Goal: Communication & Community: Answer question/provide support

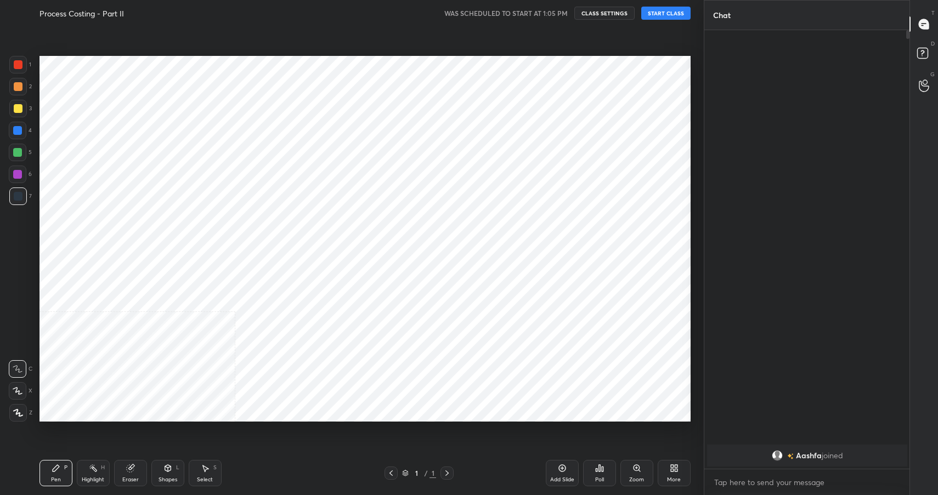
scroll to position [462, 202]
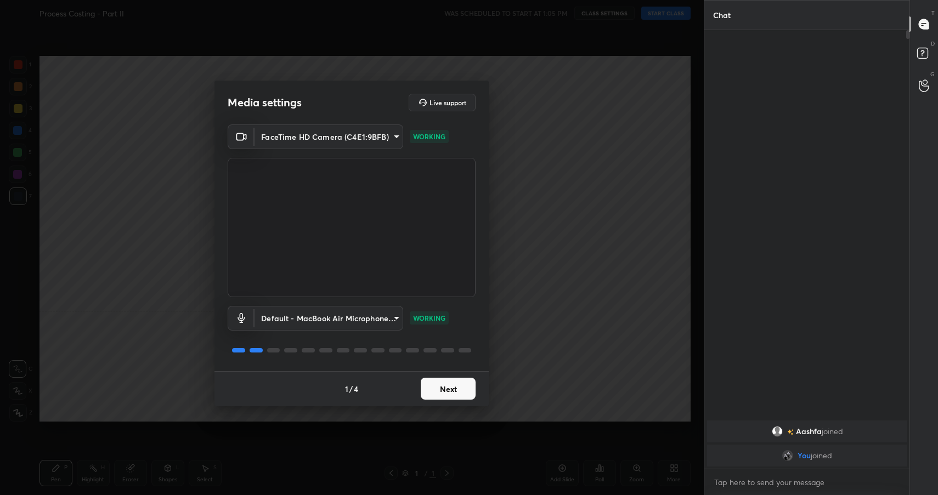
click at [458, 387] on button "Next" at bounding box center [448, 389] width 55 height 22
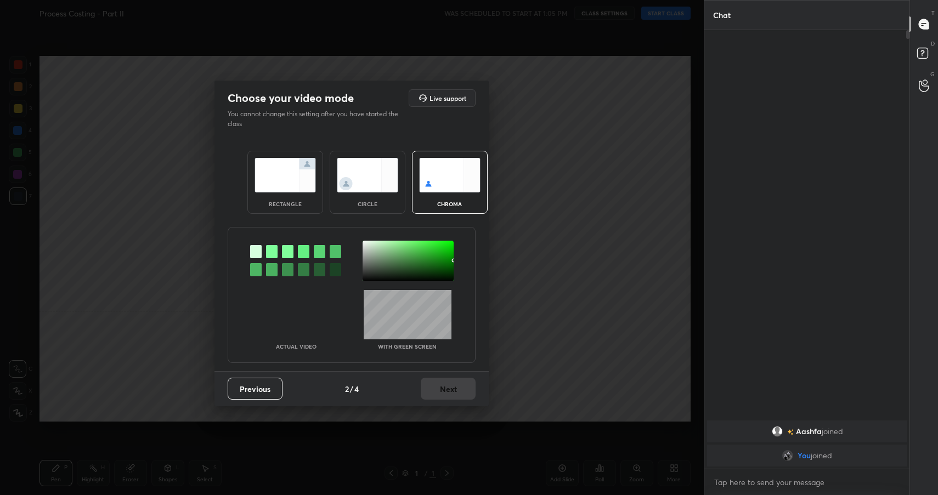
click at [260, 161] on img at bounding box center [284, 175] width 61 height 35
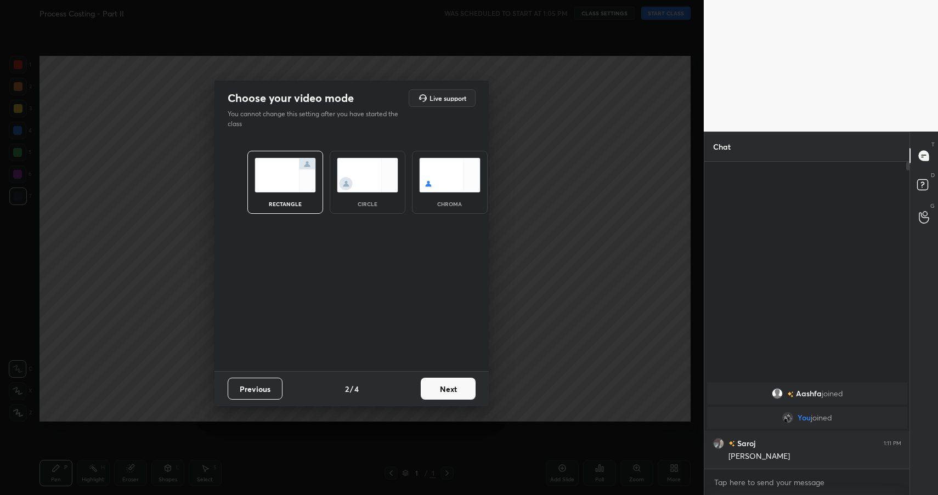
click at [430, 387] on button "Next" at bounding box center [448, 389] width 55 height 22
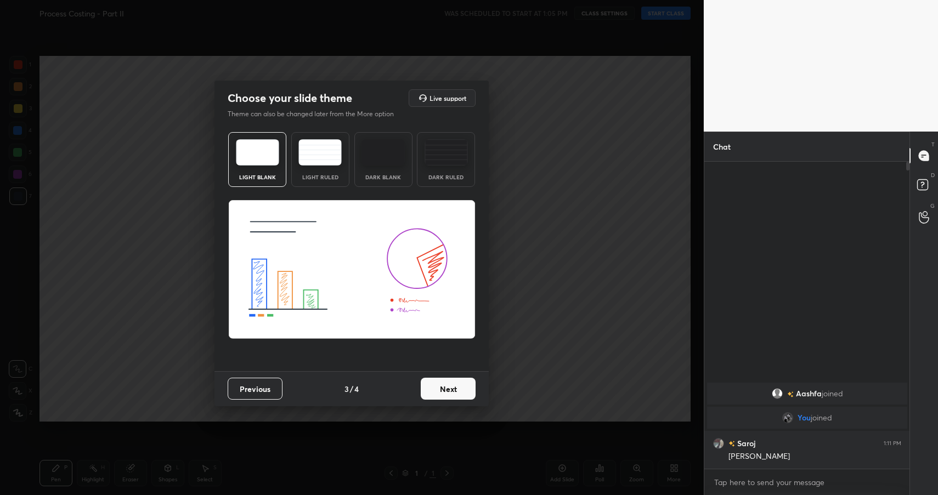
click at [430, 387] on button "Next" at bounding box center [448, 389] width 55 height 22
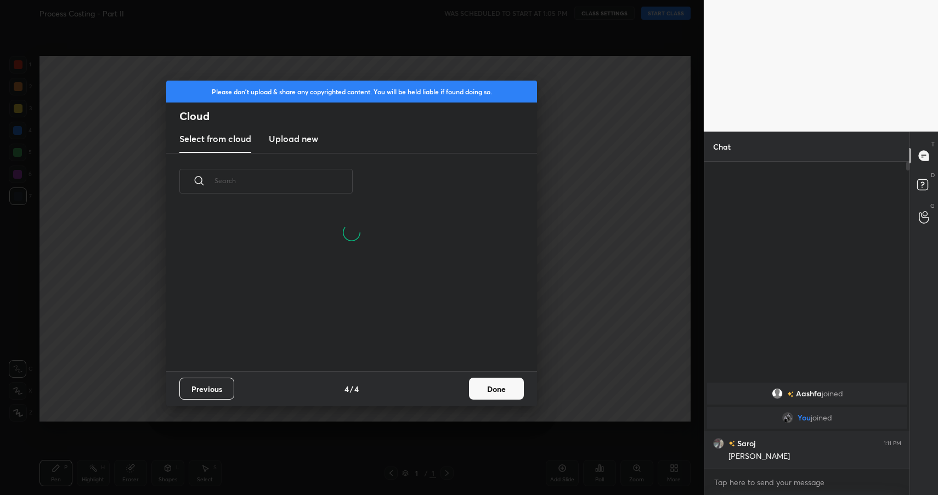
click at [520, 382] on button "Done" at bounding box center [496, 389] width 55 height 22
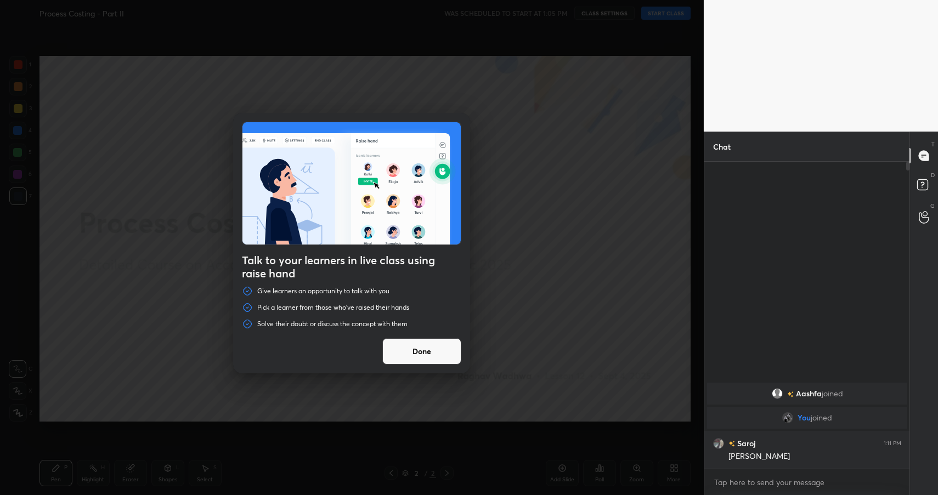
click at [432, 352] on button "Done" at bounding box center [421, 351] width 79 height 26
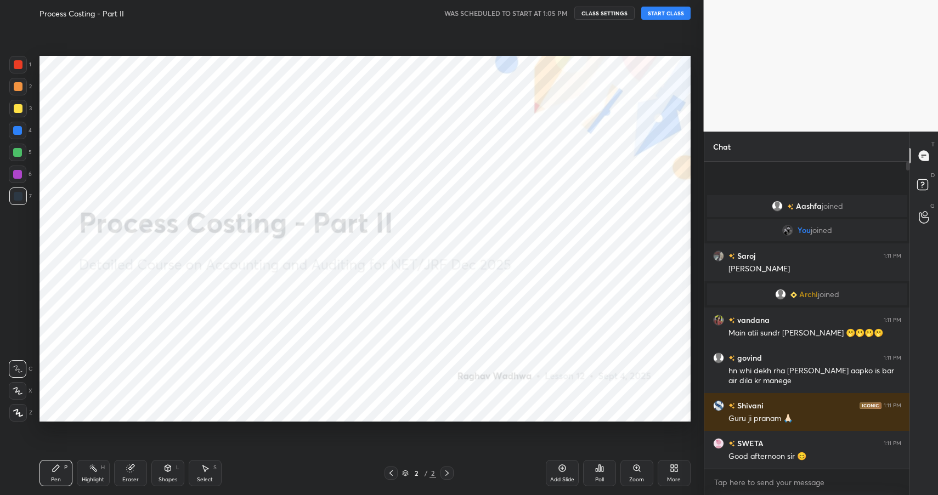
click at [679, 9] on button "START CLASS" at bounding box center [665, 13] width 49 height 13
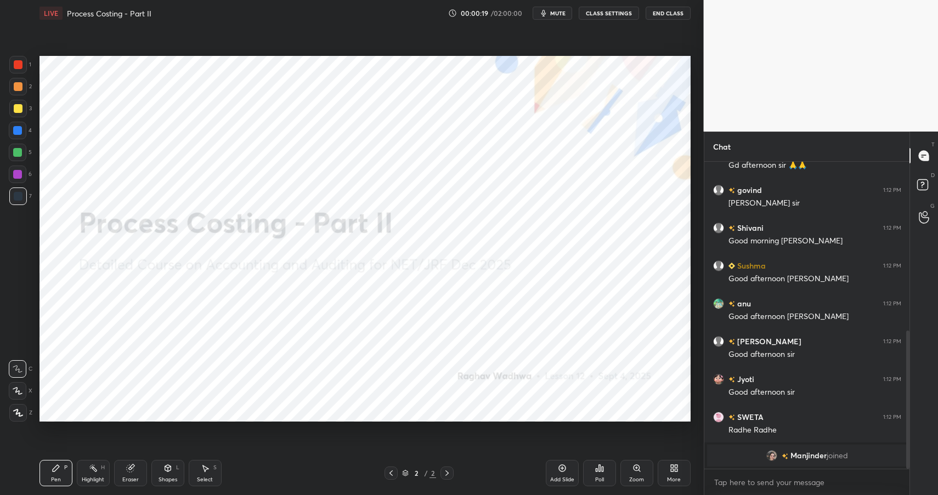
scroll to position [373, 0]
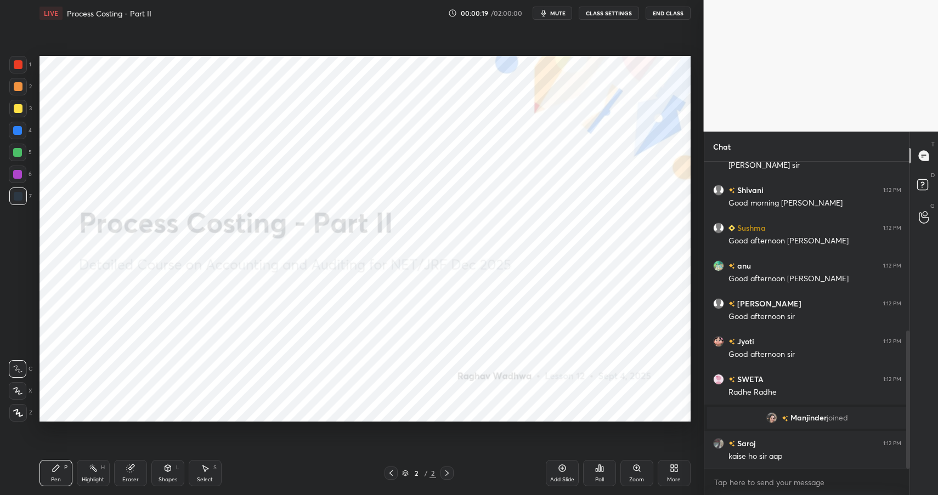
click at [674, 470] on icon at bounding box center [673, 468] width 9 height 9
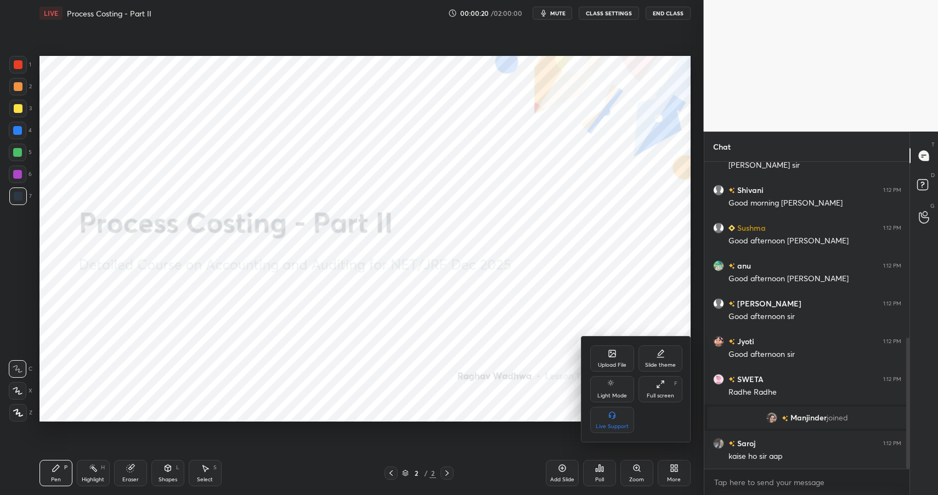
scroll to position [411, 0]
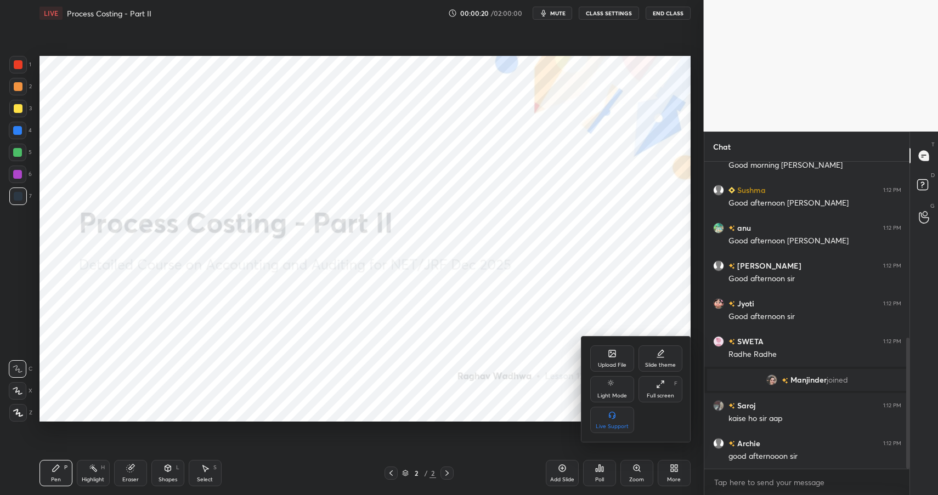
click at [611, 357] on icon at bounding box center [611, 353] width 9 height 9
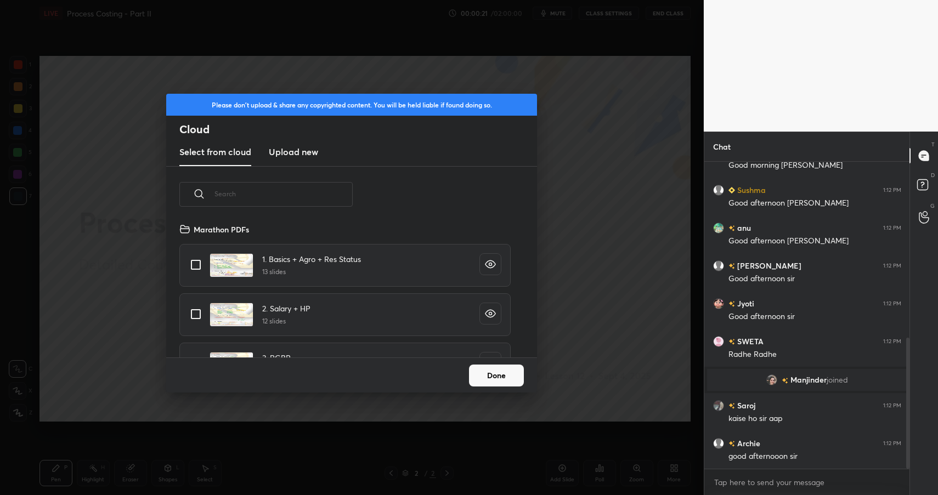
scroll to position [135, 352]
click at [286, 149] on h3 "Upload new" at bounding box center [293, 151] width 49 height 13
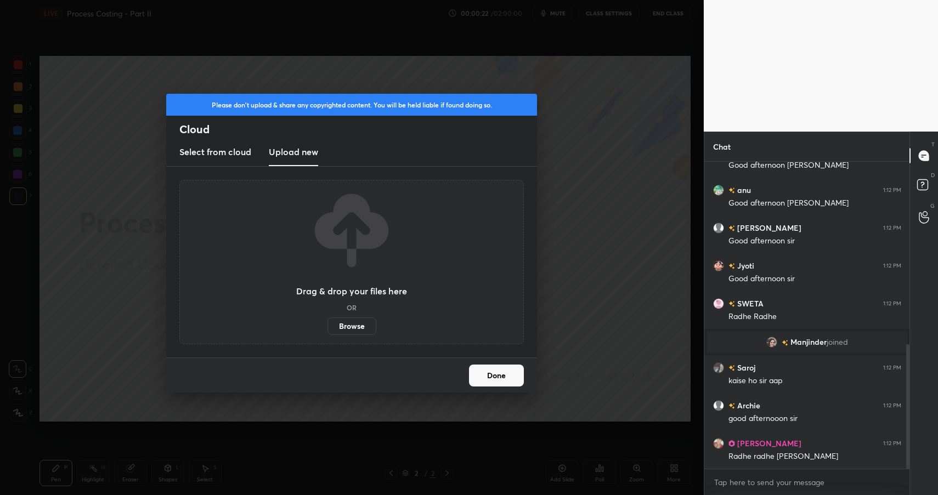
click at [351, 329] on label "Browse" at bounding box center [351, 326] width 49 height 18
click at [327, 329] on input "Browse" at bounding box center [327, 326] width 0 height 18
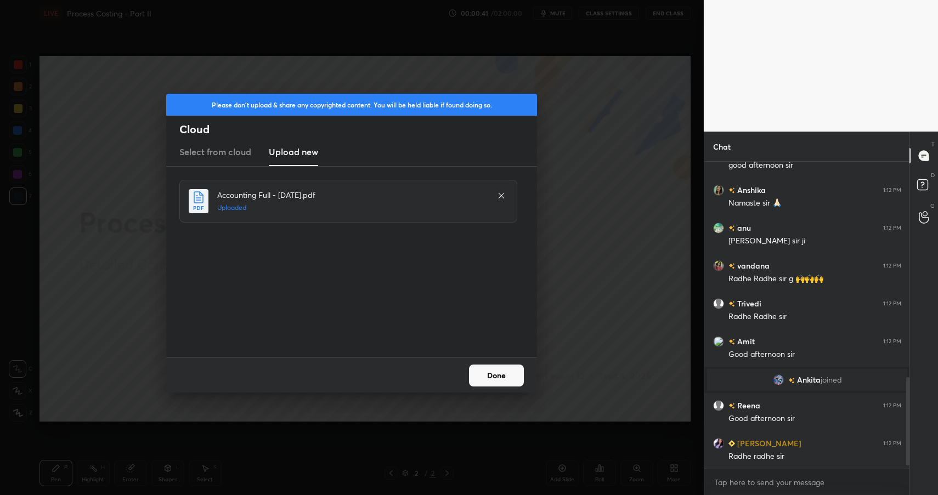
scroll to position [759, 0]
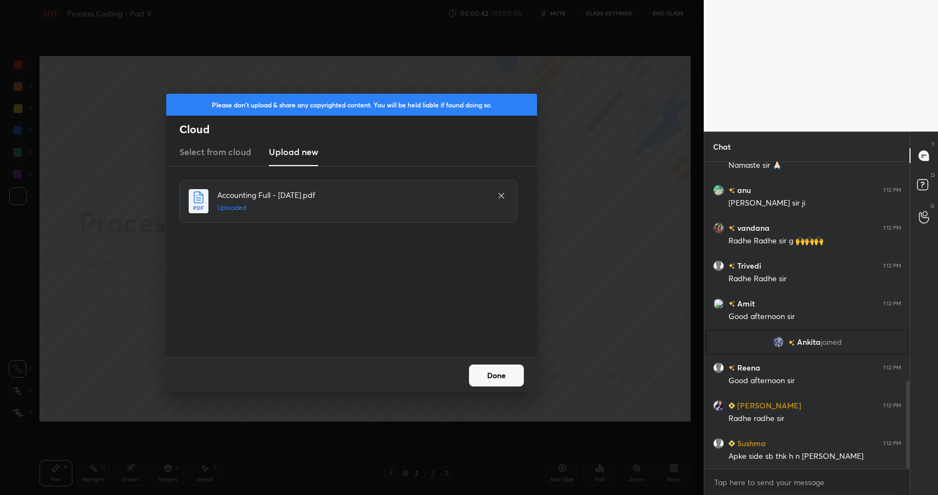
click at [516, 377] on button "Done" at bounding box center [496, 376] width 55 height 22
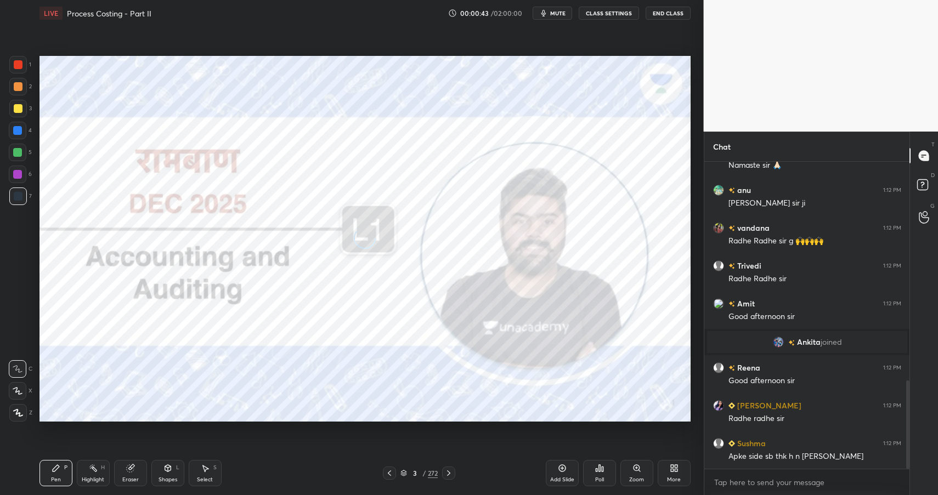
click at [418, 472] on div "3" at bounding box center [414, 473] width 11 height 7
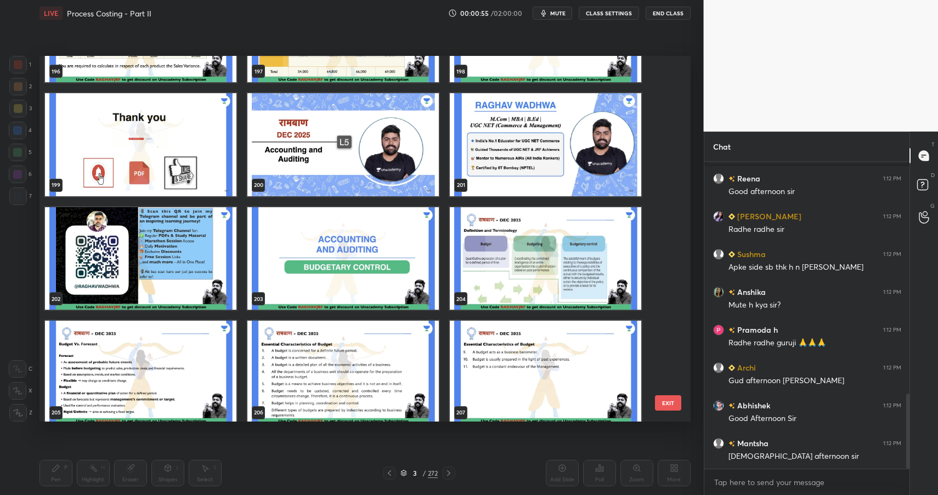
scroll to position [7527, 0]
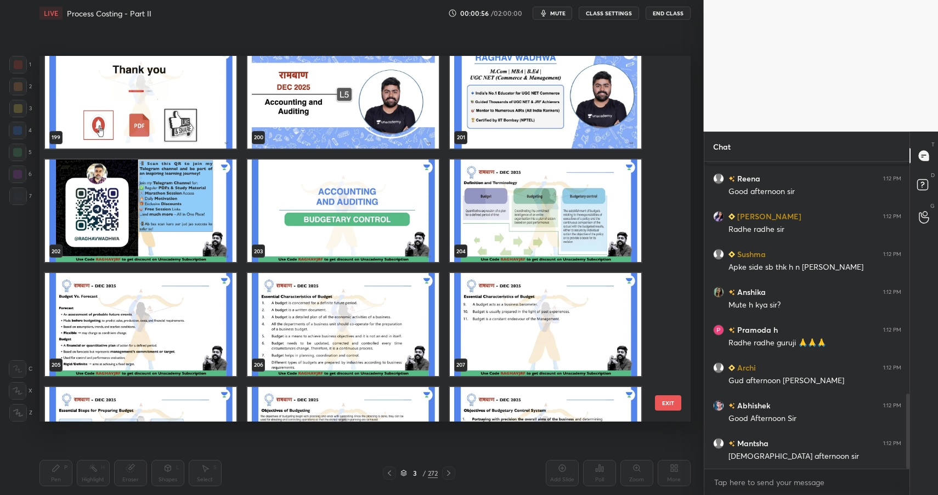
click at [387, 222] on img "grid" at bounding box center [342, 210] width 191 height 103
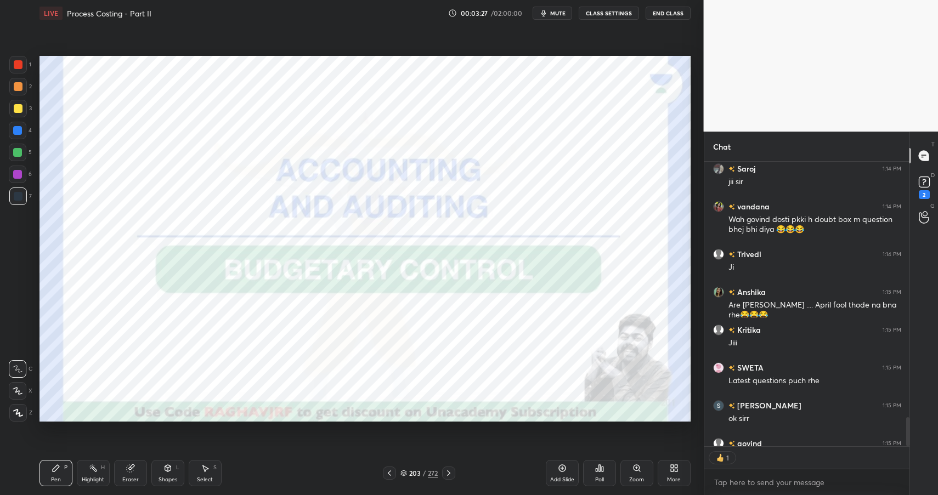
scroll to position [4, 4]
click at [19, 70] on div at bounding box center [18, 65] width 18 height 18
drag, startPoint x: 19, startPoint y: 70, endPoint x: 37, endPoint y: 76, distance: 18.6
click at [19, 70] on div at bounding box center [18, 65] width 18 height 18
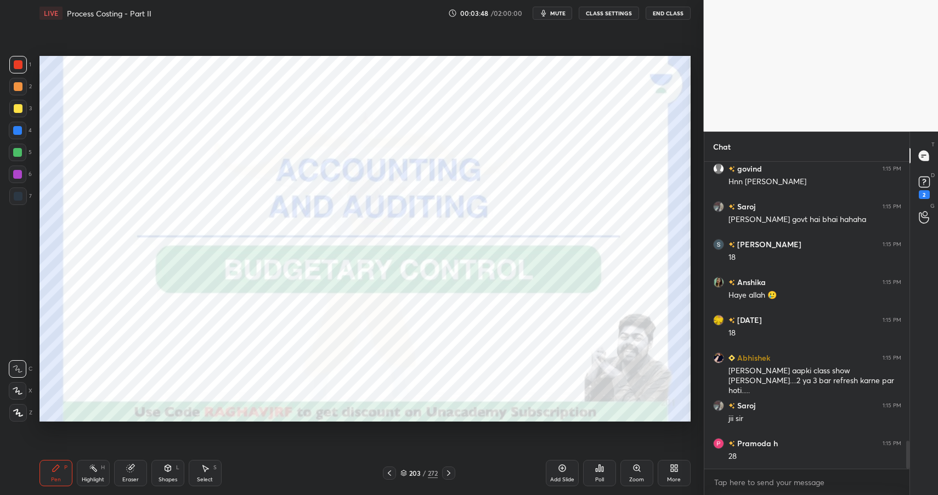
scroll to position [3035, 0]
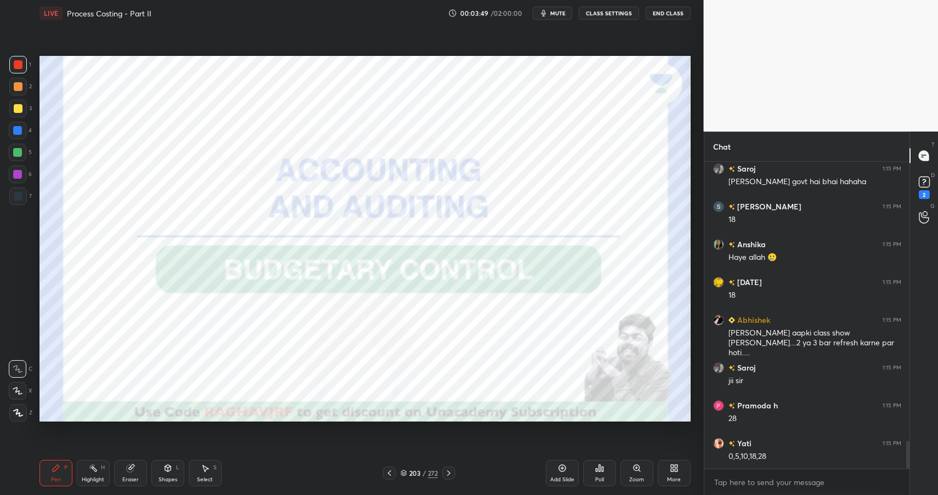
click at [21, 133] on div at bounding box center [17, 130] width 9 height 9
click at [23, 131] on div at bounding box center [18, 131] width 18 height 18
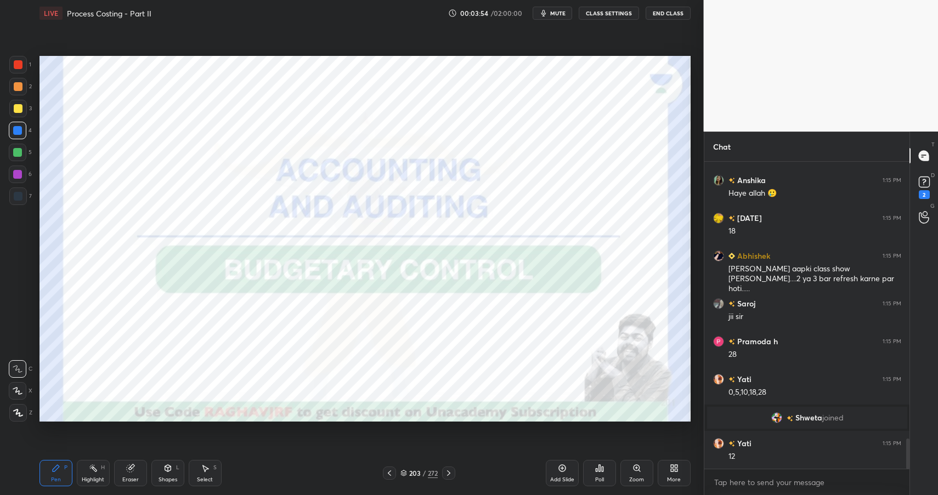
scroll to position [2791, 0]
click at [167, 470] on icon at bounding box center [167, 468] width 6 height 7
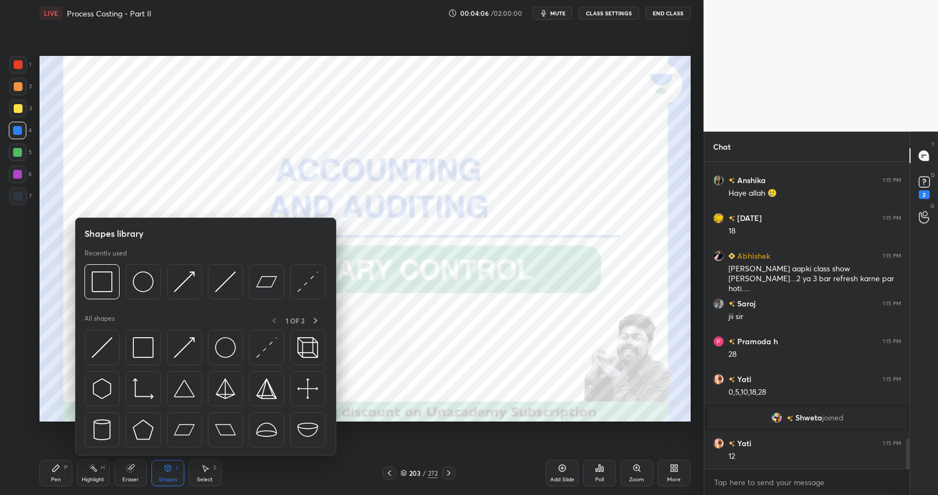
click at [17, 69] on div at bounding box center [18, 65] width 18 height 18
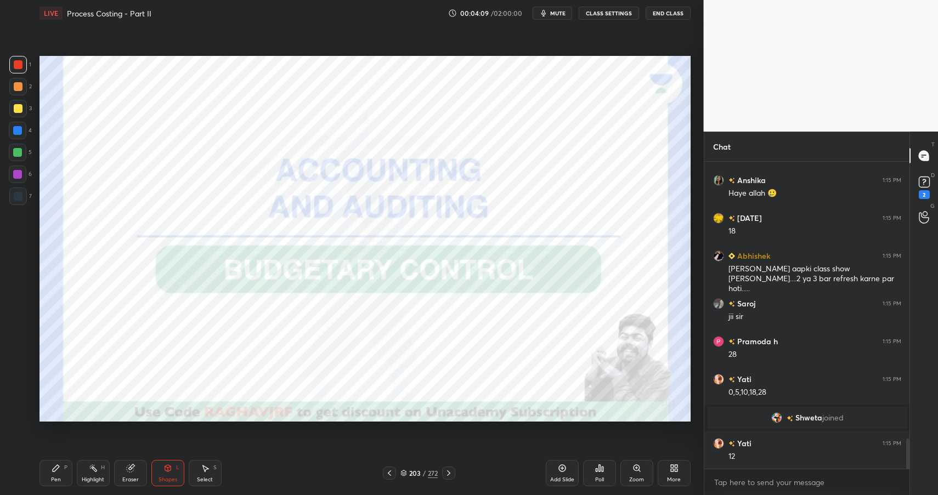
drag, startPoint x: 55, startPoint y: 468, endPoint x: 60, endPoint y: 472, distance: 6.2
click at [56, 468] on icon at bounding box center [56, 468] width 7 height 7
click at [60, 472] on div "Pen P" at bounding box center [55, 473] width 33 height 26
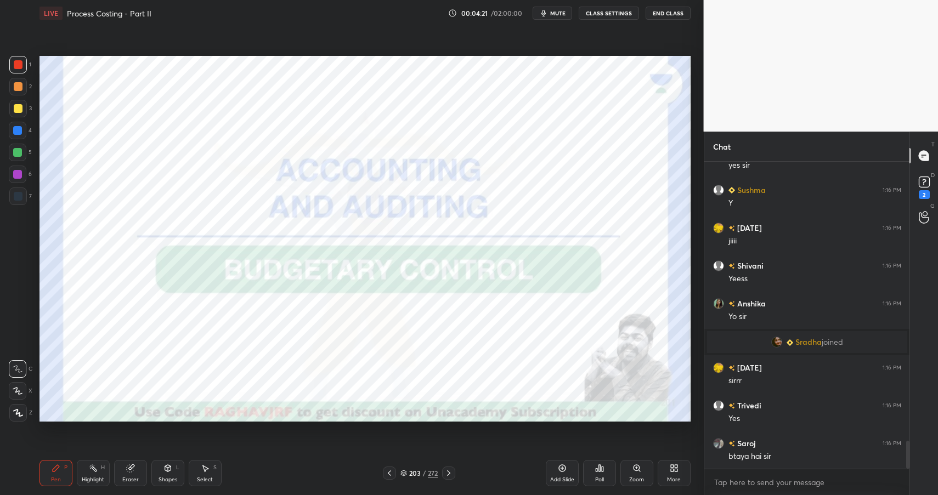
scroll to position [3079, 0]
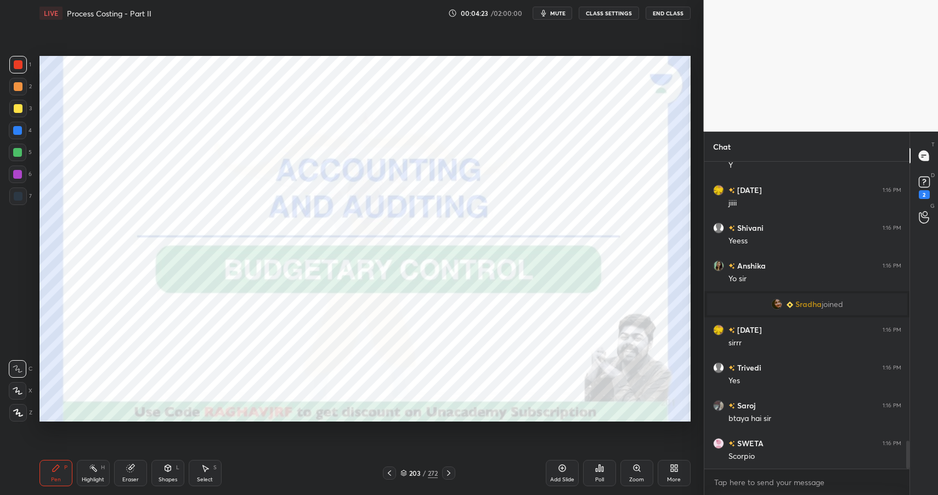
drag, startPoint x: 160, startPoint y: 476, endPoint x: 161, endPoint y: 469, distance: 7.8
click at [160, 477] on div "Shapes" at bounding box center [167, 479] width 19 height 5
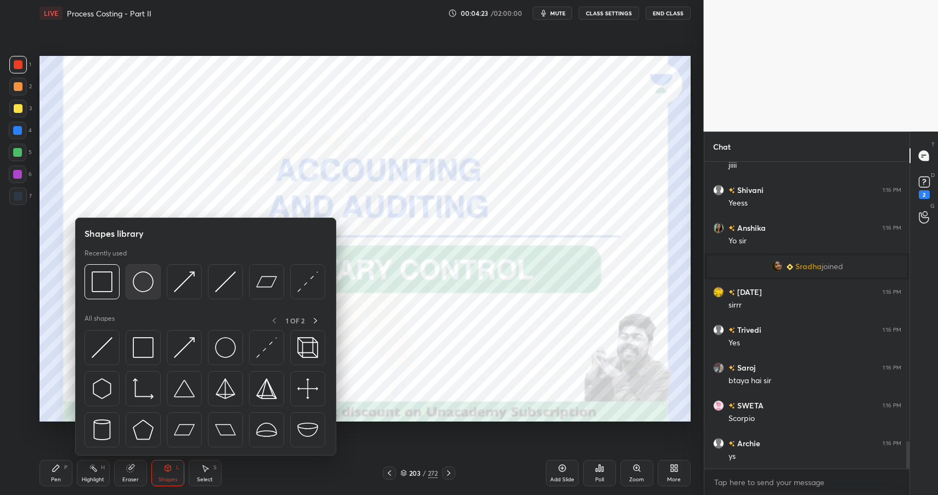
click at [141, 283] on img at bounding box center [143, 281] width 21 height 21
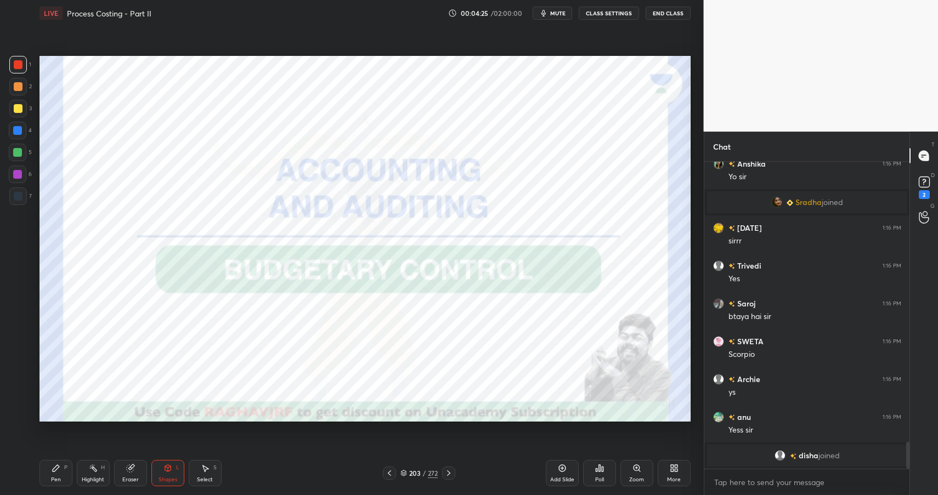
scroll to position [3194, 0]
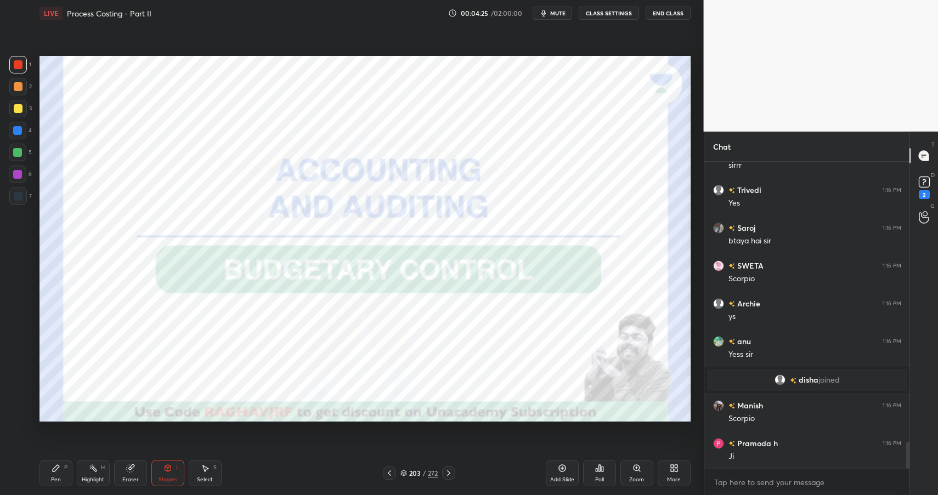
click at [52, 477] on div "Pen" at bounding box center [56, 479] width 10 height 5
click at [55, 475] on div "Pen P" at bounding box center [55, 473] width 33 height 26
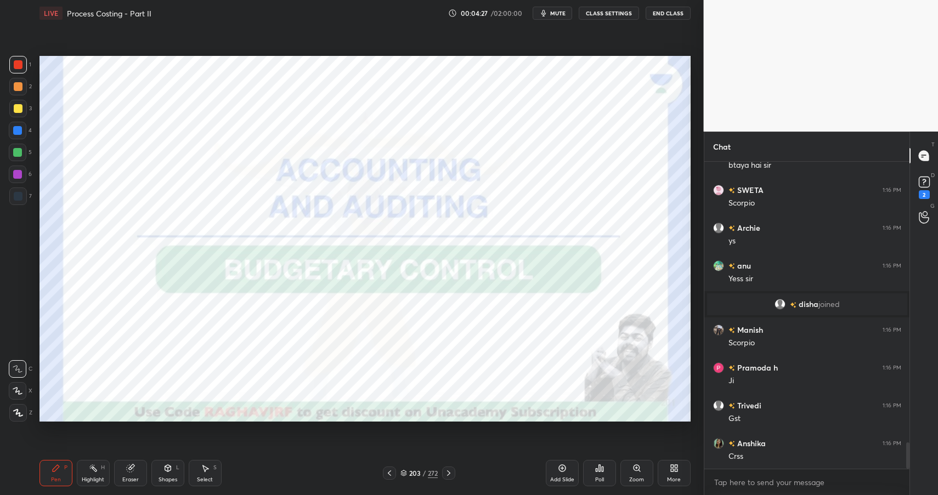
click at [19, 174] on div at bounding box center [17, 174] width 9 height 9
drag, startPoint x: 18, startPoint y: 174, endPoint x: 36, endPoint y: 194, distance: 26.0
click at [18, 174] on div at bounding box center [17, 174] width 9 height 9
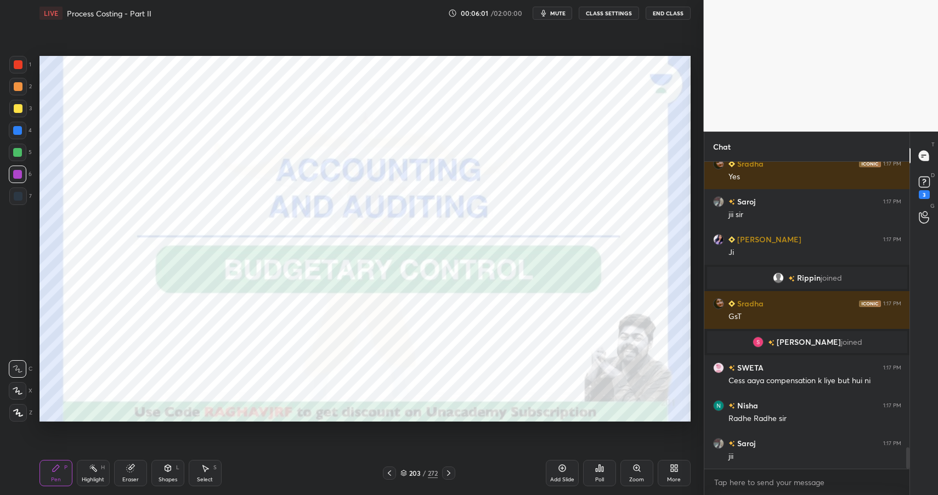
scroll to position [4083, 0]
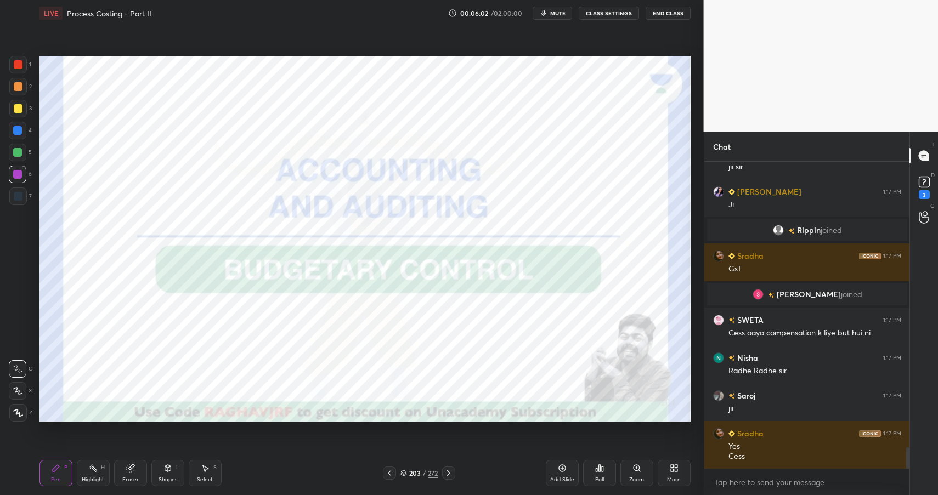
click at [93, 473] on div "Highlight H" at bounding box center [93, 473] width 33 height 26
click at [96, 477] on div "Highlight" at bounding box center [93, 479] width 22 height 5
drag, startPoint x: 158, startPoint y: 469, endPoint x: 155, endPoint y: 459, distance: 10.4
click at [158, 469] on div "Shapes L" at bounding box center [167, 473] width 33 height 26
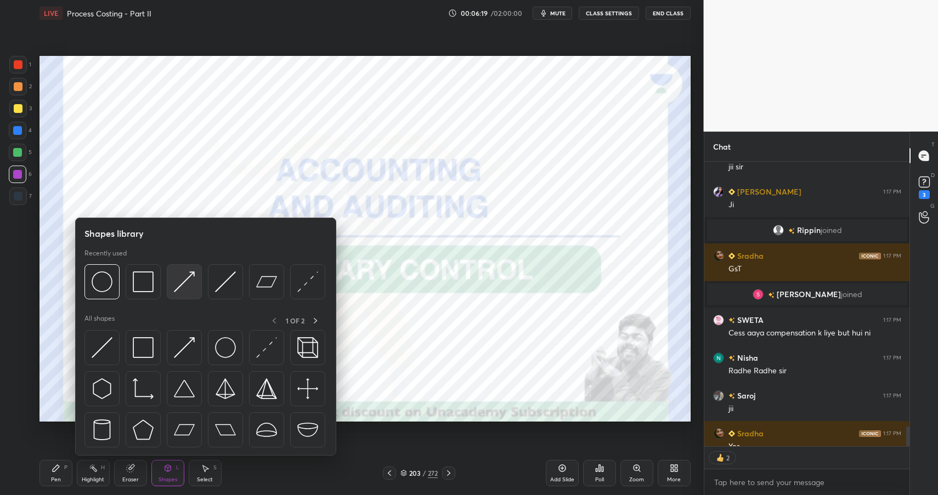
click at [185, 277] on img at bounding box center [184, 281] width 21 height 21
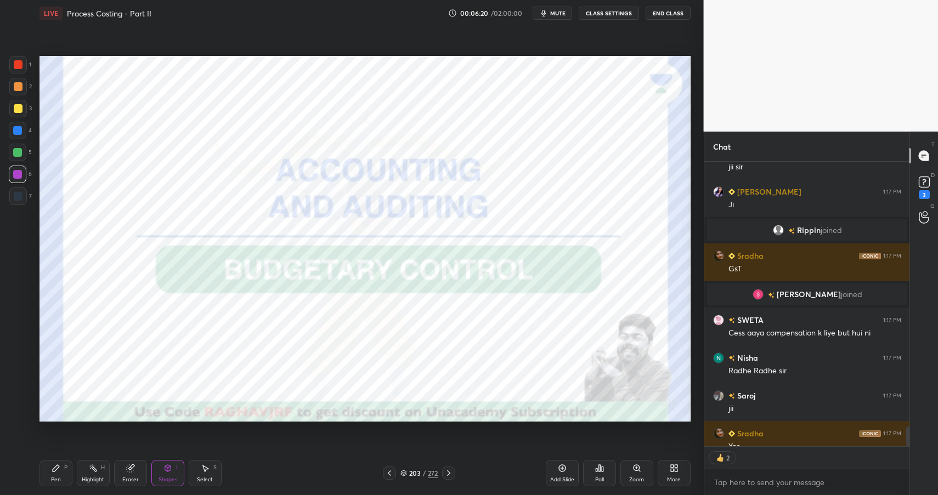
drag, startPoint x: 178, startPoint y: 469, endPoint x: 178, endPoint y: 460, distance: 9.3
click at [178, 469] on div "L" at bounding box center [177, 467] width 3 height 5
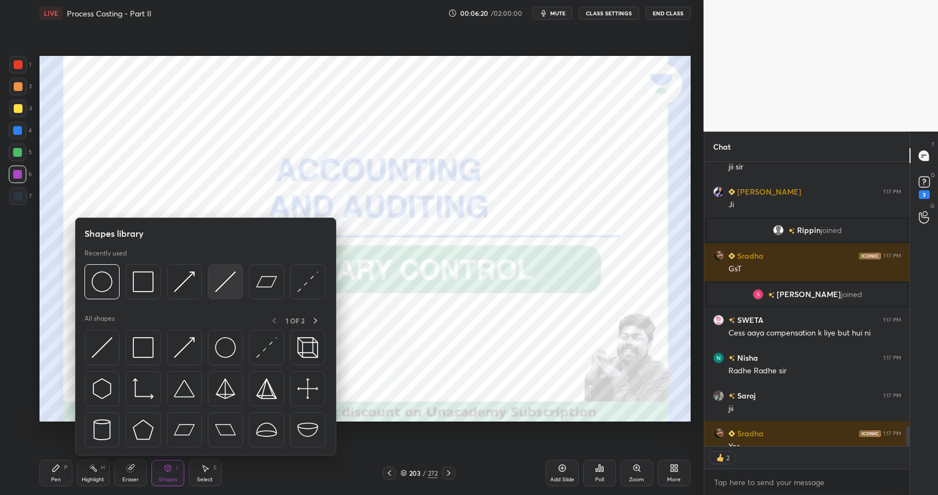
click at [223, 281] on img at bounding box center [225, 281] width 21 height 21
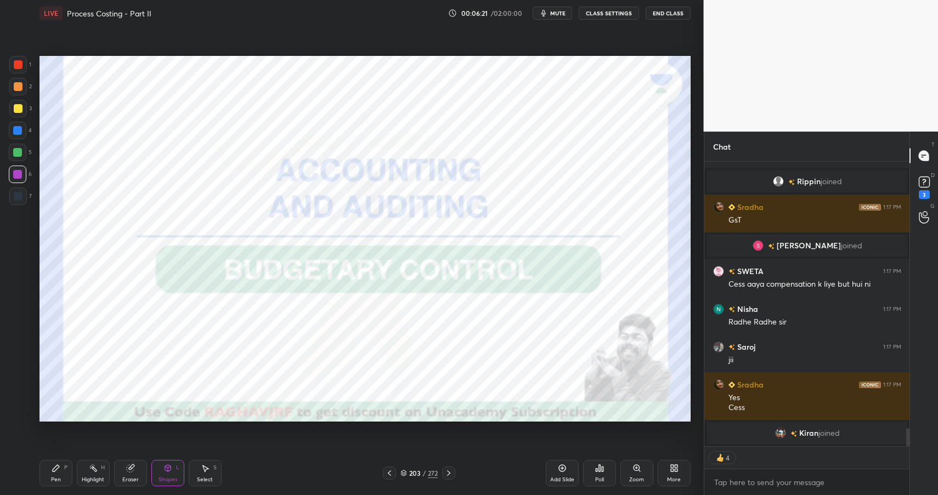
drag, startPoint x: 17, startPoint y: 146, endPoint x: 21, endPoint y: 154, distance: 8.8
click at [18, 146] on div at bounding box center [18, 153] width 18 height 18
click at [20, 151] on div at bounding box center [17, 152] width 9 height 9
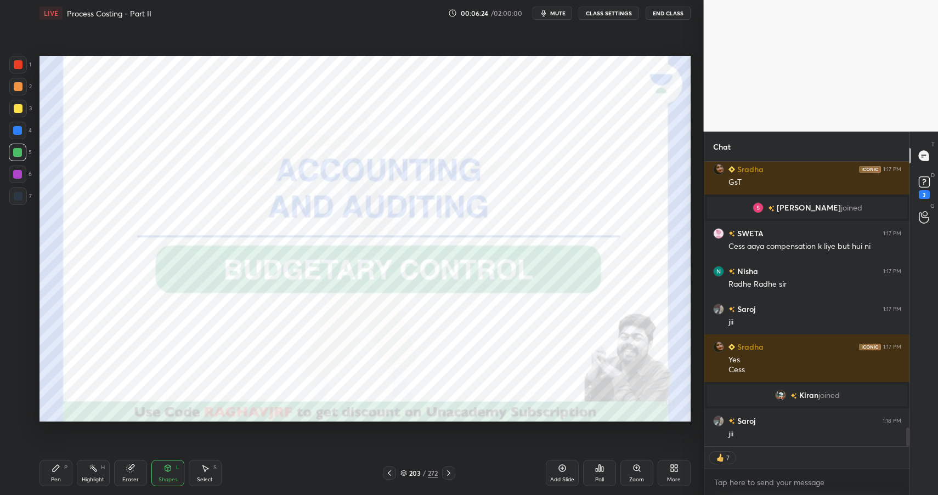
scroll to position [4136, 0]
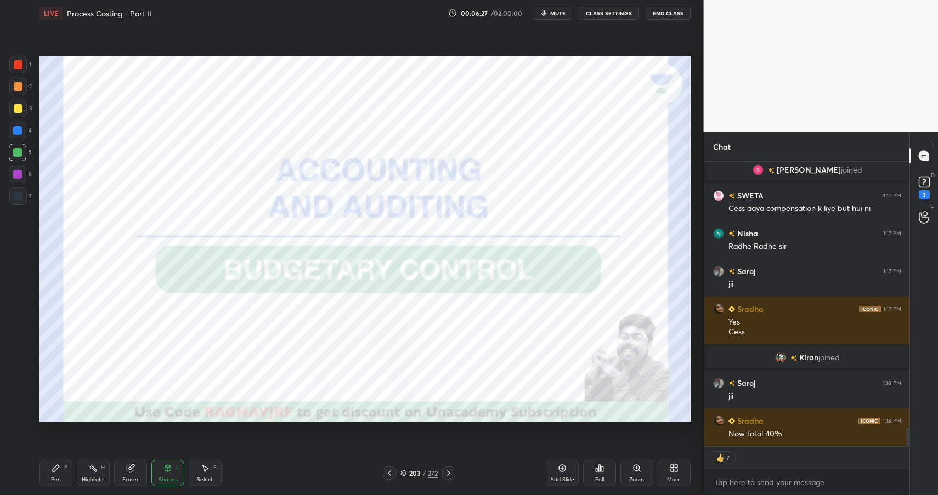
click at [67, 470] on div "Pen P" at bounding box center [55, 473] width 33 height 26
click at [24, 67] on div at bounding box center [18, 65] width 18 height 18
drag, startPoint x: 24, startPoint y: 67, endPoint x: 14, endPoint y: 56, distance: 14.8
click at [24, 67] on div at bounding box center [18, 65] width 18 height 18
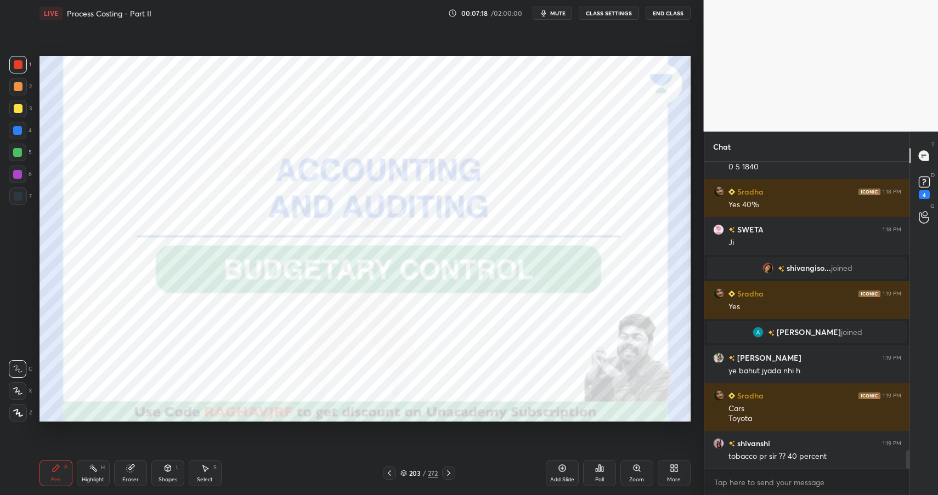
scroll to position [4772, 0]
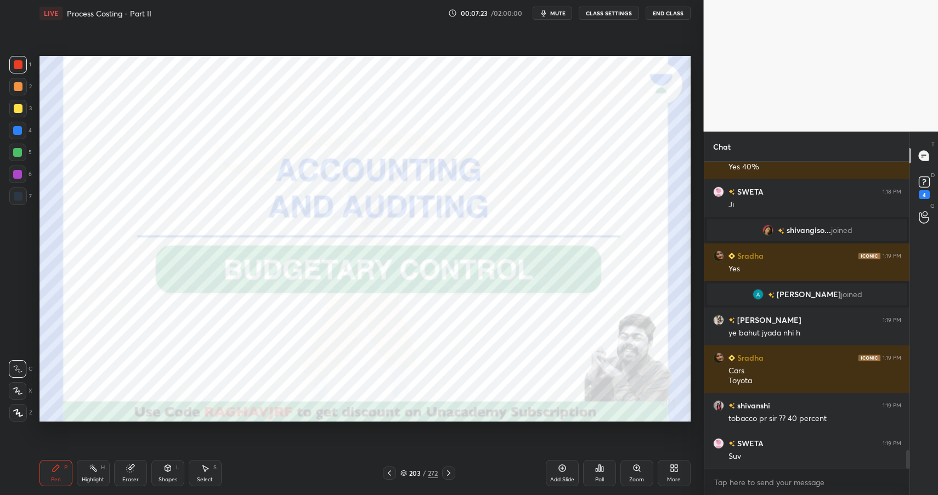
click at [79, 470] on div "Highlight H" at bounding box center [93, 473] width 33 height 26
drag, startPoint x: 86, startPoint y: 474, endPoint x: 113, endPoint y: 430, distance: 51.3
click at [86, 474] on div "Highlight H" at bounding box center [93, 473] width 33 height 26
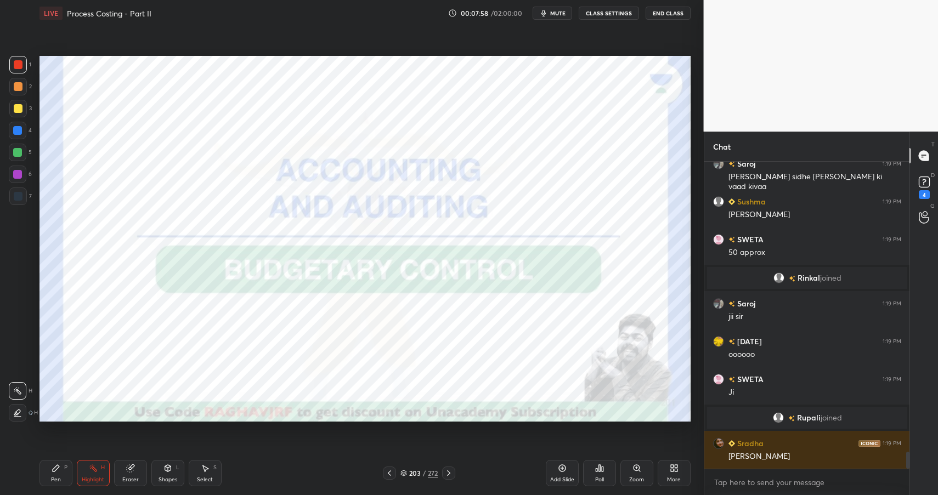
scroll to position [5253, 0]
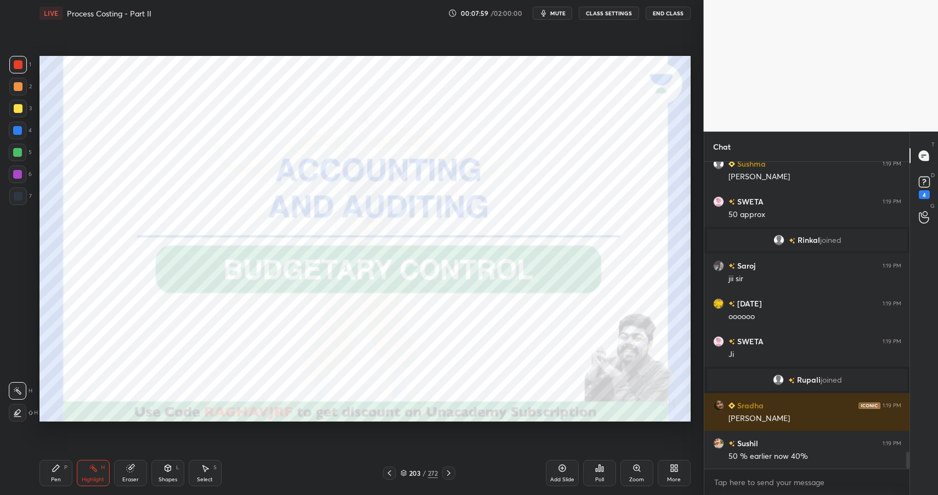
click at [166, 472] on icon at bounding box center [167, 468] width 9 height 9
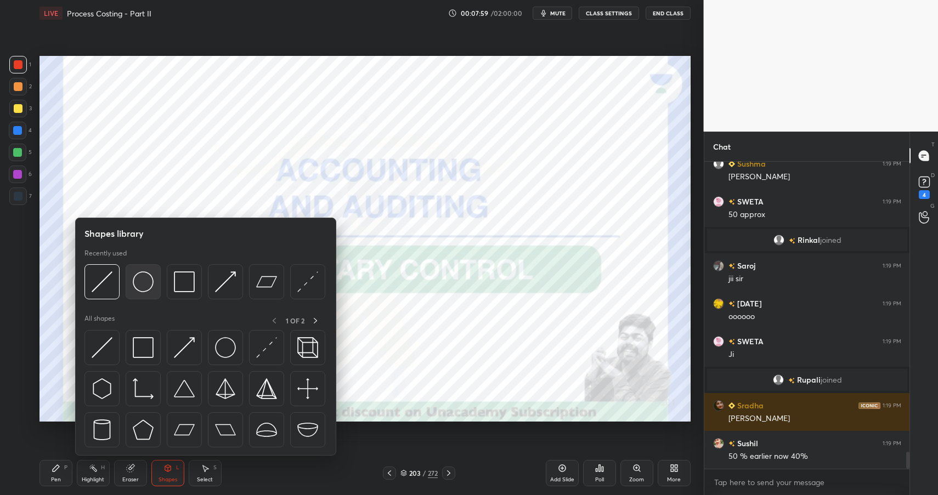
scroll to position [5291, 0]
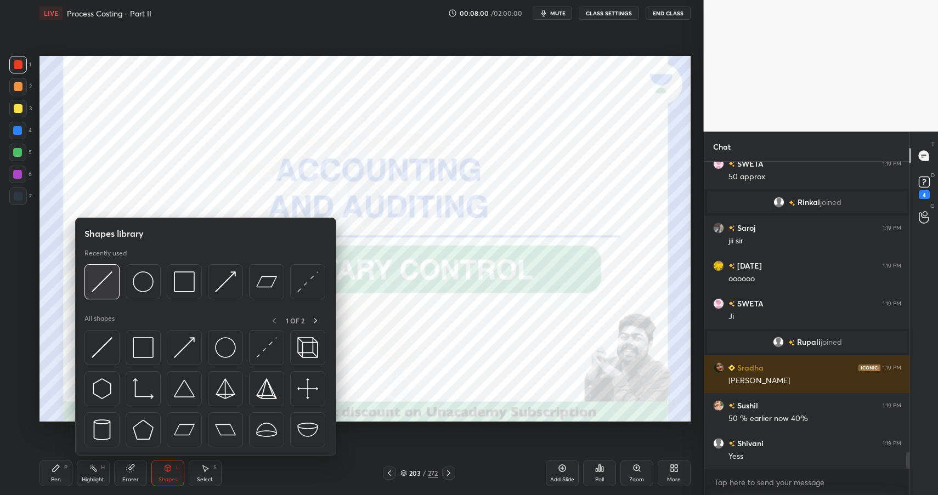
click at [95, 285] on img at bounding box center [102, 281] width 21 height 21
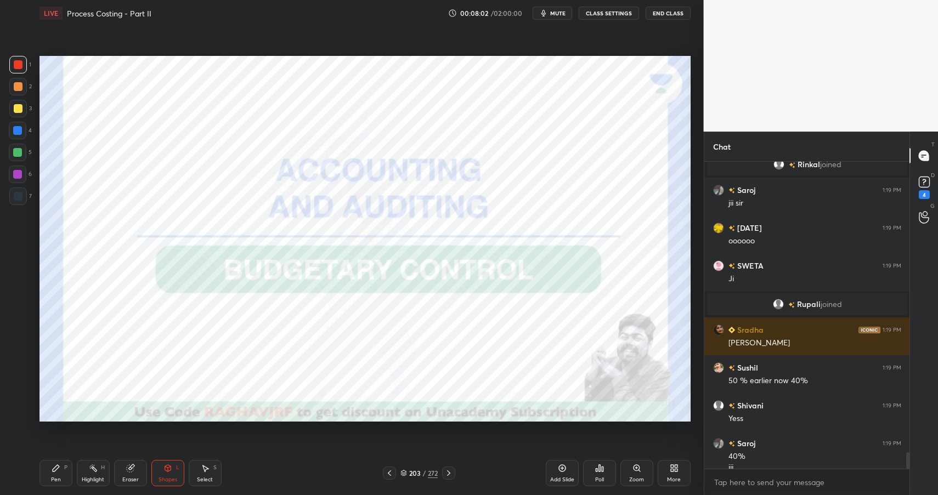
scroll to position [5340, 0]
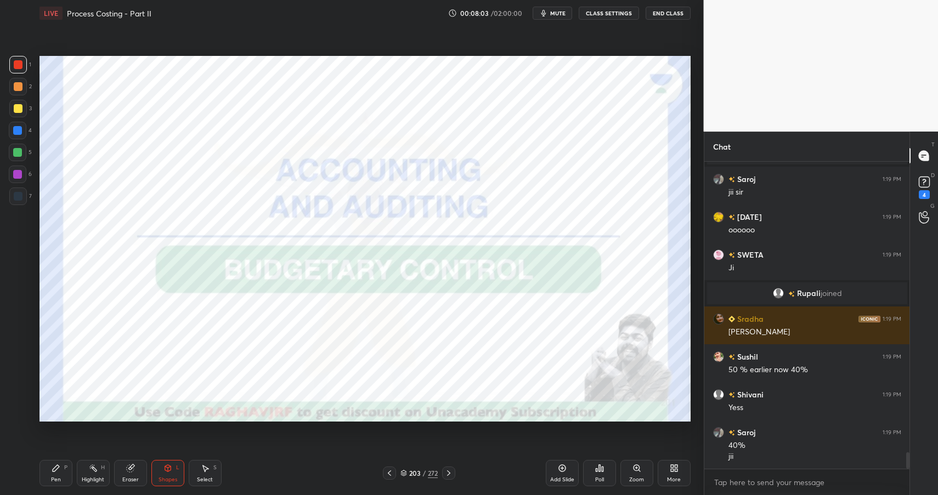
click at [98, 474] on div "Highlight H" at bounding box center [93, 473] width 33 height 26
click at [97, 464] on icon at bounding box center [93, 468] width 9 height 9
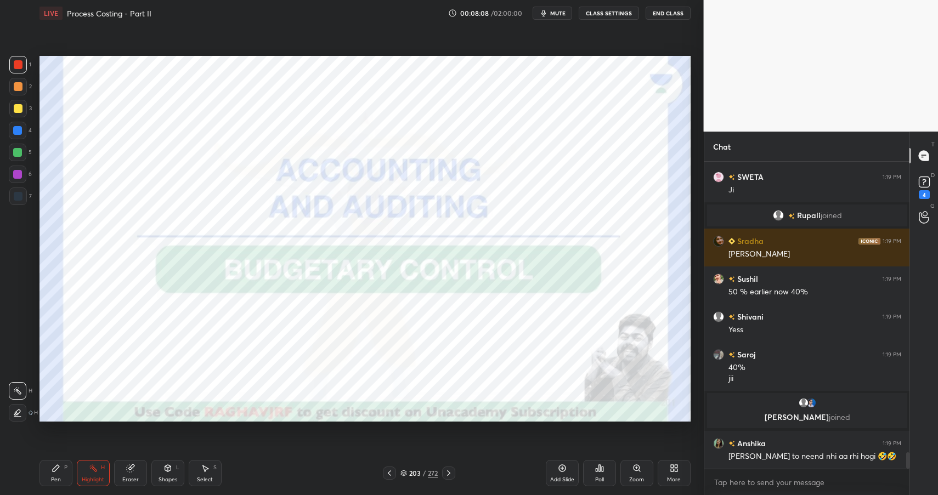
scroll to position [5404, 0]
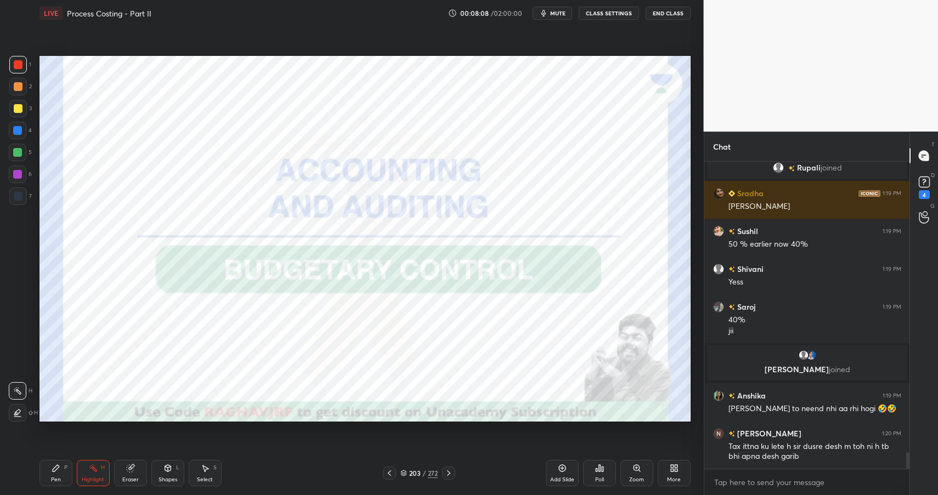
click at [56, 474] on div "Pen P" at bounding box center [55, 473] width 33 height 26
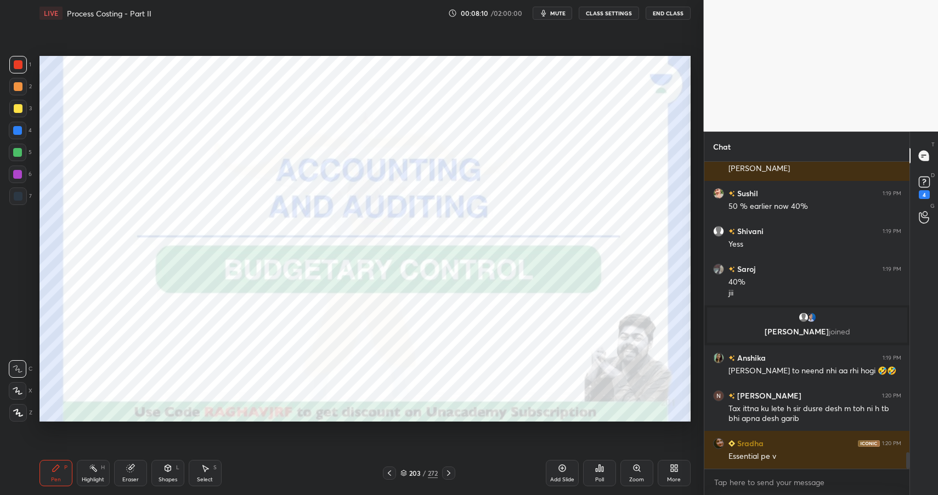
scroll to position [5479, 0]
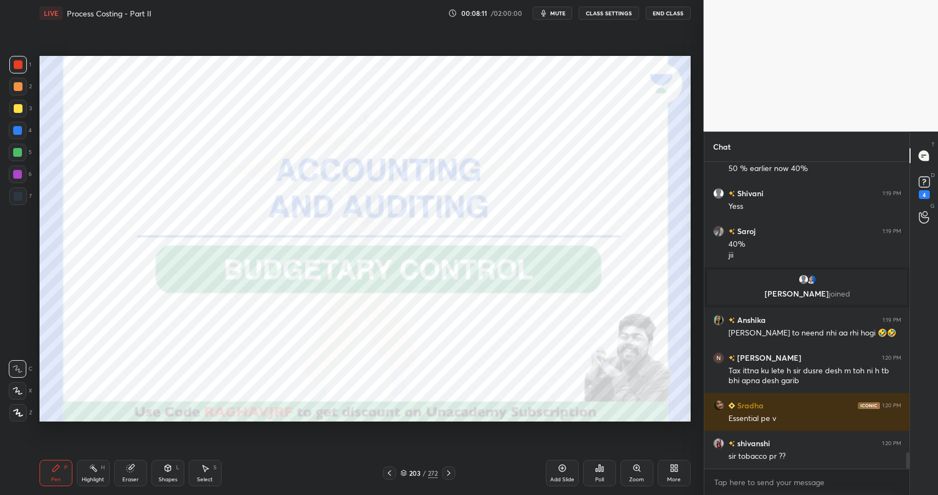
click at [20, 130] on div at bounding box center [17, 130] width 9 height 9
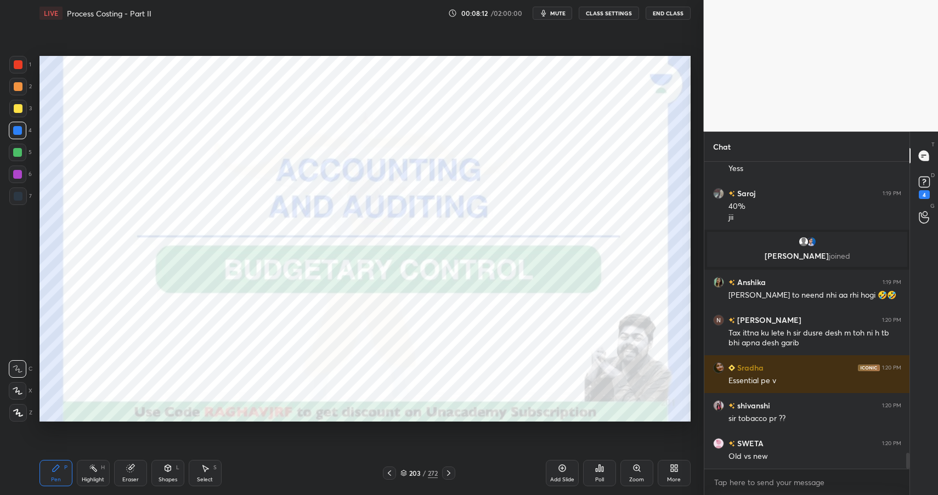
drag, startPoint x: 15, startPoint y: 178, endPoint x: 22, endPoint y: 165, distance: 15.0
click at [15, 178] on div at bounding box center [17, 174] width 9 height 9
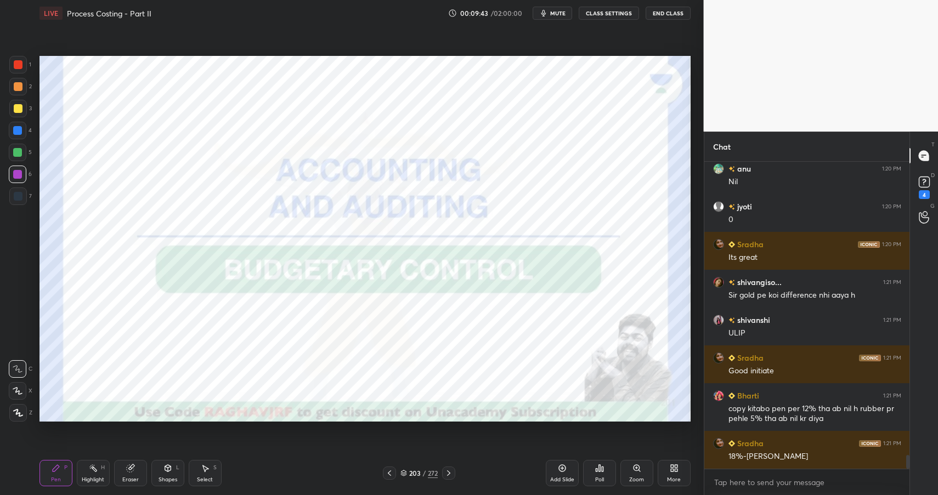
scroll to position [6721, 0]
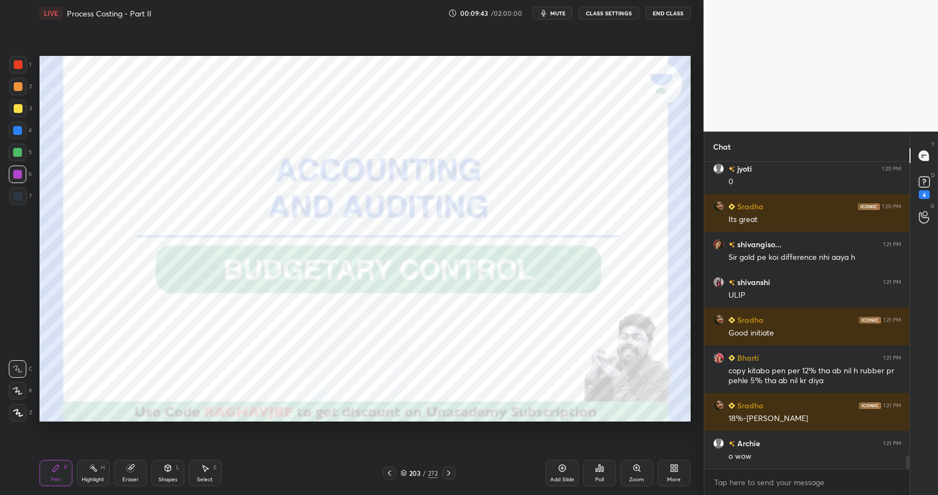
click at [671, 19] on button "End Class" at bounding box center [667, 13] width 45 height 13
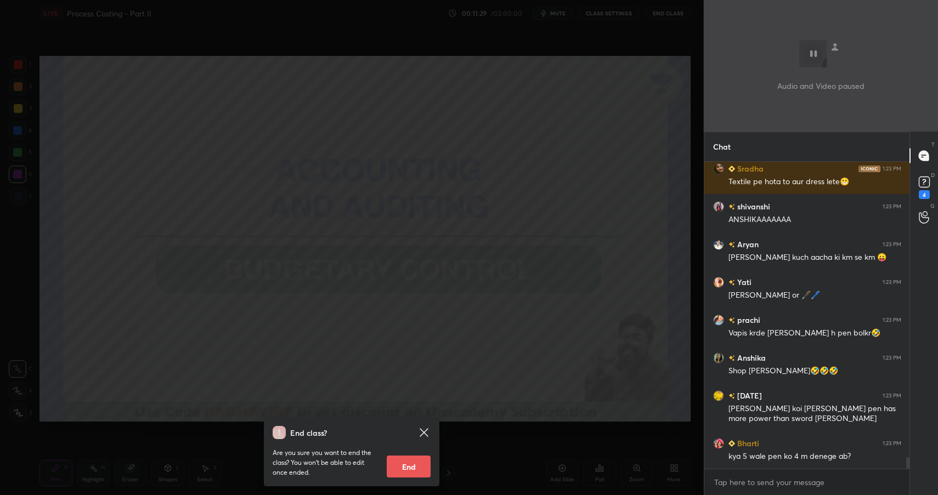
scroll to position [7788, 0]
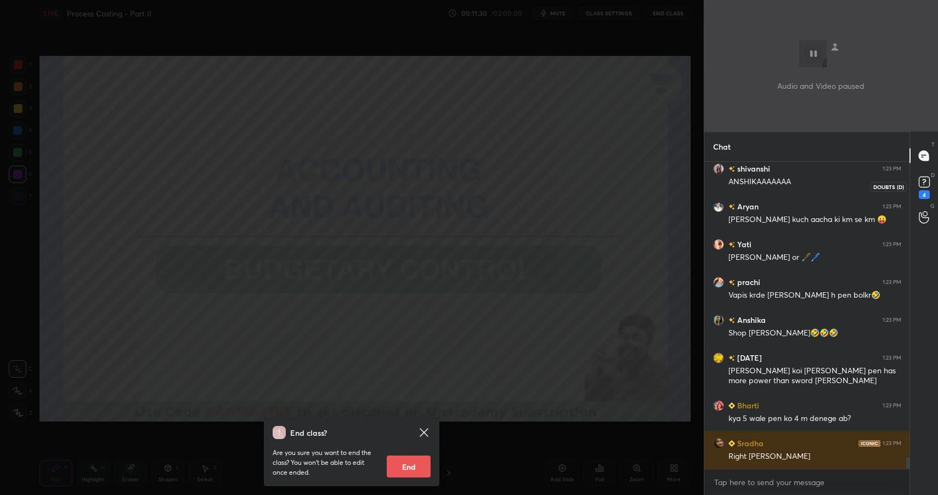
click at [918, 176] on icon at bounding box center [924, 182] width 16 height 16
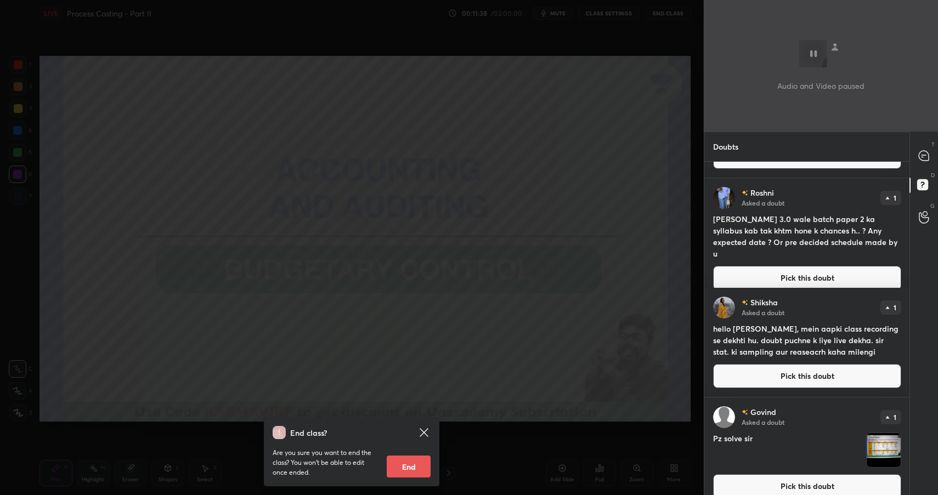
scroll to position [94, 0]
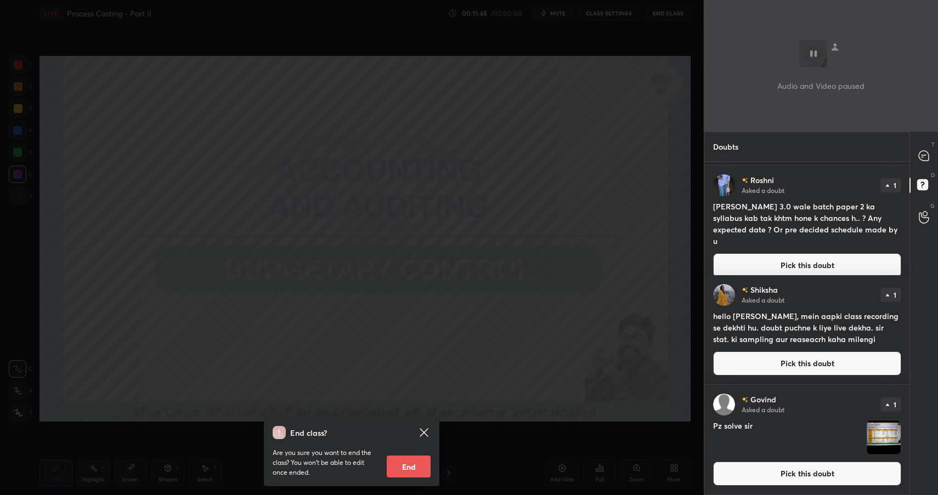
click at [813, 480] on button "Pick this doubt" at bounding box center [807, 474] width 188 height 24
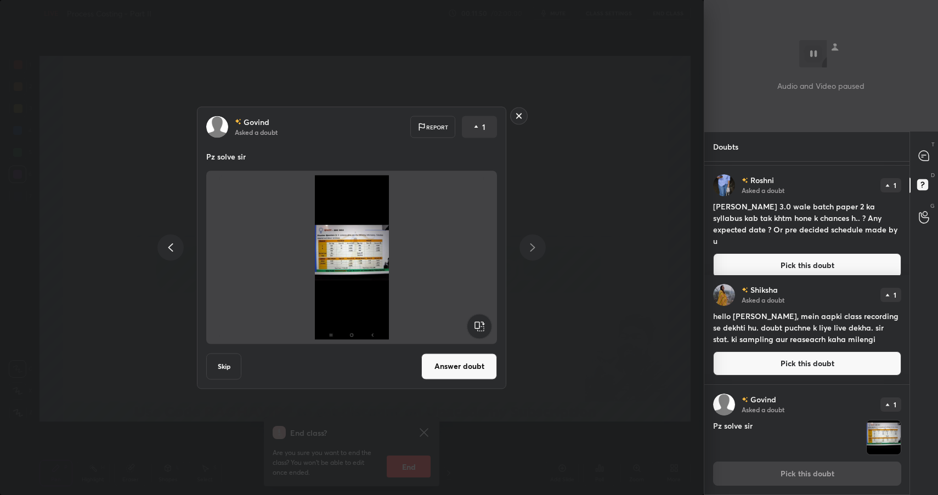
click at [518, 120] on rect at bounding box center [518, 115] width 17 height 17
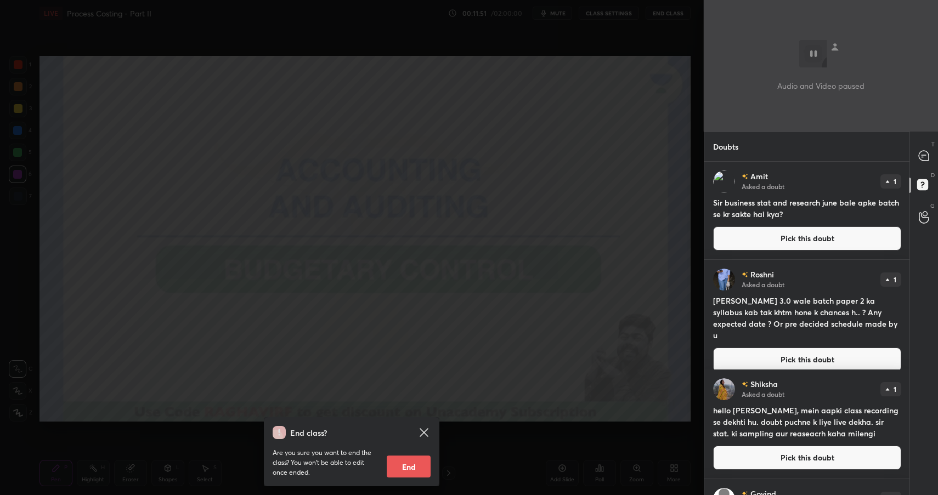
click at [926, 172] on div "D Doubts (D)" at bounding box center [924, 186] width 28 height 31
click at [926, 157] on icon at bounding box center [923, 156] width 10 height 10
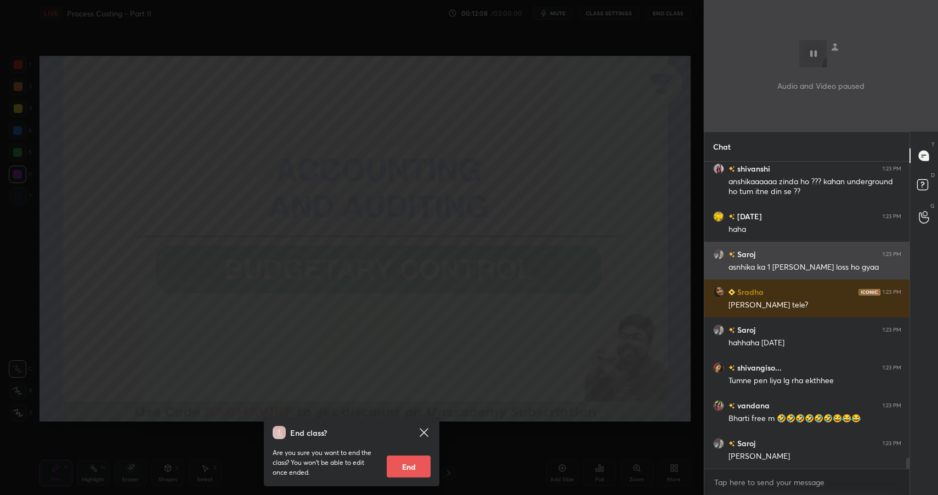
scroll to position [8517, 0]
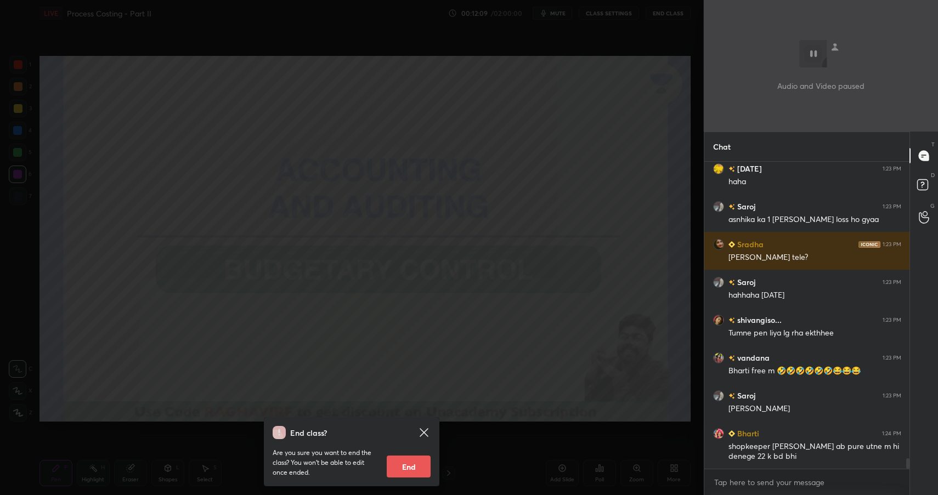
click at [679, 225] on div "End class? Are you sure you want to end the class? You won’t be able to edit on…" at bounding box center [351, 247] width 703 height 495
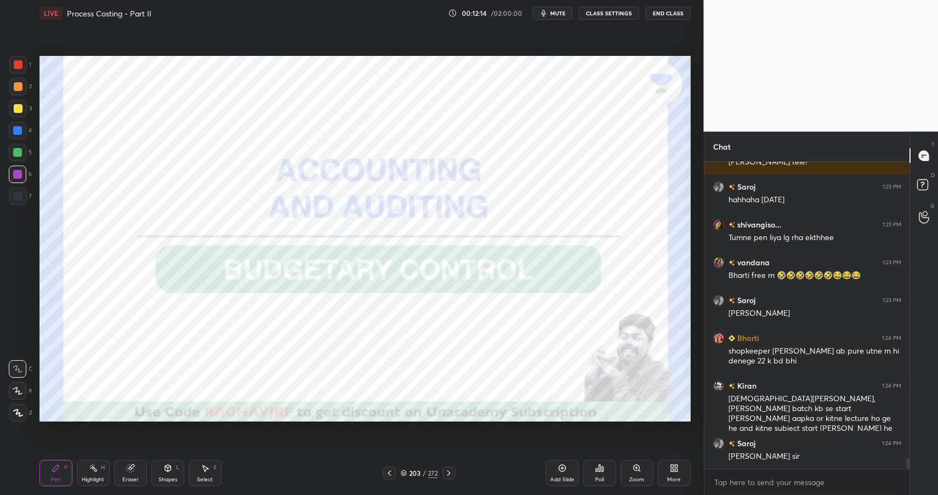
scroll to position [8650, 0]
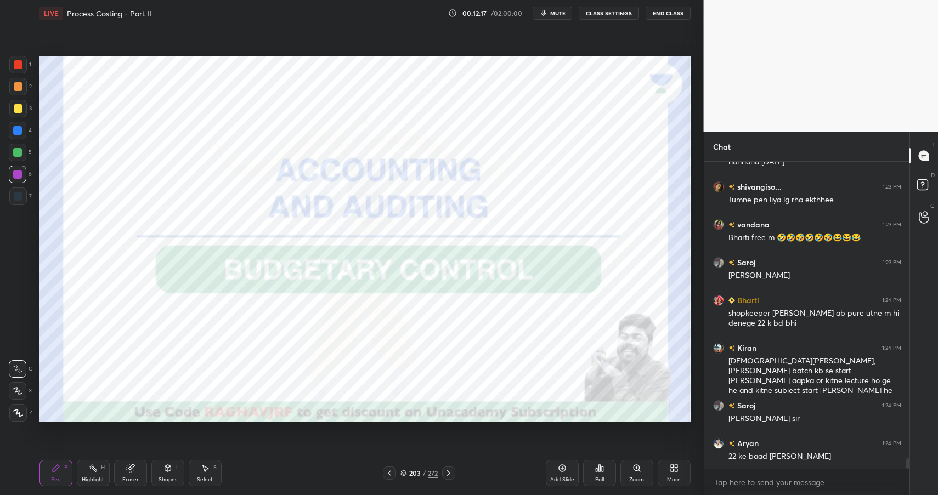
click at [94, 474] on div "Highlight H" at bounding box center [93, 473] width 33 height 26
drag, startPoint x: 96, startPoint y: 472, endPoint x: 129, endPoint y: 458, distance: 35.6
click at [96, 472] on icon at bounding box center [93, 468] width 9 height 9
click at [18, 125] on div at bounding box center [18, 131] width 18 height 18
click at [15, 128] on div at bounding box center [17, 130] width 9 height 9
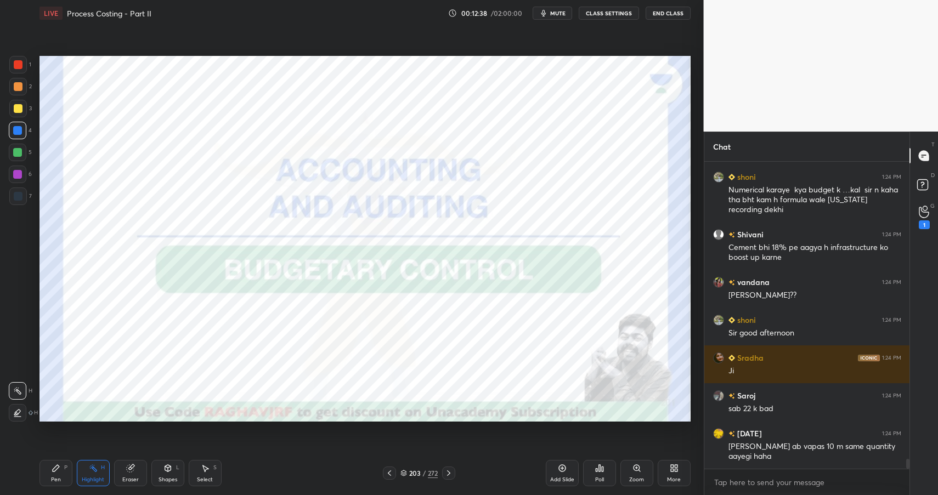
scroll to position [8992, 0]
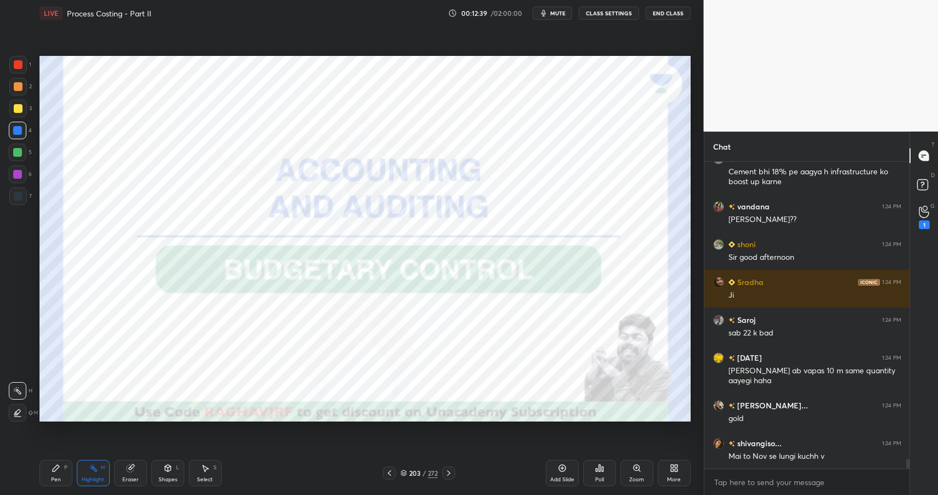
click at [665, 465] on div "More" at bounding box center [673, 473] width 33 height 26
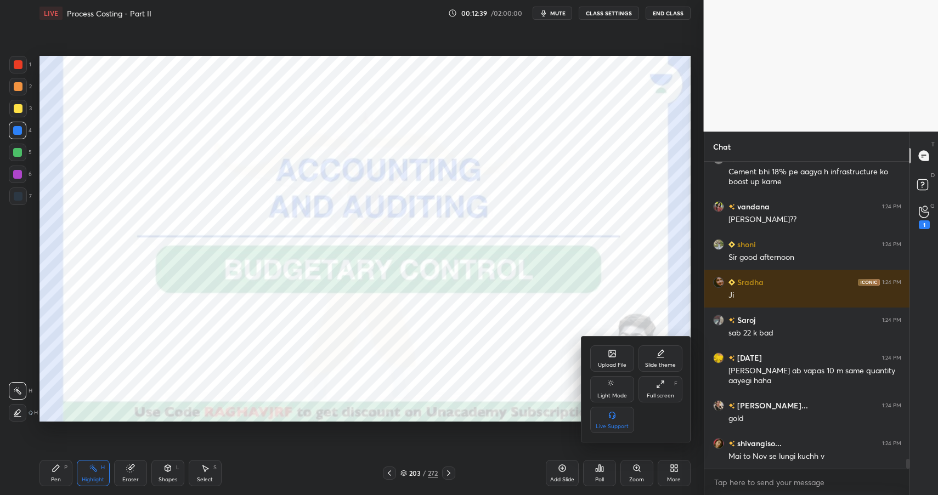
scroll to position [9077, 0]
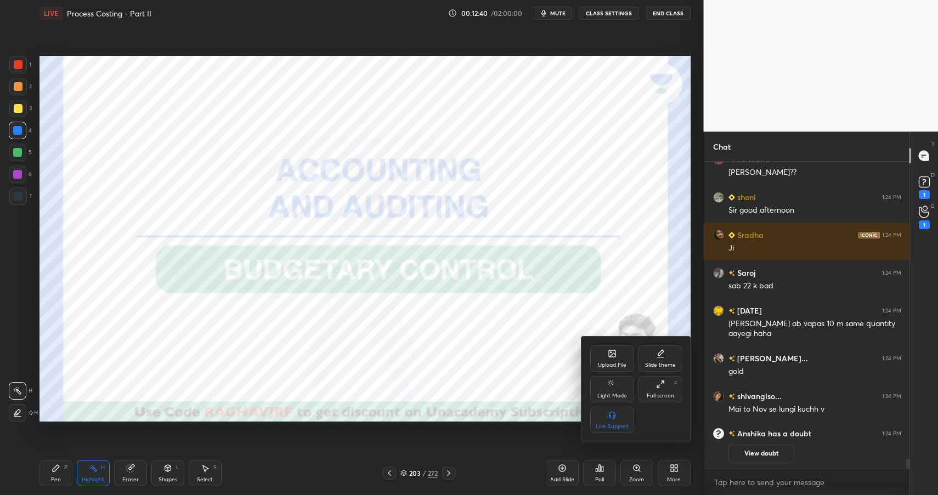
click at [665, 465] on div at bounding box center [469, 247] width 938 height 495
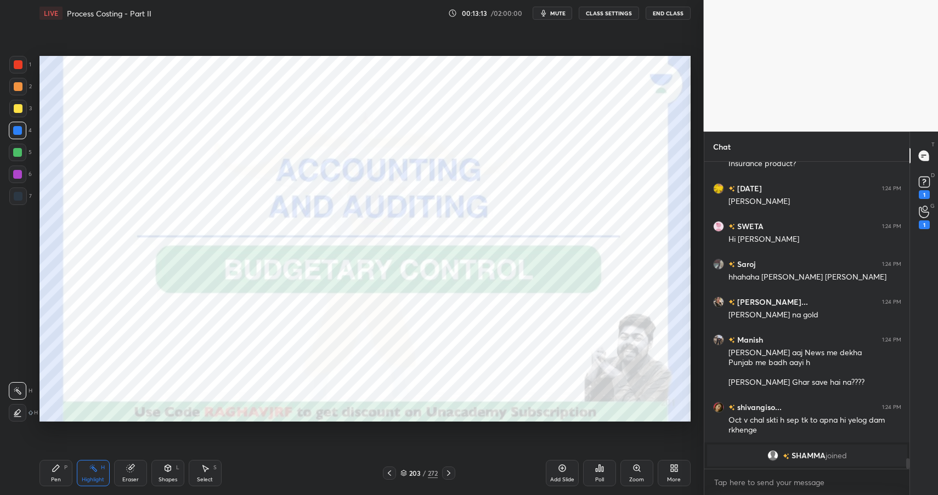
scroll to position [8583, 0]
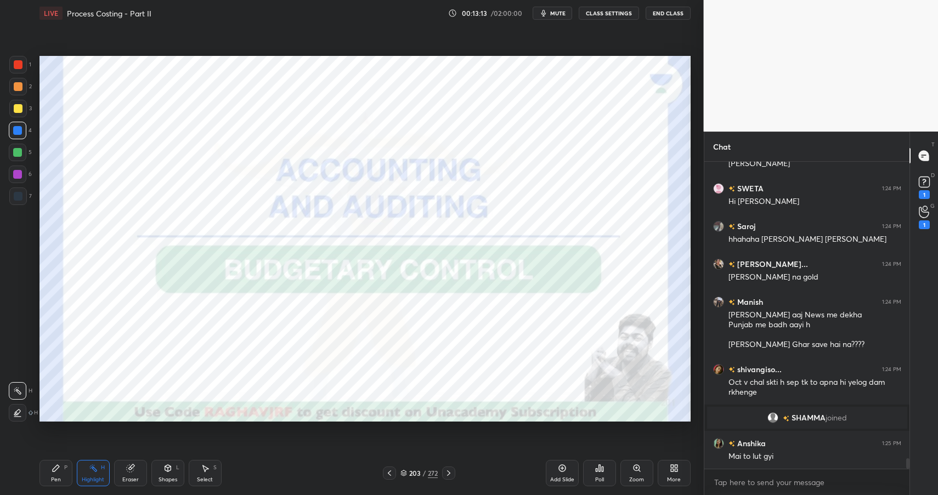
click at [421, 471] on div "203 / 272" at bounding box center [418, 473] width 37 height 10
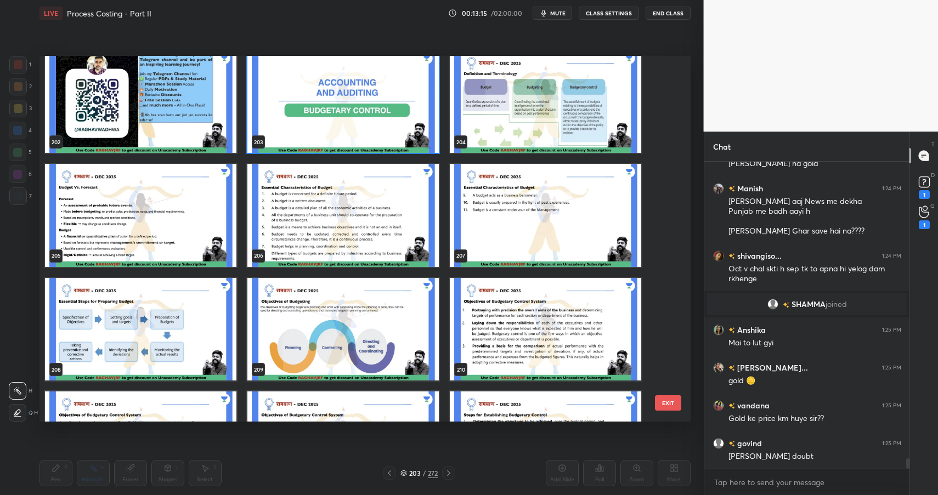
scroll to position [4, 4]
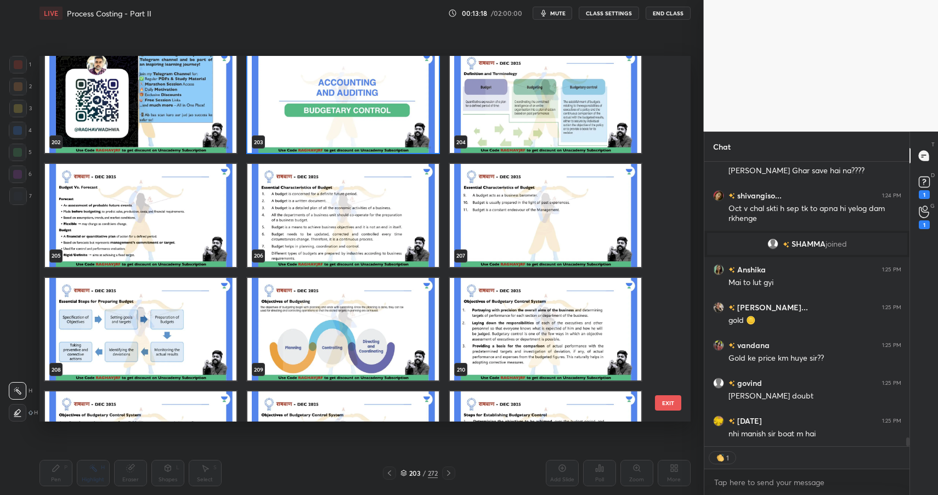
click at [506, 99] on img "grid" at bounding box center [545, 101] width 191 height 103
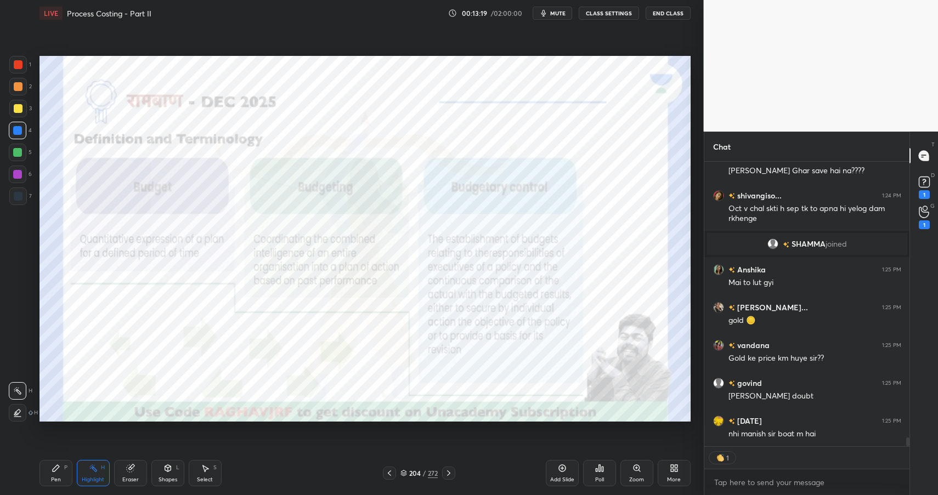
click at [409, 470] on div "204" at bounding box center [414, 473] width 11 height 7
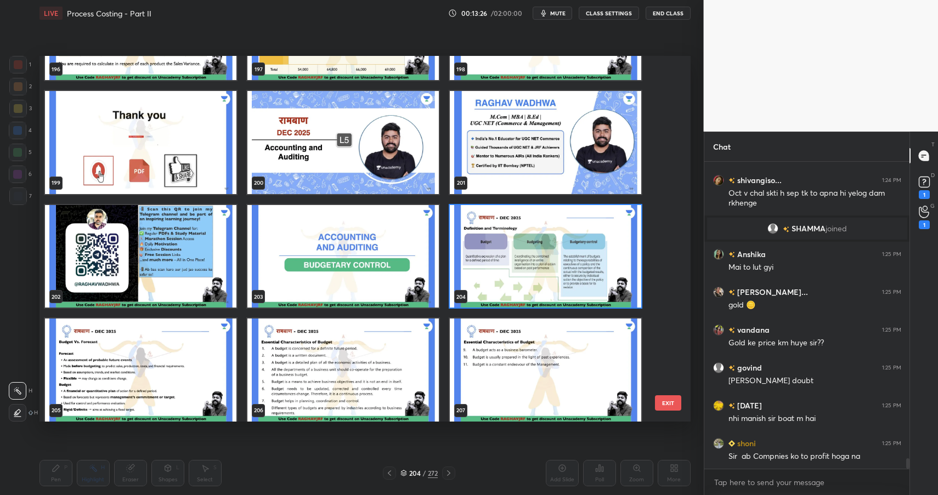
click at [383, 272] on img "grid" at bounding box center [342, 256] width 191 height 103
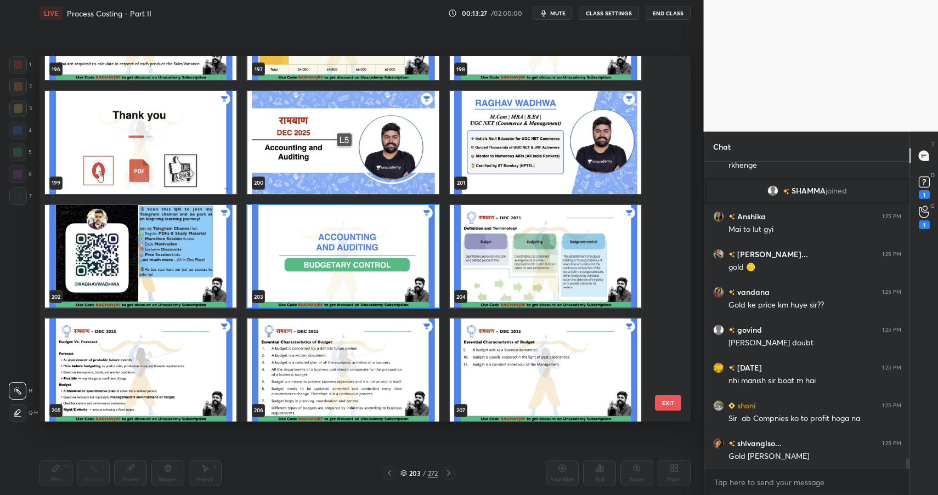
click at [383, 272] on img "grid" at bounding box center [342, 256] width 191 height 103
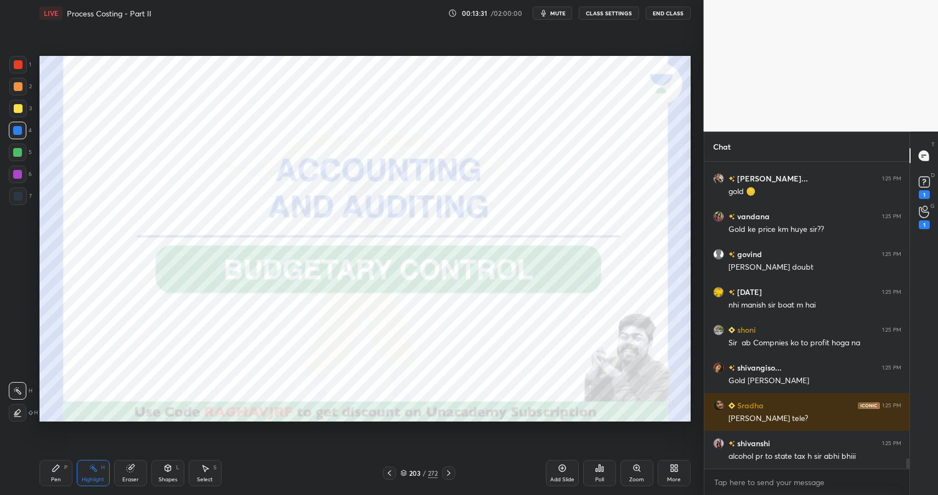
click at [50, 471] on div "Pen P" at bounding box center [55, 473] width 33 height 26
click at [21, 60] on div at bounding box center [18, 65] width 18 height 18
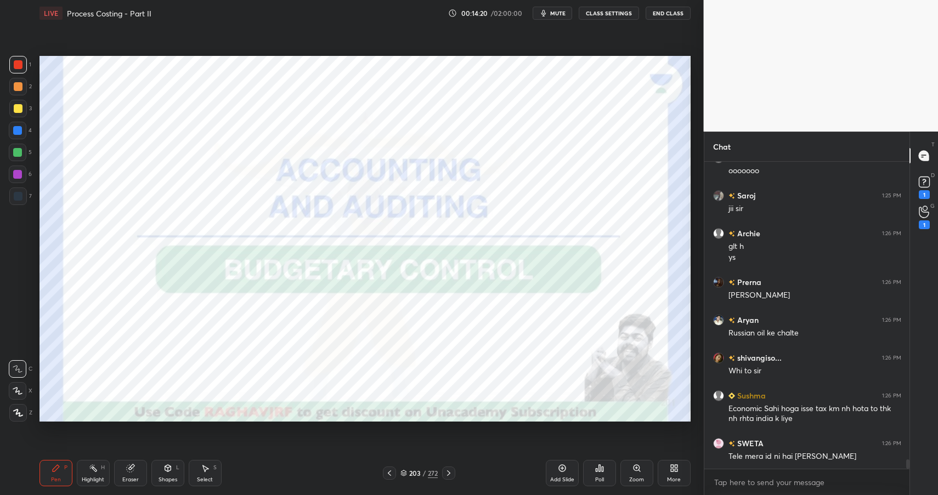
scroll to position [9549, 0]
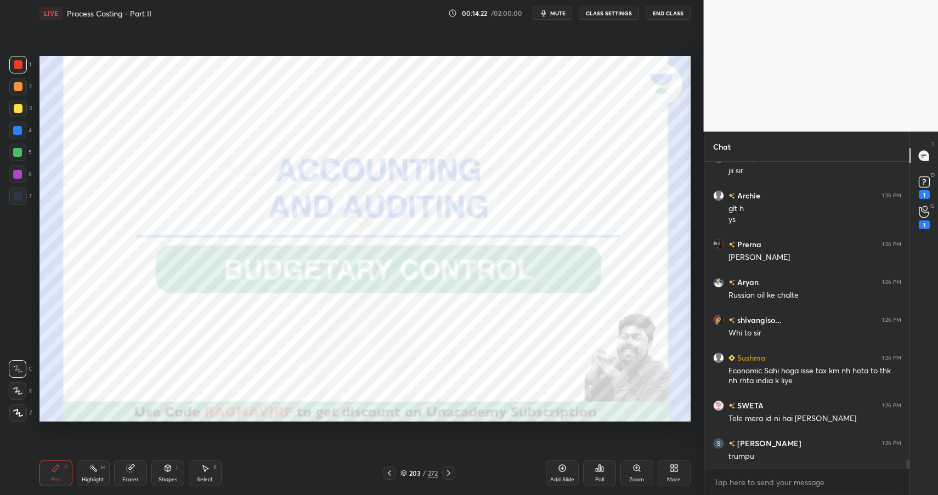
click at [21, 123] on div at bounding box center [18, 131] width 18 height 18
click at [21, 124] on div at bounding box center [18, 131] width 18 height 18
drag, startPoint x: 19, startPoint y: 152, endPoint x: 21, endPoint y: 147, distance: 5.9
click at [19, 151] on div at bounding box center [17, 152] width 9 height 9
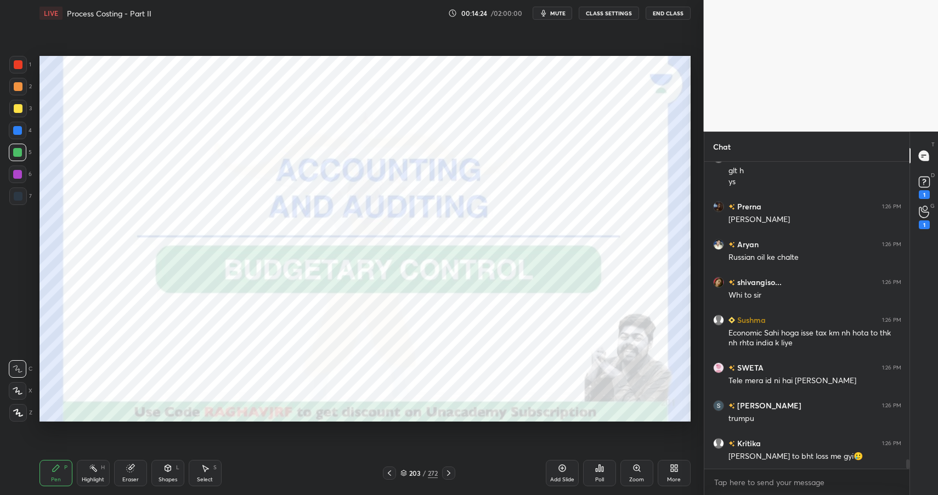
drag, startPoint x: 21, startPoint y: 147, endPoint x: 22, endPoint y: 141, distance: 6.1
click at [21, 147] on div at bounding box center [18, 153] width 18 height 18
click at [20, 87] on div at bounding box center [18, 86] width 9 height 9
click at [22, 84] on div at bounding box center [18, 87] width 18 height 18
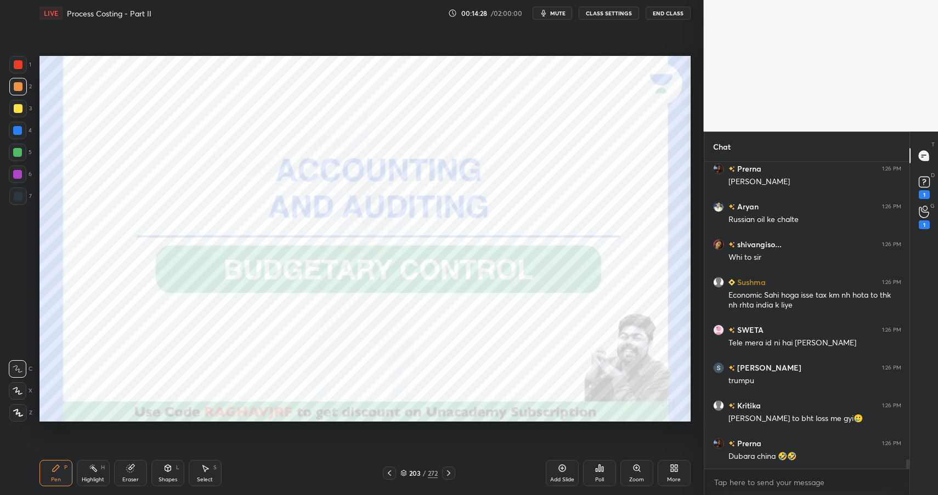
scroll to position [9663, 0]
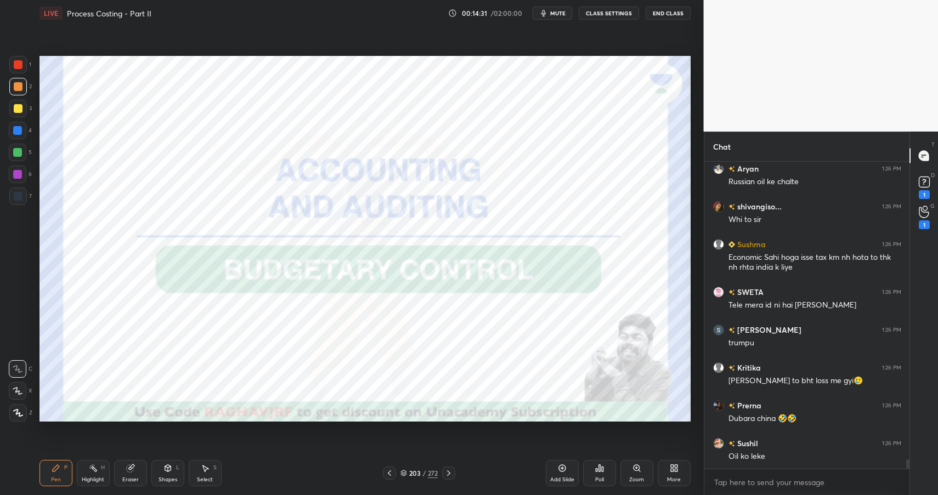
click at [21, 84] on div at bounding box center [18, 86] width 9 height 9
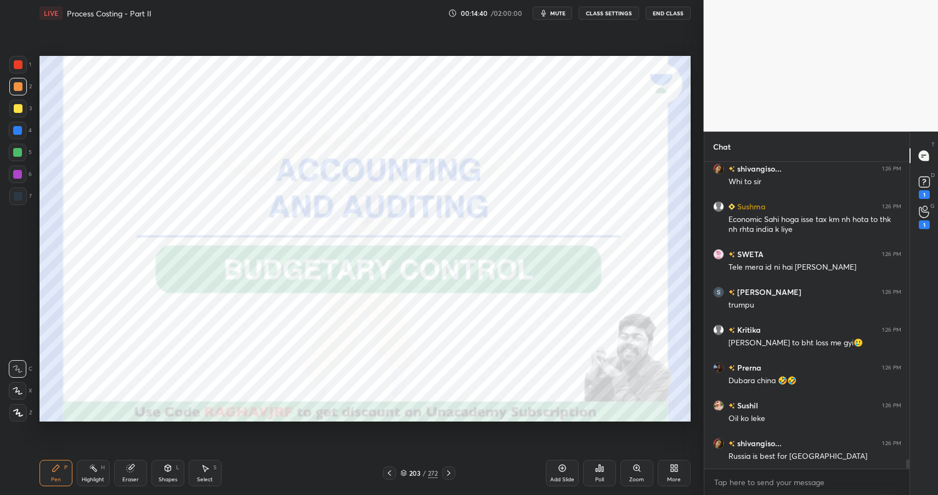
click at [23, 150] on div at bounding box center [18, 153] width 18 height 18
click at [26, 150] on div "5" at bounding box center [20, 153] width 23 height 18
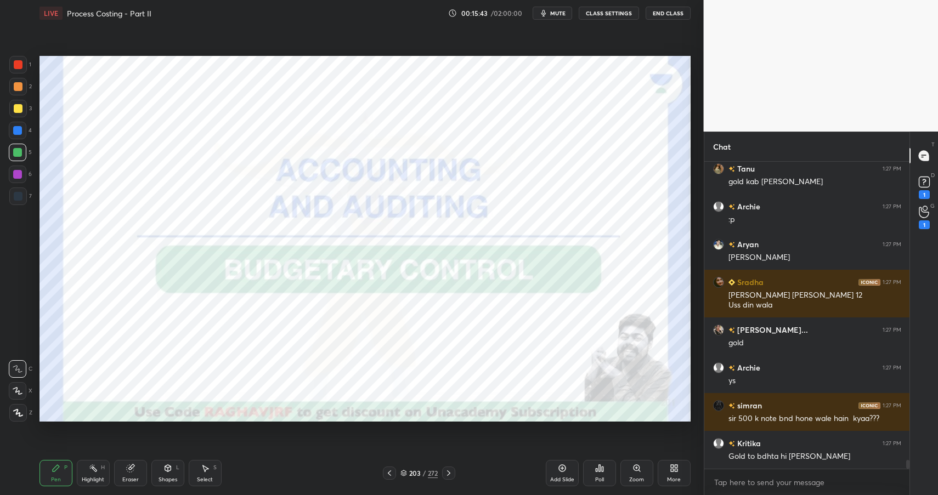
scroll to position [10704, 0]
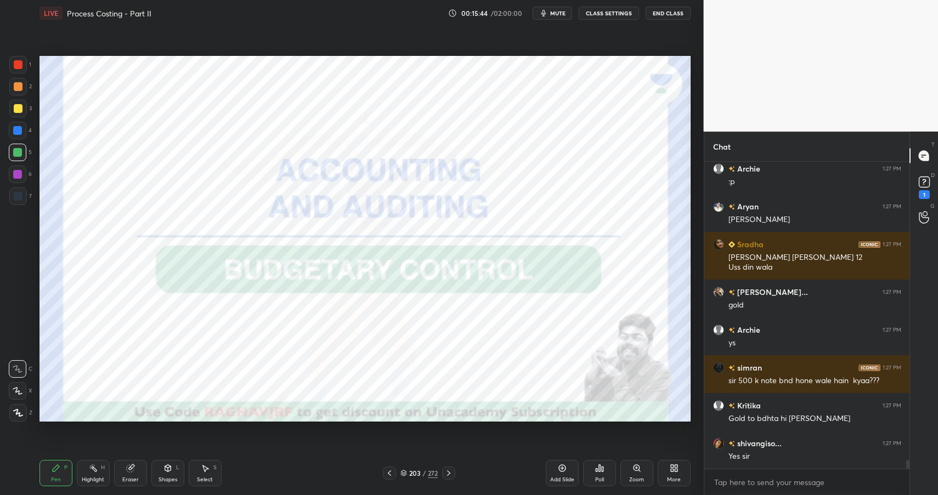
click at [414, 476] on div "203" at bounding box center [414, 473] width 11 height 7
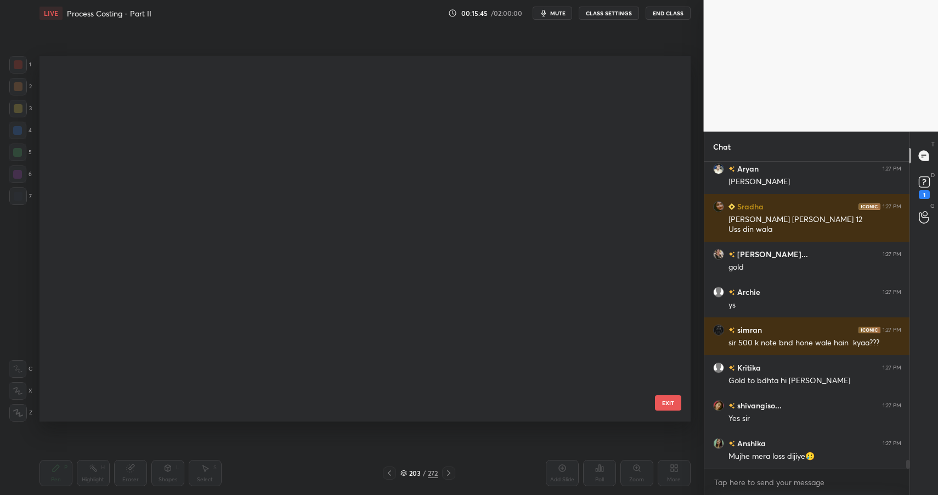
scroll to position [362, 645]
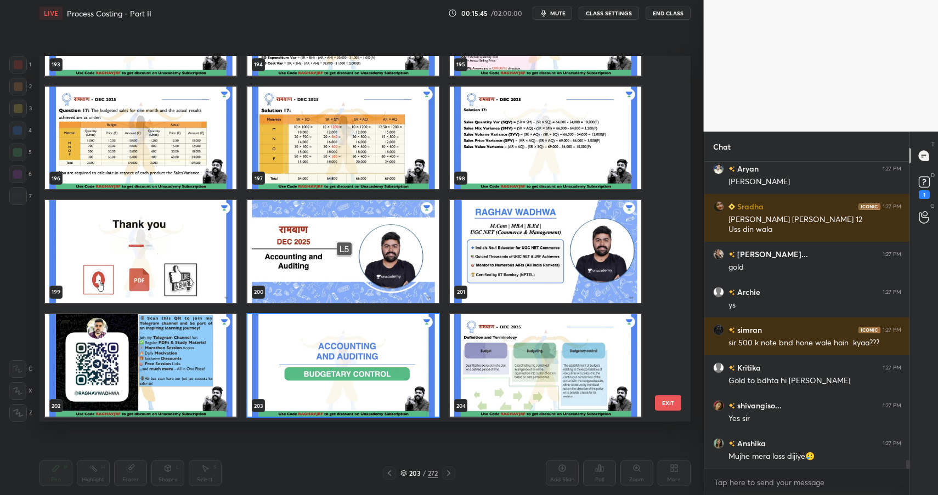
click at [414, 476] on div "203" at bounding box center [414, 473] width 11 height 7
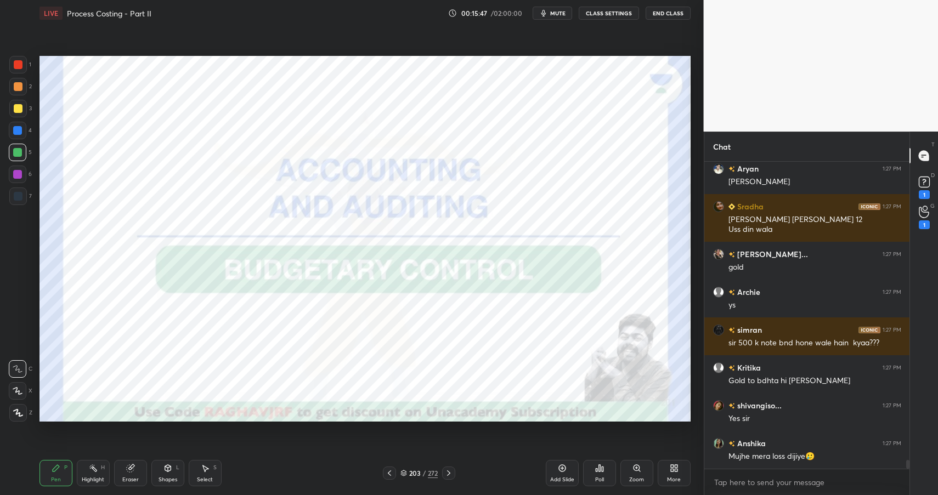
scroll to position [10779, 0]
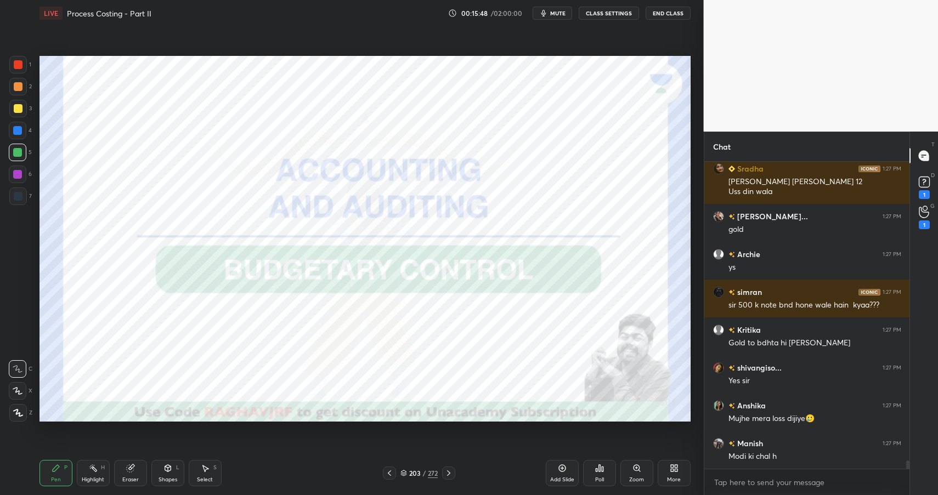
click at [421, 473] on div "203 / 272" at bounding box center [418, 473] width 37 height 10
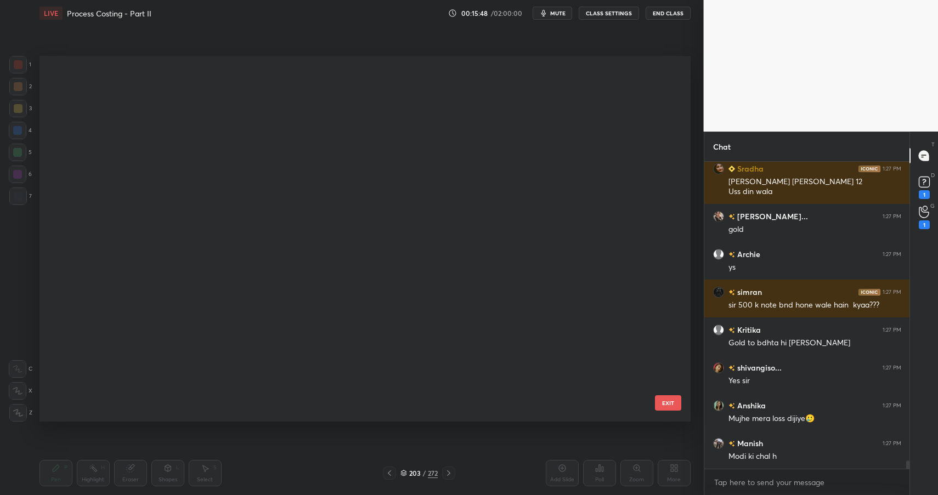
scroll to position [362, 645]
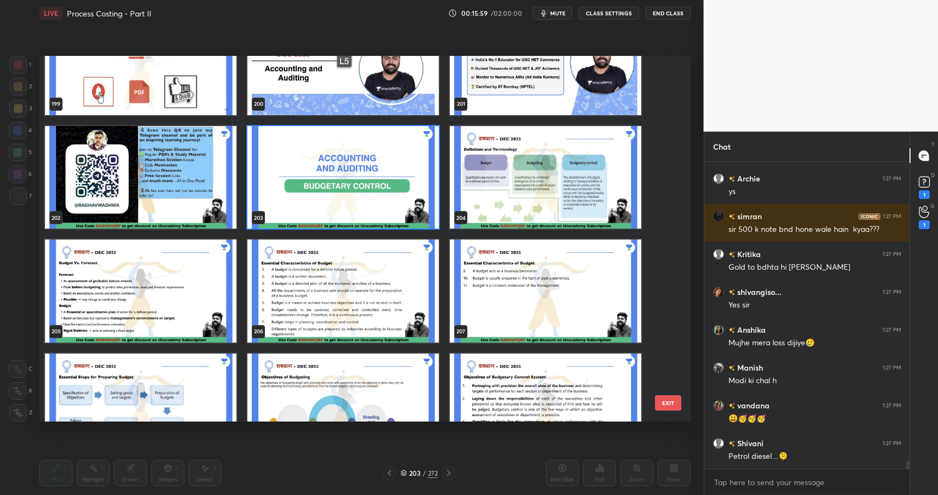
click at [400, 184] on img "grid" at bounding box center [342, 177] width 191 height 103
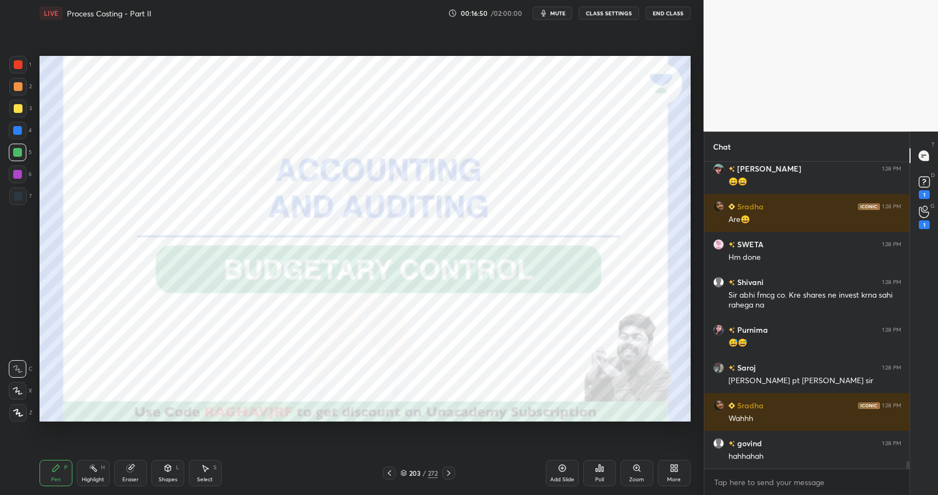
scroll to position [12123, 0]
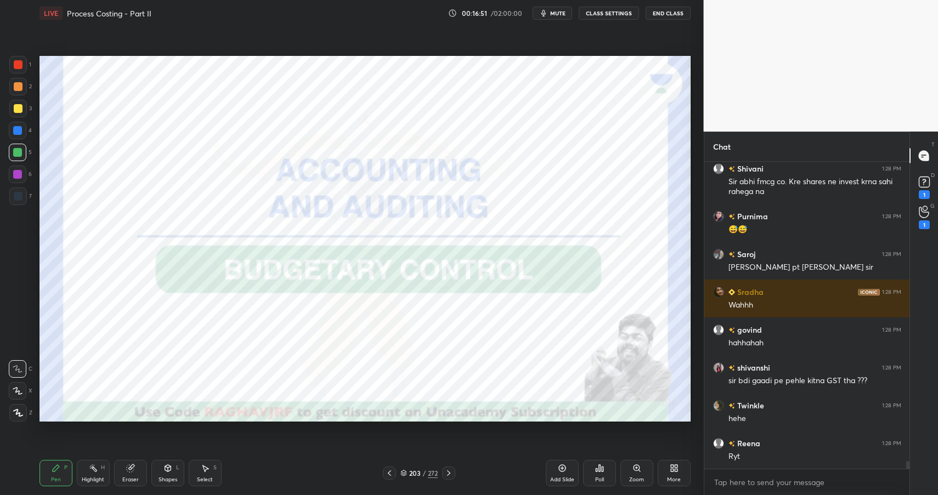
click at [658, 13] on button "End Class" at bounding box center [667, 13] width 45 height 13
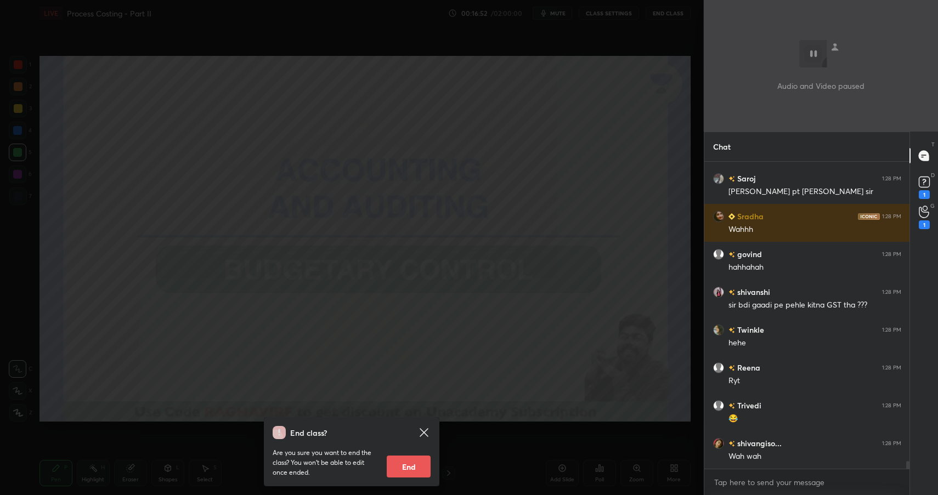
scroll to position [12237, 0]
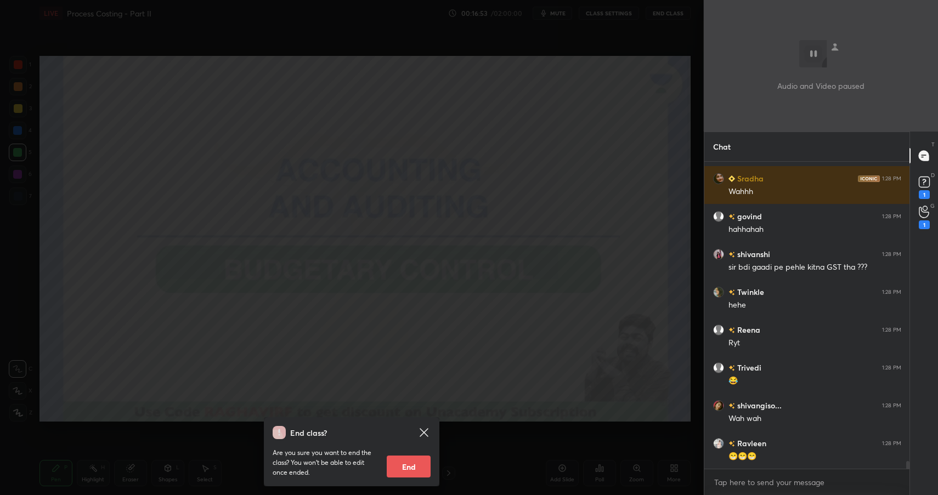
click at [496, 158] on div "End class? Are you sure you want to end the class? You won’t be able to edit on…" at bounding box center [351, 247] width 703 height 495
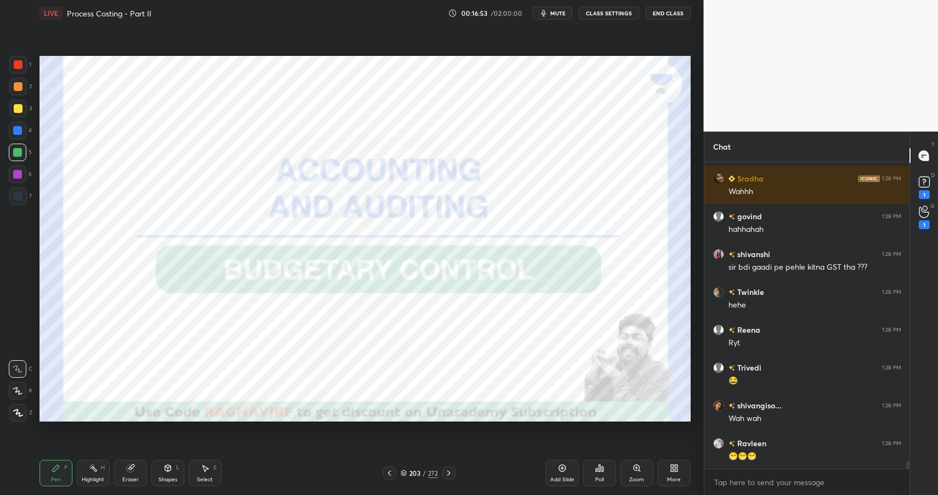
scroll to position [12312, 0]
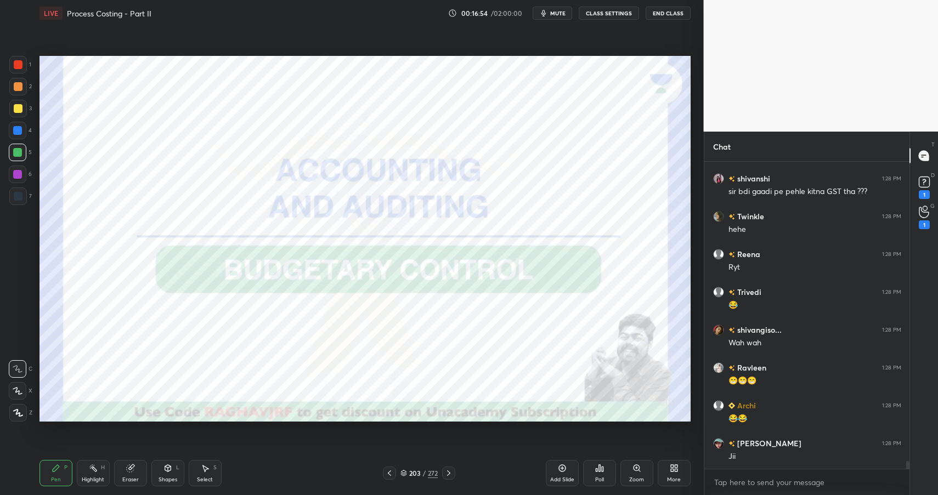
click at [417, 473] on div "203" at bounding box center [414, 473] width 11 height 7
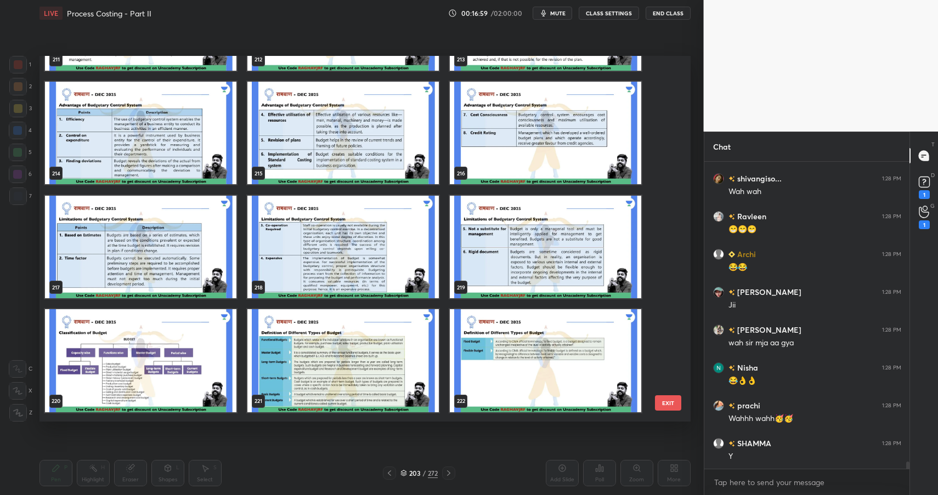
click at [196, 137] on img "grid" at bounding box center [140, 132] width 191 height 103
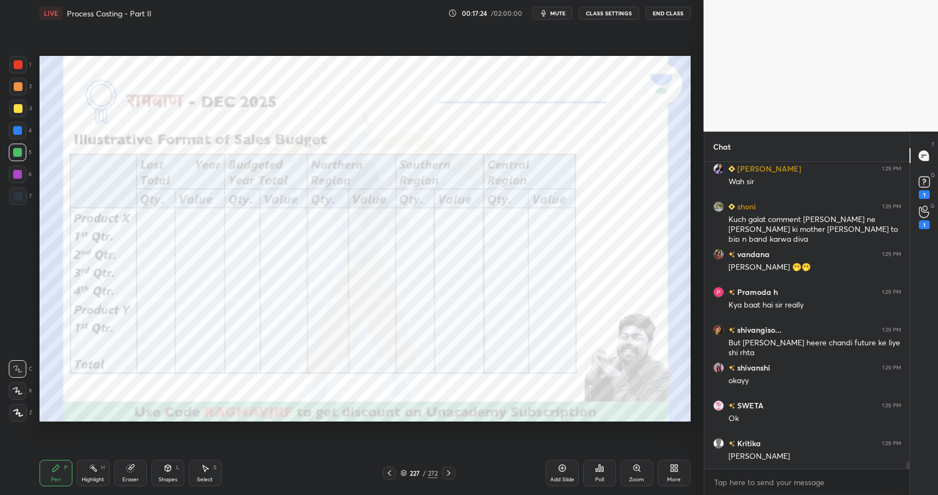
click at [429, 472] on div "272" at bounding box center [433, 473] width 10 height 10
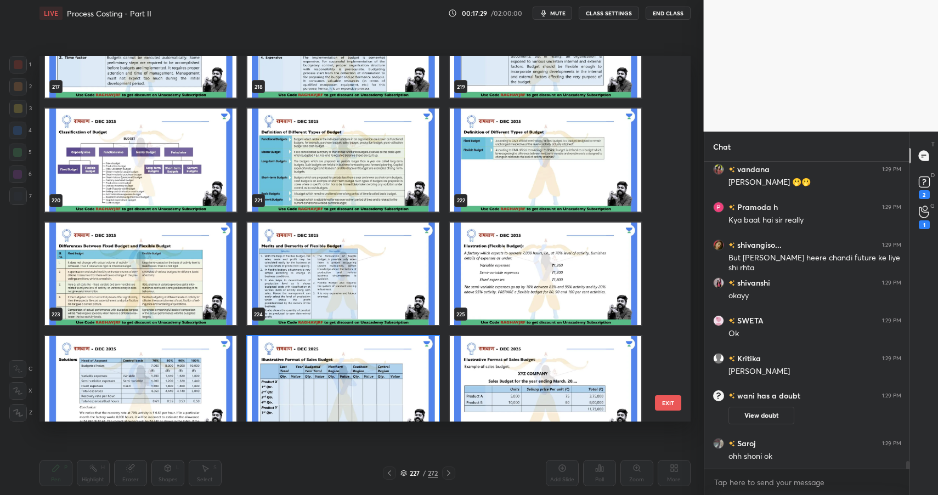
click at [206, 385] on img "grid" at bounding box center [140, 387] width 191 height 103
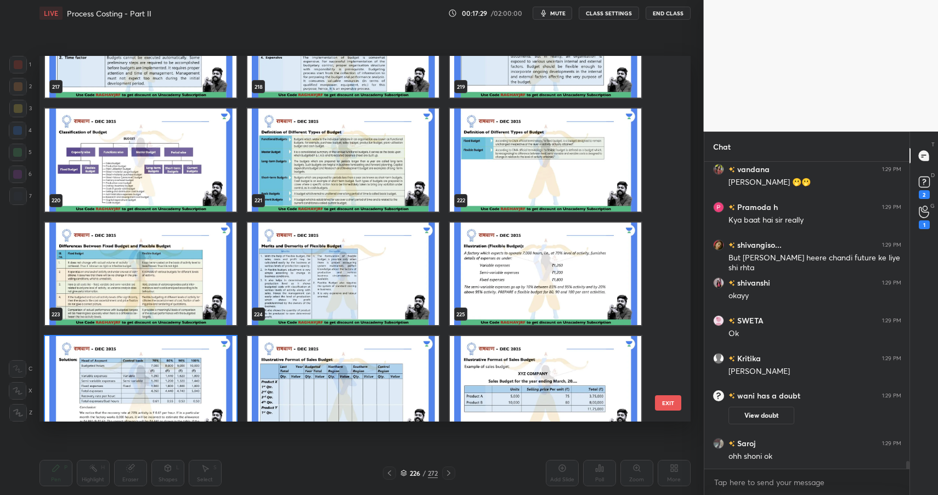
click at [206, 385] on img "grid" at bounding box center [140, 387] width 191 height 103
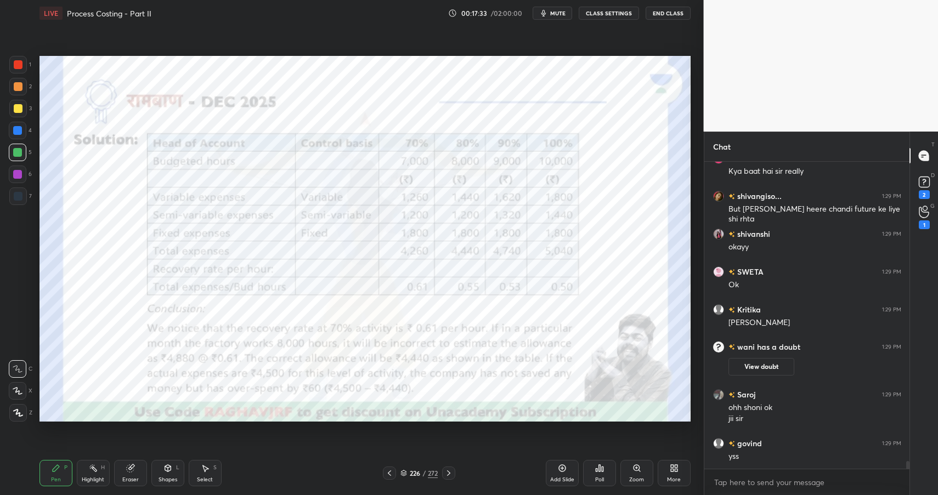
click at [559, 468] on icon at bounding box center [562, 468] width 9 height 9
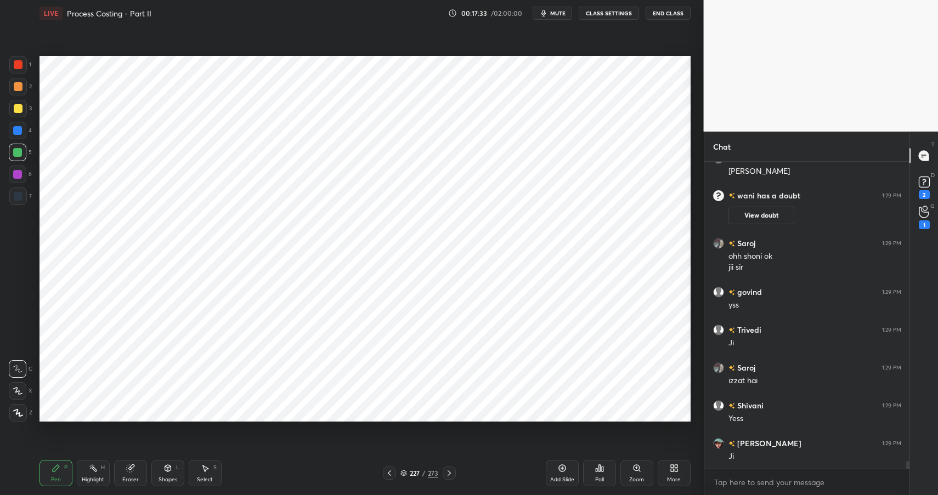
click at [56, 465] on icon at bounding box center [56, 468] width 7 height 7
click at [62, 468] on div "Pen P" at bounding box center [55, 473] width 33 height 26
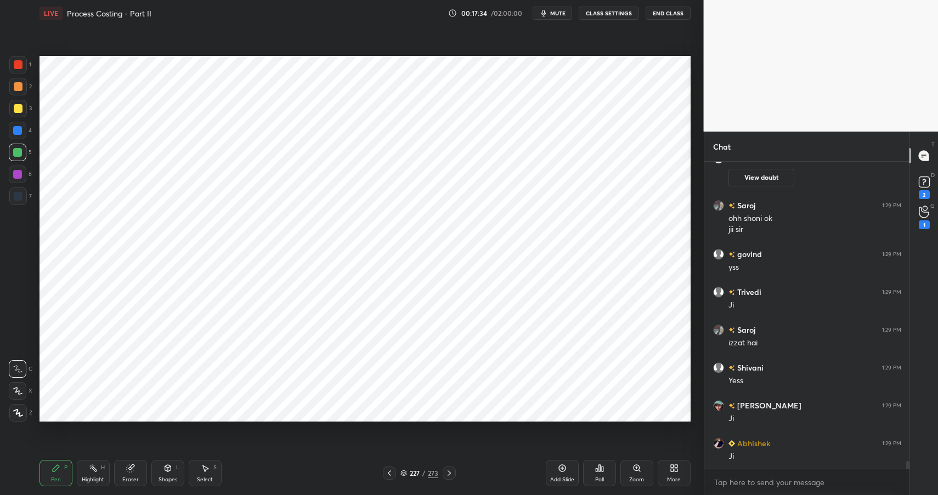
click at [18, 66] on div at bounding box center [18, 64] width 9 height 9
drag, startPoint x: 18, startPoint y: 66, endPoint x: 18, endPoint y: 49, distance: 17.5
click at [18, 66] on div at bounding box center [18, 64] width 9 height 9
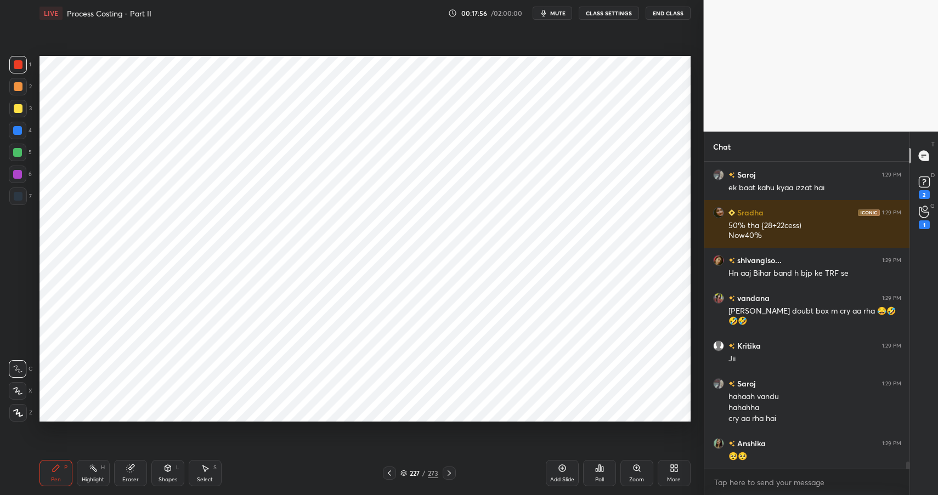
click at [16, 66] on div at bounding box center [18, 64] width 9 height 9
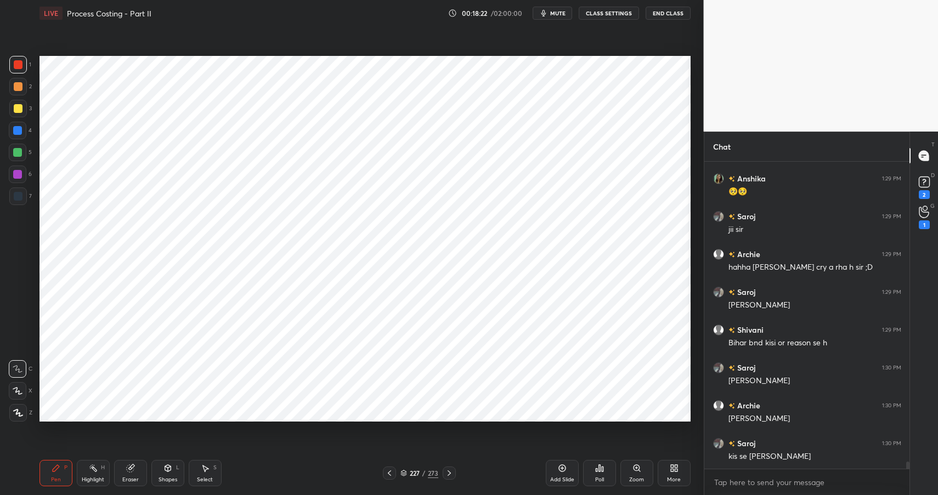
scroll to position [12916, 0]
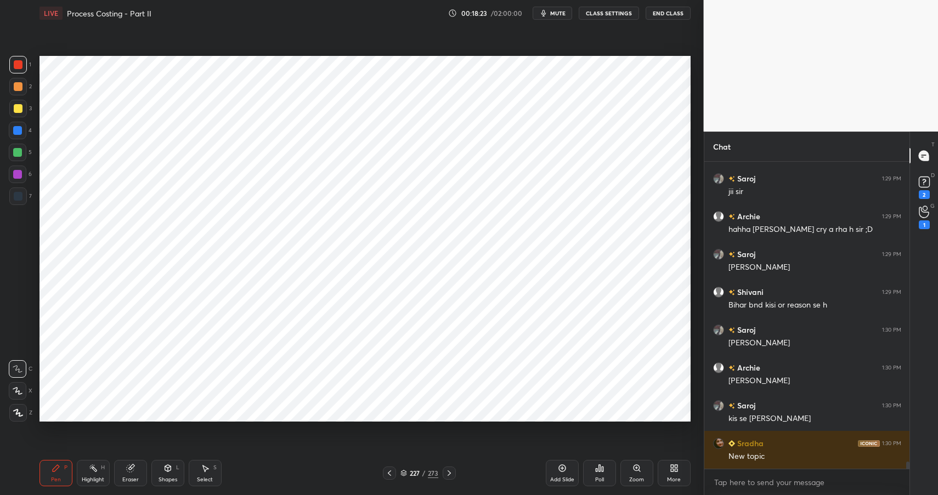
click at [135, 477] on div "Eraser" at bounding box center [130, 479] width 16 height 5
drag, startPoint x: 15, startPoint y: 393, endPoint x: 30, endPoint y: 356, distance: 39.1
click at [15, 393] on icon at bounding box center [18, 390] width 6 height 5
drag, startPoint x: 54, startPoint y: 465, endPoint x: 59, endPoint y: 467, distance: 5.9
click at [54, 465] on icon at bounding box center [56, 468] width 9 height 9
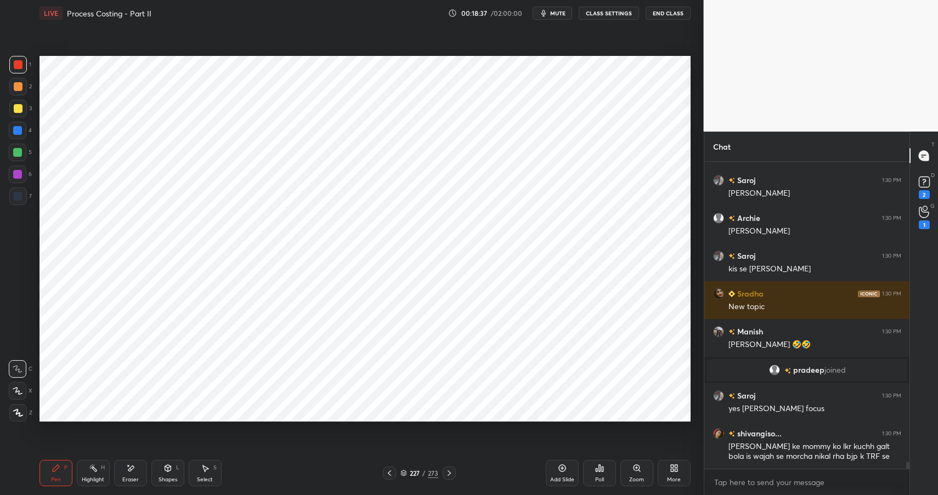
scroll to position [12741, 0]
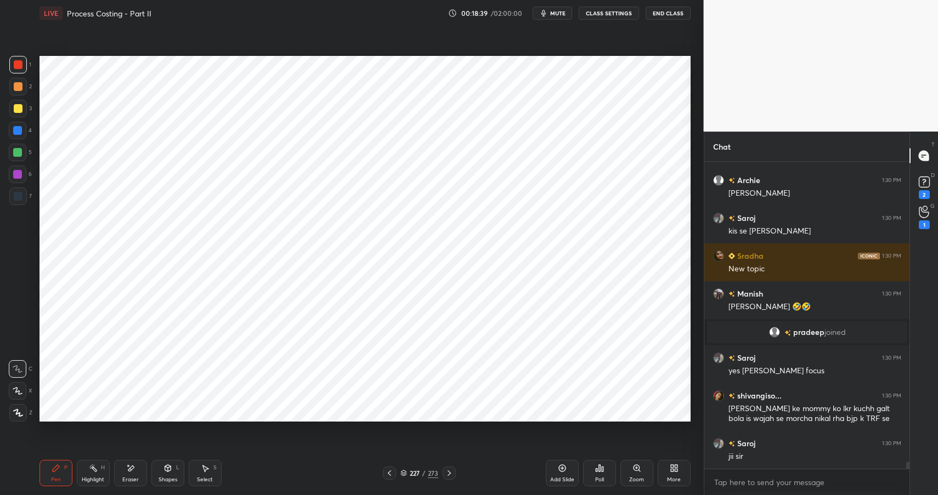
click at [165, 469] on icon at bounding box center [167, 468] width 6 height 7
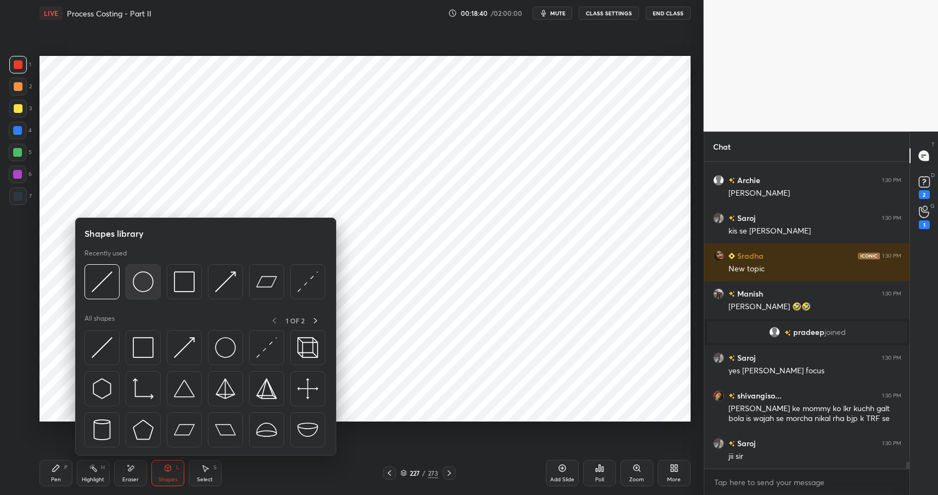
click at [149, 276] on img at bounding box center [143, 281] width 21 height 21
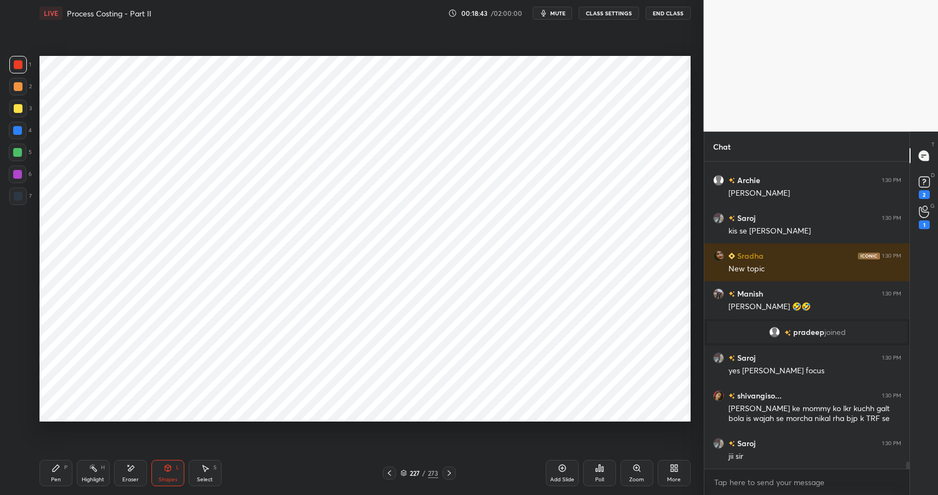
click at [54, 477] on div "Pen" at bounding box center [56, 479] width 10 height 5
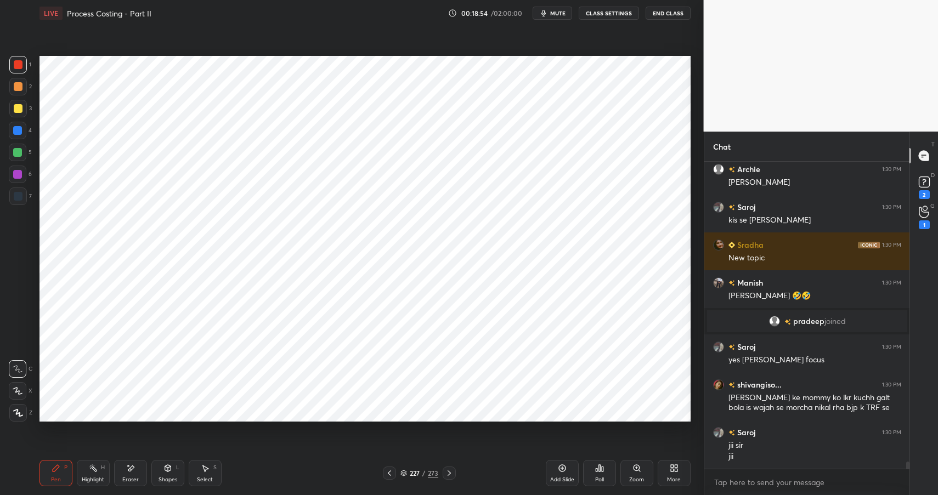
click at [175, 464] on div "Shapes L" at bounding box center [167, 473] width 33 height 26
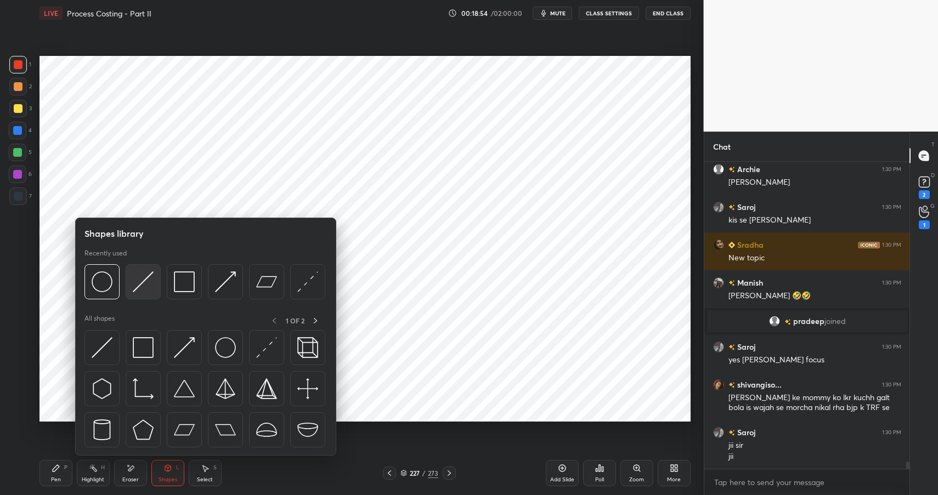
click at [143, 282] on img at bounding box center [143, 281] width 21 height 21
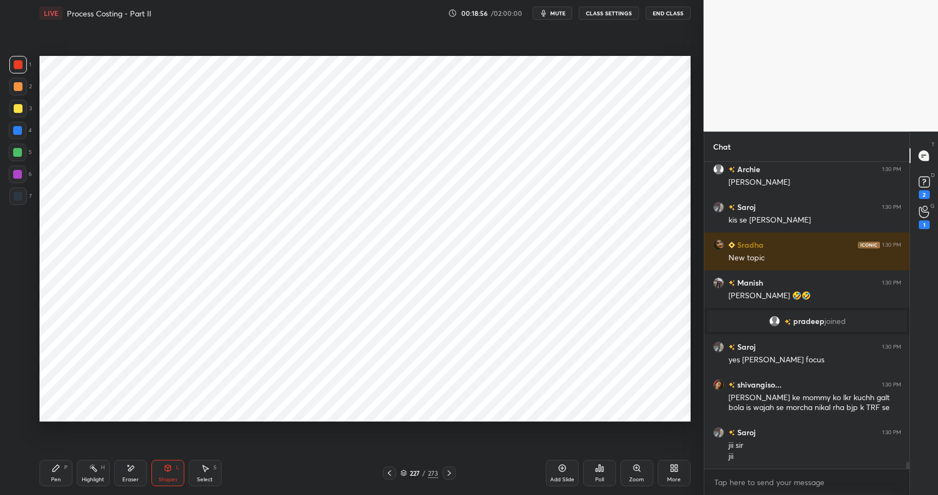
scroll to position [12799, 0]
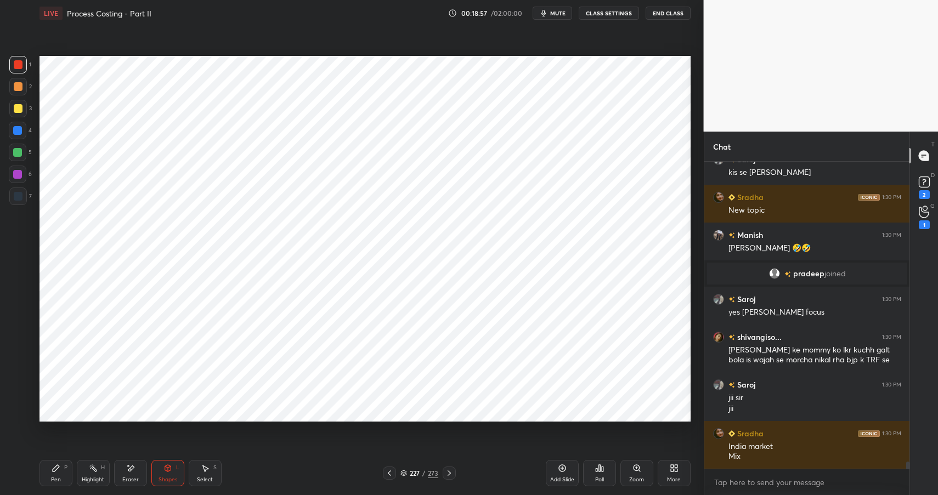
click at [57, 469] on div "Pen P" at bounding box center [55, 473] width 33 height 26
drag, startPoint x: 59, startPoint y: 470, endPoint x: 58, endPoint y: 465, distance: 5.5
click at [59, 470] on icon at bounding box center [56, 468] width 9 height 9
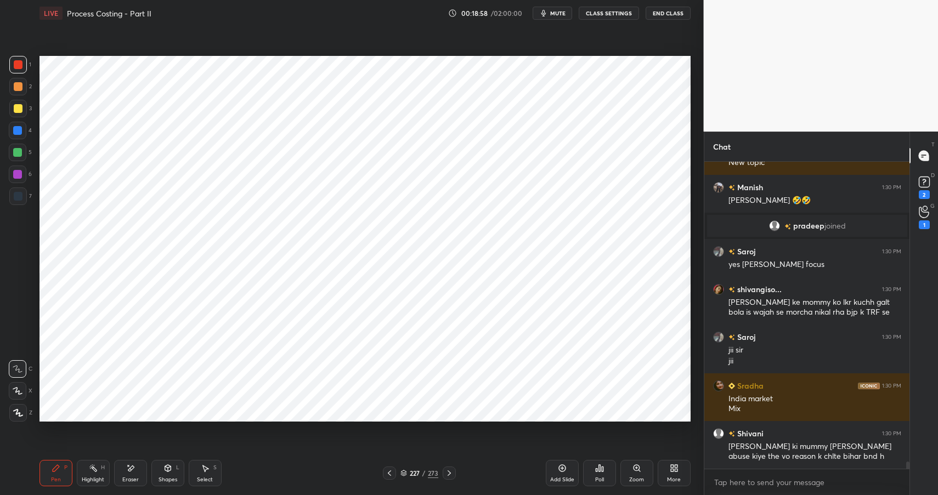
click at [11, 123] on div at bounding box center [18, 131] width 18 height 18
click at [15, 131] on div at bounding box center [17, 130] width 9 height 9
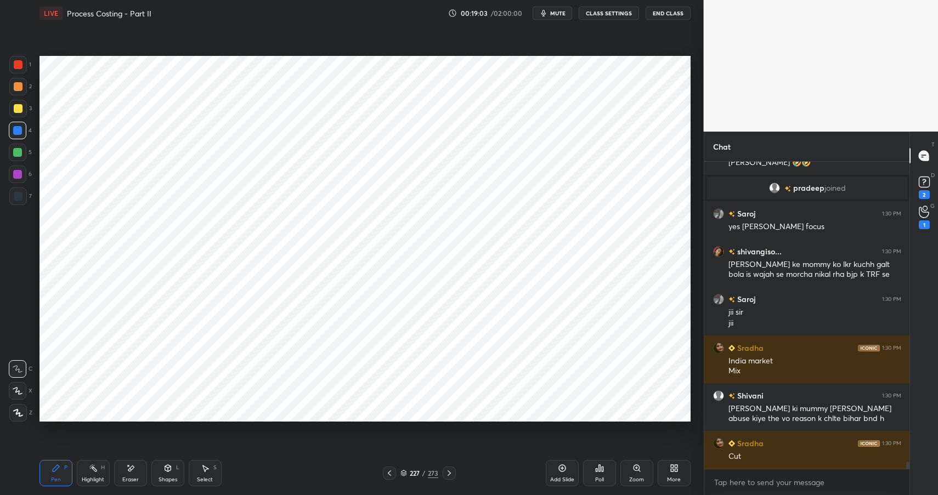
drag, startPoint x: 170, startPoint y: 475, endPoint x: 171, endPoint y: 463, distance: 12.1
click at [170, 475] on div "Shapes L" at bounding box center [167, 473] width 33 height 26
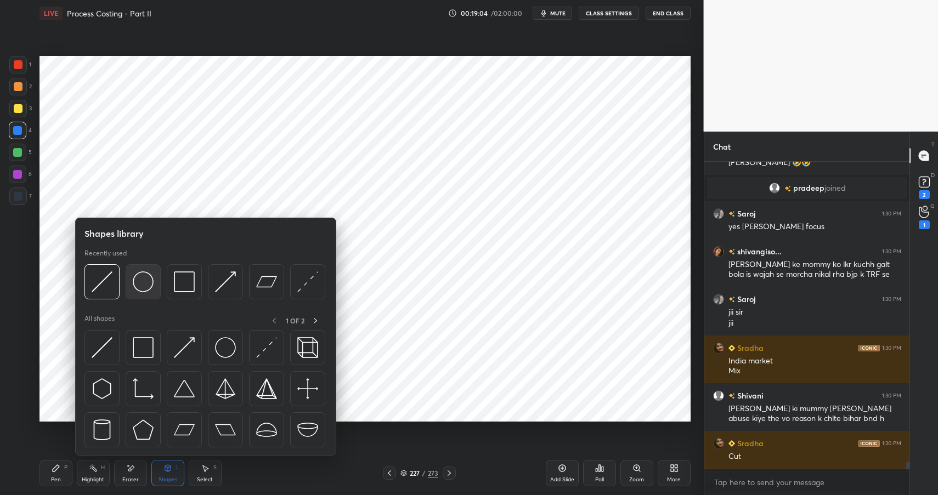
click at [145, 280] on img at bounding box center [143, 281] width 21 height 21
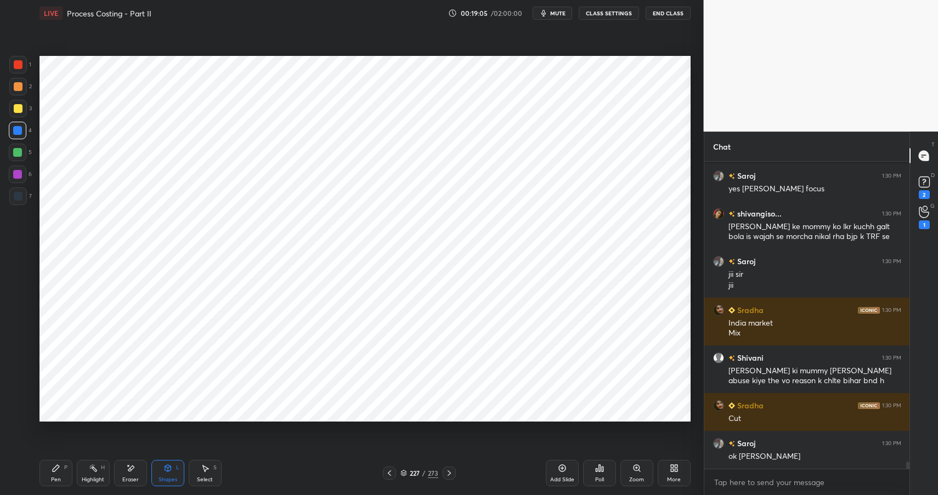
scroll to position [12970, 0]
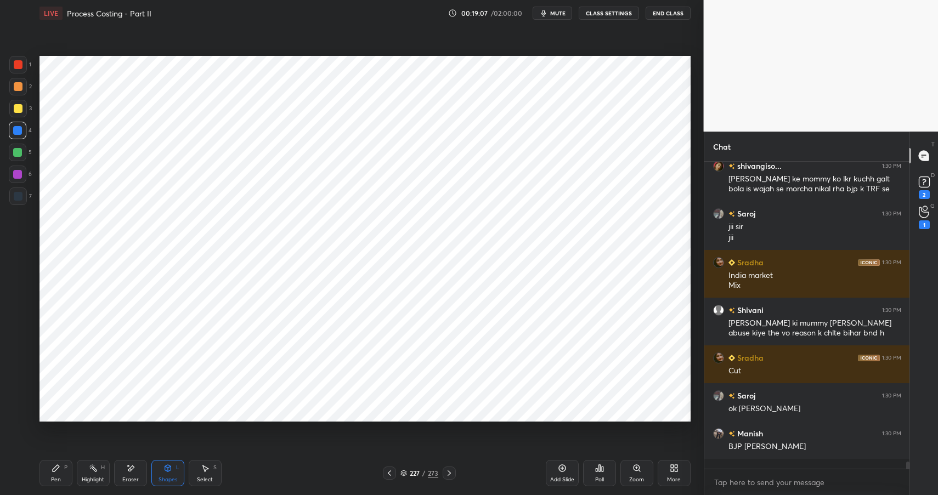
click at [55, 468] on div "Pen P" at bounding box center [55, 473] width 33 height 26
click at [60, 470] on div "Pen P" at bounding box center [55, 473] width 33 height 26
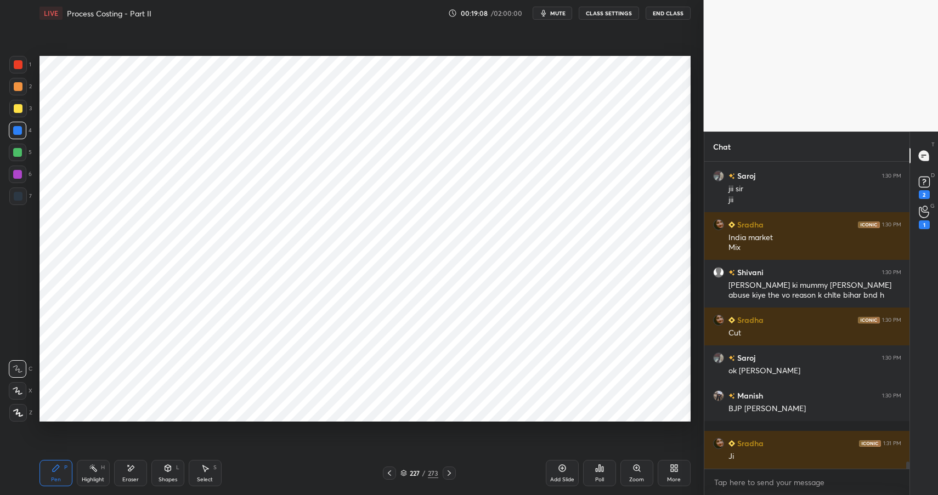
click at [19, 152] on div at bounding box center [17, 152] width 9 height 9
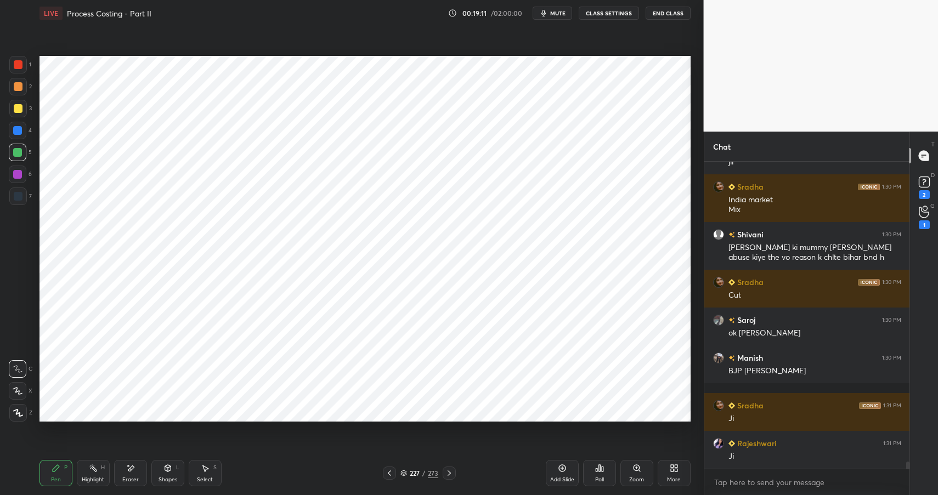
click at [167, 474] on div "Shapes L" at bounding box center [167, 473] width 33 height 26
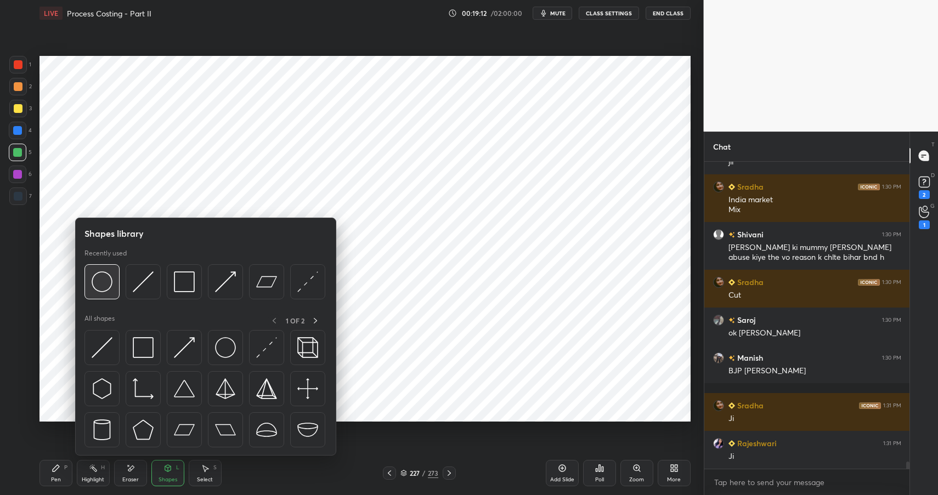
click at [106, 275] on img at bounding box center [102, 281] width 21 height 21
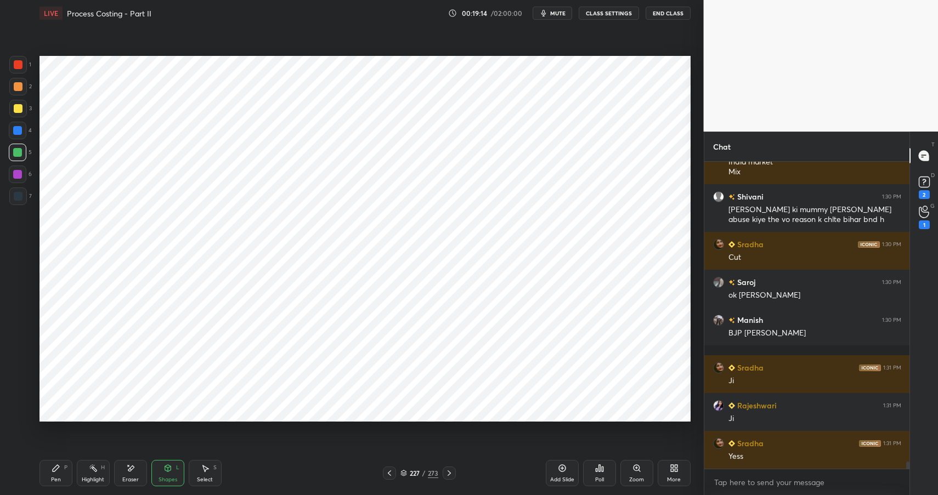
click at [63, 468] on div "Pen P" at bounding box center [55, 473] width 33 height 26
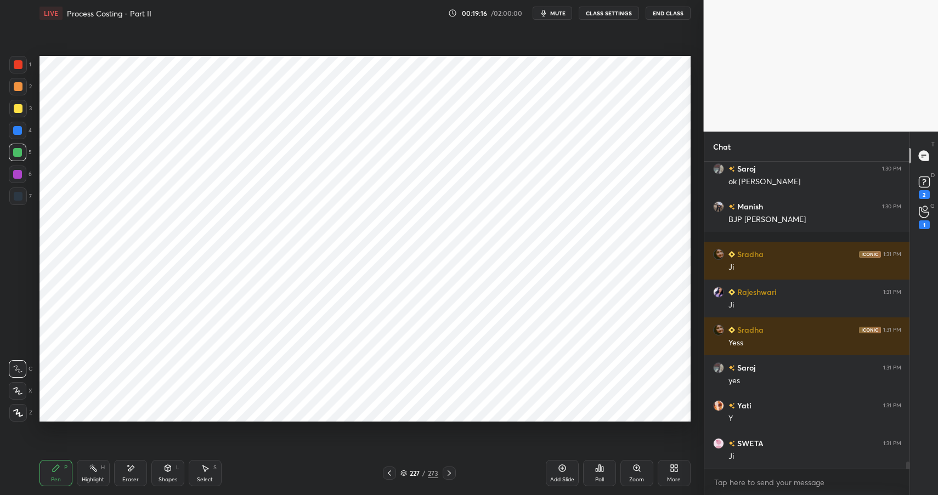
scroll to position [13273, 0]
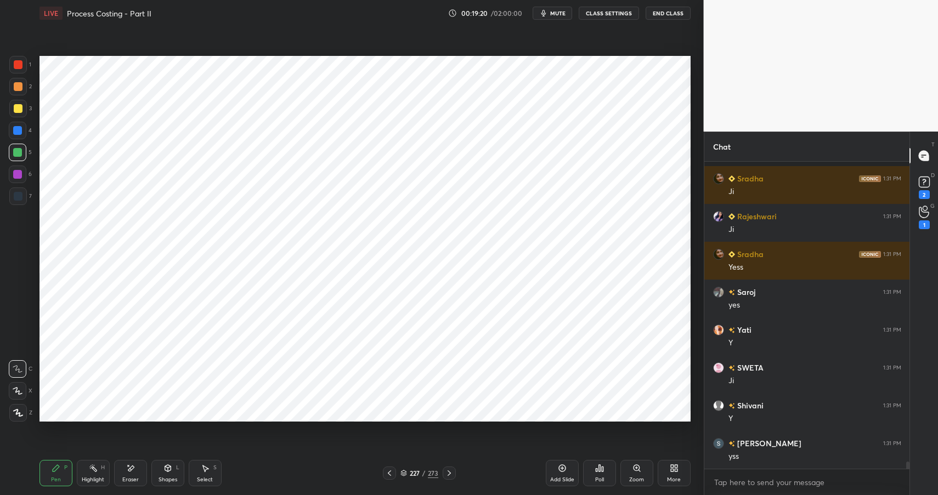
drag, startPoint x: 166, startPoint y: 480, endPoint x: 161, endPoint y: 469, distance: 12.0
click at [166, 480] on div "Shapes" at bounding box center [167, 479] width 19 height 5
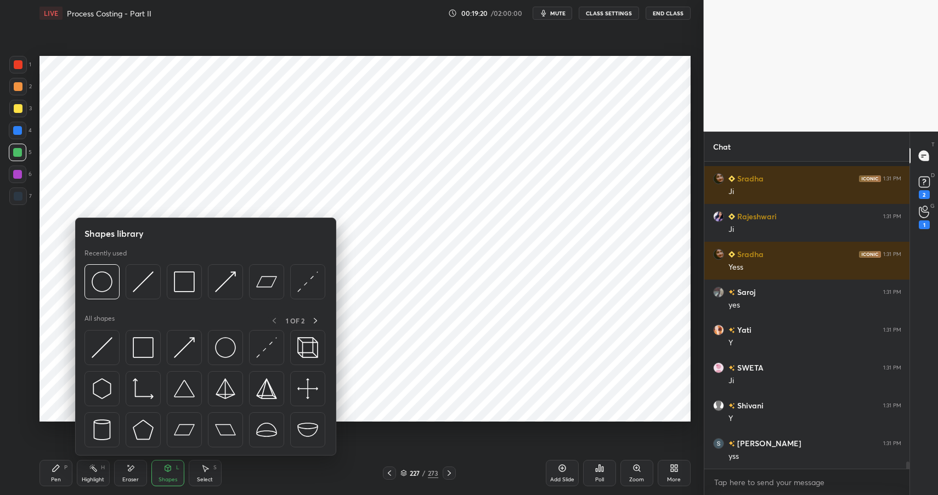
scroll to position [13311, 0]
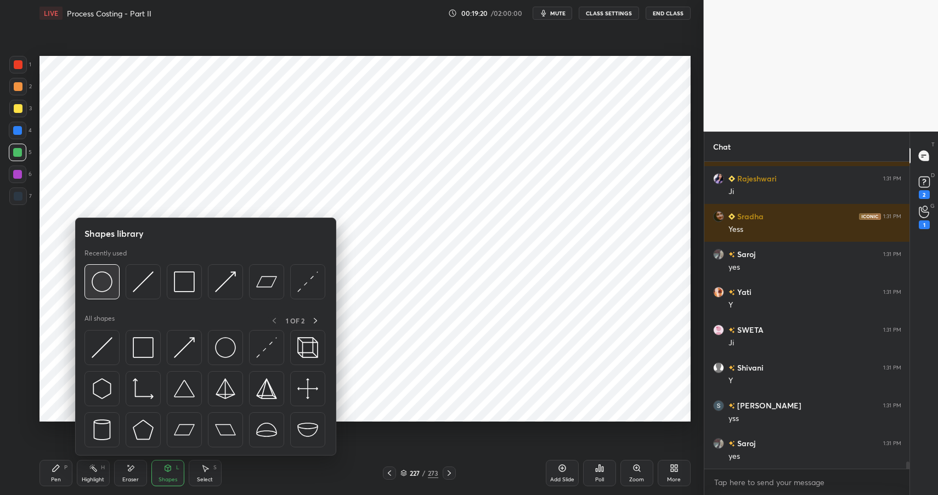
click at [106, 277] on img at bounding box center [102, 281] width 21 height 21
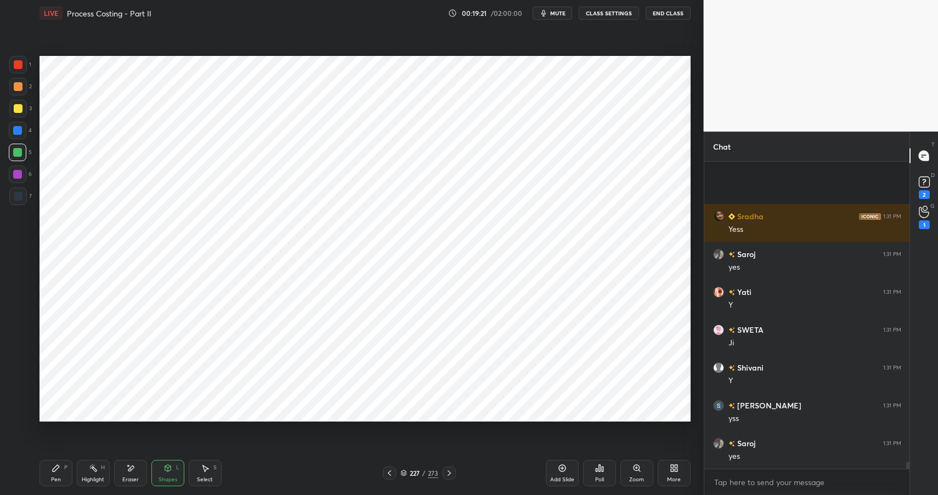
scroll to position [13424, 0]
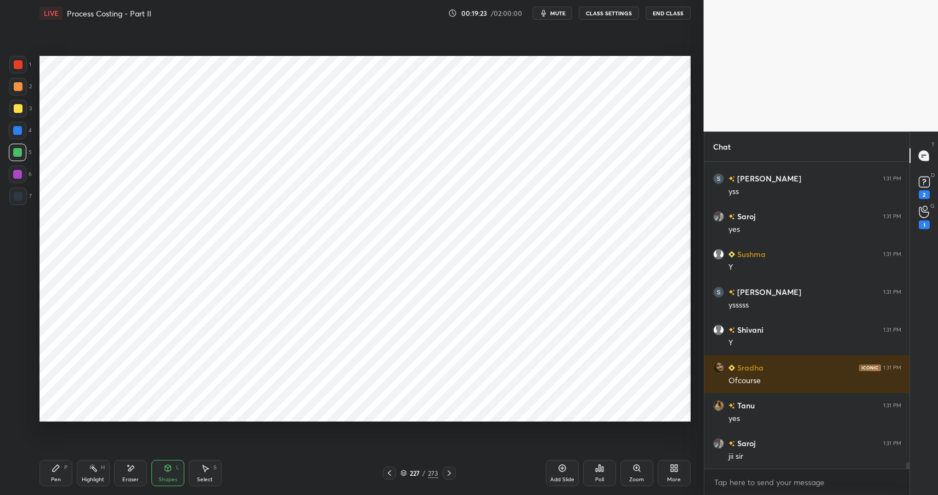
click at [70, 467] on div "Pen P" at bounding box center [55, 473] width 33 height 26
click at [67, 468] on div "Pen P" at bounding box center [55, 473] width 33 height 26
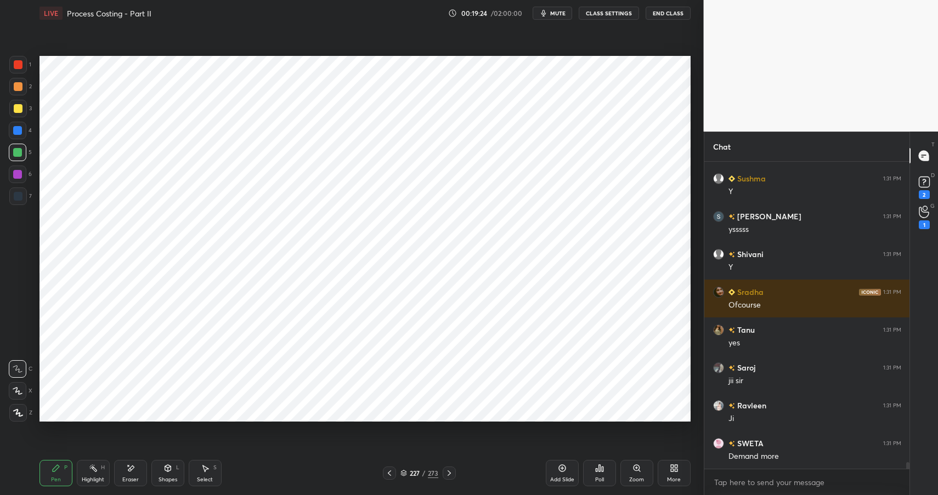
click at [23, 127] on div at bounding box center [18, 131] width 18 height 18
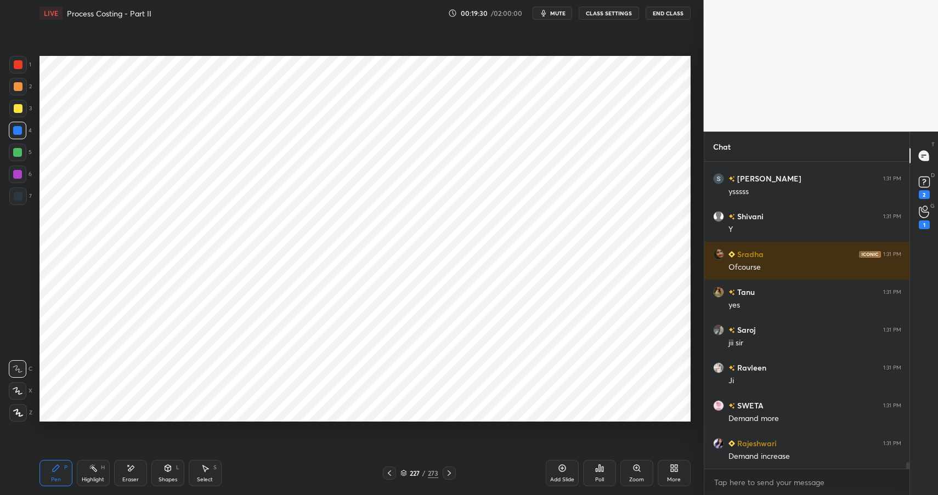
scroll to position [13689, 0]
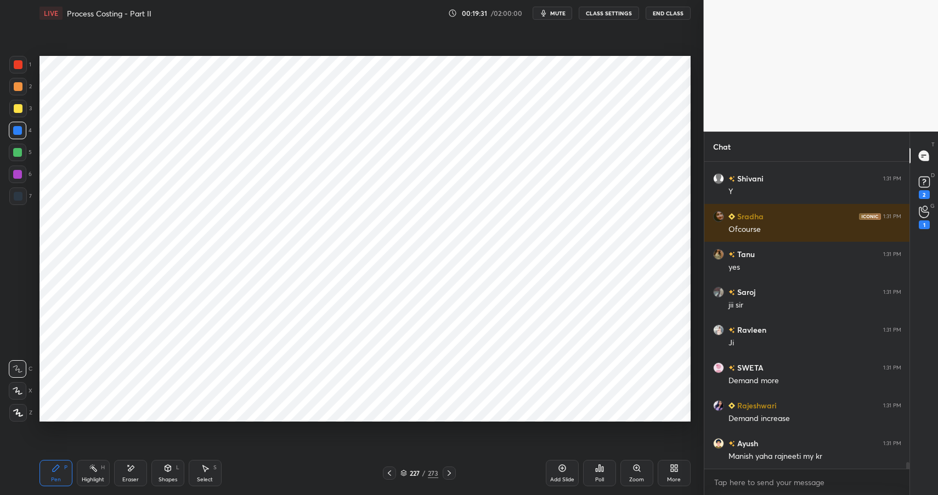
click at [19, 172] on div at bounding box center [17, 174] width 9 height 9
click at [20, 178] on div at bounding box center [17, 174] width 9 height 9
click at [22, 197] on div at bounding box center [18, 197] width 18 height 18
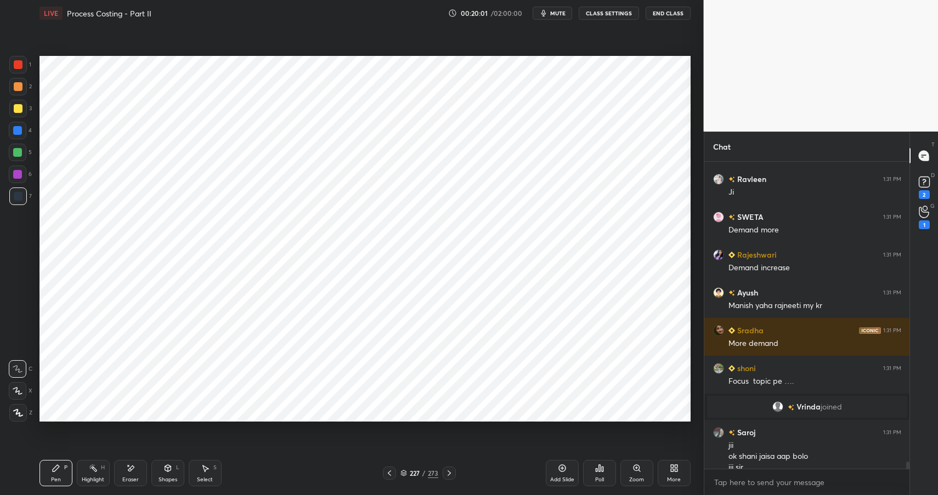
scroll to position [13437, 0]
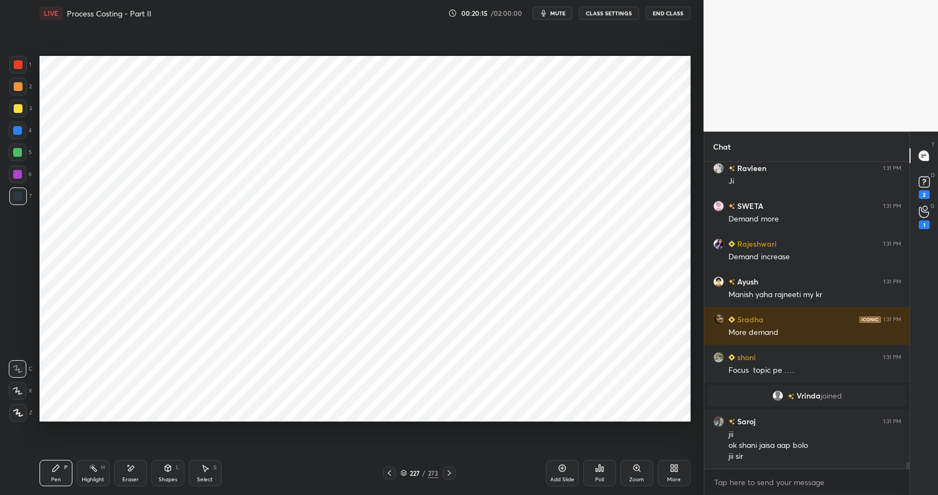
click at [175, 466] on div "Shapes L" at bounding box center [167, 473] width 33 height 26
click at [171, 467] on icon at bounding box center [167, 468] width 6 height 7
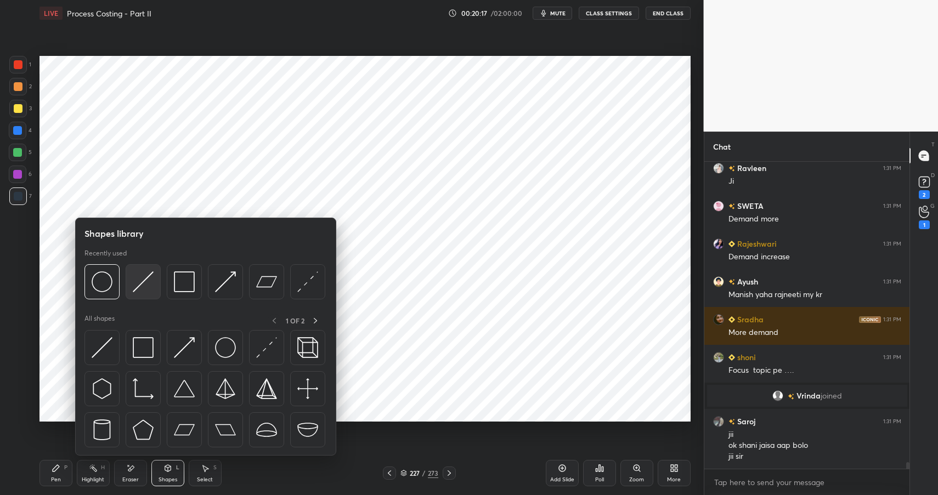
click at [146, 285] on img at bounding box center [143, 281] width 21 height 21
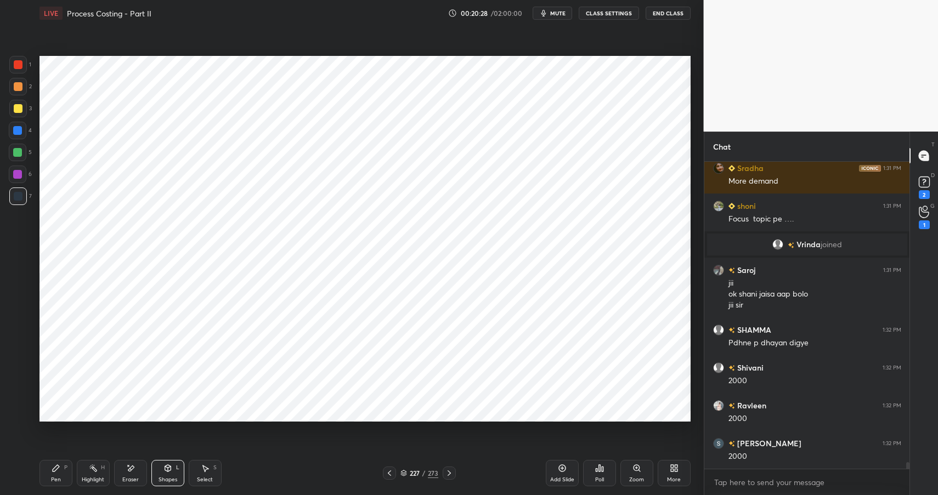
scroll to position [13626, 0]
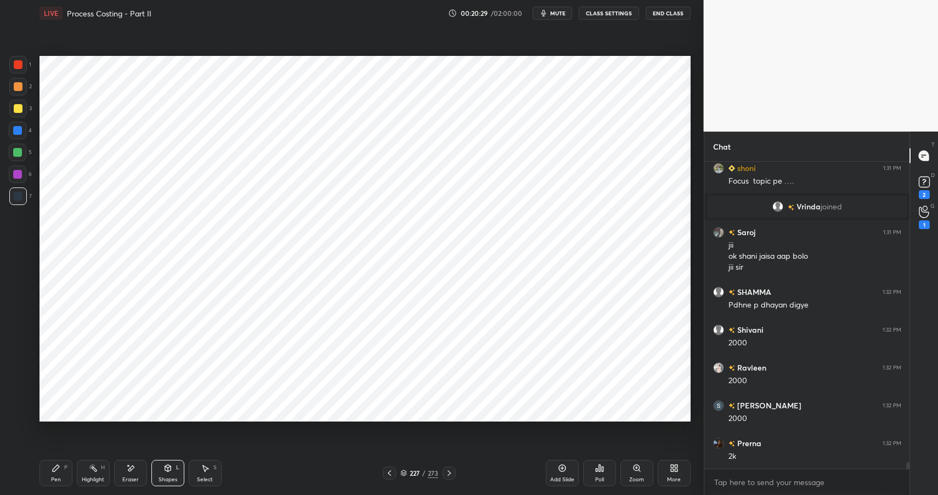
click at [55, 463] on div "Pen P" at bounding box center [55, 473] width 33 height 26
click at [55, 467] on icon at bounding box center [56, 468] width 7 height 7
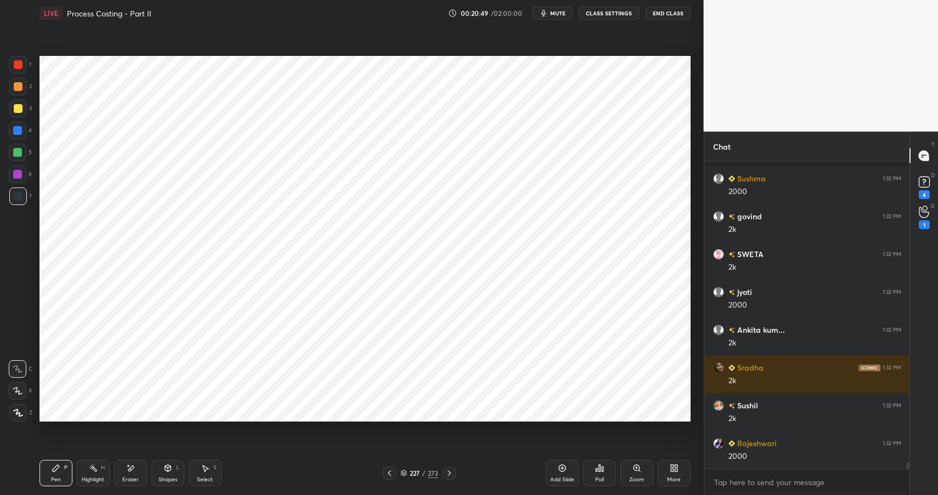
scroll to position [14101, 0]
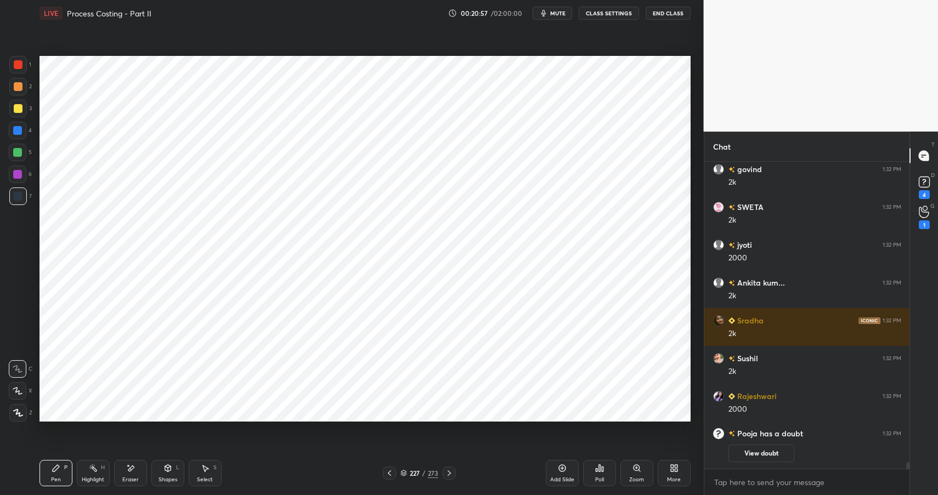
click at [15, 171] on div at bounding box center [17, 174] width 9 height 9
drag, startPoint x: 18, startPoint y: 171, endPoint x: 32, endPoint y: 154, distance: 22.2
click at [20, 171] on div at bounding box center [17, 174] width 9 height 9
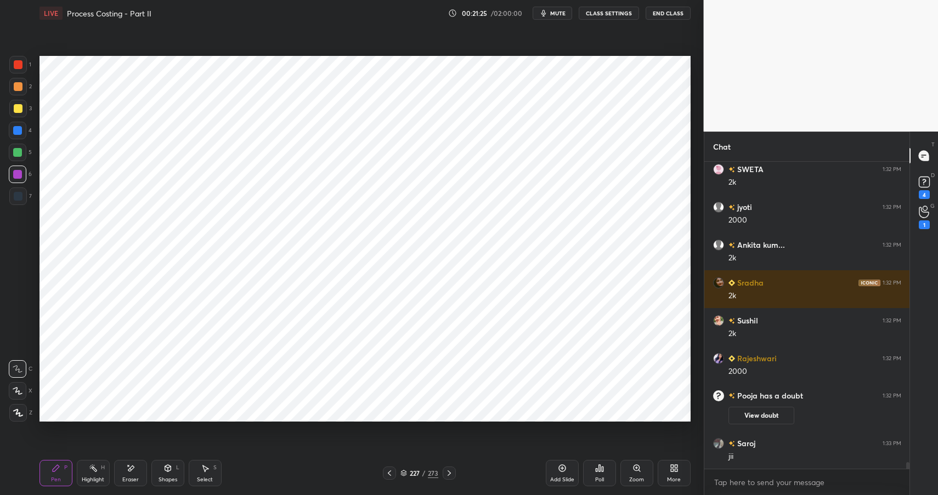
scroll to position [14025, 0]
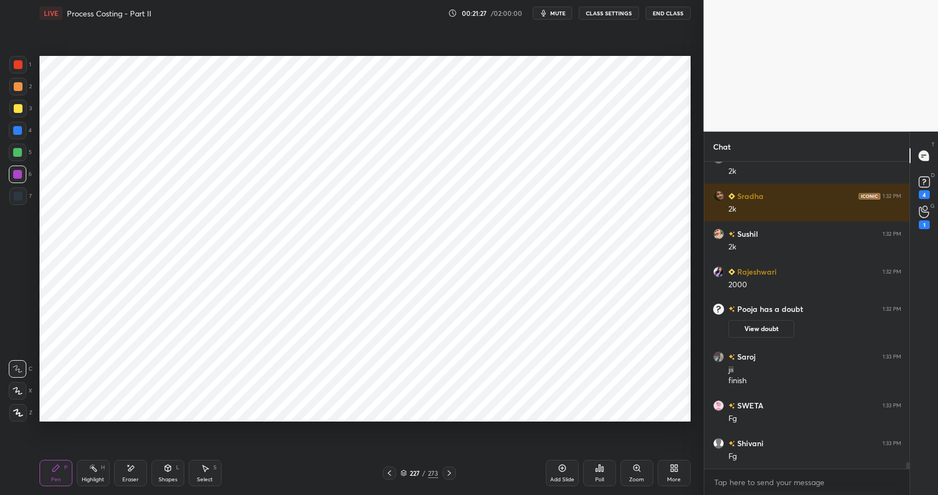
drag, startPoint x: 169, startPoint y: 474, endPoint x: 171, endPoint y: 459, distance: 14.9
click at [169, 474] on div "Shapes L" at bounding box center [167, 473] width 33 height 26
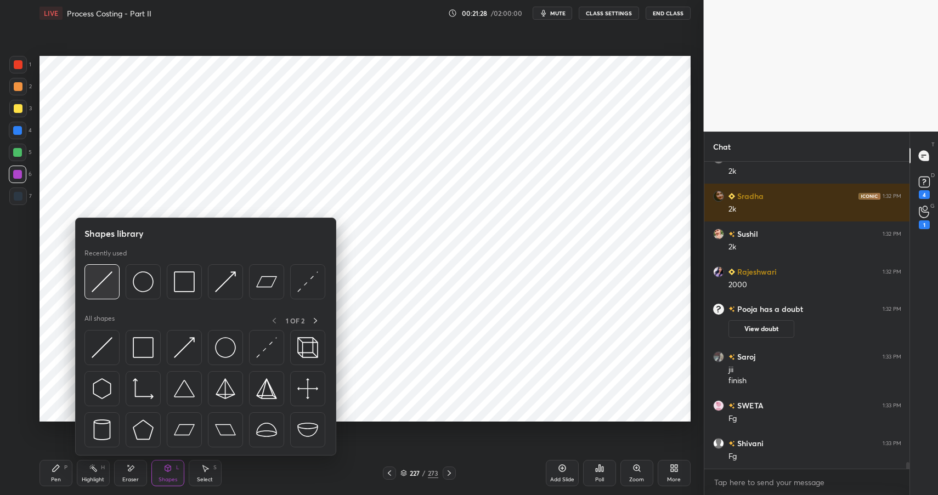
scroll to position [14139, 0]
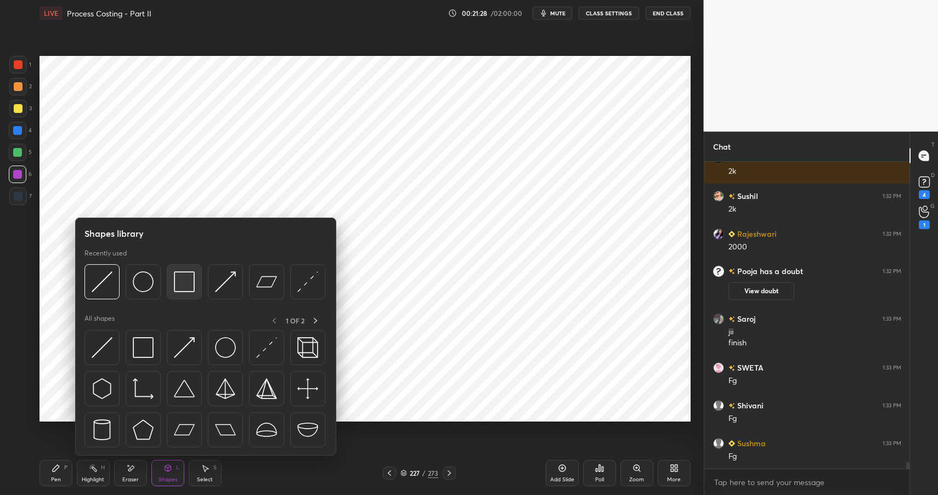
click at [188, 278] on img at bounding box center [184, 281] width 21 height 21
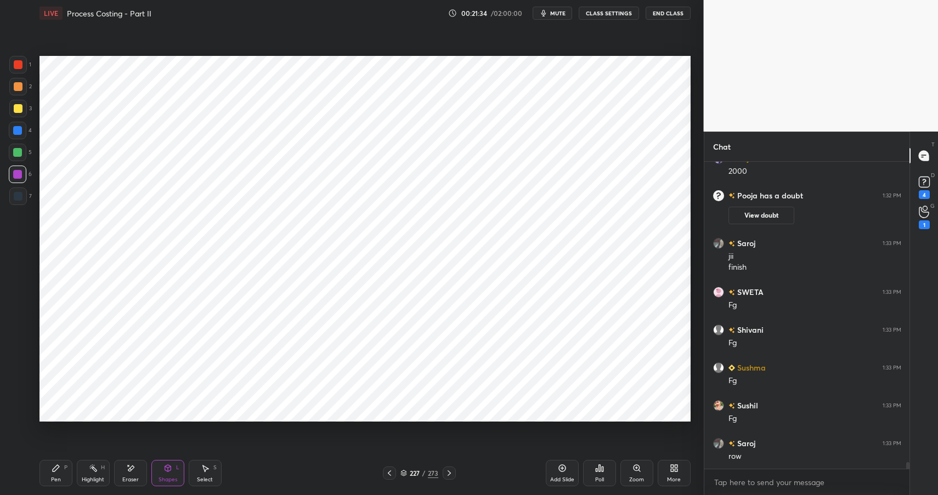
scroll to position [14252, 0]
click at [58, 473] on div "Pen P" at bounding box center [55, 473] width 33 height 26
click at [60, 477] on div "Pen" at bounding box center [56, 479] width 10 height 5
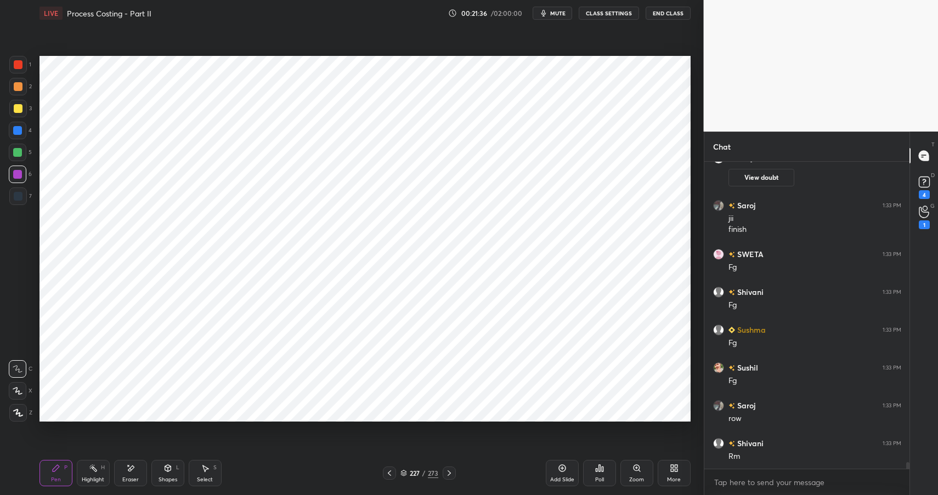
scroll to position [14290, 0]
drag, startPoint x: 161, startPoint y: 467, endPoint x: 160, endPoint y: 457, distance: 9.9
click at [161, 468] on div "Shapes L" at bounding box center [167, 473] width 33 height 26
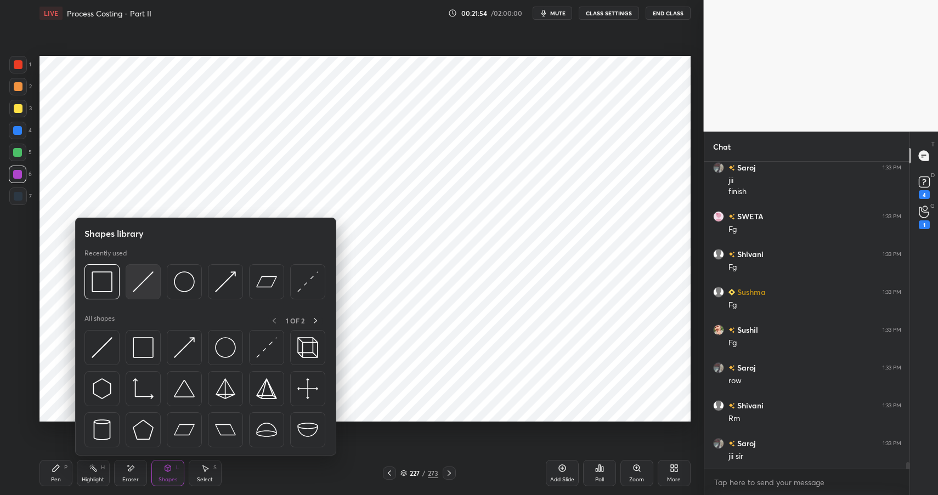
click at [143, 286] on img at bounding box center [143, 281] width 21 height 21
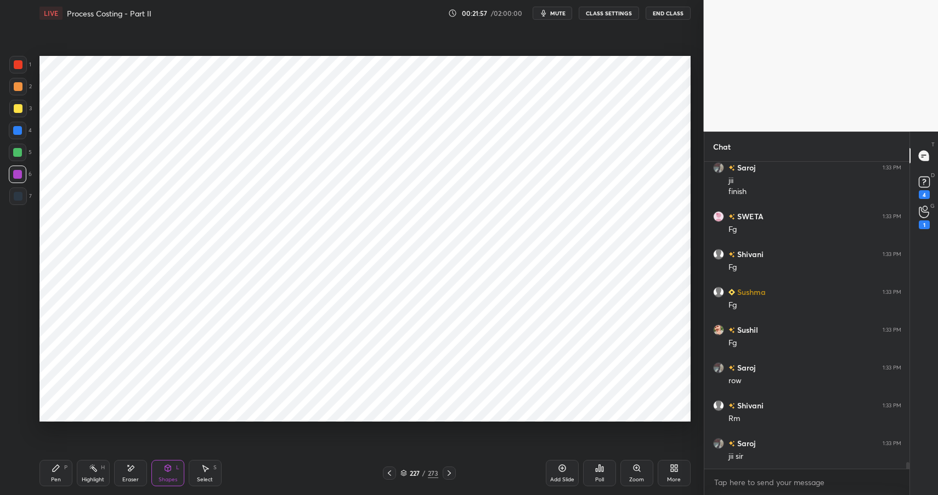
drag, startPoint x: 65, startPoint y: 475, endPoint x: 144, endPoint y: 430, distance: 91.1
click at [67, 475] on div "Pen P" at bounding box center [55, 473] width 33 height 26
drag, startPoint x: 139, startPoint y: 478, endPoint x: 205, endPoint y: 434, distance: 78.8
click at [139, 478] on div "Eraser" at bounding box center [130, 473] width 33 height 26
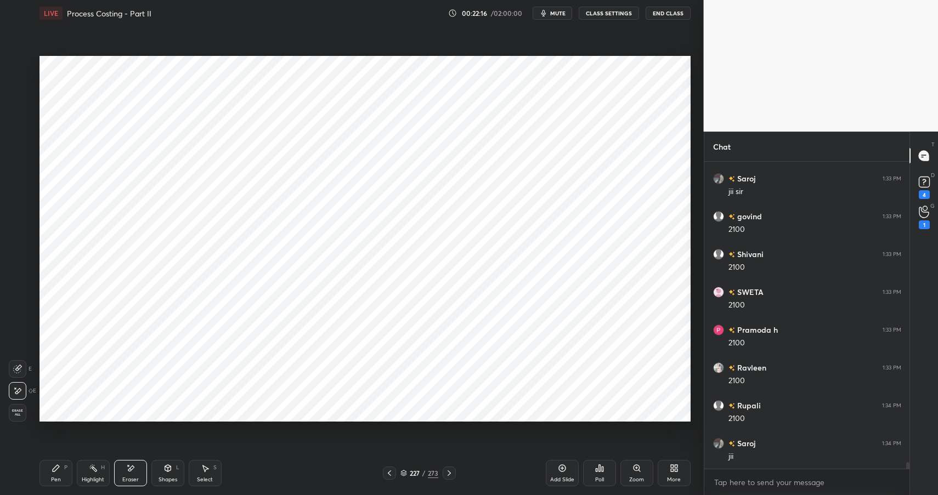
click at [59, 472] on icon at bounding box center [56, 468] width 9 height 9
click at [164, 477] on div "Shapes" at bounding box center [167, 479] width 19 height 5
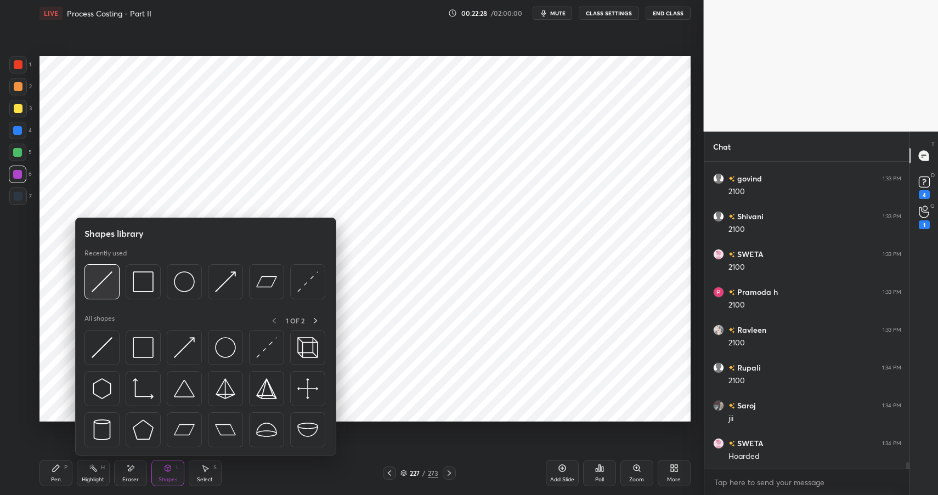
click at [109, 290] on img at bounding box center [102, 281] width 21 height 21
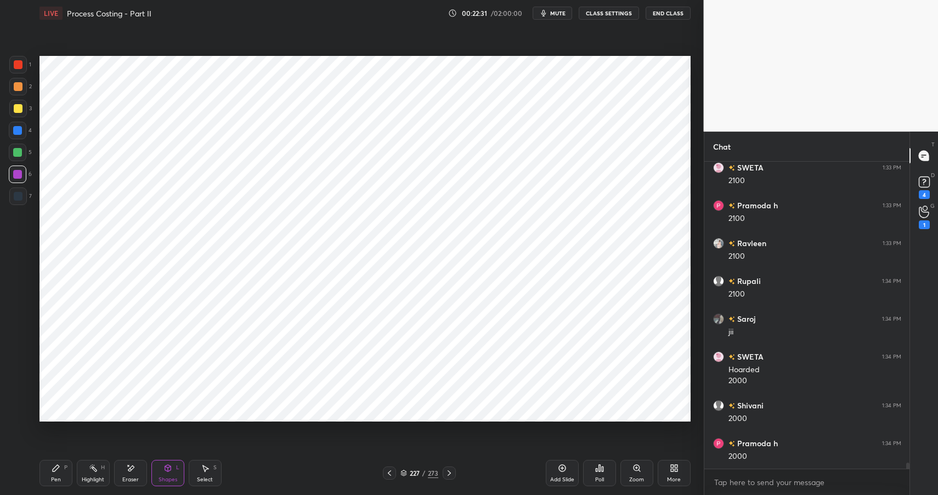
scroll to position [14793, 0]
drag, startPoint x: 59, startPoint y: 467, endPoint x: 65, endPoint y: 461, distance: 8.9
click at [59, 467] on icon at bounding box center [56, 468] width 9 height 9
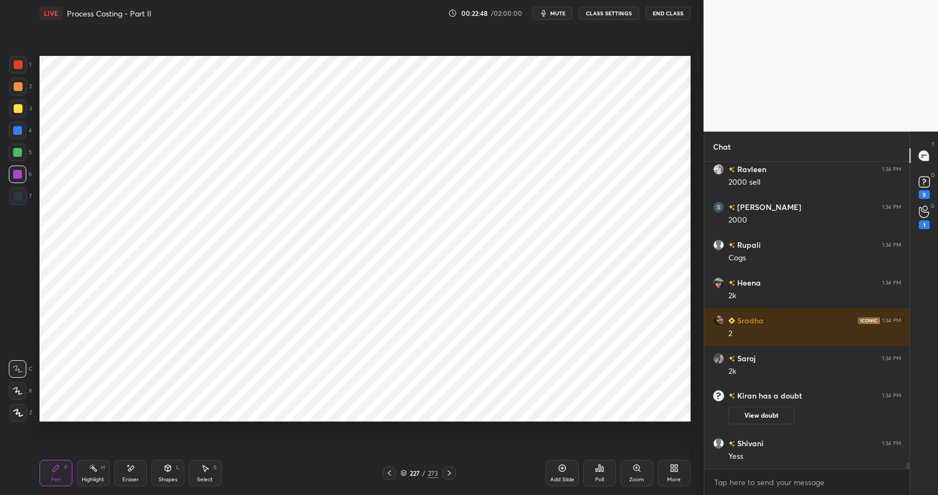
scroll to position [14855, 0]
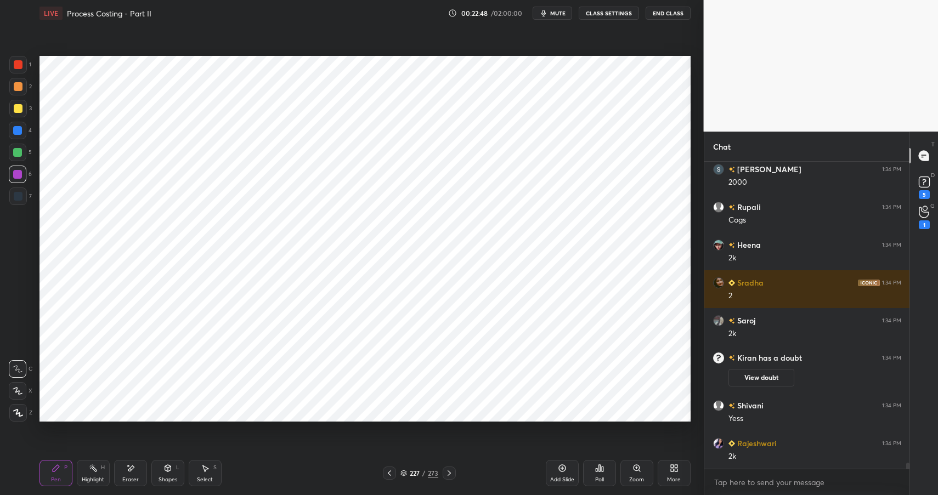
click at [21, 65] on div at bounding box center [18, 64] width 9 height 9
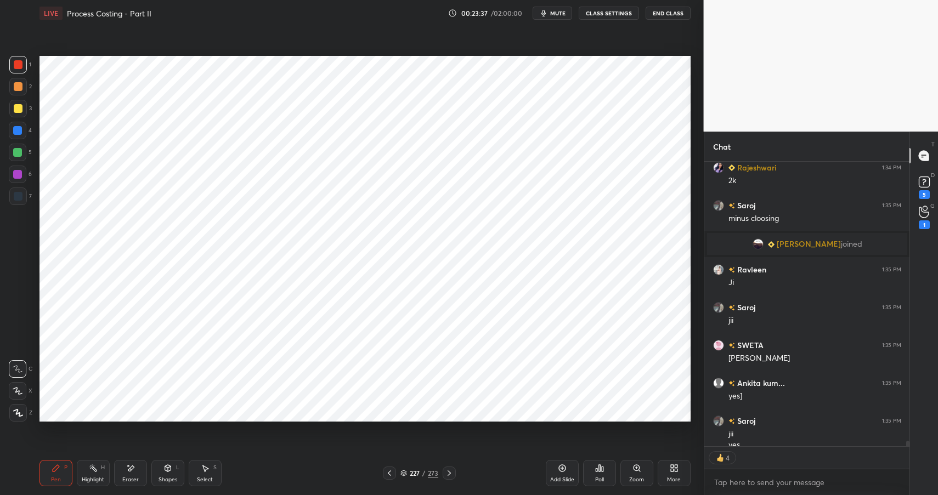
scroll to position [15090, 0]
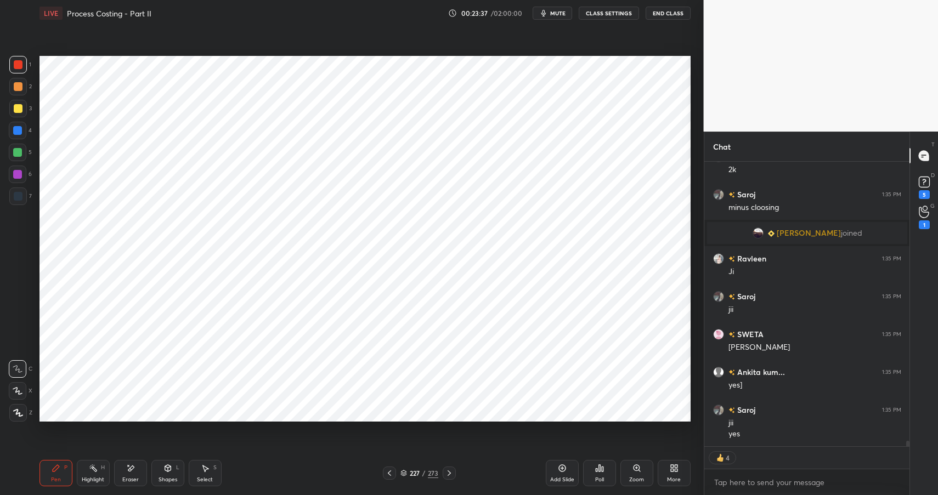
drag, startPoint x: 130, startPoint y: 477, endPoint x: 151, endPoint y: 458, distance: 28.3
click at [130, 477] on div "Eraser" at bounding box center [130, 479] width 16 height 5
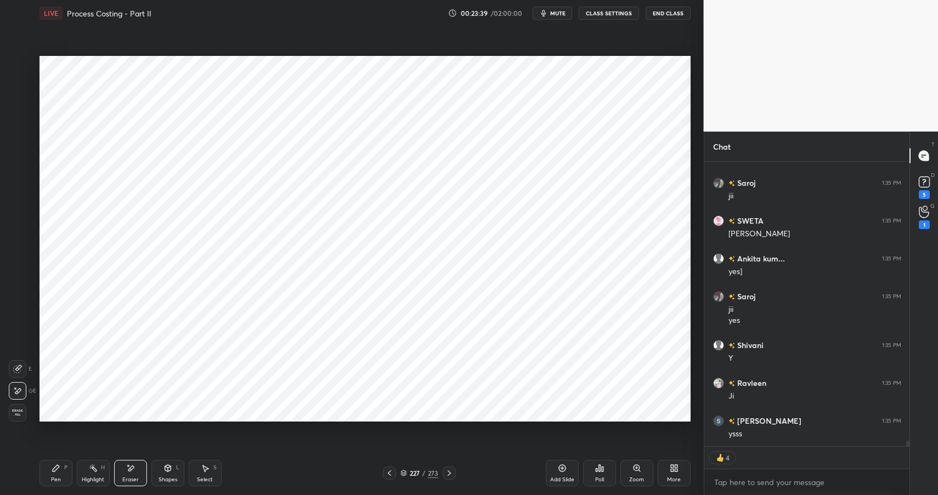
scroll to position [15241, 0]
drag, startPoint x: 60, startPoint y: 474, endPoint x: 75, endPoint y: 469, distance: 15.4
click at [59, 473] on div "Pen P" at bounding box center [55, 473] width 33 height 26
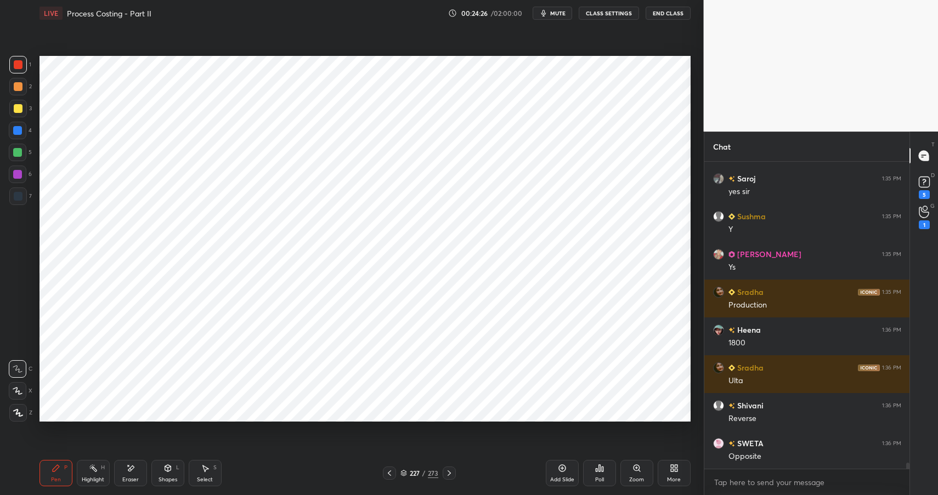
scroll to position [15673, 0]
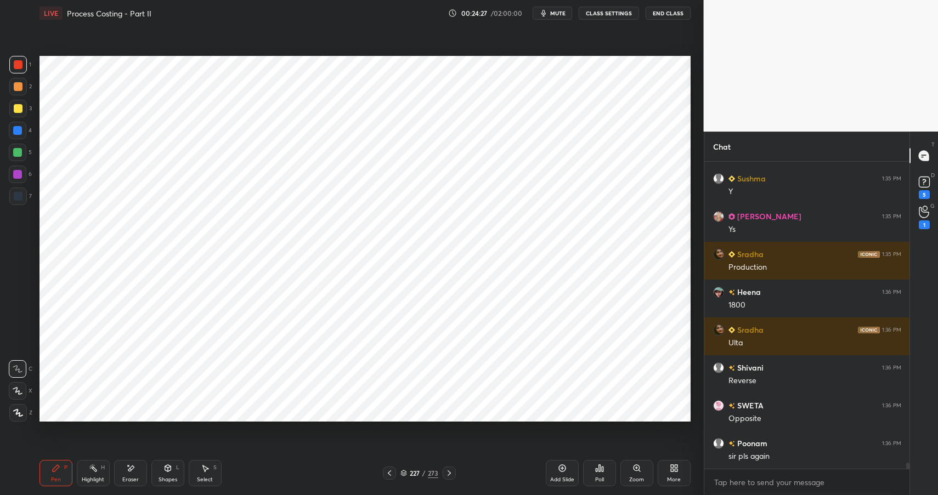
click at [19, 194] on div at bounding box center [18, 196] width 9 height 9
click at [20, 196] on div at bounding box center [18, 196] width 9 height 9
click at [129, 475] on div "Eraser" at bounding box center [130, 473] width 33 height 26
click at [43, 475] on div "Pen P" at bounding box center [55, 473] width 33 height 26
click at [128, 477] on div "Eraser" at bounding box center [130, 479] width 16 height 5
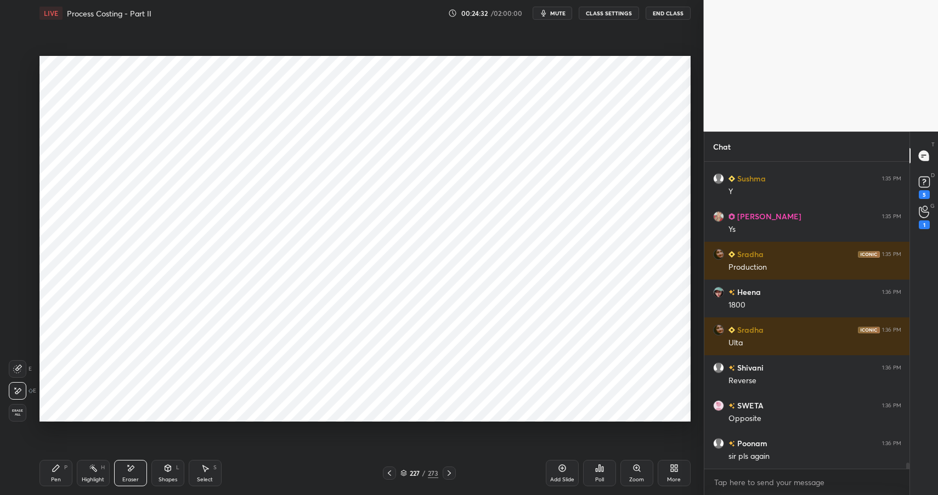
drag, startPoint x: 49, startPoint y: 477, endPoint x: 59, endPoint y: 475, distance: 10.5
click at [49, 477] on div "Pen P" at bounding box center [55, 473] width 33 height 26
click at [137, 470] on div "Eraser" at bounding box center [130, 473] width 33 height 26
click at [64, 470] on div "P" at bounding box center [65, 467] width 3 height 5
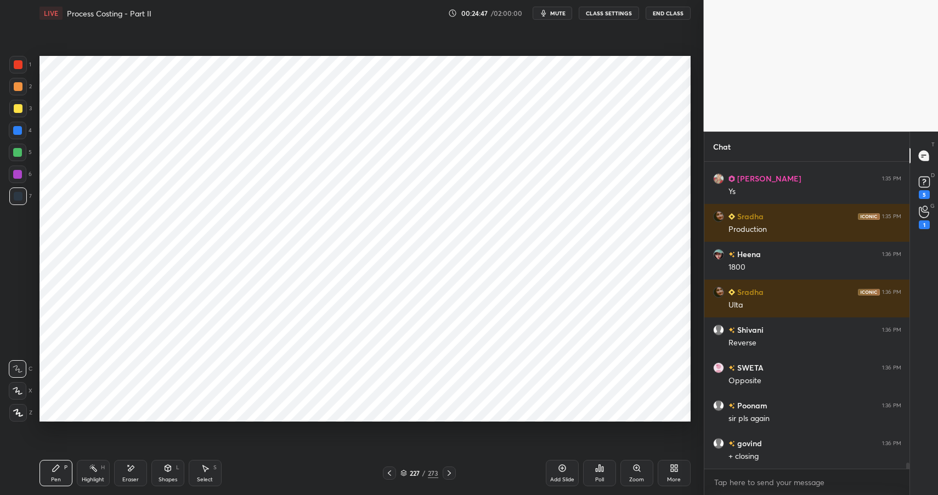
click at [12, 133] on div at bounding box center [18, 131] width 18 height 18
drag, startPoint x: 13, startPoint y: 133, endPoint x: 35, endPoint y: 128, distance: 22.5
click at [13, 133] on div at bounding box center [18, 131] width 18 height 18
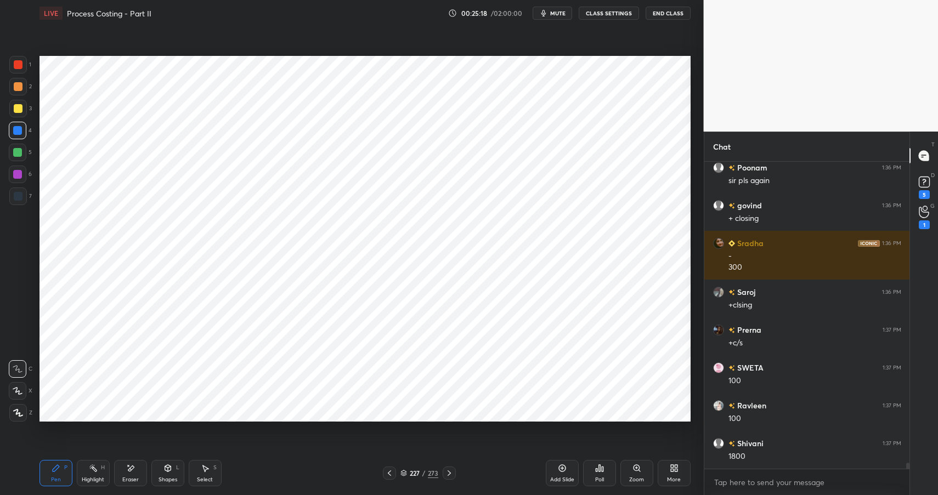
scroll to position [15986, 0]
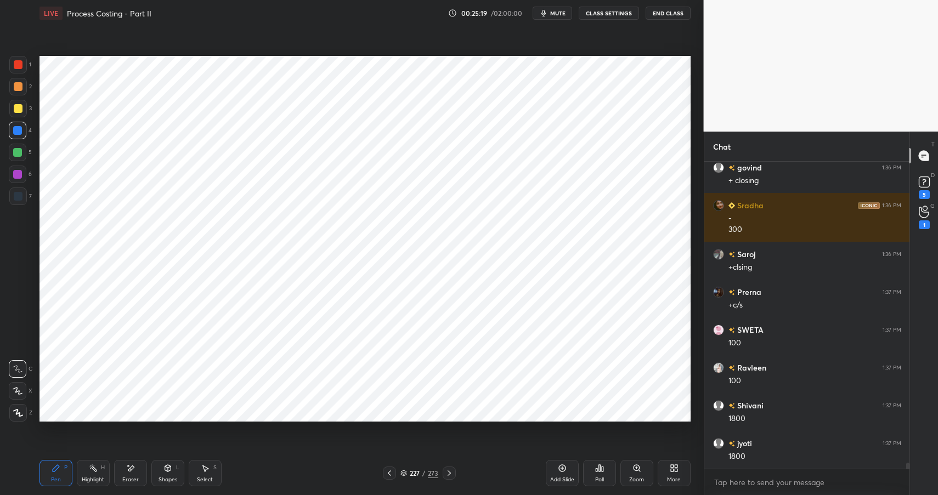
click at [166, 477] on div "Shapes" at bounding box center [167, 479] width 19 height 5
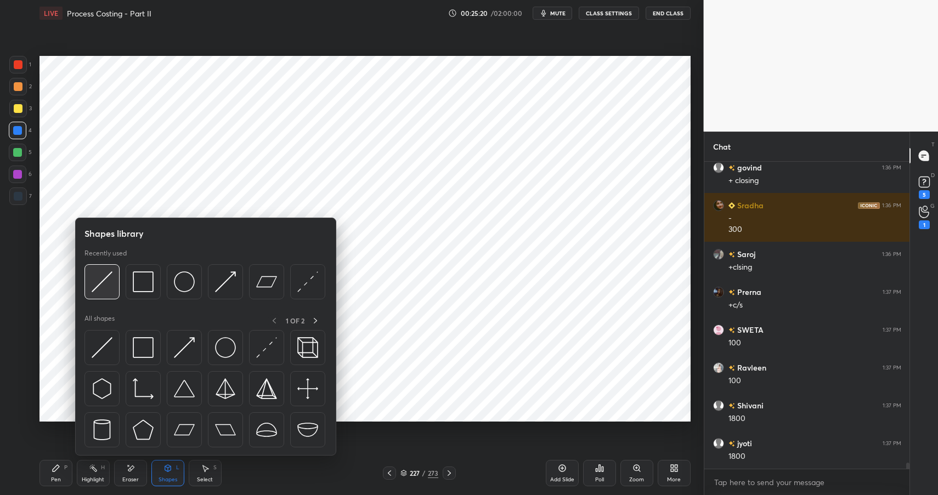
click at [100, 287] on img at bounding box center [102, 281] width 21 height 21
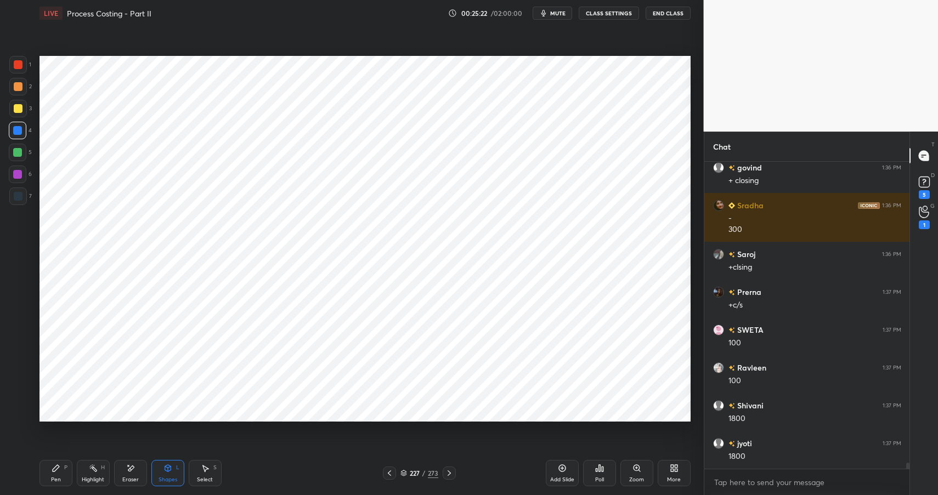
scroll to position [16024, 0]
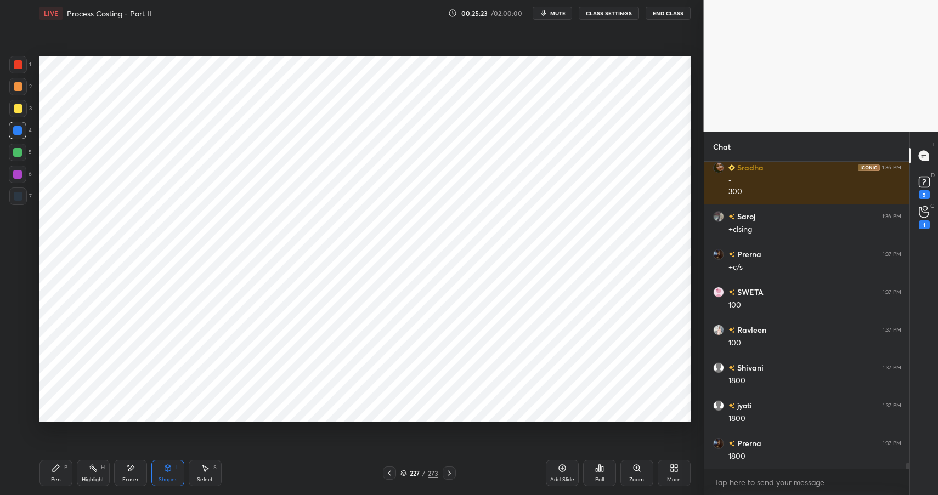
click at [56, 473] on div "Pen P" at bounding box center [55, 473] width 33 height 26
click at [64, 473] on div "Pen P" at bounding box center [55, 473] width 33 height 26
click at [19, 196] on div at bounding box center [18, 196] width 9 height 9
click at [20, 196] on div at bounding box center [18, 196] width 9 height 9
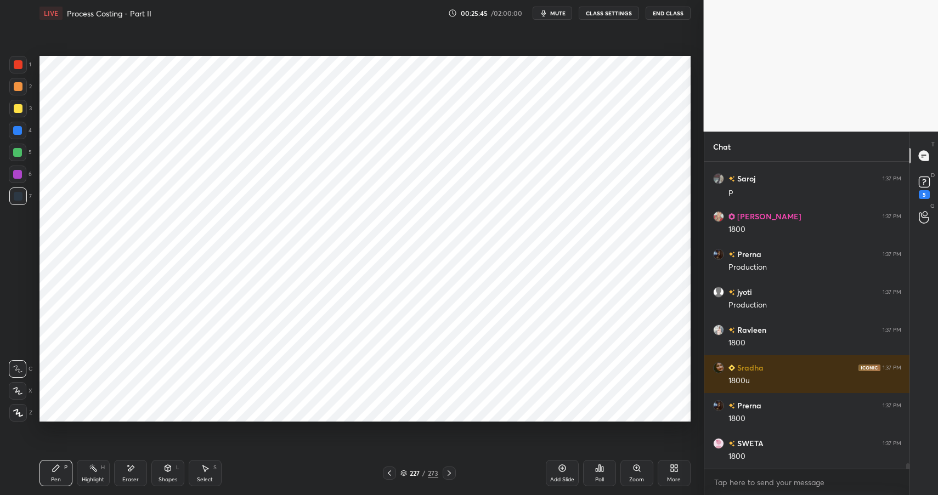
scroll to position [16365, 0]
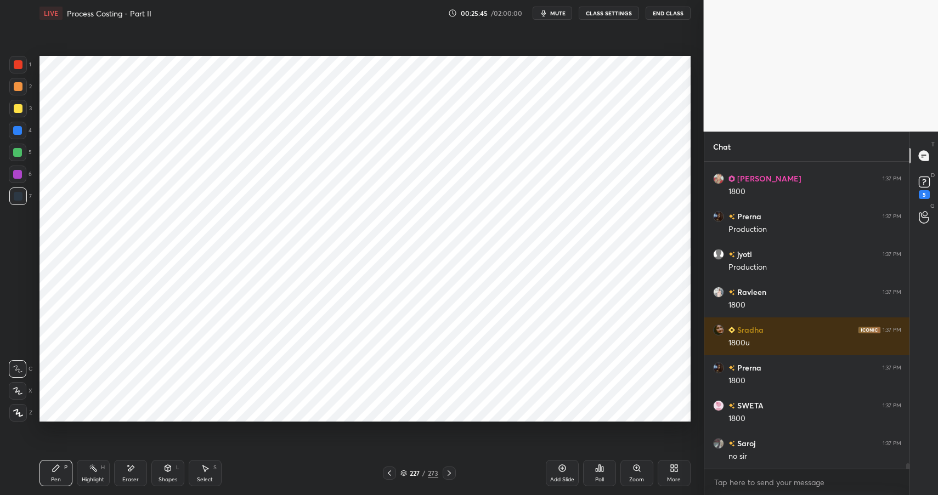
click at [99, 470] on div "Highlight H" at bounding box center [93, 473] width 33 height 26
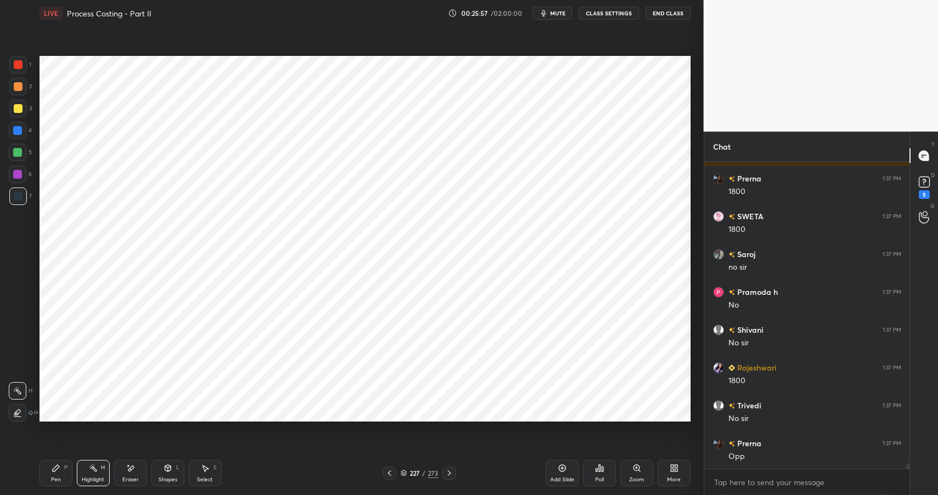
scroll to position [16592, 0]
click at [58, 470] on icon at bounding box center [56, 468] width 9 height 9
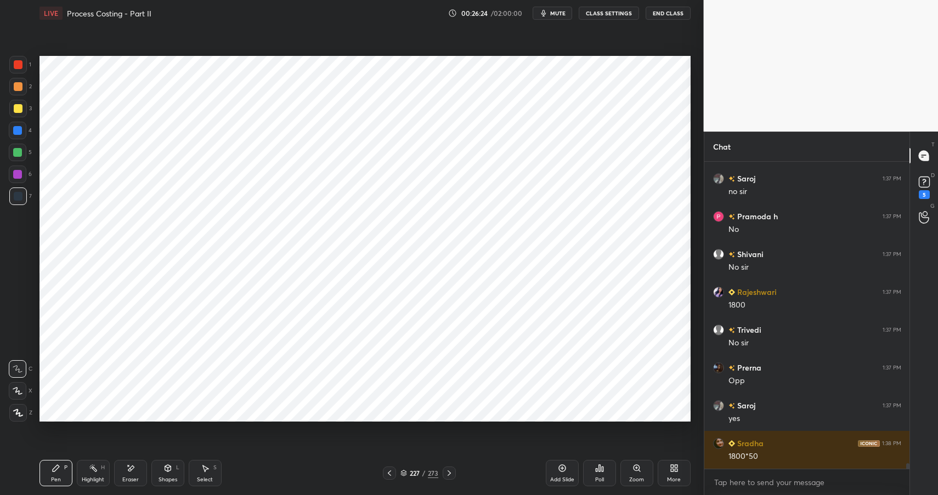
click at [164, 467] on icon at bounding box center [167, 468] width 6 height 2
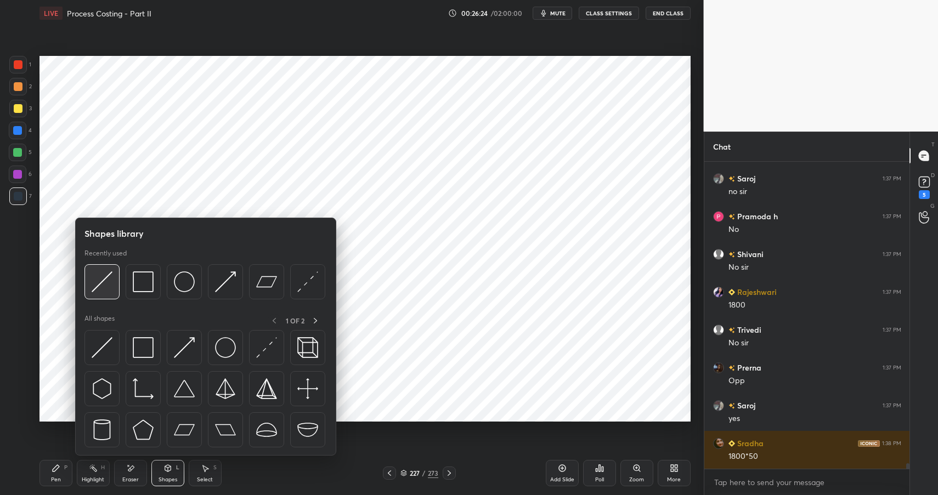
click at [98, 282] on img at bounding box center [102, 281] width 21 height 21
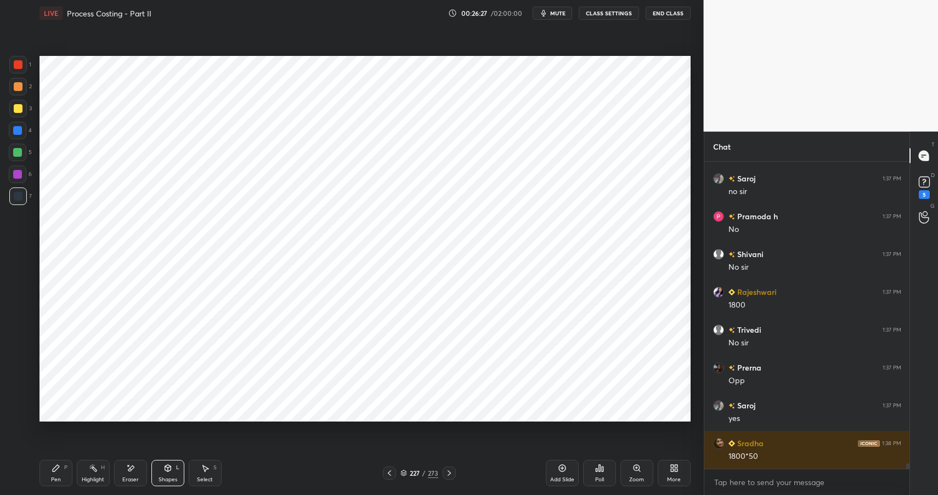
click at [94, 469] on rect at bounding box center [93, 469] width 5 height 5
click at [99, 474] on div "Highlight H" at bounding box center [93, 473] width 33 height 26
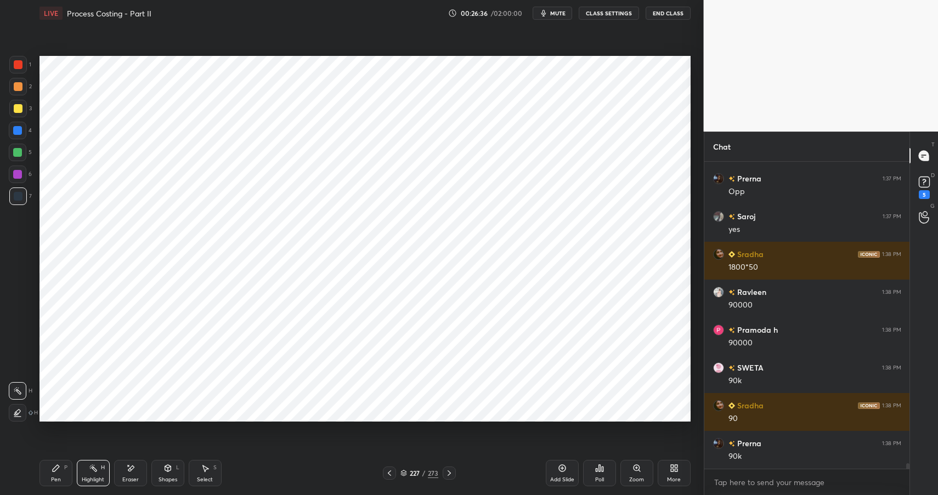
scroll to position [16856, 0]
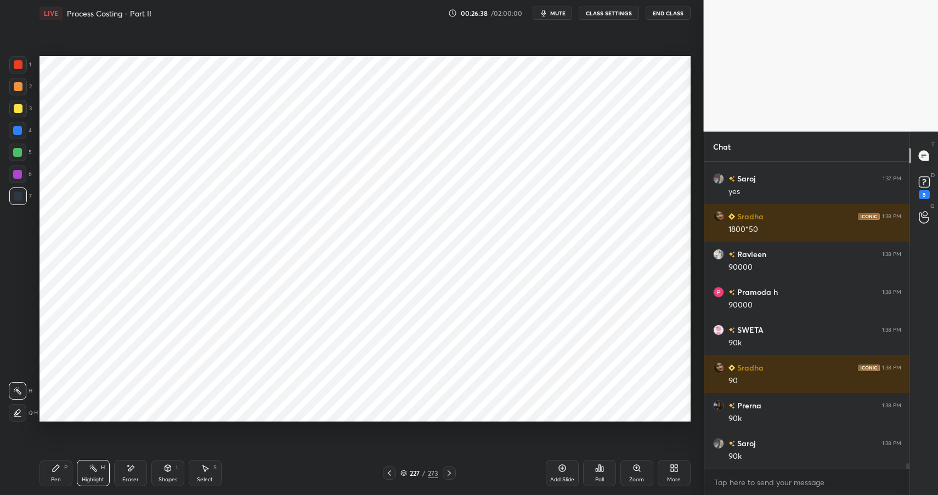
click at [52, 469] on icon at bounding box center [56, 468] width 9 height 9
click at [59, 473] on div "Pen P" at bounding box center [55, 473] width 33 height 26
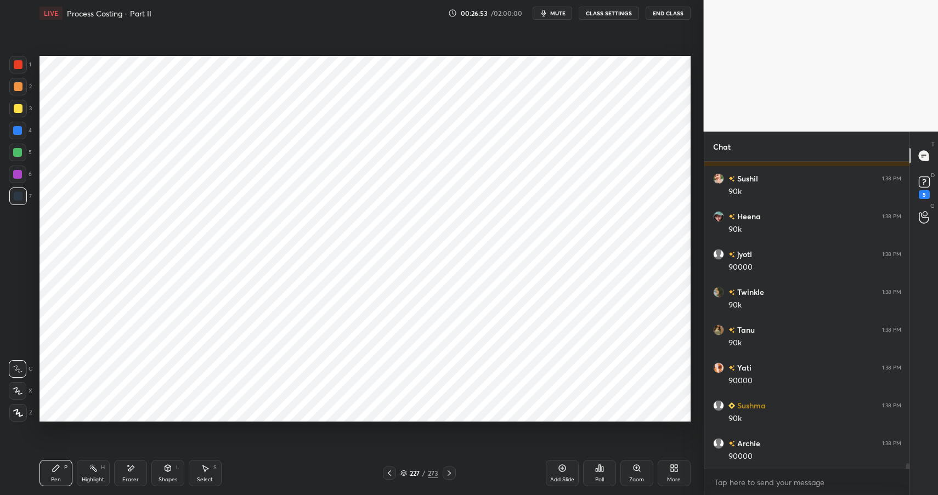
scroll to position [17273, 0]
click at [129, 476] on div "Eraser" at bounding box center [130, 473] width 33 height 26
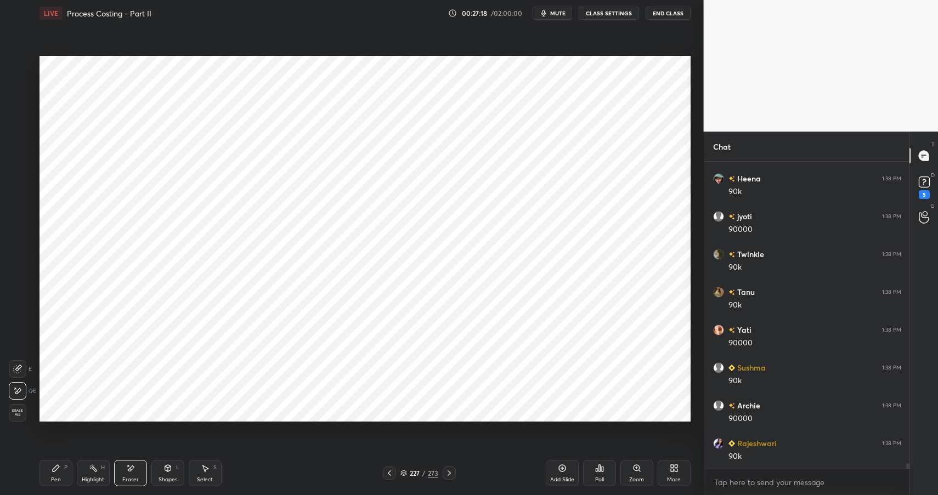
click at [55, 472] on icon at bounding box center [56, 468] width 9 height 9
click at [58, 472] on icon at bounding box center [56, 468] width 9 height 9
drag, startPoint x: 20, startPoint y: 61, endPoint x: 25, endPoint y: 56, distance: 7.4
click at [20, 61] on div at bounding box center [18, 64] width 9 height 9
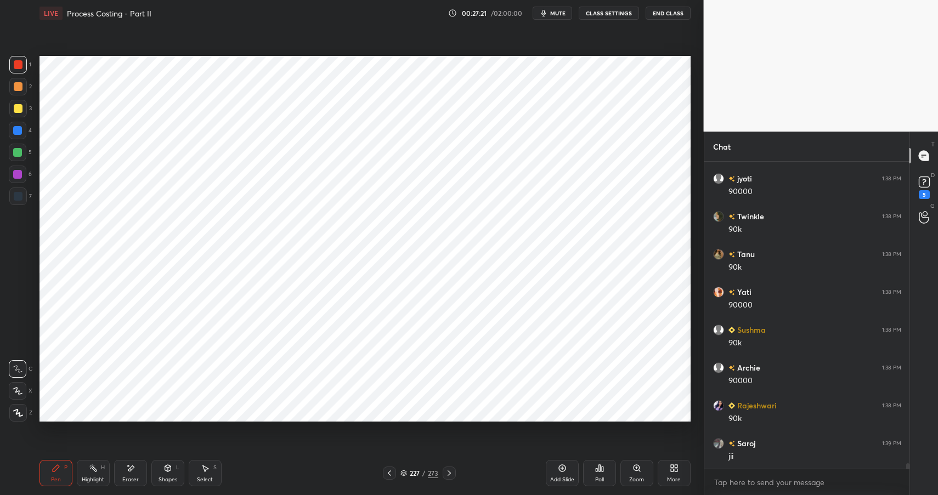
scroll to position [17348, 0]
click at [22, 189] on div "1 2 3 4 5 6 7" at bounding box center [20, 133] width 23 height 154
click at [22, 185] on div "6" at bounding box center [20, 177] width 23 height 22
drag, startPoint x: 19, startPoint y: 173, endPoint x: 33, endPoint y: 167, distance: 15.5
click at [19, 173] on div at bounding box center [17, 174] width 9 height 9
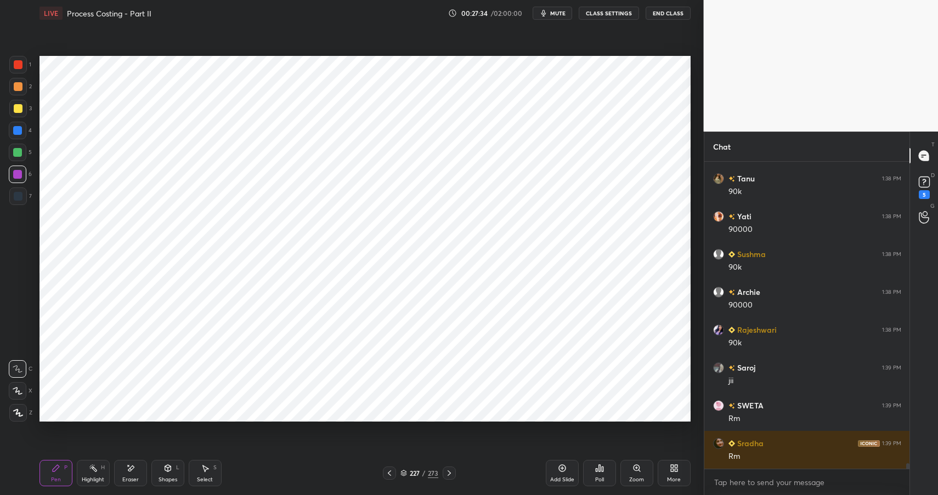
scroll to position [17412, 0]
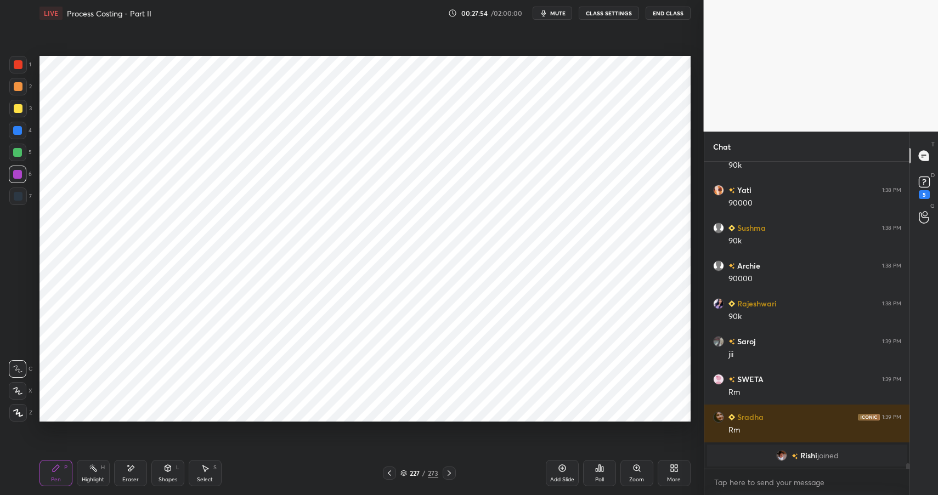
click at [164, 477] on div "Shapes" at bounding box center [167, 479] width 19 height 5
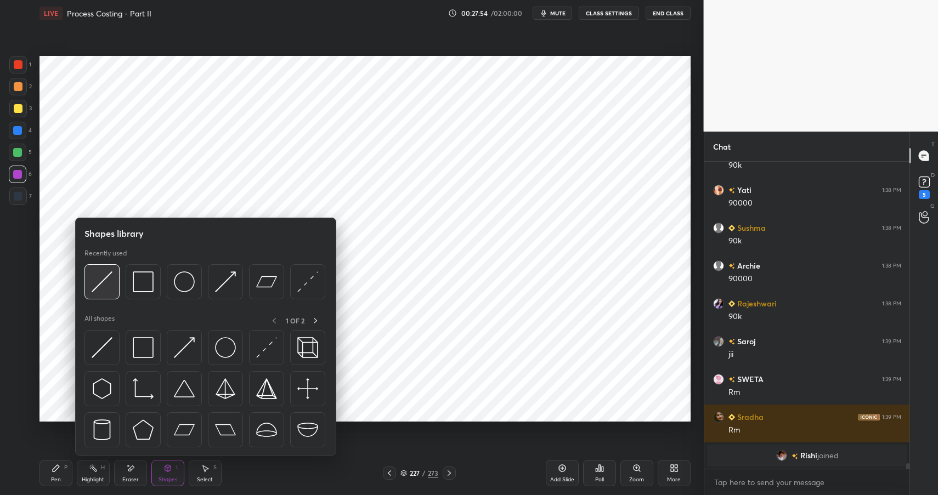
click at [101, 277] on img at bounding box center [102, 281] width 21 height 21
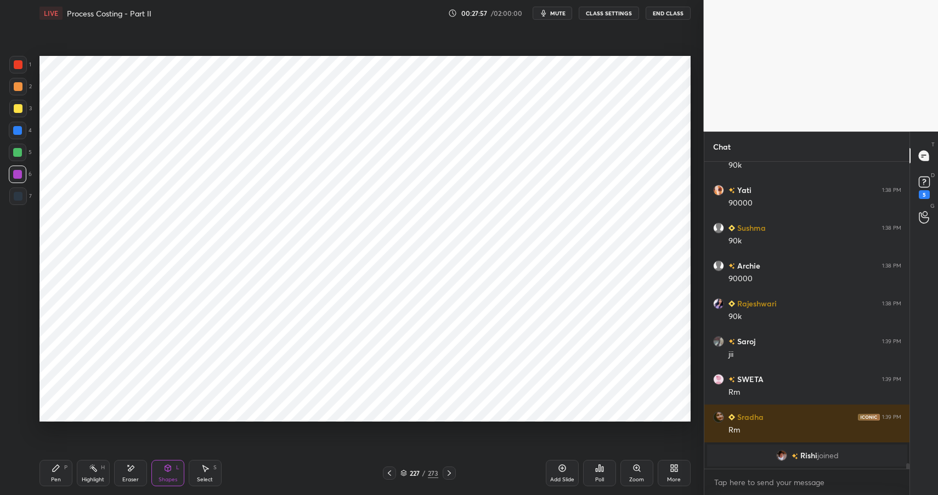
click at [59, 477] on div "Pen" at bounding box center [56, 479] width 10 height 5
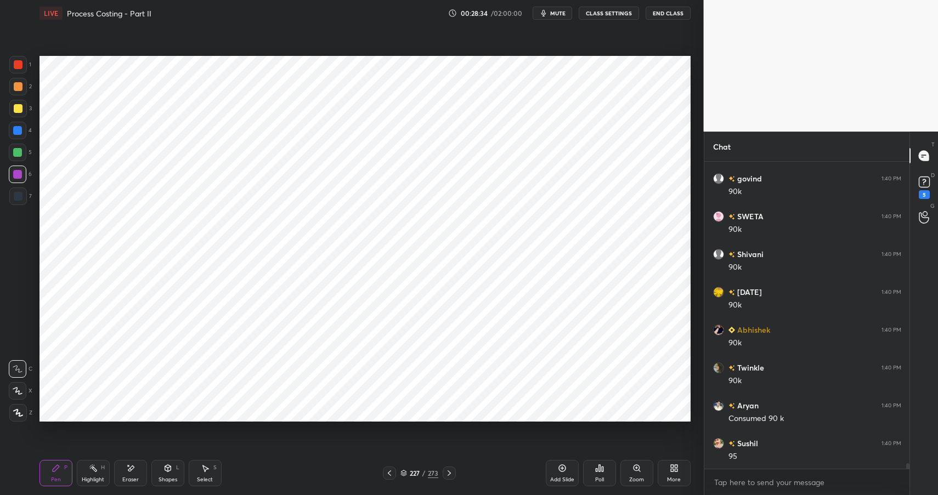
scroll to position [17413, 0]
click at [137, 474] on div "Eraser" at bounding box center [130, 473] width 33 height 26
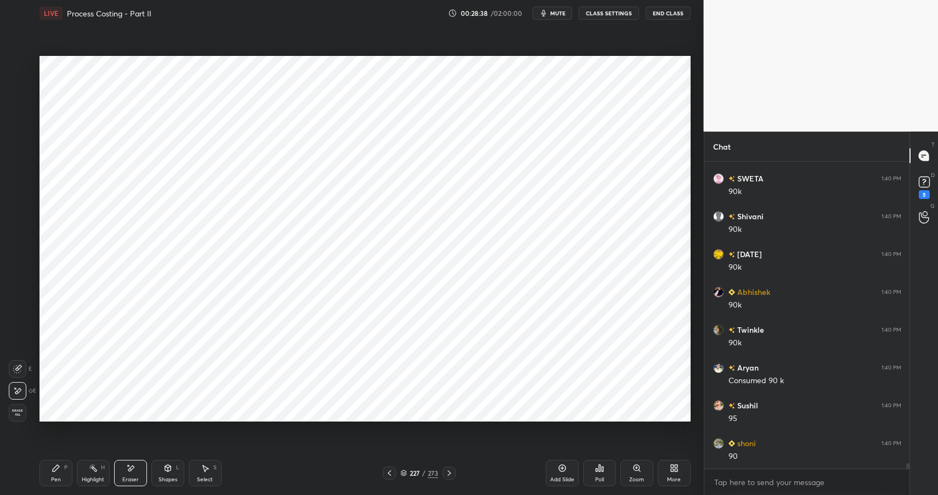
scroll to position [17451, 0]
click at [53, 474] on div "Pen P" at bounding box center [55, 473] width 33 height 26
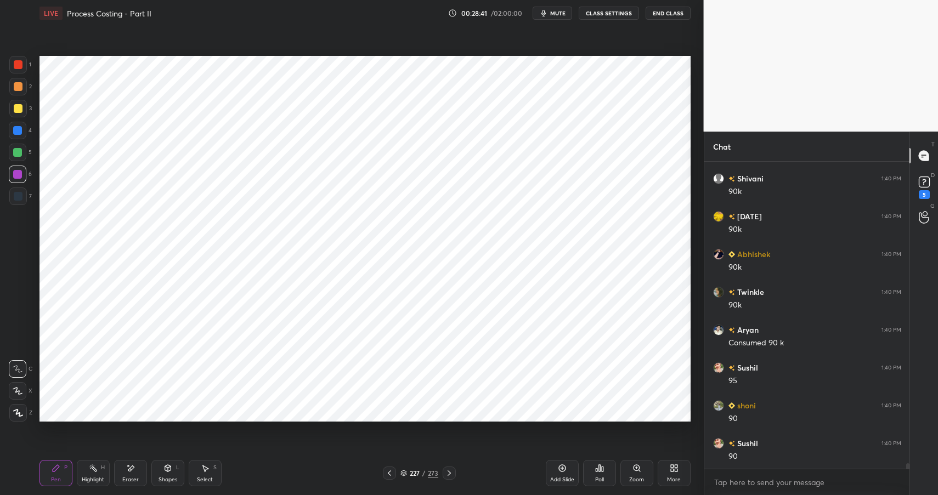
click at [20, 151] on div at bounding box center [17, 152] width 9 height 9
click at [20, 192] on div at bounding box center [18, 196] width 9 height 9
click at [20, 196] on div at bounding box center [18, 196] width 9 height 9
click at [126, 475] on div "Eraser" at bounding box center [130, 473] width 33 height 26
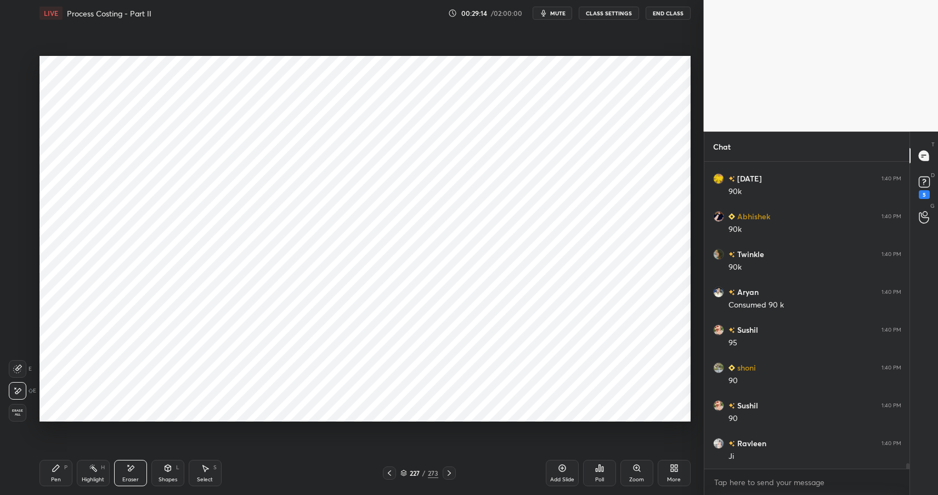
drag, startPoint x: 57, startPoint y: 472, endPoint x: 61, endPoint y: 463, distance: 9.6
click at [57, 472] on icon at bounding box center [56, 468] width 9 height 9
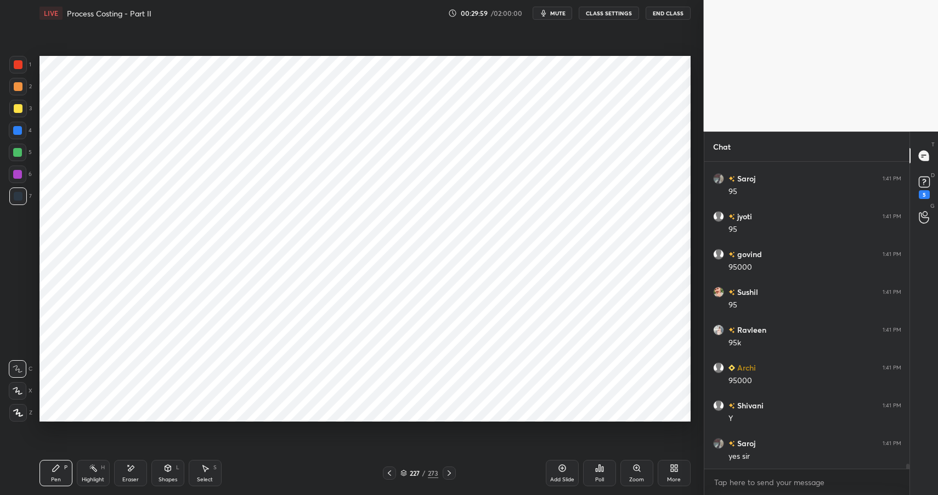
scroll to position [17867, 0]
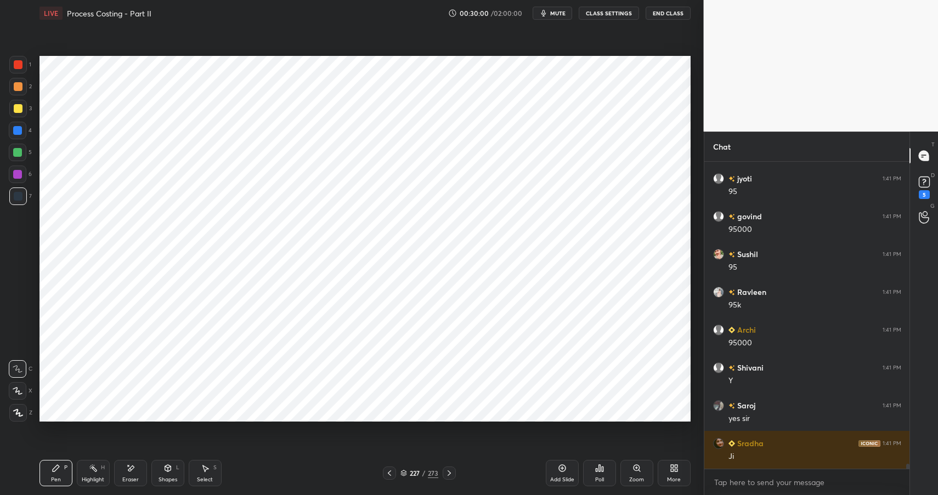
drag, startPoint x: 133, startPoint y: 472, endPoint x: 130, endPoint y: 464, distance: 7.5
click at [133, 472] on icon at bounding box center [130, 468] width 9 height 9
drag, startPoint x: 61, startPoint y: 472, endPoint x: 65, endPoint y: 476, distance: 6.2
click at [59, 472] on div "Pen P" at bounding box center [55, 473] width 33 height 26
click at [65, 476] on div "Pen P" at bounding box center [55, 473] width 33 height 26
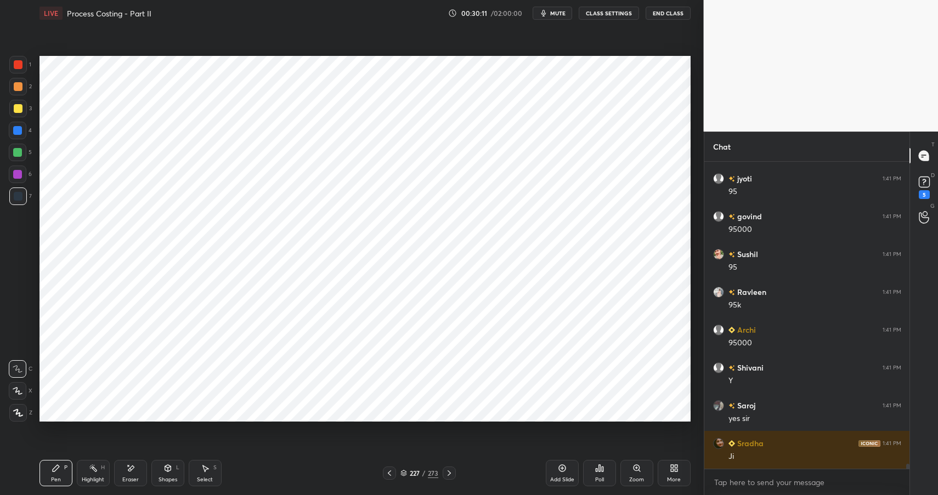
click at [16, 177] on div at bounding box center [17, 174] width 9 height 9
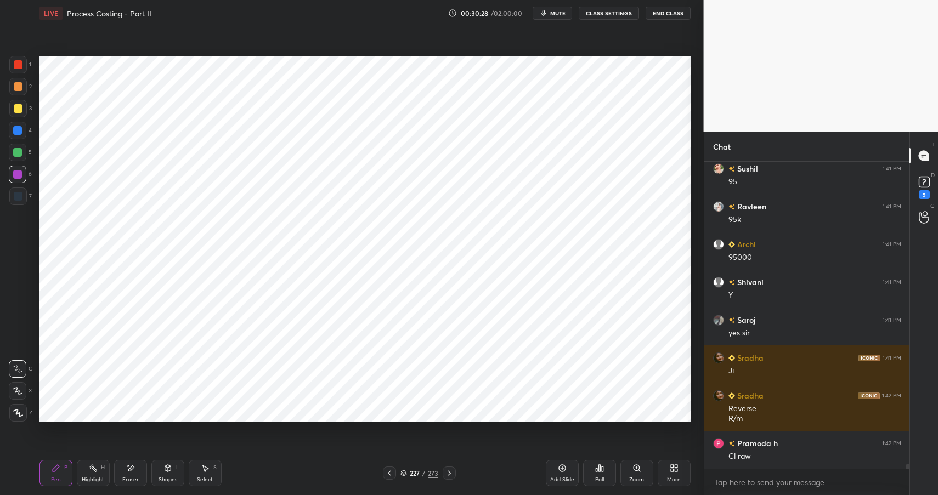
scroll to position [17990, 0]
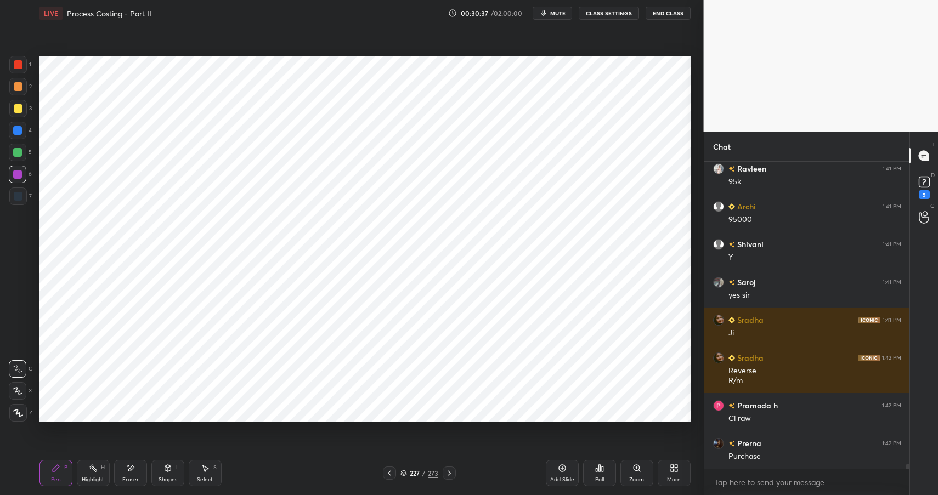
click at [169, 474] on div "Shapes L" at bounding box center [167, 473] width 33 height 26
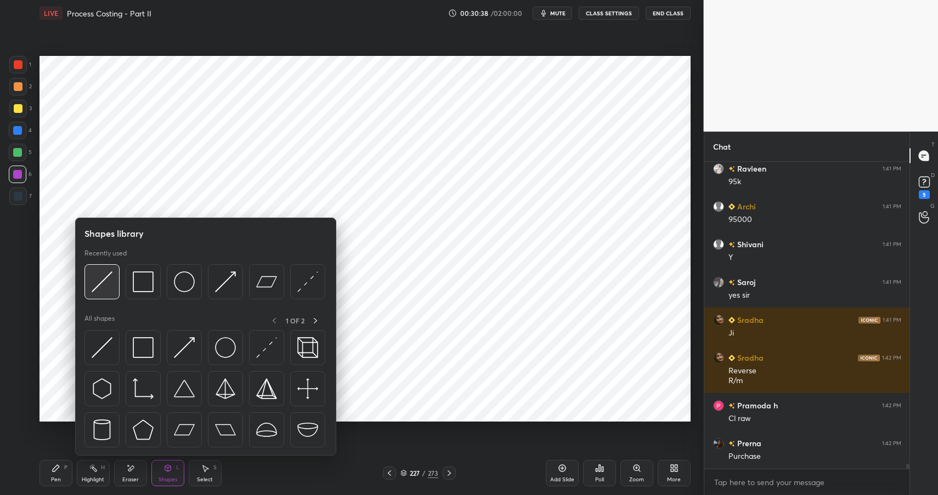
click at [104, 279] on img at bounding box center [102, 281] width 21 height 21
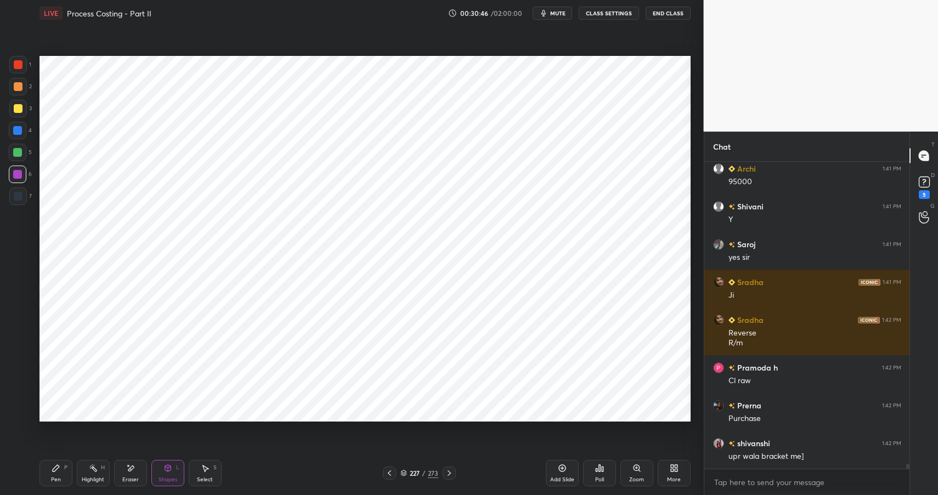
scroll to position [18066, 0]
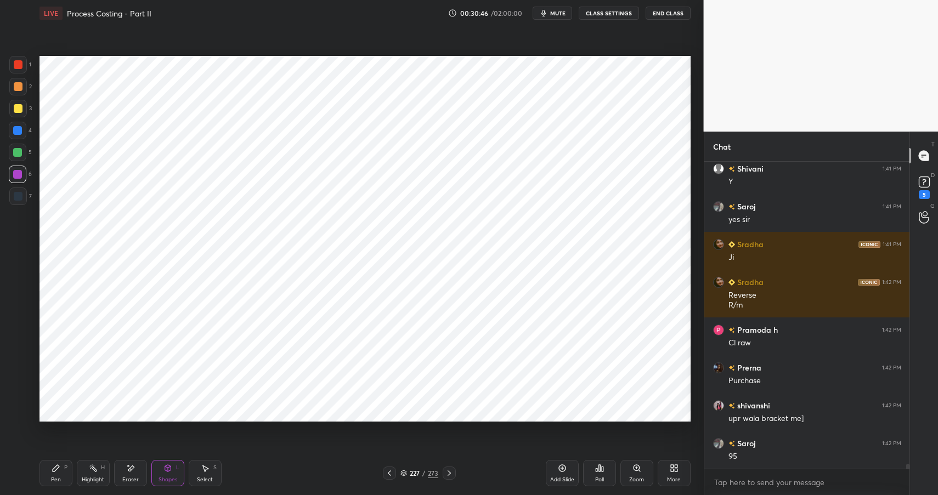
click at [52, 473] on div "Pen P" at bounding box center [55, 473] width 33 height 26
drag, startPoint x: 50, startPoint y: 473, endPoint x: 94, endPoint y: 442, distance: 53.9
click at [50, 473] on div "Pen P" at bounding box center [55, 473] width 33 height 26
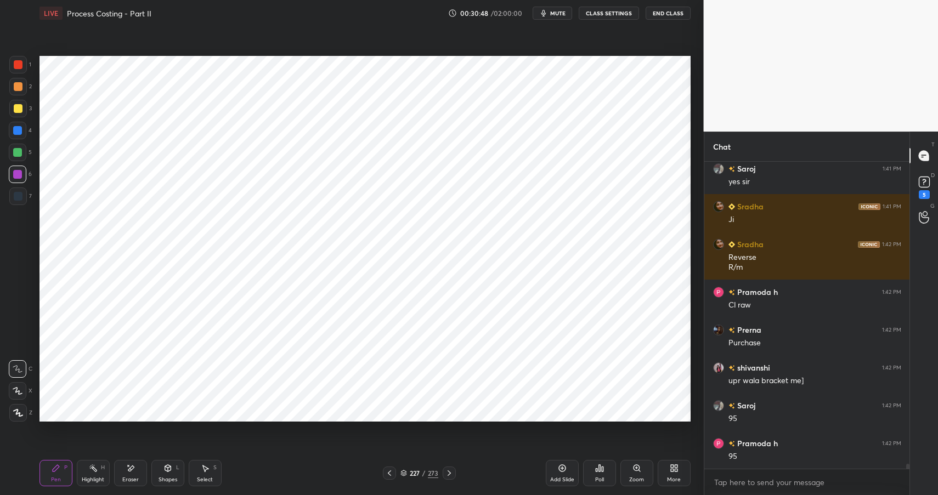
scroll to position [18142, 0]
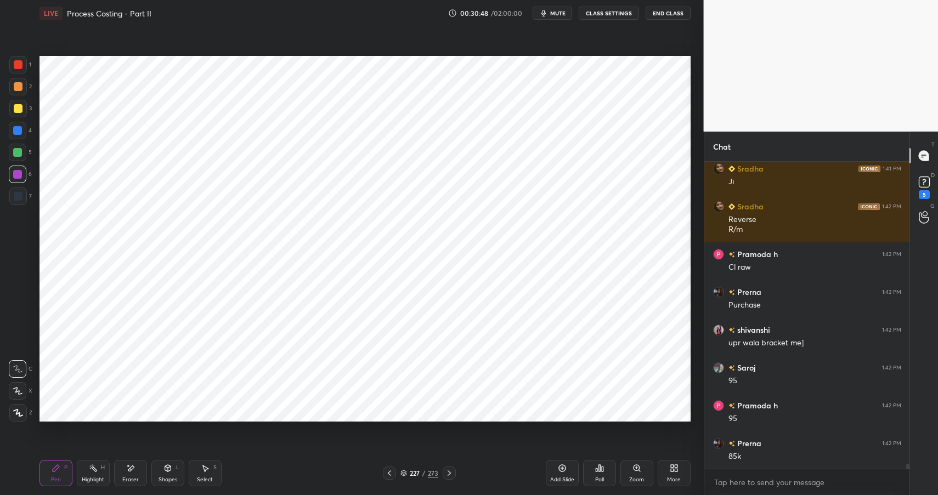
click at [137, 472] on div "Eraser" at bounding box center [130, 473] width 33 height 26
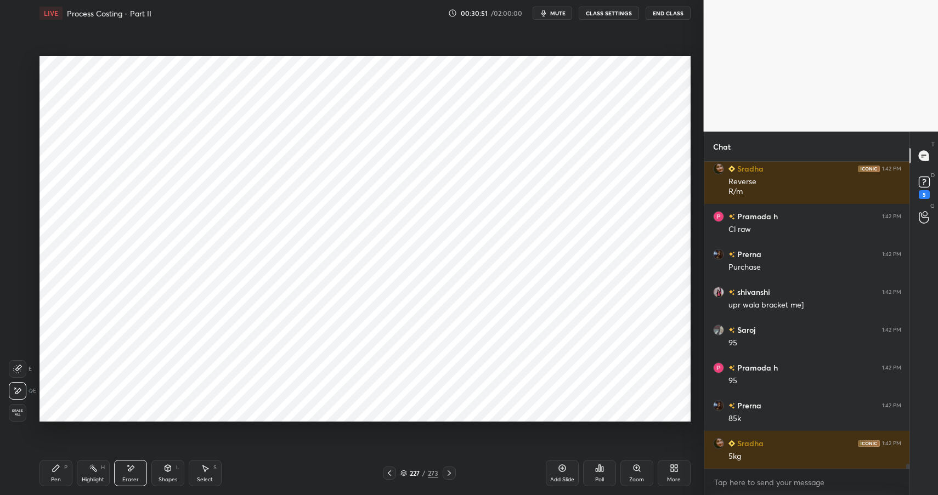
scroll to position [18217, 0]
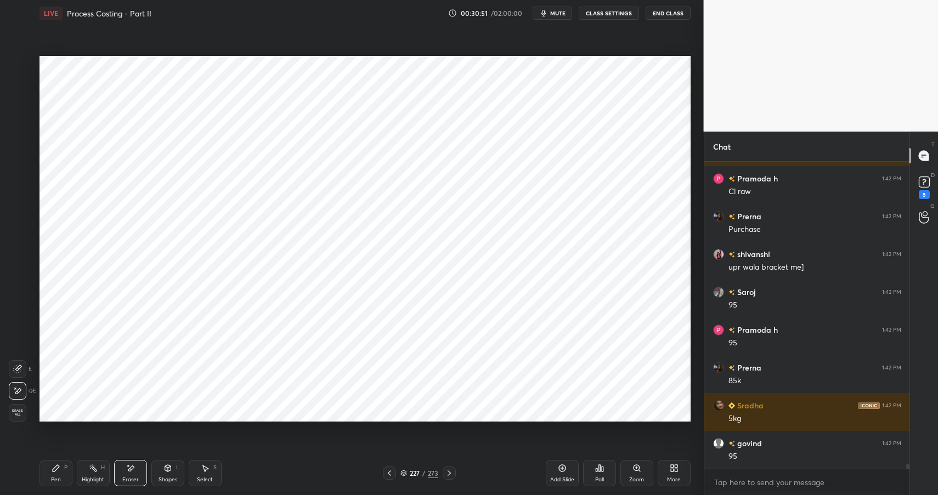
click at [54, 472] on icon at bounding box center [56, 468] width 9 height 9
click at [72, 465] on div "Pen P Highlight H Eraser Shapes L Select S" at bounding box center [165, 473] width 253 height 26
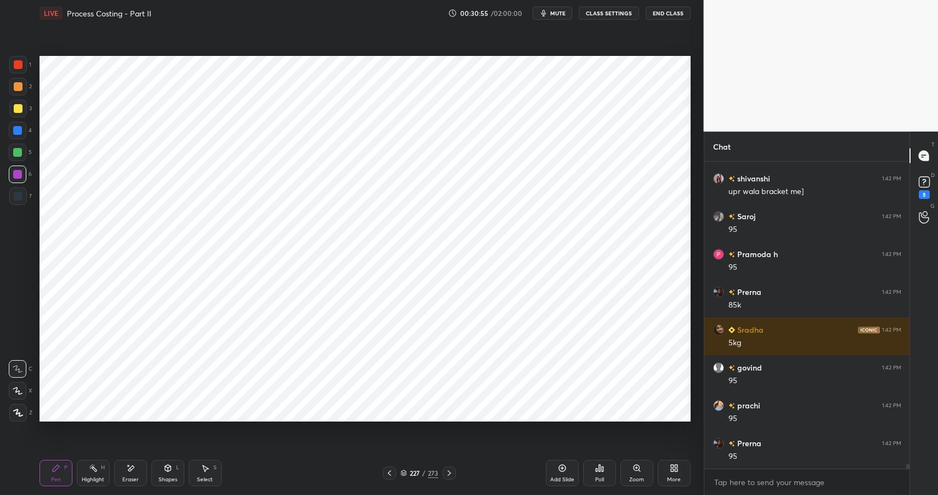
scroll to position [18331, 0]
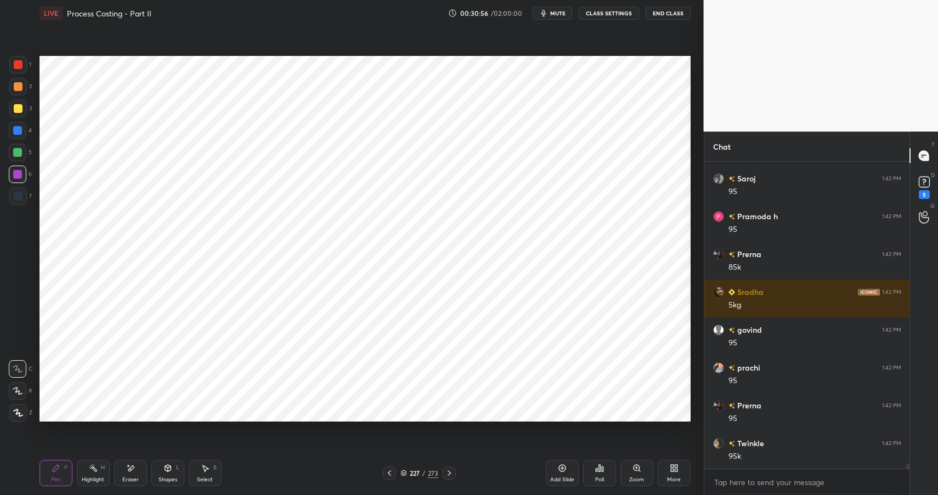
click at [14, 196] on div at bounding box center [18, 196] width 9 height 9
click at [14, 195] on div at bounding box center [18, 196] width 9 height 9
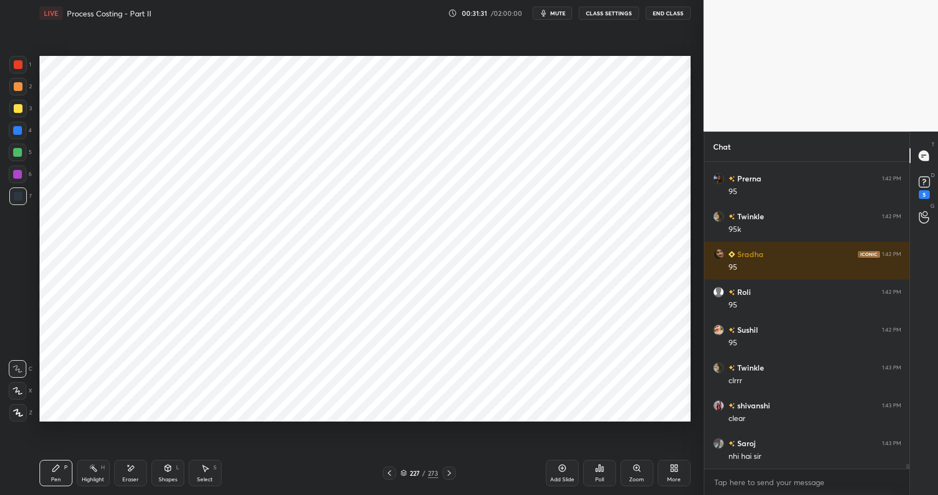
scroll to position [18569, 0]
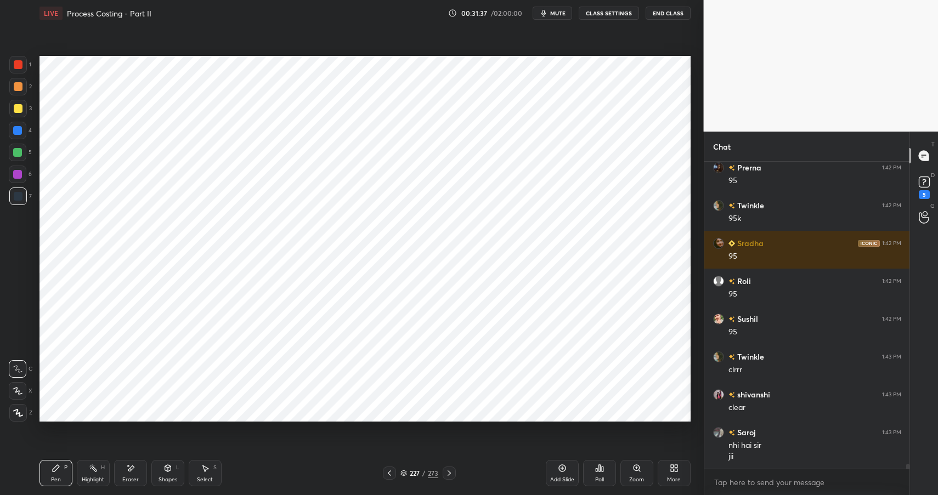
click at [173, 475] on div "Shapes L" at bounding box center [167, 473] width 33 height 26
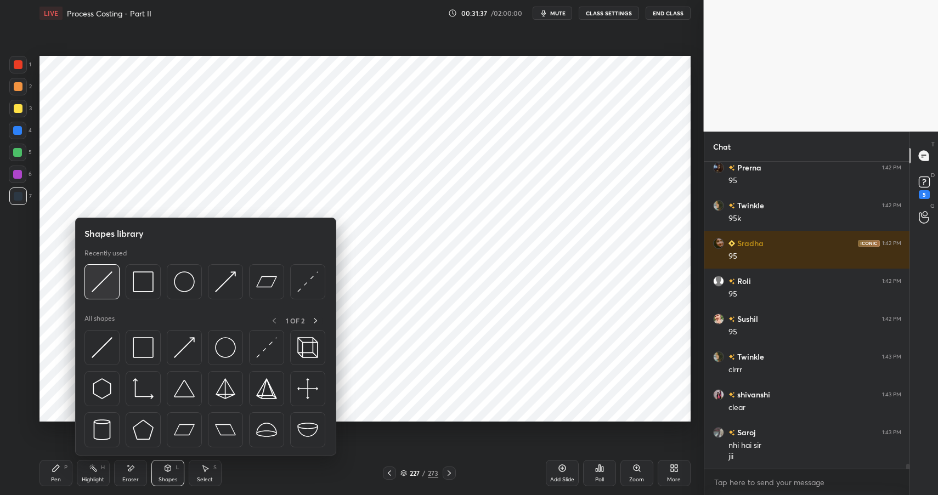
click at [112, 287] on div at bounding box center [101, 281] width 35 height 35
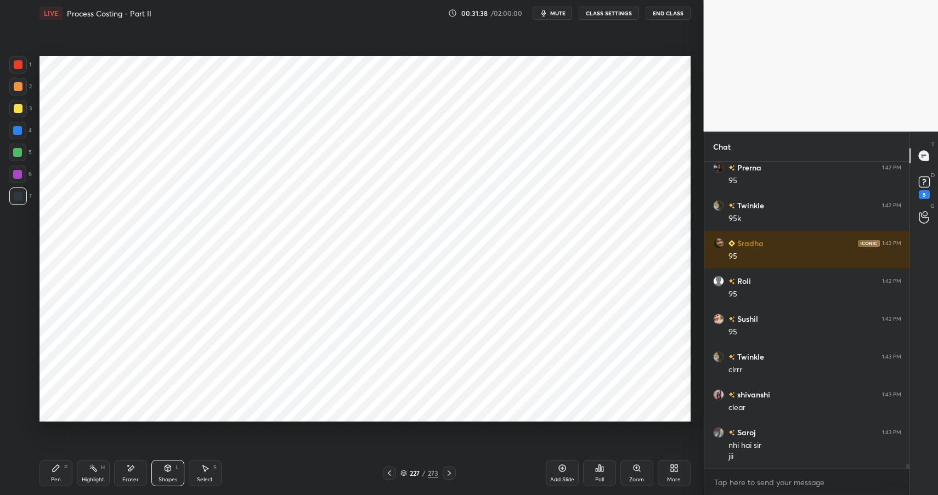
scroll to position [18607, 0]
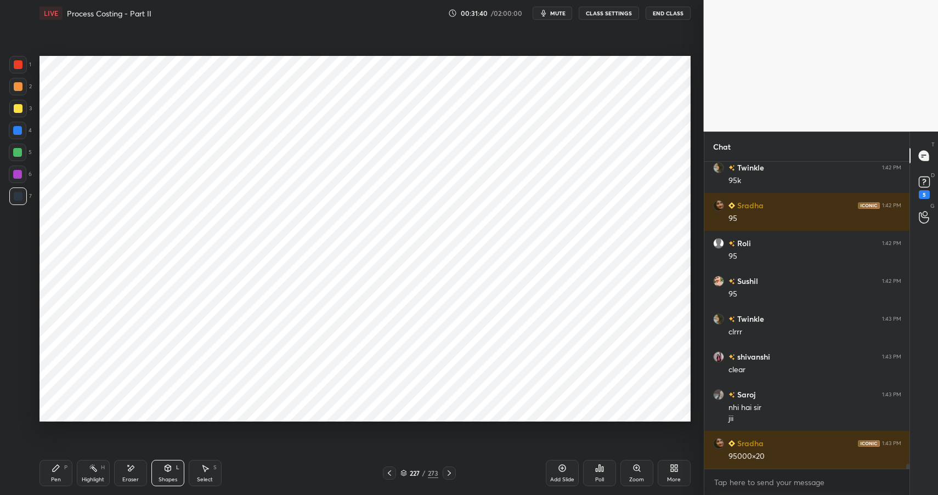
click at [60, 472] on div "Pen P" at bounding box center [55, 473] width 33 height 26
drag, startPoint x: 60, startPoint y: 472, endPoint x: 70, endPoint y: 462, distance: 14.7
click at [60, 472] on div "Pen P" at bounding box center [55, 473] width 33 height 26
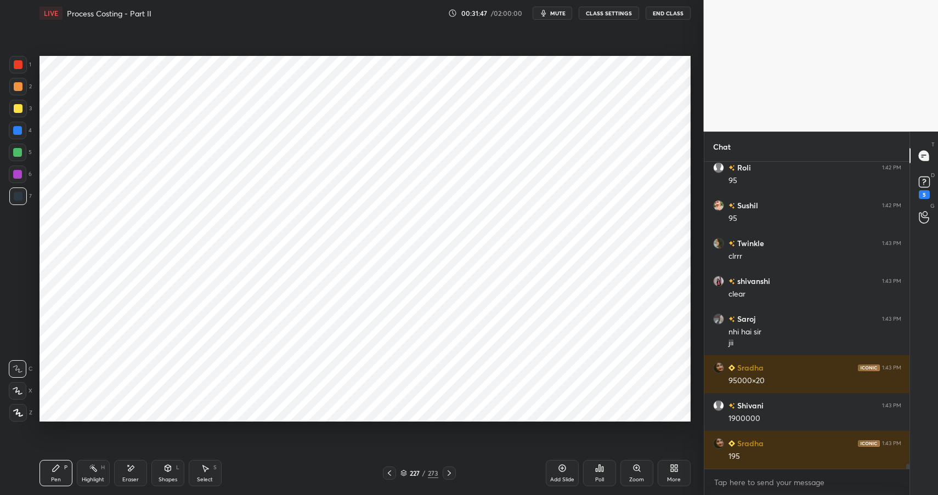
scroll to position [18720, 0]
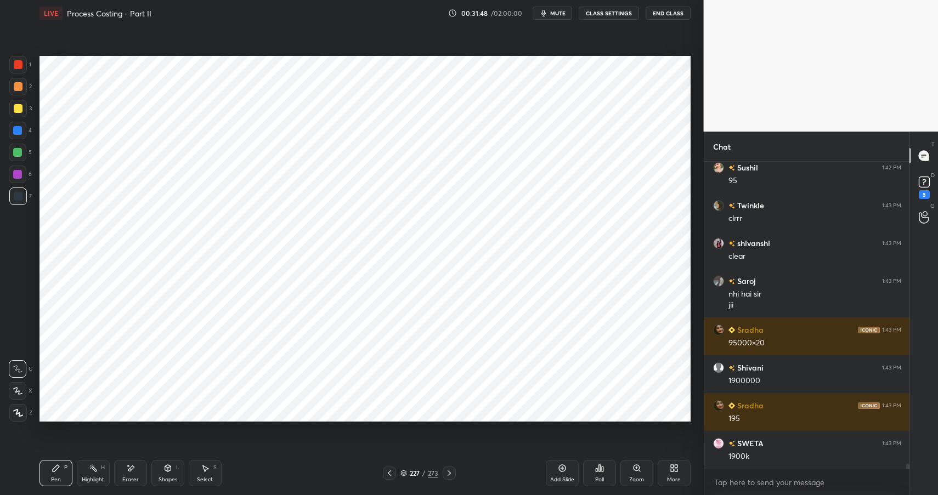
click at [126, 475] on div "Eraser" at bounding box center [130, 473] width 33 height 26
click at [49, 478] on div "Pen P" at bounding box center [55, 473] width 33 height 26
drag, startPoint x: 49, startPoint y: 478, endPoint x: 104, endPoint y: 439, distance: 66.8
click at [49, 478] on div "Pen P" at bounding box center [55, 473] width 33 height 26
click at [138, 472] on div "Eraser" at bounding box center [130, 473] width 33 height 26
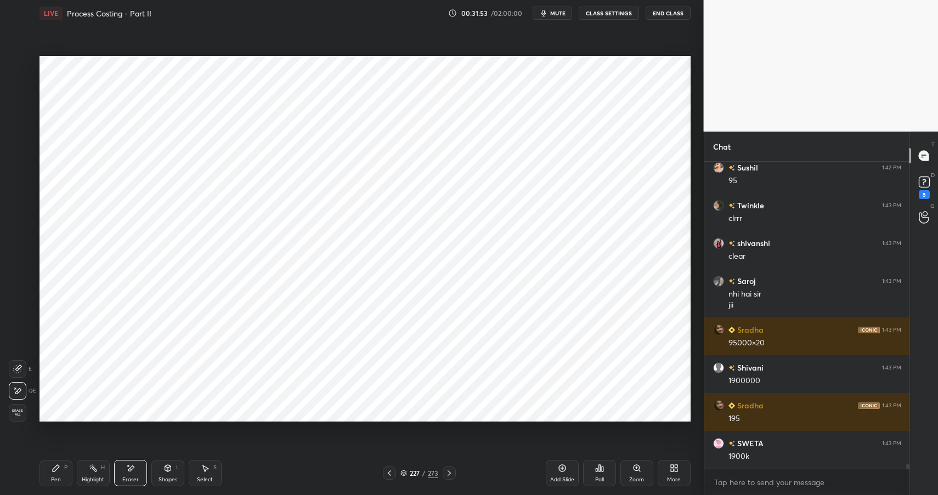
drag, startPoint x: 48, startPoint y: 476, endPoint x: 56, endPoint y: 474, distance: 8.0
click at [48, 476] on div "Pen P" at bounding box center [55, 473] width 33 height 26
click at [55, 475] on div "Pen P" at bounding box center [55, 473] width 33 height 26
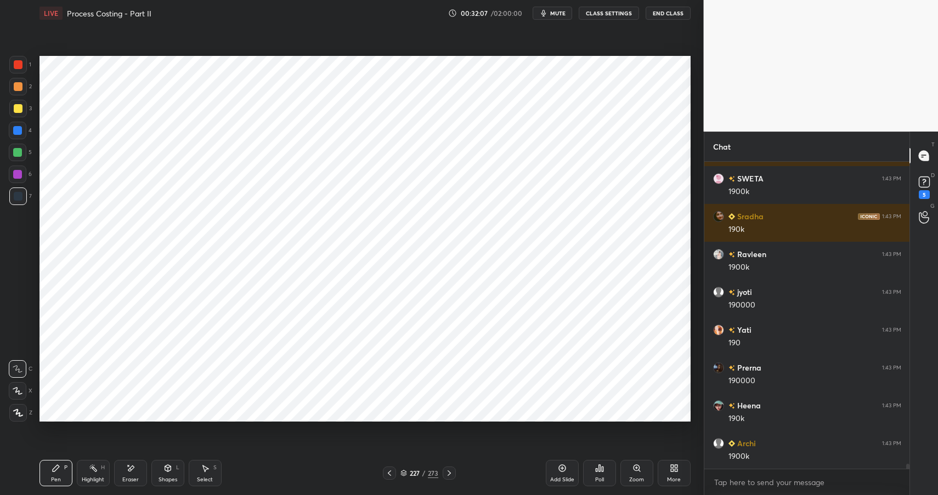
scroll to position [19023, 0]
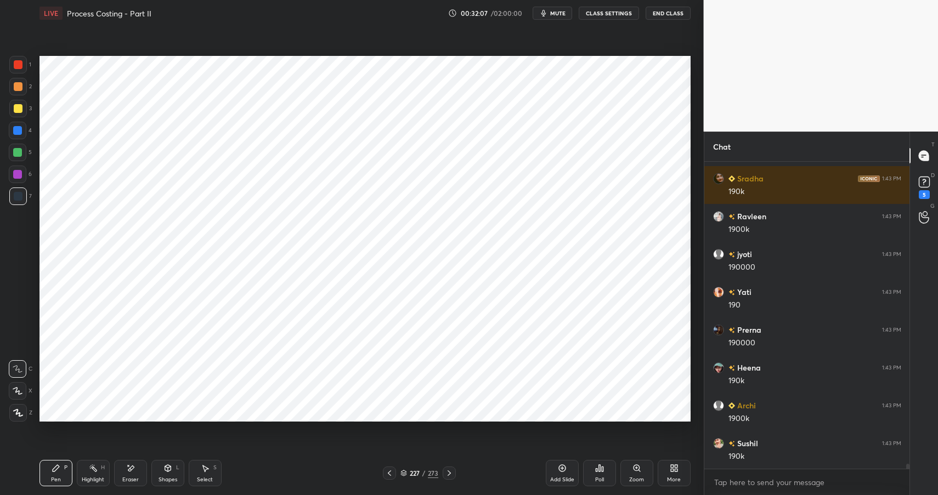
click at [156, 467] on div "Shapes L" at bounding box center [167, 473] width 33 height 26
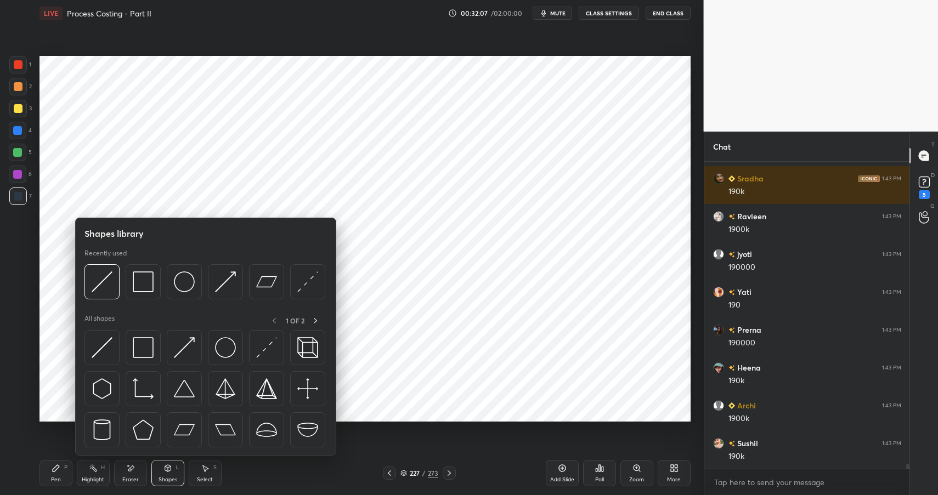
drag, startPoint x: 105, startPoint y: 301, endPoint x: 116, endPoint y: 299, distance: 11.1
click at [105, 301] on div at bounding box center [204, 284] width 241 height 41
click at [98, 289] on img at bounding box center [102, 281] width 21 height 21
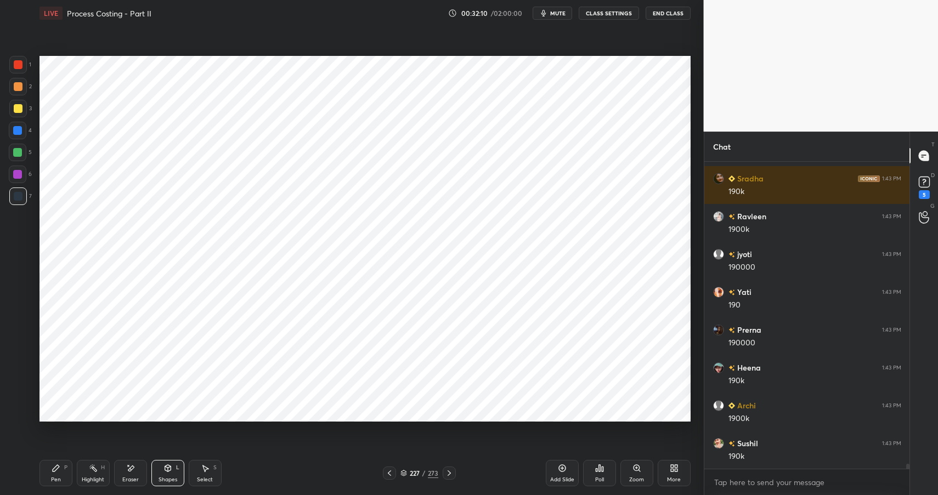
click at [96, 464] on div "Highlight H" at bounding box center [93, 473] width 33 height 26
click at [98, 464] on div "Highlight H" at bounding box center [93, 473] width 33 height 26
click at [7, 136] on div "1 2 3 4 5 6 7 C X Z E E Erase all H H" at bounding box center [17, 239] width 35 height 366
click at [19, 137] on div at bounding box center [18, 131] width 18 height 18
drag, startPoint x: 19, startPoint y: 137, endPoint x: 26, endPoint y: 129, distance: 10.9
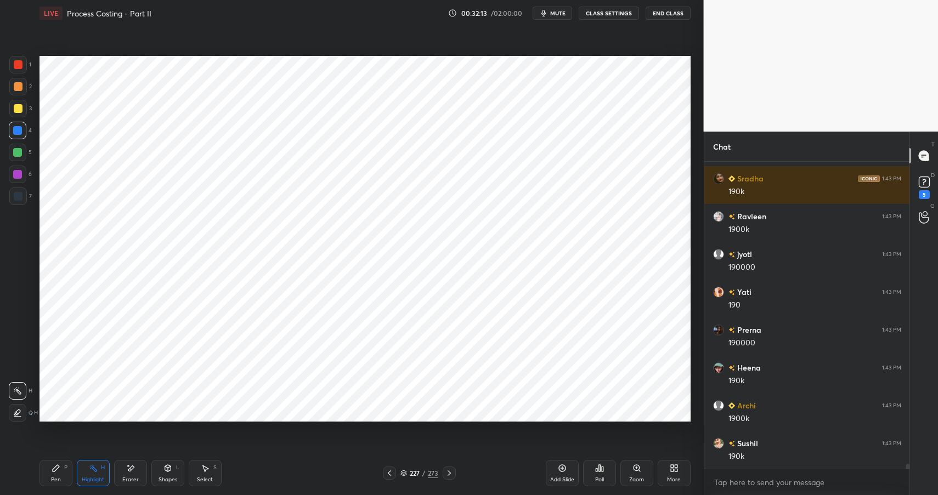
click at [19, 137] on div at bounding box center [18, 131] width 18 height 18
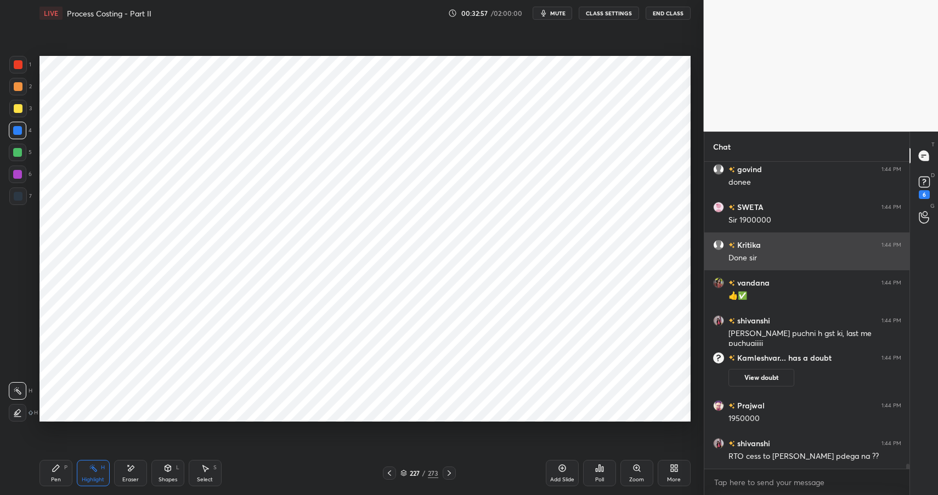
scroll to position [18747, 0]
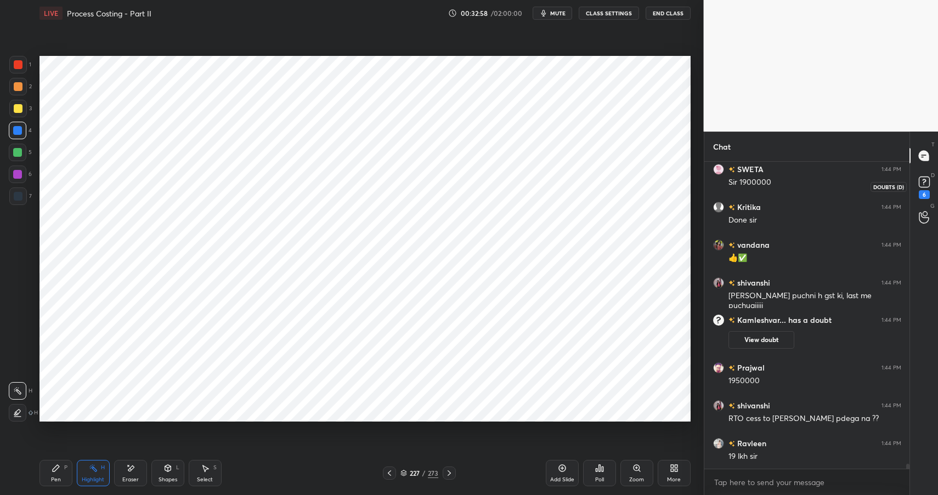
click at [925, 180] on icon at bounding box center [924, 181] width 4 height 4
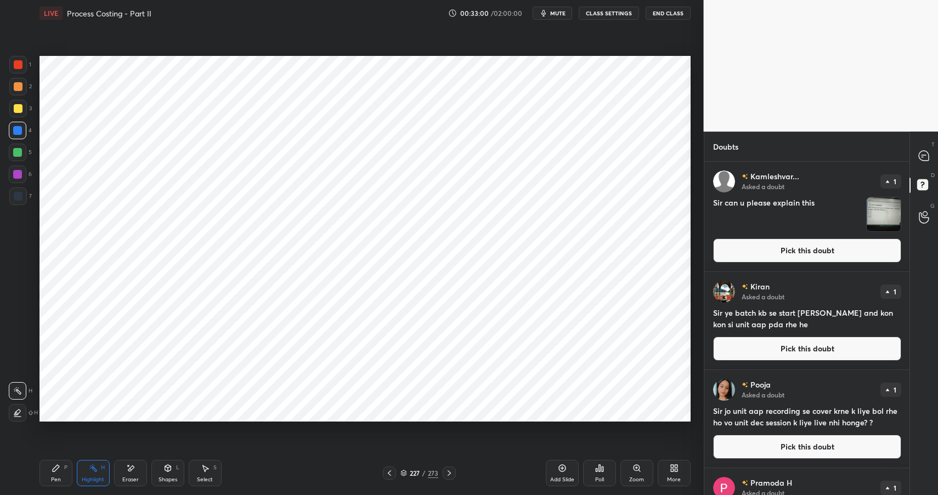
click at [842, 258] on button "Pick this doubt" at bounding box center [807, 250] width 188 height 24
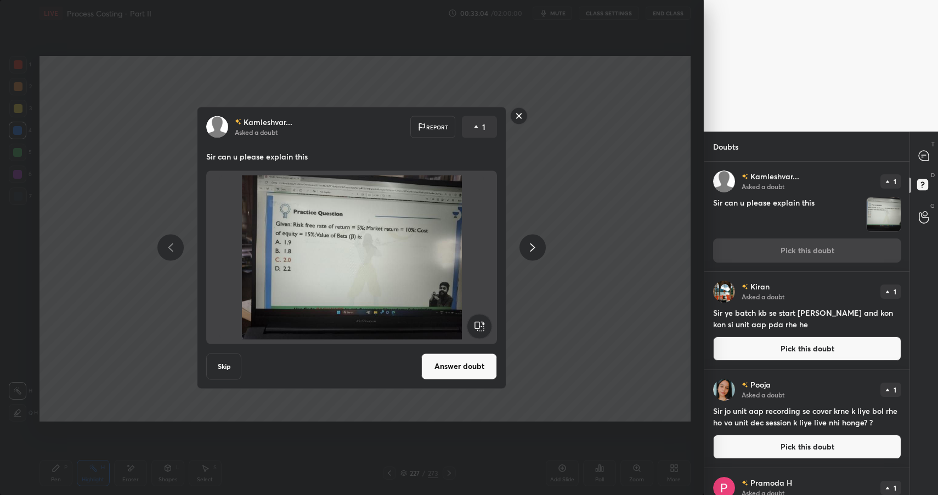
click at [521, 115] on rect at bounding box center [518, 115] width 17 height 17
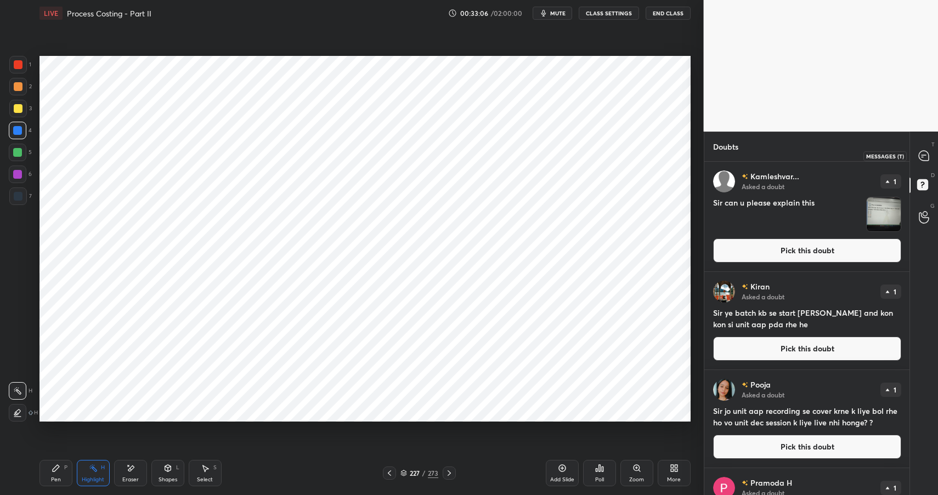
click at [922, 146] on div at bounding box center [924, 156] width 22 height 20
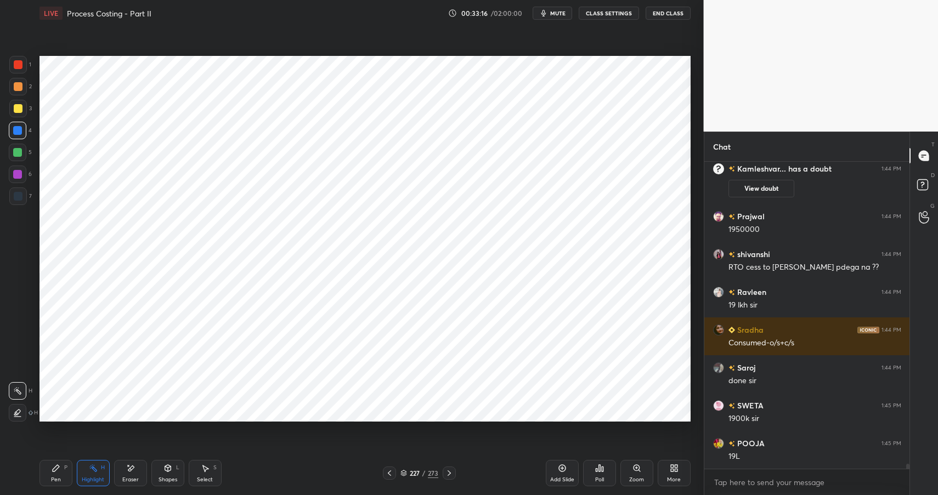
scroll to position [4, 4]
click at [54, 483] on div "Pen P" at bounding box center [55, 473] width 33 height 26
click at [58, 482] on div "Pen" at bounding box center [56, 479] width 10 height 5
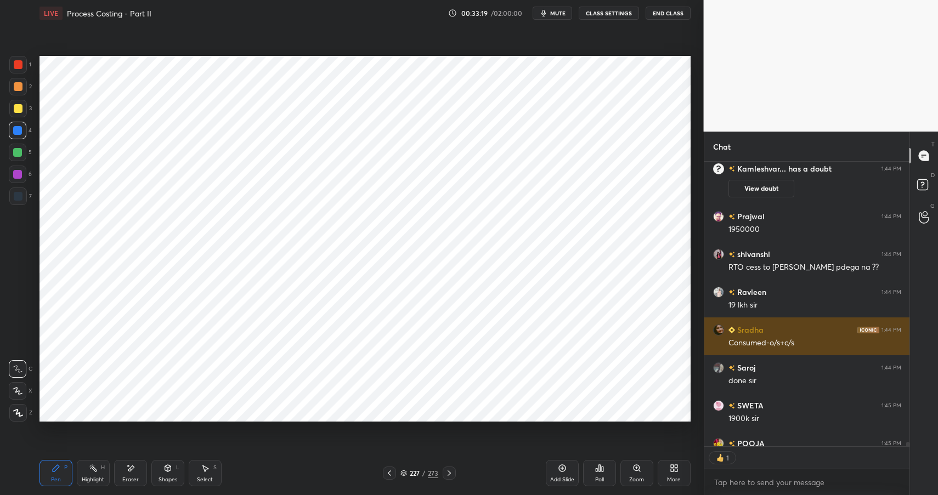
scroll to position [19112, 0]
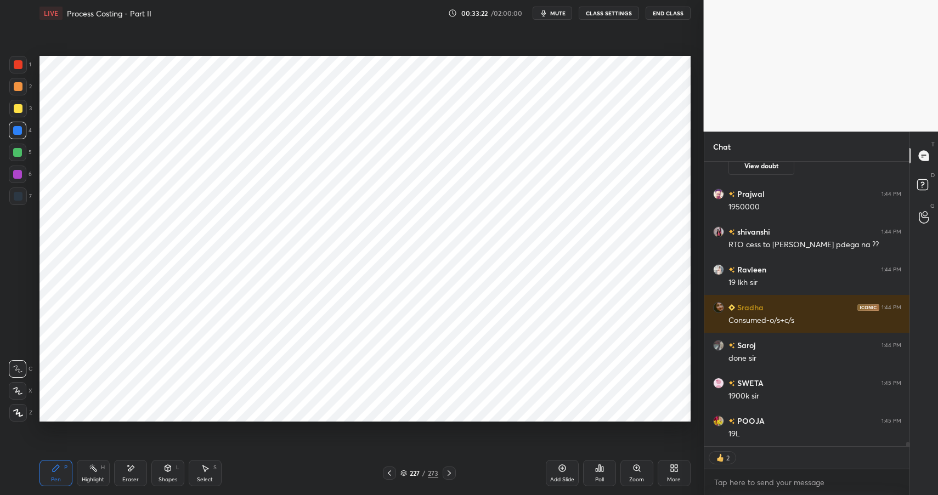
click at [168, 478] on div "Shapes" at bounding box center [167, 479] width 19 height 5
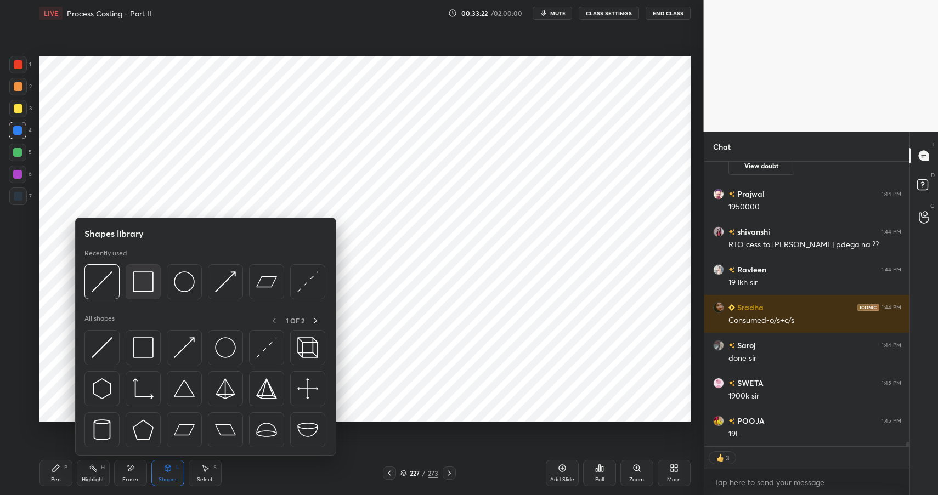
click at [147, 277] on img at bounding box center [143, 281] width 21 height 21
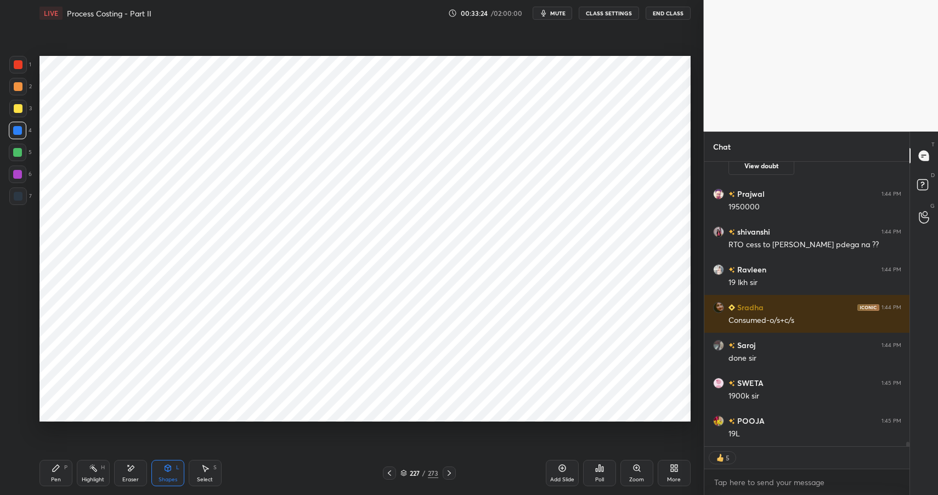
click at [20, 149] on div at bounding box center [17, 152] width 9 height 9
drag, startPoint x: 20, startPoint y: 149, endPoint x: 37, endPoint y: 144, distance: 17.2
click at [20, 149] on div at bounding box center [17, 152] width 9 height 9
drag, startPoint x: 176, startPoint y: 466, endPoint x: 179, endPoint y: 461, distance: 6.1
click at [176, 466] on div "L" at bounding box center [177, 467] width 3 height 5
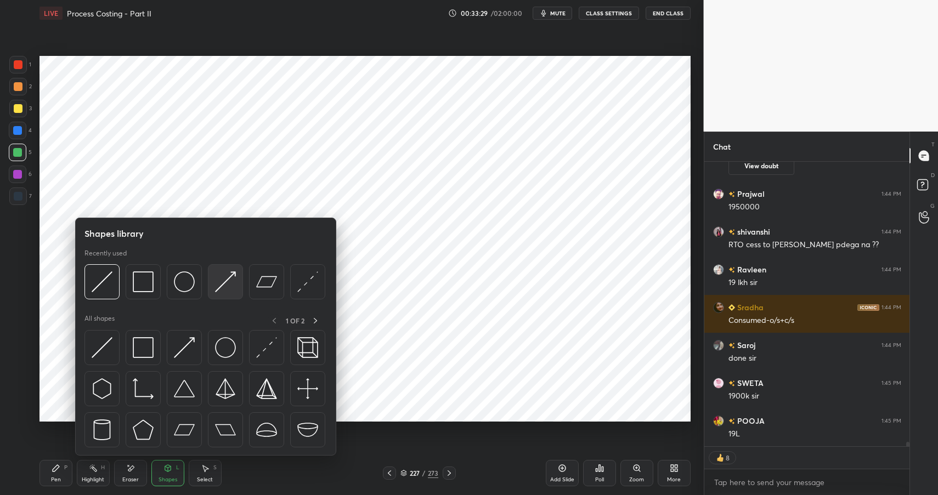
click at [234, 283] on img at bounding box center [225, 281] width 21 height 21
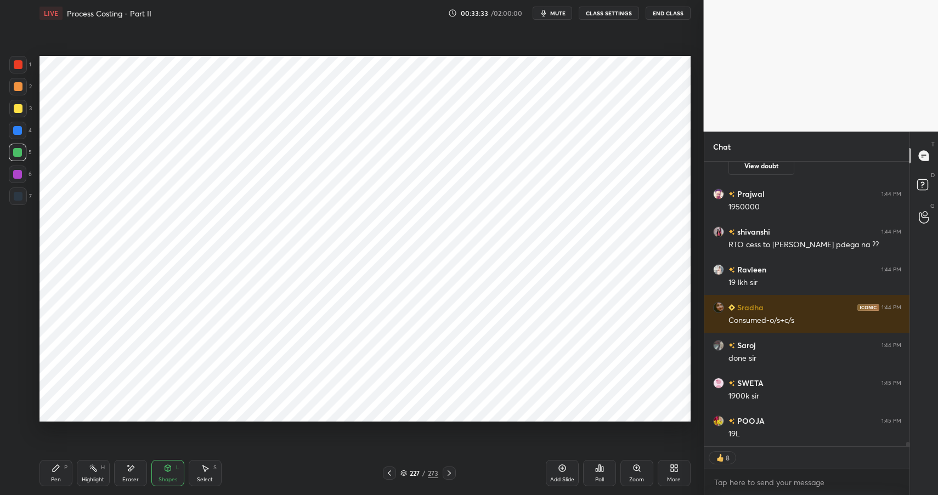
scroll to position [19150, 0]
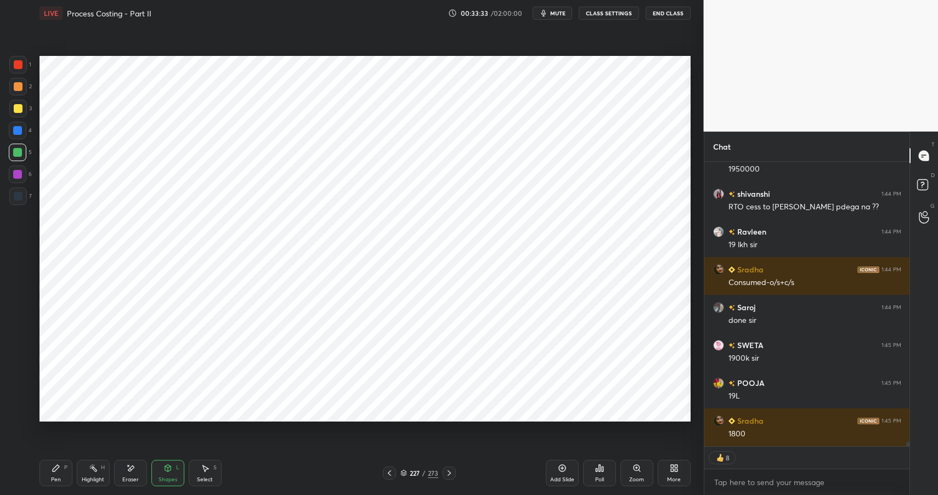
click at [61, 470] on div "Pen P" at bounding box center [55, 473] width 33 height 26
drag, startPoint x: 61, startPoint y: 470, endPoint x: 67, endPoint y: 433, distance: 37.3
click at [61, 470] on div "Pen P" at bounding box center [55, 473] width 33 height 26
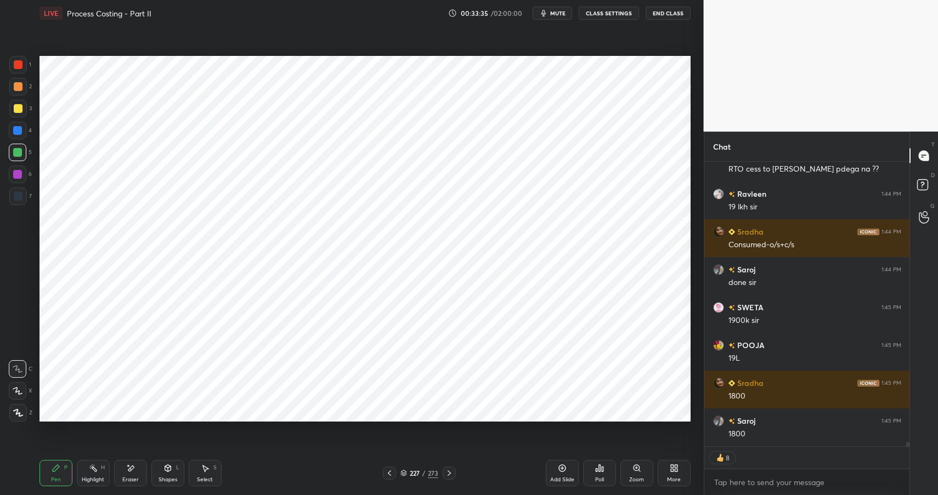
click at [20, 194] on div at bounding box center [18, 196] width 9 height 9
drag, startPoint x: 20, startPoint y: 194, endPoint x: 33, endPoint y: 190, distance: 13.7
click at [20, 194] on div at bounding box center [18, 196] width 9 height 9
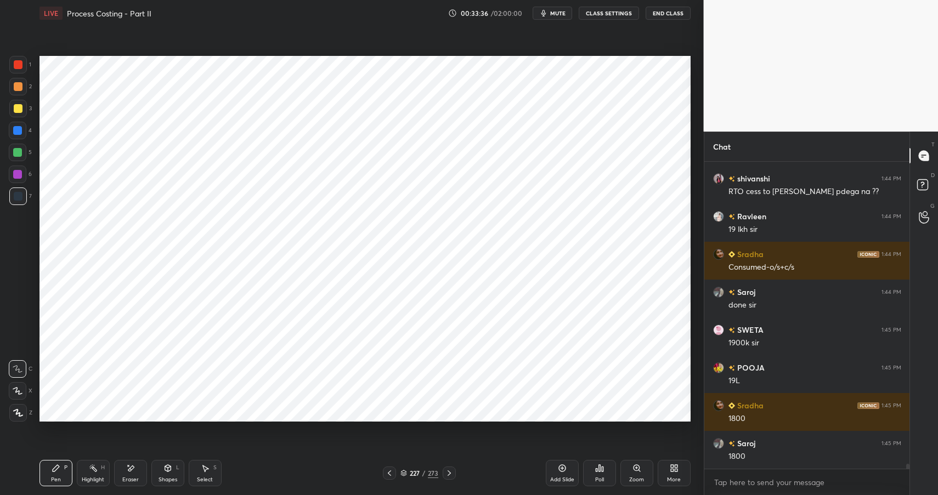
scroll to position [19165, 0]
drag, startPoint x: 130, startPoint y: 472, endPoint x: 194, endPoint y: 423, distance: 79.4
click at [130, 472] on icon at bounding box center [130, 468] width 9 height 9
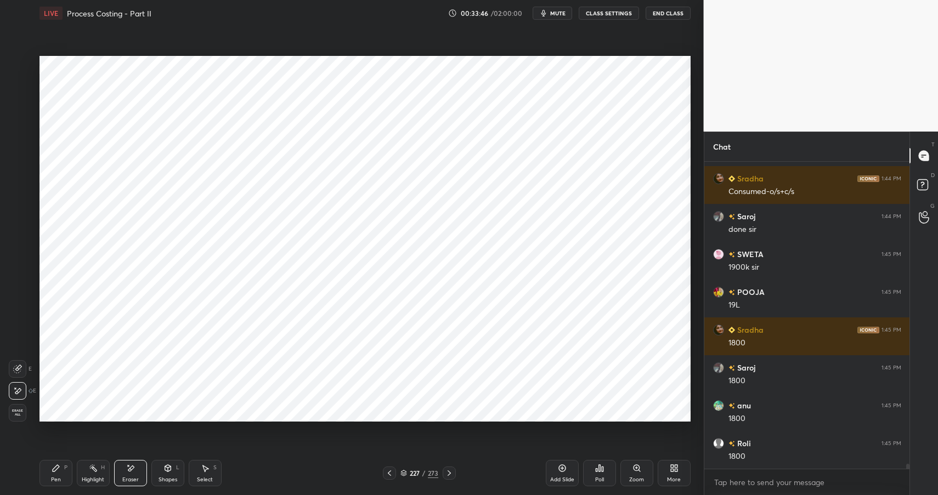
scroll to position [19279, 0]
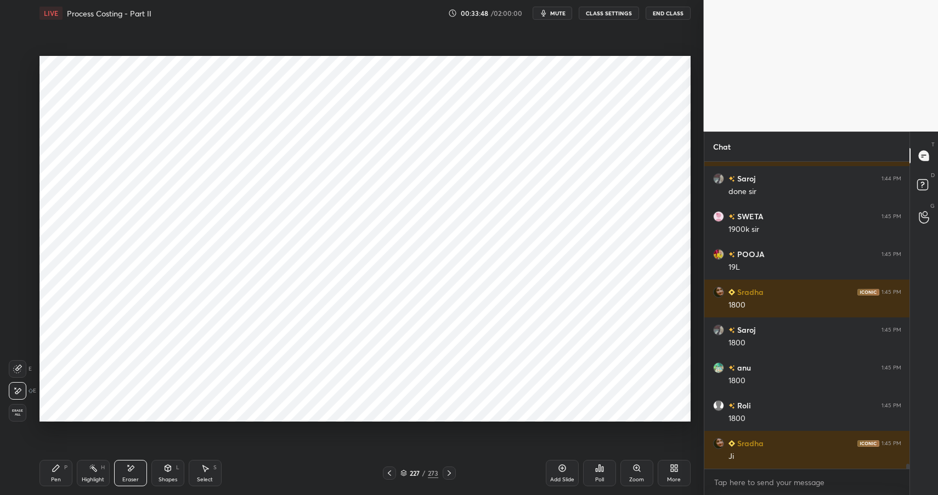
drag, startPoint x: 137, startPoint y: 474, endPoint x: 158, endPoint y: 434, distance: 45.4
click at [137, 474] on div "Eraser" at bounding box center [130, 473] width 33 height 26
click at [170, 473] on div "Shapes L" at bounding box center [167, 473] width 33 height 26
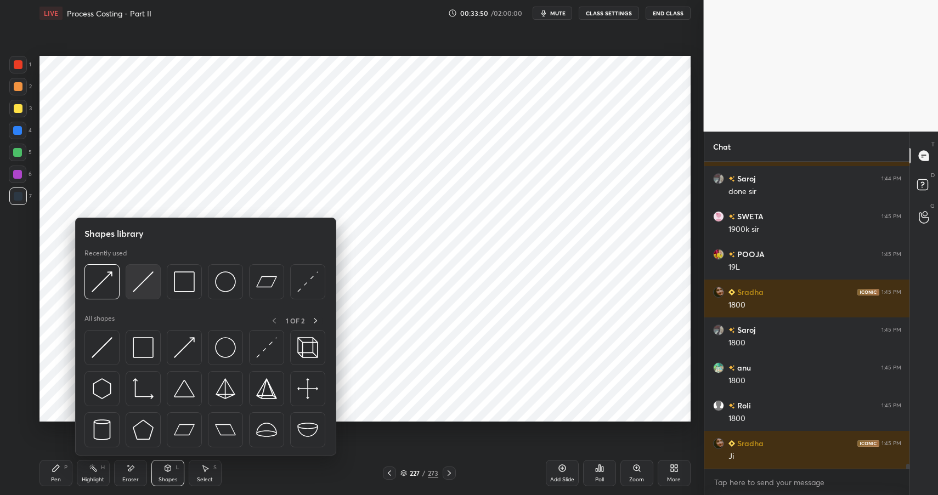
scroll to position [19317, 0]
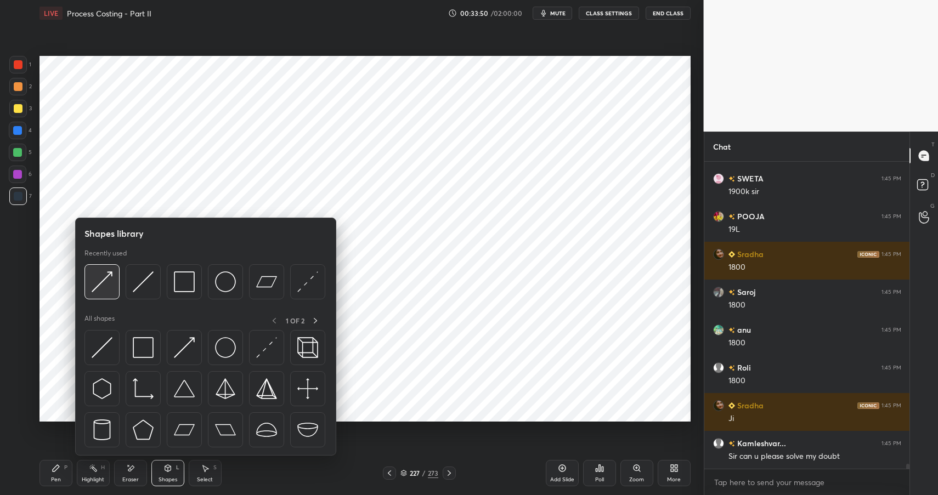
click at [102, 281] on img at bounding box center [102, 281] width 21 height 21
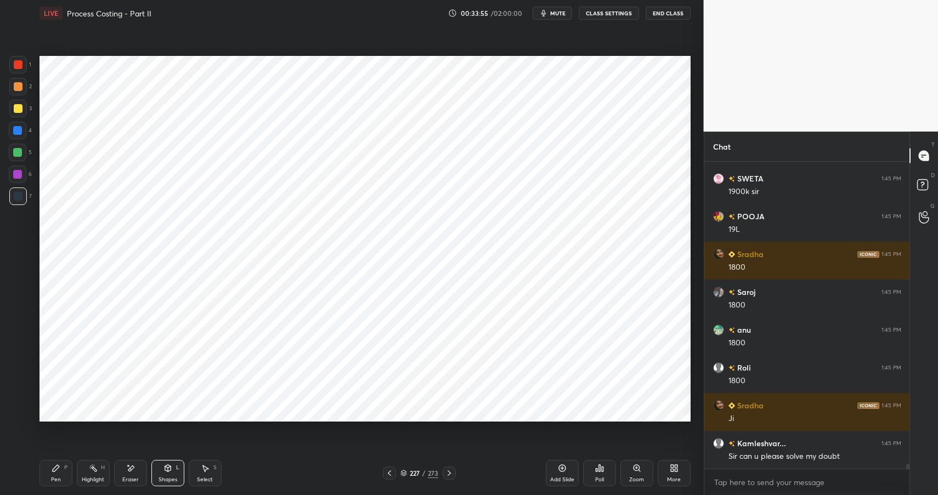
click at [59, 467] on icon at bounding box center [56, 468] width 9 height 9
click at [62, 468] on div "Pen P" at bounding box center [55, 473] width 33 height 26
click at [19, 69] on div at bounding box center [18, 65] width 18 height 18
drag, startPoint x: 19, startPoint y: 69, endPoint x: 27, endPoint y: 75, distance: 9.9
click at [19, 69] on div at bounding box center [18, 65] width 18 height 18
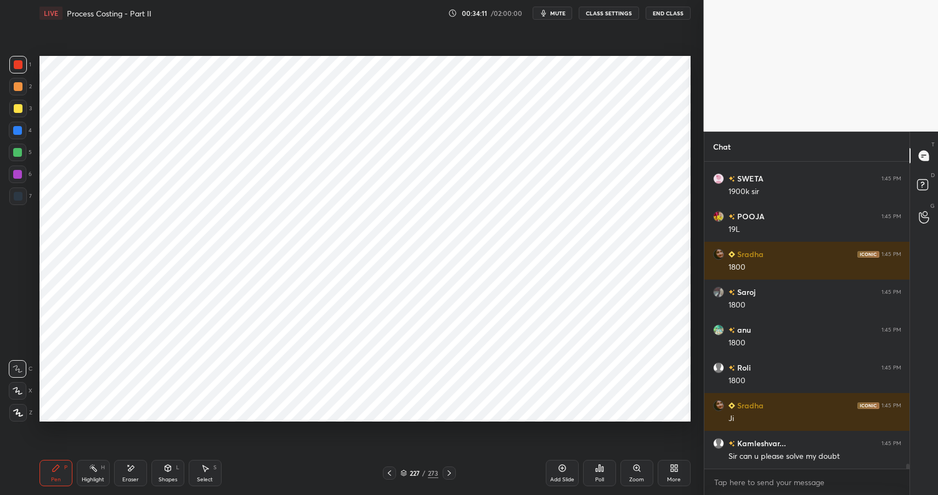
click at [21, 172] on div at bounding box center [17, 174] width 9 height 9
click at [20, 192] on div at bounding box center [18, 196] width 9 height 9
click at [21, 192] on div at bounding box center [18, 196] width 9 height 9
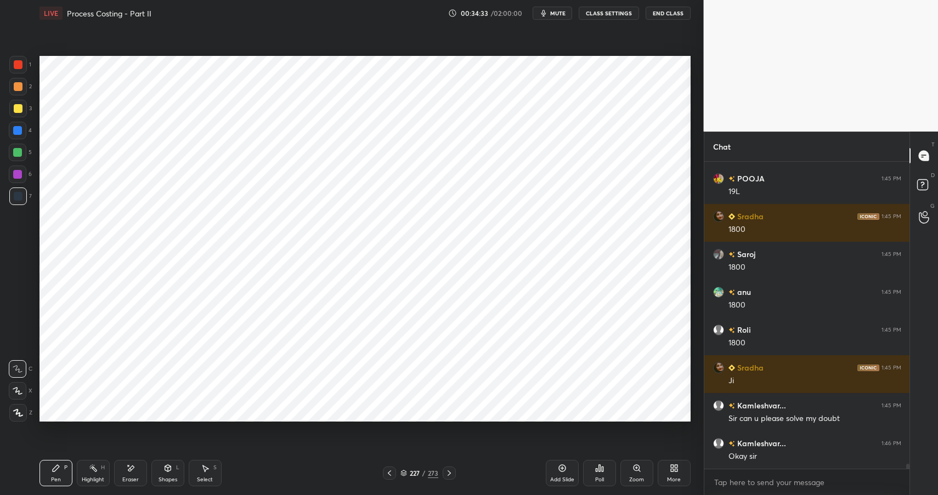
click at [167, 467] on icon at bounding box center [167, 468] width 6 height 2
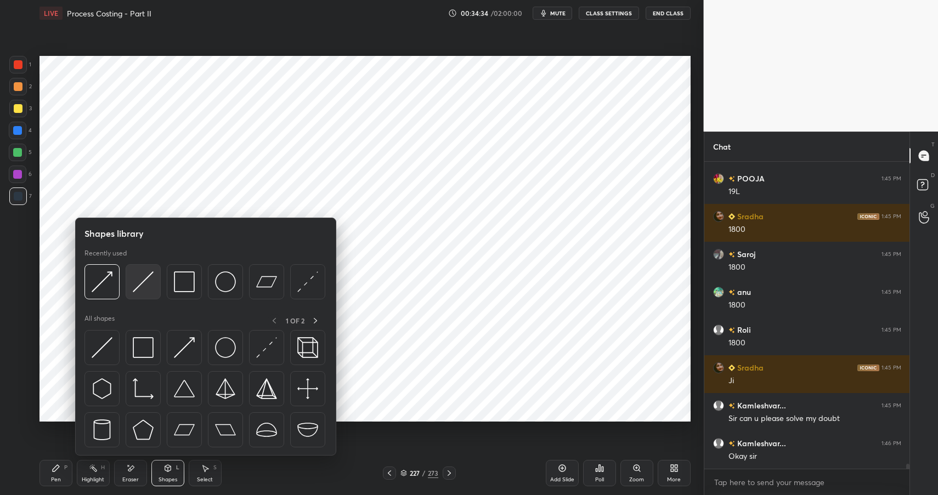
click at [145, 276] on img at bounding box center [143, 281] width 21 height 21
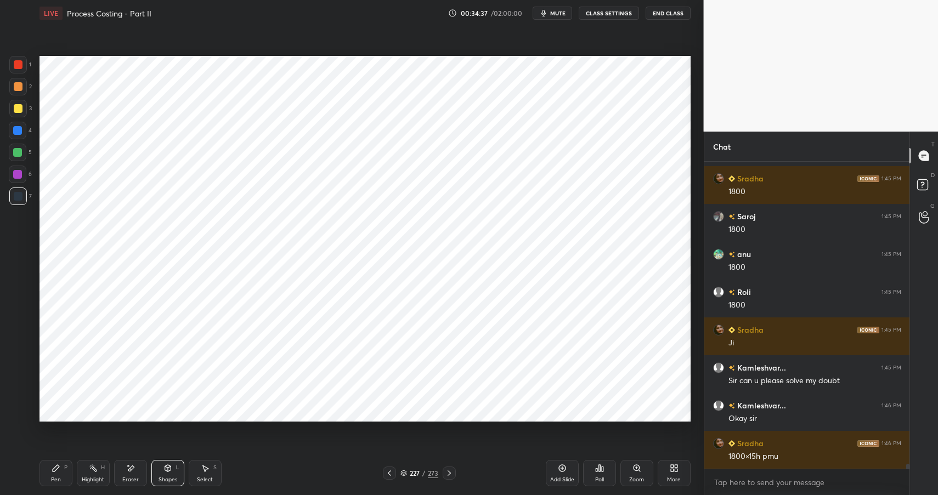
scroll to position [19430, 0]
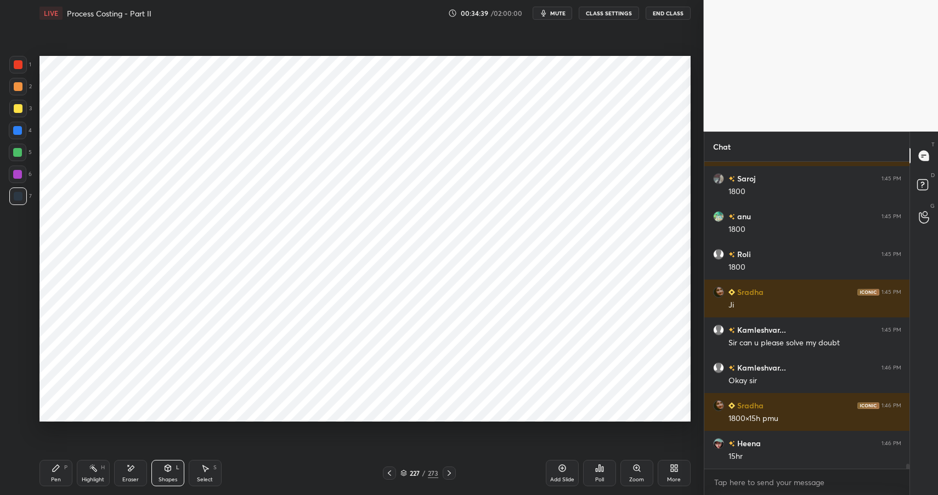
click at [50, 473] on div "Pen P" at bounding box center [55, 473] width 33 height 26
drag, startPoint x: 53, startPoint y: 475, endPoint x: 90, endPoint y: 459, distance: 40.8
click at [53, 475] on div "Pen P" at bounding box center [55, 473] width 33 height 26
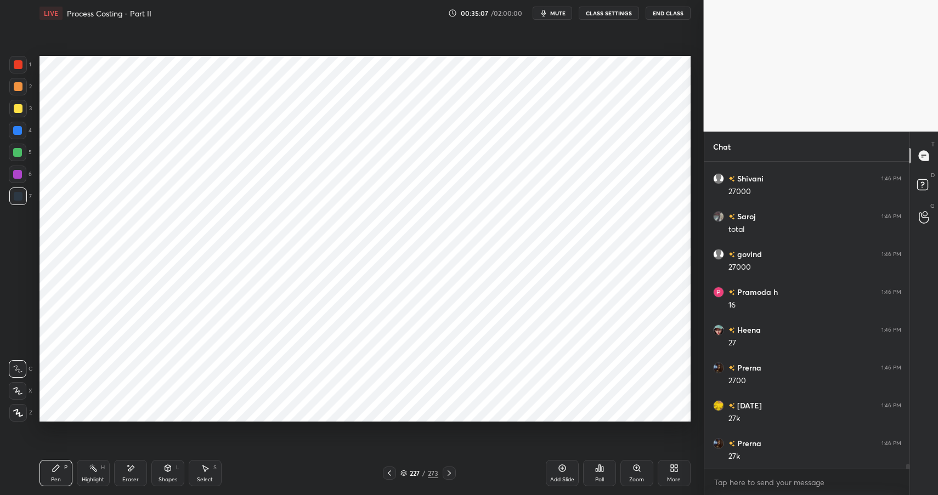
scroll to position [19873, 0]
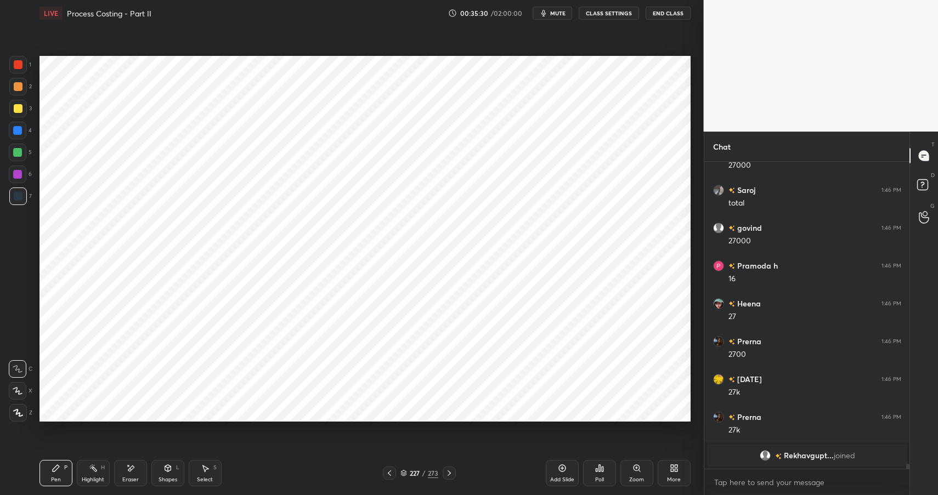
click at [164, 478] on div "Shapes" at bounding box center [167, 479] width 19 height 5
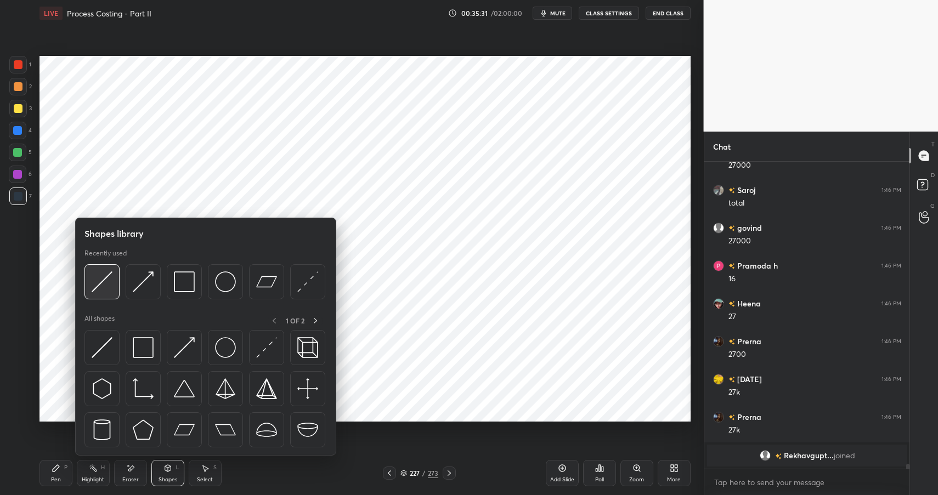
click at [109, 284] on img at bounding box center [102, 281] width 21 height 21
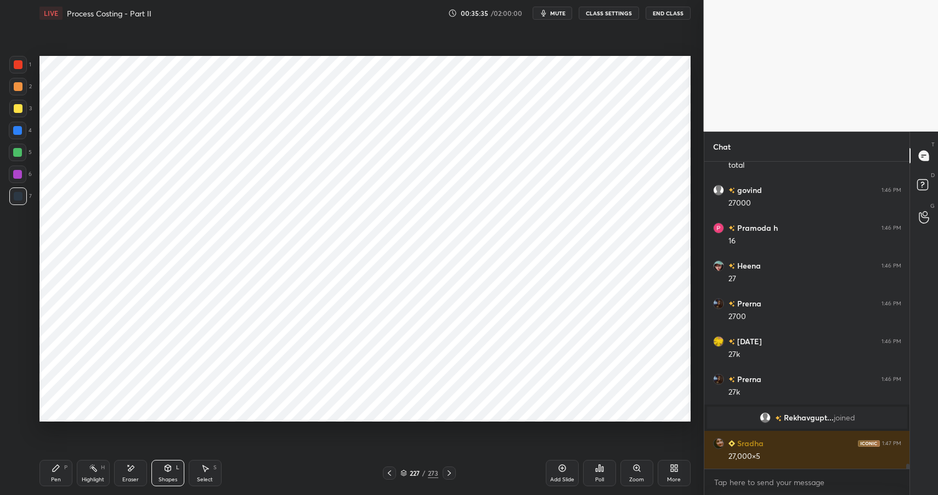
scroll to position [19456, 0]
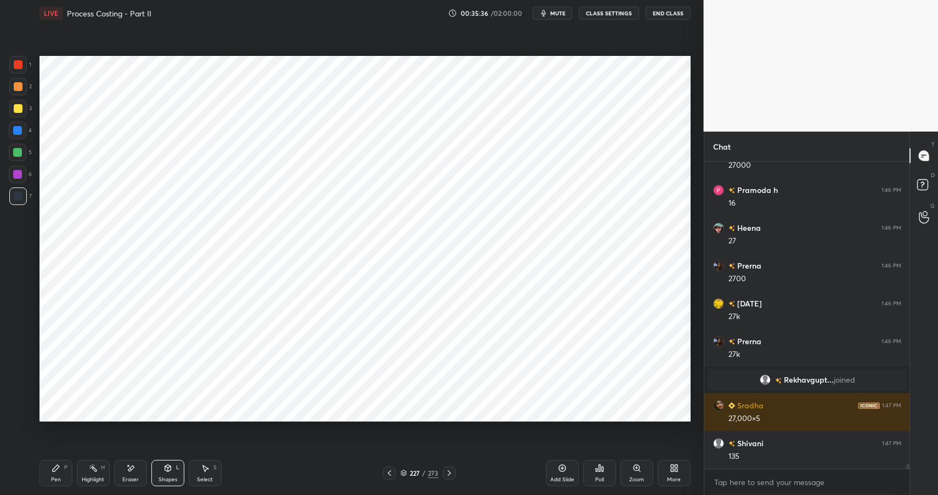
click at [43, 458] on div "Pen P Highlight H Eraser Shapes L Select S 227 / 273 Add Slide Poll Zoom More" at bounding box center [364, 473] width 651 height 44
click at [48, 467] on div "Pen P" at bounding box center [55, 473] width 33 height 26
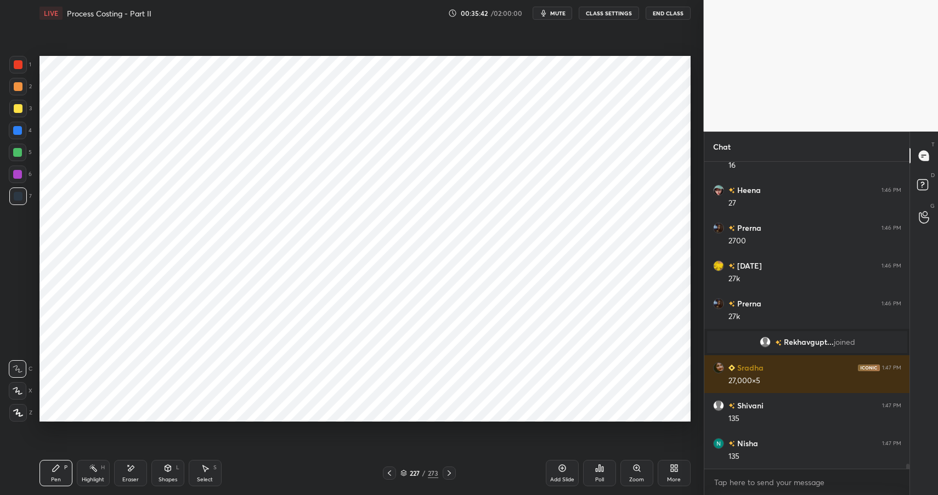
scroll to position [19532, 0]
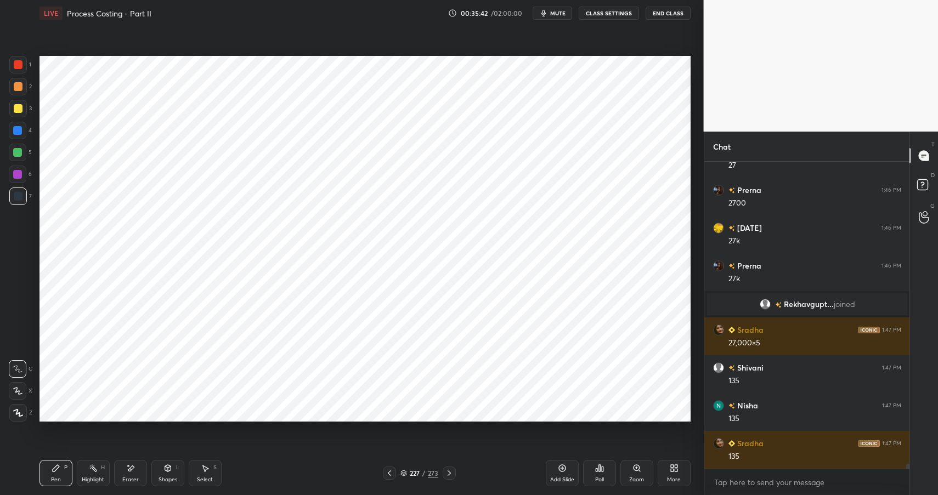
click at [169, 471] on icon at bounding box center [167, 468] width 9 height 9
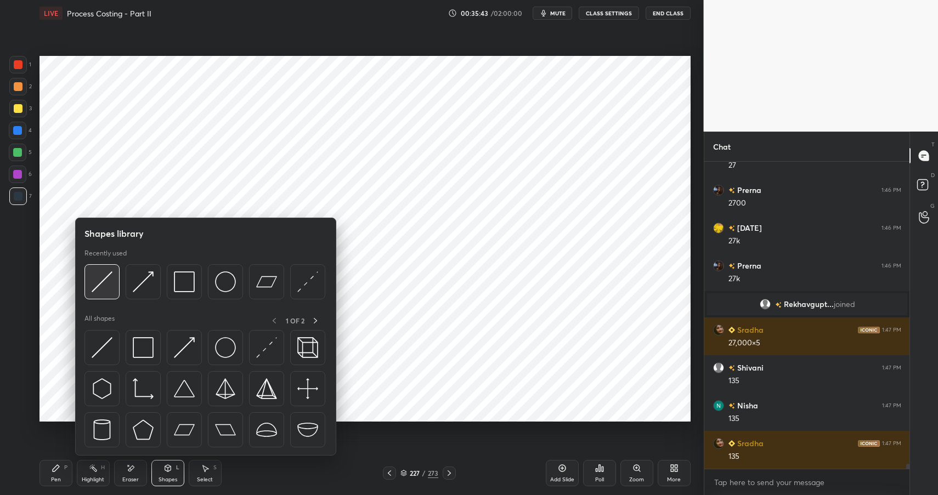
click at [93, 276] on img at bounding box center [102, 281] width 21 height 21
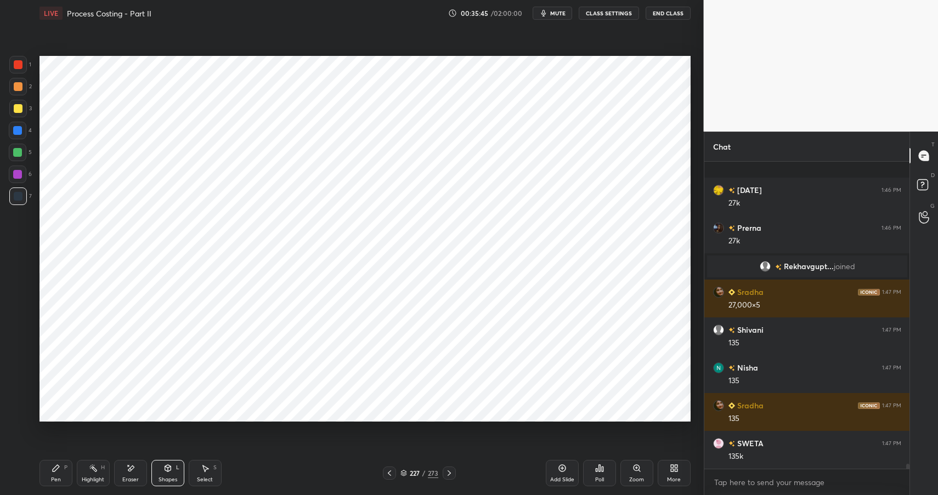
scroll to position [19646, 0]
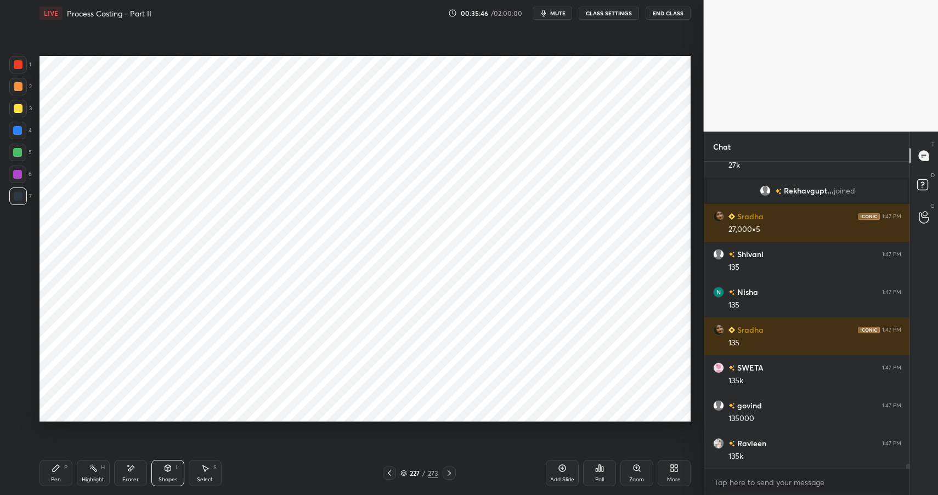
click at [54, 473] on div "Pen P" at bounding box center [55, 473] width 33 height 26
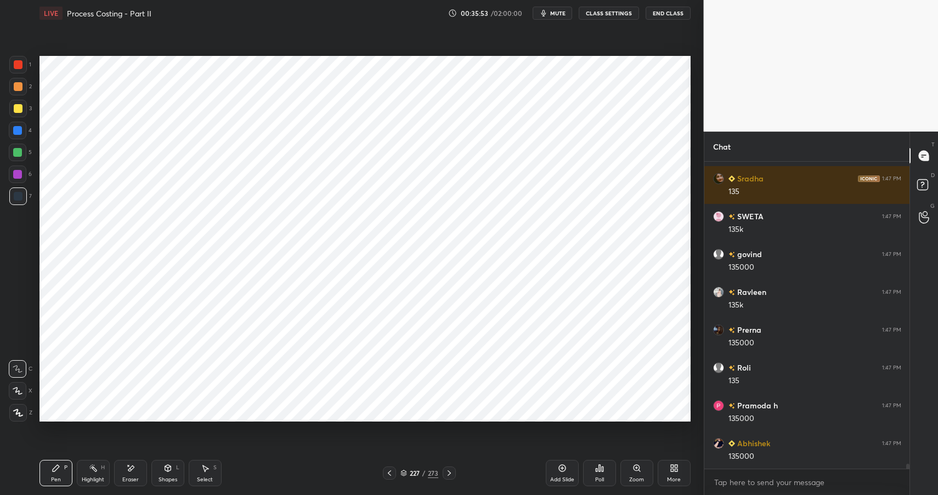
scroll to position [19835, 0]
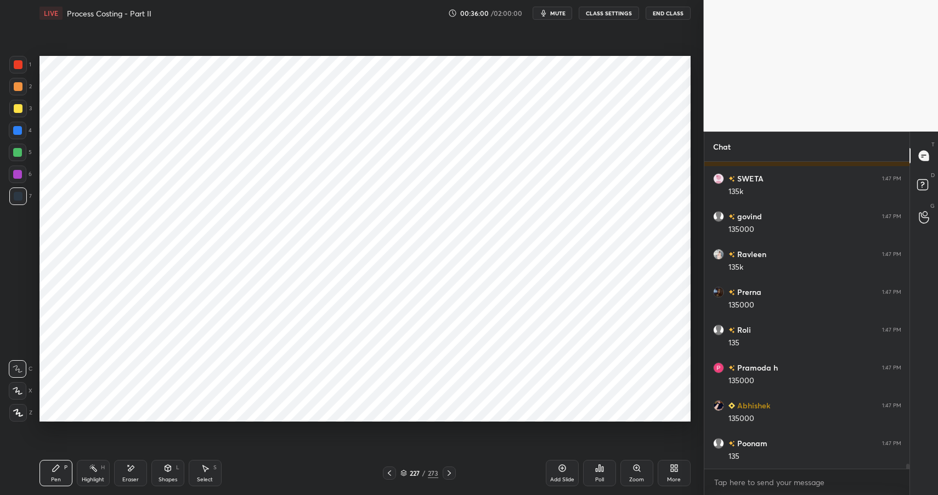
click at [172, 474] on div "Shapes L" at bounding box center [167, 473] width 33 height 26
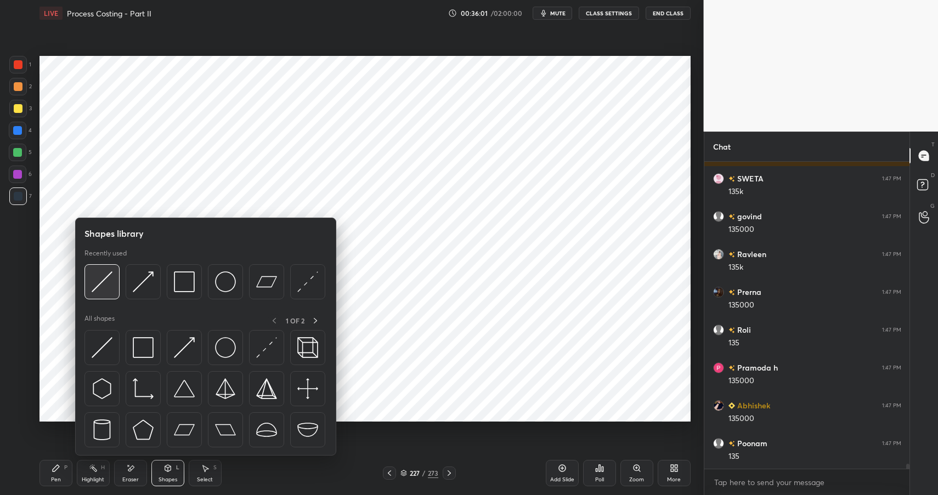
click at [113, 277] on div at bounding box center [101, 281] width 35 height 35
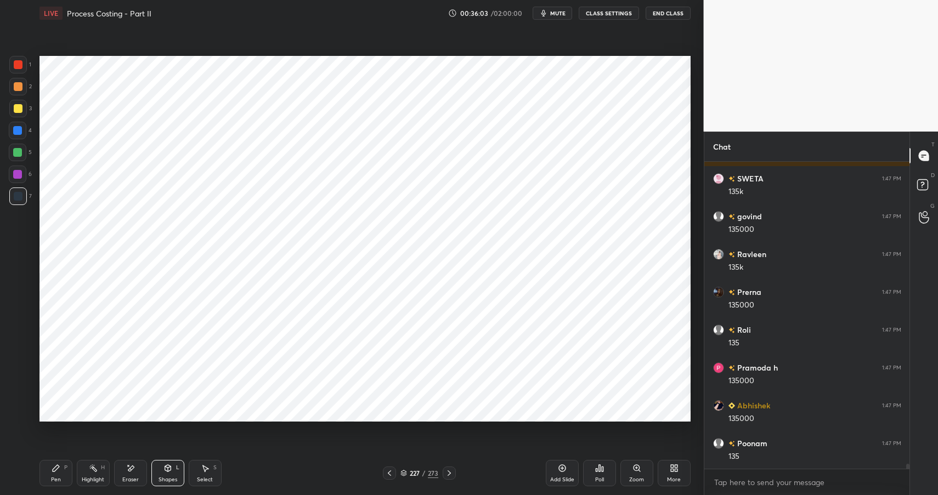
click at [17, 173] on div at bounding box center [17, 174] width 9 height 9
drag, startPoint x: 17, startPoint y: 173, endPoint x: 30, endPoint y: 145, distance: 30.7
click at [17, 173] on div at bounding box center [17, 174] width 9 height 9
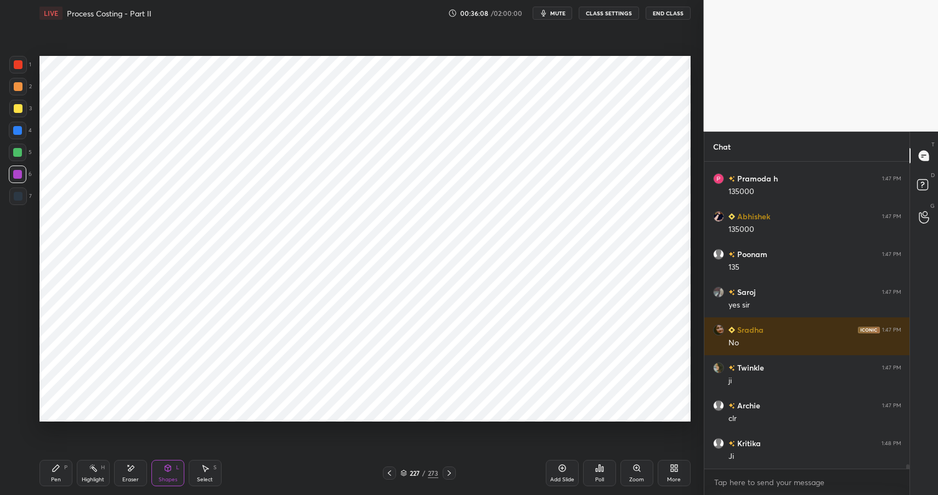
scroll to position [20062, 0]
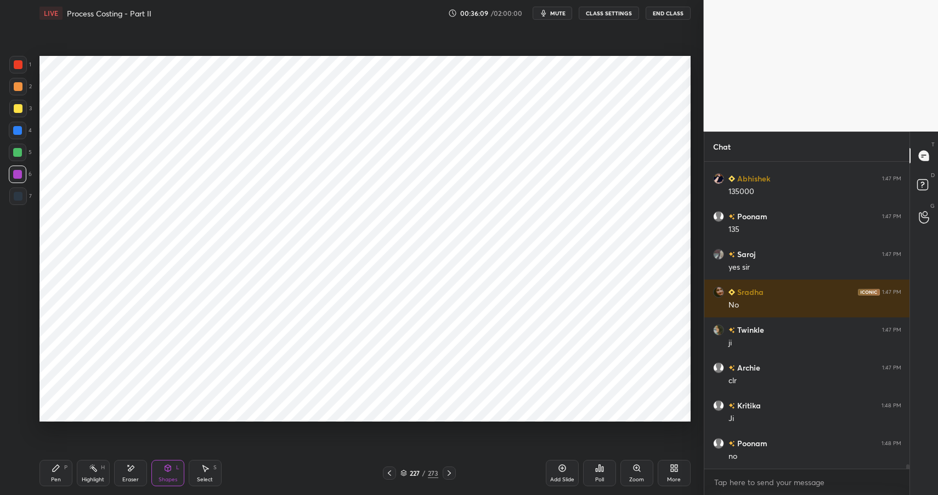
click at [55, 475] on div "Pen P" at bounding box center [55, 473] width 33 height 26
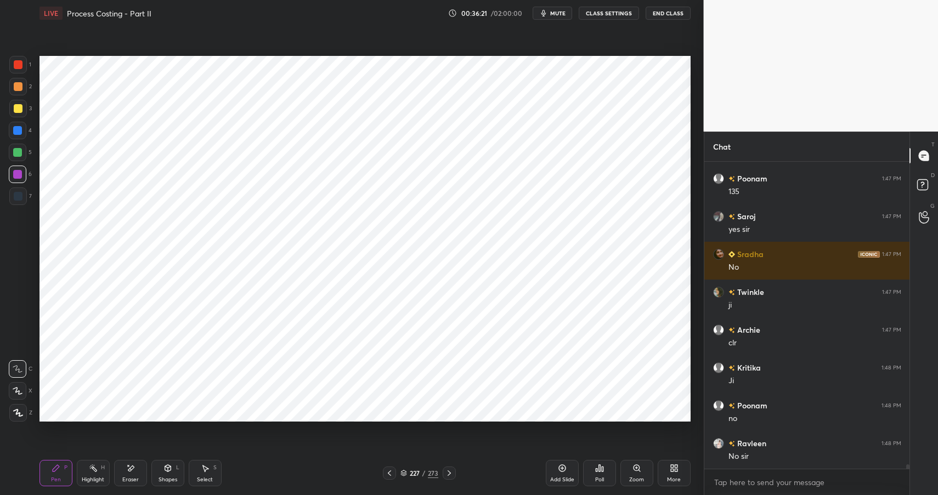
click at [164, 470] on icon at bounding box center [167, 468] width 9 height 9
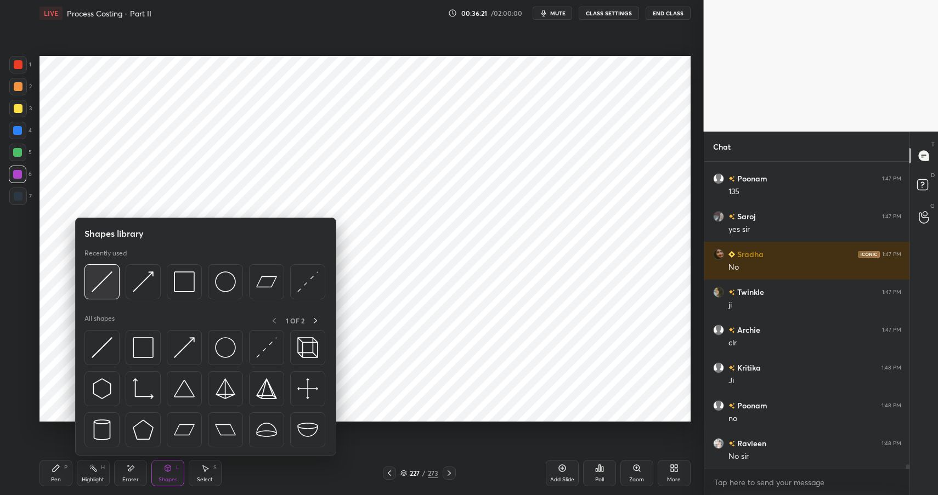
click at [106, 282] on img at bounding box center [102, 281] width 21 height 21
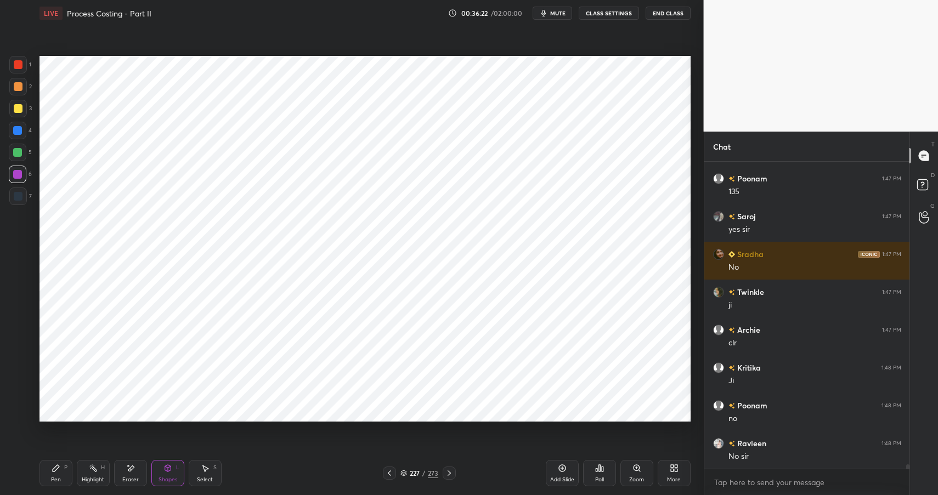
click at [18, 85] on div at bounding box center [18, 86] width 9 height 9
drag, startPoint x: 18, startPoint y: 85, endPoint x: 33, endPoint y: 83, distance: 16.0
click at [18, 85] on div at bounding box center [18, 86] width 9 height 9
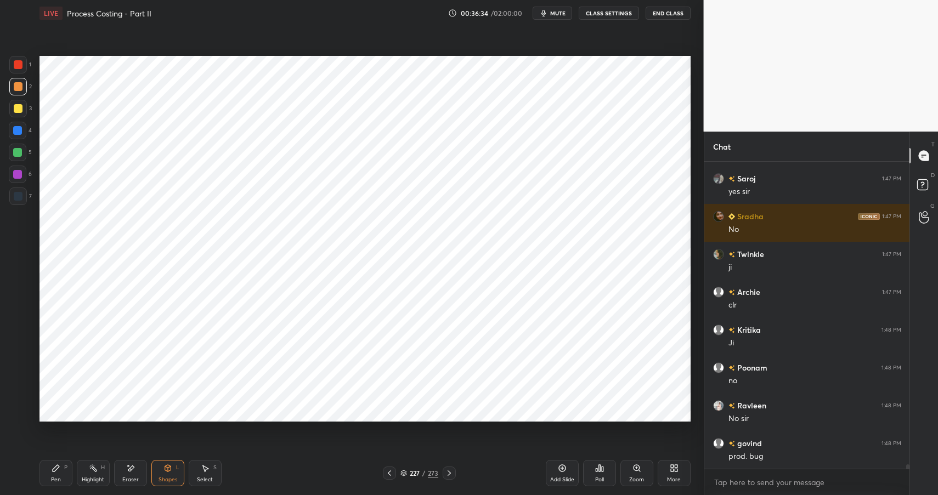
click at [56, 472] on icon at bounding box center [56, 468] width 9 height 9
drag, startPoint x: 56, startPoint y: 472, endPoint x: 65, endPoint y: 464, distance: 11.7
click at [56, 472] on icon at bounding box center [56, 468] width 9 height 9
click at [21, 151] on div at bounding box center [17, 152] width 9 height 9
click at [160, 482] on div "Shapes" at bounding box center [167, 479] width 19 height 5
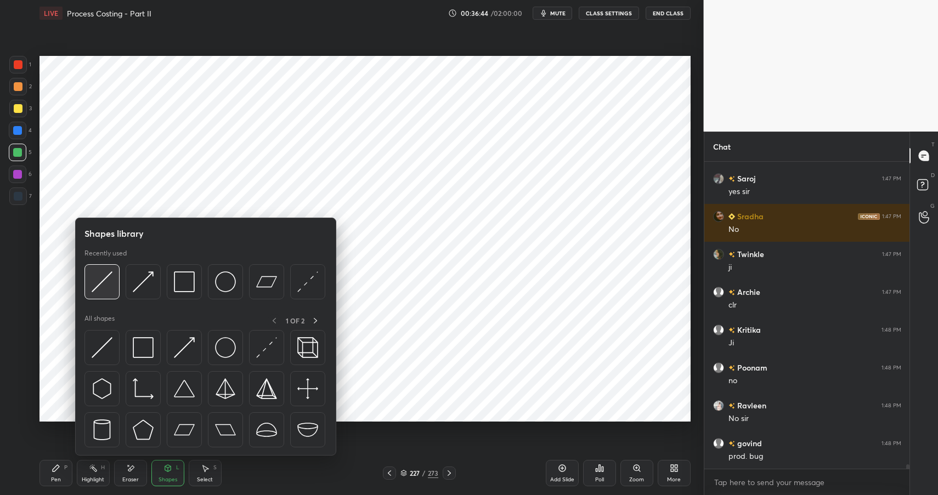
click at [113, 292] on div at bounding box center [101, 281] width 35 height 35
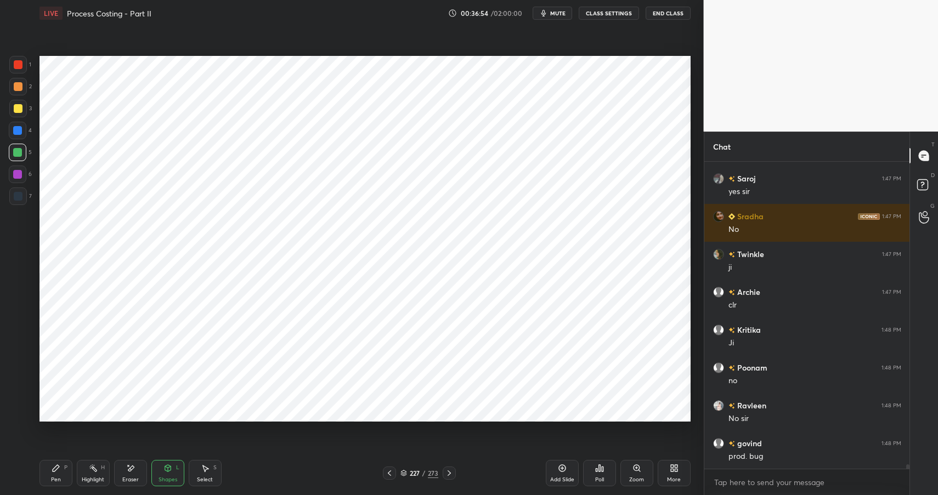
click at [66, 474] on div "Pen P" at bounding box center [55, 473] width 33 height 26
click at [67, 472] on div "Pen P" at bounding box center [55, 473] width 33 height 26
drag, startPoint x: 171, startPoint y: 475, endPoint x: 171, endPoint y: 464, distance: 11.5
click at [171, 475] on div "Shapes L" at bounding box center [167, 473] width 33 height 26
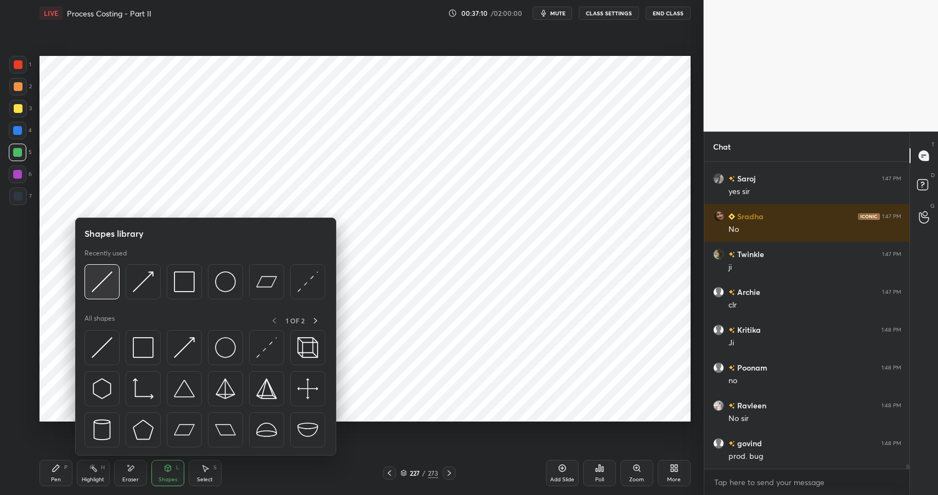
click at [103, 272] on img at bounding box center [102, 281] width 21 height 21
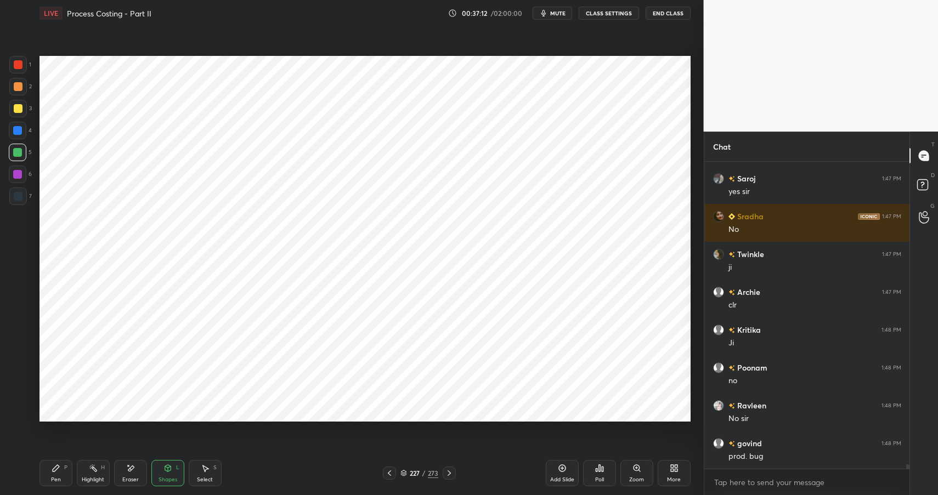
click at [20, 132] on div at bounding box center [17, 130] width 9 height 9
click at [20, 131] on div at bounding box center [17, 130] width 9 height 9
drag, startPoint x: 44, startPoint y: 468, endPoint x: 71, endPoint y: 459, distance: 28.3
click at [51, 467] on div "Pen P" at bounding box center [55, 473] width 33 height 26
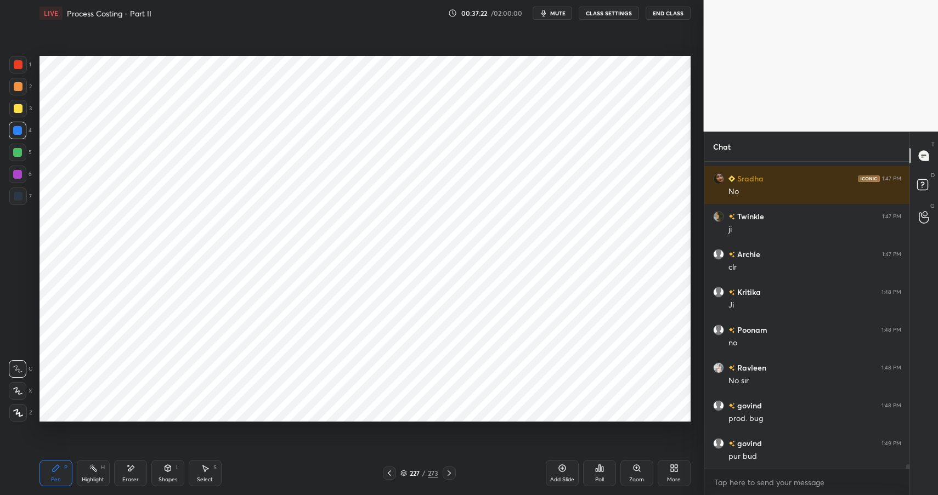
scroll to position [20213, 0]
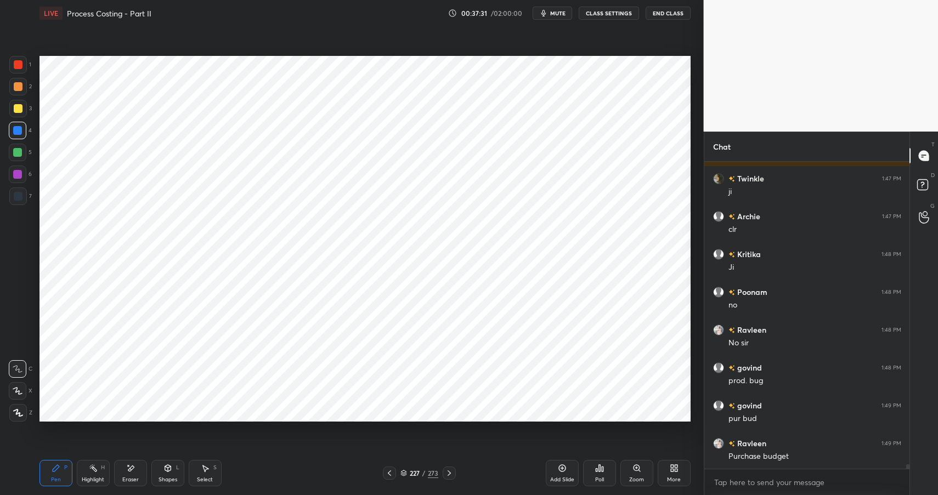
drag, startPoint x: 158, startPoint y: 473, endPoint x: 160, endPoint y: 462, distance: 11.0
click at [158, 473] on div "Shapes L" at bounding box center [167, 473] width 33 height 26
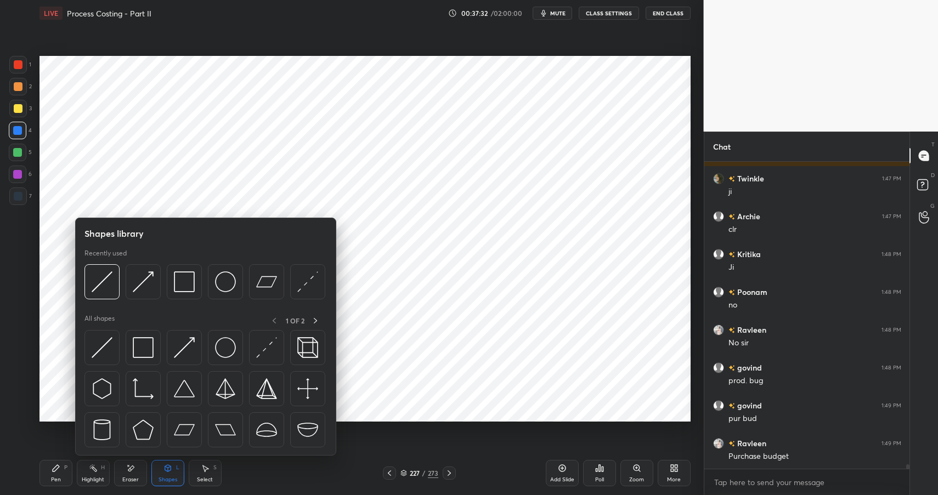
click at [56, 475] on div "Pen P" at bounding box center [55, 473] width 33 height 26
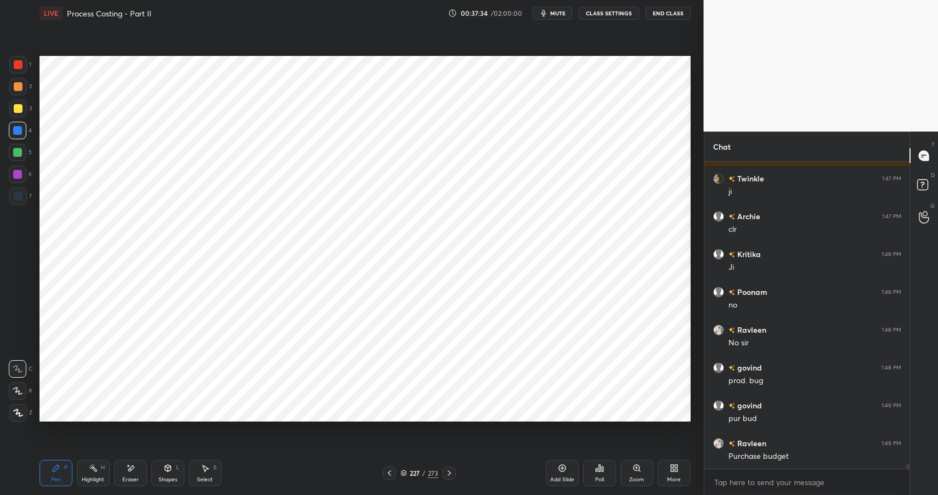
click at [20, 178] on div at bounding box center [17, 174] width 9 height 9
drag, startPoint x: 20, startPoint y: 178, endPoint x: 38, endPoint y: 168, distance: 20.1
click at [20, 178] on div at bounding box center [17, 174] width 9 height 9
drag, startPoint x: 13, startPoint y: 88, endPoint x: 20, endPoint y: 88, distance: 7.1
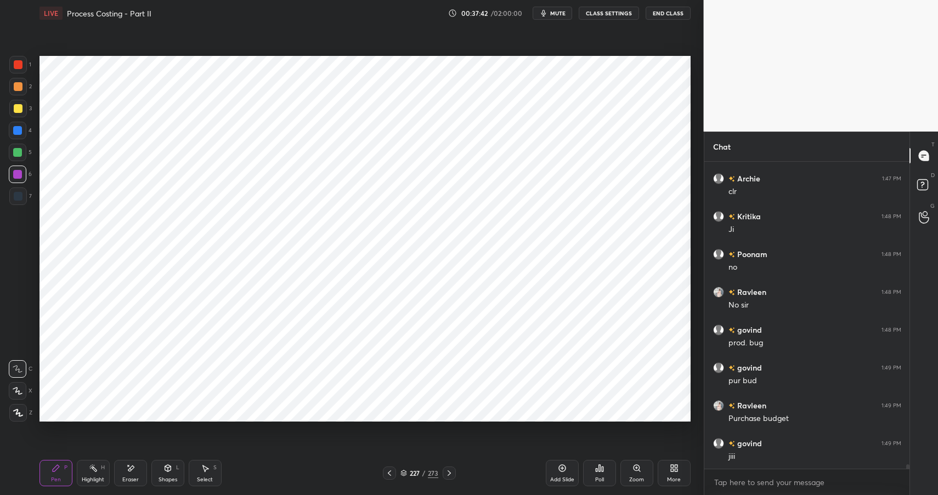
click at [14, 88] on div at bounding box center [18, 86] width 9 height 9
click at [22, 91] on div at bounding box center [18, 87] width 18 height 18
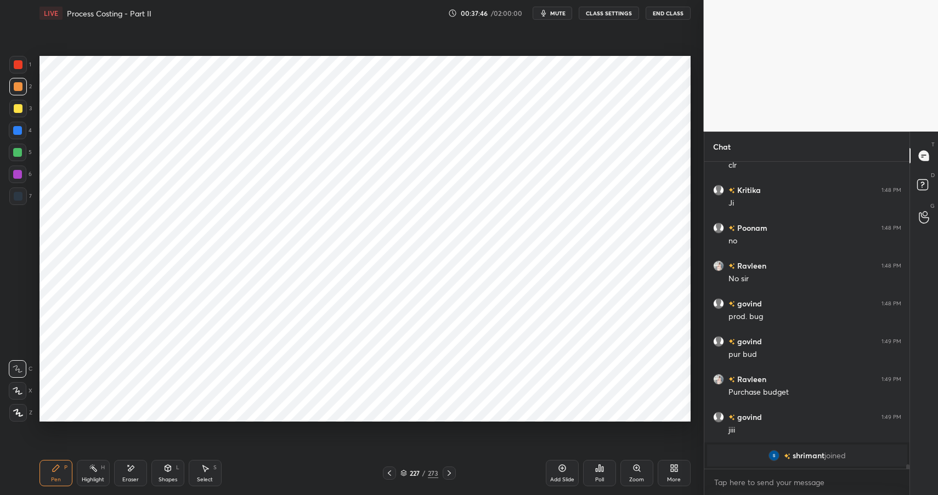
click at [20, 156] on div at bounding box center [18, 153] width 18 height 18
click at [21, 154] on div at bounding box center [17, 152] width 9 height 9
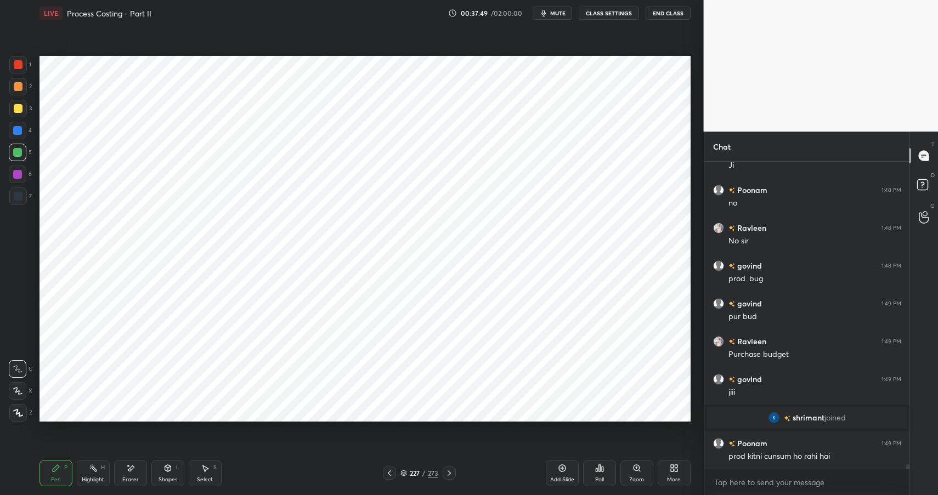
scroll to position [20114, 0]
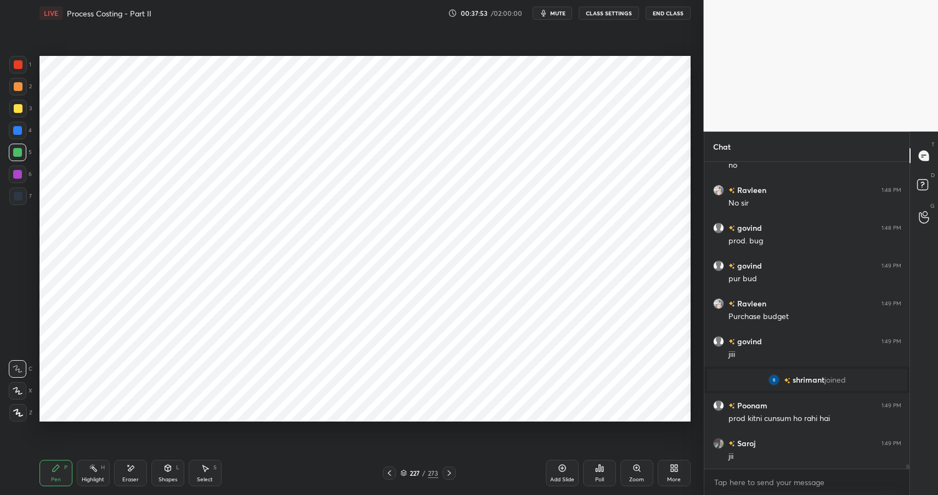
click at [15, 65] on div at bounding box center [18, 64] width 9 height 9
drag, startPoint x: 15, startPoint y: 67, endPoint x: 31, endPoint y: 77, distance: 18.7
click at [15, 67] on div at bounding box center [18, 64] width 9 height 9
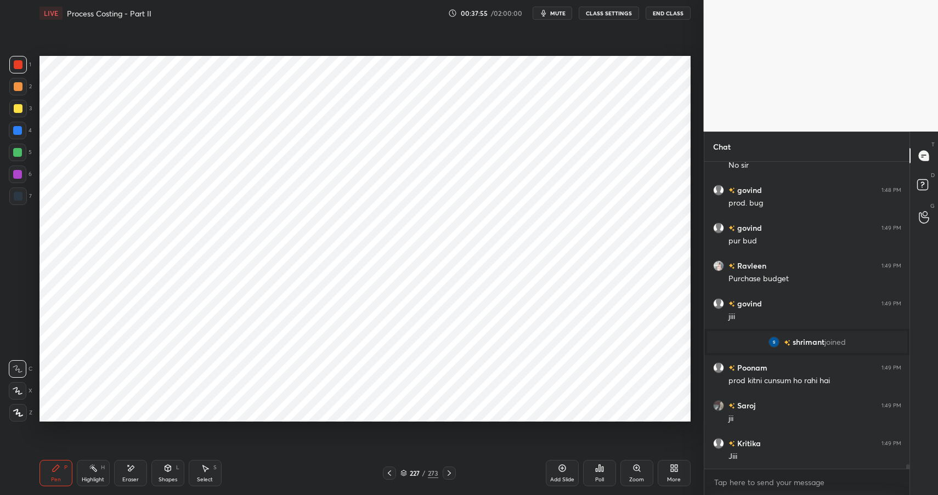
drag, startPoint x: 165, startPoint y: 475, endPoint x: 167, endPoint y: 462, distance: 13.3
click at [165, 475] on div "Shapes L" at bounding box center [167, 473] width 33 height 26
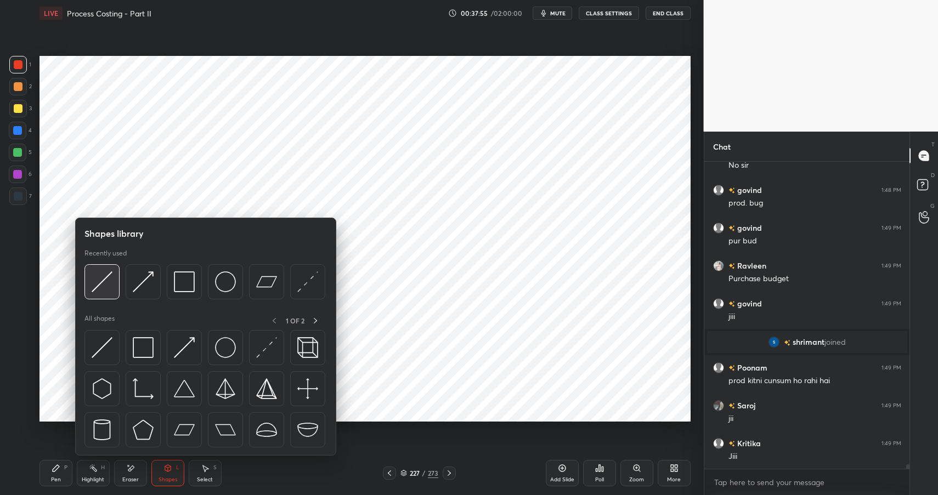
click at [107, 285] on img at bounding box center [102, 281] width 21 height 21
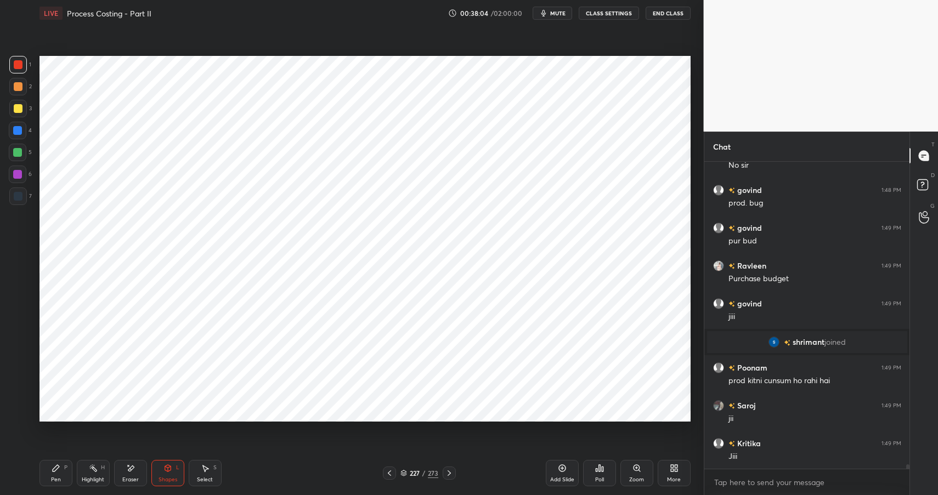
click at [58, 469] on icon at bounding box center [56, 468] width 9 height 9
click at [94, 469] on rect at bounding box center [93, 469] width 5 height 5
click at [99, 475] on div "Highlight H" at bounding box center [93, 473] width 33 height 26
click at [19, 104] on div at bounding box center [18, 108] width 9 height 9
drag, startPoint x: 19, startPoint y: 104, endPoint x: 33, endPoint y: 103, distance: 14.8
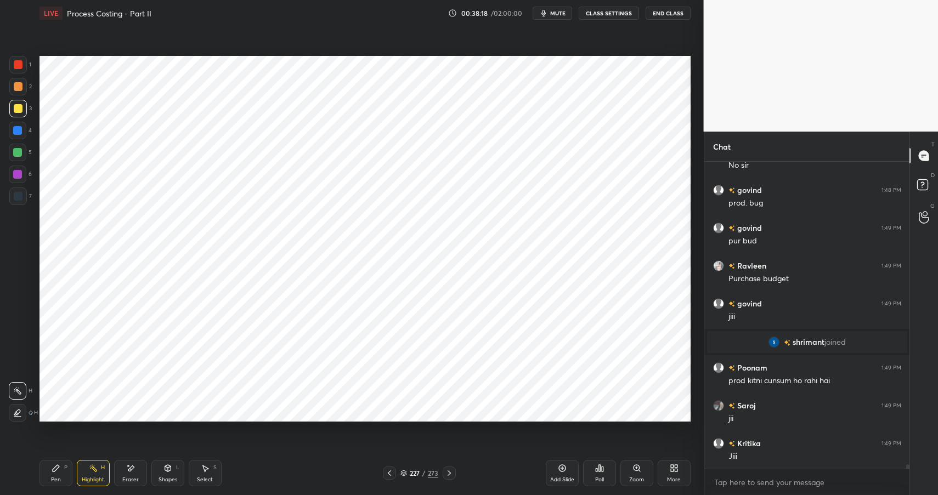
click at [19, 104] on div at bounding box center [18, 108] width 9 height 9
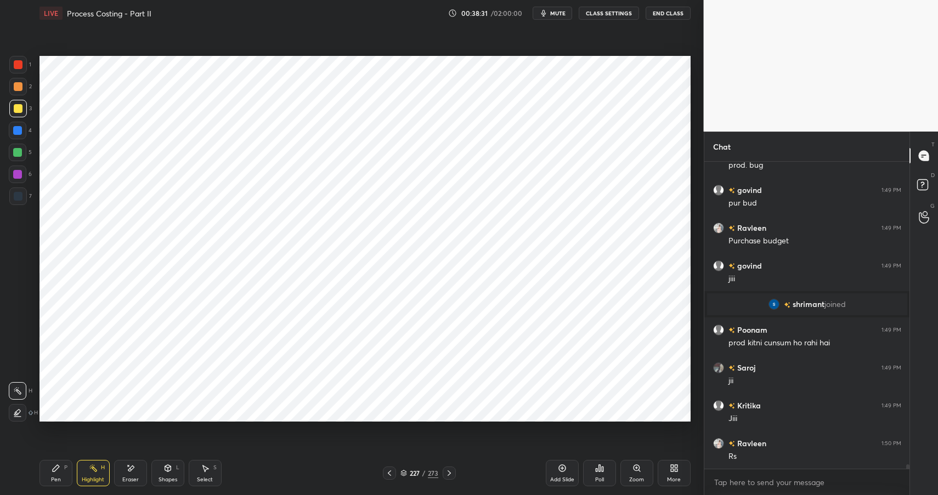
click at [167, 466] on icon at bounding box center [167, 468] width 6 height 7
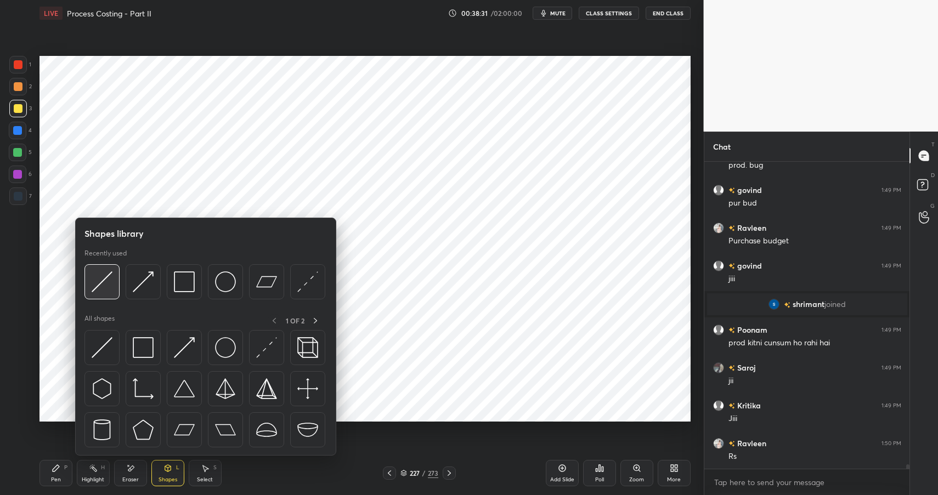
scroll to position [20228, 0]
click at [110, 283] on img at bounding box center [102, 281] width 21 height 21
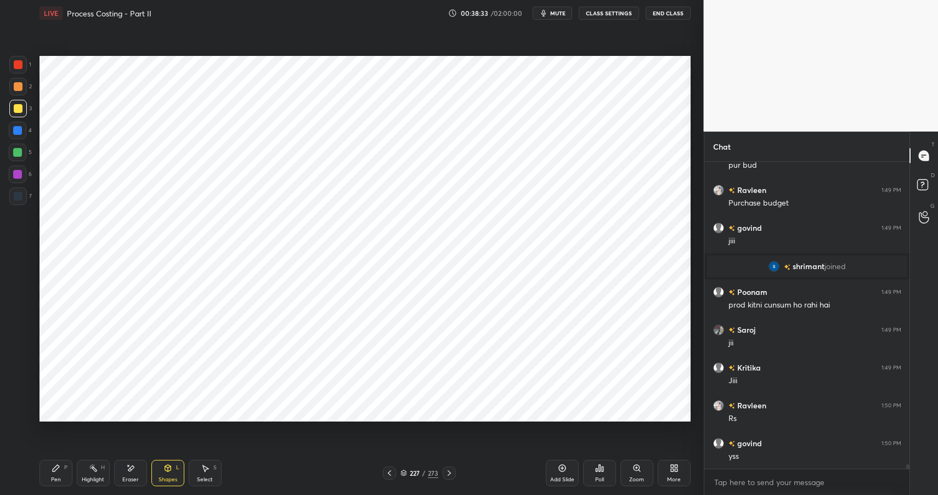
click at [19, 196] on div at bounding box center [18, 196] width 9 height 9
drag, startPoint x: 64, startPoint y: 472, endPoint x: 64, endPoint y: 466, distance: 6.1
click at [64, 472] on div "Pen P" at bounding box center [55, 473] width 33 height 26
click at [20, 145] on div at bounding box center [18, 153] width 18 height 18
click at [21, 128] on div at bounding box center [17, 130] width 9 height 9
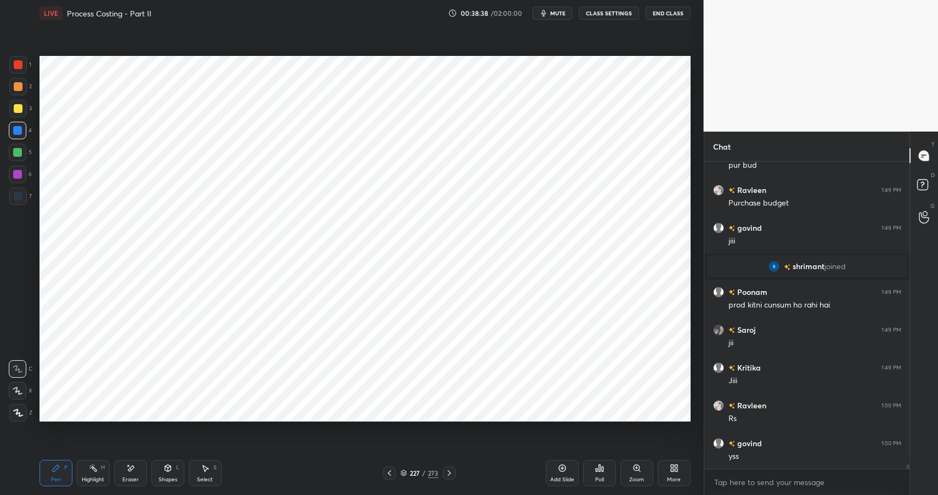
click at [22, 60] on div at bounding box center [18, 65] width 18 height 18
click at [19, 61] on div at bounding box center [18, 64] width 9 height 9
click at [160, 474] on div "Shapes L" at bounding box center [167, 473] width 33 height 26
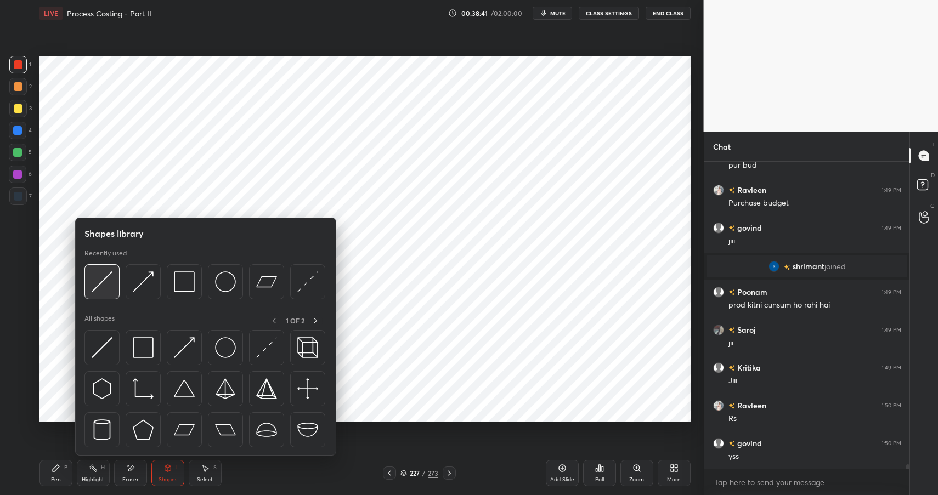
click at [100, 278] on img at bounding box center [102, 281] width 21 height 21
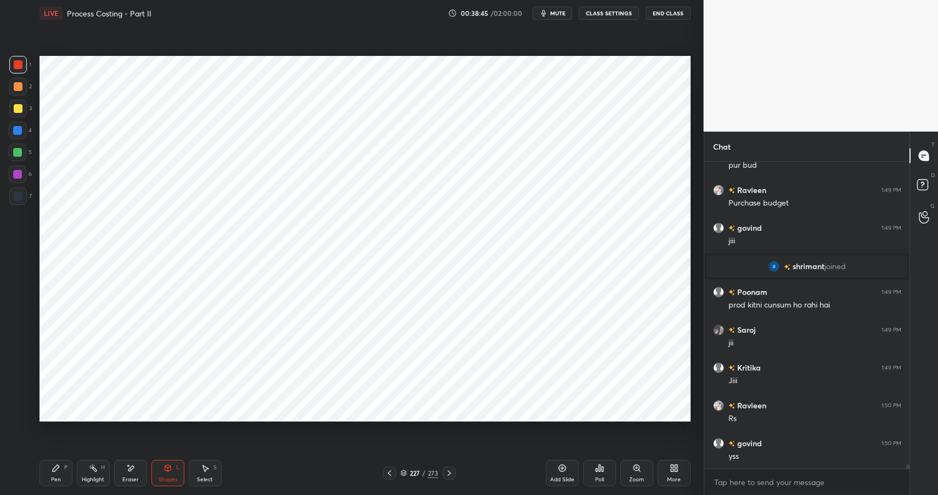
drag, startPoint x: 46, startPoint y: 467, endPoint x: 124, endPoint y: 431, distance: 86.1
click at [46, 467] on div "Pen P" at bounding box center [55, 473] width 33 height 26
click at [100, 472] on div "Highlight H" at bounding box center [93, 473] width 33 height 26
click at [105, 475] on div "Highlight H" at bounding box center [93, 473] width 33 height 26
click at [54, 472] on icon at bounding box center [56, 468] width 9 height 9
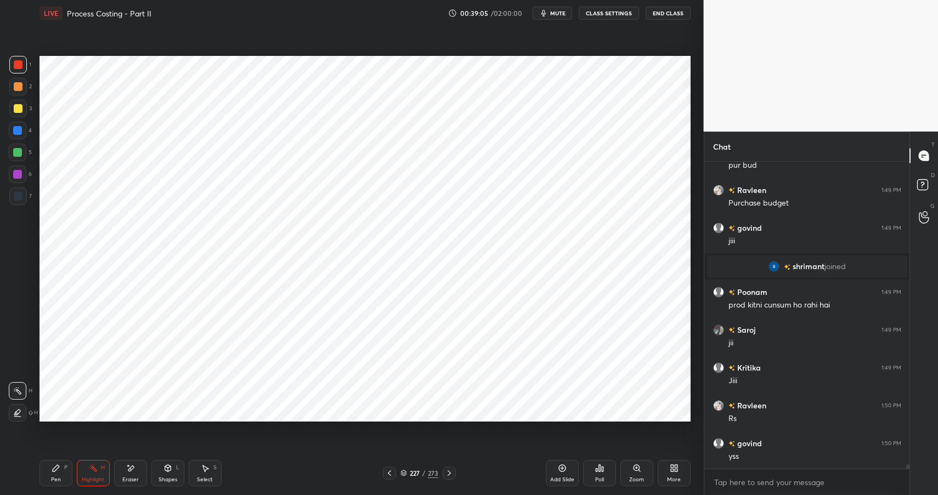
click at [66, 471] on div "Pen P" at bounding box center [55, 473] width 33 height 26
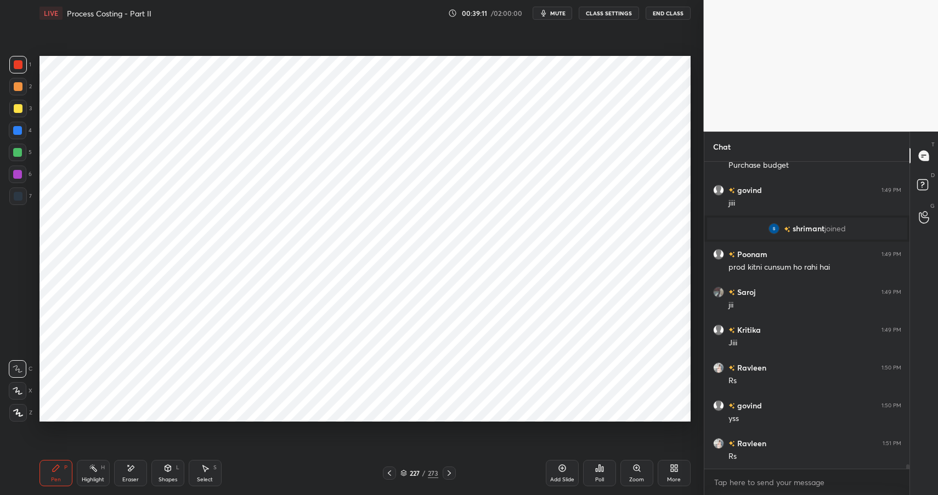
scroll to position [20303, 0]
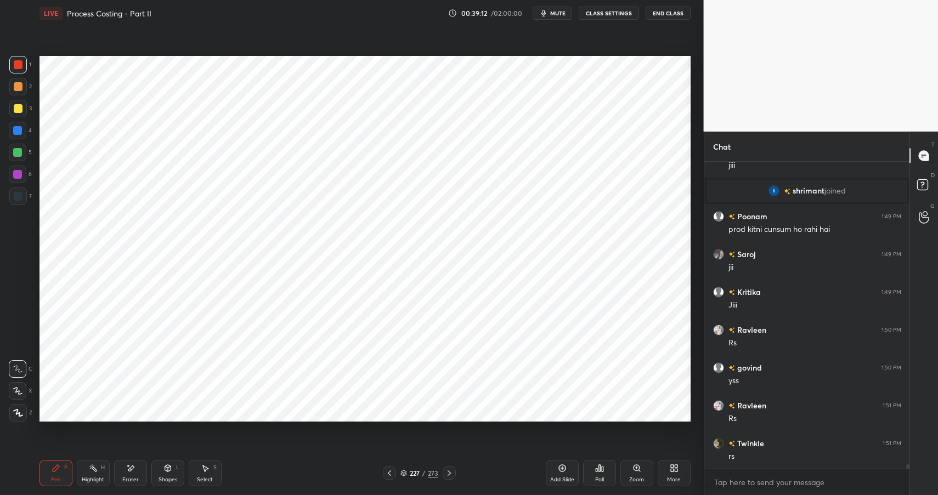
click at [662, 423] on div "Setting up your live class Poll for secs No correct answer Start poll" at bounding box center [365, 238] width 660 height 425
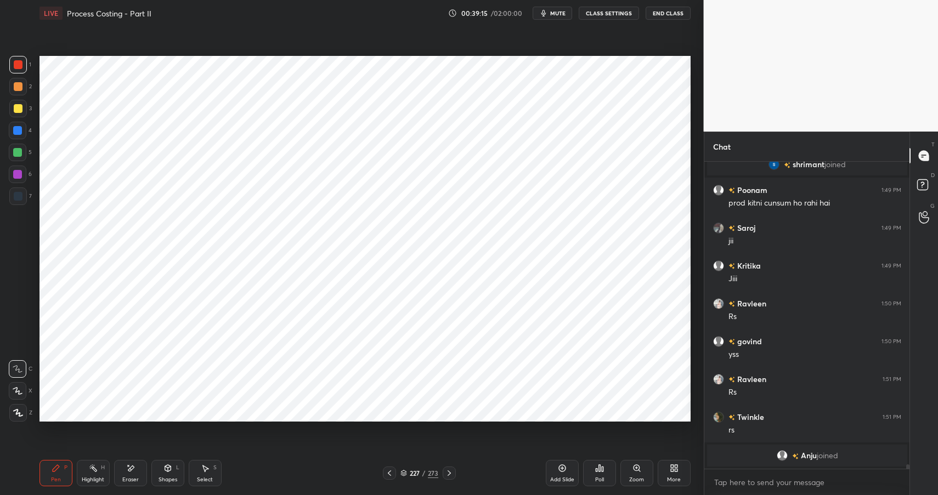
drag, startPoint x: 92, startPoint y: 477, endPoint x: 94, endPoint y: 472, distance: 6.1
click at [89, 477] on div "Highlight" at bounding box center [93, 479] width 22 height 5
click at [91, 473] on div "Highlight H" at bounding box center [93, 473] width 33 height 26
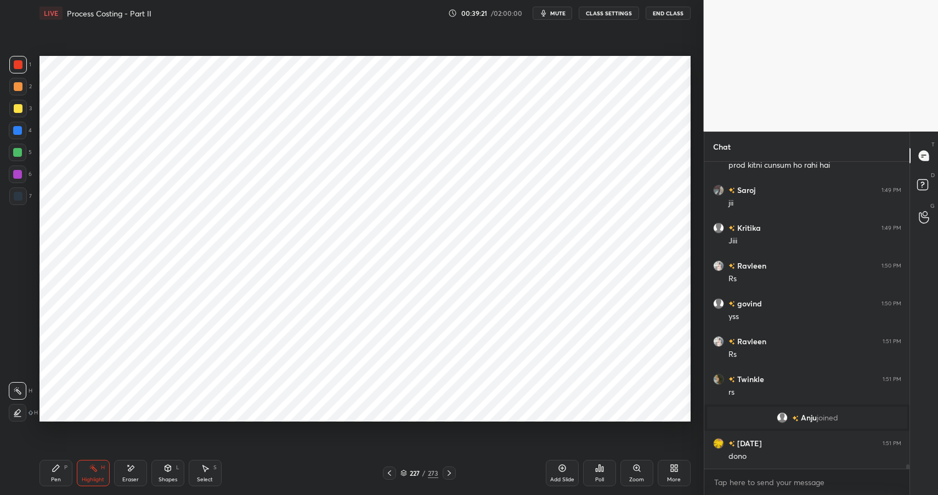
click at [66, 476] on div "Pen P" at bounding box center [55, 473] width 33 height 26
click at [66, 474] on div "Pen P" at bounding box center [55, 473] width 33 height 26
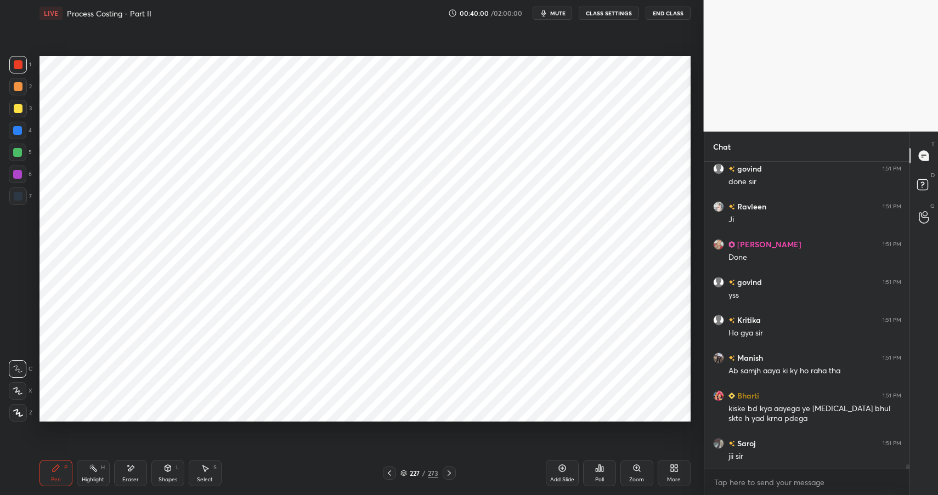
scroll to position [20721, 0]
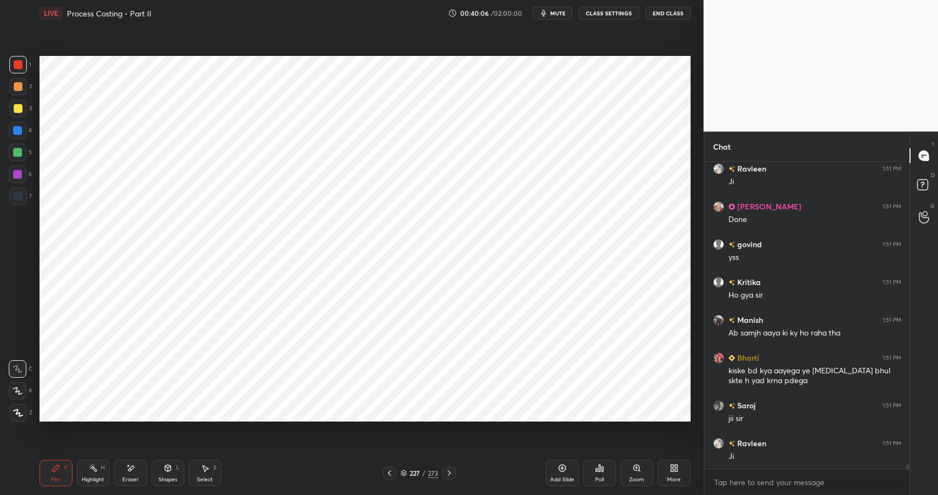
click at [91, 467] on rect at bounding box center [93, 469] width 5 height 5
click at [17, 117] on div at bounding box center [18, 109] width 18 height 18
click at [17, 112] on div at bounding box center [18, 108] width 9 height 9
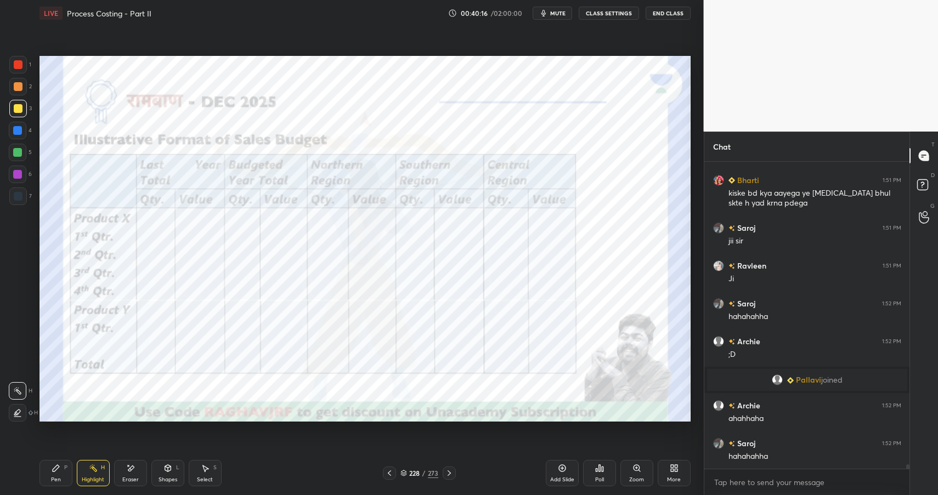
scroll to position [20857, 0]
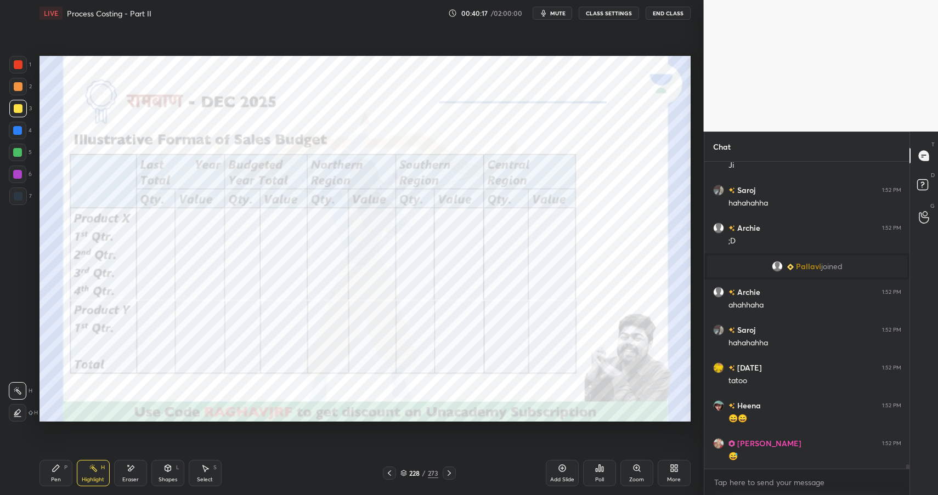
drag, startPoint x: 166, startPoint y: 471, endPoint x: 164, endPoint y: 465, distance: 5.9
click at [166, 471] on icon at bounding box center [167, 468] width 6 height 7
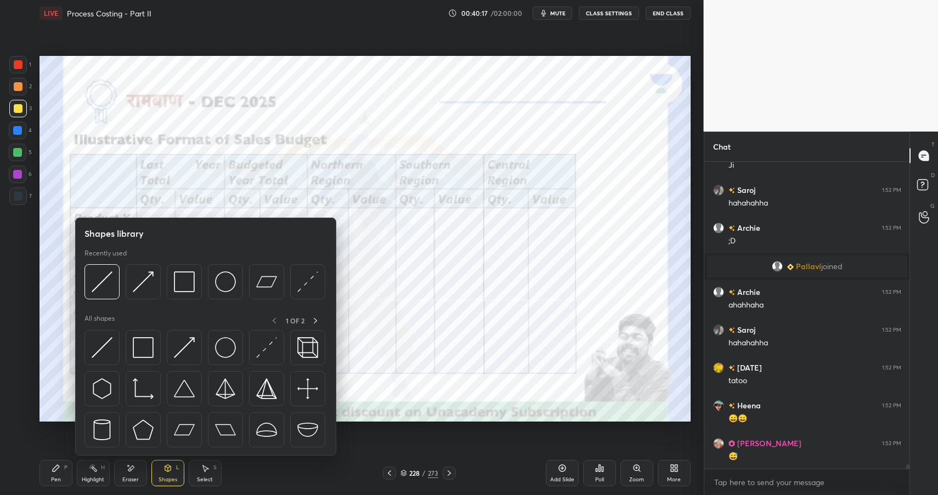
scroll to position [20894, 0]
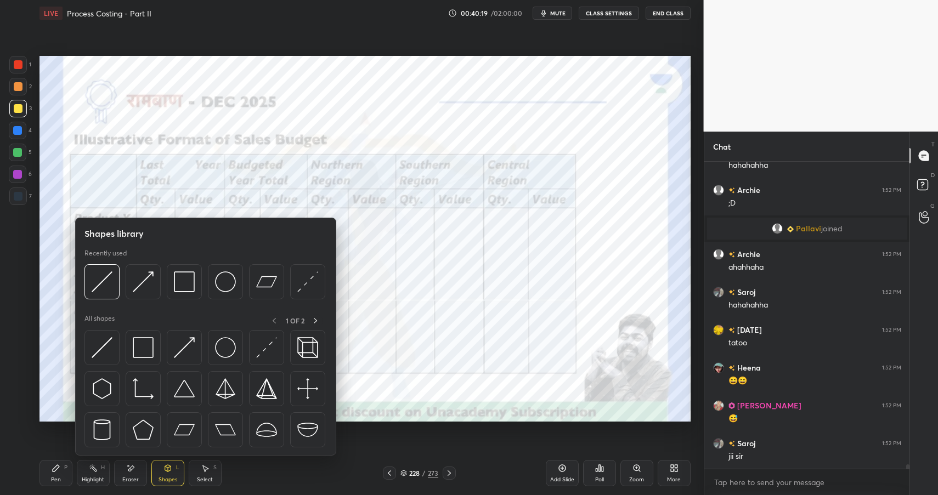
click at [20, 67] on div at bounding box center [18, 64] width 9 height 9
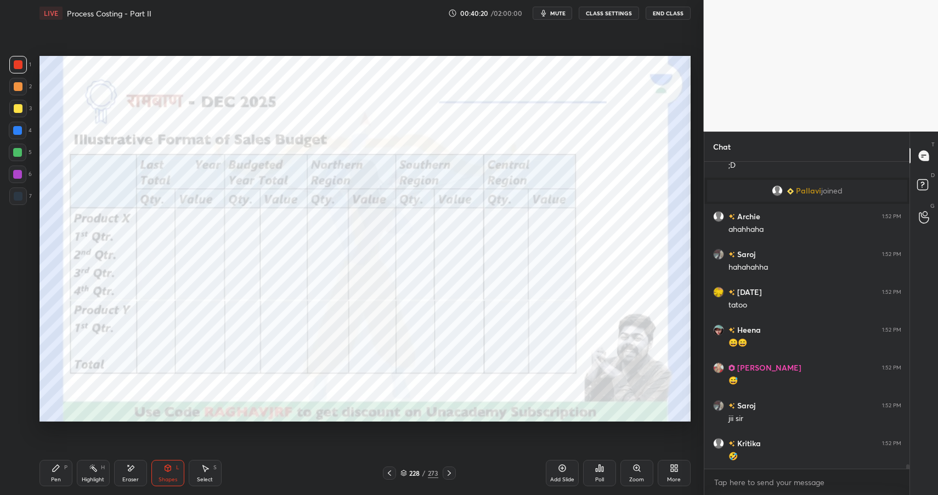
click at [178, 467] on div "L" at bounding box center [177, 467] width 3 height 5
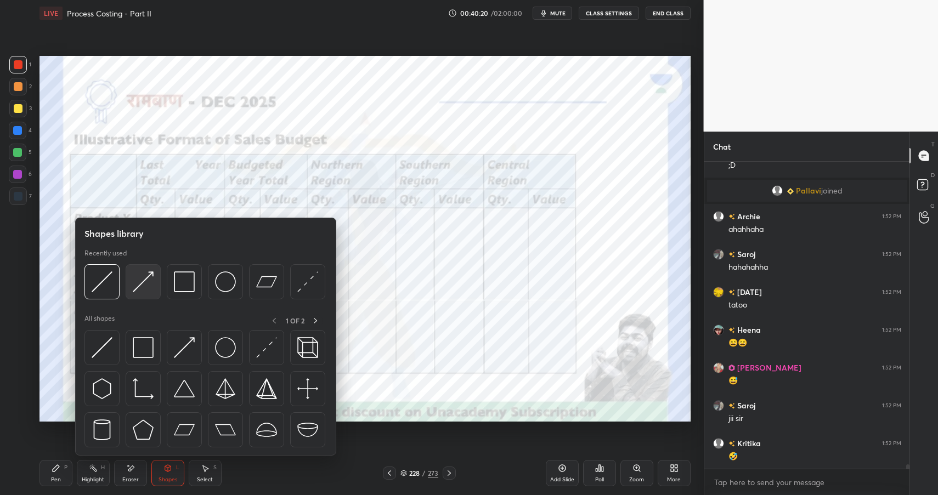
scroll to position [20970, 0]
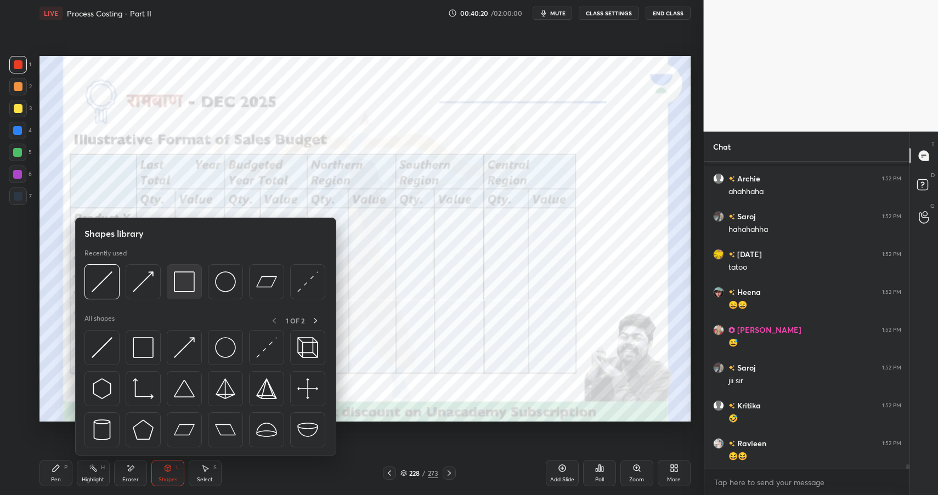
click at [179, 285] on img at bounding box center [184, 281] width 21 height 21
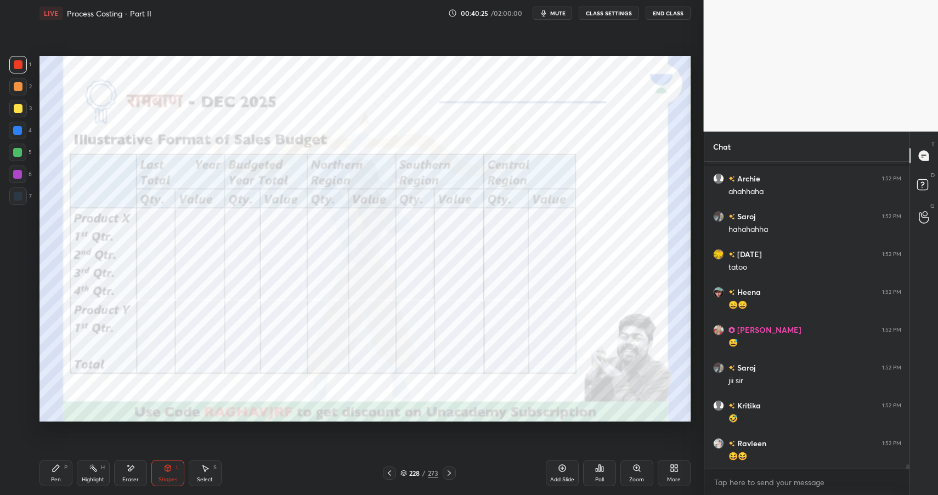
drag, startPoint x: 93, startPoint y: 468, endPoint x: 100, endPoint y: 472, distance: 7.9
click at [91, 466] on icon at bounding box center [93, 468] width 9 height 9
drag, startPoint x: 100, startPoint y: 472, endPoint x: 101, endPoint y: 436, distance: 35.7
click at [100, 472] on div "Highlight H" at bounding box center [93, 473] width 33 height 26
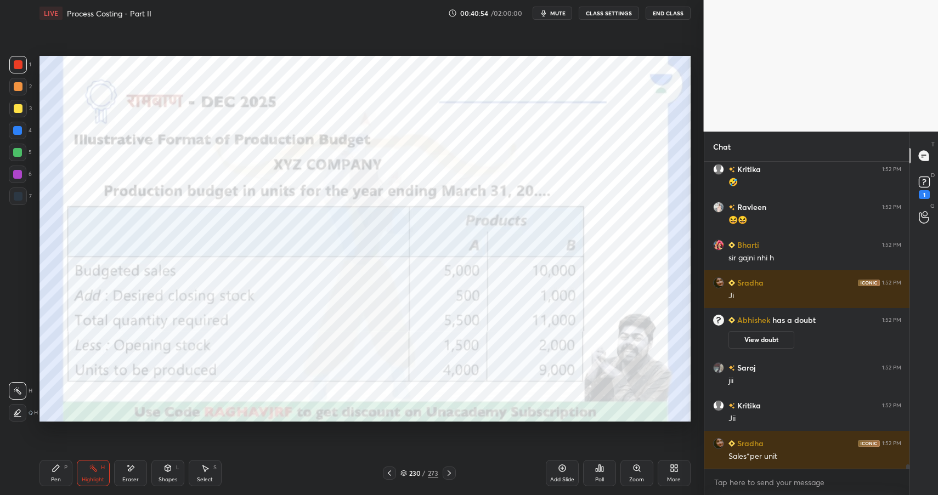
scroll to position [21141, 0]
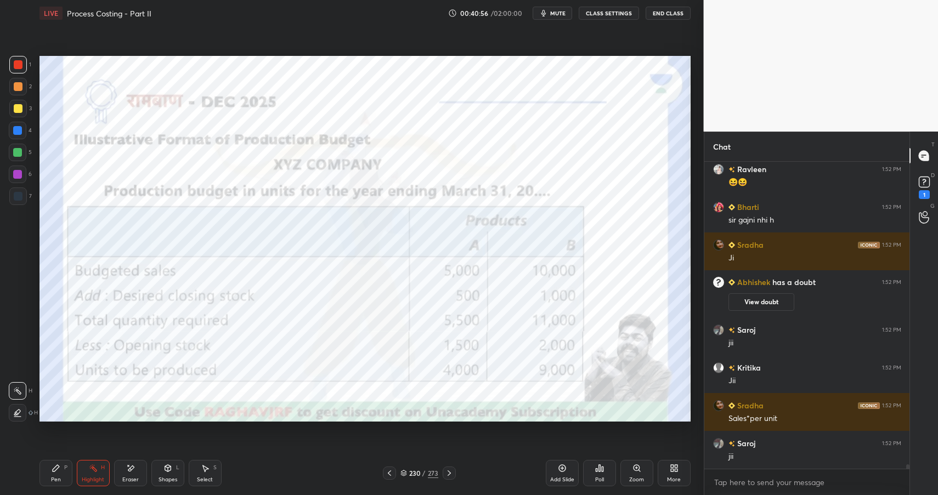
click at [168, 474] on div "Shapes L" at bounding box center [167, 473] width 33 height 26
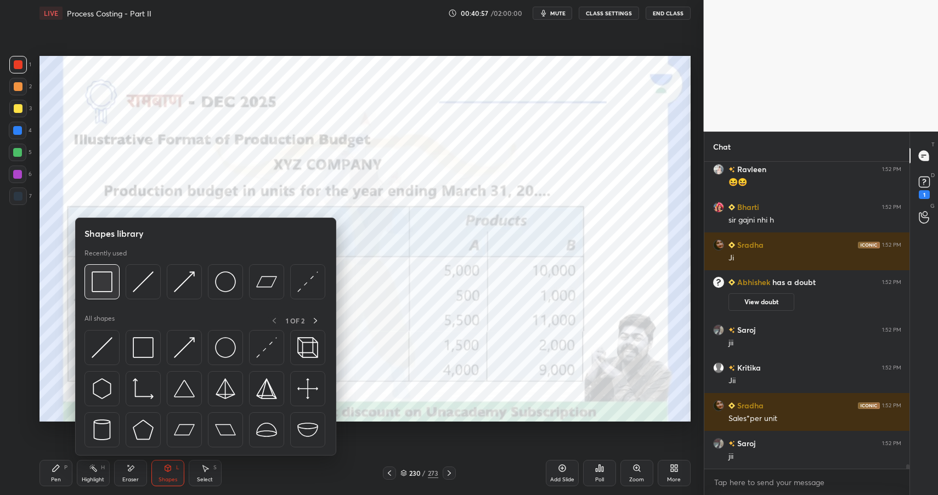
click at [105, 278] on img at bounding box center [102, 281] width 21 height 21
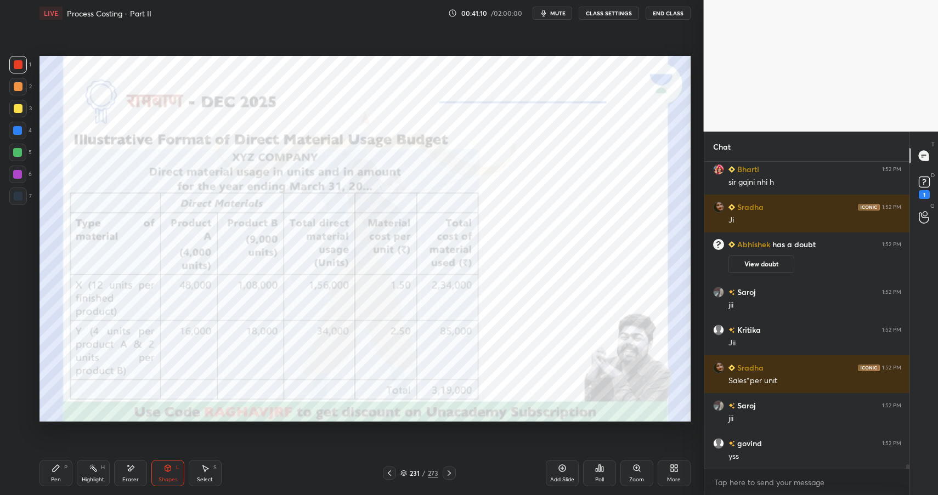
scroll to position [21217, 0]
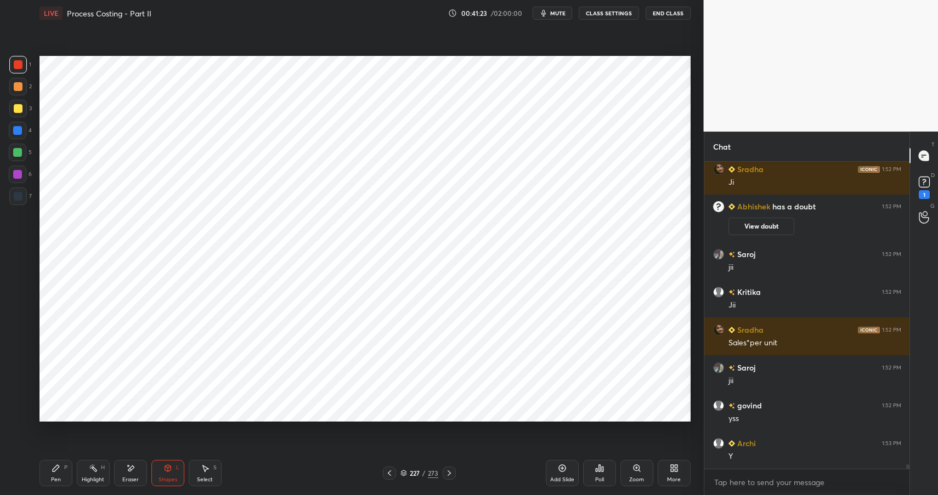
click at [91, 470] on icon at bounding box center [93, 468] width 9 height 9
click at [99, 478] on div "Highlight" at bounding box center [93, 479] width 22 height 5
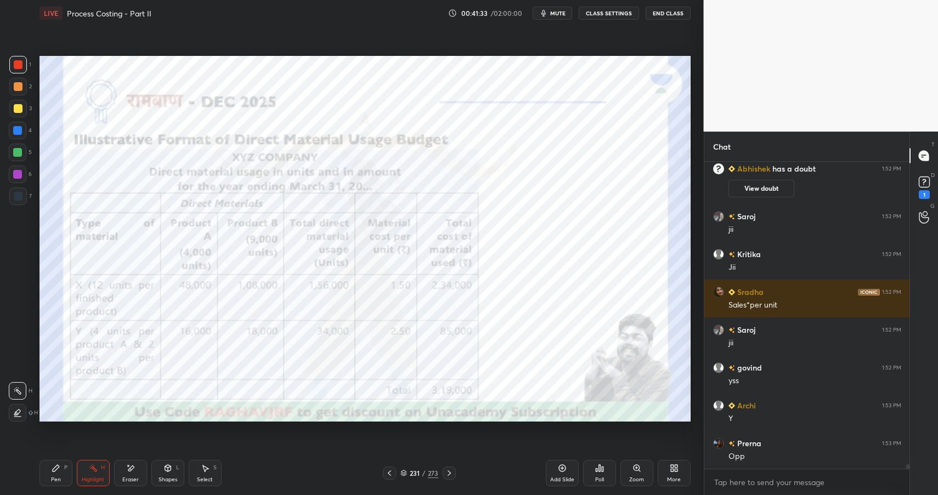
scroll to position [21293, 0]
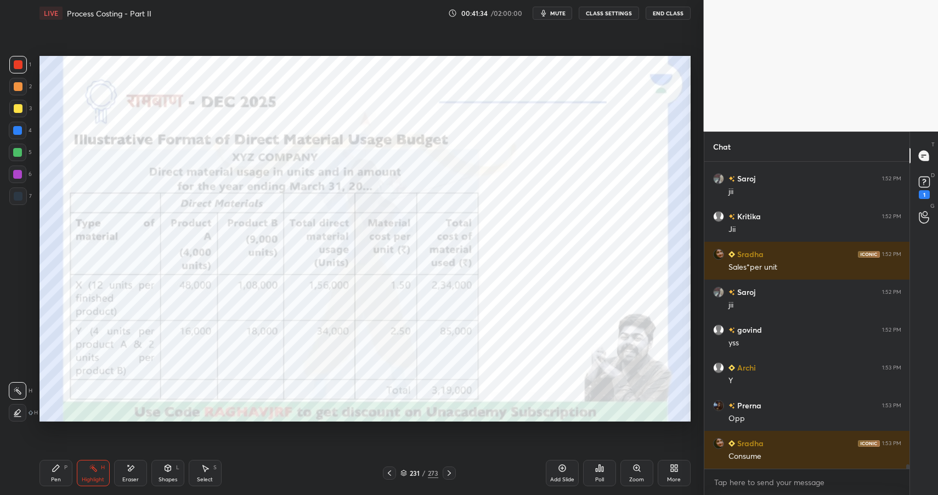
click at [174, 470] on div "Shapes L" at bounding box center [167, 473] width 33 height 26
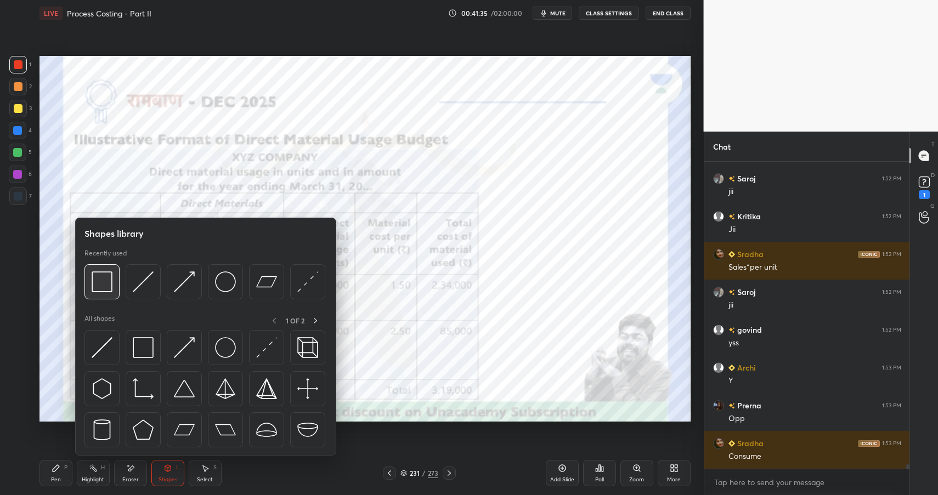
click at [108, 280] on img at bounding box center [102, 281] width 21 height 21
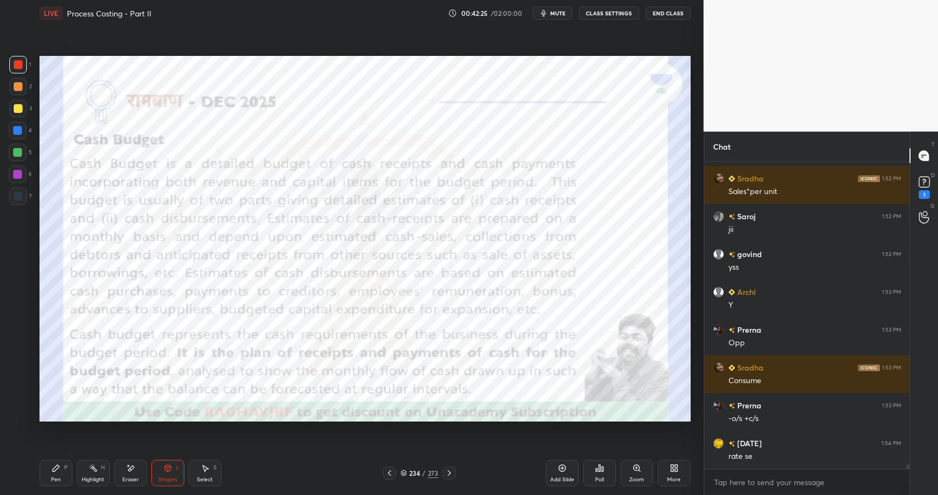
scroll to position [21406, 0]
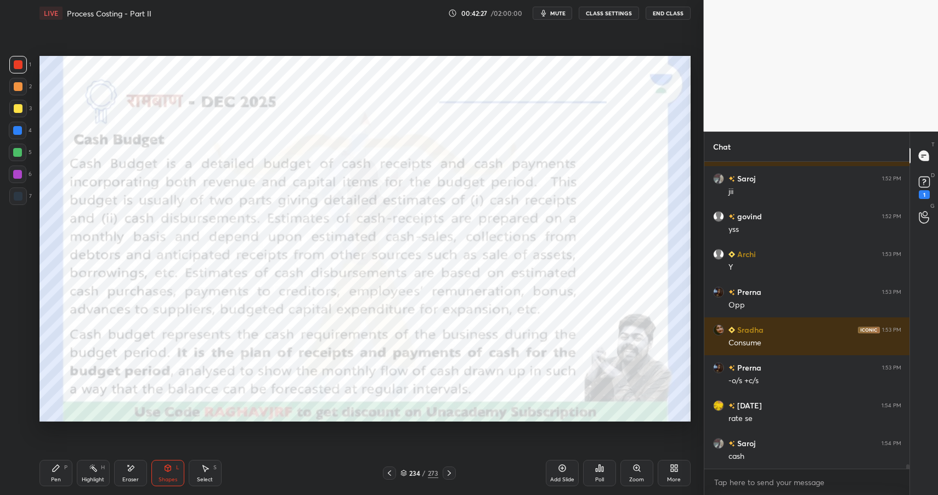
click at [167, 468] on icon at bounding box center [167, 468] width 6 height 2
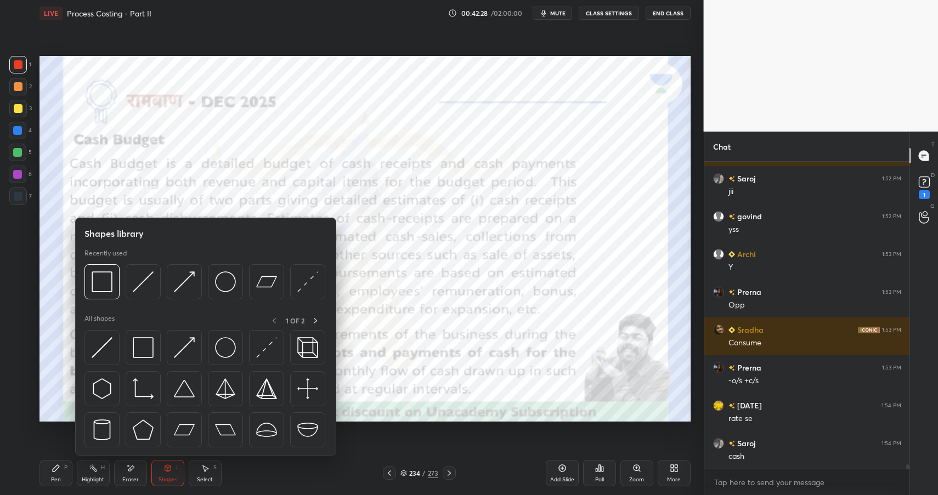
click at [124, 277] on div at bounding box center [204, 284] width 241 height 41
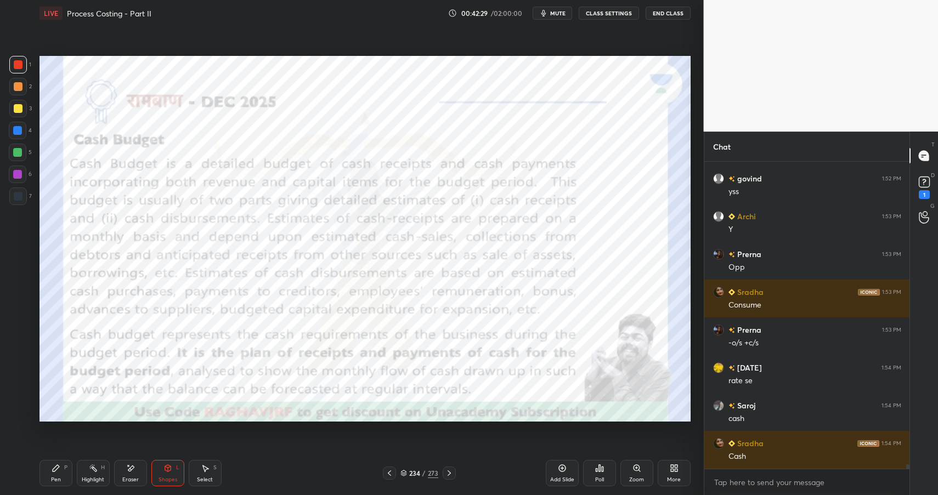
scroll to position [21482, 0]
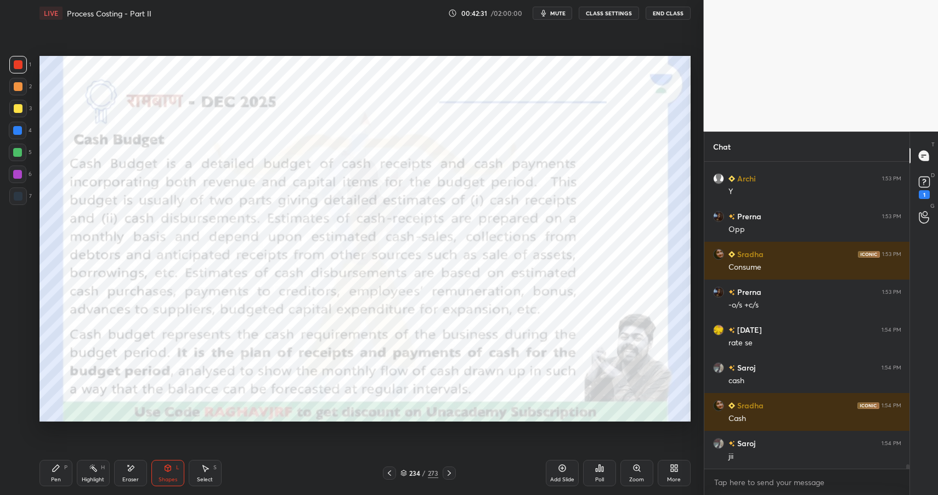
click at [165, 471] on icon at bounding box center [167, 468] width 9 height 9
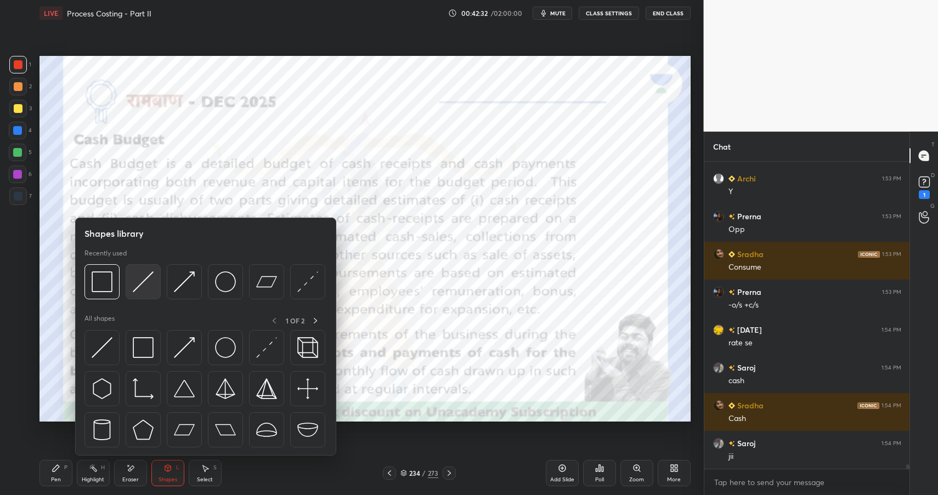
click at [138, 267] on div at bounding box center [143, 281] width 35 height 35
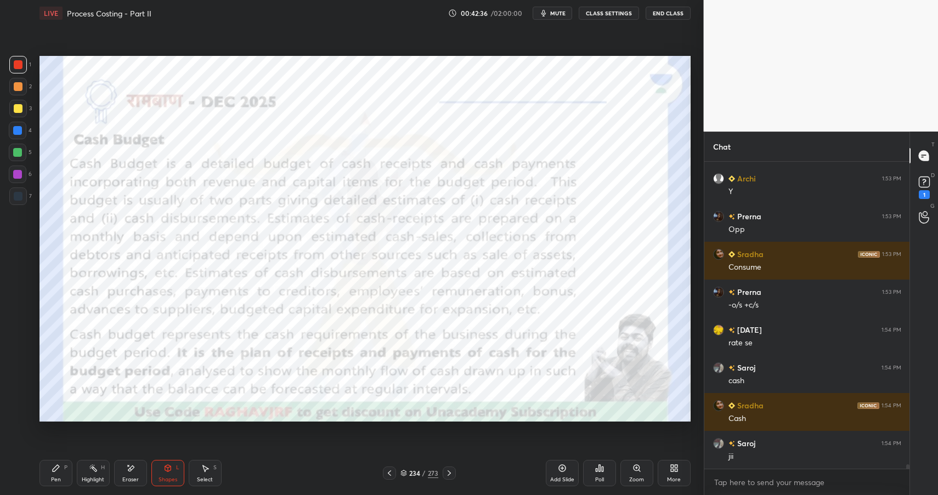
click at [54, 474] on div "Pen P" at bounding box center [55, 473] width 33 height 26
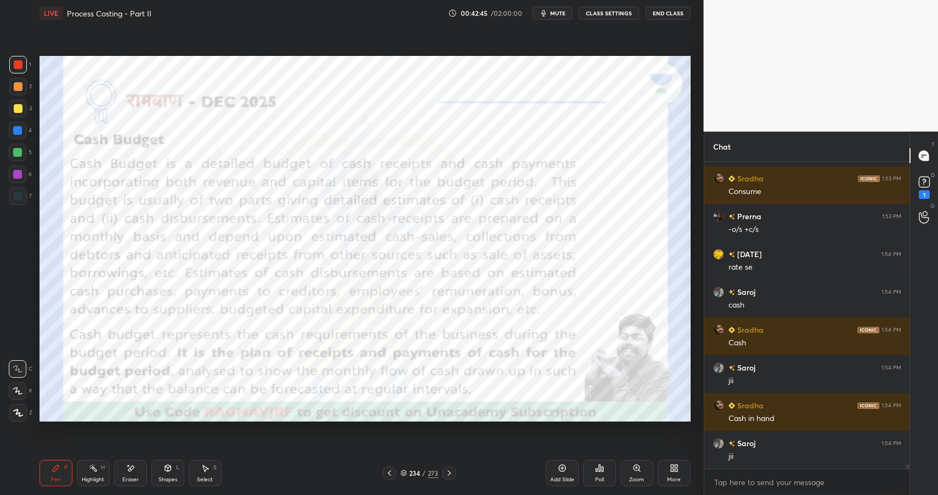
scroll to position [21595, 0]
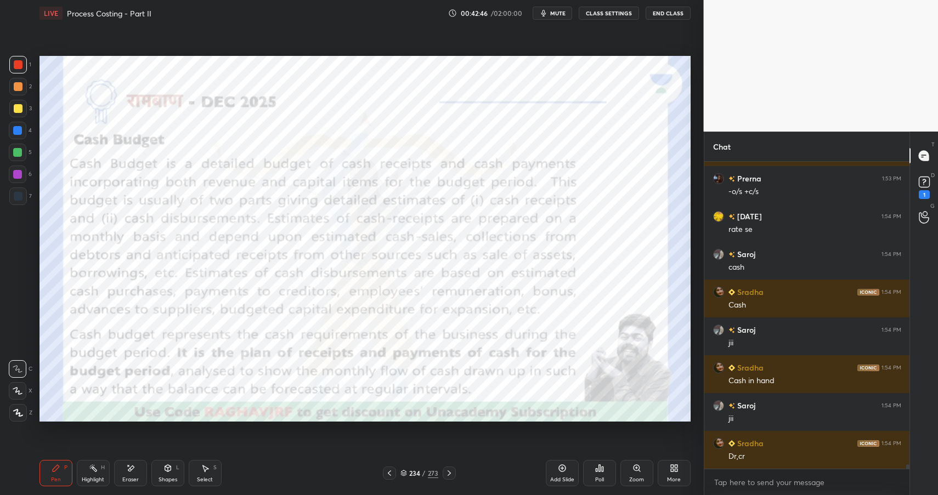
click at [166, 466] on icon at bounding box center [167, 468] width 6 height 7
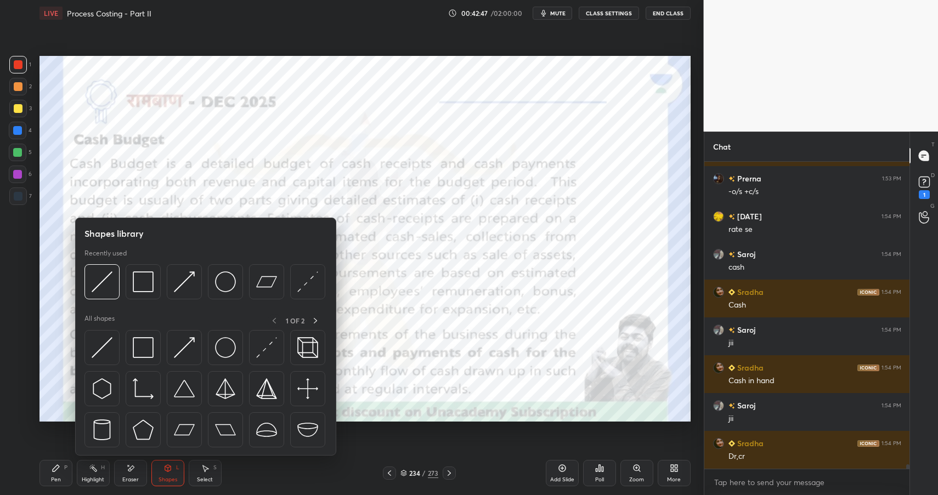
scroll to position [21633, 0]
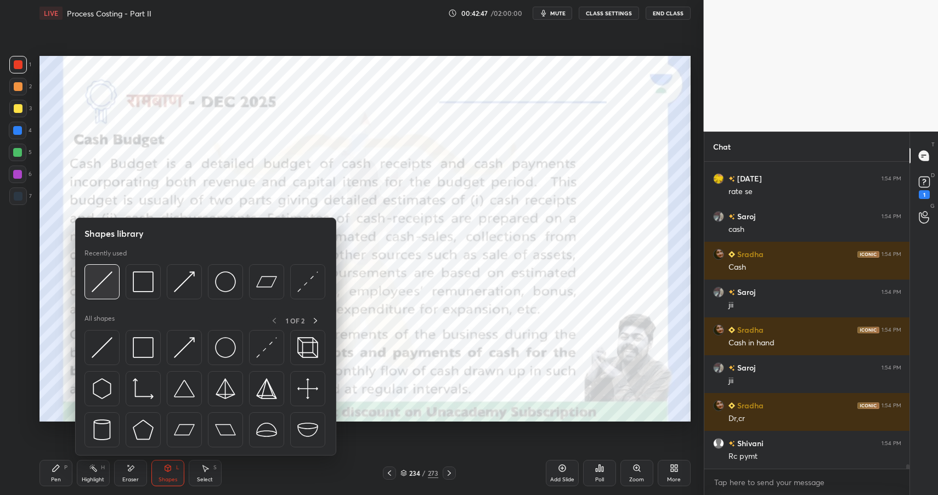
click at [98, 280] on img at bounding box center [102, 281] width 21 height 21
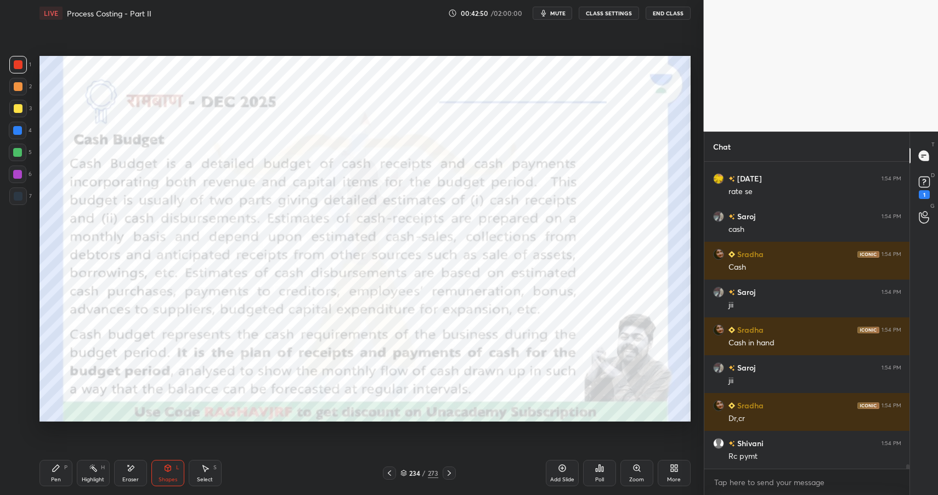
scroll to position [21671, 0]
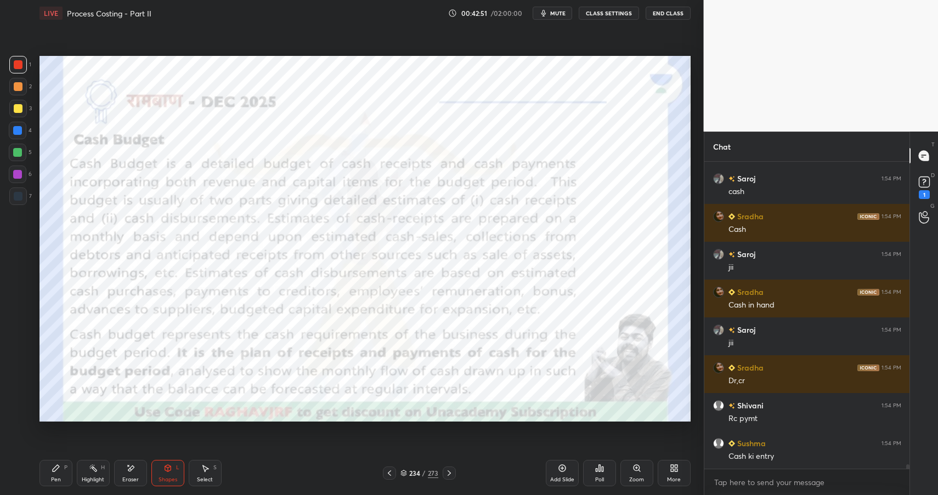
click at [52, 474] on div "Pen P" at bounding box center [55, 473] width 33 height 26
drag, startPoint x: 54, startPoint y: 474, endPoint x: 63, endPoint y: 426, distance: 49.0
click at [54, 474] on div "Pen P" at bounding box center [55, 473] width 33 height 26
click at [18, 130] on div at bounding box center [17, 130] width 9 height 9
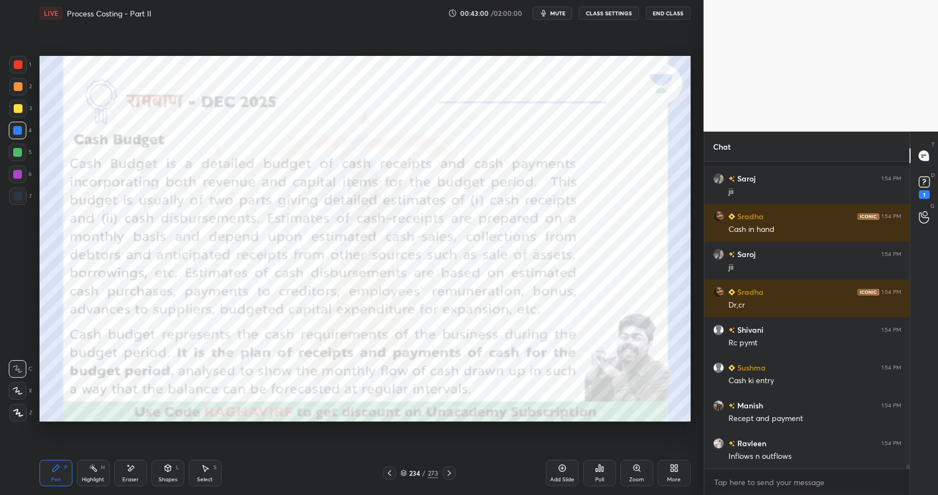
scroll to position [21794, 0]
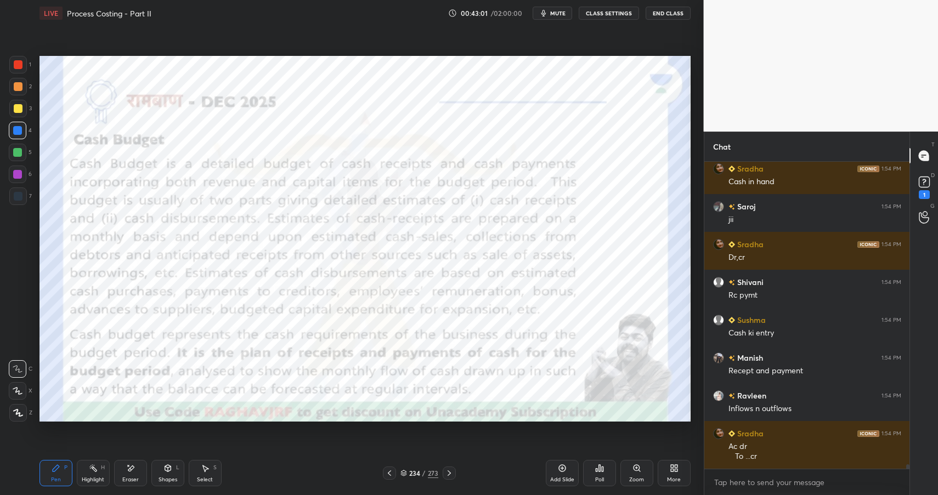
click at [13, 175] on div at bounding box center [18, 175] width 18 height 18
click at [16, 175] on div at bounding box center [17, 174] width 9 height 9
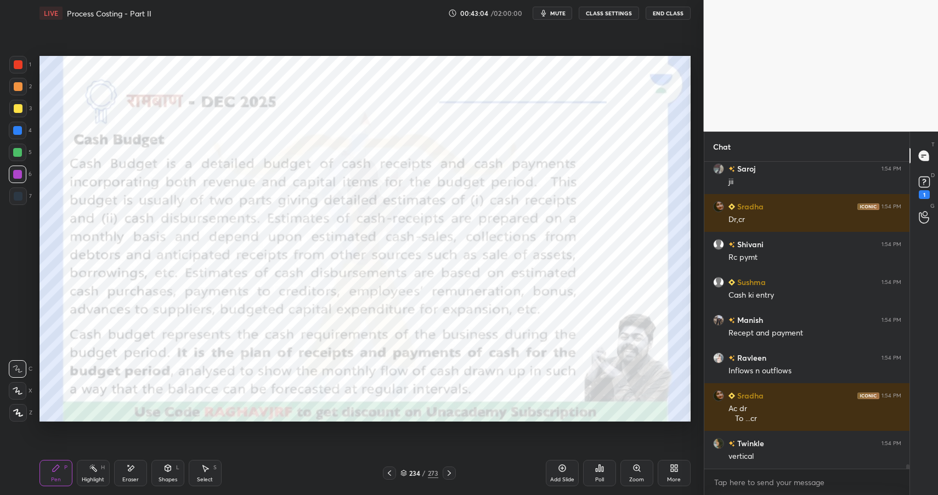
scroll to position [21870, 0]
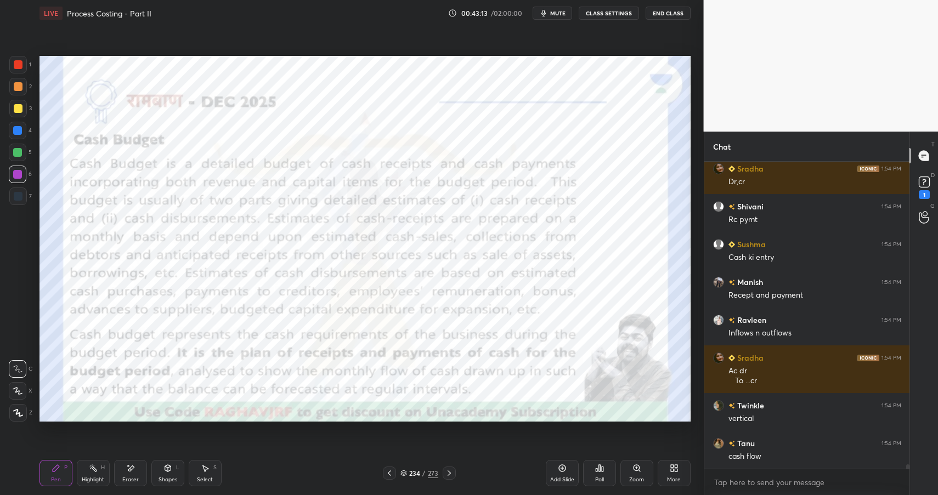
drag, startPoint x: 15, startPoint y: 135, endPoint x: 19, endPoint y: 130, distance: 6.6
click at [15, 135] on div at bounding box center [18, 131] width 18 height 18
click at [21, 132] on div at bounding box center [17, 130] width 9 height 9
click at [16, 155] on div at bounding box center [17, 152] width 9 height 9
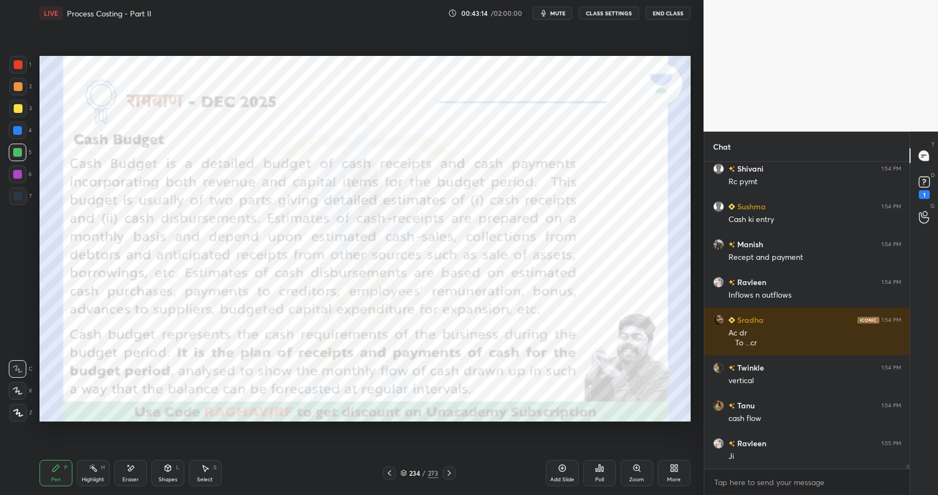
drag, startPoint x: 16, startPoint y: 152, endPoint x: 30, endPoint y: 149, distance: 14.1
click at [16, 152] on div at bounding box center [17, 152] width 9 height 9
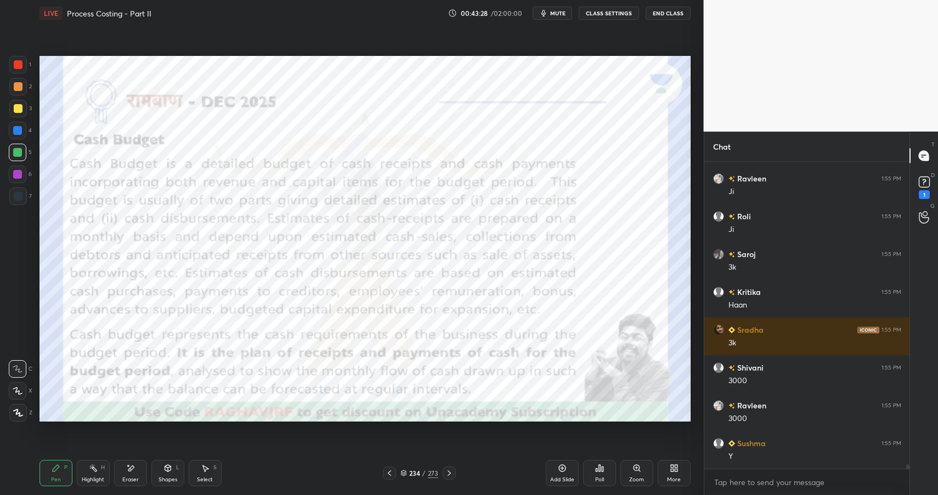
scroll to position [22286, 0]
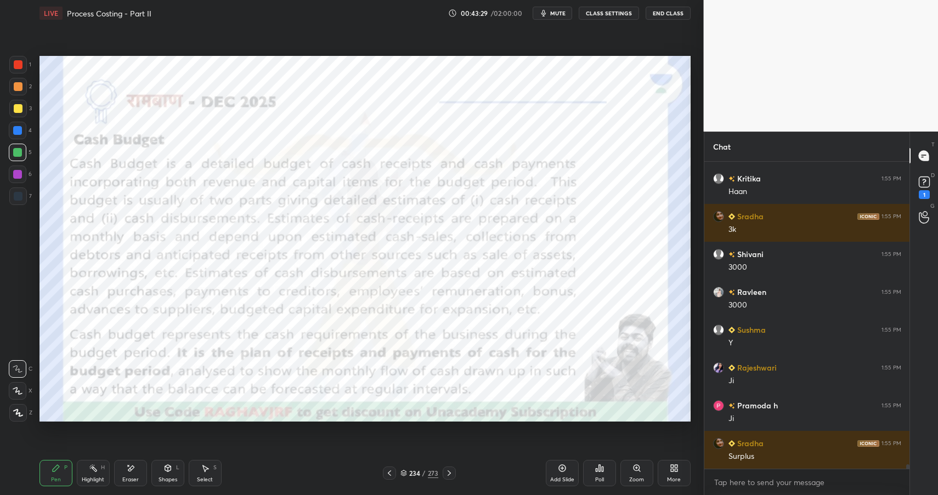
click at [129, 469] on icon at bounding box center [131, 467] width 6 height 5
drag, startPoint x: 52, startPoint y: 476, endPoint x: 75, endPoint y: 435, distance: 47.4
click at [49, 475] on div "Pen P" at bounding box center [55, 473] width 33 height 26
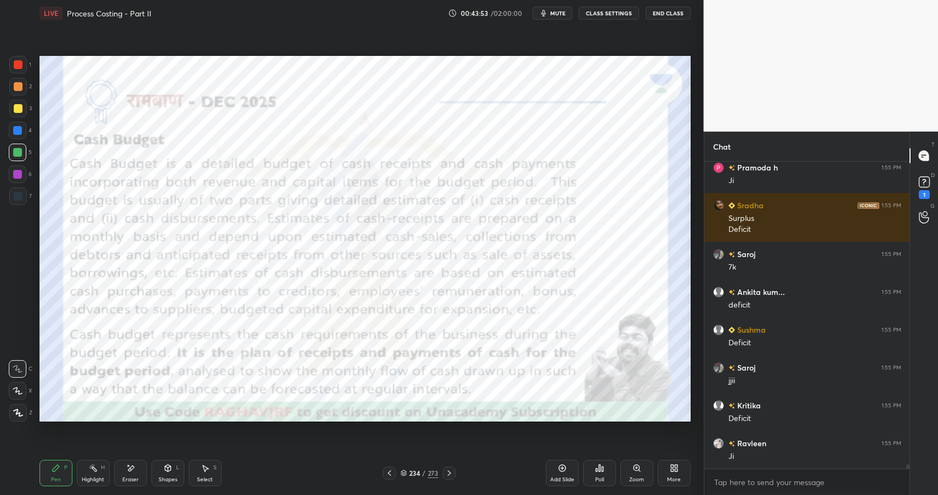
scroll to position [22562, 0]
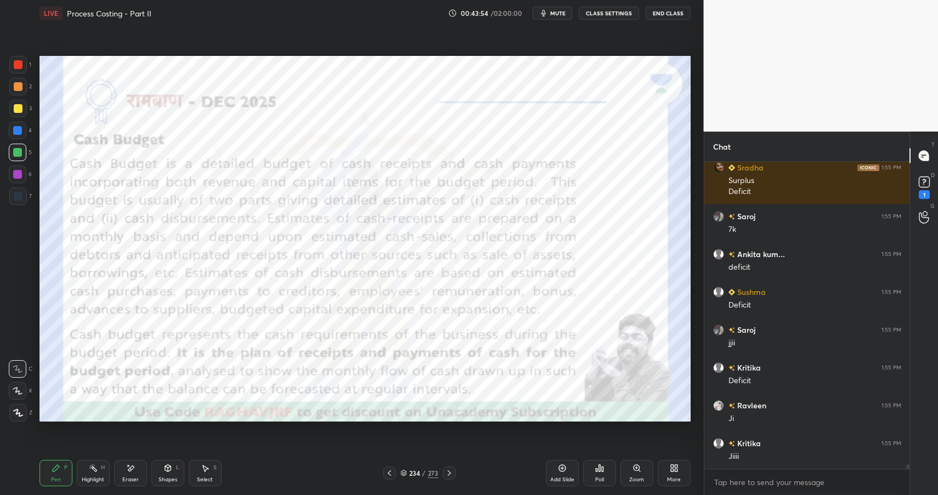
click at [21, 65] on div at bounding box center [18, 64] width 9 height 9
drag, startPoint x: 21, startPoint y: 65, endPoint x: 32, endPoint y: 67, distance: 10.6
click at [26, 66] on div at bounding box center [18, 65] width 18 height 18
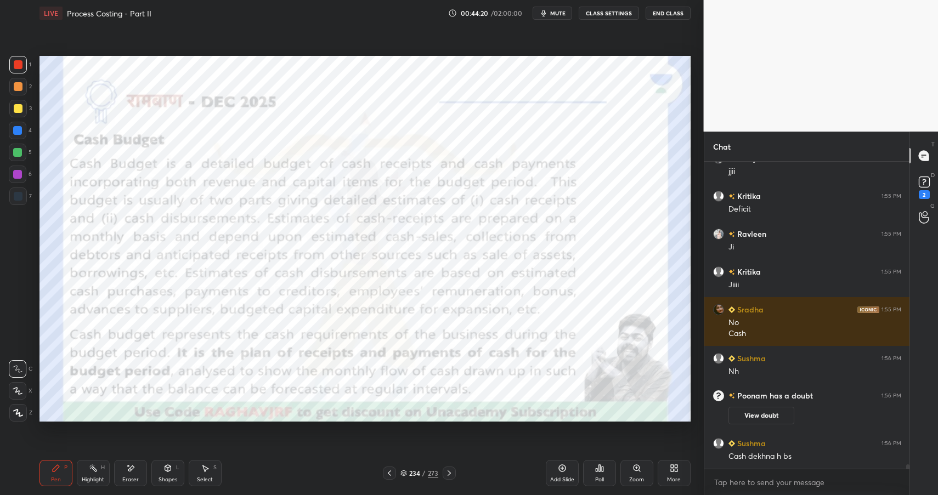
scroll to position [22295, 0]
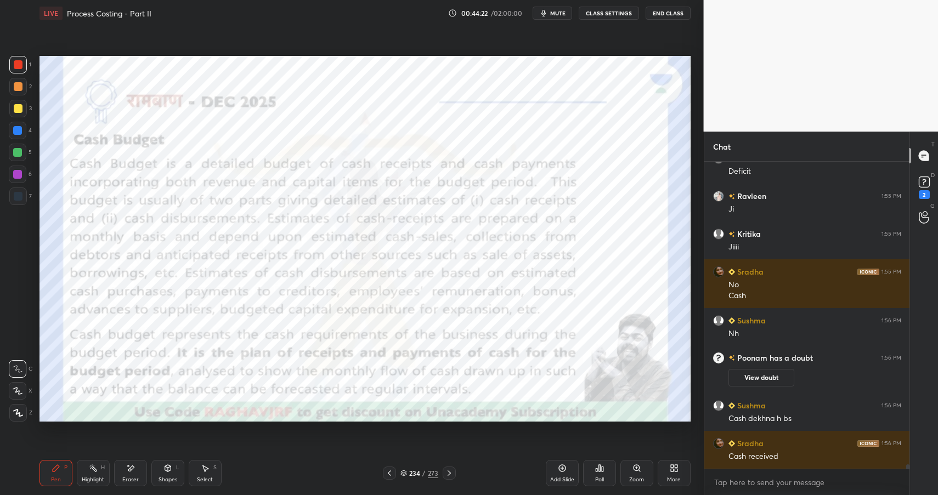
click at [100, 474] on div "Highlight H" at bounding box center [93, 473] width 33 height 26
drag, startPoint x: 102, startPoint y: 473, endPoint x: 109, endPoint y: 439, distance: 35.3
click at [102, 473] on div "Highlight H" at bounding box center [93, 473] width 33 height 26
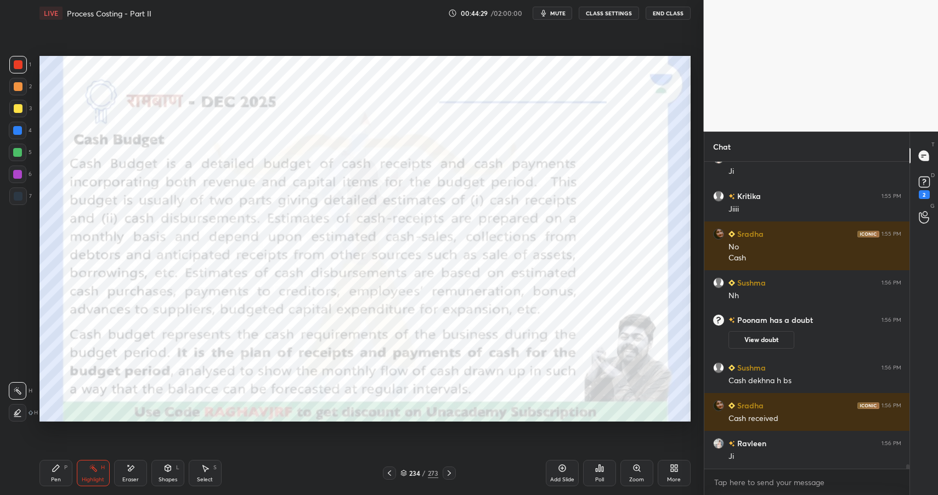
scroll to position [22371, 0]
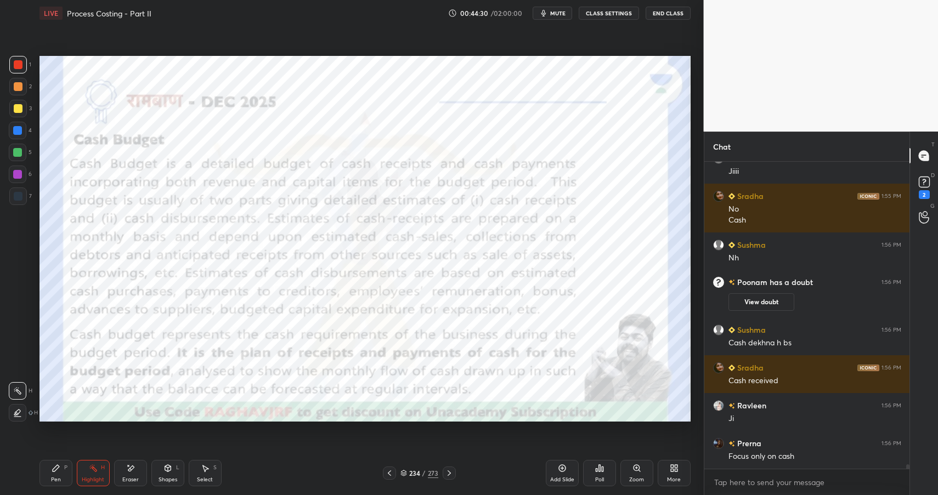
click at [168, 475] on div "Shapes L" at bounding box center [167, 473] width 33 height 26
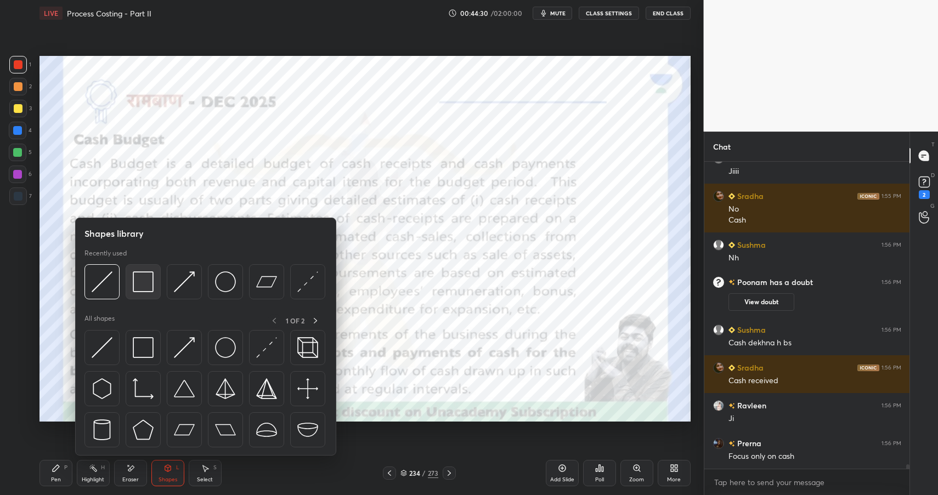
click at [139, 286] on img at bounding box center [143, 281] width 21 height 21
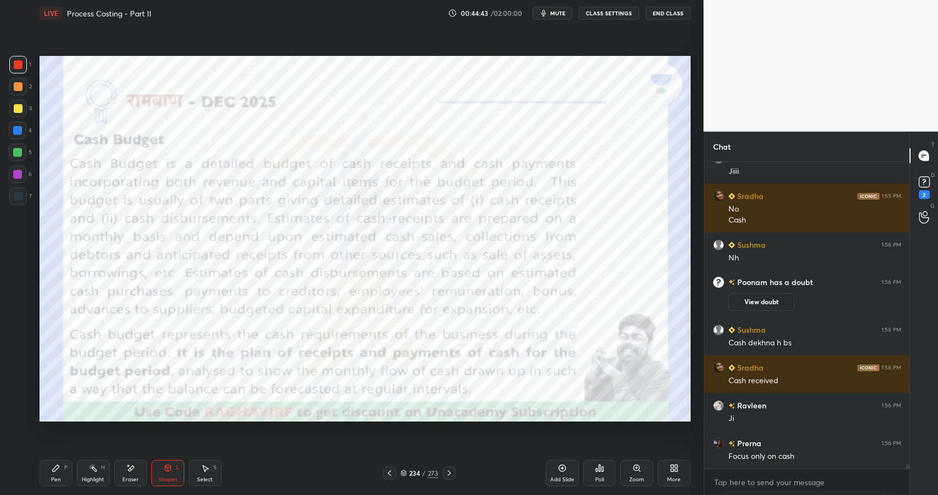
click at [78, 473] on div "Pen P Highlight H Eraser Shapes L Select S" at bounding box center [165, 473] width 253 height 26
click at [93, 482] on div "Highlight" at bounding box center [93, 479] width 22 height 5
click at [98, 484] on div "Highlight H" at bounding box center [93, 473] width 33 height 26
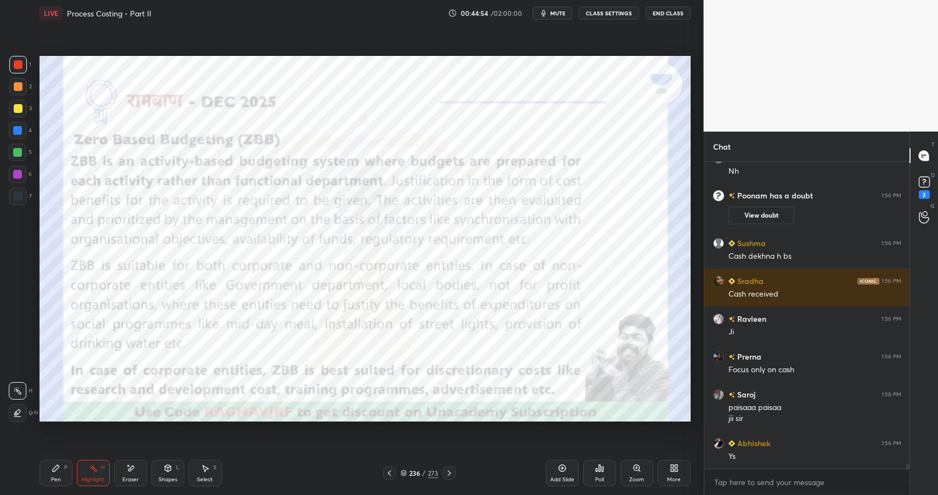
scroll to position [22495, 0]
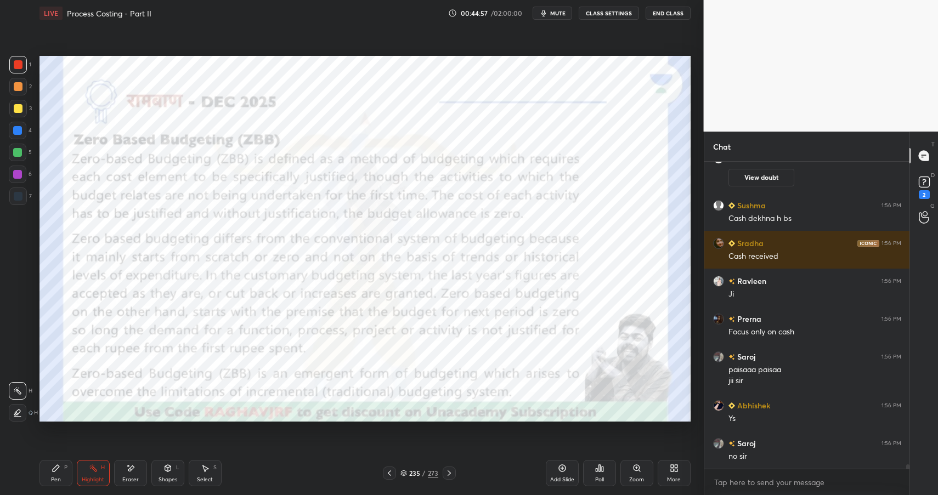
drag, startPoint x: 174, startPoint y: 470, endPoint x: 178, endPoint y: 457, distance: 13.7
click at [174, 470] on div "Shapes L" at bounding box center [167, 473] width 33 height 26
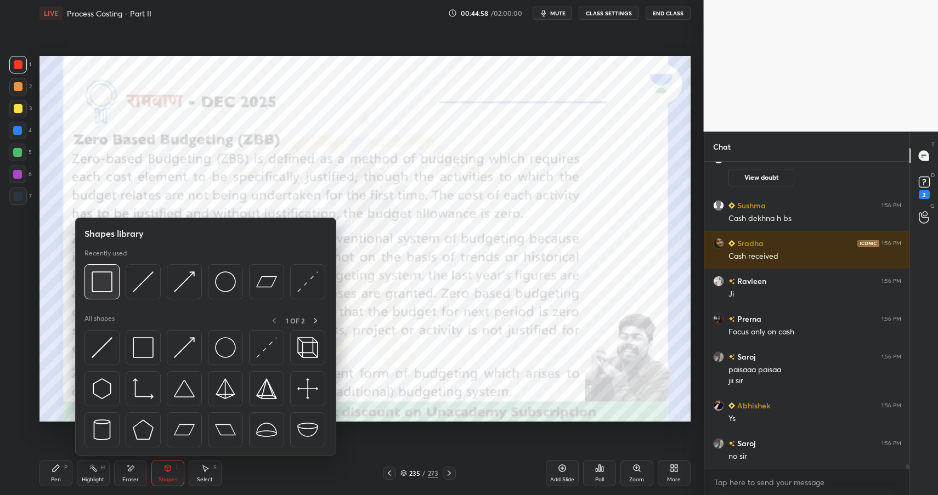
scroll to position [22533, 0]
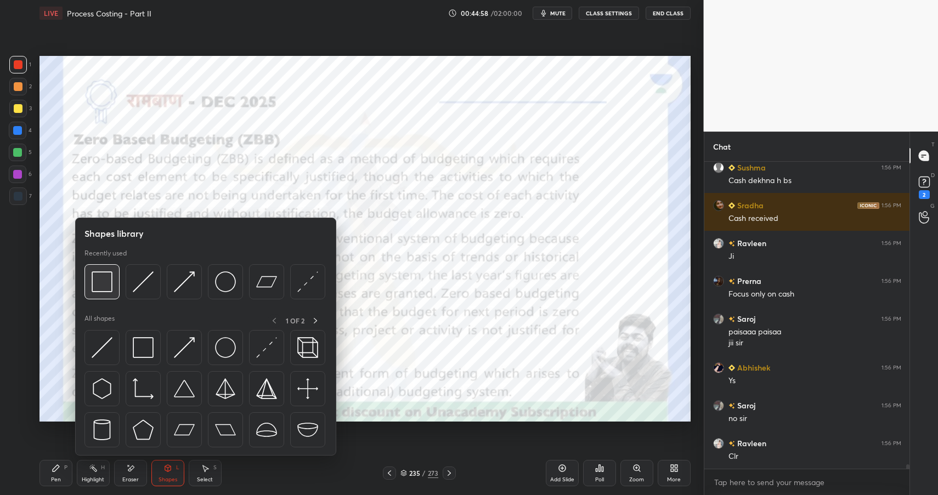
drag, startPoint x: 103, startPoint y: 280, endPoint x: 103, endPoint y: 272, distance: 7.1
click at [103, 280] on img at bounding box center [102, 281] width 21 height 21
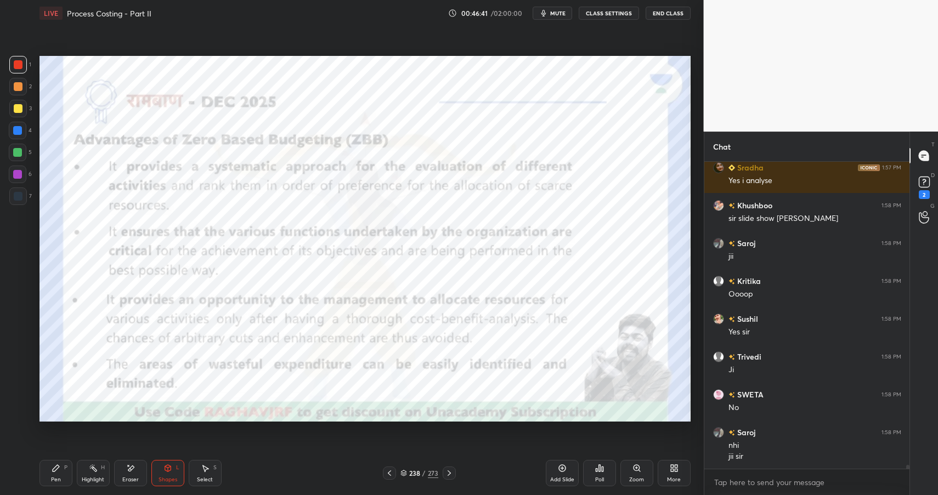
scroll to position [24674, 0]
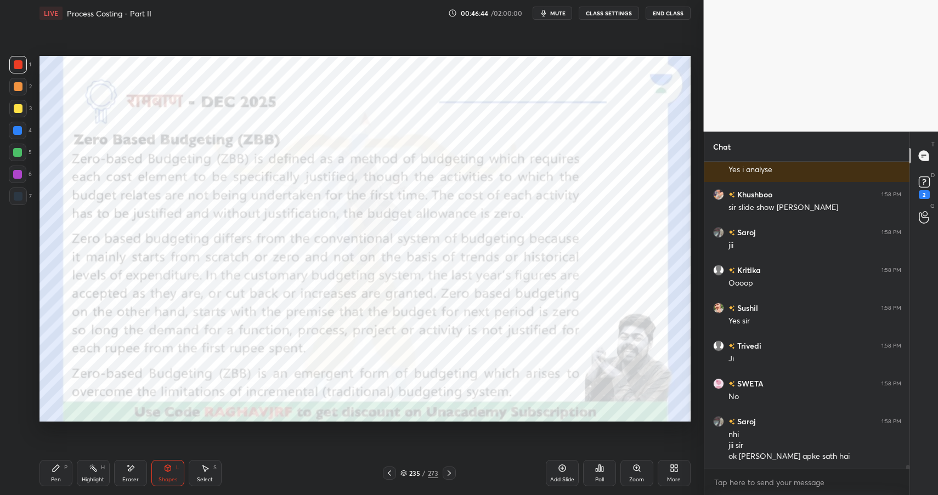
click at [105, 476] on div "Highlight H" at bounding box center [93, 473] width 33 height 26
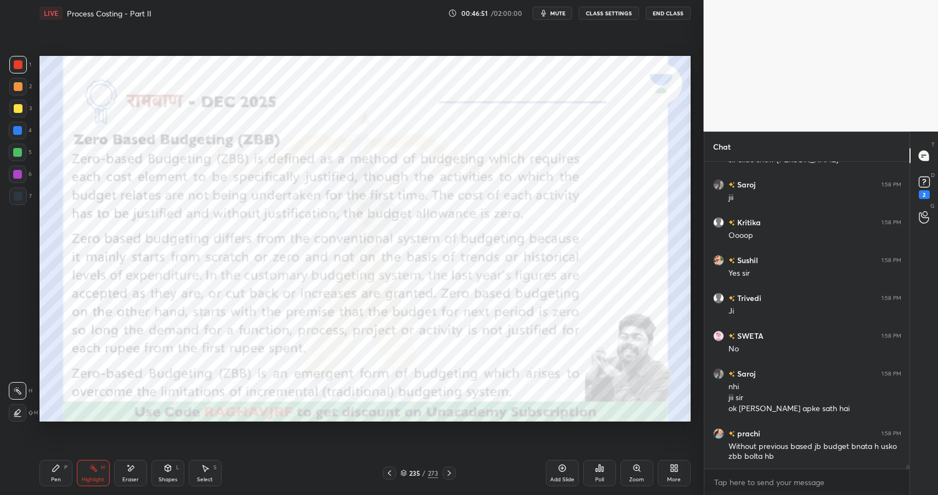
click at [64, 472] on div "Pen P" at bounding box center [55, 473] width 33 height 26
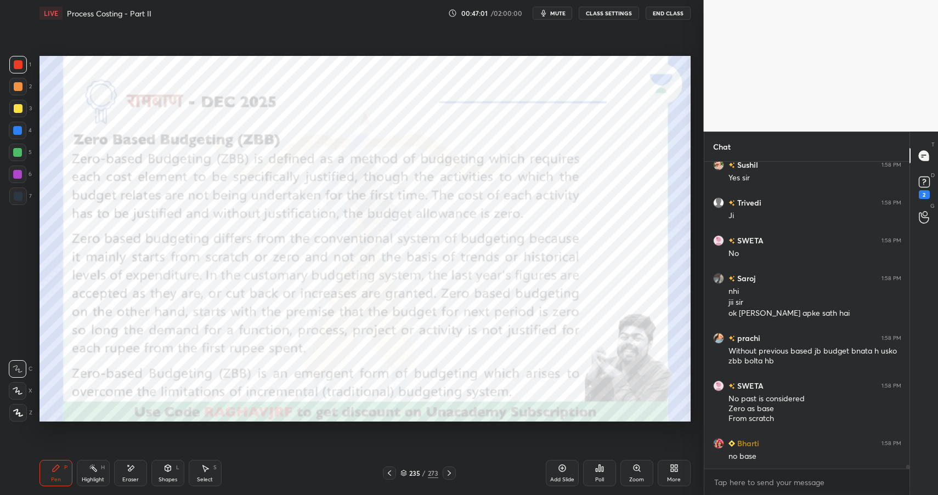
scroll to position [24843, 0]
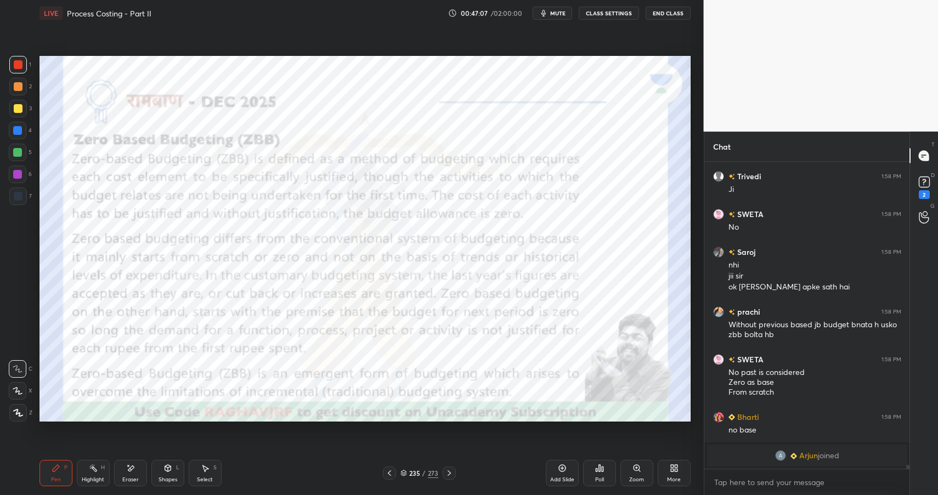
click at [167, 471] on icon at bounding box center [167, 468] width 9 height 9
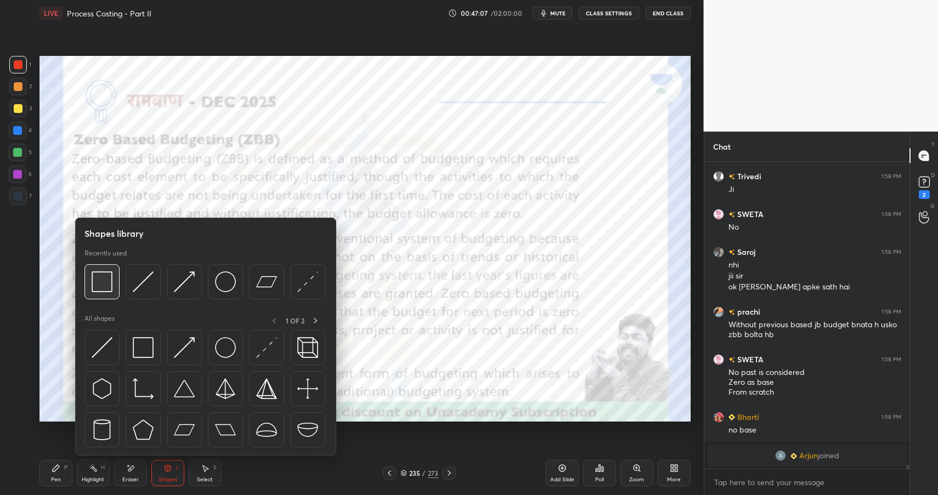
click at [99, 279] on img at bounding box center [102, 281] width 21 height 21
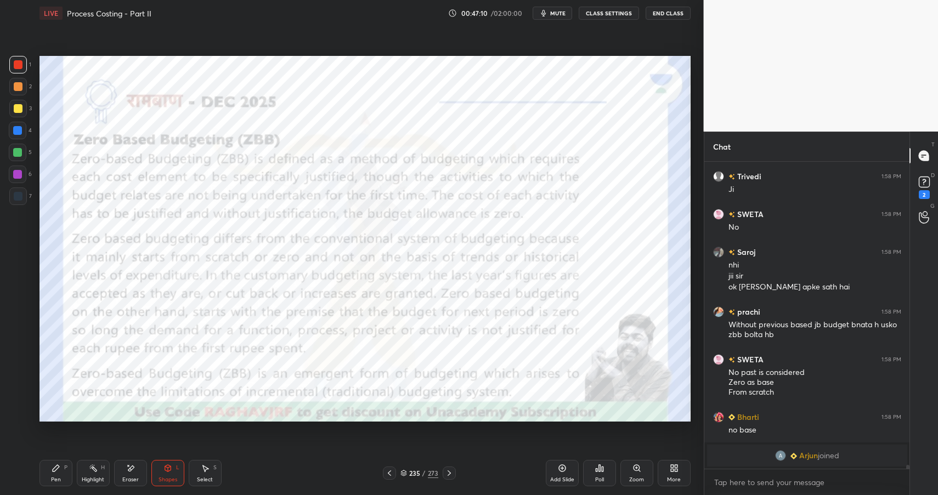
click at [43, 477] on div "Pen P" at bounding box center [55, 473] width 33 height 26
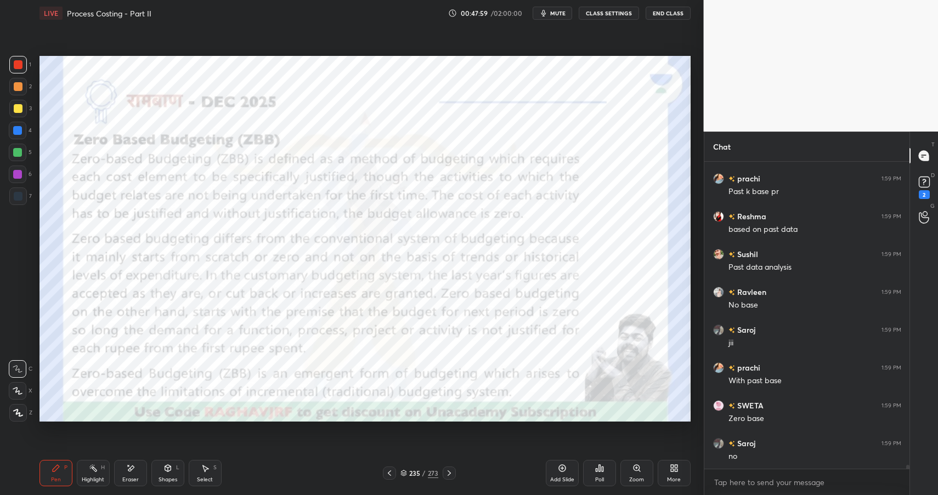
scroll to position [24935, 0]
click at [83, 473] on div "Highlight H" at bounding box center [93, 473] width 33 height 26
click at [90, 463] on div "Highlight H" at bounding box center [93, 473] width 33 height 26
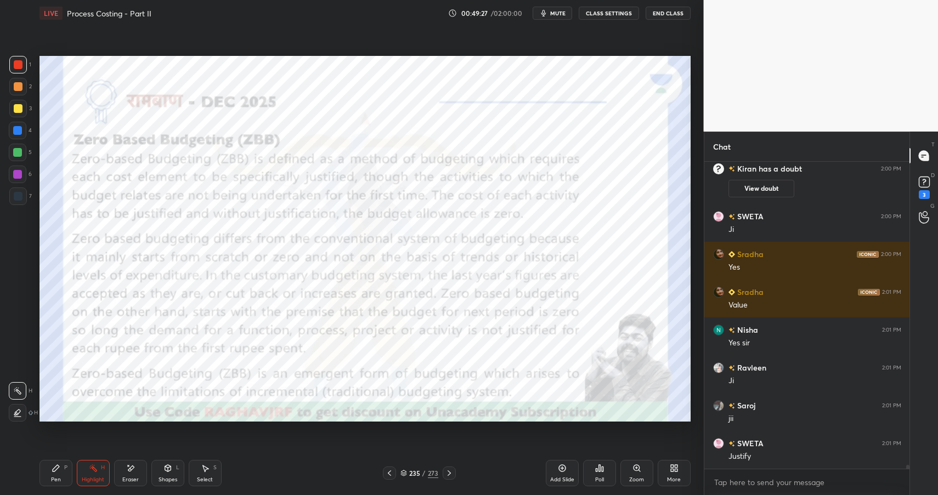
scroll to position [25261, 0]
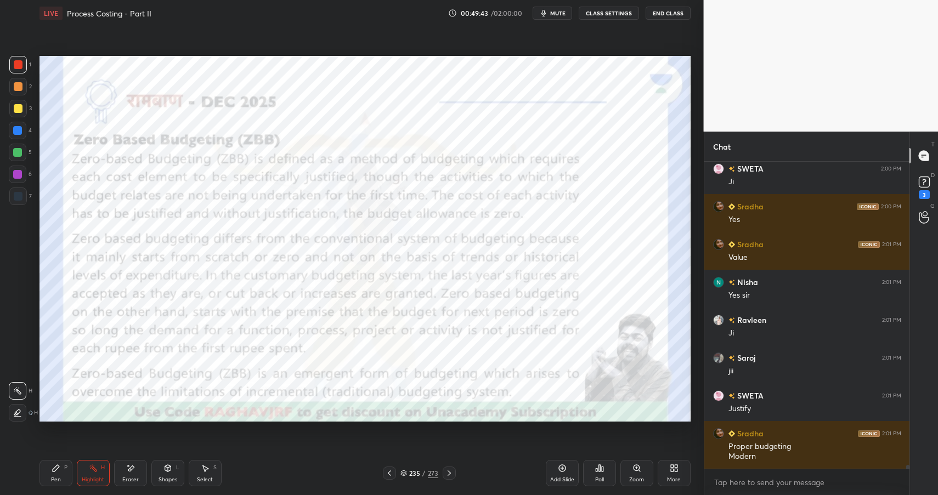
click at [52, 467] on icon at bounding box center [56, 468] width 9 height 9
click at [21, 126] on div at bounding box center [18, 131] width 18 height 18
click at [15, 180] on div at bounding box center [18, 175] width 18 height 18
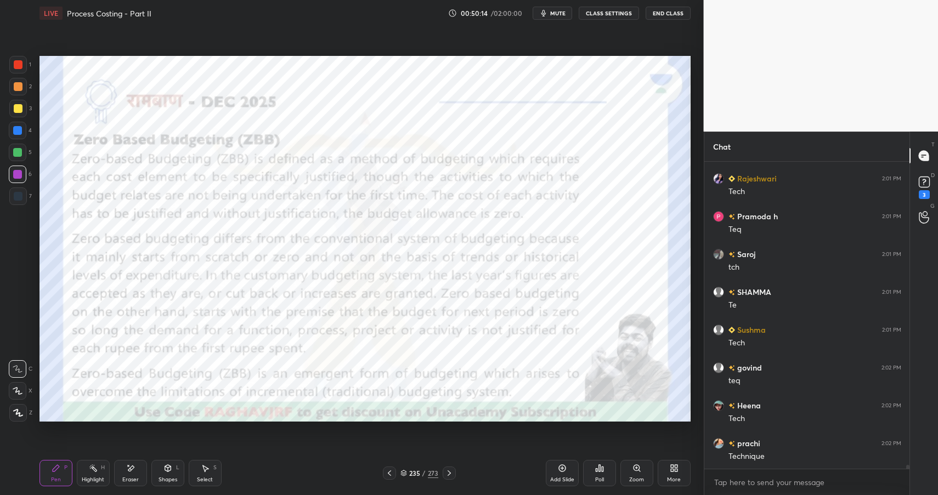
scroll to position [25867, 0]
click at [167, 469] on icon at bounding box center [167, 468] width 6 height 7
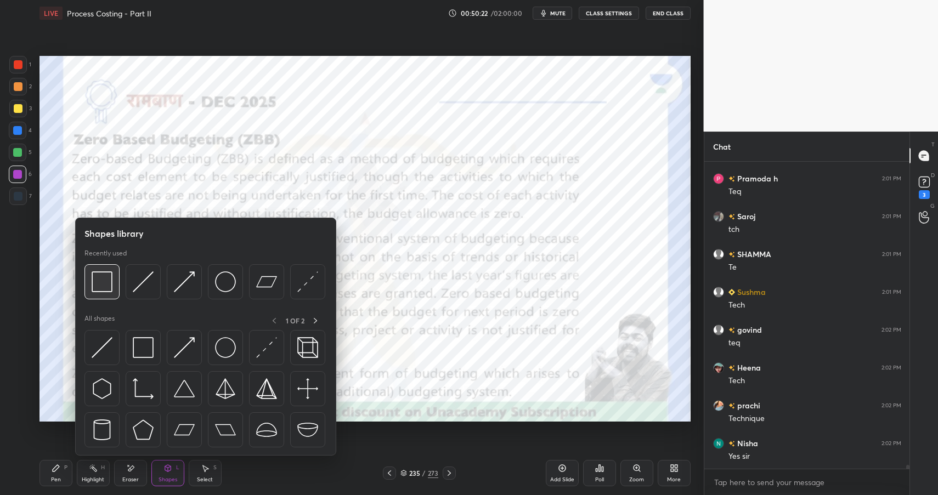
click at [106, 278] on img at bounding box center [102, 281] width 21 height 21
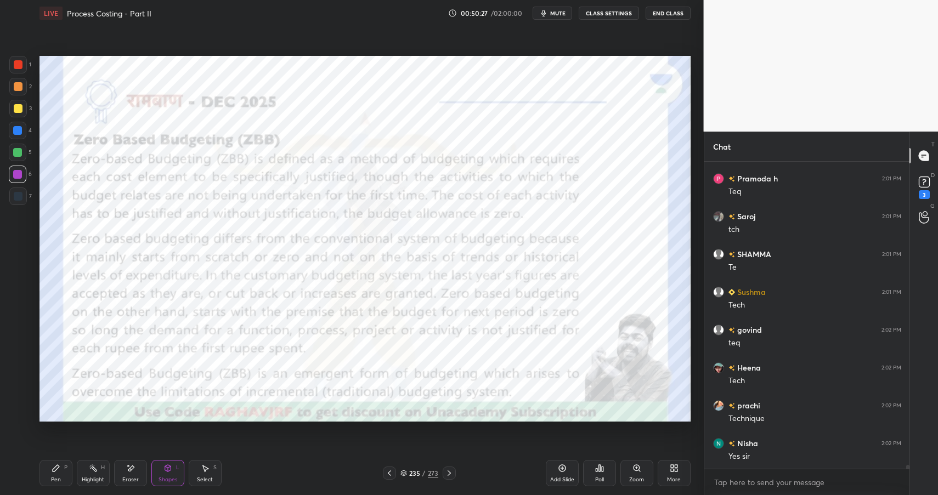
click at [83, 474] on div "Highlight H" at bounding box center [93, 473] width 33 height 26
drag, startPoint x: 94, startPoint y: 475, endPoint x: 105, endPoint y: 450, distance: 27.0
click at [94, 475] on div "Highlight H" at bounding box center [93, 473] width 33 height 26
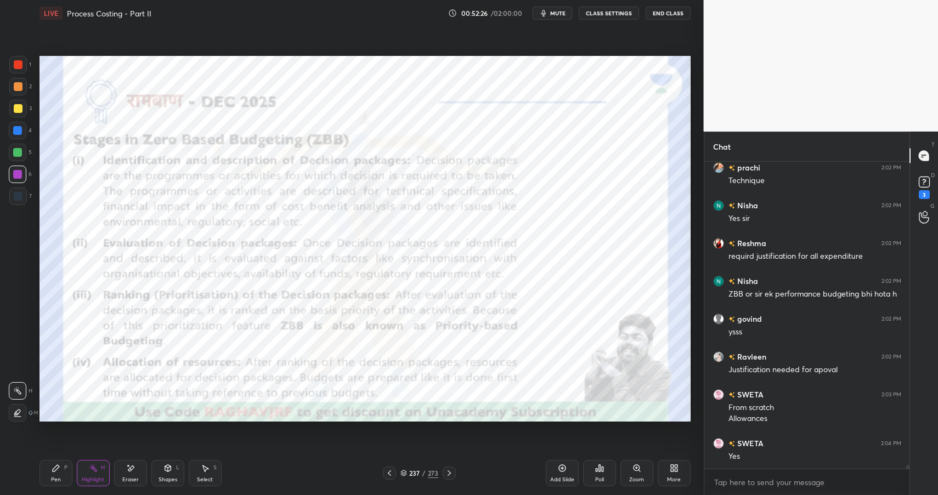
scroll to position [26142, 0]
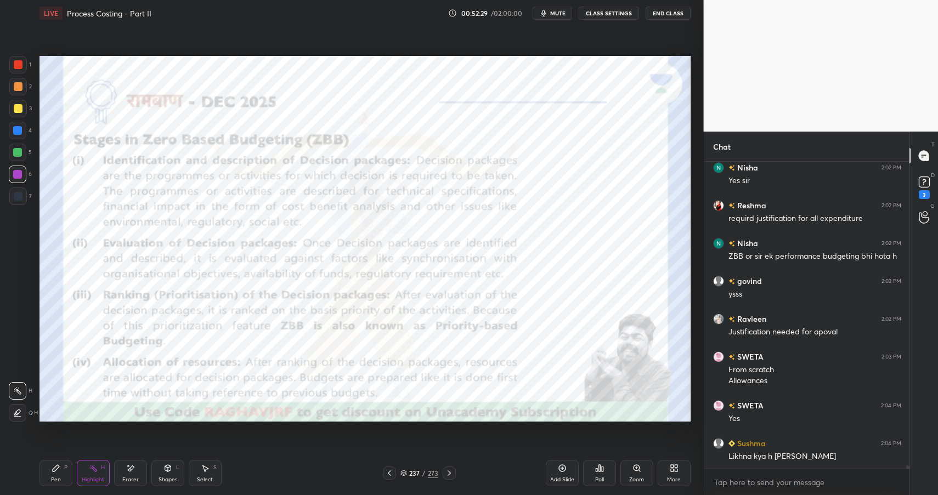
click at [59, 472] on icon at bounding box center [56, 468] width 9 height 9
click at [57, 477] on div "Pen" at bounding box center [56, 479] width 10 height 5
click at [173, 475] on div "Shapes L" at bounding box center [167, 473] width 33 height 26
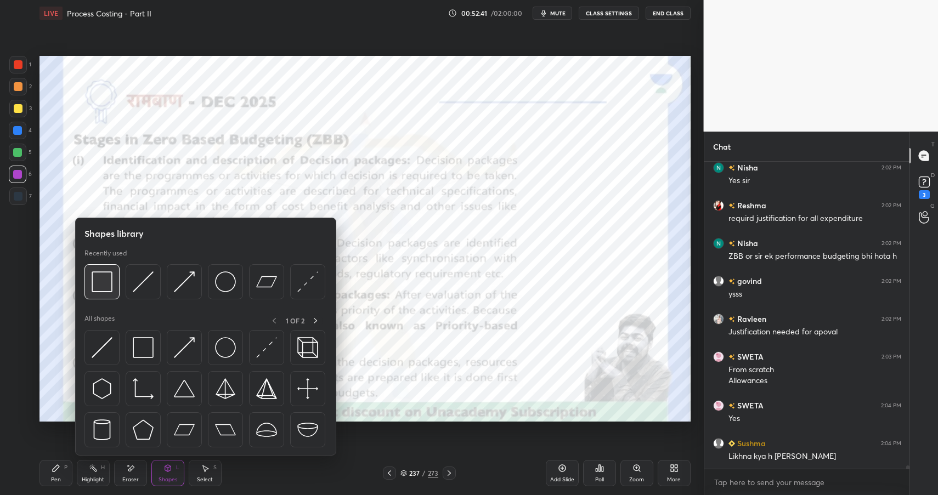
click at [90, 281] on div at bounding box center [101, 281] width 35 height 35
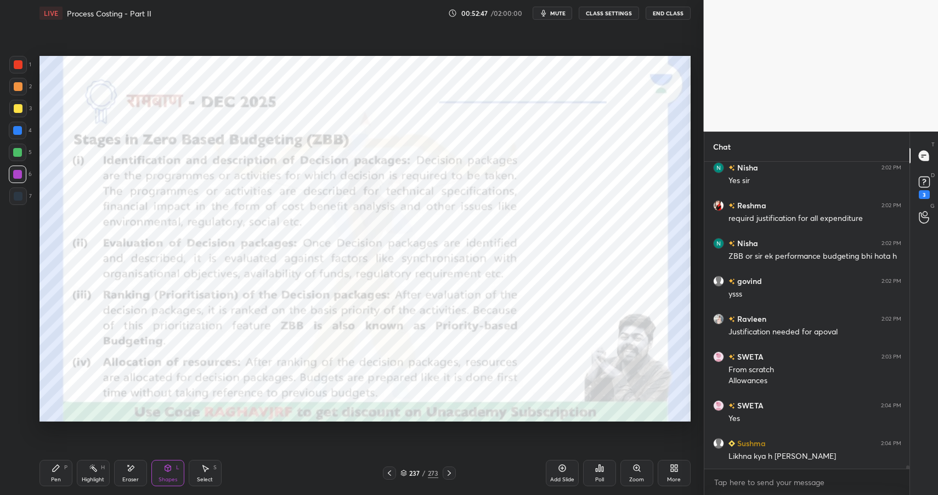
click at [22, 138] on div at bounding box center [18, 131] width 18 height 18
click at [21, 132] on div at bounding box center [17, 130] width 9 height 9
click at [177, 473] on div "Shapes L" at bounding box center [167, 473] width 33 height 26
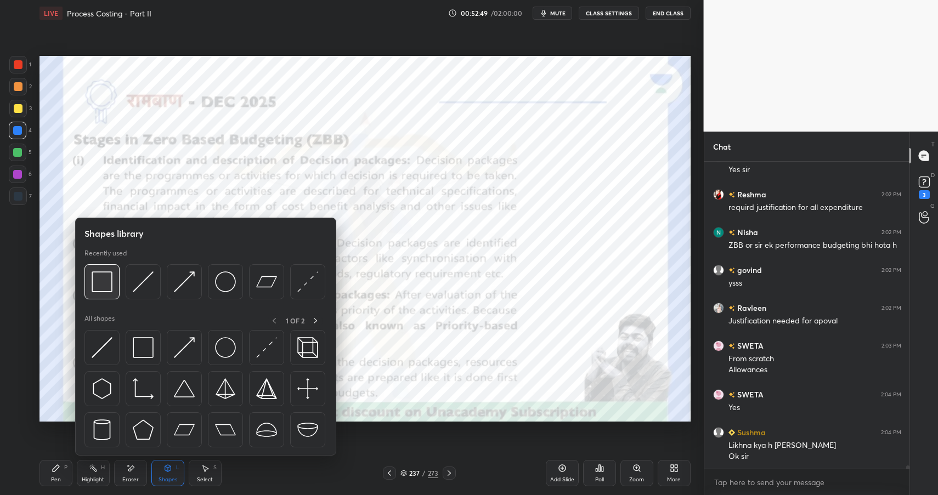
click at [101, 280] on img at bounding box center [102, 281] width 21 height 21
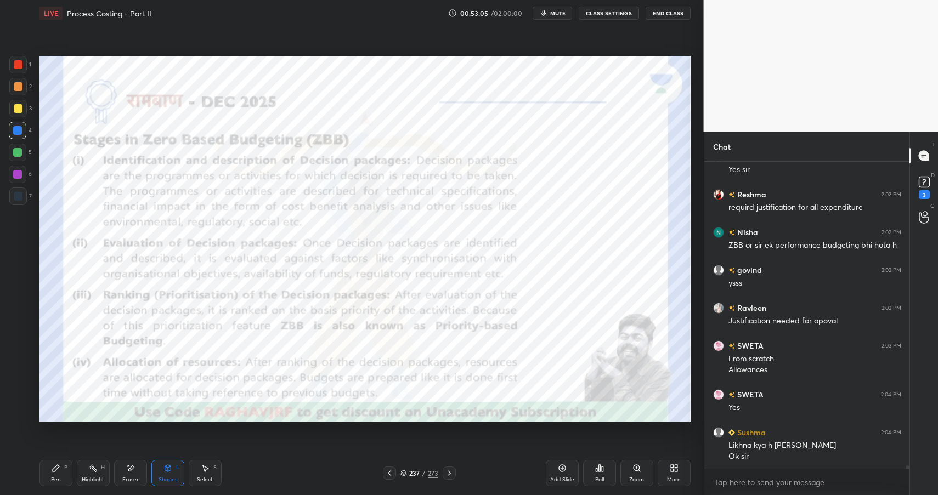
click at [98, 478] on div "Highlight" at bounding box center [93, 479] width 22 height 5
click at [99, 477] on div "Highlight" at bounding box center [93, 479] width 22 height 5
click at [61, 482] on div "Pen P" at bounding box center [55, 473] width 33 height 26
drag, startPoint x: 61, startPoint y: 482, endPoint x: 92, endPoint y: 448, distance: 45.8
click at [61, 482] on div "Pen P" at bounding box center [55, 473] width 33 height 26
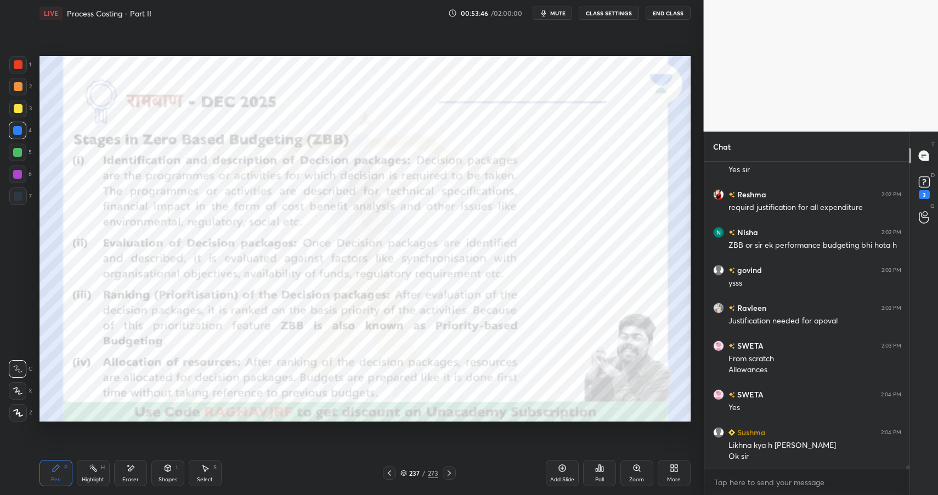
click at [93, 472] on div "Highlight H" at bounding box center [93, 473] width 33 height 26
drag, startPoint x: 93, startPoint y: 473, endPoint x: 106, endPoint y: 469, distance: 13.7
click at [93, 473] on div "Highlight H" at bounding box center [93, 473] width 33 height 26
click at [55, 476] on div "Pen P" at bounding box center [55, 473] width 33 height 26
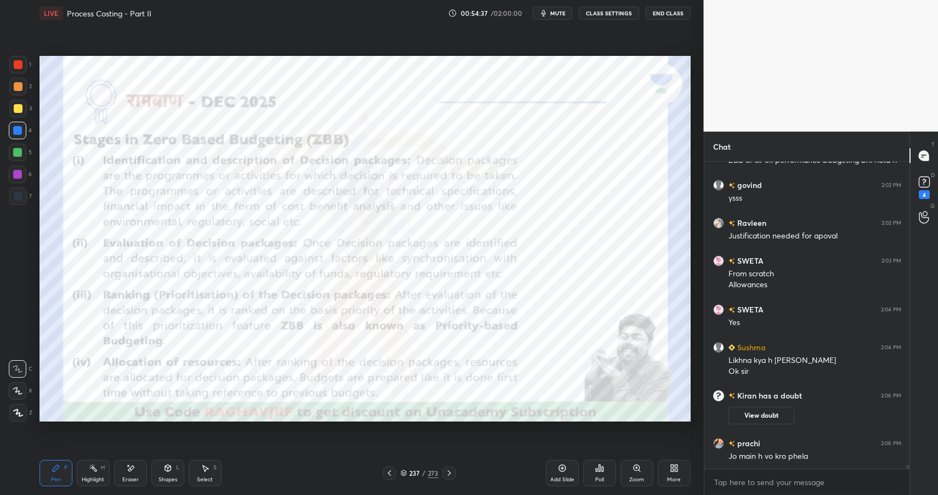
scroll to position [25903, 0]
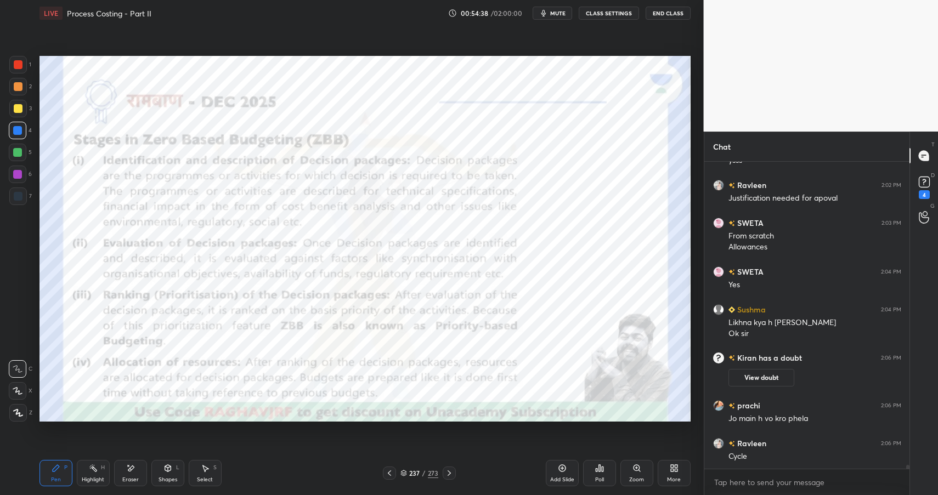
click at [168, 473] on div "Shapes L" at bounding box center [167, 473] width 33 height 26
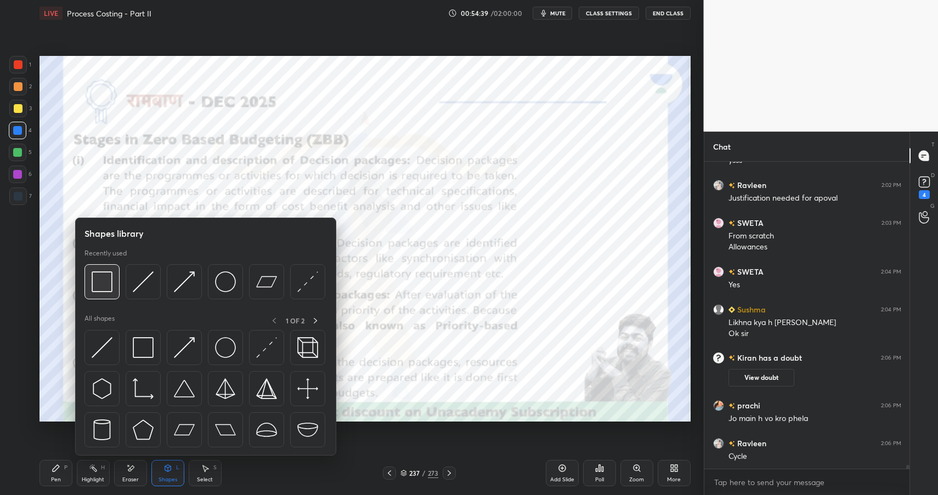
click at [104, 283] on img at bounding box center [102, 281] width 21 height 21
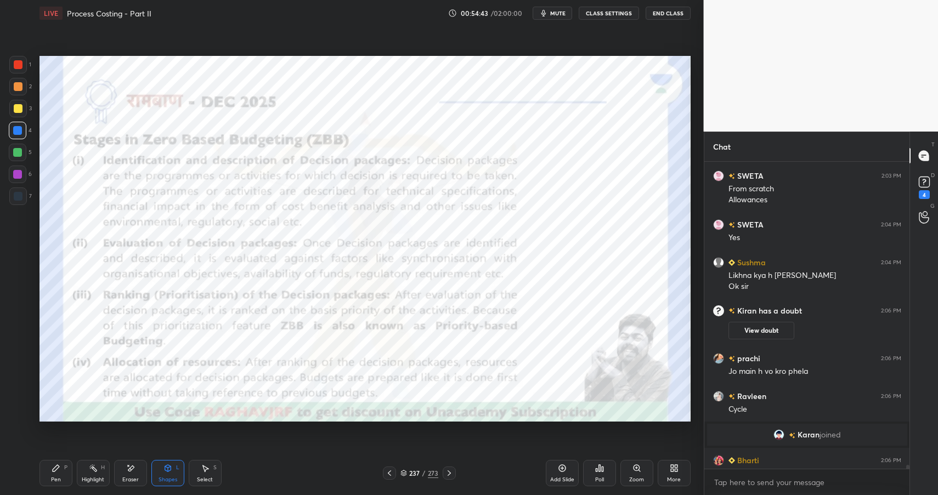
scroll to position [25947, 0]
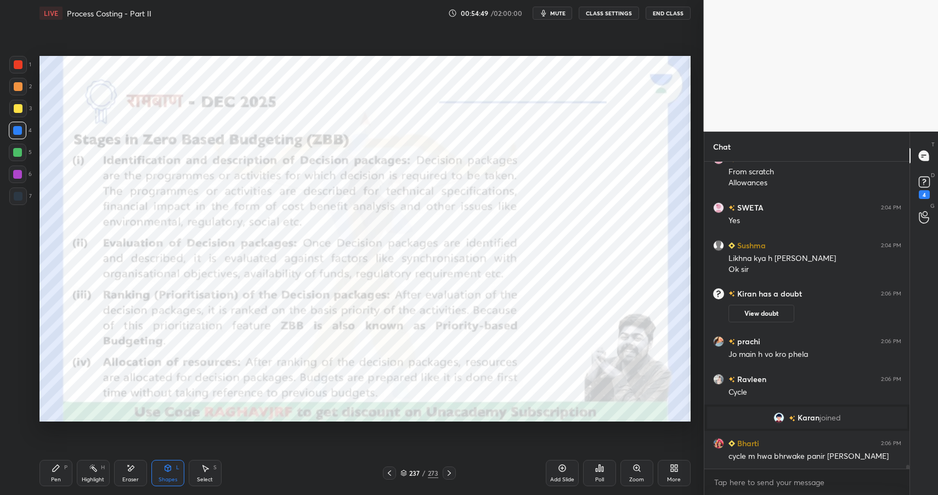
click at [60, 482] on div "Pen P" at bounding box center [55, 473] width 33 height 26
drag, startPoint x: 60, startPoint y: 482, endPoint x: 110, endPoint y: 424, distance: 76.2
click at [60, 482] on div "Pen P" at bounding box center [55, 473] width 33 height 26
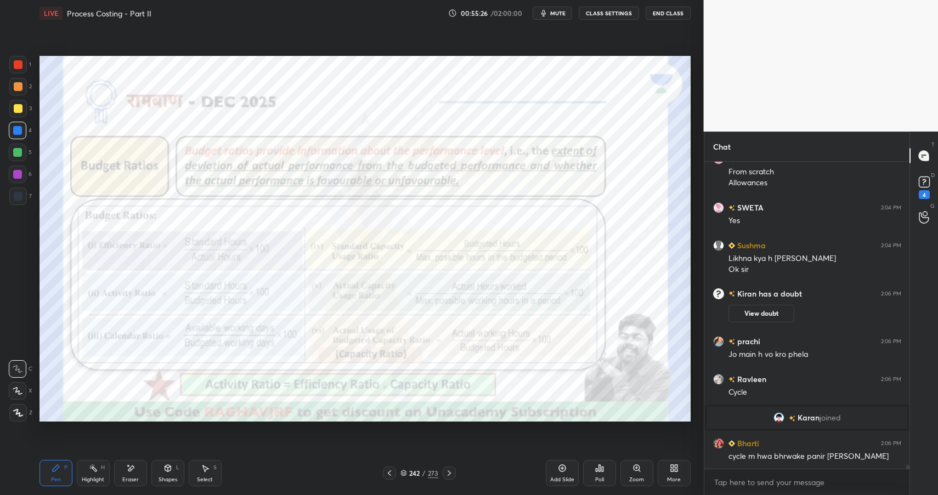
drag, startPoint x: 96, startPoint y: 473, endPoint x: 92, endPoint y: 468, distance: 7.0
click at [96, 473] on div "Highlight H" at bounding box center [93, 473] width 33 height 26
click at [98, 477] on div "Highlight" at bounding box center [93, 479] width 22 height 5
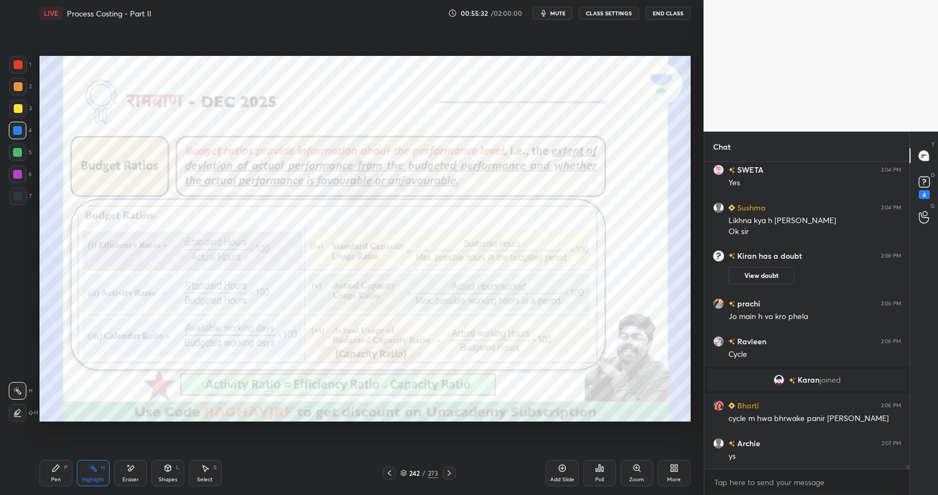
click at [53, 478] on div "Pen" at bounding box center [56, 479] width 10 height 5
click at [15, 67] on div at bounding box center [18, 64] width 9 height 9
drag, startPoint x: 15, startPoint y: 67, endPoint x: 13, endPoint y: 77, distance: 10.6
click at [15, 67] on div at bounding box center [18, 64] width 9 height 9
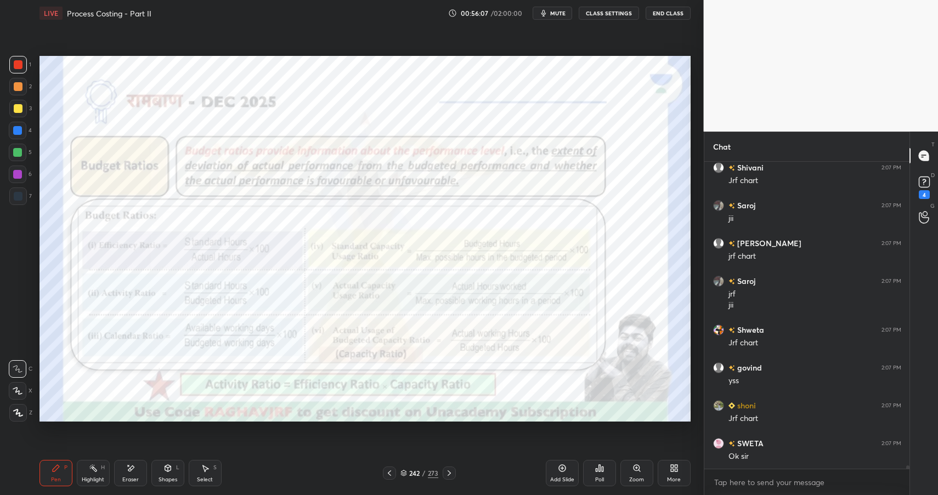
scroll to position [26374, 0]
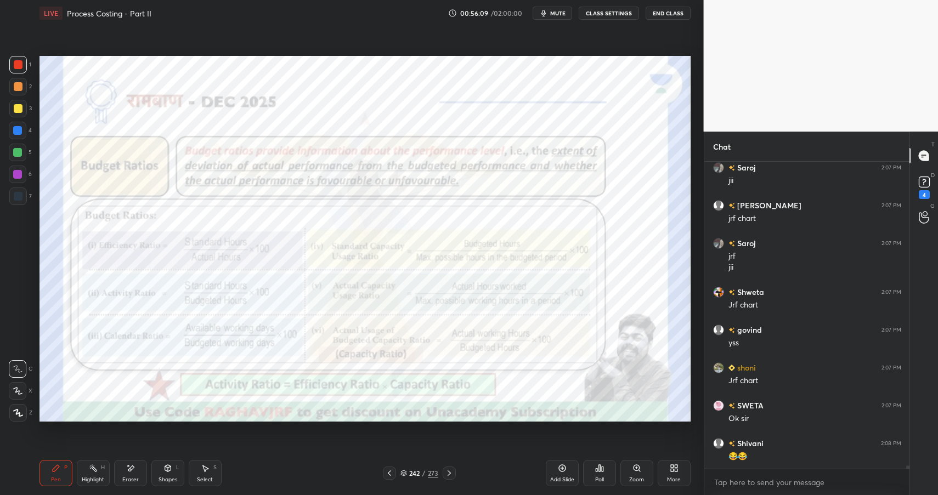
click at [89, 464] on icon at bounding box center [93, 468] width 9 height 9
drag, startPoint x: 89, startPoint y: 465, endPoint x: 89, endPoint y: 471, distance: 6.1
click at [92, 469] on icon at bounding box center [93, 468] width 9 height 9
drag, startPoint x: 89, startPoint y: 471, endPoint x: 107, endPoint y: 461, distance: 20.9
click at [89, 472] on icon at bounding box center [93, 468] width 9 height 9
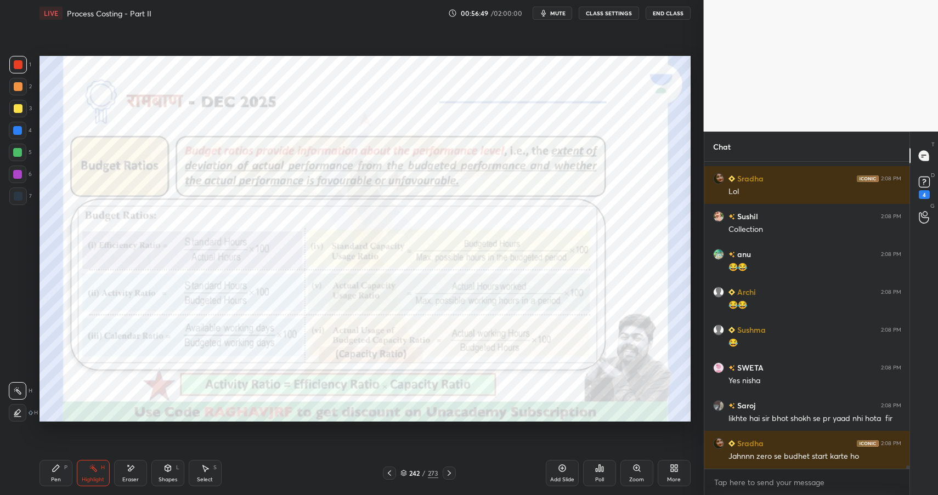
scroll to position [26800, 0]
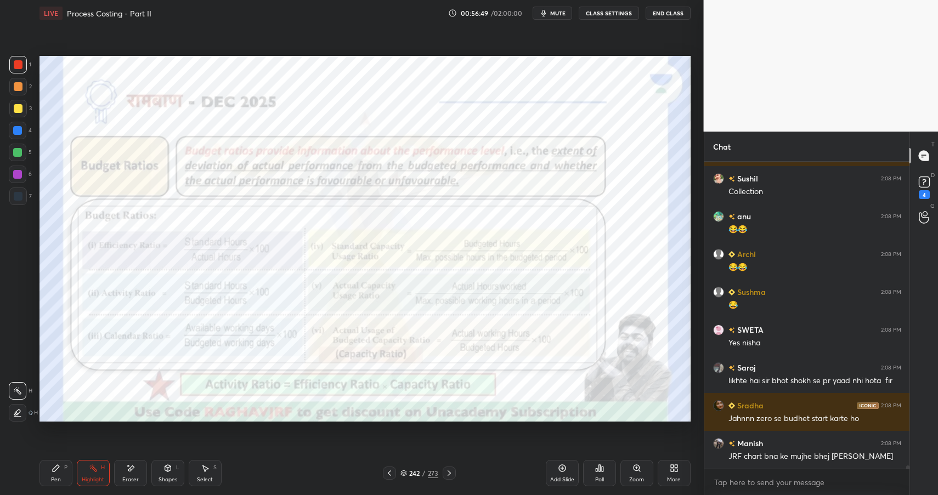
click at [90, 473] on div "Highlight H" at bounding box center [93, 473] width 33 height 26
click at [92, 478] on div "Highlight" at bounding box center [93, 479] width 22 height 5
click at [61, 476] on div "Pen P" at bounding box center [55, 473] width 33 height 26
drag, startPoint x: 61, startPoint y: 476, endPoint x: 69, endPoint y: 473, distance: 8.4
click at [61, 479] on div "Pen P" at bounding box center [55, 473] width 33 height 26
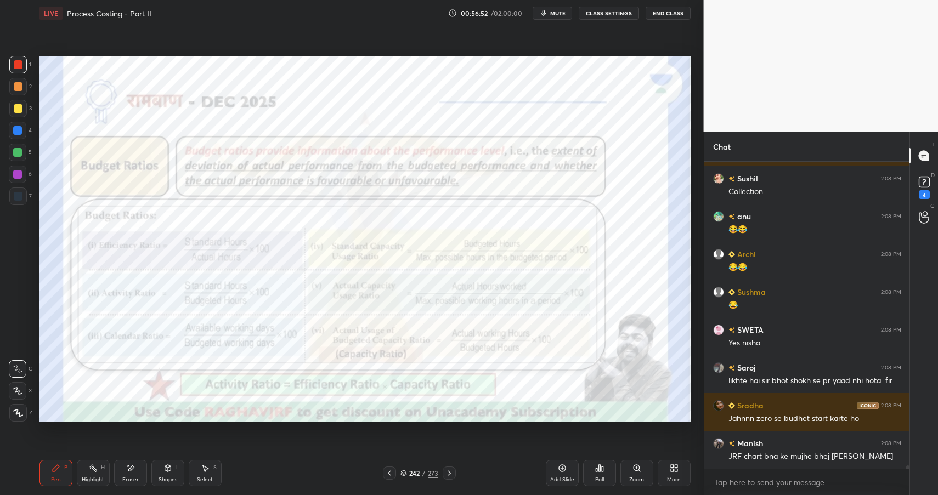
scroll to position [26838, 0]
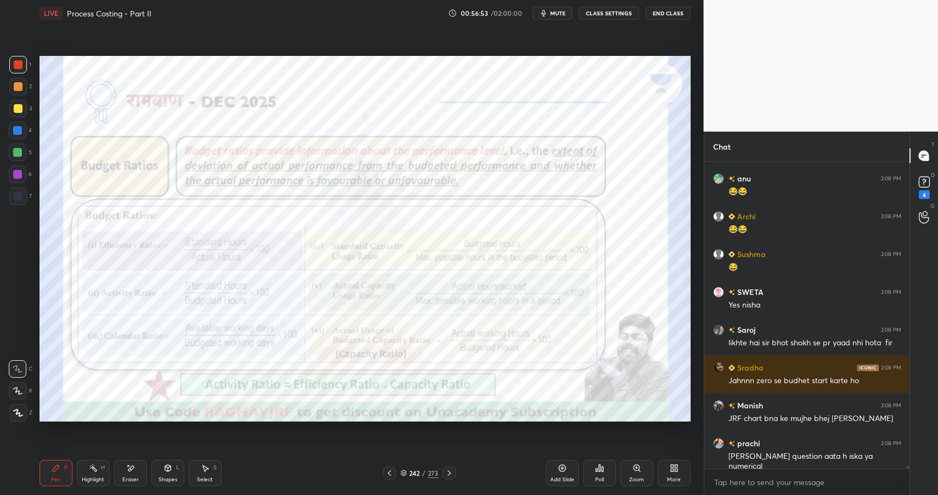
click at [57, 474] on div "Pen P" at bounding box center [55, 473] width 33 height 26
click at [60, 473] on div "Pen P" at bounding box center [55, 473] width 33 height 26
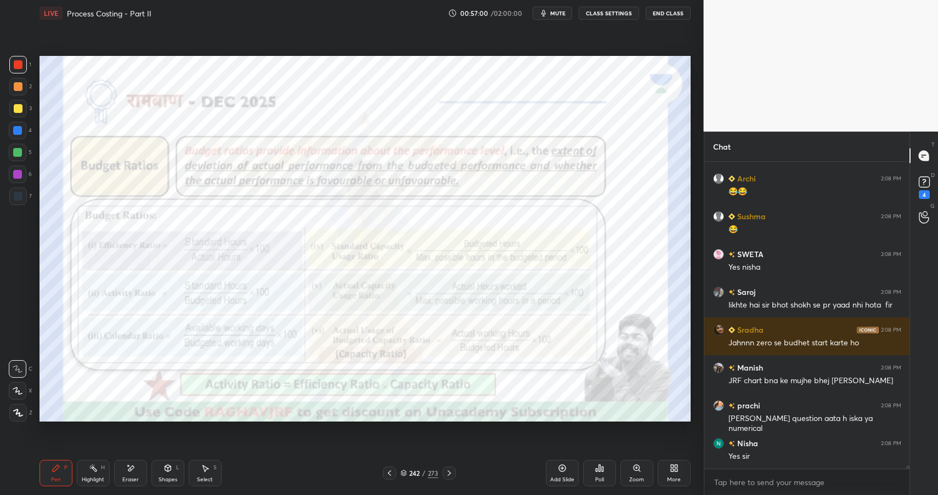
drag, startPoint x: 88, startPoint y: 472, endPoint x: 97, endPoint y: 475, distance: 10.1
click at [89, 476] on div "Highlight H" at bounding box center [93, 473] width 33 height 26
click at [98, 481] on div "Highlight" at bounding box center [93, 479] width 22 height 5
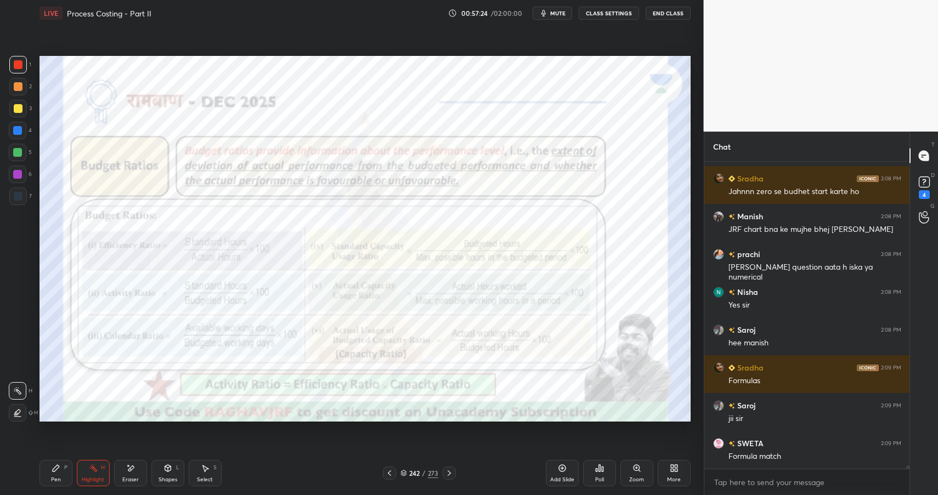
scroll to position [27065, 0]
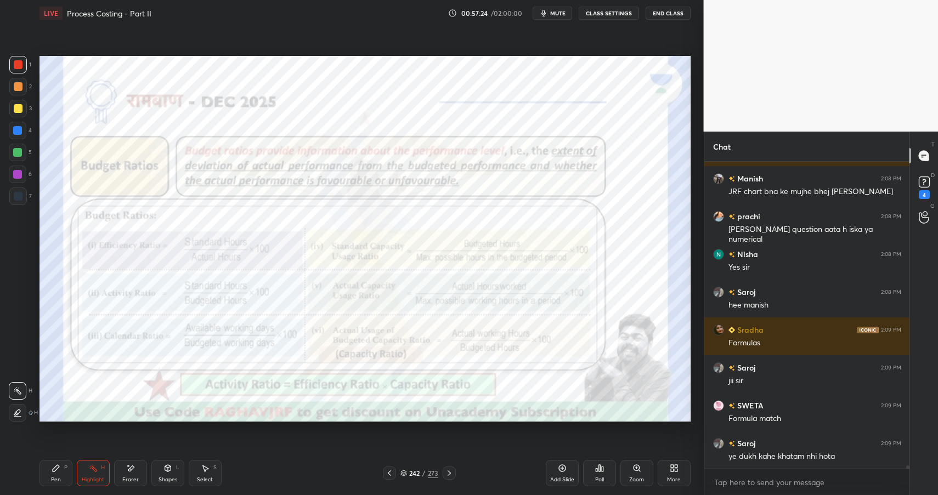
click at [50, 471] on div "Pen P" at bounding box center [55, 473] width 33 height 26
click at [55, 474] on div "Pen P" at bounding box center [55, 473] width 33 height 26
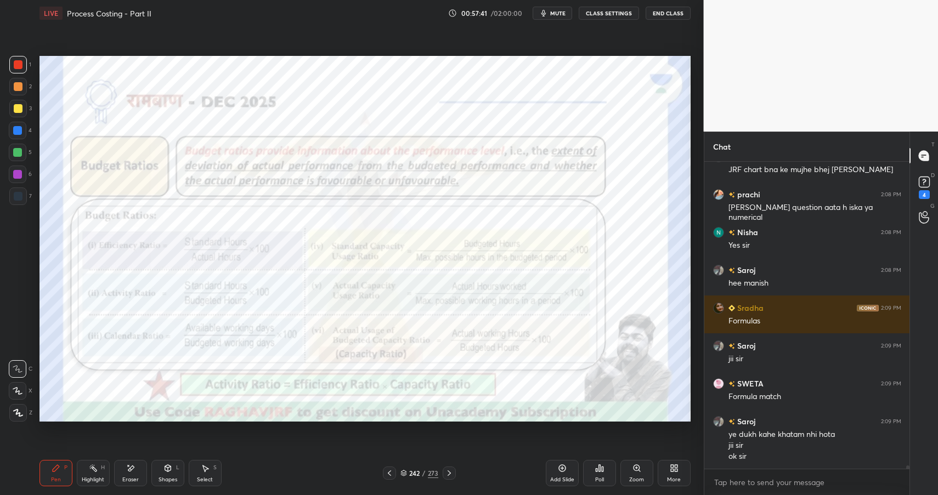
scroll to position [27098, 0]
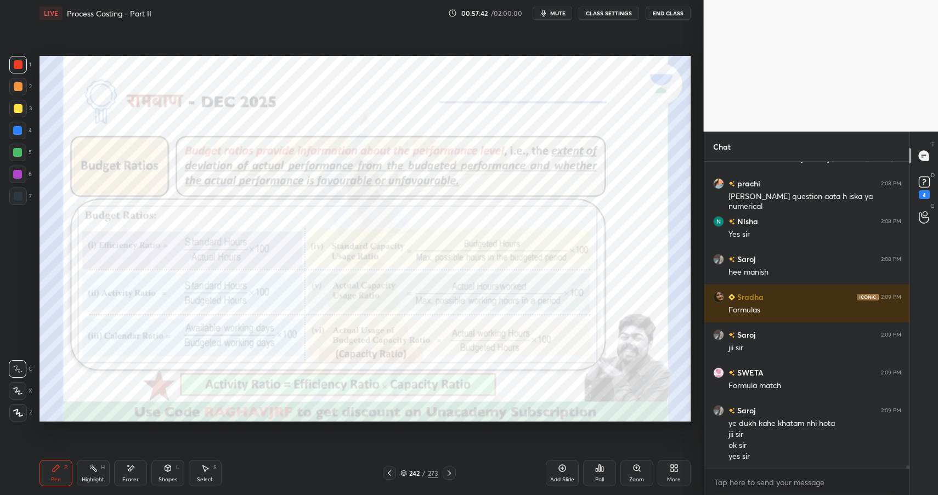
click at [121, 480] on div "Eraser" at bounding box center [130, 473] width 33 height 26
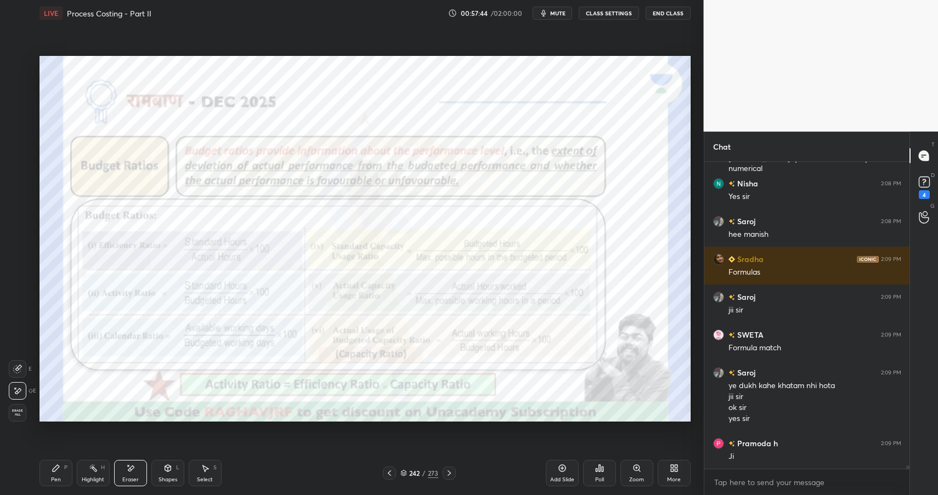
scroll to position [27211, 0]
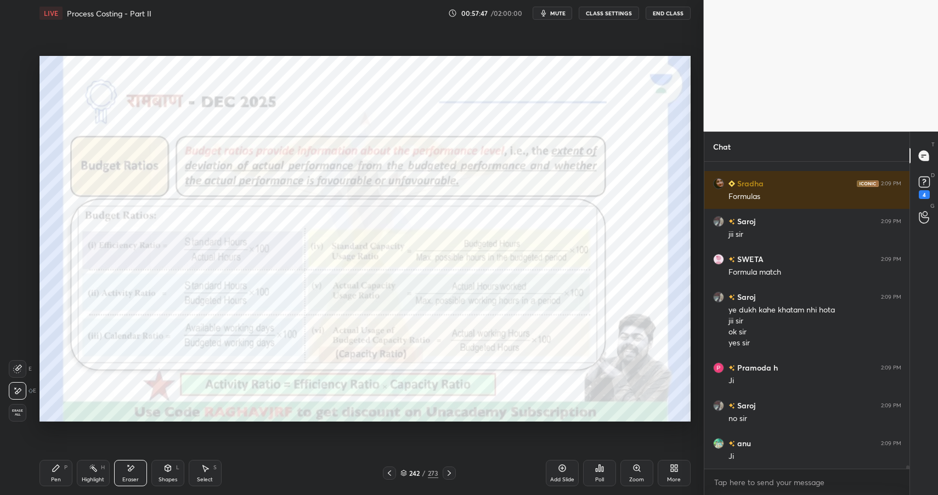
click at [639, 474] on div "Zoom" at bounding box center [636, 473] width 33 height 26
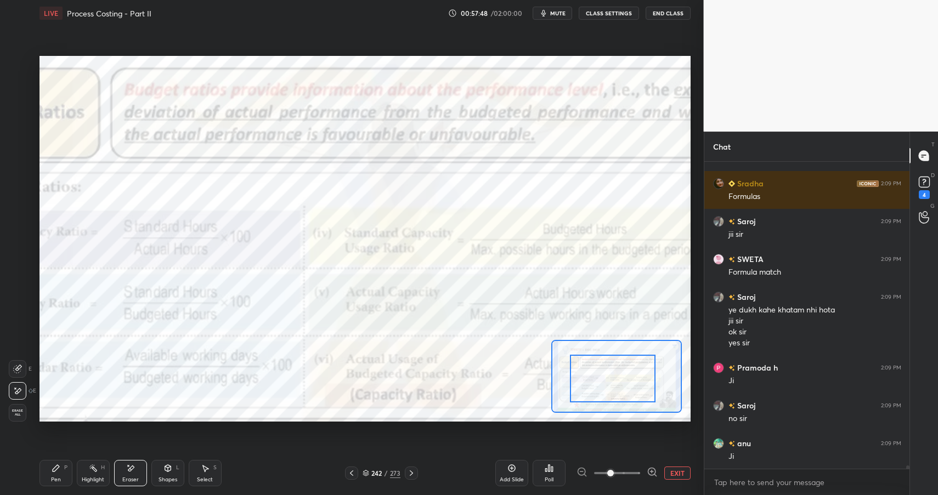
drag, startPoint x: 600, startPoint y: 396, endPoint x: 602, endPoint y: 390, distance: 6.4
click at [598, 397] on div at bounding box center [613, 378] width 86 height 47
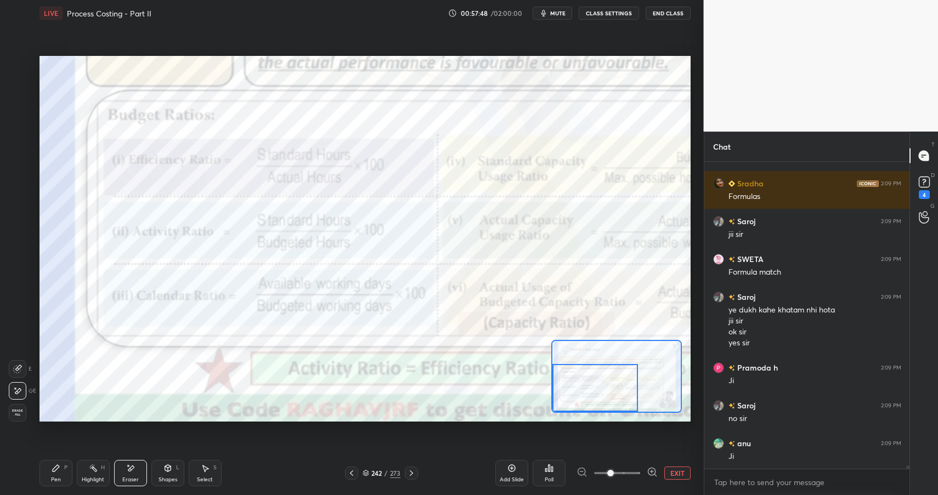
drag, startPoint x: 596, startPoint y: 390, endPoint x: 596, endPoint y: 379, distance: 11.0
click at [596, 390] on div at bounding box center [595, 387] width 86 height 47
click at [87, 469] on div "Highlight H" at bounding box center [93, 473] width 33 height 26
click at [124, 473] on div "Eraser" at bounding box center [130, 473] width 33 height 26
click at [54, 467] on icon at bounding box center [56, 468] width 7 height 7
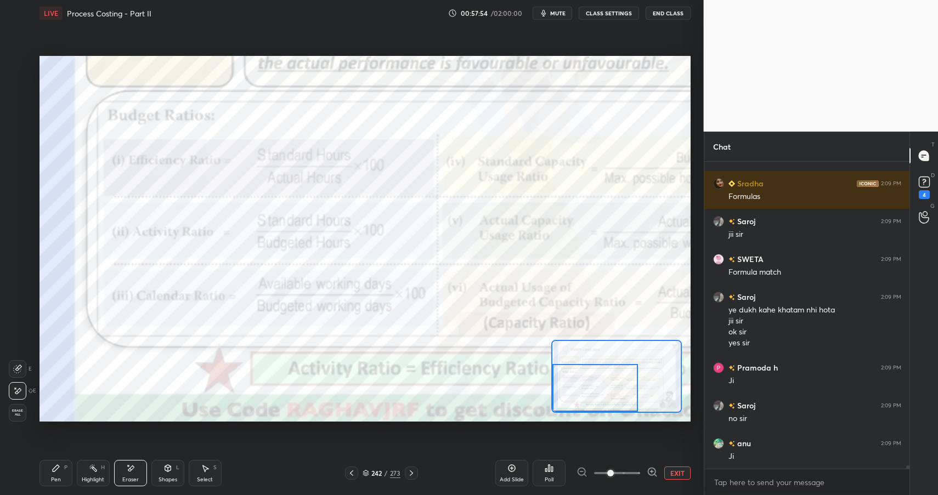
click at [59, 470] on icon at bounding box center [56, 468] width 9 height 9
click at [54, 470] on icon at bounding box center [56, 468] width 7 height 7
click at [54, 473] on div "Pen P" at bounding box center [55, 473] width 33 height 26
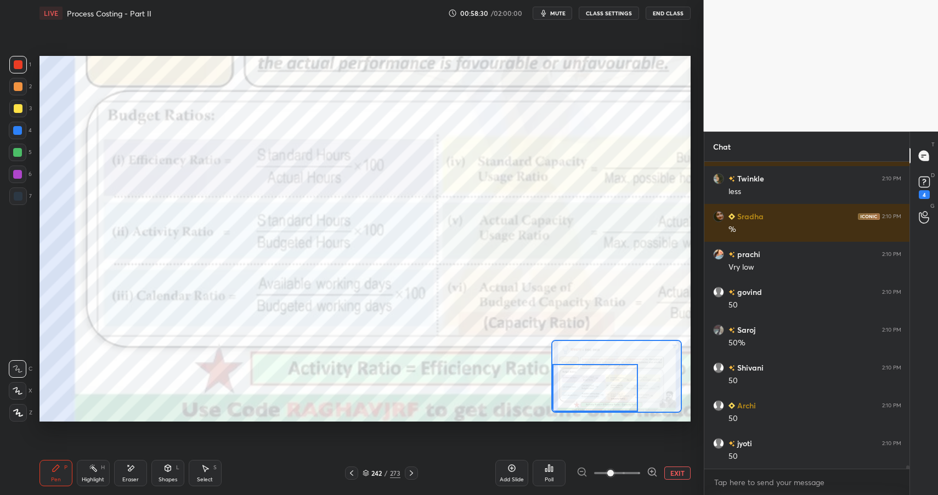
scroll to position [27714, 0]
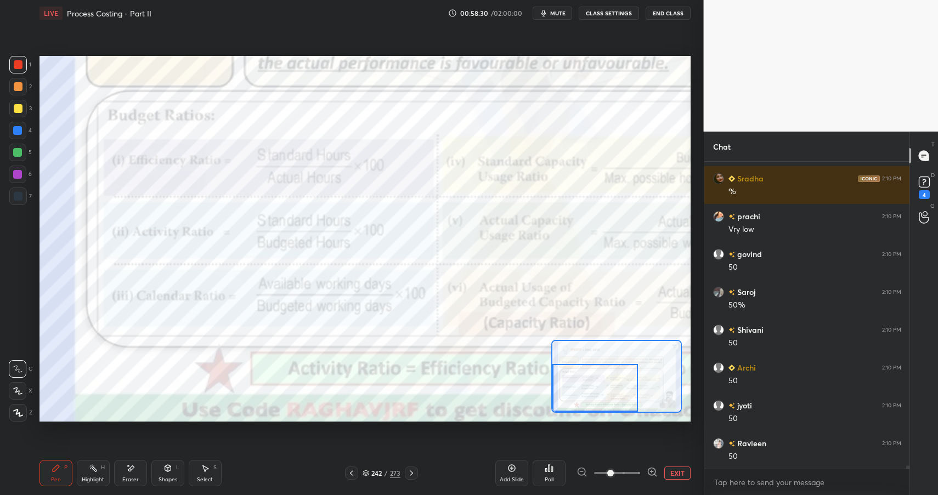
click at [512, 473] on div "Add Slide" at bounding box center [511, 473] width 33 height 26
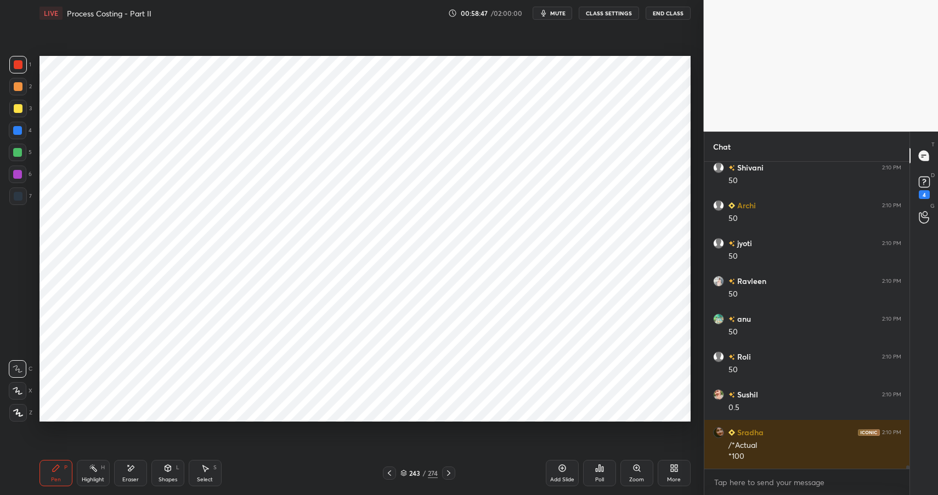
scroll to position [27914, 0]
click at [14, 129] on div at bounding box center [17, 130] width 9 height 9
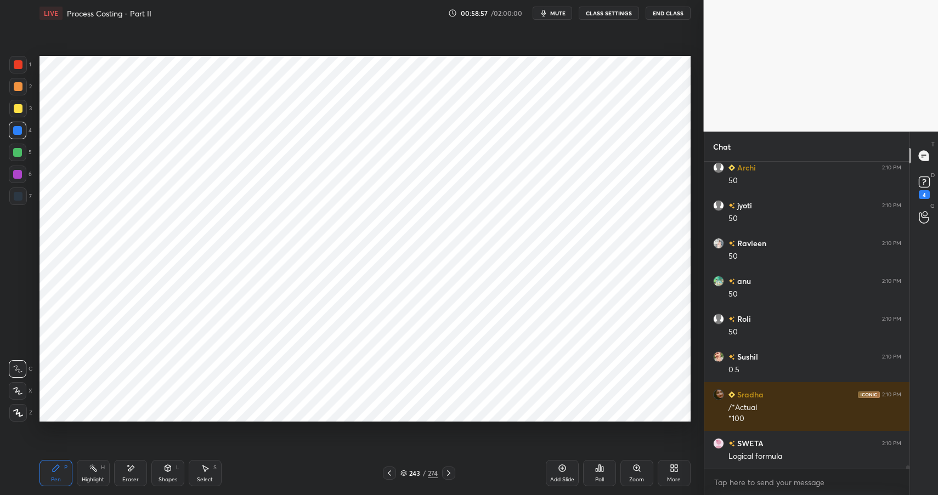
click at [20, 174] on div at bounding box center [17, 174] width 9 height 9
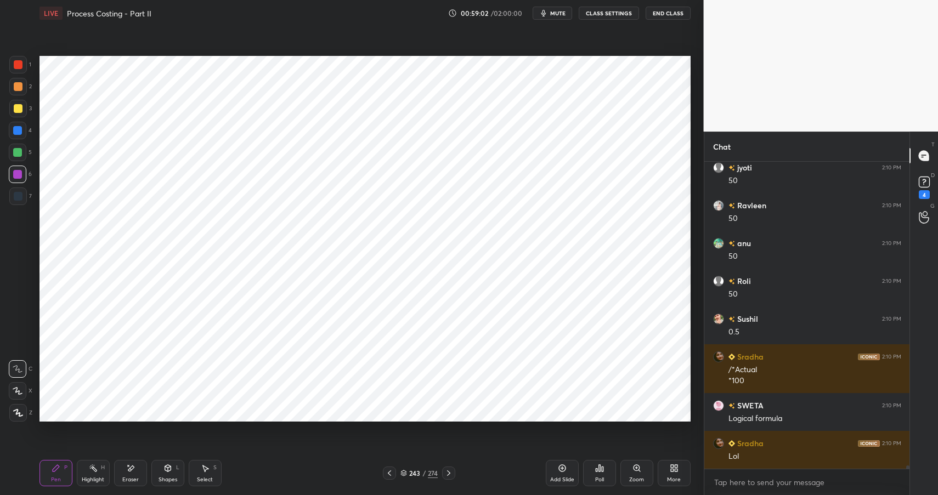
click at [17, 127] on div at bounding box center [17, 130] width 9 height 9
click at [17, 175] on div at bounding box center [17, 174] width 9 height 9
drag, startPoint x: 18, startPoint y: 175, endPoint x: 32, endPoint y: 168, distance: 16.7
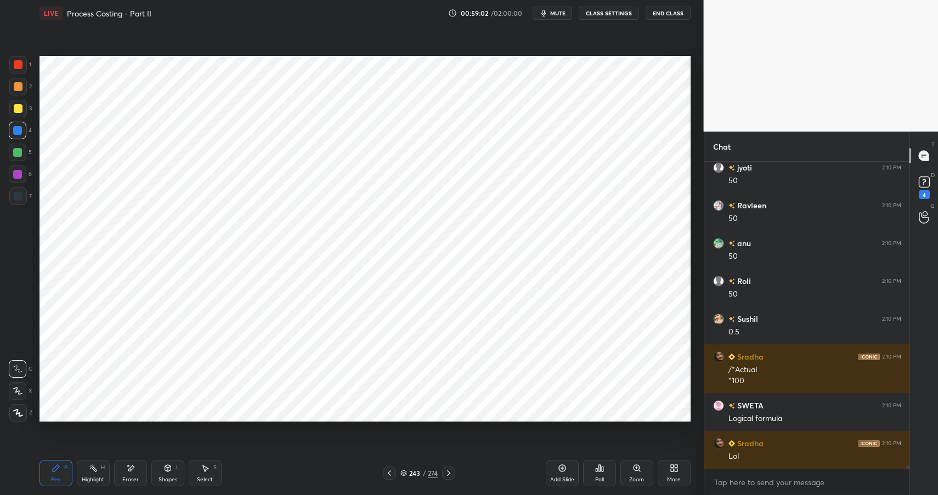
click at [18, 175] on div at bounding box center [17, 174] width 9 height 9
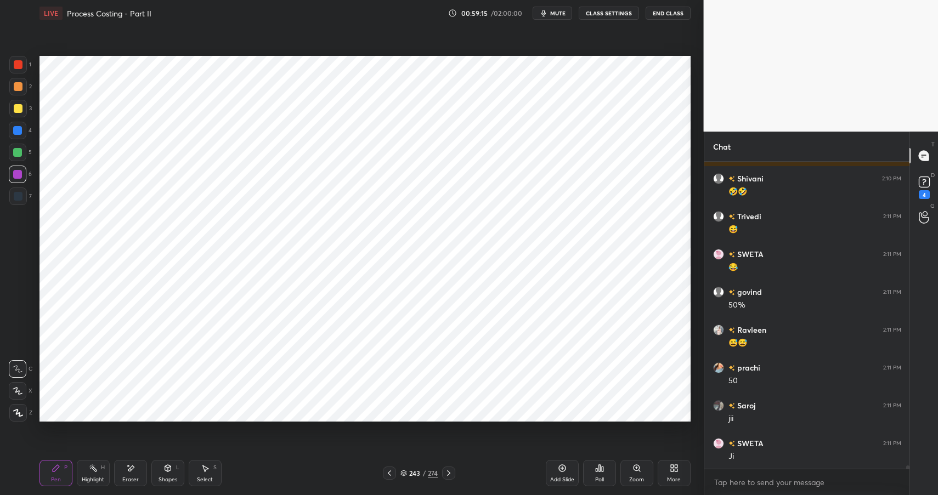
scroll to position [28330, 0]
click at [65, 466] on div "P" at bounding box center [65, 467] width 3 height 5
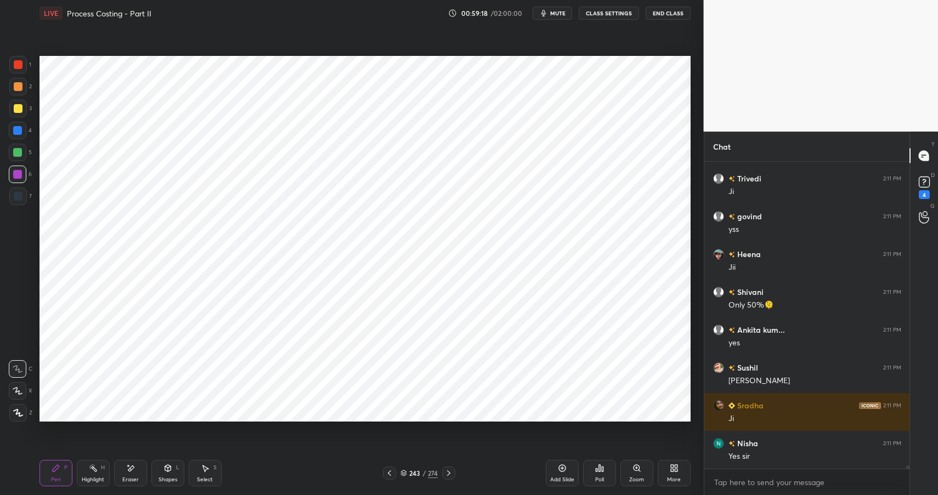
click at [20, 151] on div at bounding box center [17, 152] width 9 height 9
drag, startPoint x: 20, startPoint y: 152, endPoint x: 35, endPoint y: 145, distance: 15.7
click at [20, 152] on div at bounding box center [17, 152] width 9 height 9
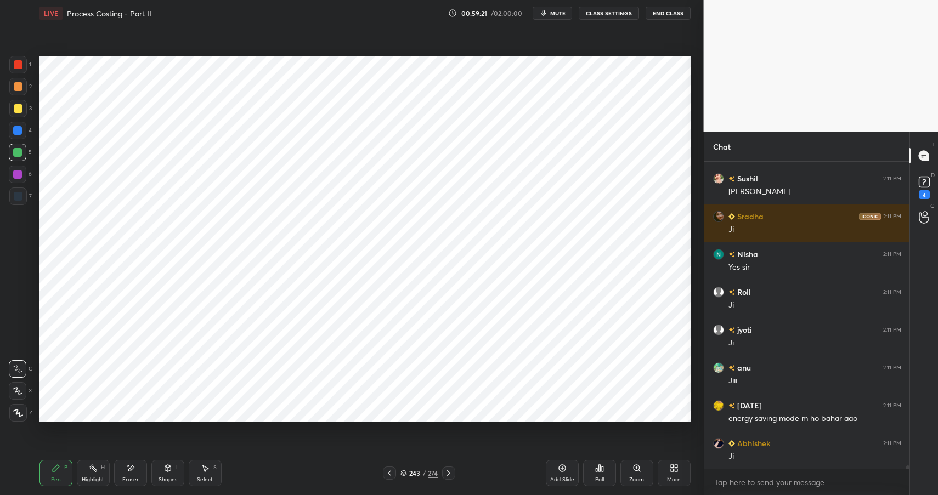
scroll to position [28784, 0]
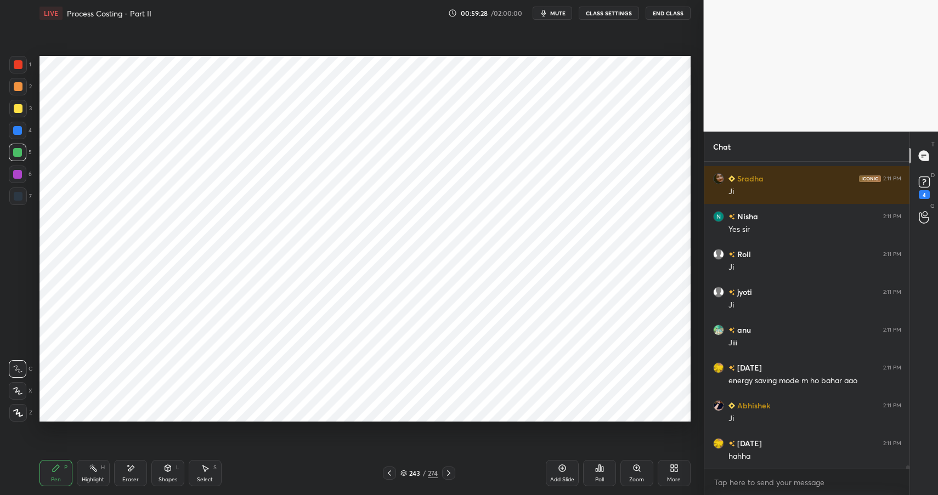
click at [163, 475] on div "Shapes L" at bounding box center [167, 473] width 33 height 26
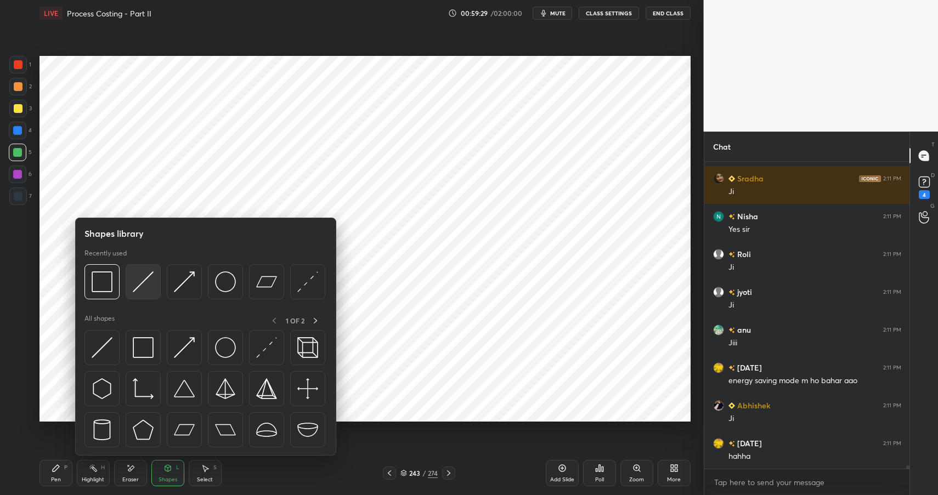
scroll to position [28822, 0]
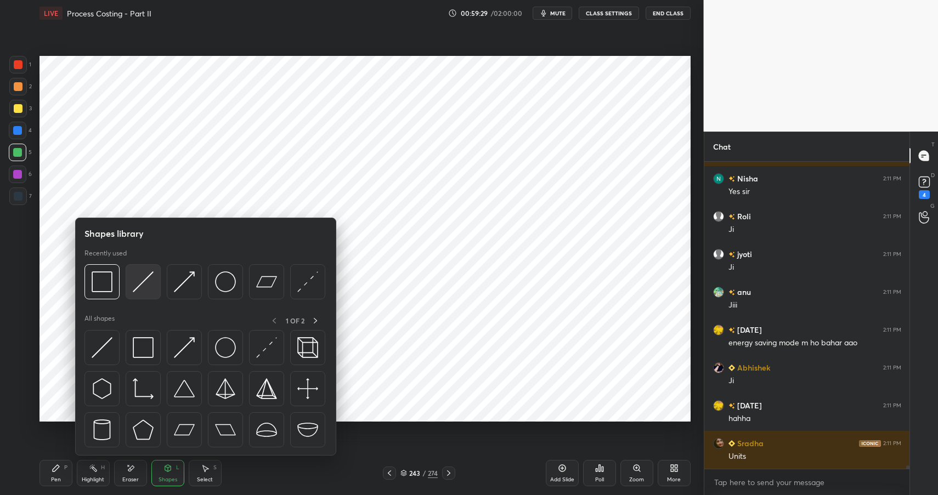
click at [140, 270] on div at bounding box center [143, 281] width 35 height 35
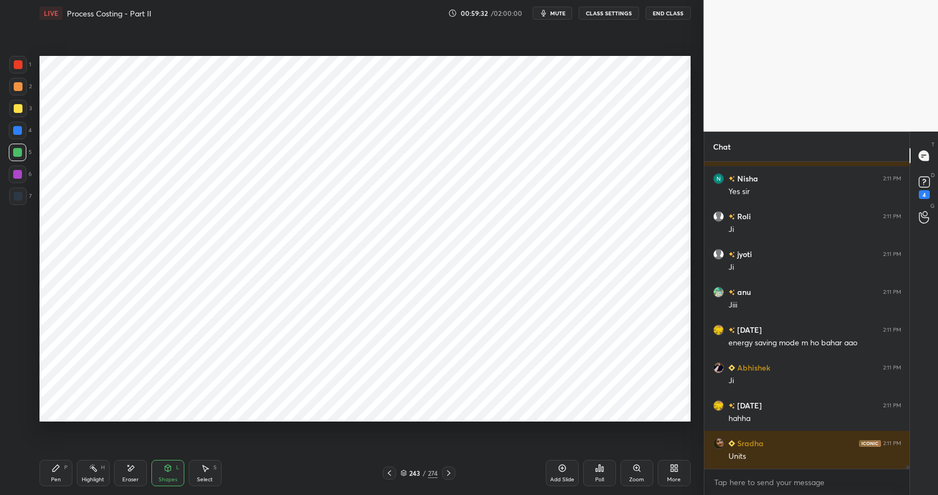
drag, startPoint x: 53, startPoint y: 469, endPoint x: 61, endPoint y: 478, distance: 12.4
click at [53, 470] on icon at bounding box center [56, 468] width 7 height 7
click at [15, 59] on div at bounding box center [18, 65] width 18 height 18
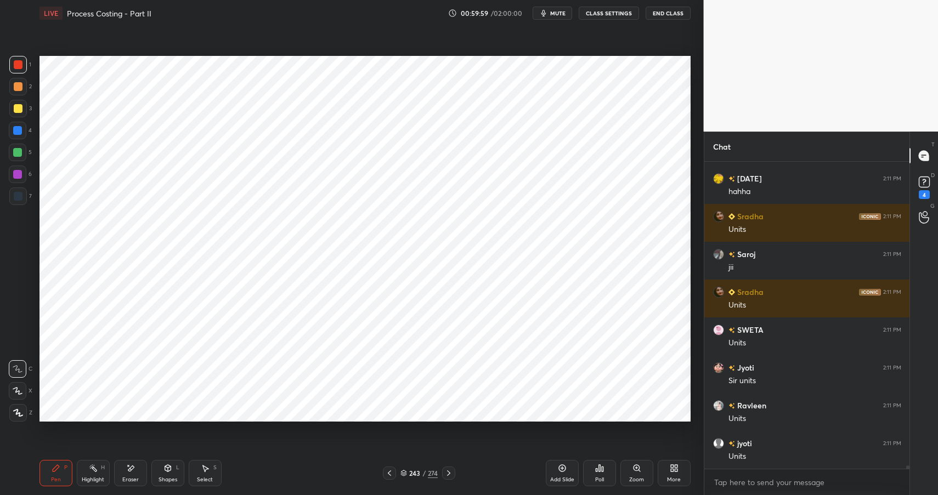
scroll to position [29125, 0]
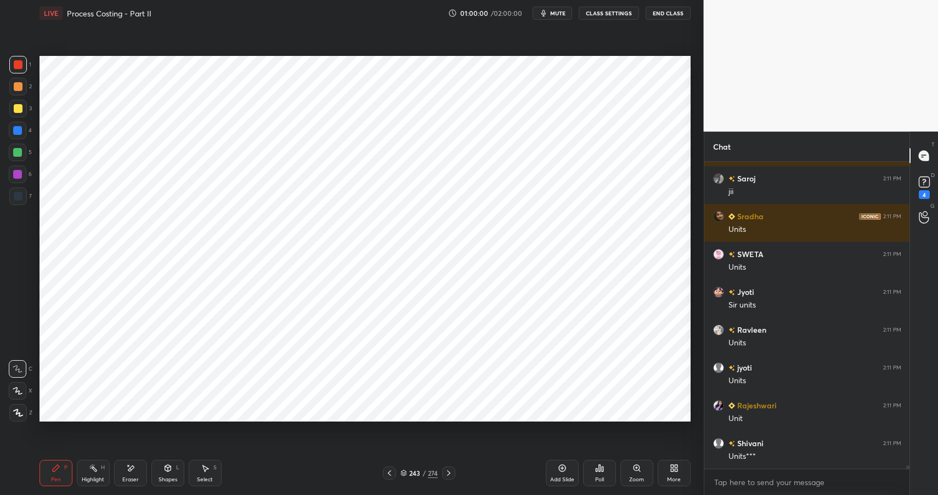
click at [24, 126] on div at bounding box center [18, 131] width 18 height 18
click at [22, 130] on div at bounding box center [18, 131] width 18 height 18
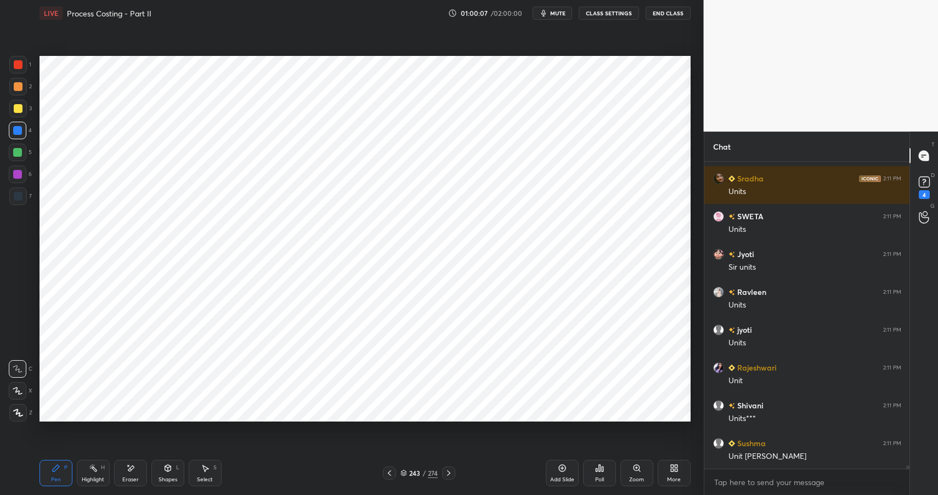
click at [126, 468] on icon at bounding box center [130, 468] width 9 height 9
click at [65, 464] on div "Pen P" at bounding box center [55, 473] width 33 height 26
click at [61, 468] on div "Pen P" at bounding box center [55, 473] width 33 height 26
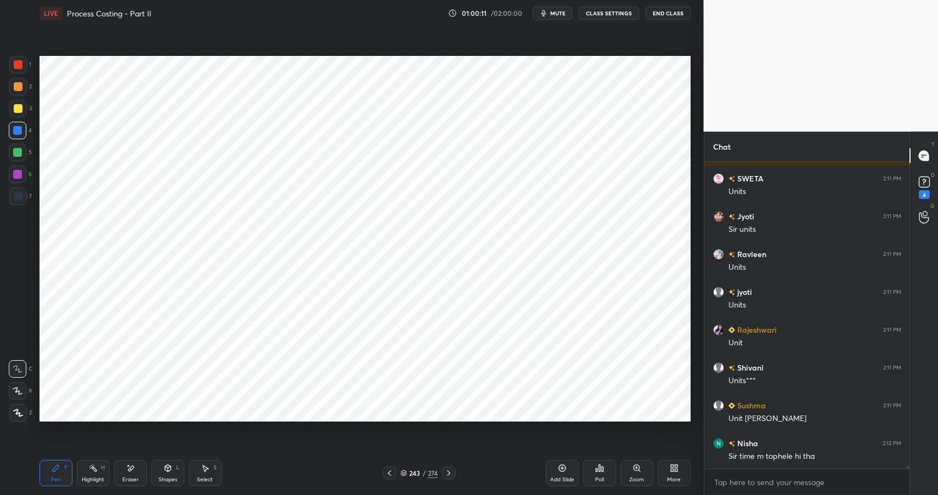
scroll to position [29238, 0]
click at [22, 197] on div at bounding box center [18, 197] width 18 height 18
click at [20, 195] on div at bounding box center [18, 196] width 9 height 9
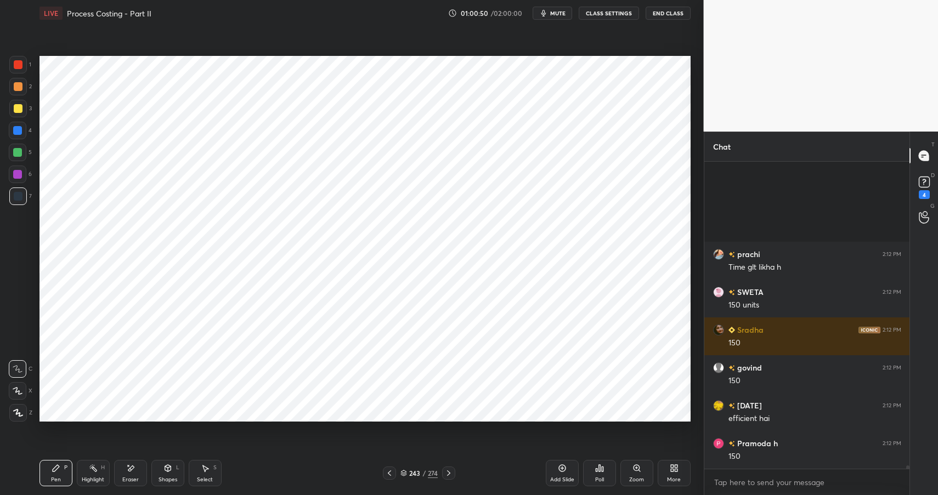
scroll to position [29578, 0]
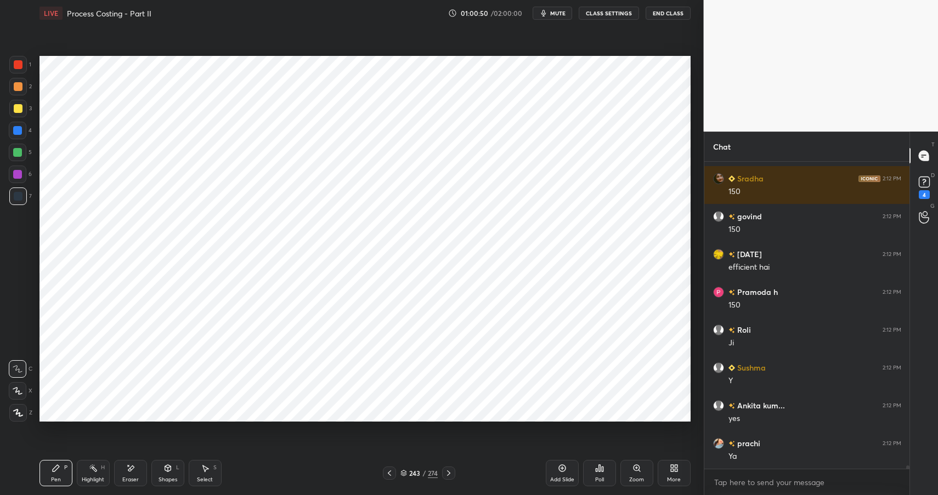
drag, startPoint x: 106, startPoint y: 474, endPoint x: 103, endPoint y: 468, distance: 6.9
click at [104, 475] on div "Highlight H" at bounding box center [93, 473] width 33 height 26
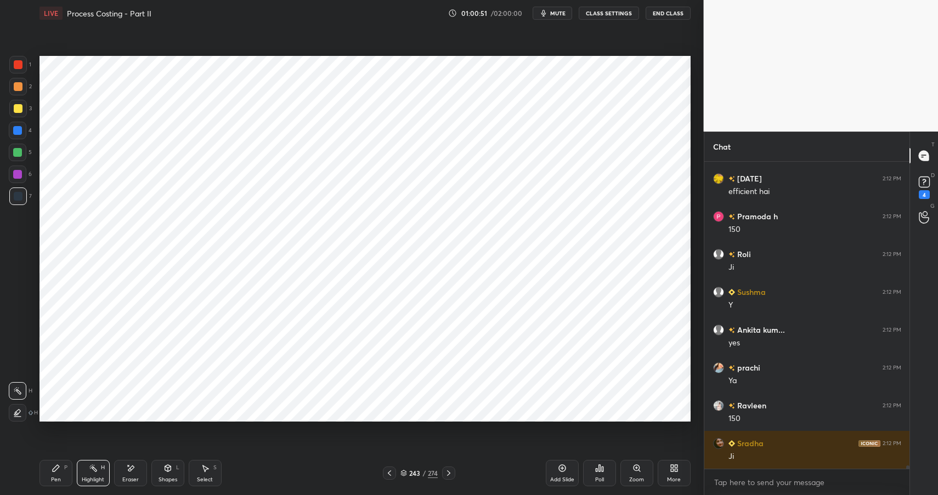
drag, startPoint x: 18, startPoint y: 152, endPoint x: 31, endPoint y: 151, distance: 12.7
click at [18, 152] on div at bounding box center [17, 152] width 9 height 9
click at [21, 155] on div at bounding box center [17, 152] width 9 height 9
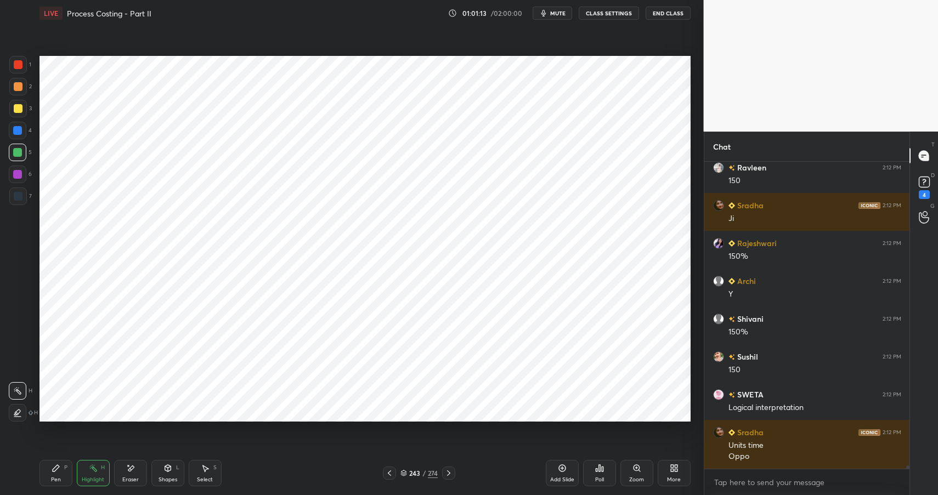
scroll to position [29930, 0]
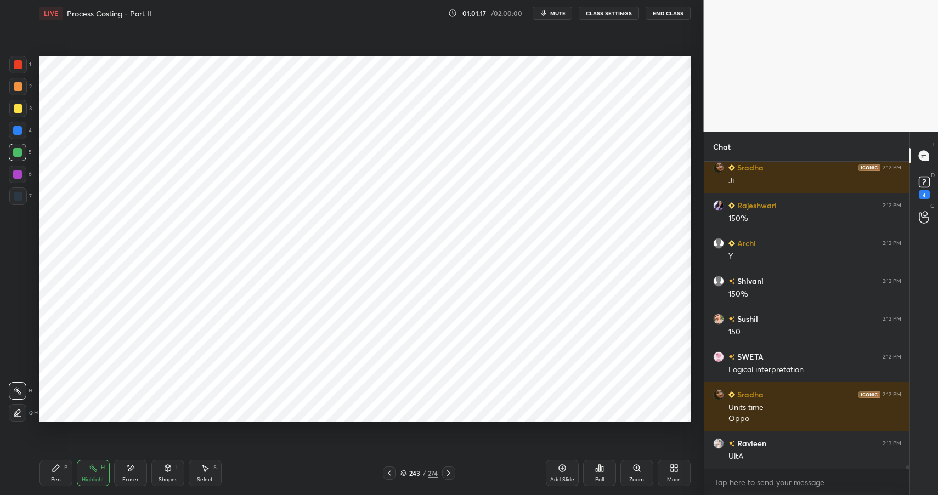
drag, startPoint x: 641, startPoint y: 468, endPoint x: 652, endPoint y: 434, distance: 36.1
click at [641, 468] on div "Zoom" at bounding box center [636, 473] width 33 height 26
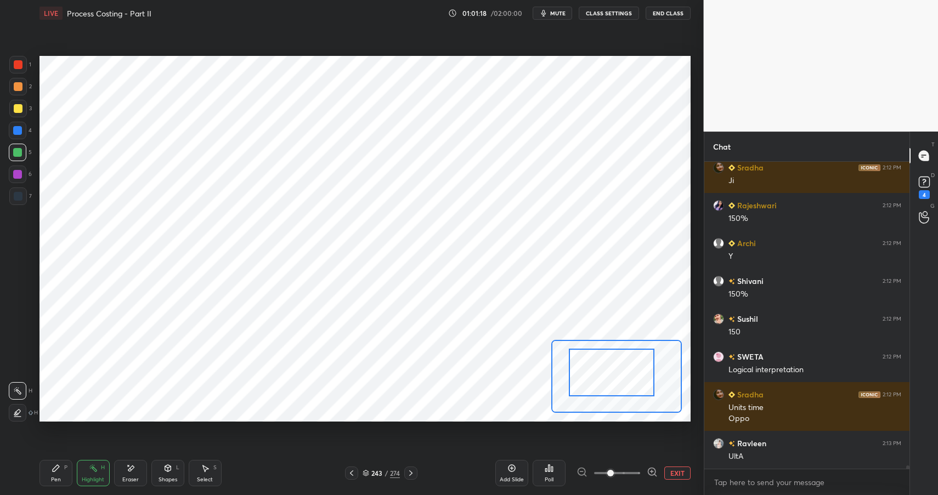
click at [532, 340] on div "Setting up your live class Poll for secs No correct answer Start poll" at bounding box center [364, 239] width 651 height 366
drag, startPoint x: 564, startPoint y: 403, endPoint x: 555, endPoint y: 423, distance: 21.6
click at [555, 424] on div "Setting up your live class Poll for secs No correct answer Start poll" at bounding box center [365, 238] width 660 height 425
click at [66, 470] on div "P" at bounding box center [65, 467] width 3 height 5
drag, startPoint x: 69, startPoint y: 470, endPoint x: 134, endPoint y: 448, distance: 69.4
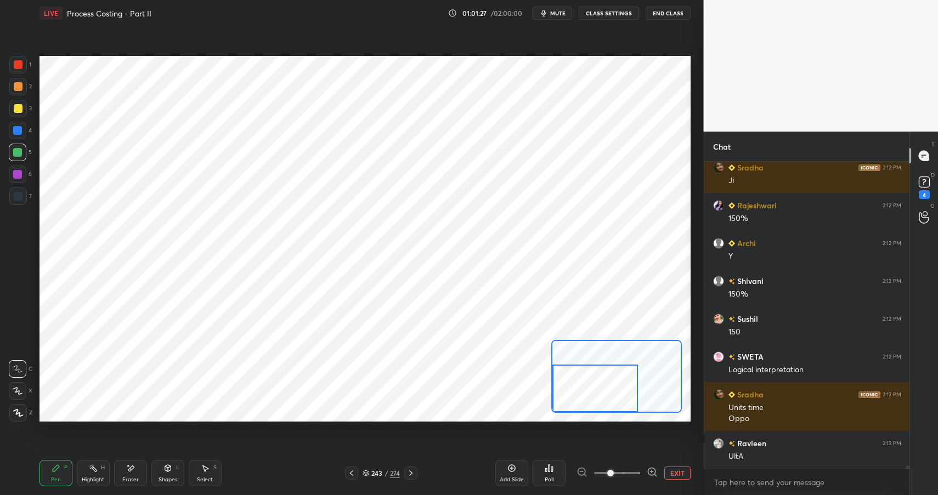
click at [69, 470] on div "Pen P" at bounding box center [55, 473] width 33 height 26
click at [648, 469] on icon at bounding box center [651, 472] width 11 height 11
click at [576, 416] on div "Setting up your live class Poll for secs No correct answer Start poll" at bounding box center [364, 239] width 651 height 366
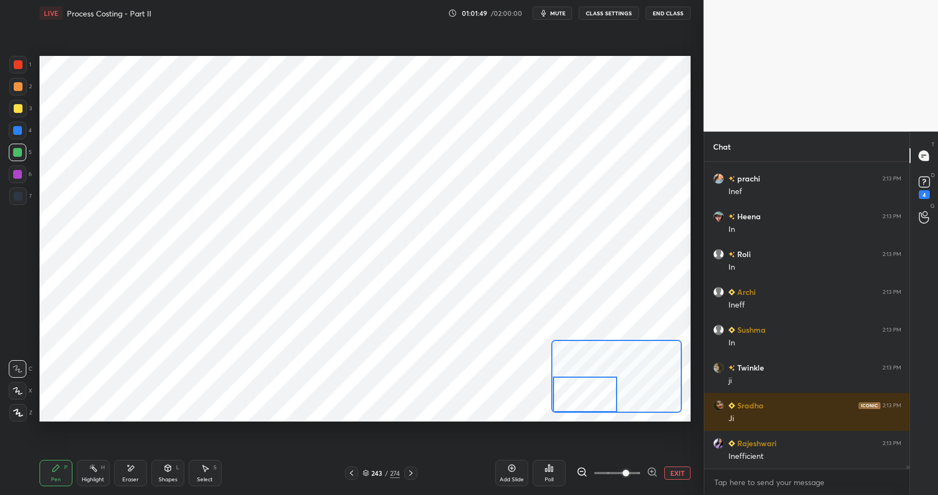
scroll to position [30611, 0]
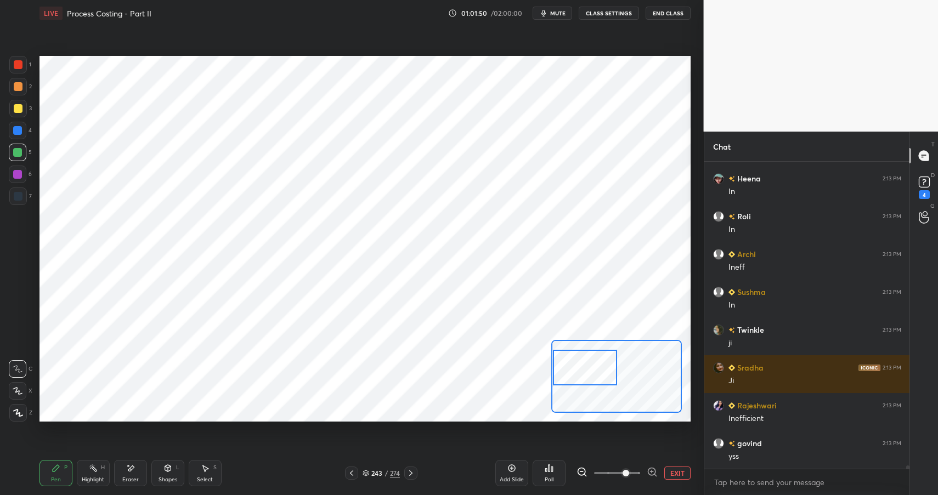
drag, startPoint x: 583, startPoint y: 395, endPoint x: 579, endPoint y: 362, distance: 32.6
click at [575, 368] on div at bounding box center [585, 368] width 64 height 36
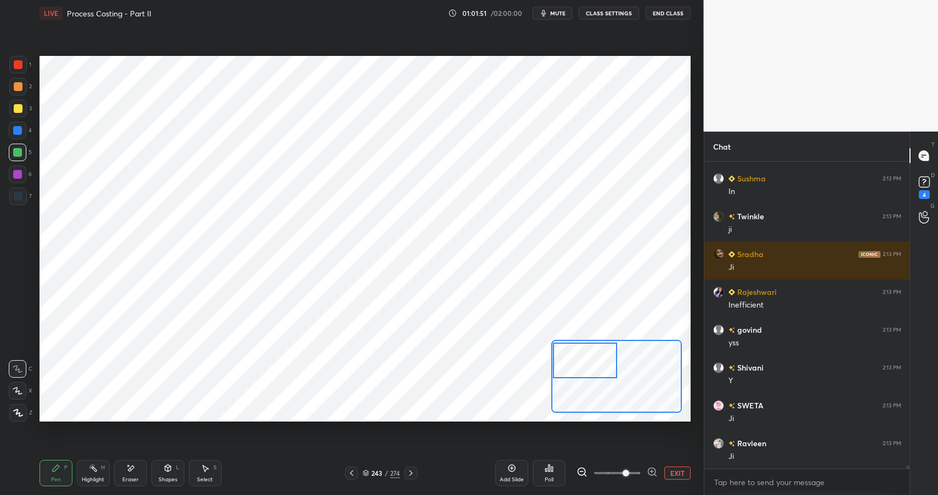
drag, startPoint x: 580, startPoint y: 357, endPoint x: 575, endPoint y: 353, distance: 7.0
click at [575, 356] on div at bounding box center [585, 361] width 64 height 36
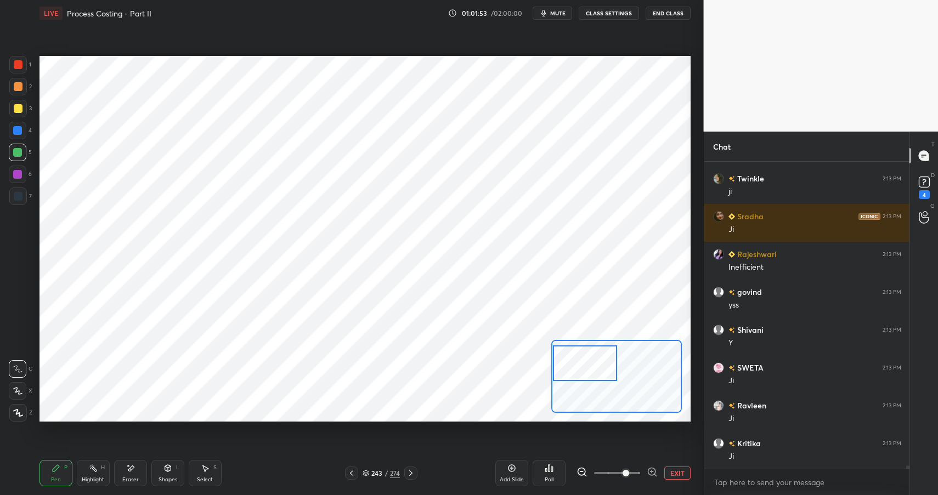
drag, startPoint x: 585, startPoint y: 362, endPoint x: 574, endPoint y: 359, distance: 11.4
click at [582, 365] on div at bounding box center [585, 363] width 64 height 36
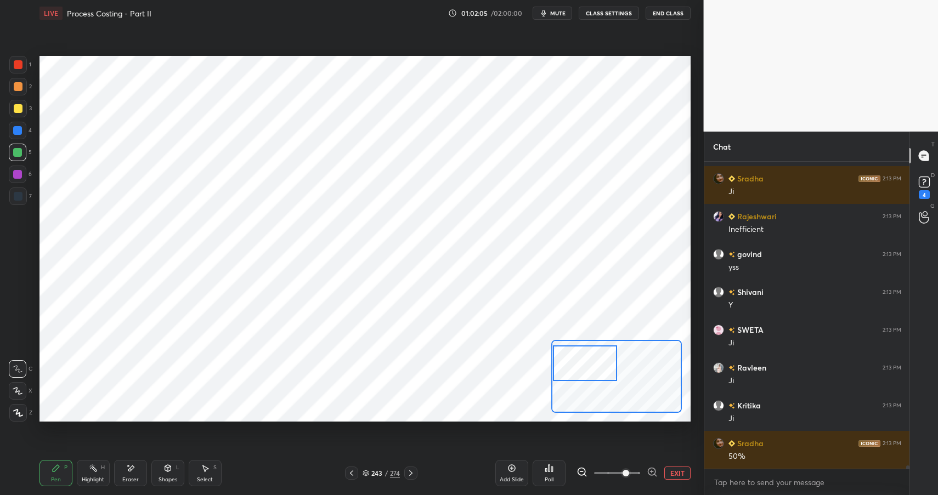
drag, startPoint x: 138, startPoint y: 465, endPoint x: 144, endPoint y: 445, distance: 21.8
click at [138, 465] on div "Eraser" at bounding box center [130, 473] width 33 height 26
click at [65, 472] on div "Pen P" at bounding box center [55, 473] width 33 height 26
drag, startPoint x: 65, startPoint y: 472, endPoint x: 118, endPoint y: 439, distance: 61.8
click at [70, 470] on div "Pen P" at bounding box center [55, 473] width 33 height 26
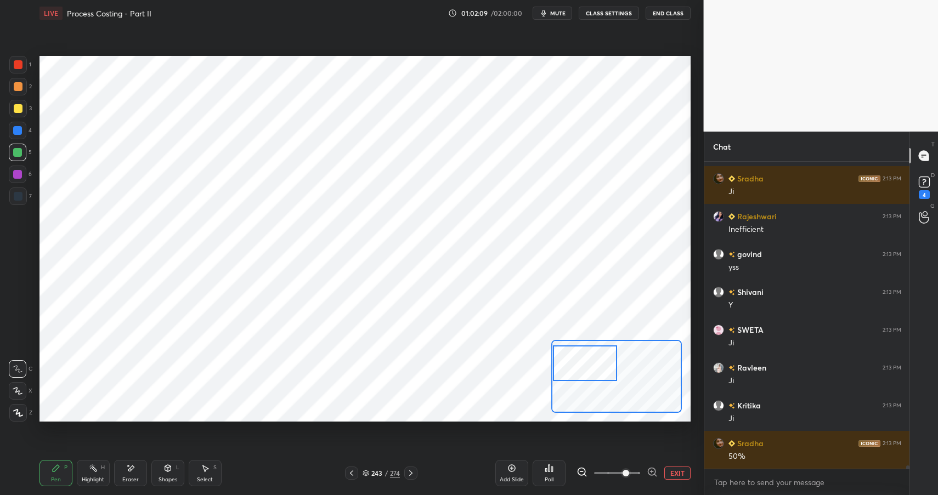
scroll to position [30838, 0]
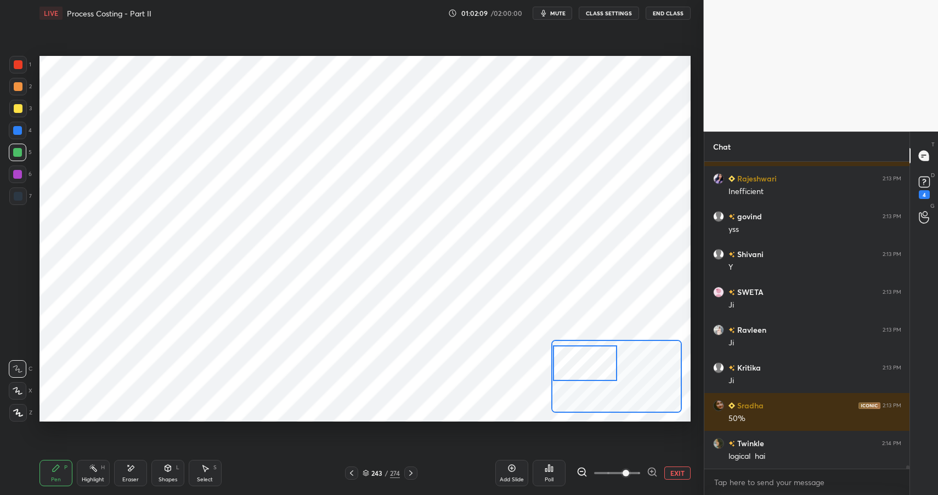
click at [141, 465] on div "Eraser" at bounding box center [130, 473] width 33 height 26
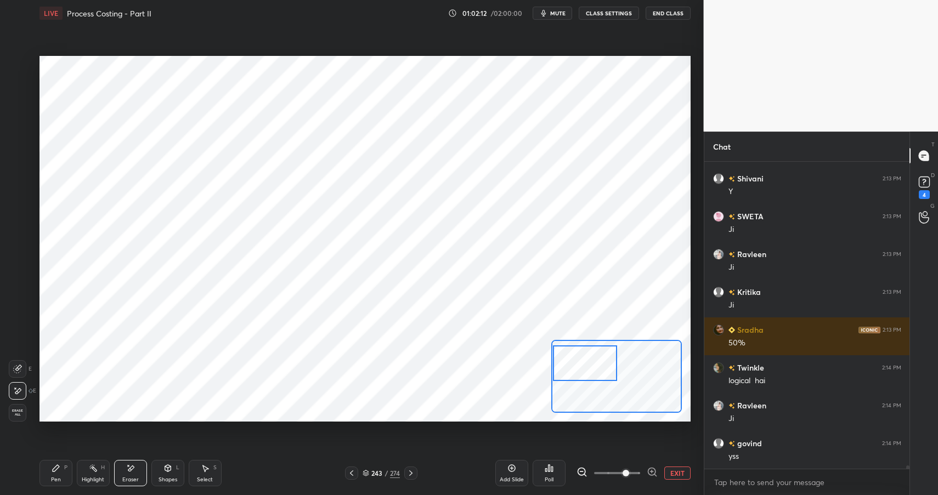
drag, startPoint x: 47, startPoint y: 474, endPoint x: 53, endPoint y: 470, distance: 7.6
click at [47, 474] on div "Pen P" at bounding box center [55, 473] width 33 height 26
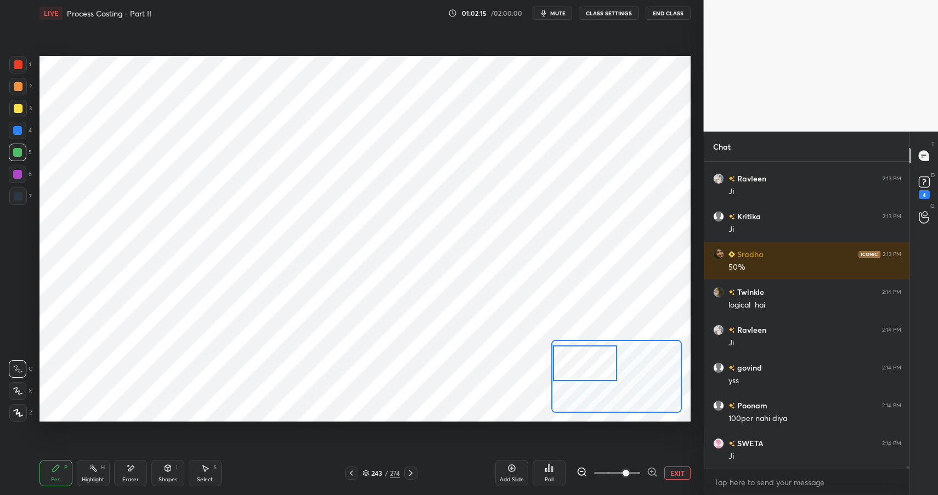
scroll to position [31027, 0]
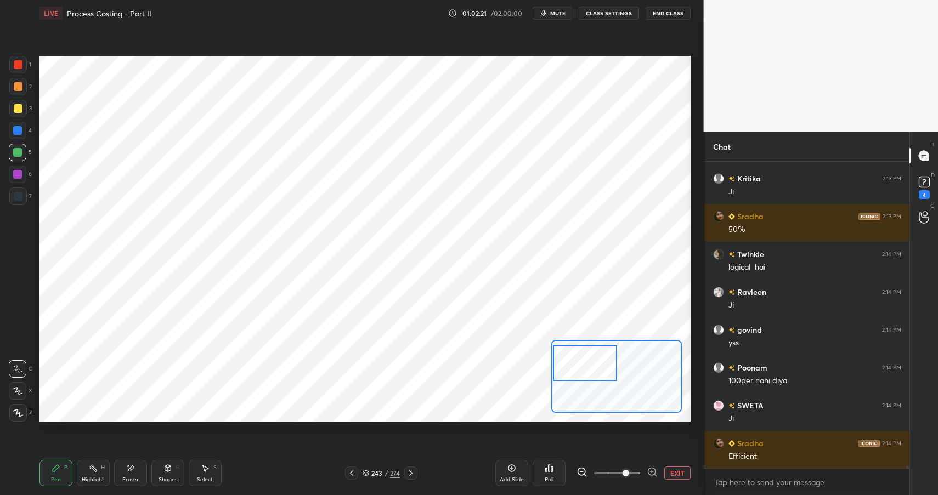
click at [137, 470] on div "Eraser" at bounding box center [130, 473] width 33 height 26
click at [67, 472] on div "Pen P" at bounding box center [55, 473] width 33 height 26
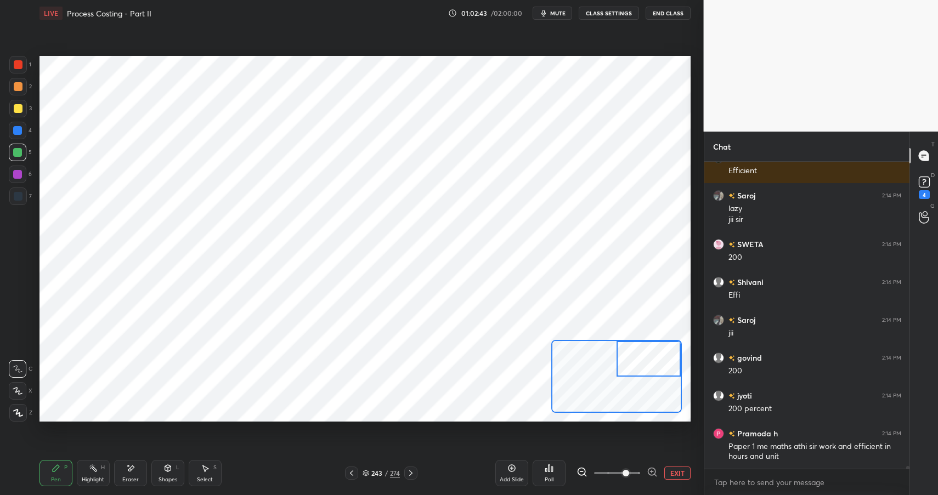
scroll to position [31350, 0]
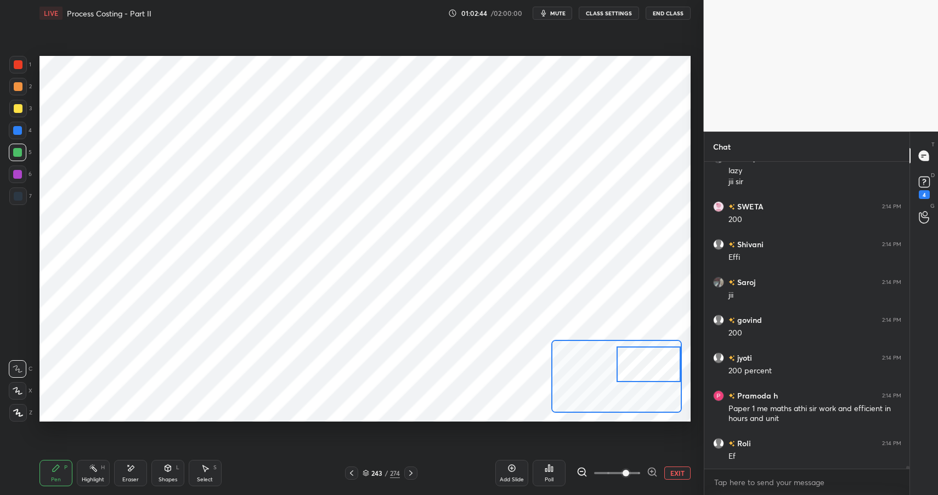
drag, startPoint x: 582, startPoint y: 359, endPoint x: 637, endPoint y: 356, distance: 54.9
click at [646, 365] on div at bounding box center [648, 365] width 64 height 36
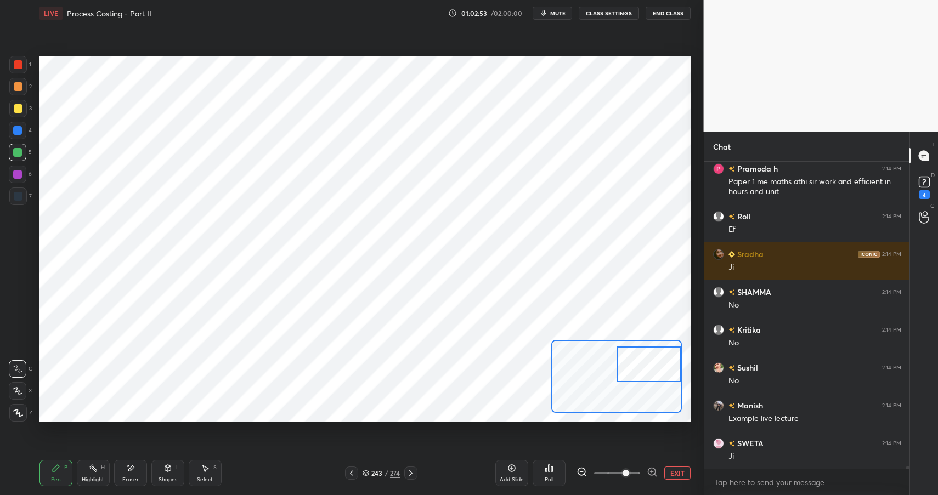
scroll to position [31615, 0]
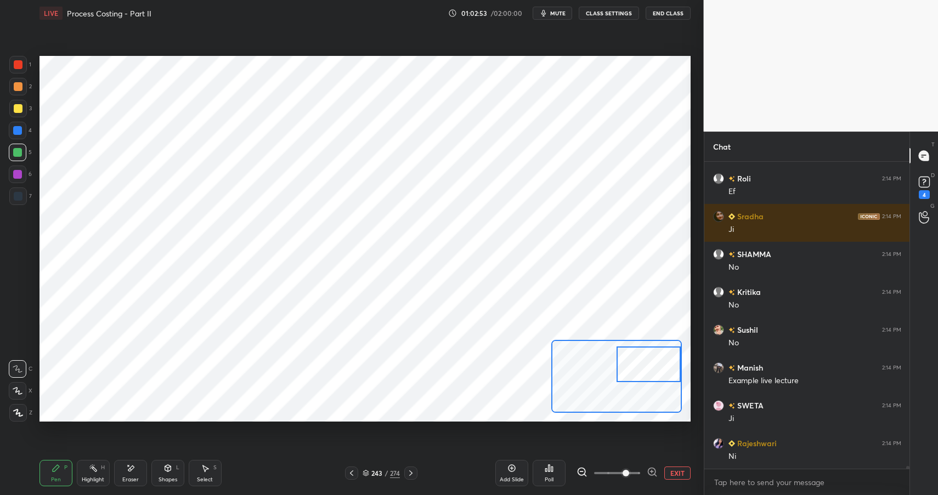
click at [670, 417] on div "Setting up your live class Poll for secs No correct answer Start poll" at bounding box center [364, 239] width 651 height 366
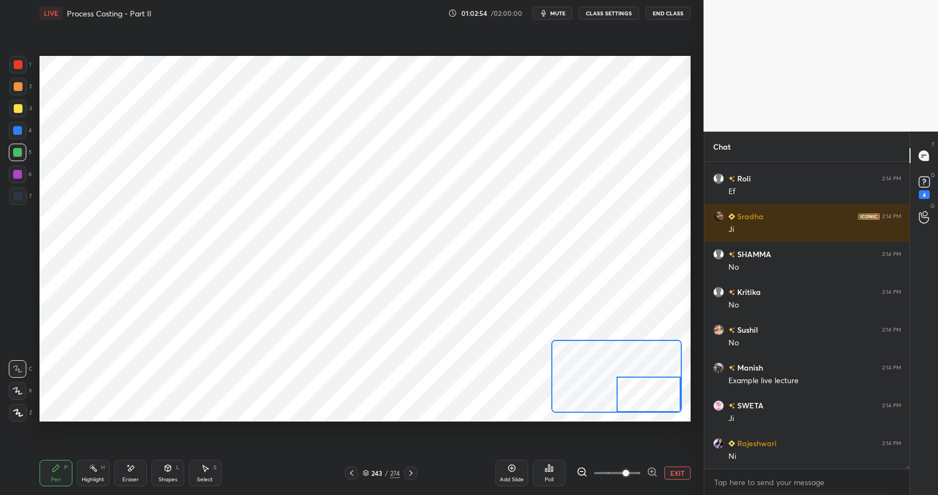
click at [64, 470] on div "P" at bounding box center [65, 467] width 3 height 5
click at [62, 473] on div "Pen P" at bounding box center [55, 473] width 33 height 26
drag, startPoint x: 26, startPoint y: 130, endPoint x: 27, endPoint y: 111, distance: 19.8
click at [26, 130] on div at bounding box center [18, 131] width 18 height 18
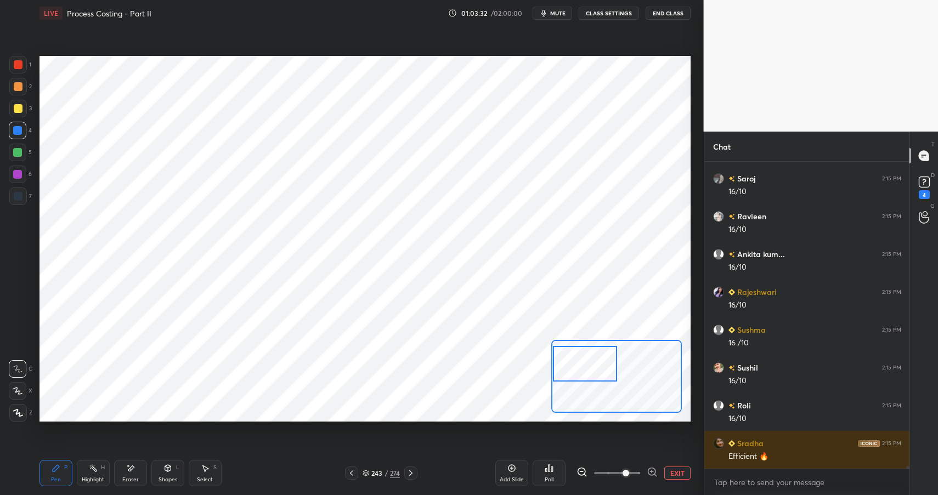
scroll to position [32183, 0]
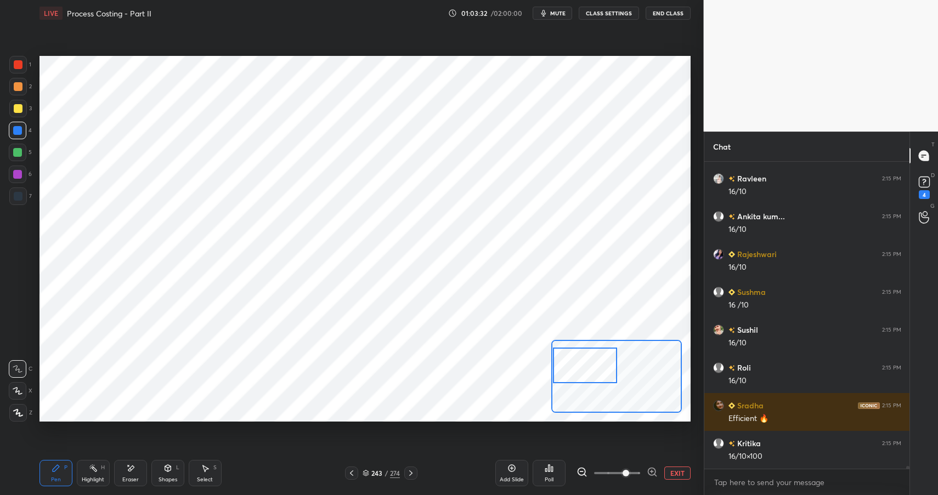
drag, startPoint x: 645, startPoint y: 385, endPoint x: 563, endPoint y: 351, distance: 88.8
click at [565, 354] on div at bounding box center [585, 366] width 64 height 36
drag, startPoint x: 601, startPoint y: 372, endPoint x: 691, endPoint y: 403, distance: 94.5
click at [699, 414] on div "1 2 3 4 5 6 7 C X Z E E Erase all H H LIVE Process Costing - Part II 01:03:37 /…" at bounding box center [351, 247] width 703 height 495
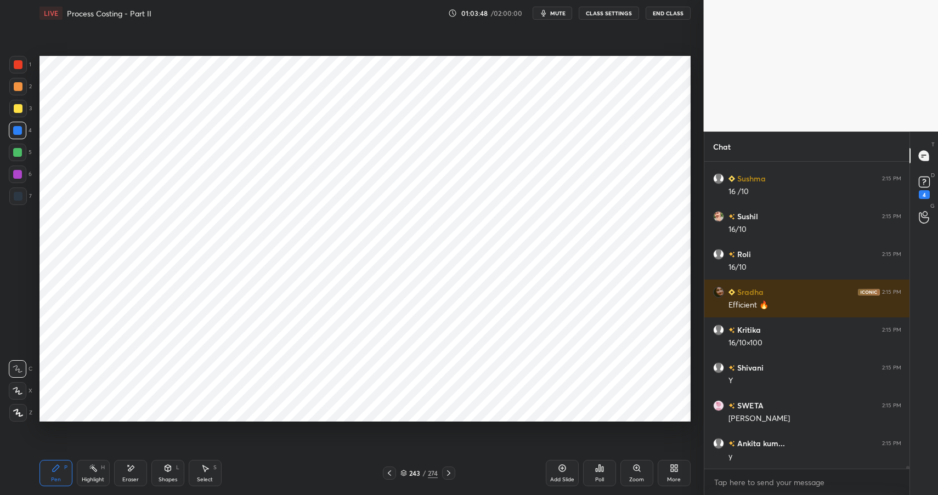
scroll to position [32334, 0]
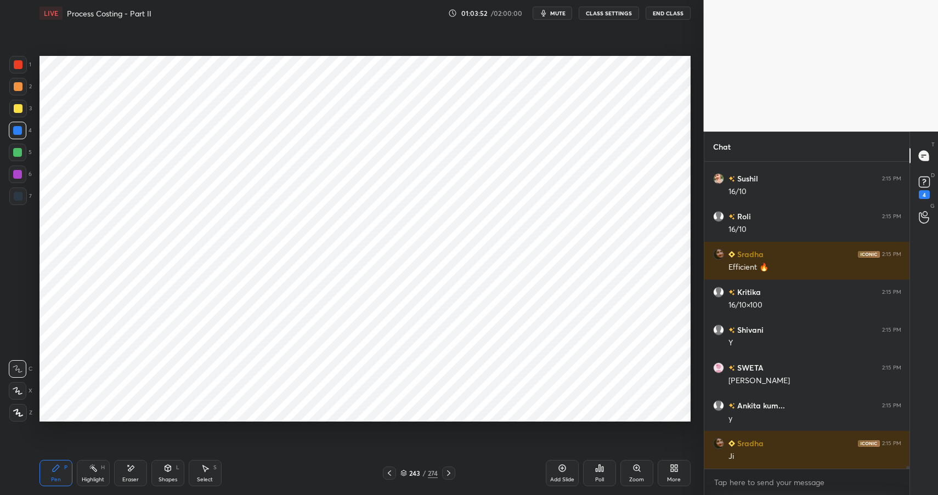
click at [89, 473] on div "Highlight H" at bounding box center [93, 473] width 33 height 26
drag, startPoint x: 89, startPoint y: 473, endPoint x: 142, endPoint y: 443, distance: 60.9
click at [89, 473] on div "Highlight H" at bounding box center [93, 473] width 33 height 26
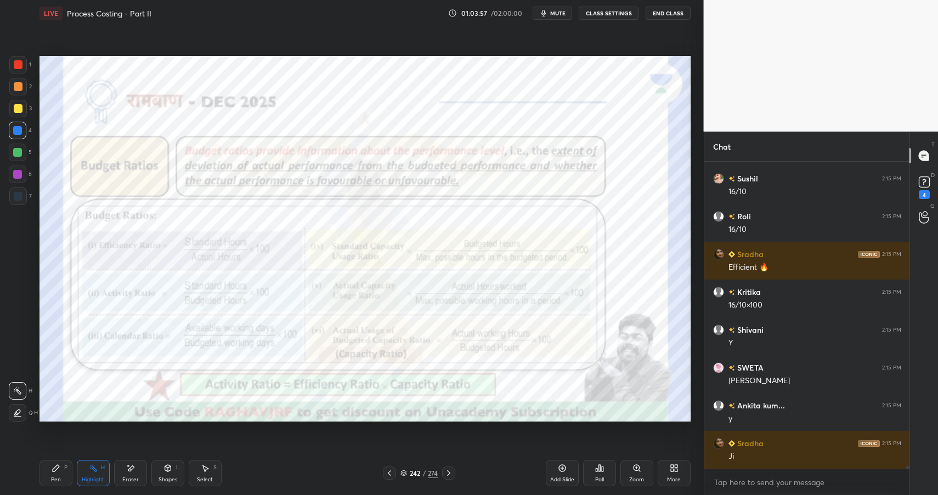
click at [626, 467] on div "Zoom" at bounding box center [636, 473] width 33 height 26
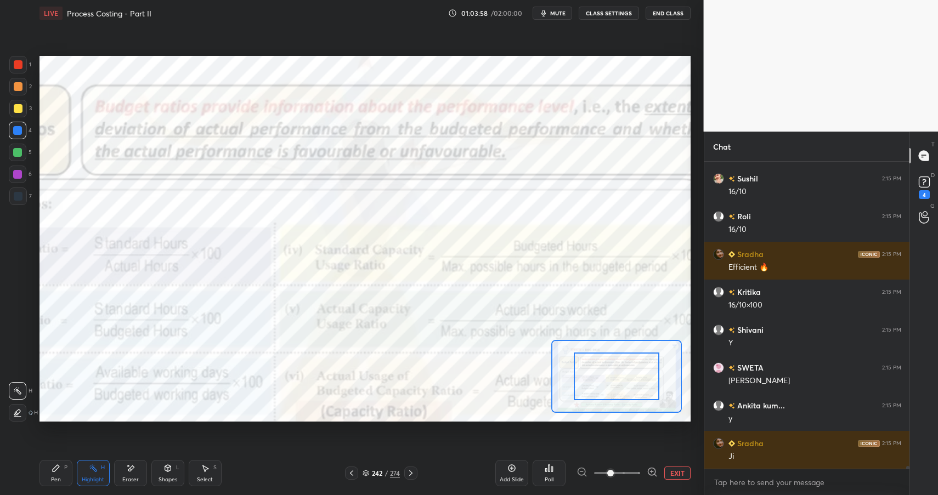
scroll to position [32372, 0]
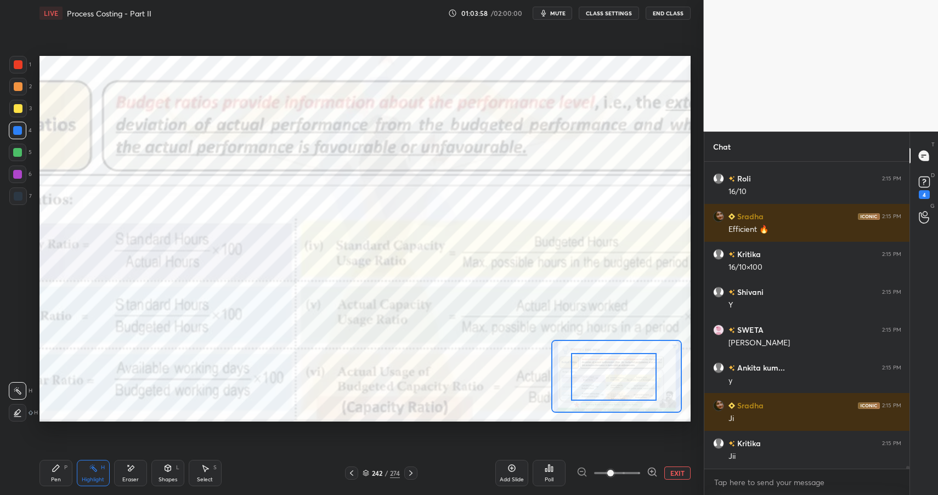
click at [571, 387] on div at bounding box center [614, 376] width 86 height 47
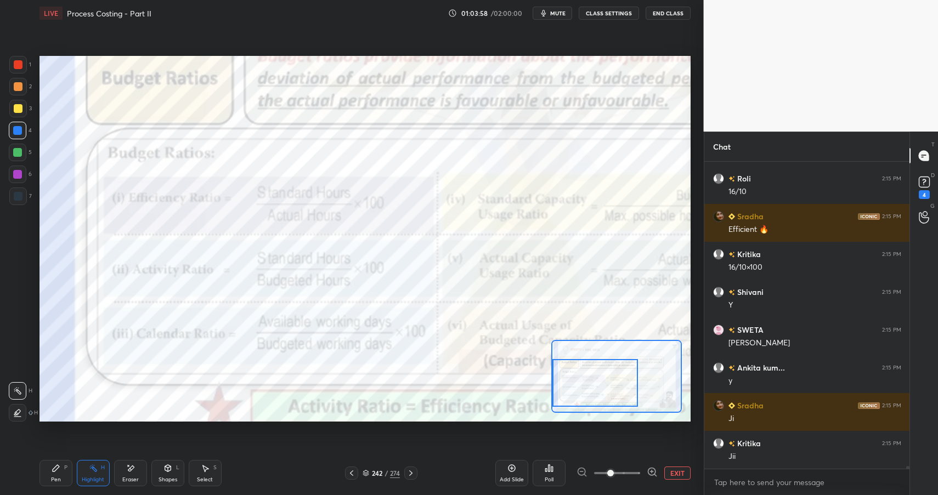
drag, startPoint x: 570, startPoint y: 393, endPoint x: 559, endPoint y: 381, distance: 15.9
click at [565, 393] on div at bounding box center [595, 382] width 86 height 47
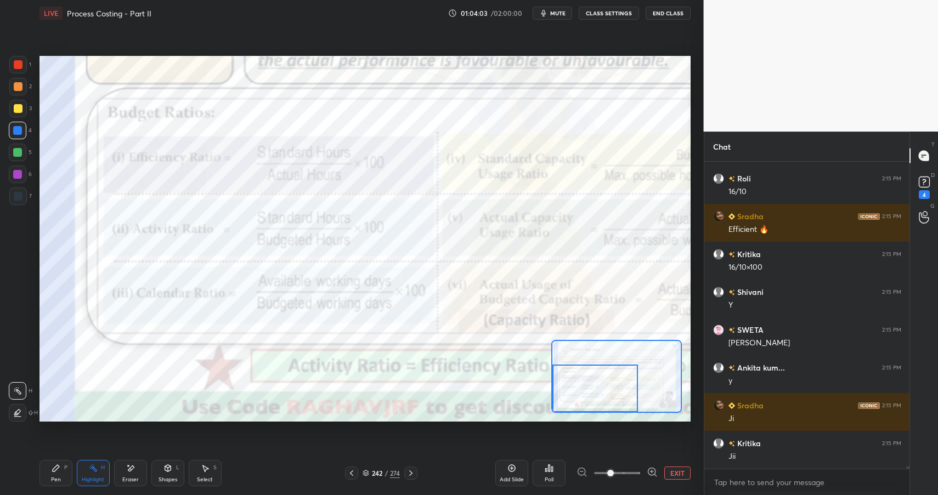
click at [167, 479] on div "Shapes" at bounding box center [167, 479] width 19 height 5
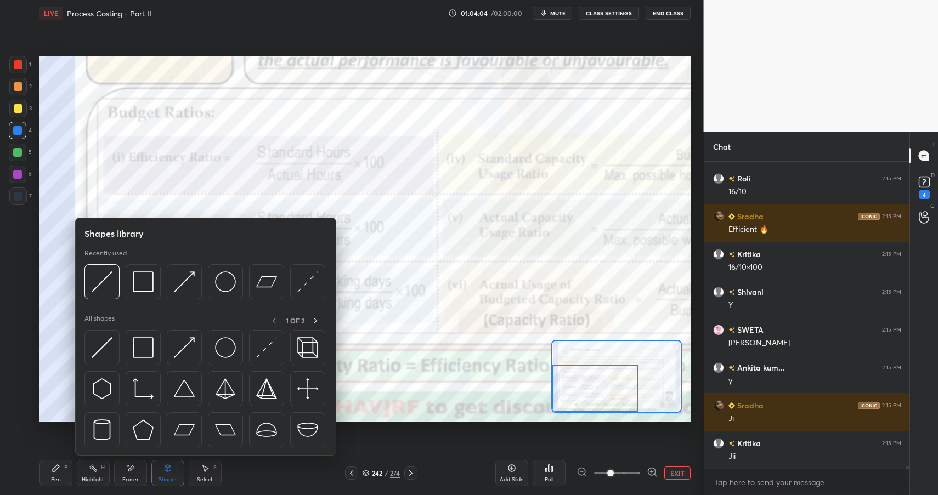
click at [58, 478] on div "Pen" at bounding box center [56, 479] width 10 height 5
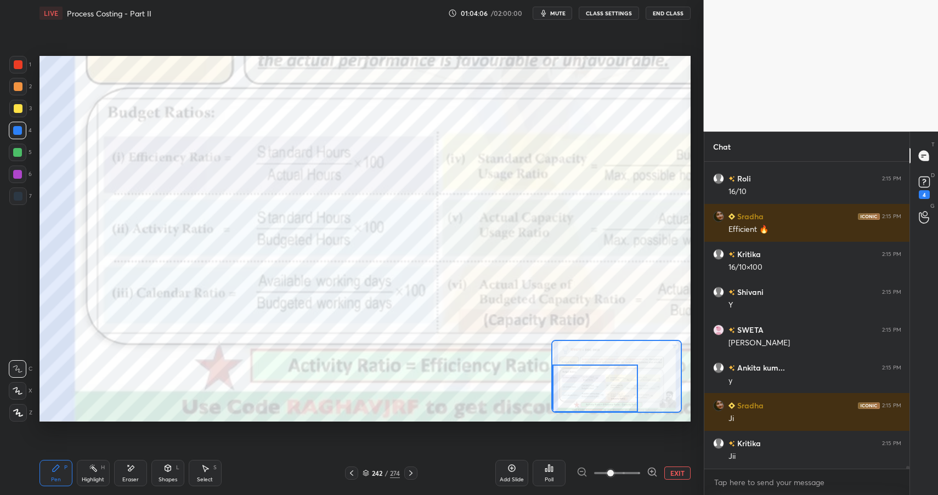
scroll to position [32410, 0]
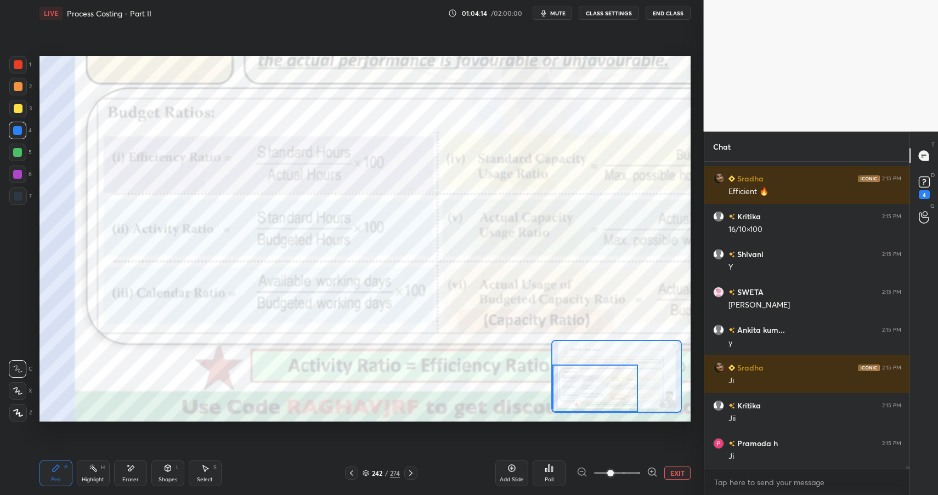
click at [90, 477] on div "Highlight" at bounding box center [93, 479] width 22 height 5
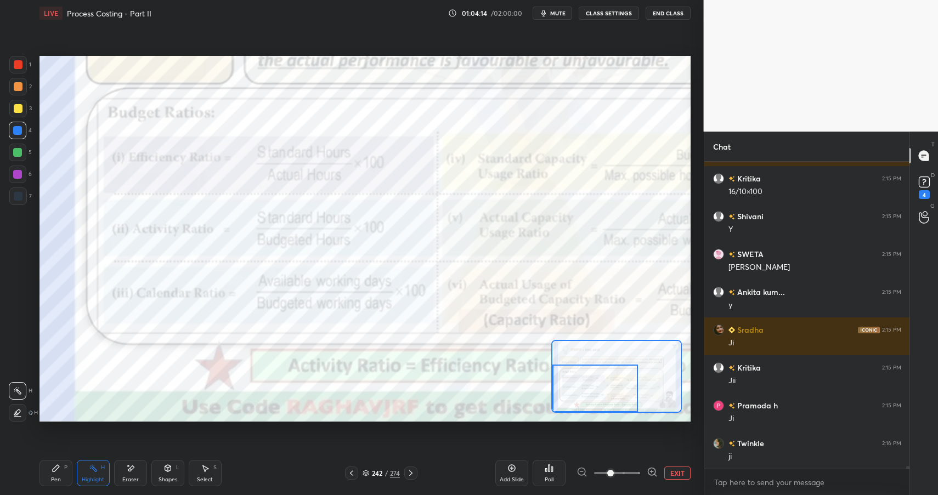
click at [94, 472] on div "Highlight H" at bounding box center [93, 473] width 33 height 26
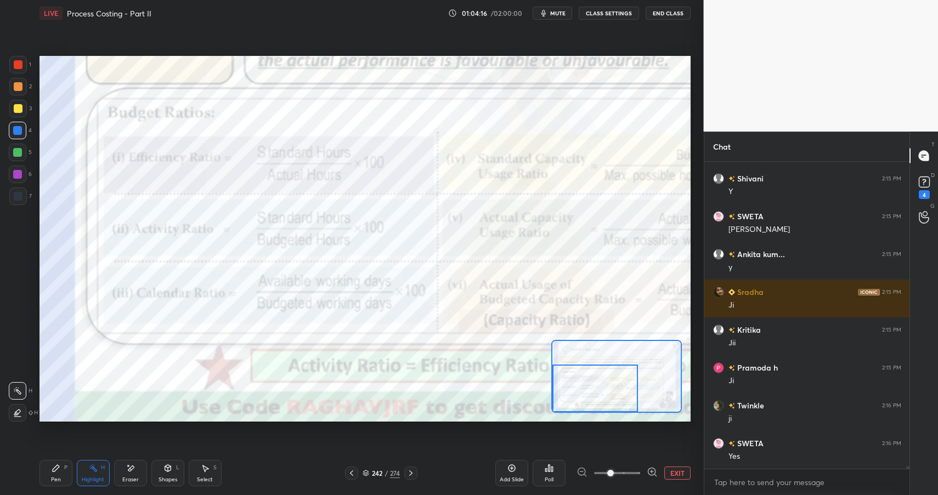
click at [59, 465] on icon at bounding box center [56, 468] width 9 height 9
drag, startPoint x: 59, startPoint y: 466, endPoint x: 84, endPoint y: 439, distance: 36.8
click at [59, 466] on icon at bounding box center [56, 468] width 9 height 9
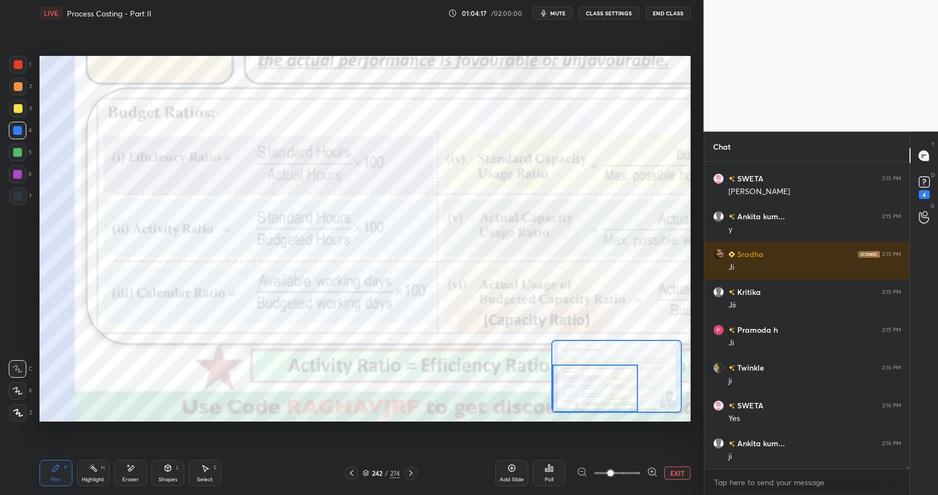
click at [16, 173] on div at bounding box center [17, 174] width 9 height 9
drag, startPoint x: 16, startPoint y: 173, endPoint x: 23, endPoint y: 164, distance: 11.4
click at [16, 173] on div at bounding box center [17, 174] width 9 height 9
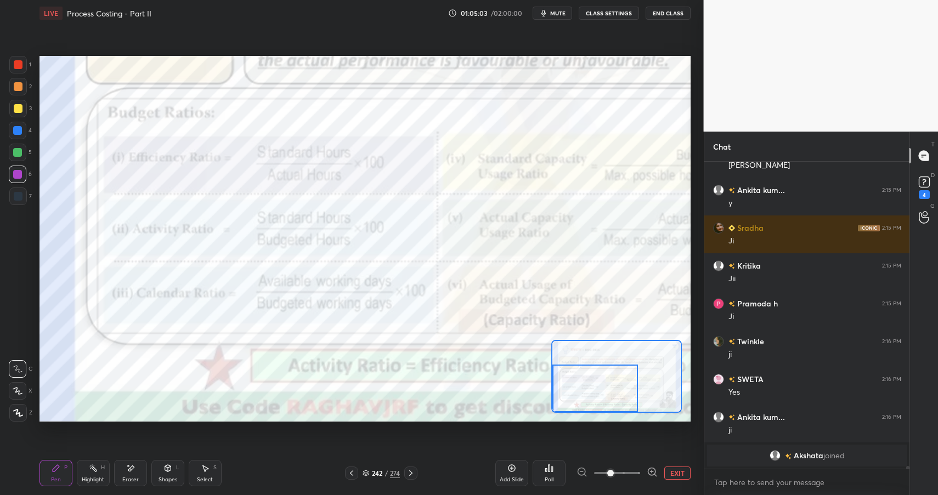
scroll to position [30658, 0]
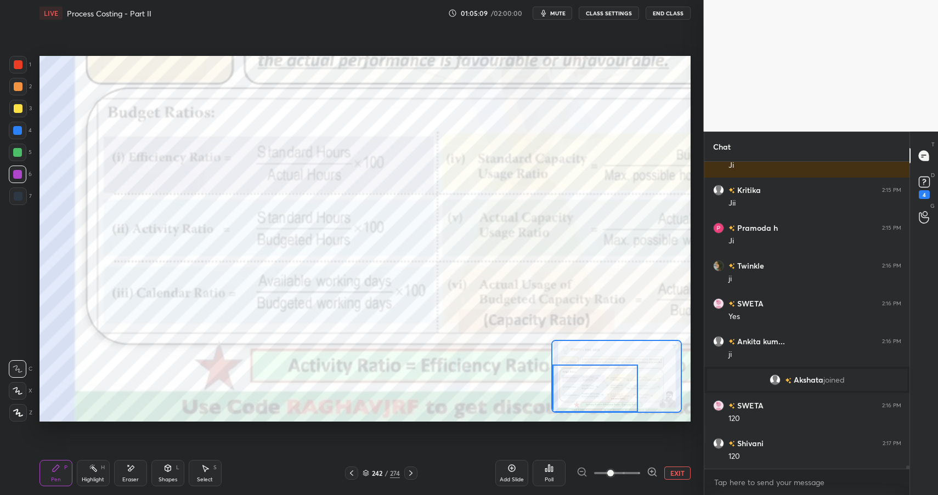
click at [130, 477] on div "Eraser" at bounding box center [130, 479] width 16 height 5
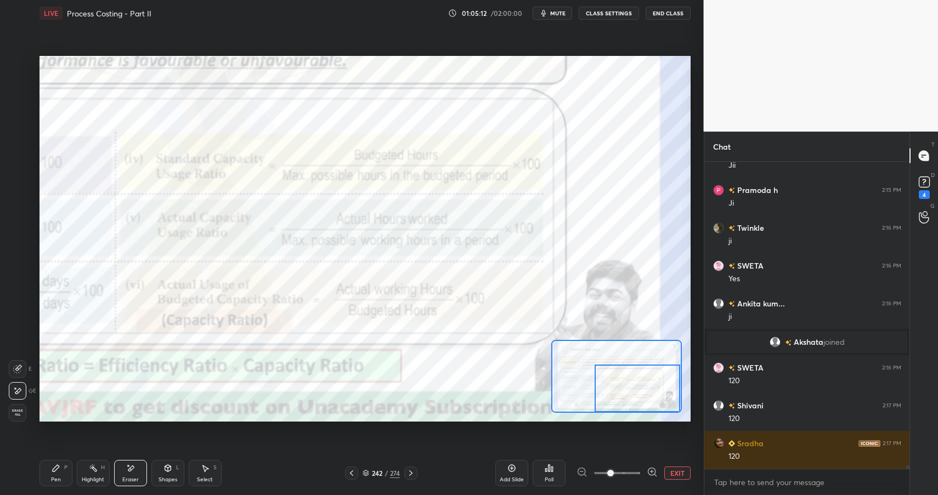
drag, startPoint x: 590, startPoint y: 385, endPoint x: 643, endPoint y: 391, distance: 52.5
click at [649, 396] on div at bounding box center [637, 388] width 86 height 47
click at [64, 470] on div "P" at bounding box center [65, 467] width 3 height 5
click at [67, 474] on div "Pen P" at bounding box center [55, 473] width 33 height 26
click at [87, 469] on div "Highlight H" at bounding box center [93, 473] width 33 height 26
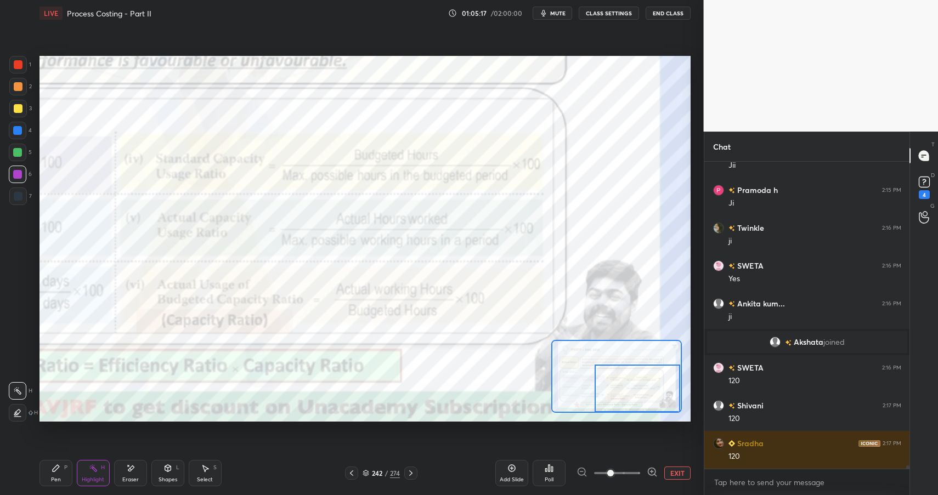
drag, startPoint x: 91, startPoint y: 473, endPoint x: 115, endPoint y: 436, distance: 43.5
click at [91, 473] on div "Highlight H" at bounding box center [93, 473] width 33 height 26
click at [60, 466] on div "Pen P" at bounding box center [55, 473] width 33 height 26
click at [61, 471] on div "Pen P" at bounding box center [55, 473] width 33 height 26
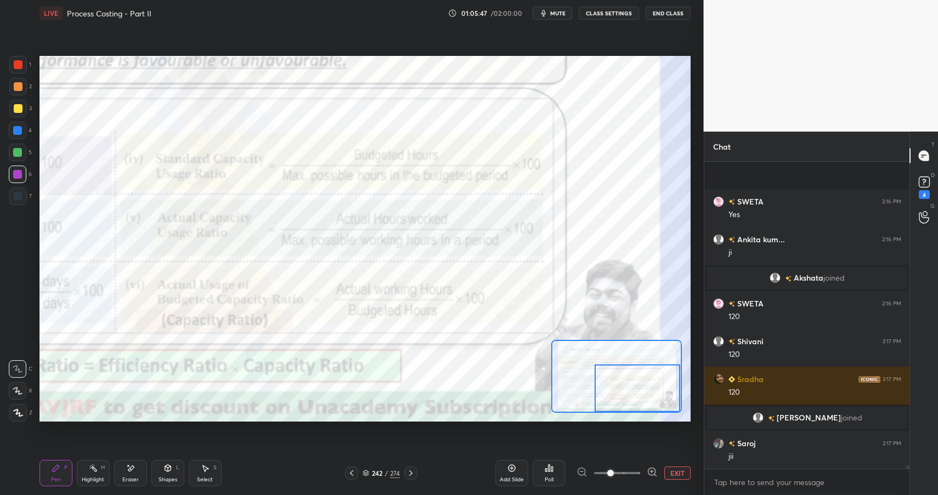
scroll to position [30767, 0]
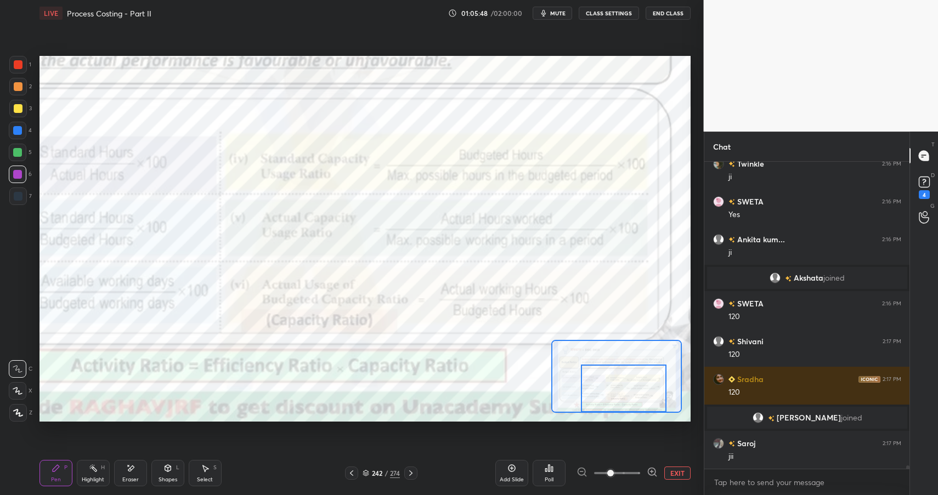
click at [583, 387] on div at bounding box center [624, 388] width 86 height 47
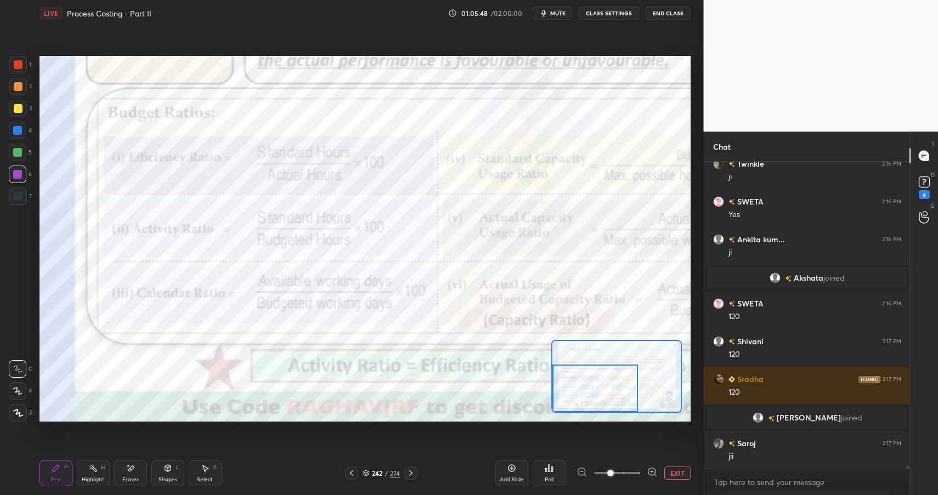
scroll to position [30804, 0]
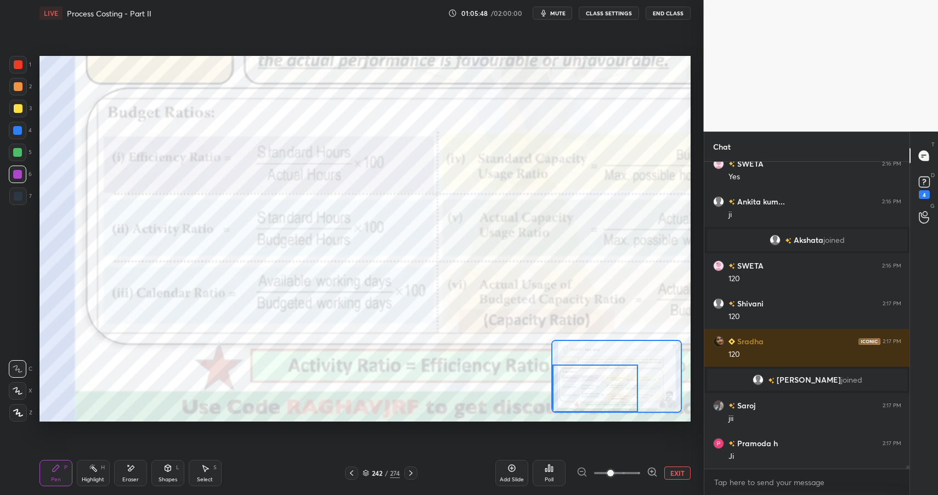
drag, startPoint x: 596, startPoint y: 385, endPoint x: 592, endPoint y: 380, distance: 5.8
click at [581, 385] on div at bounding box center [595, 388] width 86 height 47
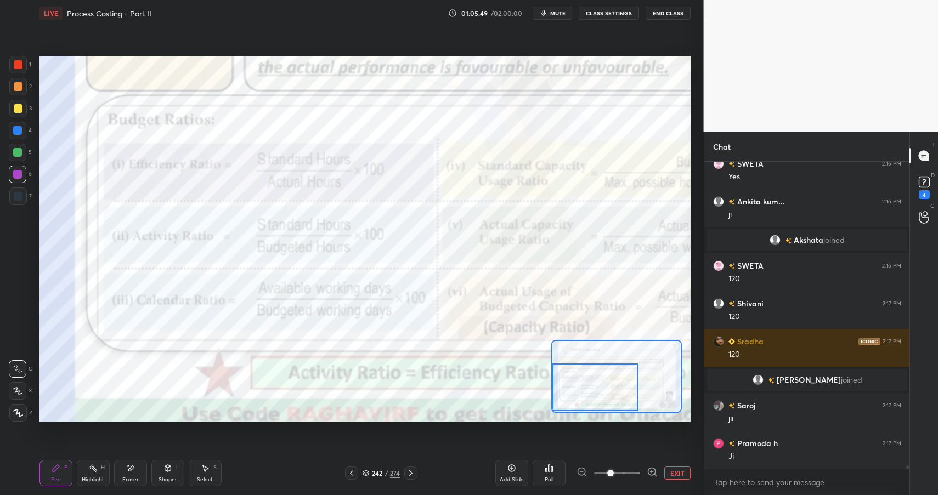
drag, startPoint x: 601, startPoint y: 384, endPoint x: 597, endPoint y: 397, distance: 13.9
click at [598, 396] on div at bounding box center [595, 387] width 86 height 47
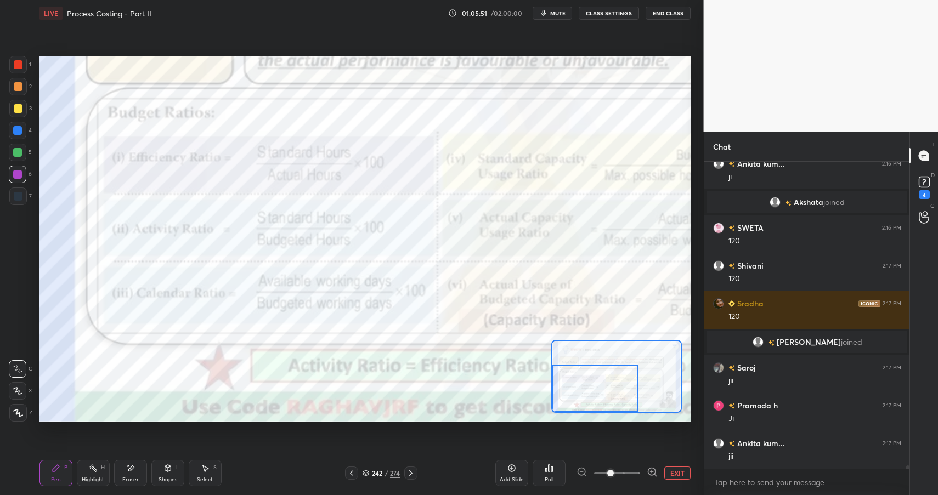
click at [515, 474] on div "Add Slide" at bounding box center [511, 473] width 33 height 26
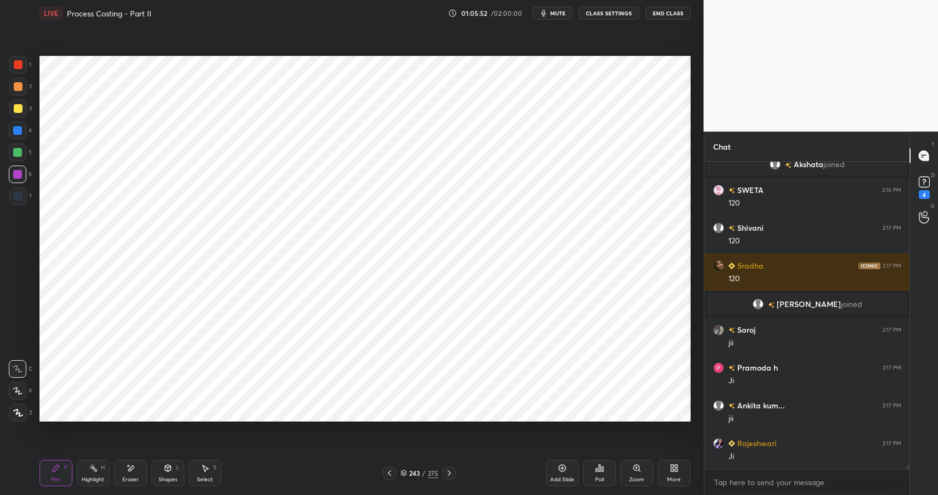
scroll to position [30918, 0]
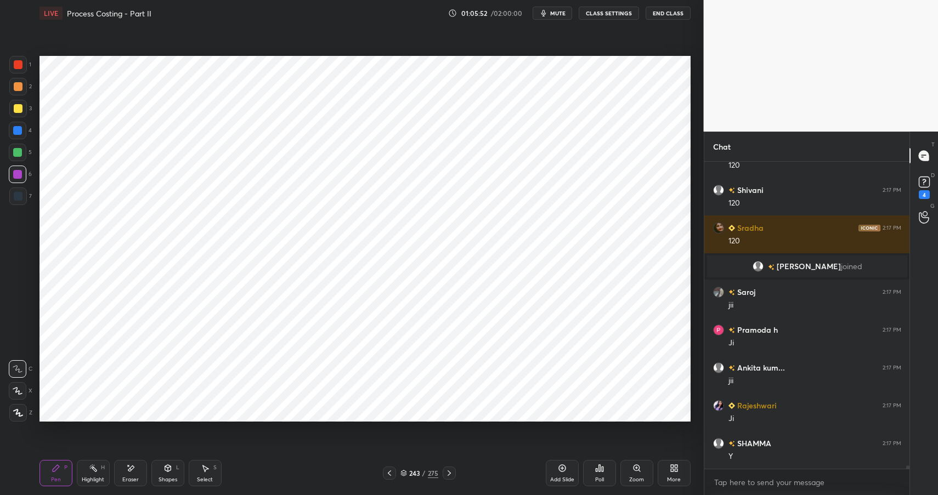
click at [18, 72] on div at bounding box center [18, 65] width 18 height 18
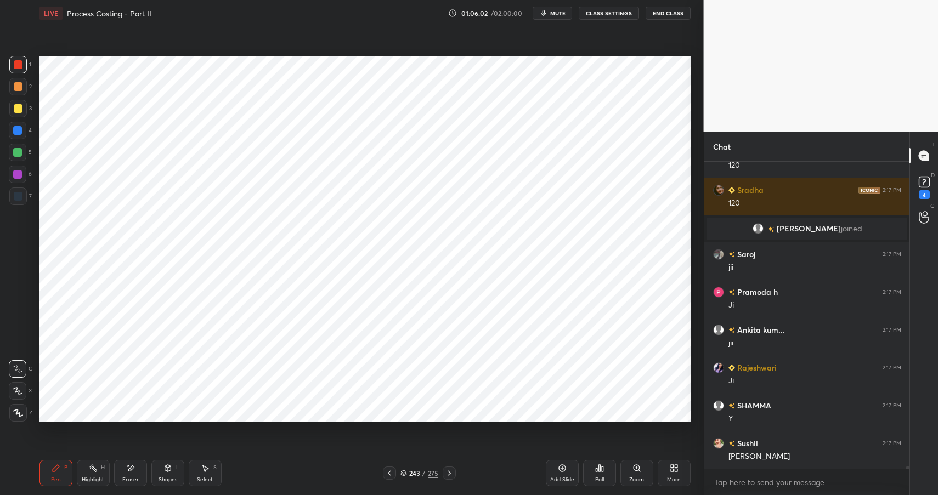
drag, startPoint x: 16, startPoint y: 198, endPoint x: 22, endPoint y: 194, distance: 7.9
click at [16, 197] on div at bounding box center [18, 196] width 9 height 9
click at [20, 195] on div at bounding box center [18, 196] width 9 height 9
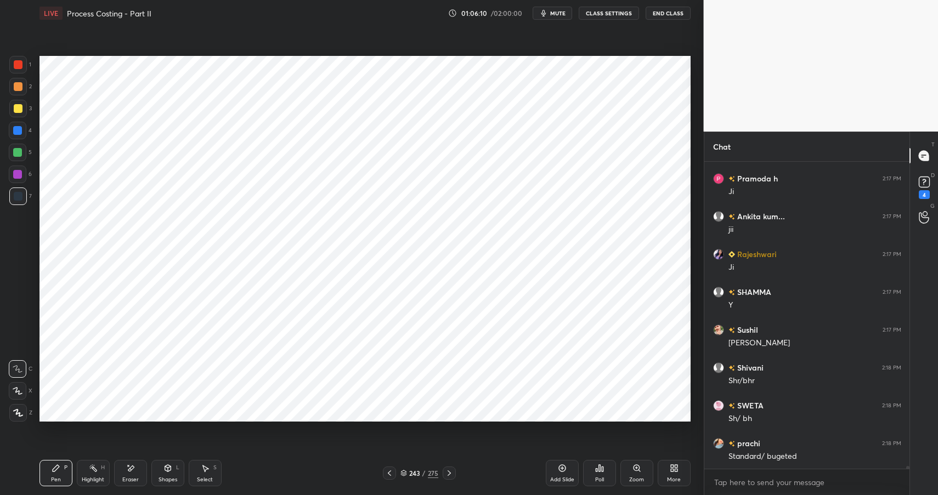
scroll to position [31107, 0]
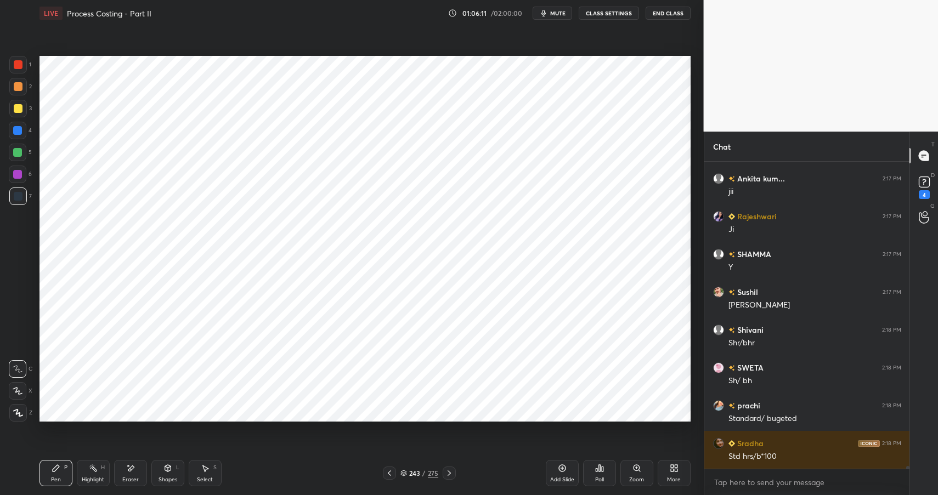
drag, startPoint x: 19, startPoint y: 60, endPoint x: 13, endPoint y: 63, distance: 6.9
click at [14, 63] on div at bounding box center [18, 64] width 9 height 9
click at [23, 65] on div at bounding box center [18, 65] width 18 height 18
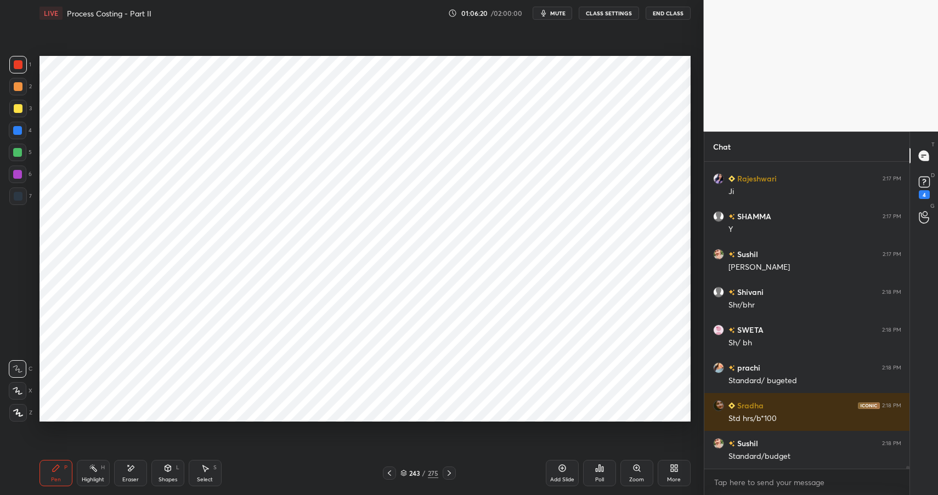
click at [14, 198] on div at bounding box center [18, 196] width 9 height 9
click at [17, 197] on div at bounding box center [18, 196] width 9 height 9
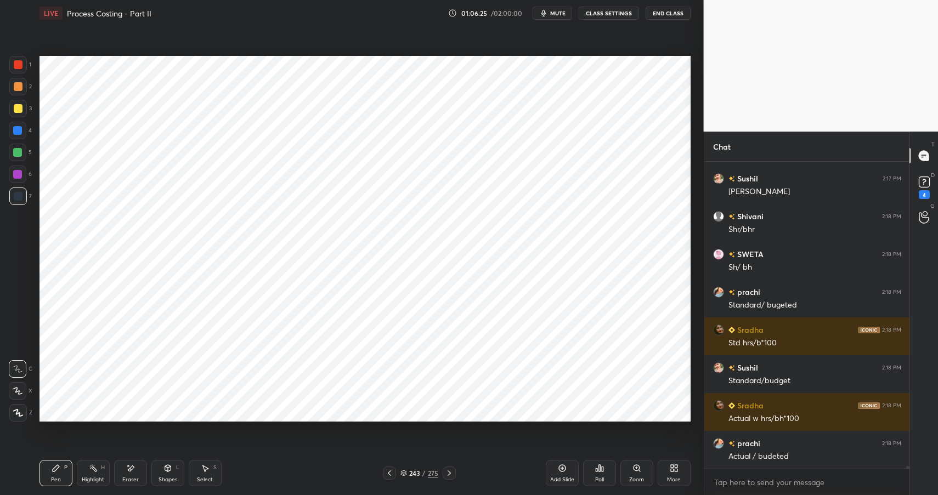
scroll to position [31258, 0]
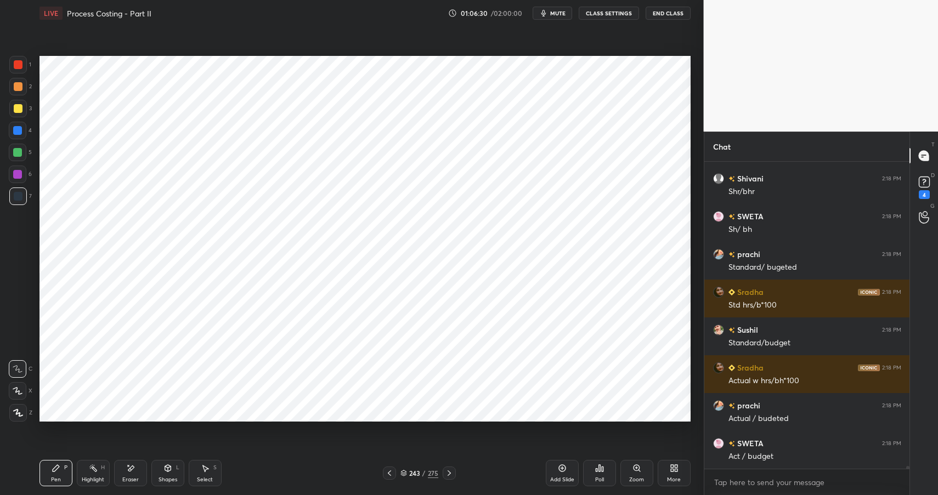
click at [21, 65] on div at bounding box center [18, 64] width 9 height 9
click at [23, 60] on div at bounding box center [18, 65] width 18 height 18
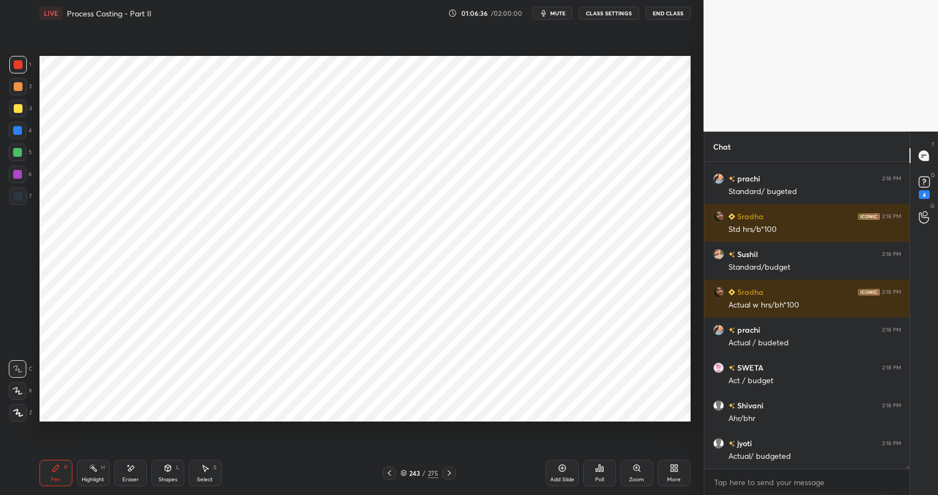
scroll to position [31372, 0]
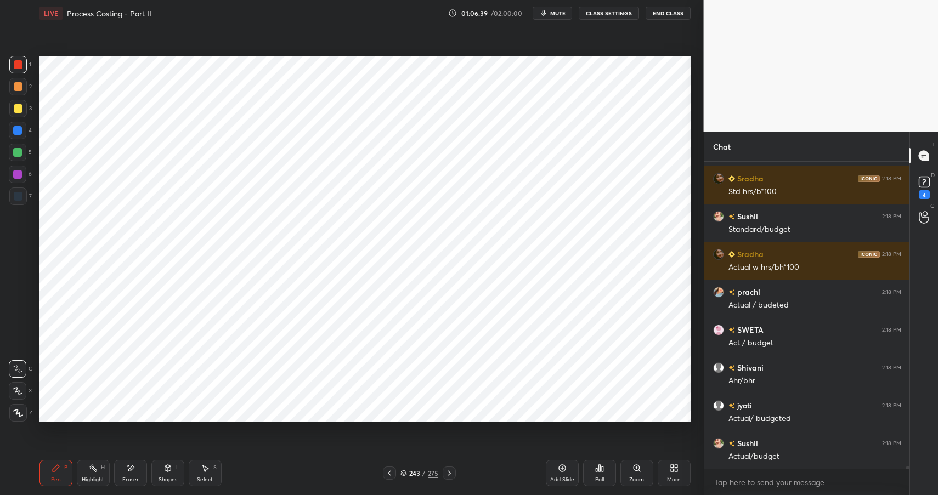
click at [14, 193] on div at bounding box center [18, 196] width 9 height 9
drag, startPoint x: 15, startPoint y: 192, endPoint x: 36, endPoint y: 177, distance: 26.3
click at [15, 192] on div at bounding box center [18, 196] width 9 height 9
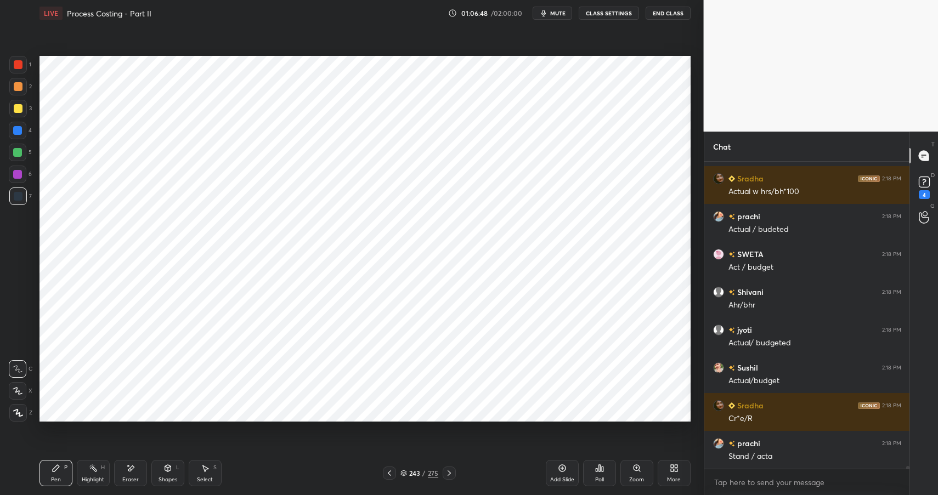
scroll to position [31485, 0]
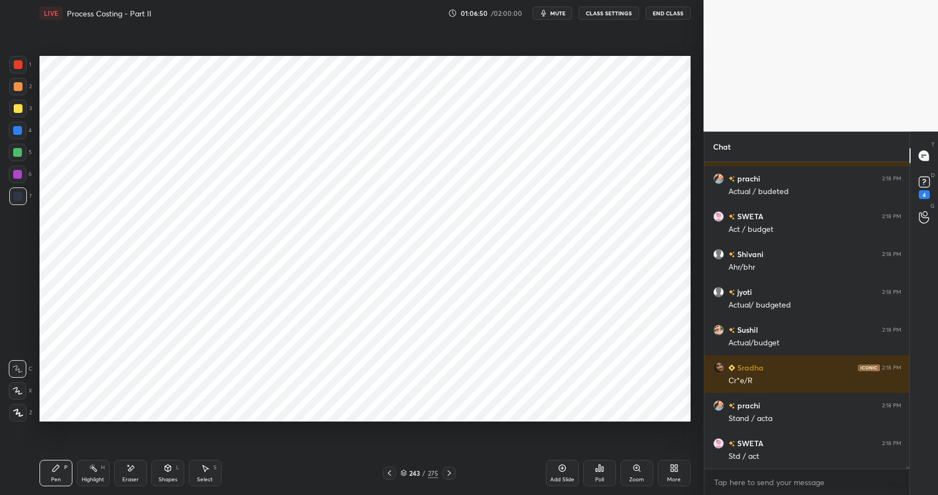
click at [13, 173] on div at bounding box center [17, 174] width 9 height 9
drag, startPoint x: 13, startPoint y: 173, endPoint x: 30, endPoint y: 168, distance: 17.7
click at [17, 175] on div at bounding box center [17, 174] width 9 height 9
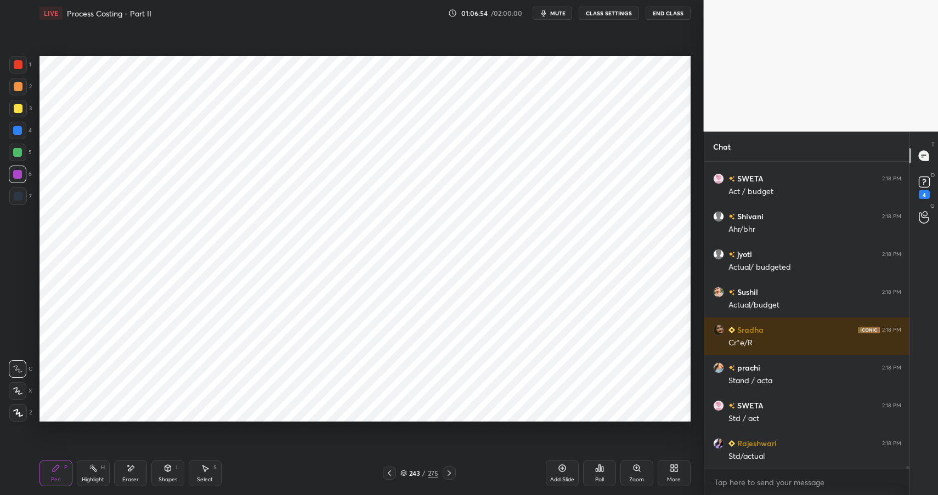
scroll to position [31561, 0]
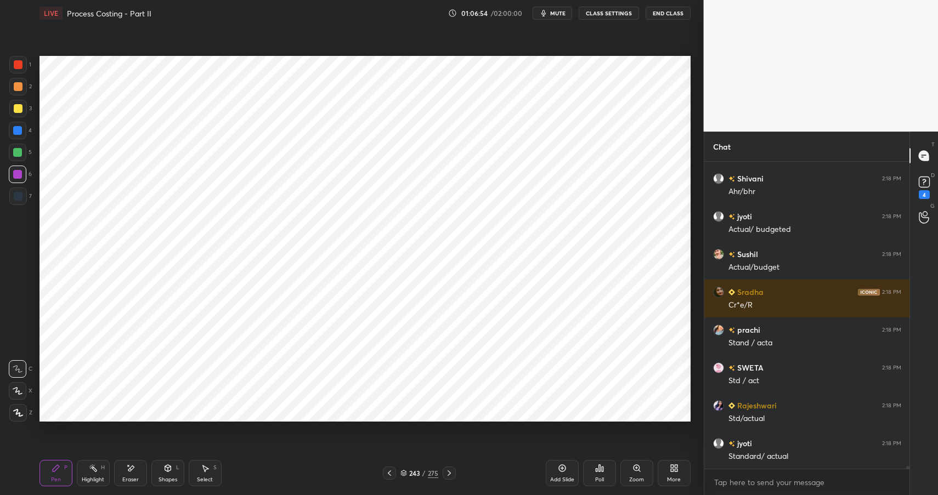
click at [97, 473] on div "Highlight H" at bounding box center [93, 473] width 33 height 26
click at [97, 475] on div "Highlight H" at bounding box center [93, 473] width 33 height 26
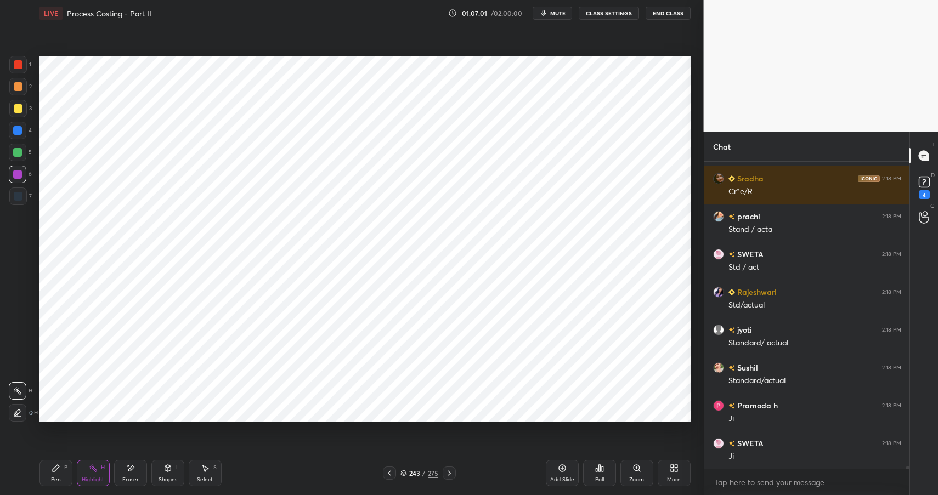
scroll to position [31712, 0]
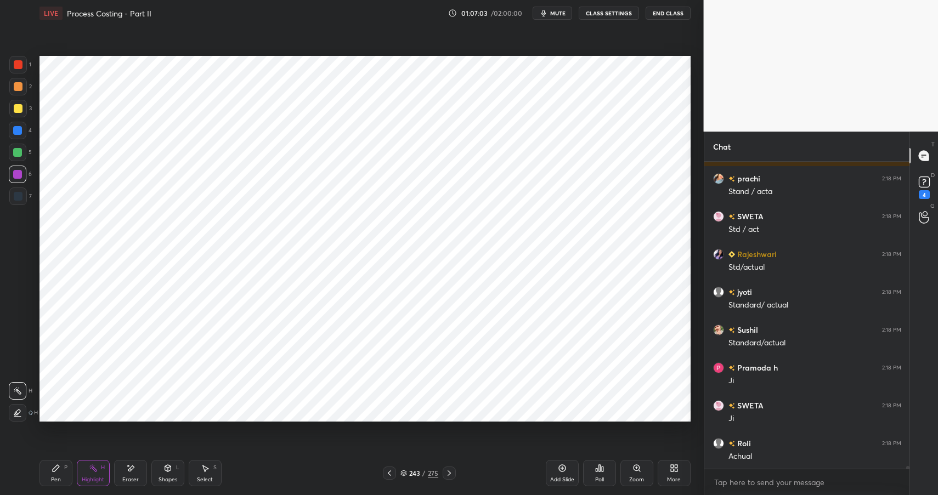
click at [169, 479] on div "Shapes" at bounding box center [167, 479] width 19 height 5
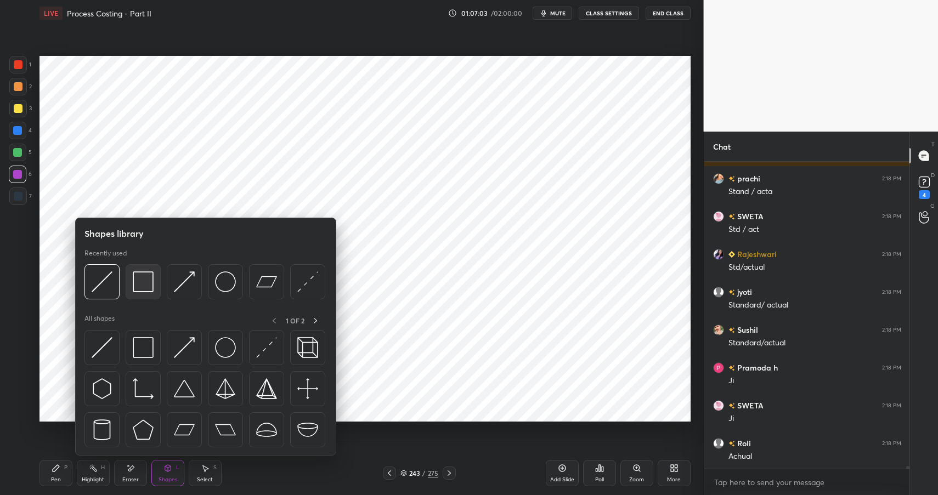
click at [141, 280] on img at bounding box center [143, 281] width 21 height 21
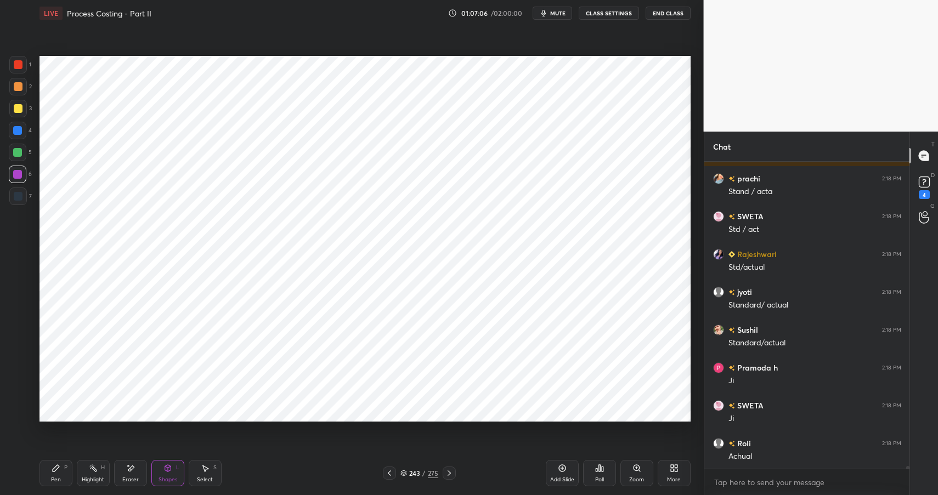
click at [55, 475] on div "Pen P" at bounding box center [55, 473] width 33 height 26
click at [163, 472] on icon at bounding box center [167, 468] width 9 height 9
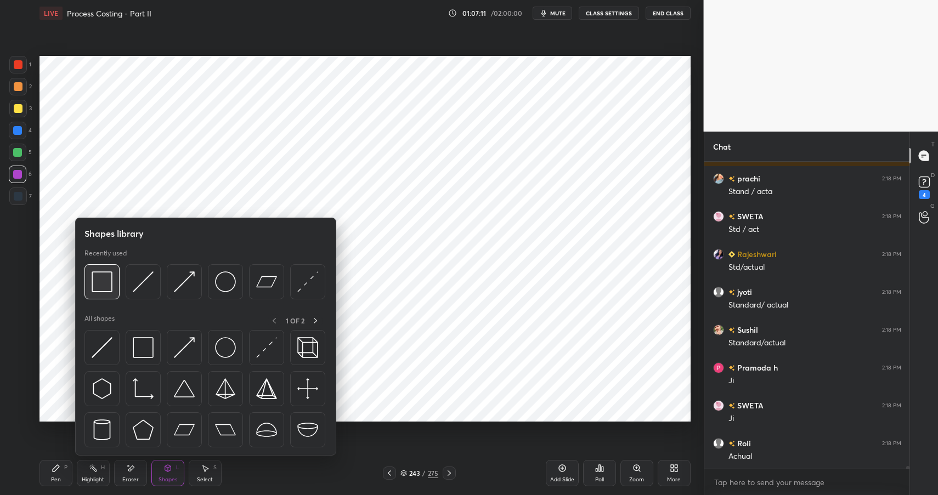
click at [107, 276] on img at bounding box center [102, 281] width 21 height 21
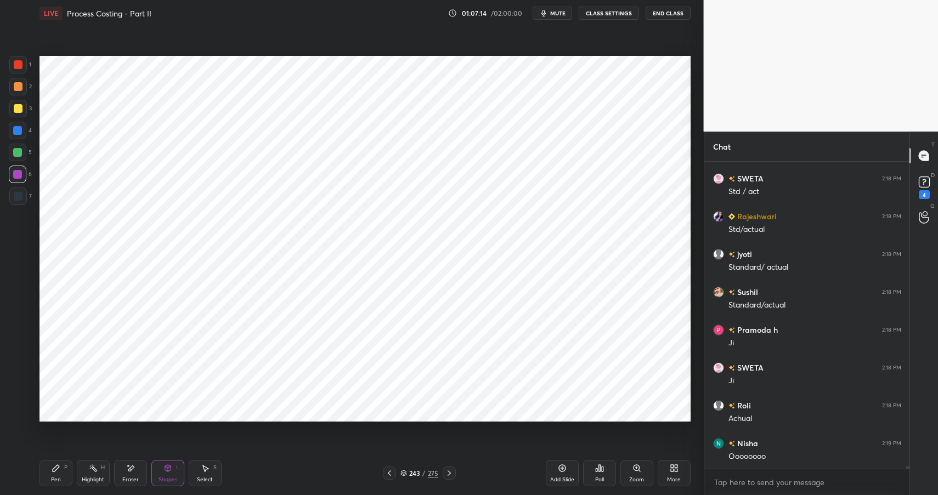
scroll to position [31788, 0]
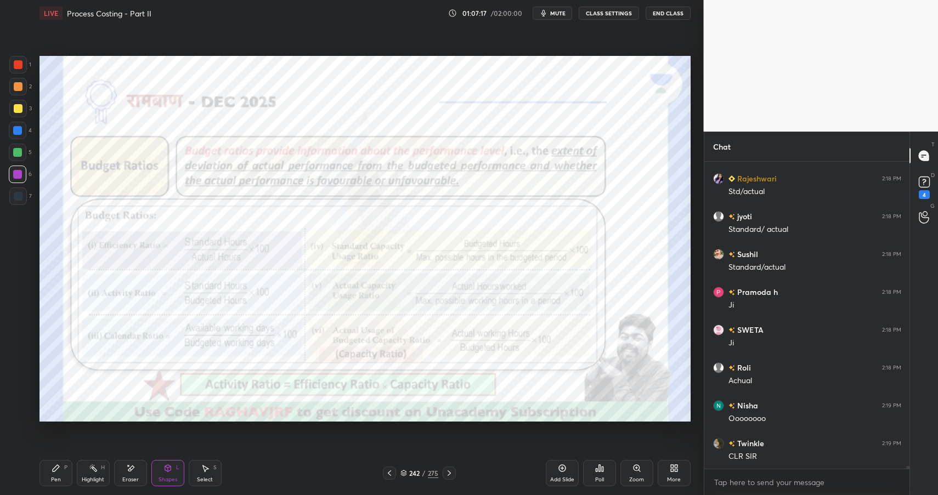
click at [86, 473] on div "Highlight H" at bounding box center [93, 473] width 33 height 26
drag, startPoint x: 94, startPoint y: 479, endPoint x: 203, endPoint y: 423, distance: 121.9
click at [96, 480] on div "Highlight" at bounding box center [93, 479] width 22 height 5
drag, startPoint x: 632, startPoint y: 474, endPoint x: 634, endPoint y: 439, distance: 34.6
click at [631, 475] on div "Zoom" at bounding box center [636, 473] width 33 height 26
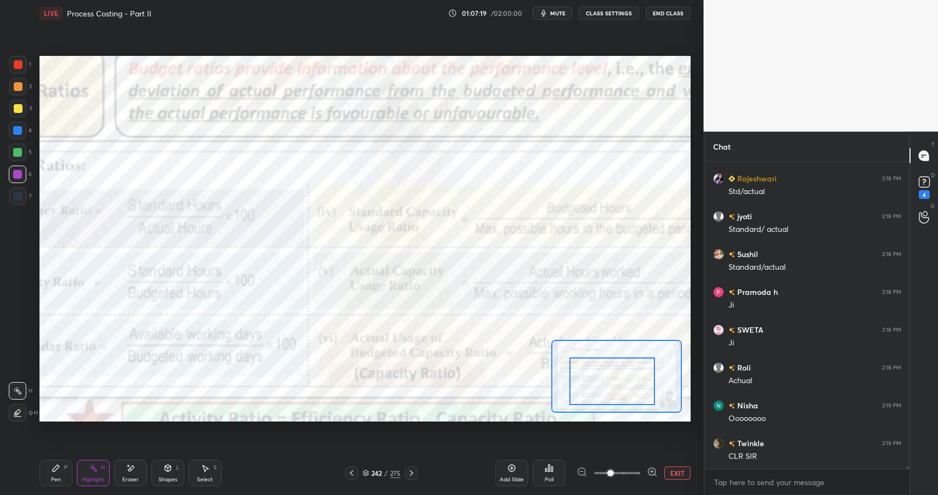
click at [607, 394] on div at bounding box center [612, 380] width 86 height 47
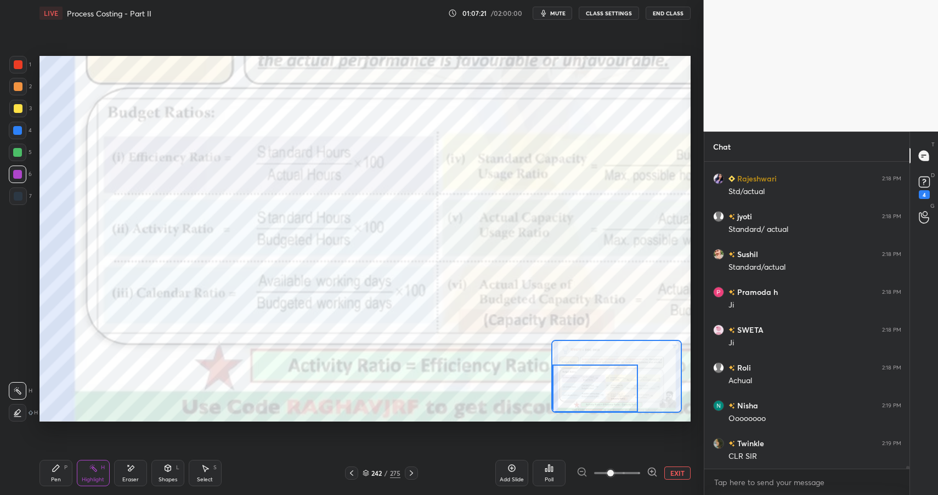
click at [27, 94] on div "2" at bounding box center [20, 87] width 22 height 18
click at [25, 90] on div at bounding box center [18, 87] width 18 height 18
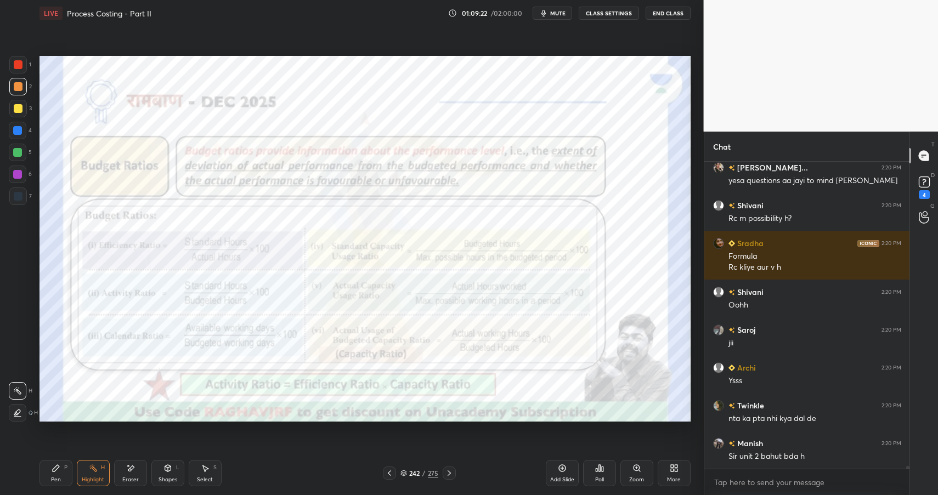
scroll to position [32329, 0]
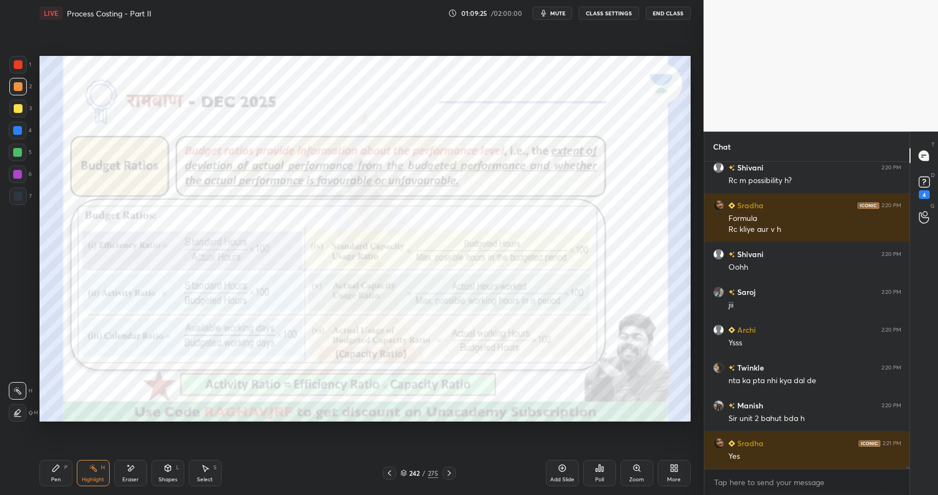
click at [414, 475] on div "242" at bounding box center [414, 473] width 11 height 7
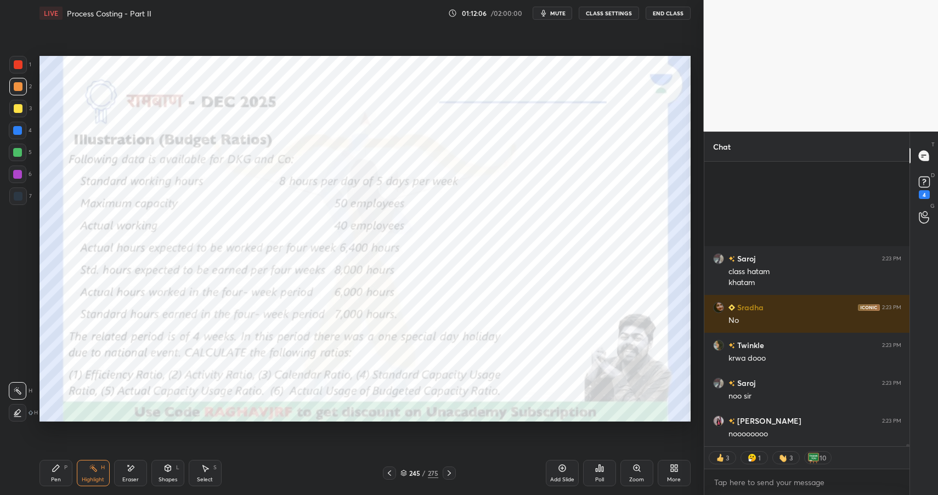
scroll to position [33880, 0]
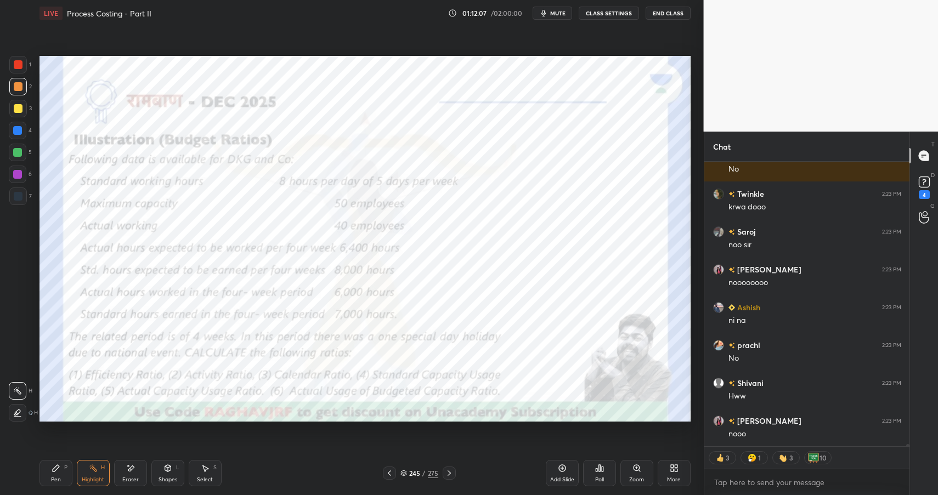
click at [48, 474] on div "Pen P" at bounding box center [55, 473] width 33 height 26
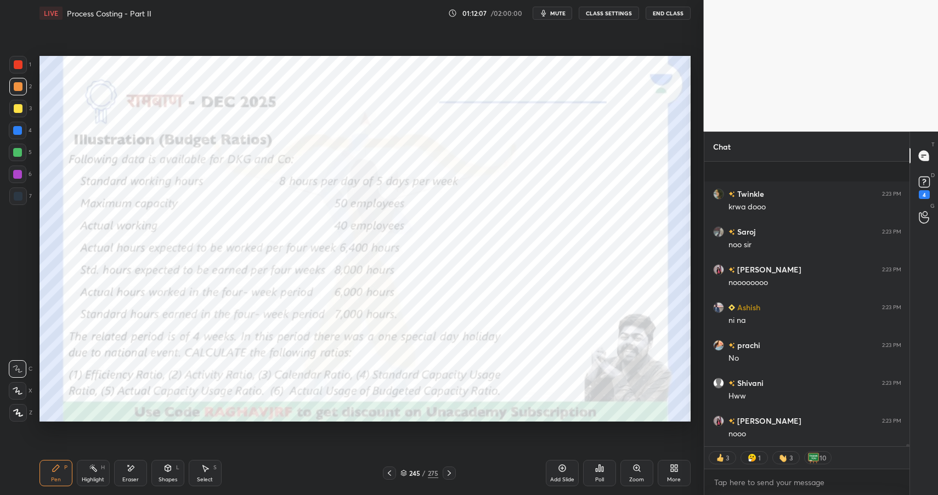
scroll to position [33956, 0]
click at [20, 64] on div at bounding box center [18, 64] width 9 height 9
click at [20, 63] on div at bounding box center [18, 64] width 9 height 9
click at [87, 471] on div "Highlight H" at bounding box center [93, 473] width 33 height 26
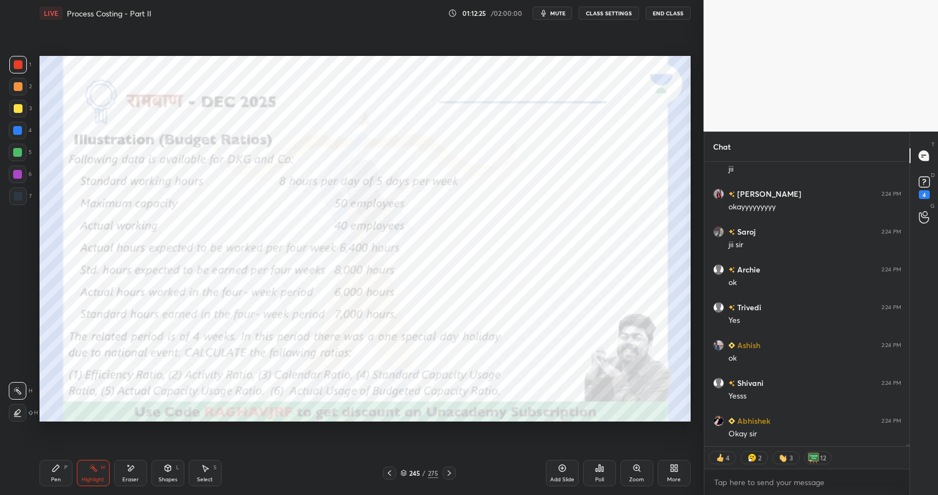
click at [95, 475] on div "Highlight H" at bounding box center [93, 473] width 33 height 26
drag, startPoint x: 173, startPoint y: 468, endPoint x: 181, endPoint y: 458, distance: 13.3
click at [173, 468] on div "Shapes L" at bounding box center [167, 473] width 33 height 26
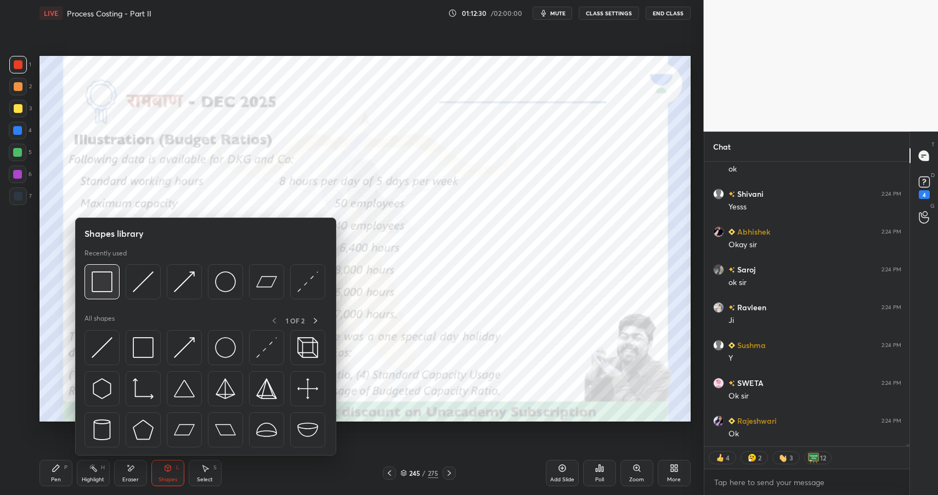
click at [98, 276] on img at bounding box center [102, 281] width 21 height 21
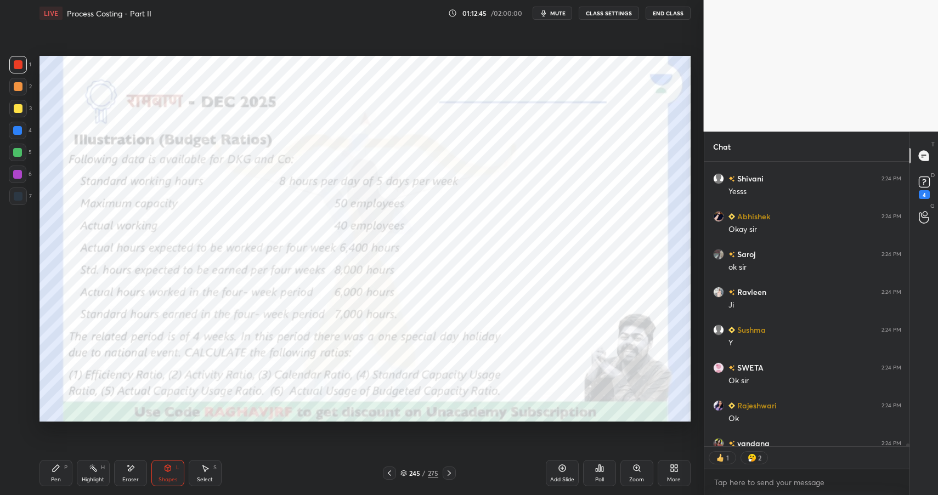
drag, startPoint x: 165, startPoint y: 473, endPoint x: 169, endPoint y: 464, distance: 9.6
click at [165, 473] on div "Shapes L" at bounding box center [167, 473] width 33 height 26
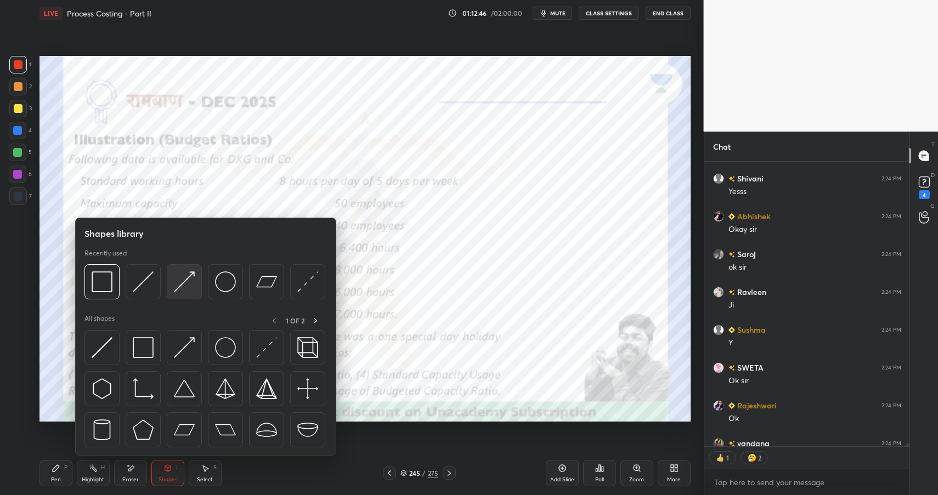
click at [180, 281] on img at bounding box center [184, 281] width 21 height 21
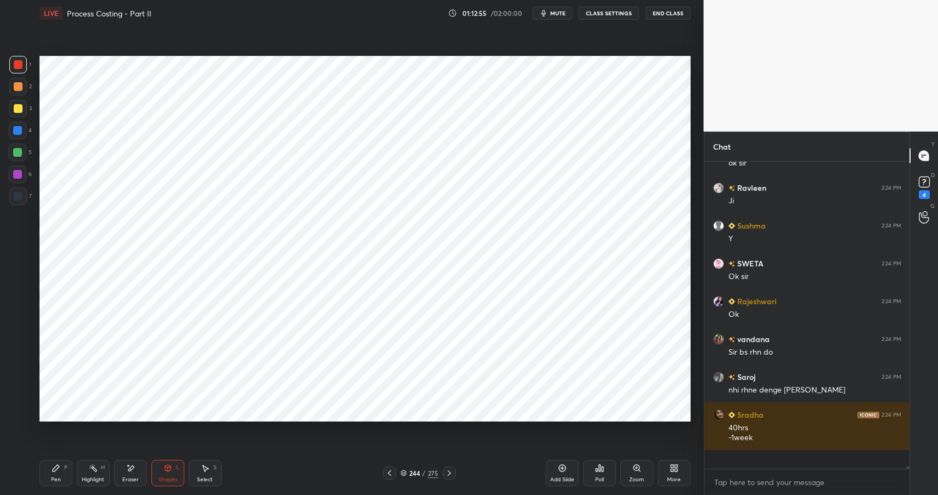
scroll to position [4, 4]
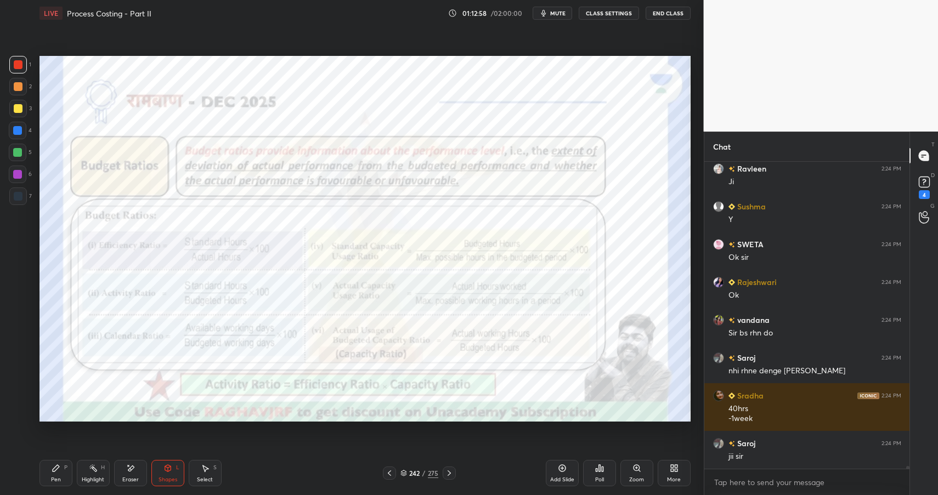
click at [92, 480] on div "Highlight" at bounding box center [93, 479] width 22 height 5
click at [95, 479] on div "Highlight" at bounding box center [93, 479] width 22 height 5
drag, startPoint x: 630, startPoint y: 459, endPoint x: 632, endPoint y: 452, distance: 6.9
click at [630, 459] on div "Add Slide Poll Zoom More" at bounding box center [618, 472] width 145 height 61
click at [638, 473] on div "Zoom" at bounding box center [636, 473] width 33 height 26
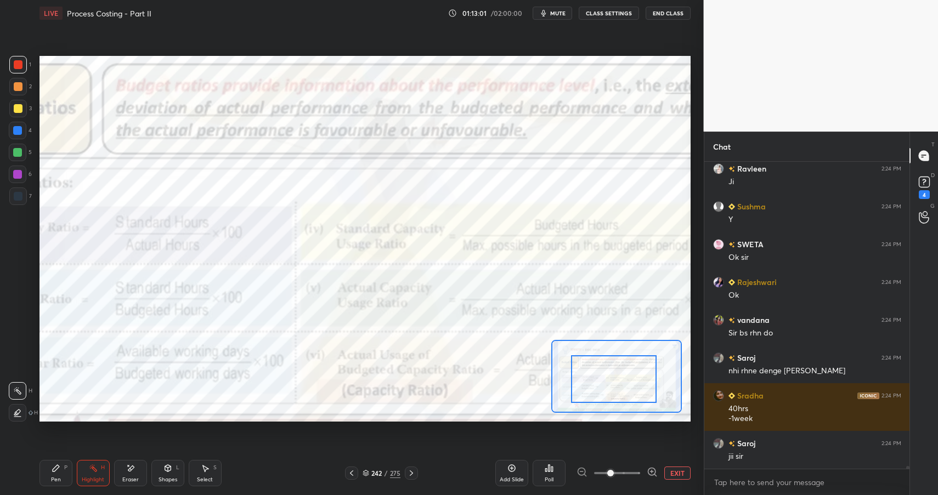
click at [584, 392] on div at bounding box center [614, 378] width 86 height 47
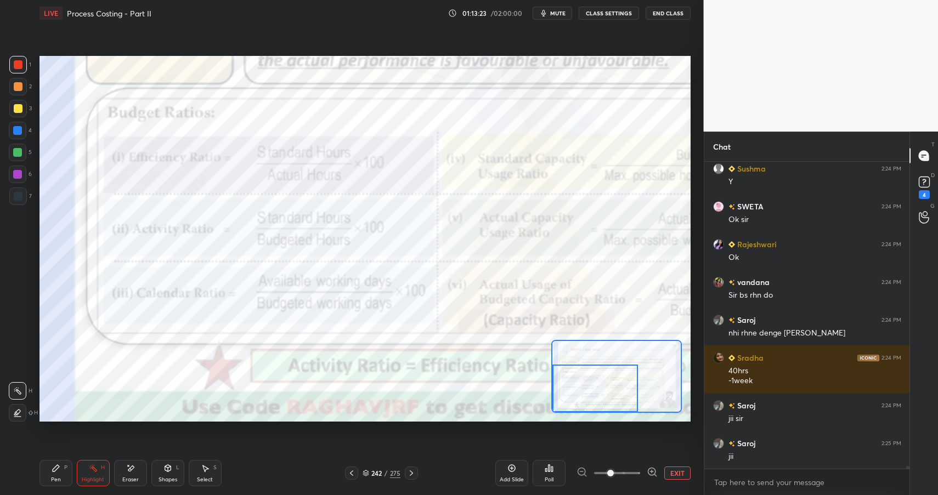
scroll to position [35078, 0]
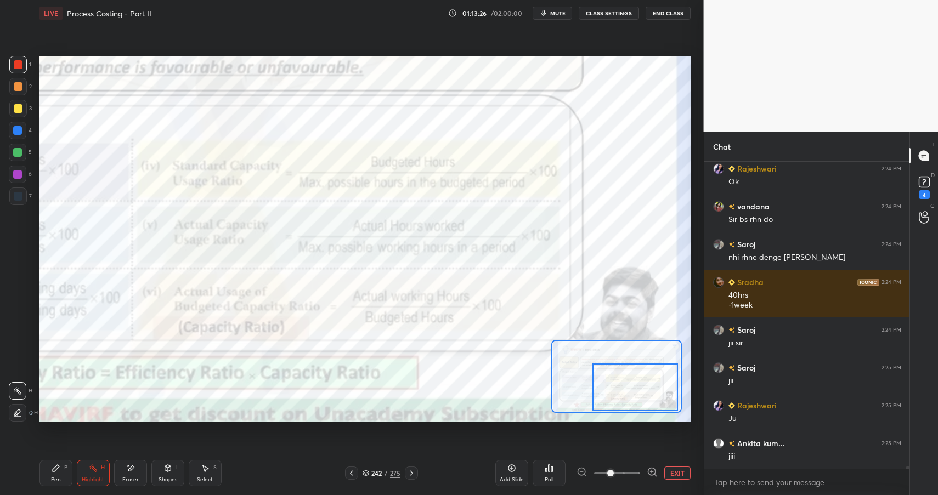
drag, startPoint x: 594, startPoint y: 385, endPoint x: 637, endPoint y: 381, distance: 43.5
click at [634, 384] on div at bounding box center [635, 387] width 86 height 47
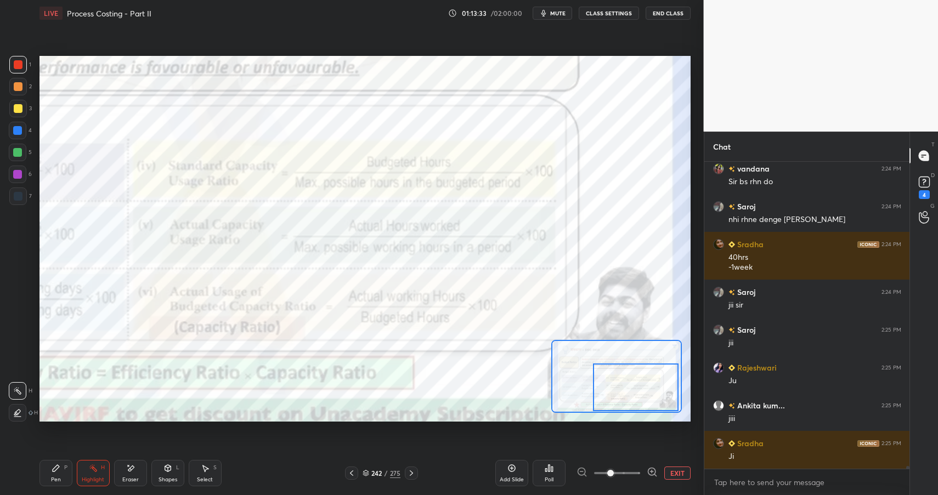
scroll to position [35192, 0]
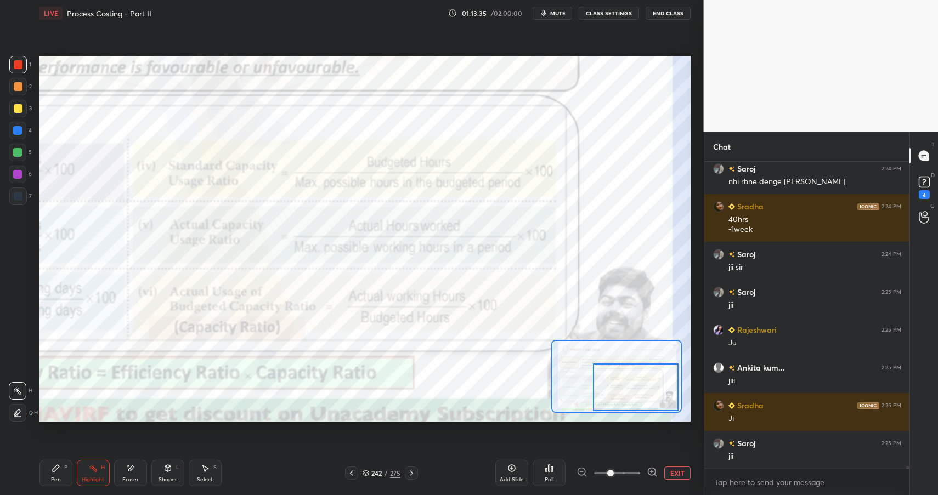
click at [175, 474] on div "Shapes L" at bounding box center [167, 473] width 33 height 26
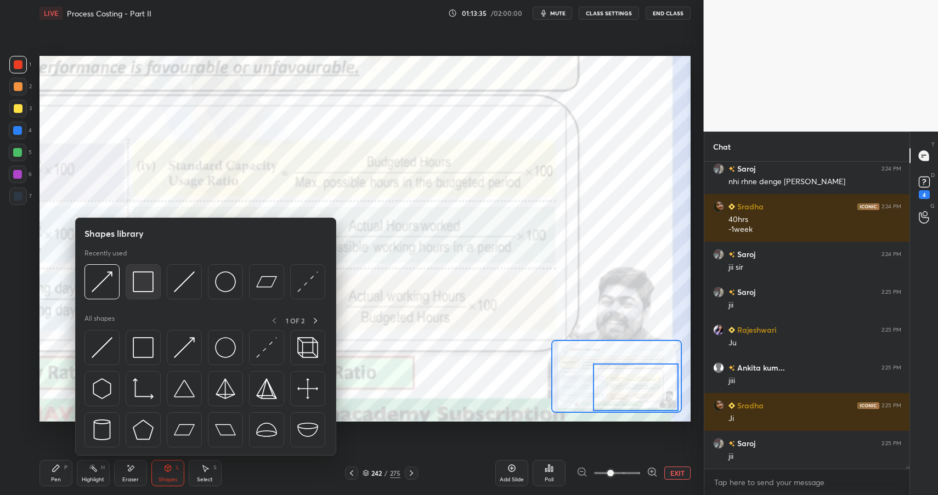
click at [143, 281] on img at bounding box center [143, 281] width 21 height 21
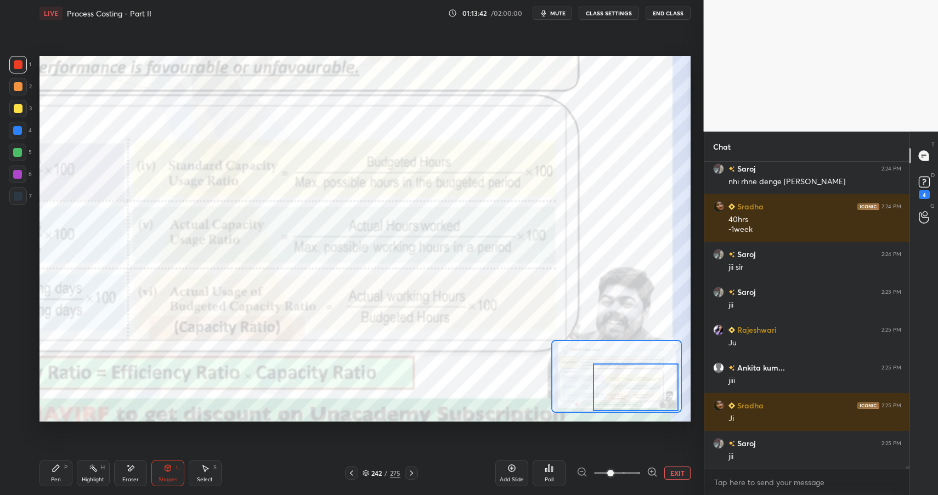
click at [59, 468] on icon at bounding box center [56, 468] width 9 height 9
drag, startPoint x: 59, startPoint y: 468, endPoint x: 100, endPoint y: 425, distance: 59.7
click at [59, 468] on icon at bounding box center [56, 468] width 9 height 9
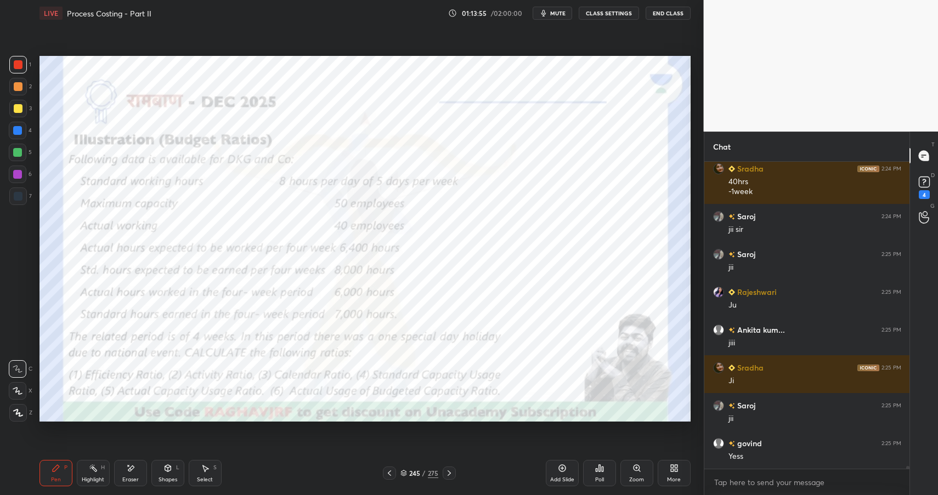
scroll to position [35267, 0]
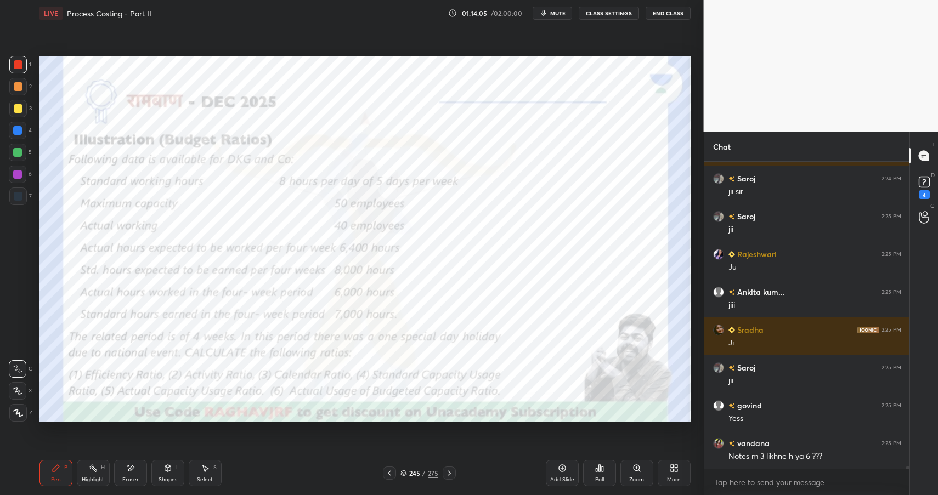
click at [178, 475] on div "Shapes L" at bounding box center [167, 473] width 33 height 26
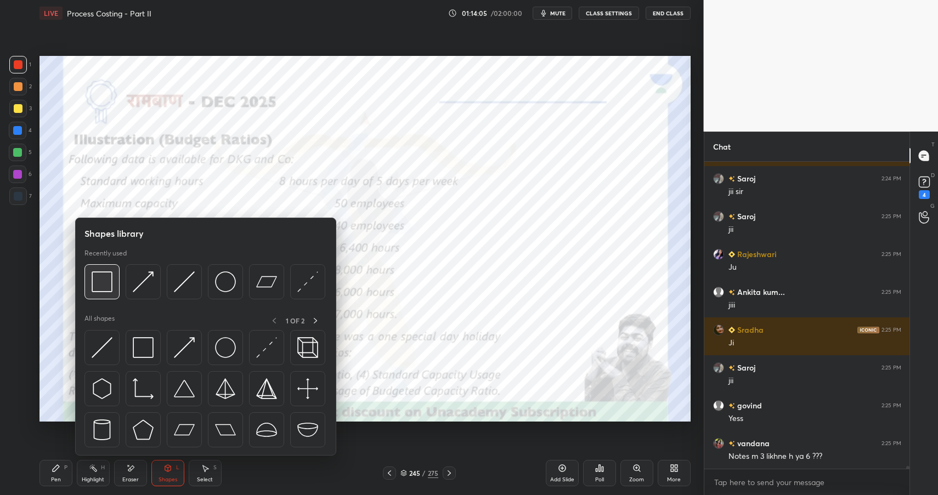
click at [106, 285] on img at bounding box center [102, 281] width 21 height 21
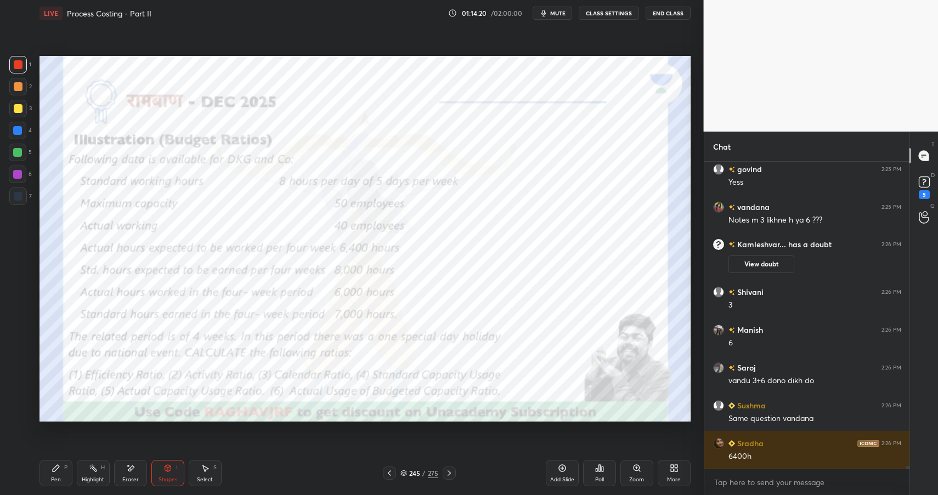
scroll to position [34250, 0]
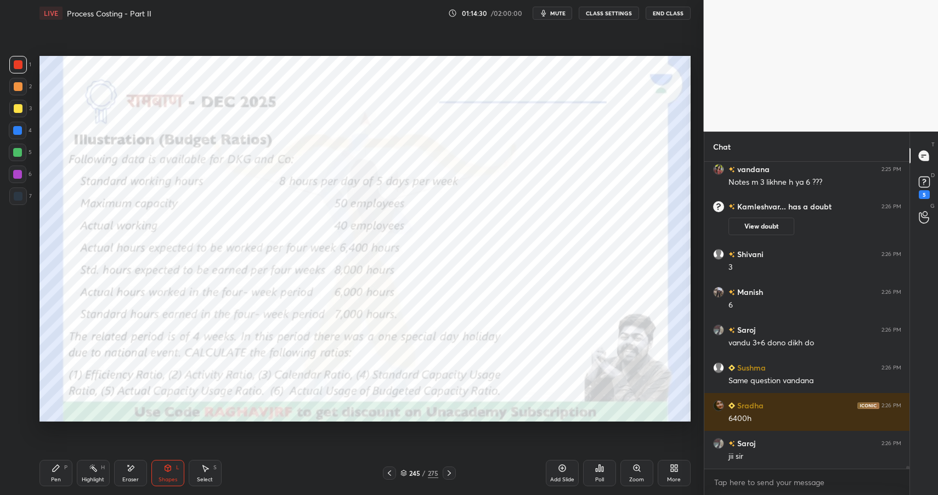
click at [87, 477] on div "Highlight" at bounding box center [93, 479] width 22 height 5
click at [99, 477] on div "Highlight" at bounding box center [93, 479] width 22 height 5
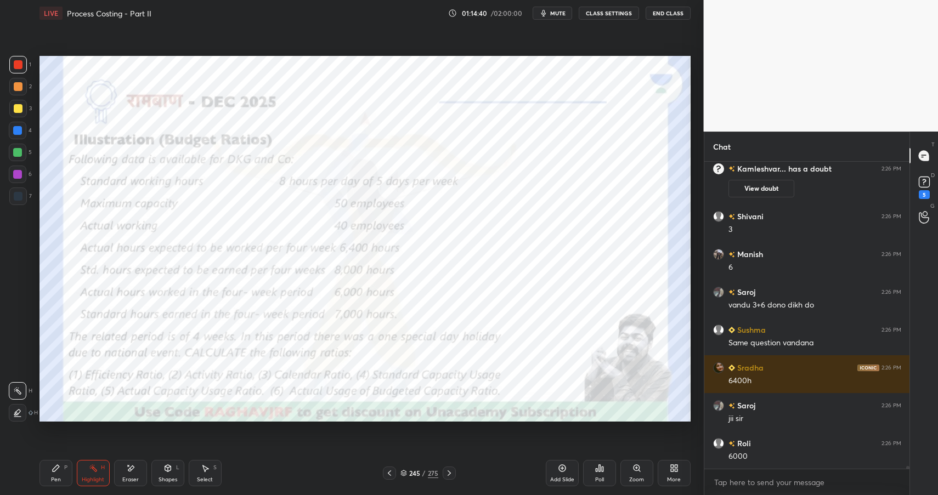
click at [178, 470] on div "L" at bounding box center [177, 467] width 3 height 5
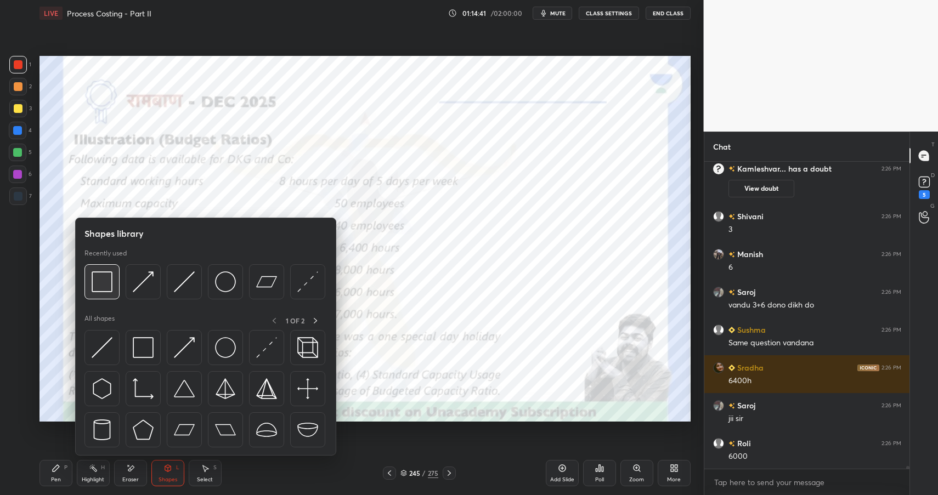
click at [110, 281] on img at bounding box center [102, 281] width 21 height 21
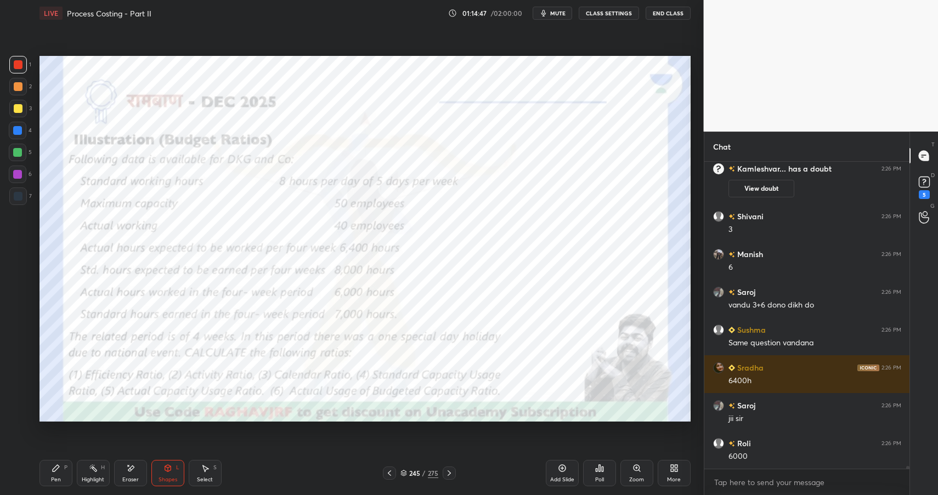
click at [89, 477] on div "Highlight" at bounding box center [93, 479] width 22 height 5
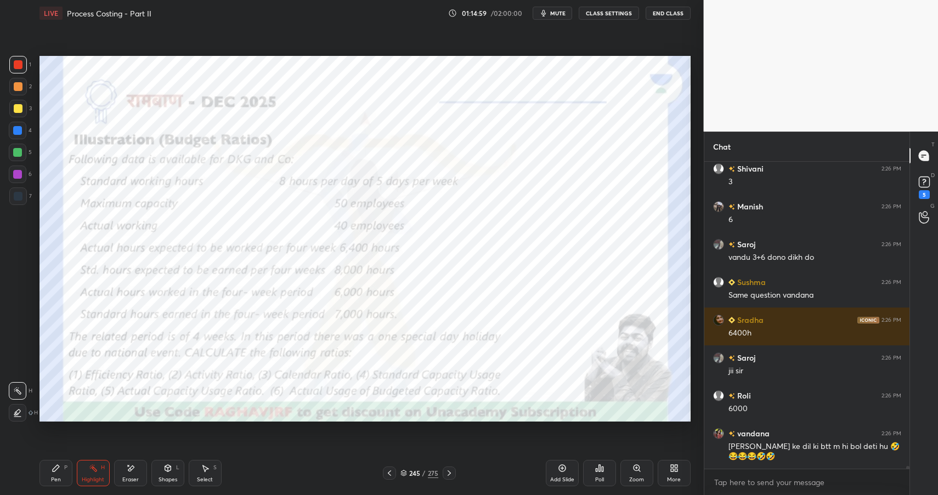
click at [156, 475] on div "Shapes L" at bounding box center [167, 473] width 33 height 26
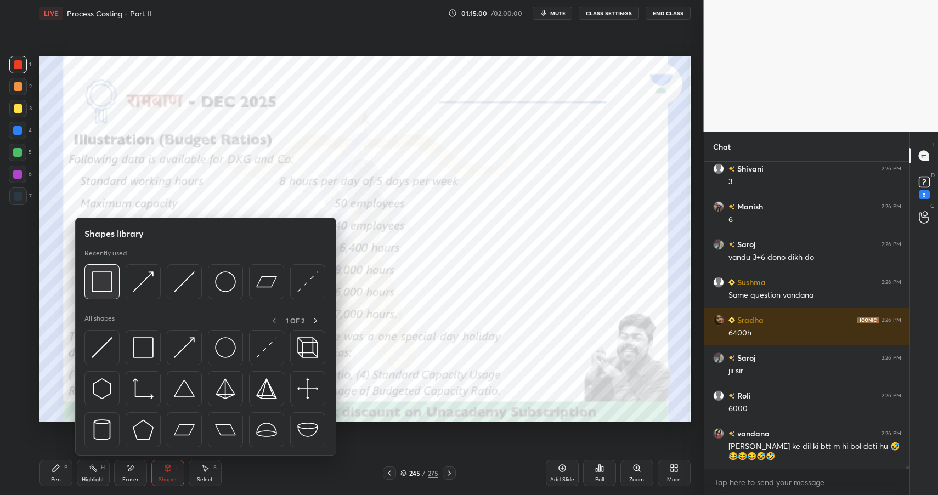
click at [100, 280] on img at bounding box center [102, 281] width 21 height 21
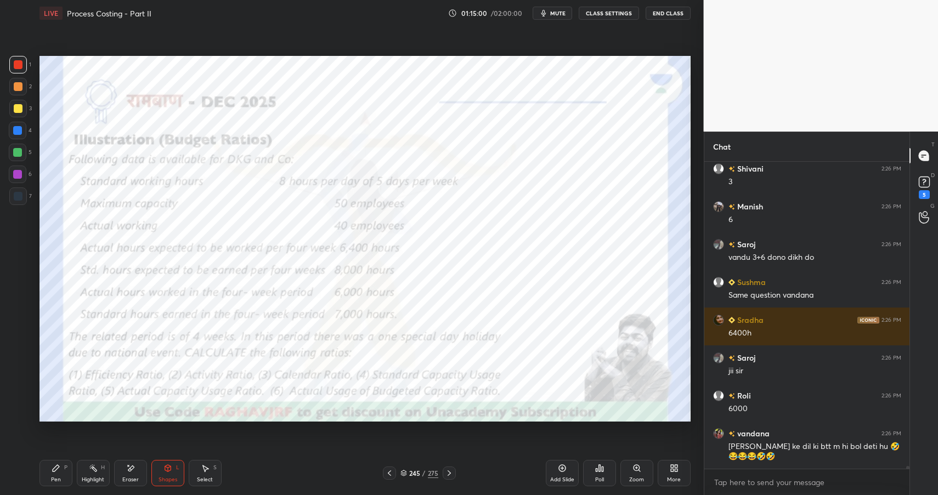
click at [21, 126] on div at bounding box center [17, 130] width 9 height 9
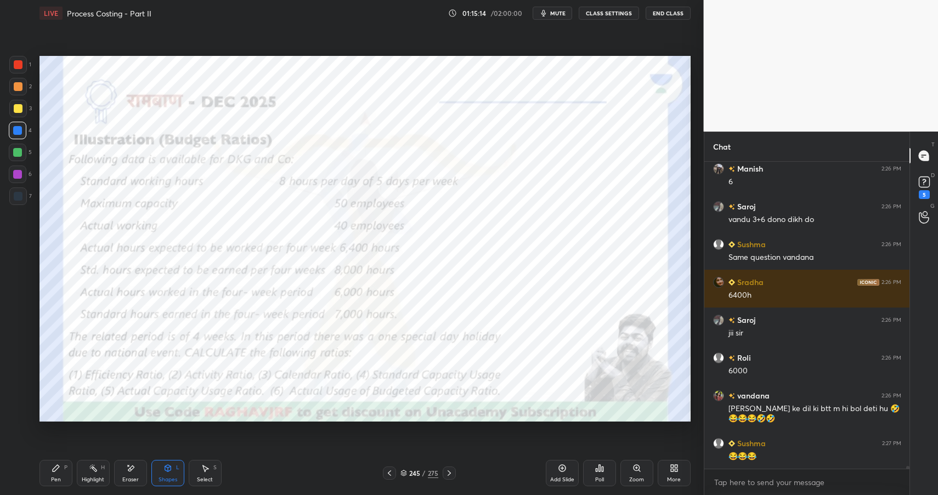
scroll to position [34411, 0]
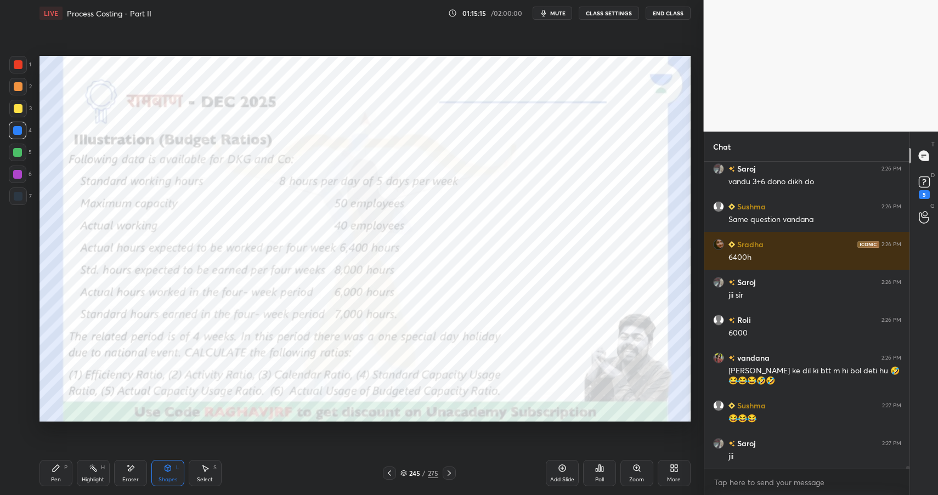
click at [85, 473] on div "Highlight H" at bounding box center [93, 473] width 33 height 26
click at [90, 477] on div "Highlight" at bounding box center [93, 479] width 22 height 5
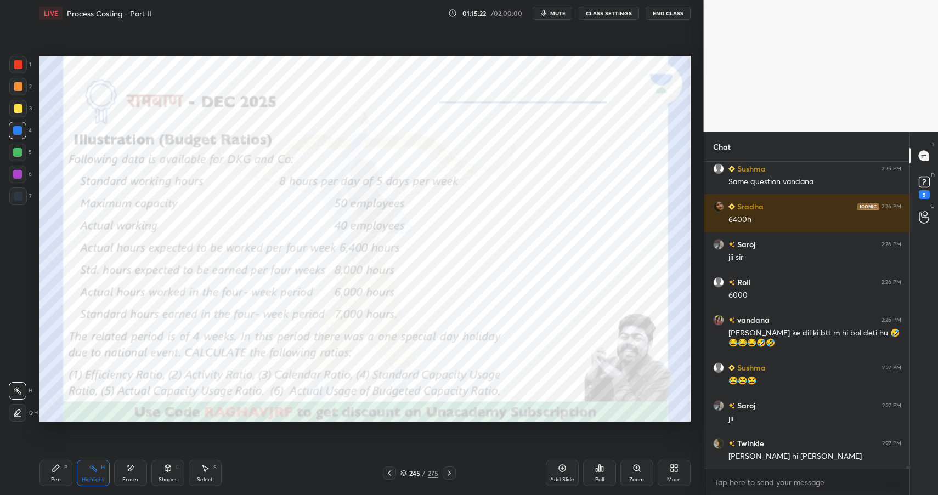
click at [166, 465] on icon at bounding box center [167, 468] width 6 height 7
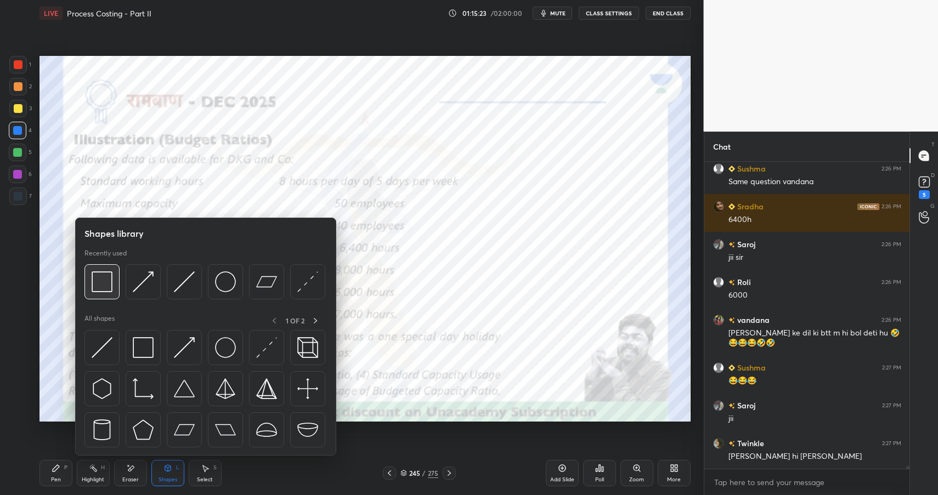
click at [110, 285] on img at bounding box center [102, 281] width 21 height 21
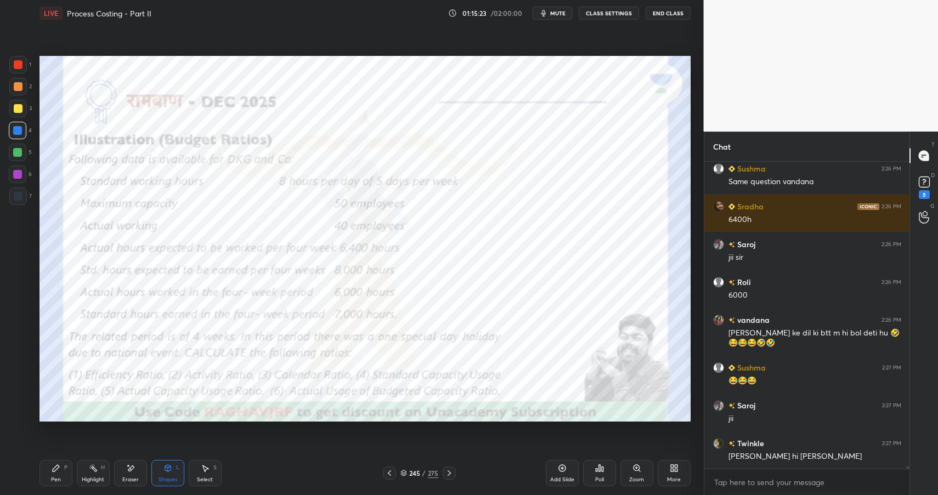
click at [22, 173] on div at bounding box center [18, 175] width 18 height 18
click at [92, 465] on circle at bounding box center [92, 464] width 1 height 1
click at [97, 469] on icon at bounding box center [93, 468] width 9 height 9
click at [161, 485] on div "Shapes L" at bounding box center [167, 473] width 33 height 26
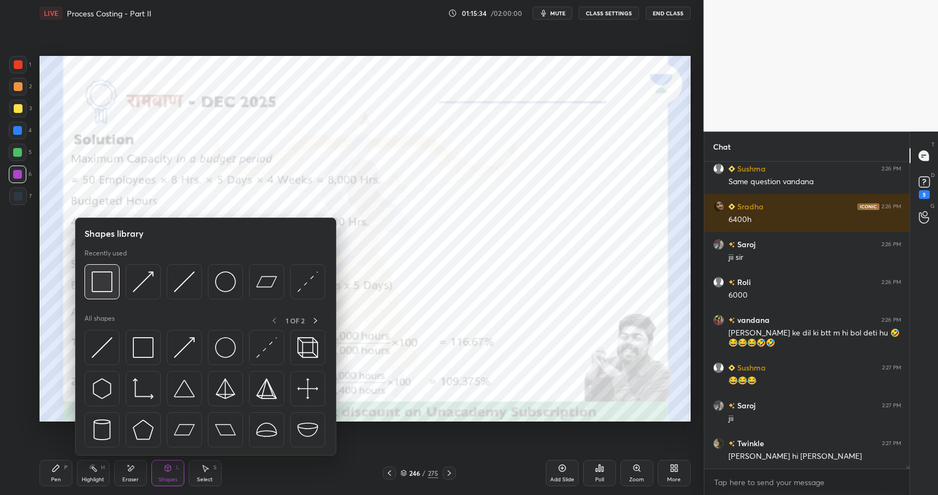
click at [98, 271] on img at bounding box center [102, 281] width 21 height 21
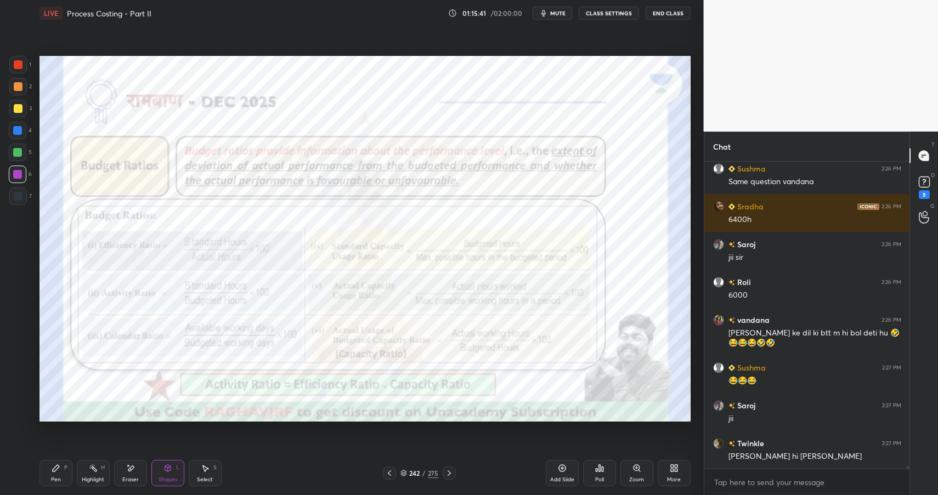
click at [91, 469] on icon at bounding box center [93, 468] width 9 height 9
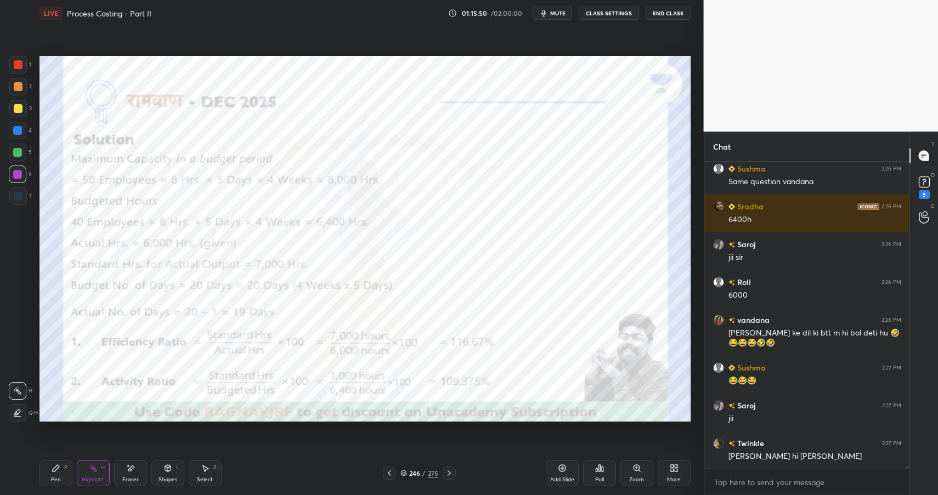
drag, startPoint x: 168, startPoint y: 472, endPoint x: 172, endPoint y: 464, distance: 9.1
click at [168, 472] on icon at bounding box center [167, 468] width 9 height 9
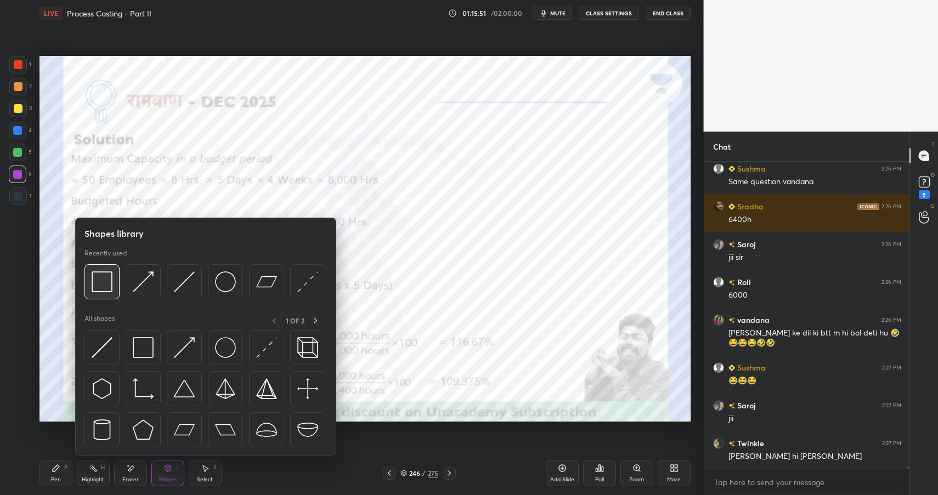
click at [105, 278] on img at bounding box center [102, 281] width 21 height 21
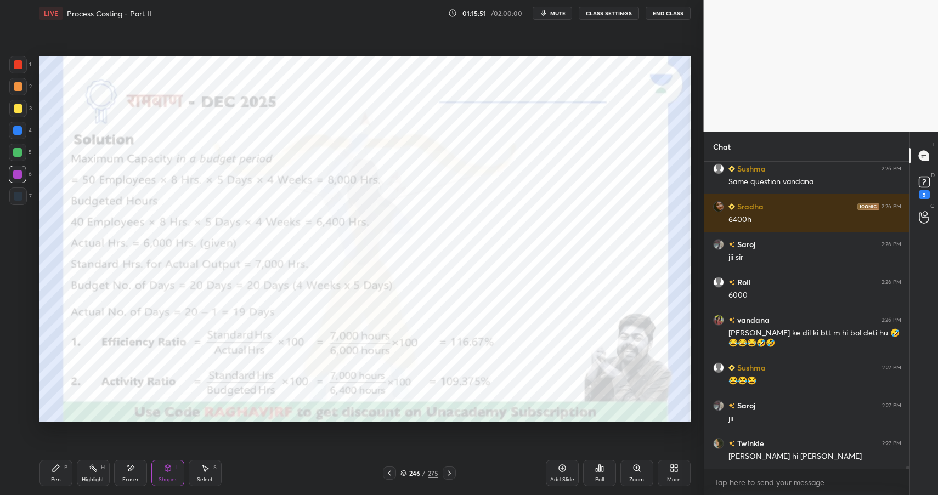
scroll to position [34487, 0]
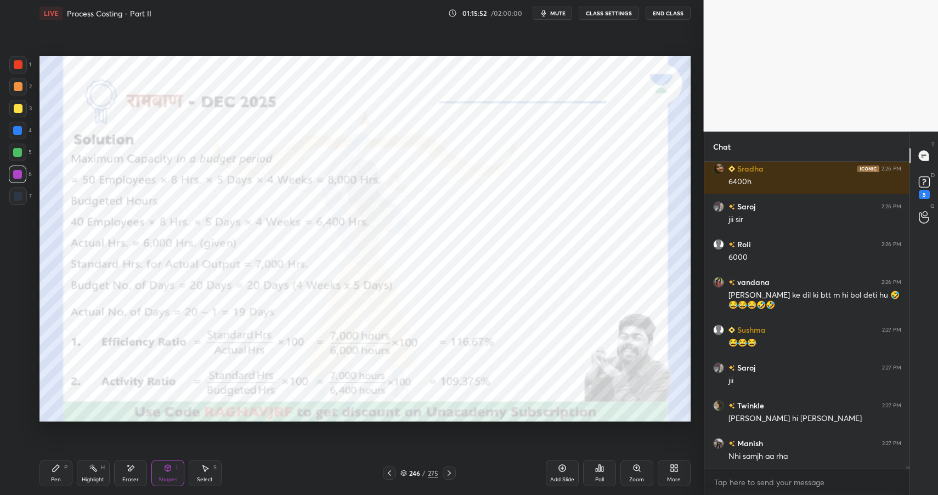
drag, startPoint x: 19, startPoint y: 152, endPoint x: 17, endPoint y: 132, distance: 20.9
click at [19, 152] on div at bounding box center [17, 152] width 9 height 9
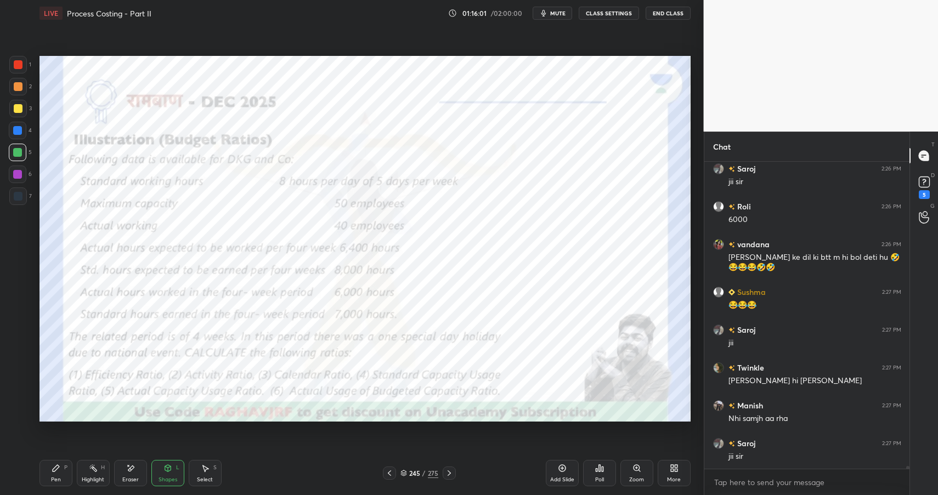
scroll to position [34562, 0]
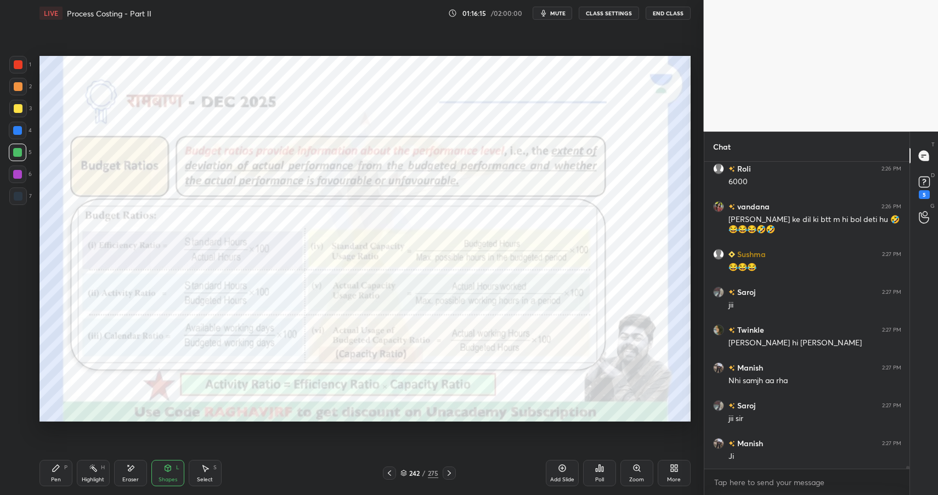
click at [89, 477] on div "Highlight" at bounding box center [93, 479] width 22 height 5
drag, startPoint x: 93, startPoint y: 478, endPoint x: 184, endPoint y: 422, distance: 106.6
click at [93, 478] on div "Highlight" at bounding box center [93, 479] width 22 height 5
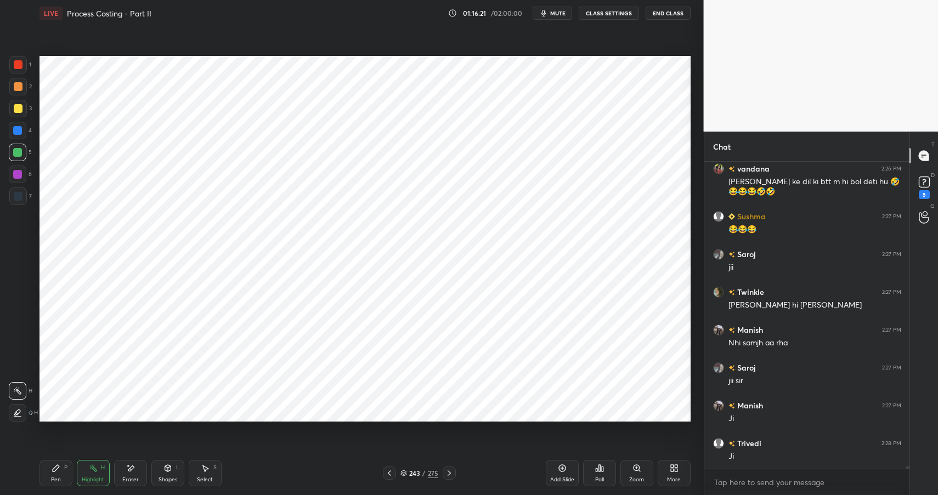
scroll to position [34638, 0]
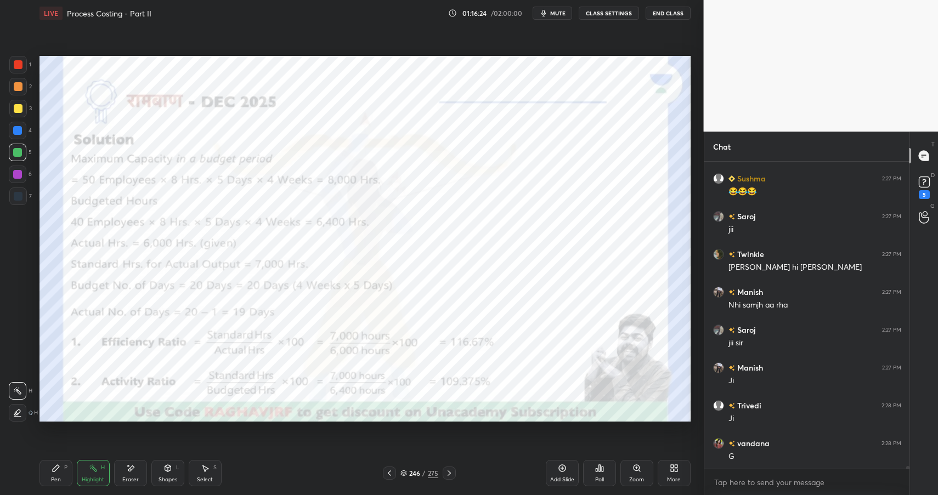
drag, startPoint x: 170, startPoint y: 467, endPoint x: 167, endPoint y: 456, distance: 12.0
click at [170, 467] on icon at bounding box center [167, 468] width 6 height 7
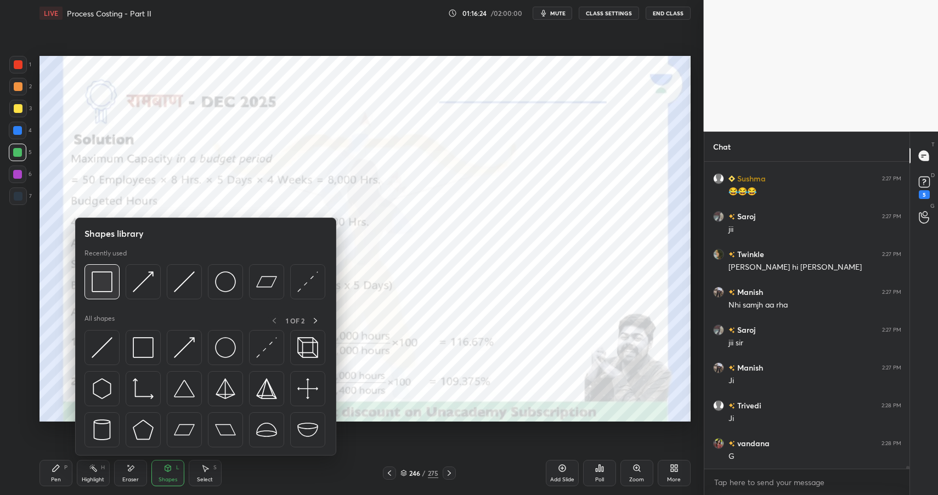
click at [101, 278] on img at bounding box center [102, 281] width 21 height 21
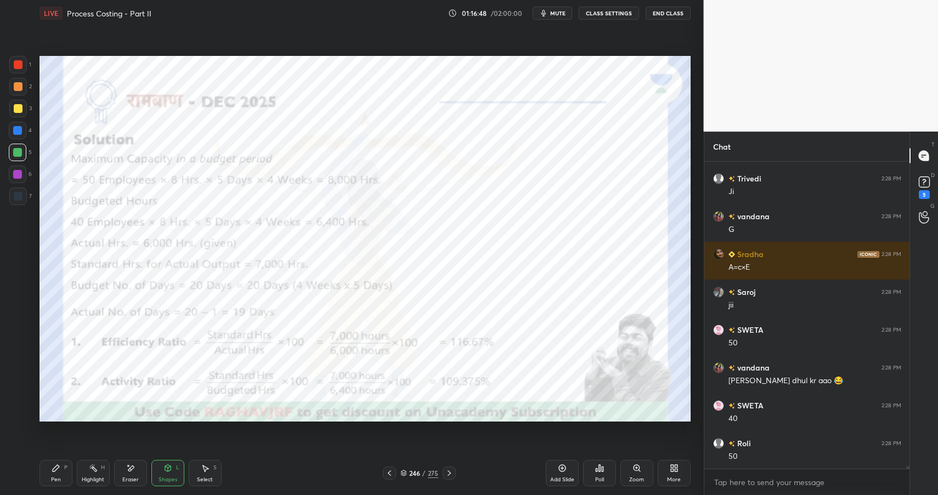
scroll to position [34903, 0]
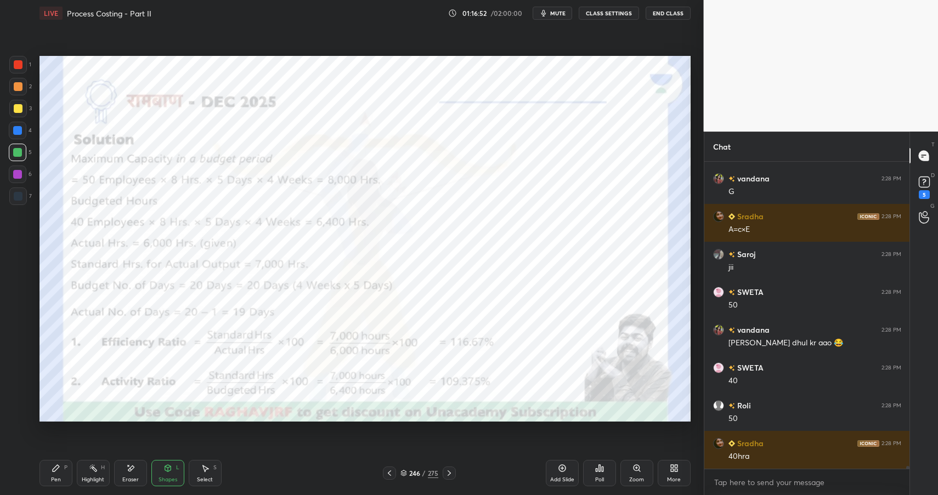
click at [54, 470] on icon at bounding box center [56, 468] width 7 height 7
drag, startPoint x: 54, startPoint y: 470, endPoint x: 68, endPoint y: 455, distance: 21.4
click at [54, 470] on icon at bounding box center [56, 468] width 7 height 7
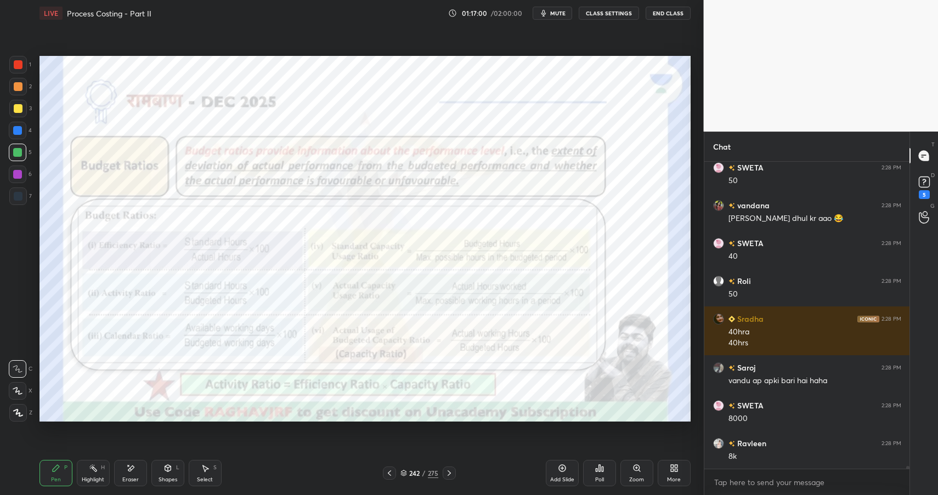
scroll to position [35065, 0]
click at [98, 470] on div "Highlight H" at bounding box center [93, 473] width 33 height 26
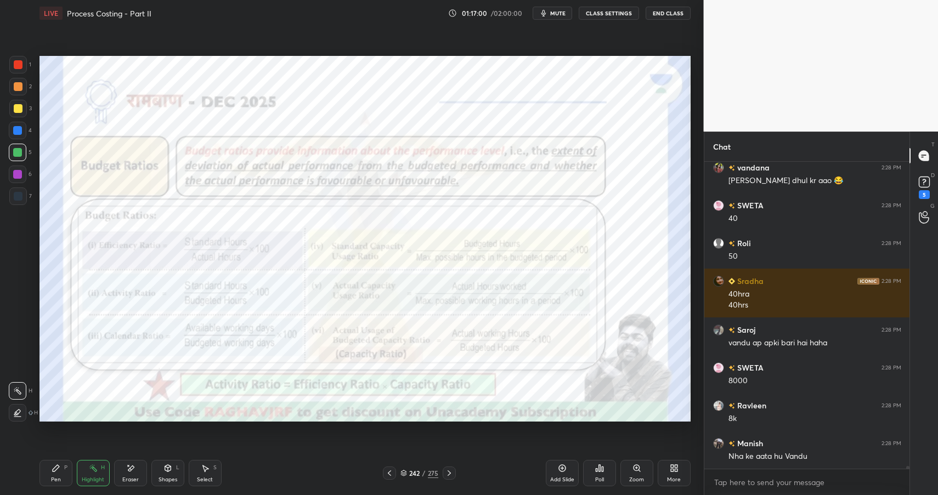
drag, startPoint x: 98, startPoint y: 470, endPoint x: 176, endPoint y: 423, distance: 91.2
click at [98, 470] on div "Highlight H" at bounding box center [93, 473] width 33 height 26
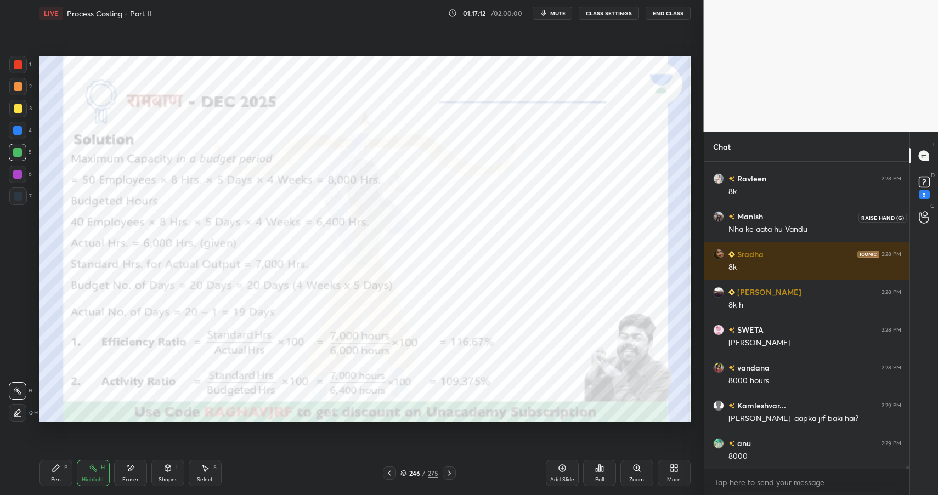
scroll to position [35330, 0]
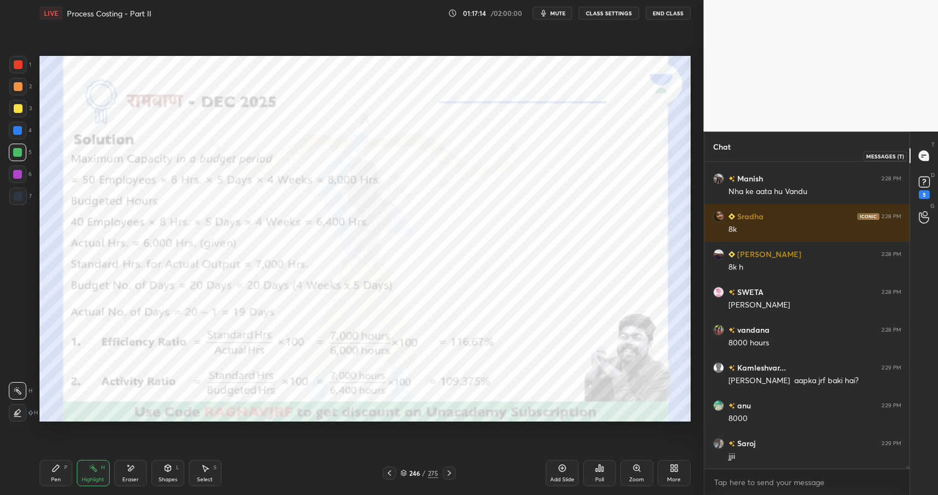
click at [924, 147] on div at bounding box center [924, 156] width 22 height 20
click at [924, 152] on icon at bounding box center [923, 156] width 10 height 10
click at [623, 9] on button "CLASS SETTINGS" at bounding box center [608, 13] width 60 height 13
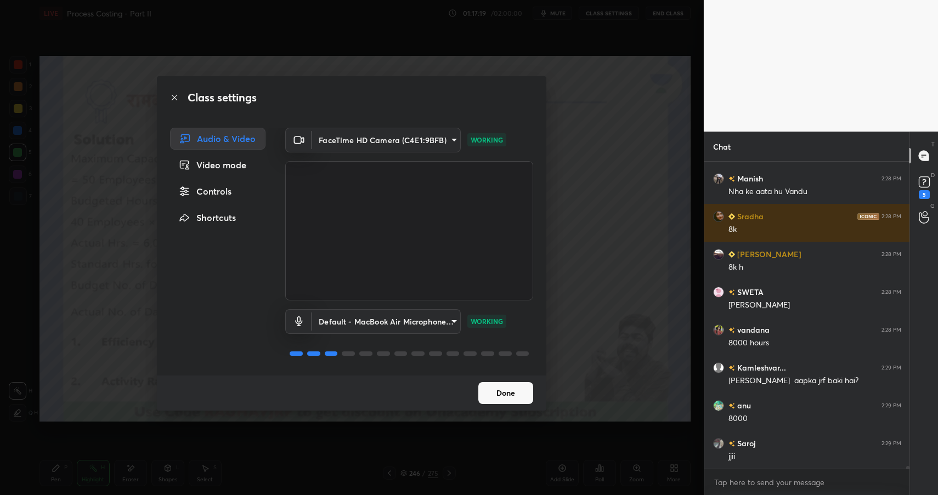
click at [219, 187] on div "Controls" at bounding box center [217, 191] width 95 height 22
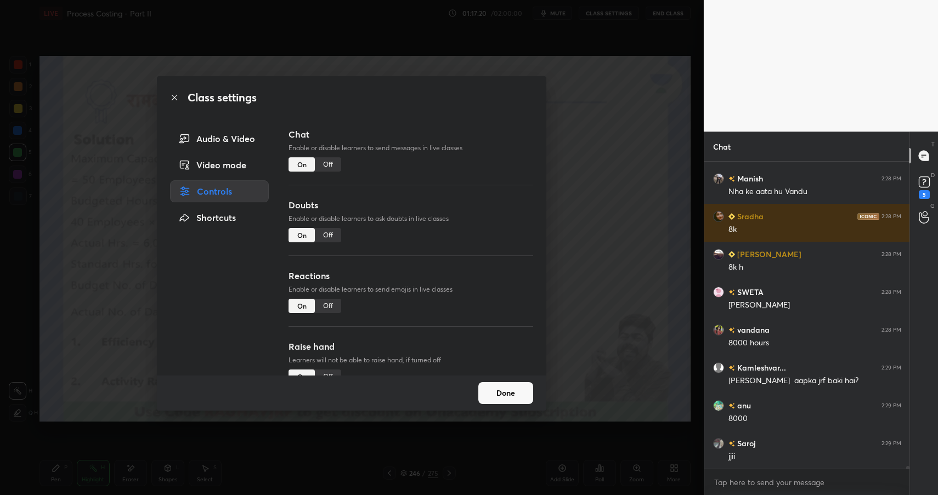
scroll to position [35368, 0]
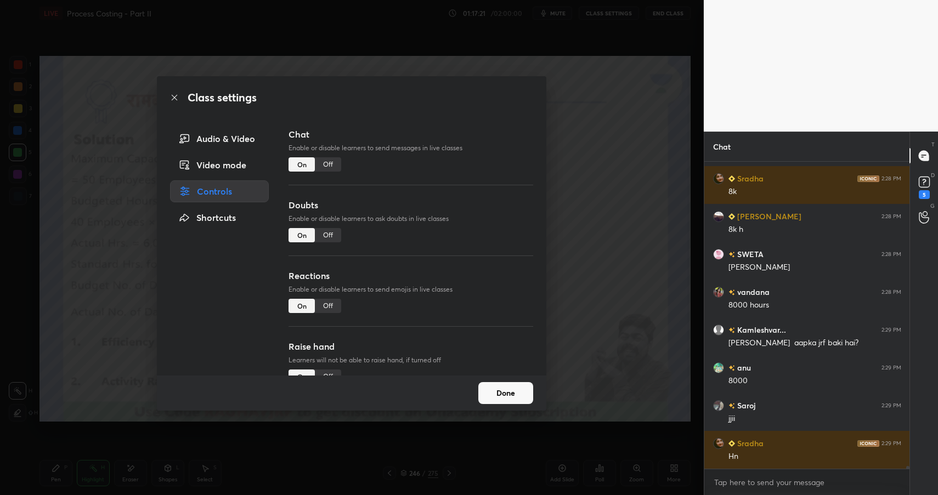
click at [306, 164] on div "On" at bounding box center [301, 164] width 26 height 14
click at [328, 158] on div "Off" at bounding box center [328, 164] width 26 height 14
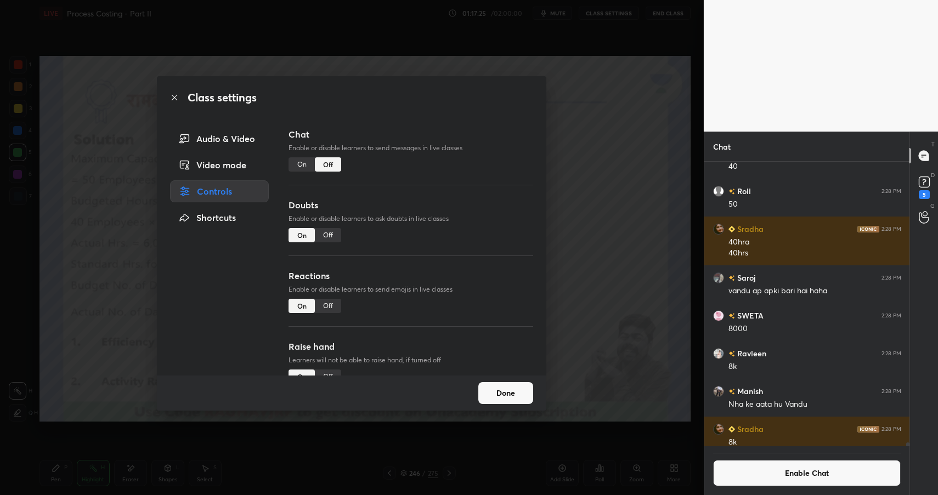
click at [507, 392] on button "Done" at bounding box center [505, 393] width 55 height 22
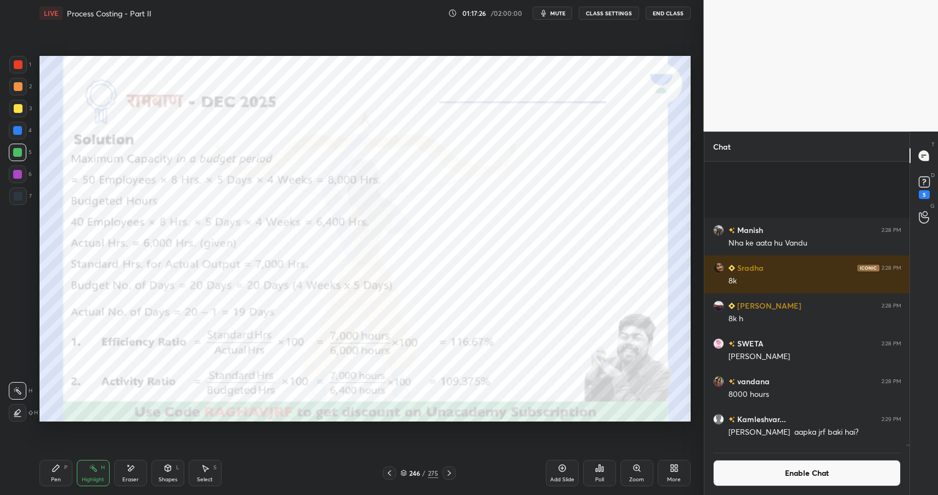
scroll to position [35049, 0]
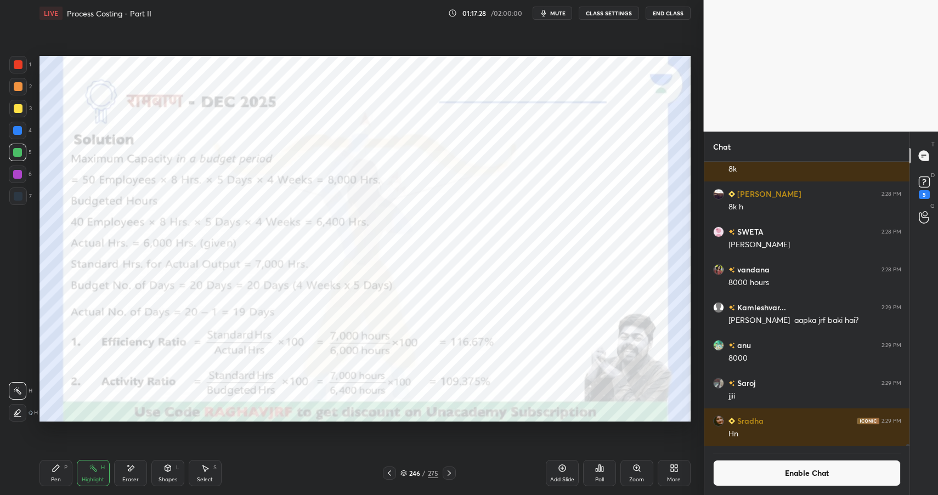
click at [89, 479] on div "Highlight" at bounding box center [93, 479] width 22 height 5
click at [94, 479] on div "Highlight" at bounding box center [93, 479] width 22 height 5
click at [167, 471] on icon at bounding box center [167, 468] width 6 height 7
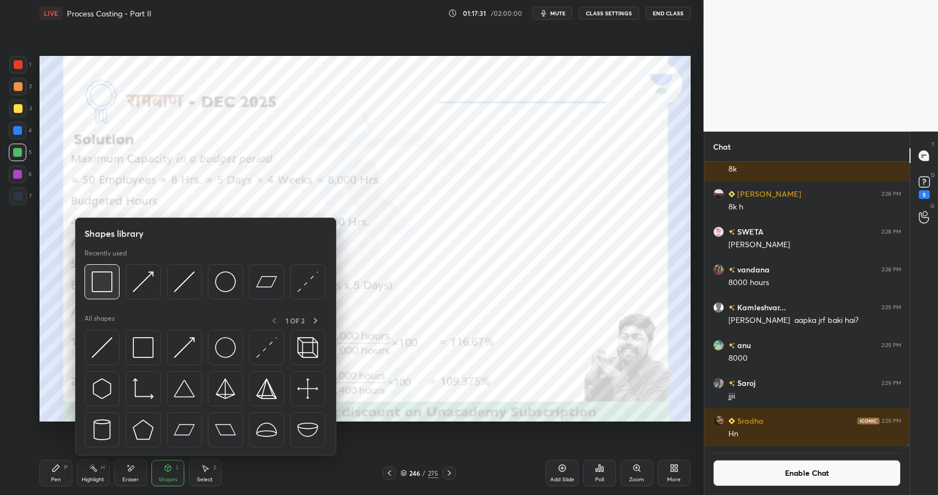
click at [109, 285] on img at bounding box center [102, 281] width 21 height 21
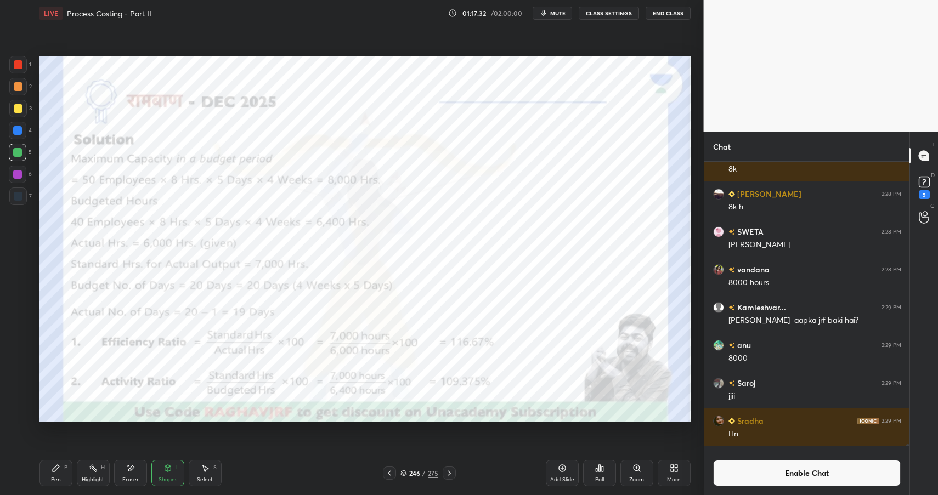
drag, startPoint x: 18, startPoint y: 127, endPoint x: 22, endPoint y: 133, distance: 6.7
click at [18, 127] on div at bounding box center [17, 130] width 9 height 9
click at [18, 132] on div at bounding box center [17, 130] width 9 height 9
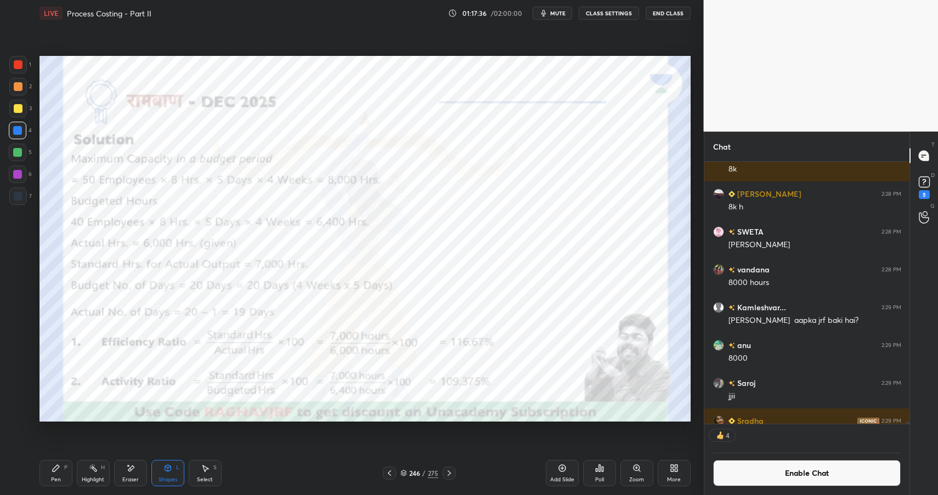
click at [16, 84] on div at bounding box center [18, 86] width 9 height 9
click at [20, 84] on div at bounding box center [18, 86] width 9 height 9
drag, startPoint x: 164, startPoint y: 473, endPoint x: 168, endPoint y: 459, distance: 14.2
click at [164, 473] on div "Shapes L" at bounding box center [167, 473] width 33 height 26
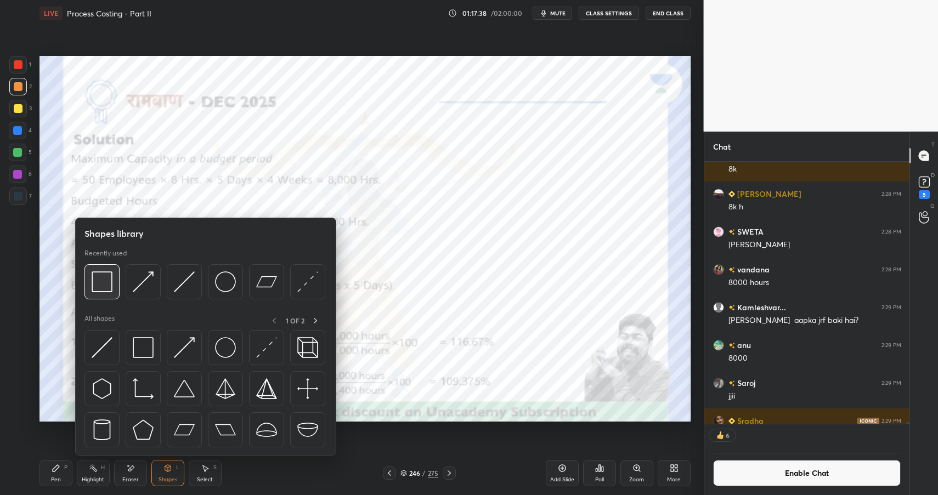
click at [104, 276] on img at bounding box center [102, 281] width 21 height 21
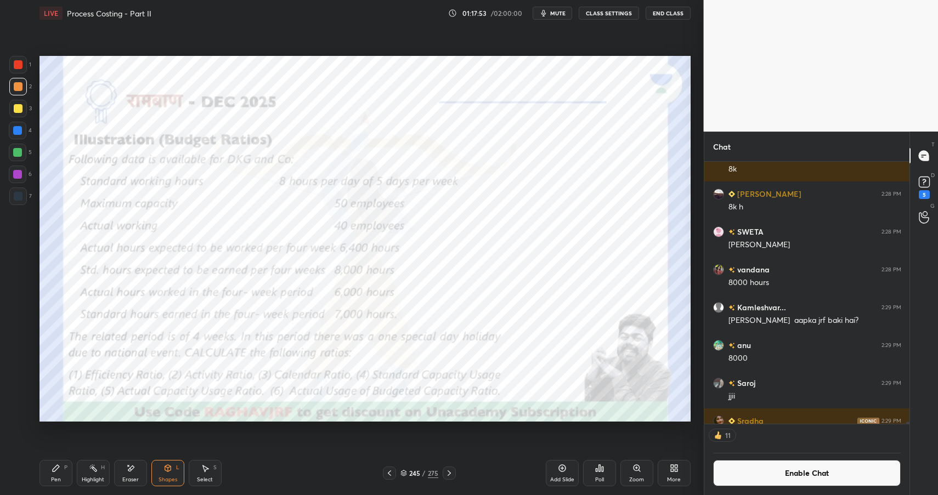
drag, startPoint x: 168, startPoint y: 475, endPoint x: 178, endPoint y: 458, distance: 19.7
click at [168, 475] on div "Shapes L" at bounding box center [167, 473] width 33 height 26
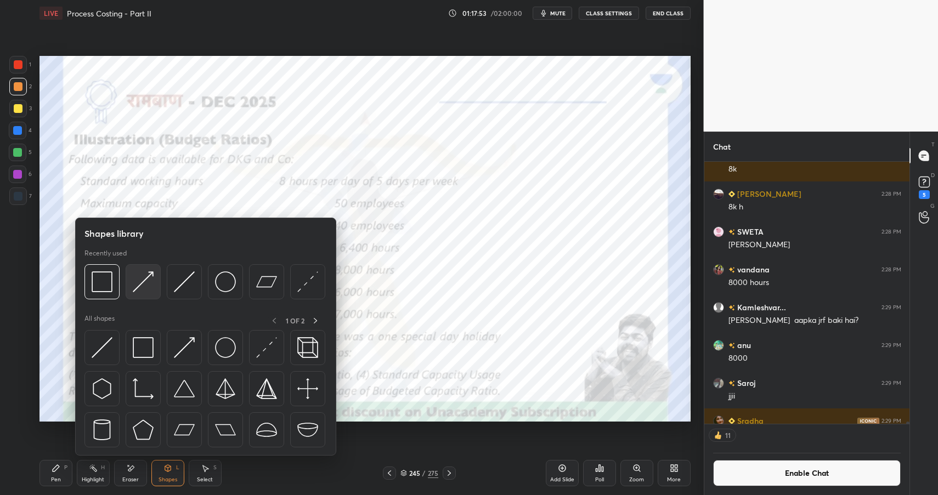
click at [151, 282] on img at bounding box center [143, 281] width 21 height 21
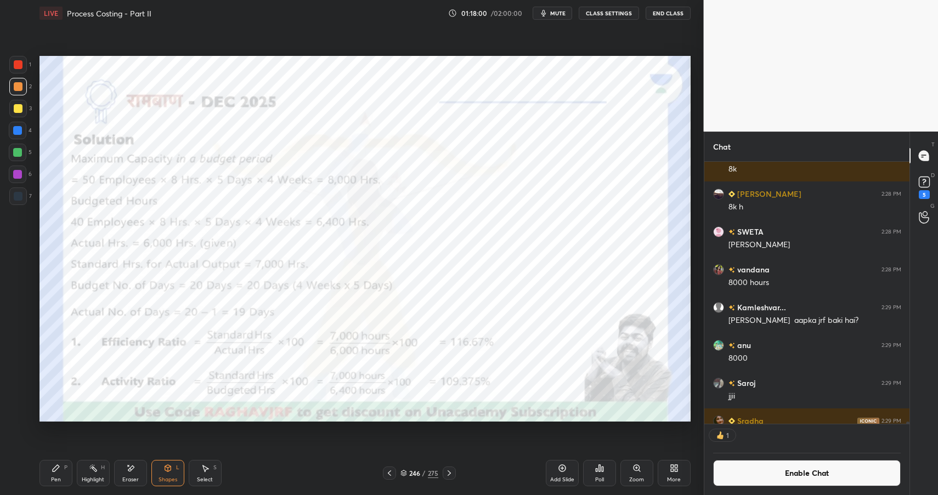
click at [168, 471] on icon at bounding box center [167, 468] width 6 height 7
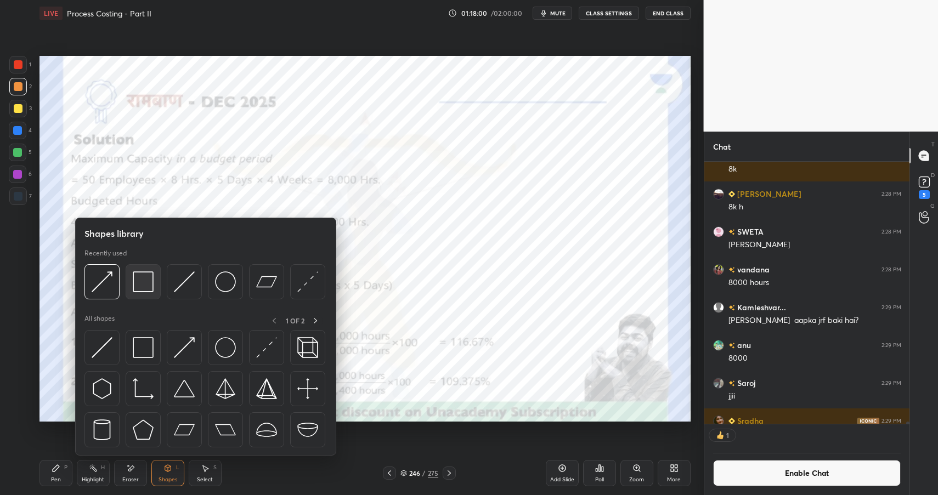
click at [143, 288] on img at bounding box center [143, 281] width 21 height 21
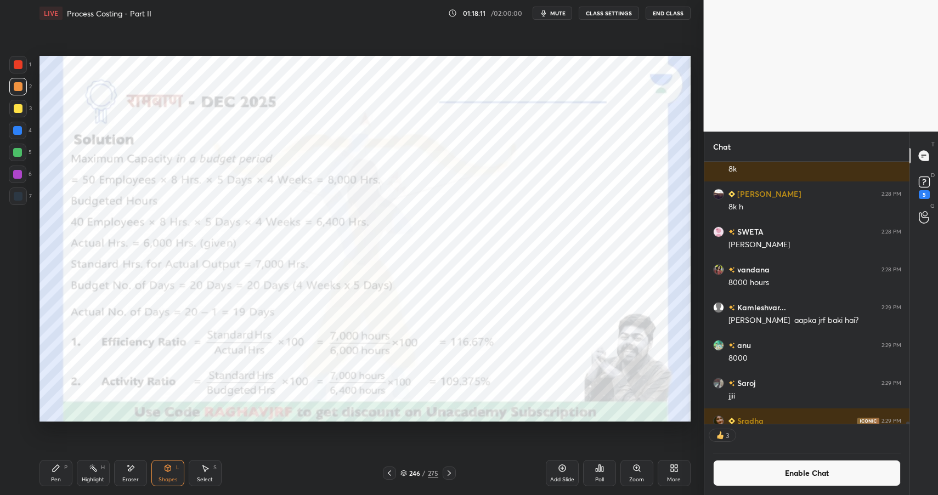
drag, startPoint x: 56, startPoint y: 467, endPoint x: 61, endPoint y: 463, distance: 6.6
click at [56, 467] on icon at bounding box center [56, 468] width 7 height 7
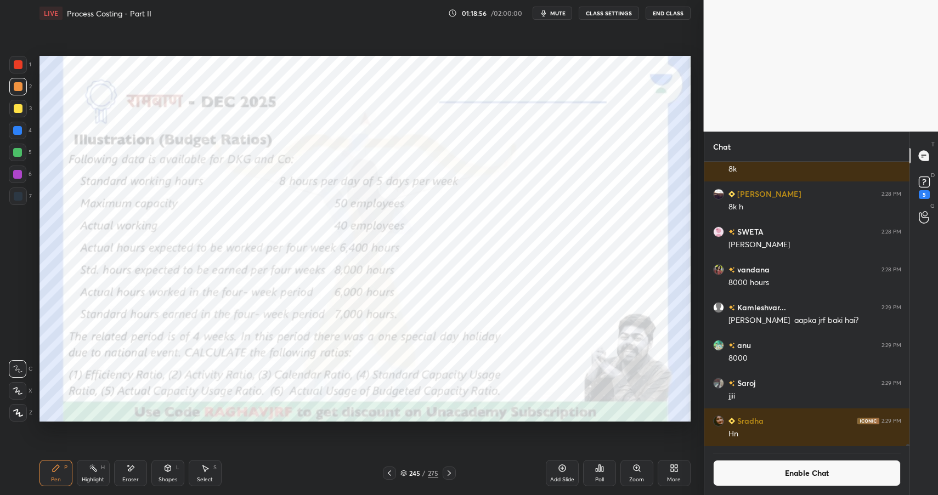
scroll to position [35049, 0]
click at [180, 465] on div "Shapes L" at bounding box center [167, 473] width 33 height 26
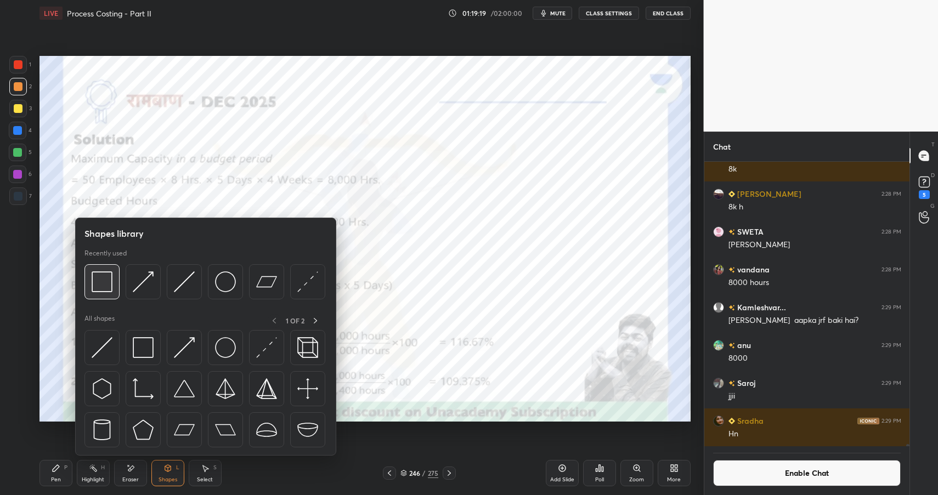
click at [100, 276] on img at bounding box center [102, 281] width 21 height 21
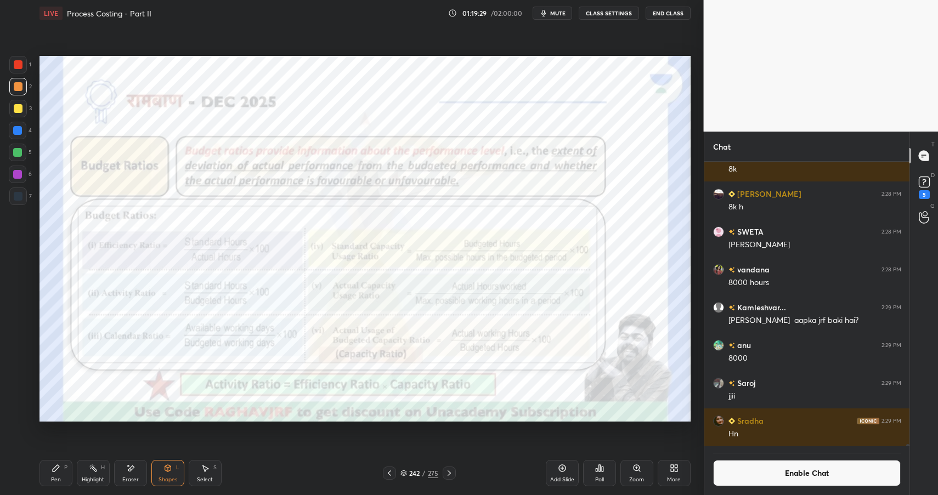
drag, startPoint x: 79, startPoint y: 482, endPoint x: 88, endPoint y: 476, distance: 11.0
click at [79, 482] on div "Highlight H" at bounding box center [93, 473] width 33 height 26
click at [85, 477] on div "Highlight" at bounding box center [93, 479] width 22 height 5
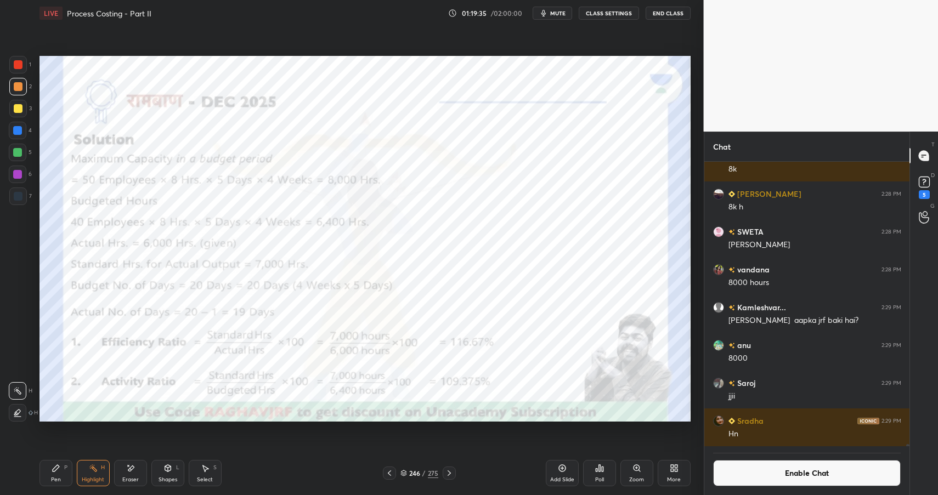
drag, startPoint x: 174, startPoint y: 469, endPoint x: 174, endPoint y: 459, distance: 9.3
click at [174, 469] on div "Shapes L" at bounding box center [167, 473] width 33 height 26
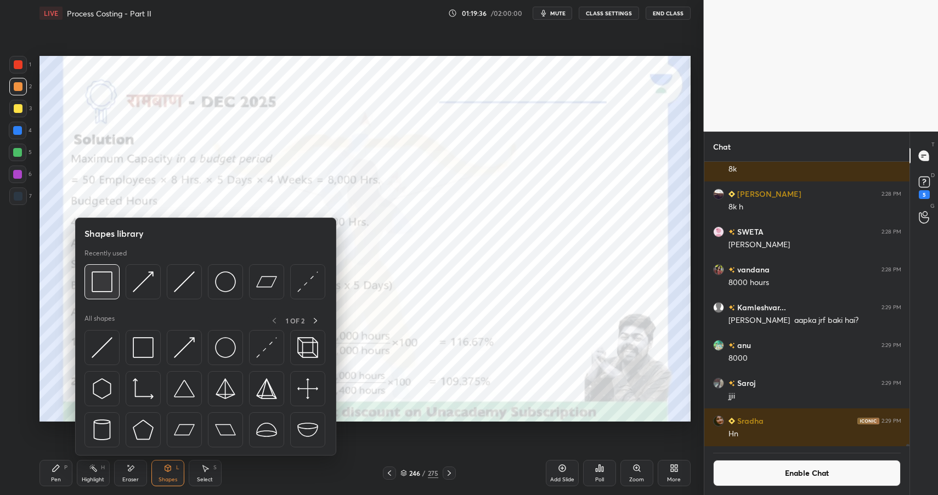
click at [100, 278] on img at bounding box center [102, 281] width 21 height 21
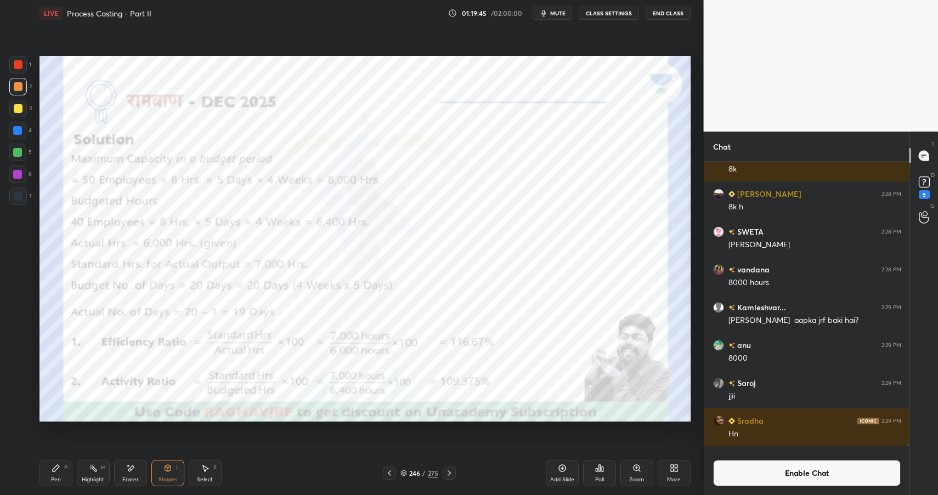
click at [63, 464] on div "Pen P" at bounding box center [55, 473] width 33 height 26
click at [61, 468] on div "Pen P" at bounding box center [55, 473] width 33 height 26
click at [17, 59] on div at bounding box center [18, 65] width 18 height 18
click at [15, 64] on div at bounding box center [18, 64] width 9 height 9
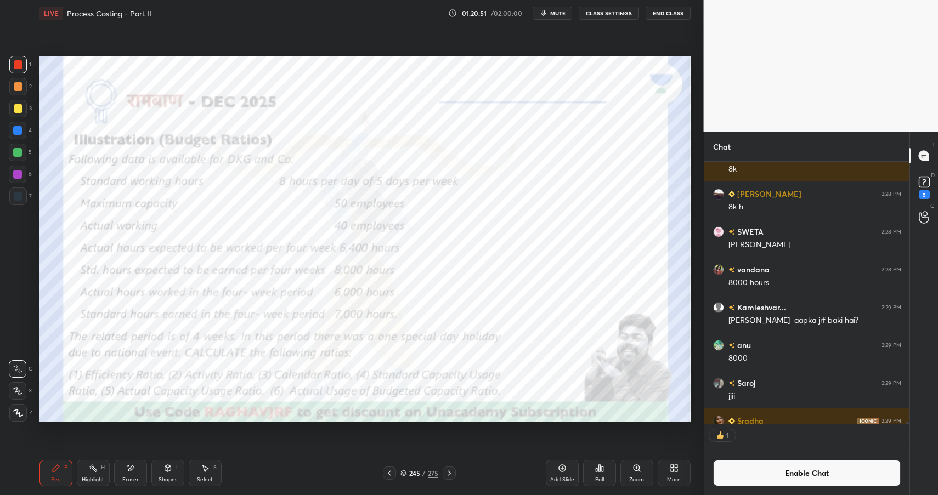
scroll to position [4, 4]
drag, startPoint x: 828, startPoint y: 469, endPoint x: 830, endPoint y: 456, distance: 13.2
click at [828, 469] on button "Enable Chat" at bounding box center [807, 473] width 188 height 26
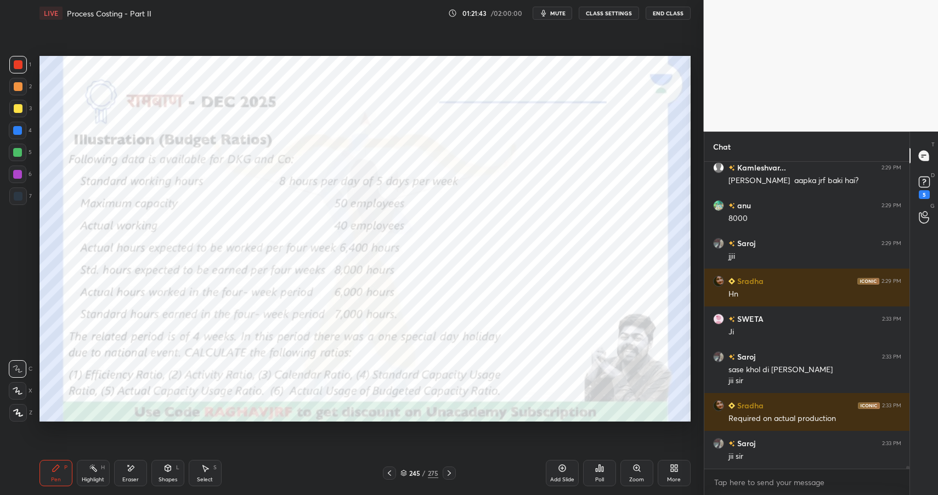
scroll to position [35216, 0]
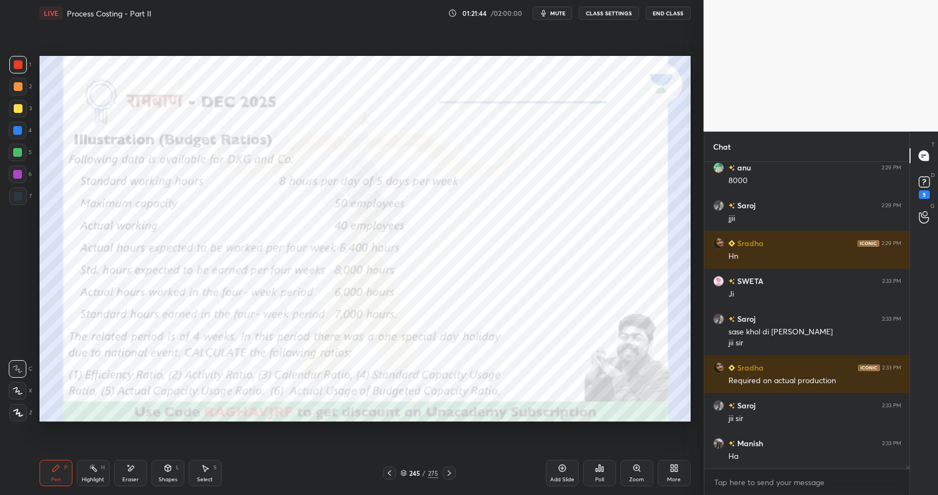
click at [95, 477] on div "Highlight" at bounding box center [93, 479] width 22 height 5
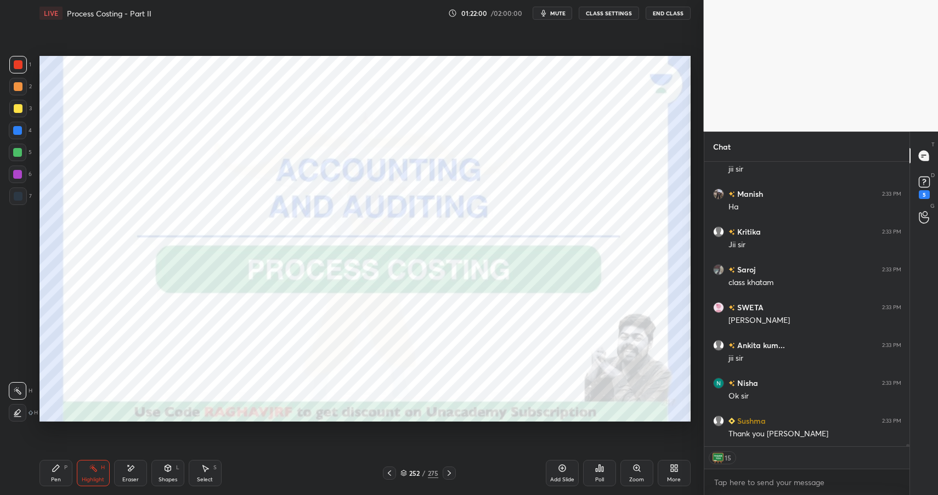
scroll to position [35503, 0]
click at [421, 469] on div "252 / 275" at bounding box center [419, 473] width 38 height 10
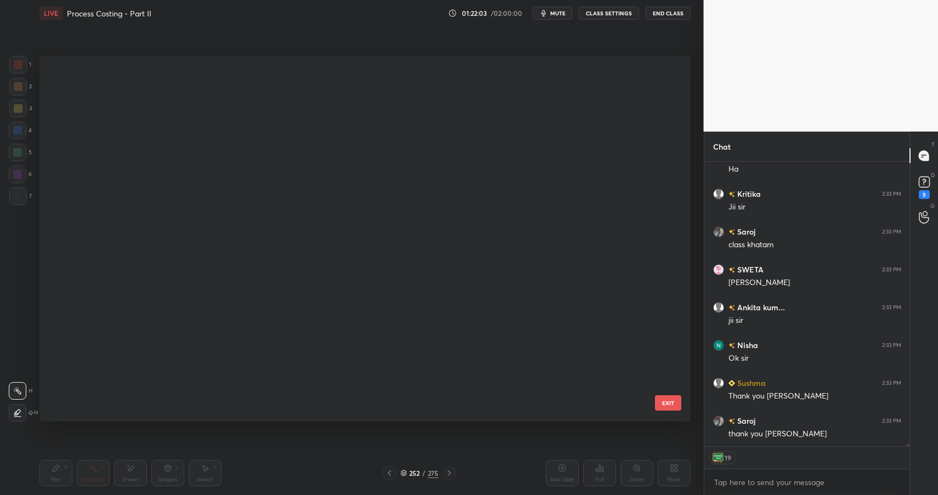
scroll to position [0, 0]
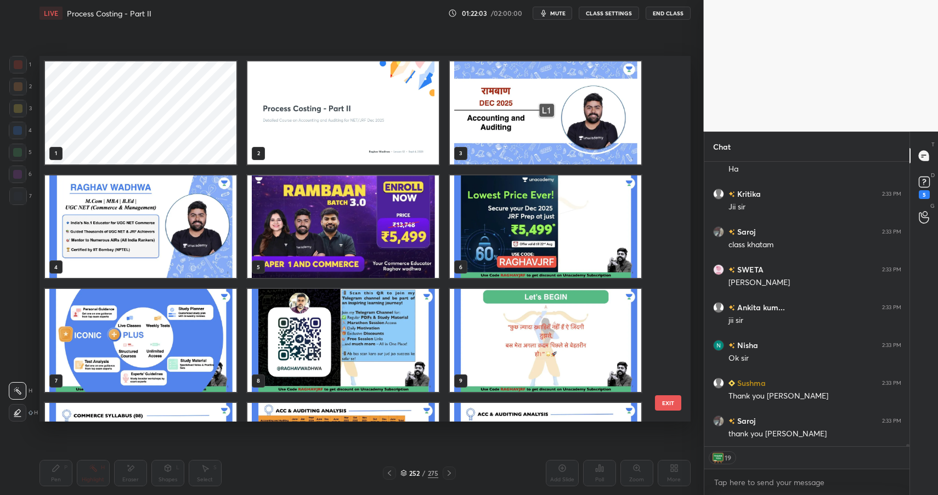
click at [360, 119] on img "grid" at bounding box center [342, 112] width 191 height 103
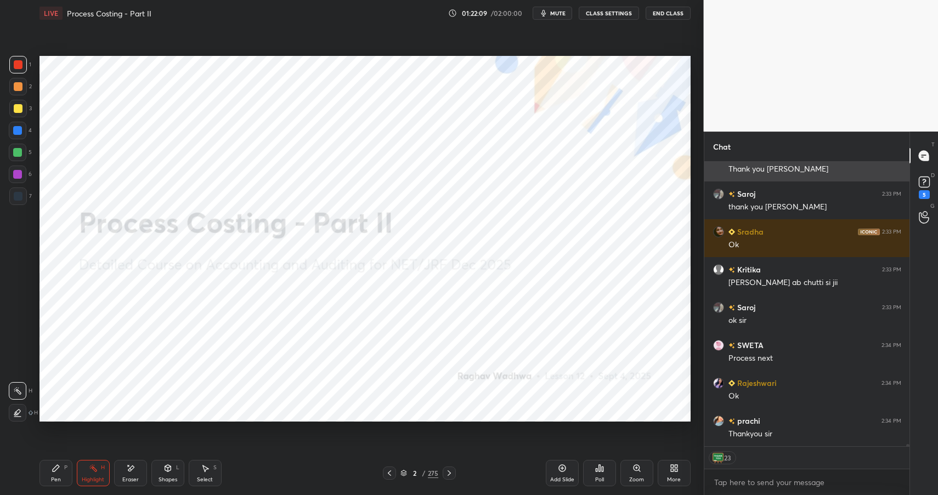
scroll to position [35768, 0]
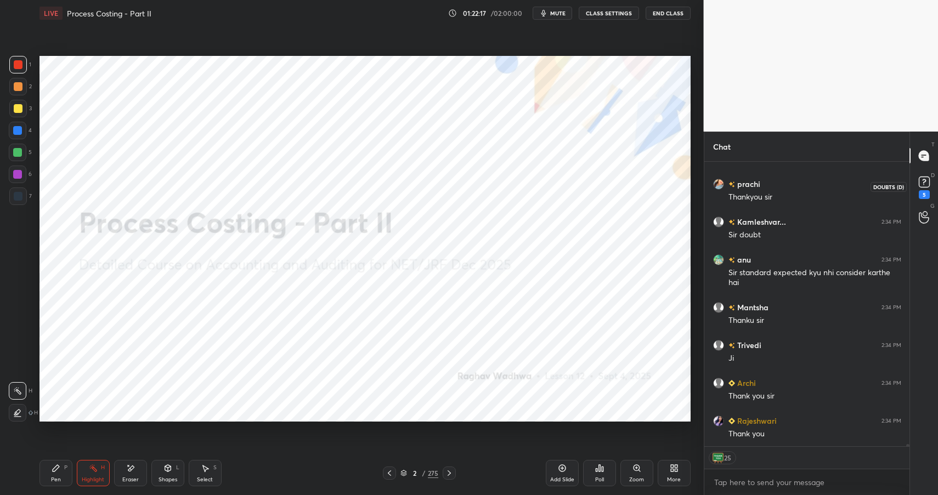
click at [930, 190] on icon at bounding box center [924, 182] width 16 height 16
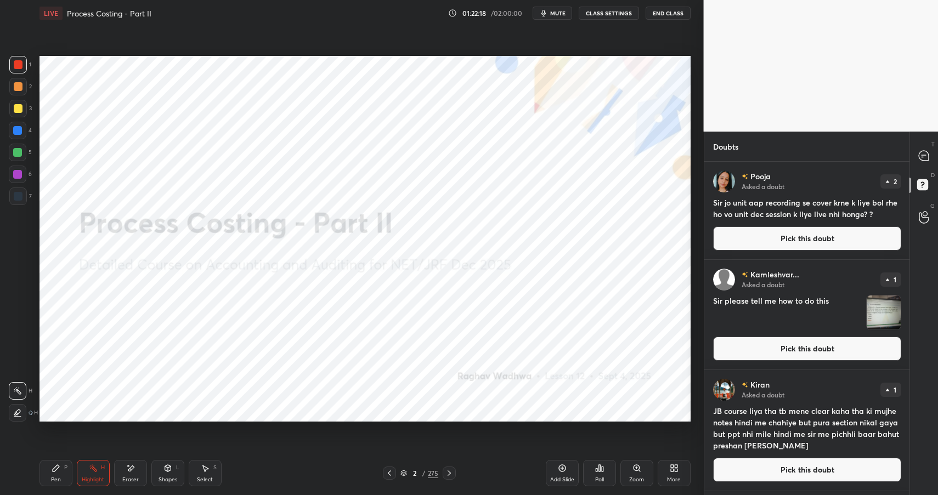
click at [806, 249] on button "Pick this doubt" at bounding box center [807, 238] width 188 height 24
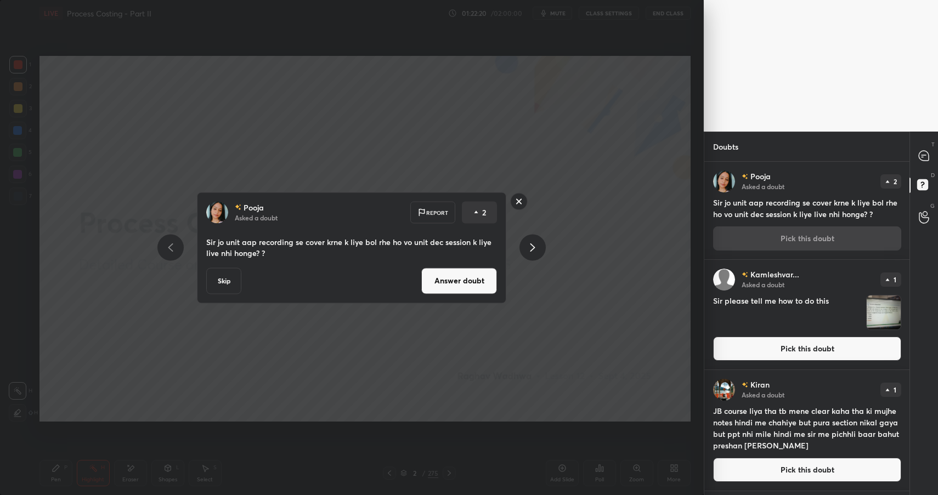
click at [458, 289] on button "Answer doubt" at bounding box center [459, 281] width 76 height 26
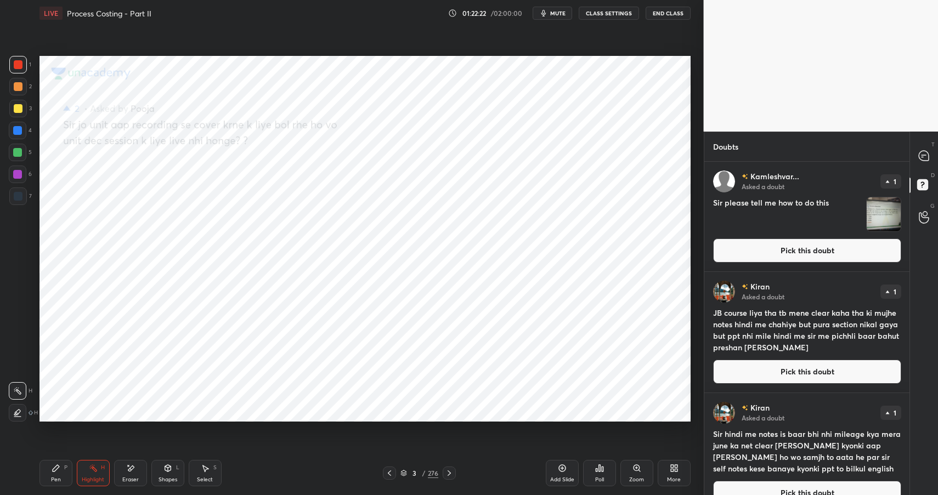
click at [756, 252] on button "Pick this doubt" at bounding box center [807, 250] width 188 height 24
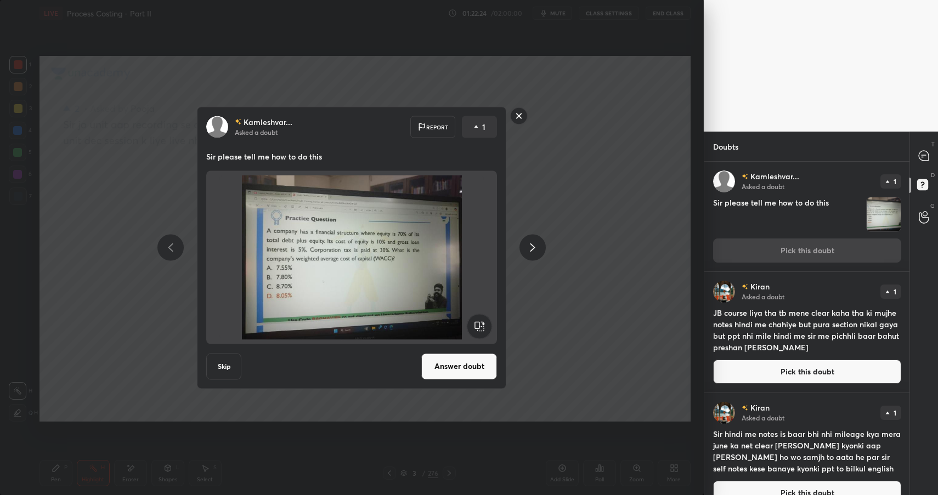
click at [469, 362] on button "Answer doubt" at bounding box center [459, 366] width 76 height 26
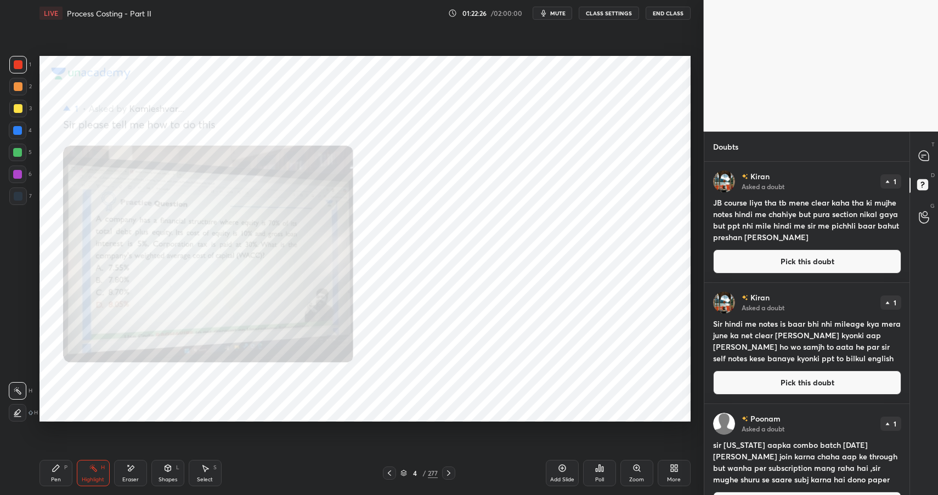
click at [777, 268] on button "Pick this doubt" at bounding box center [807, 261] width 188 height 24
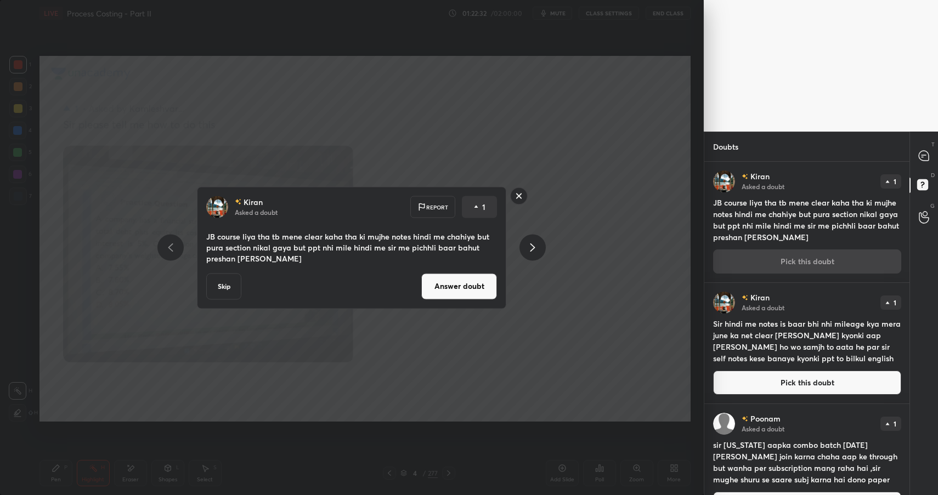
click at [453, 291] on button "Answer doubt" at bounding box center [459, 286] width 76 height 26
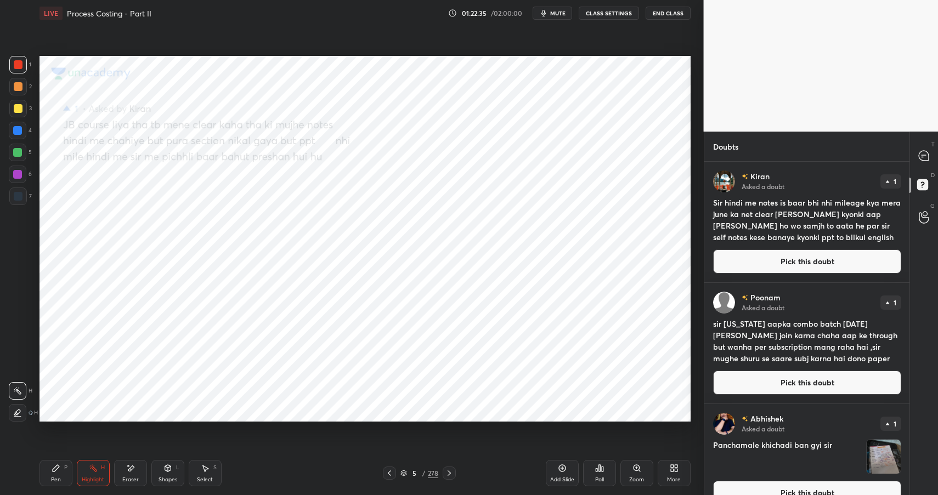
click at [750, 255] on button "Pick this doubt" at bounding box center [807, 261] width 188 height 24
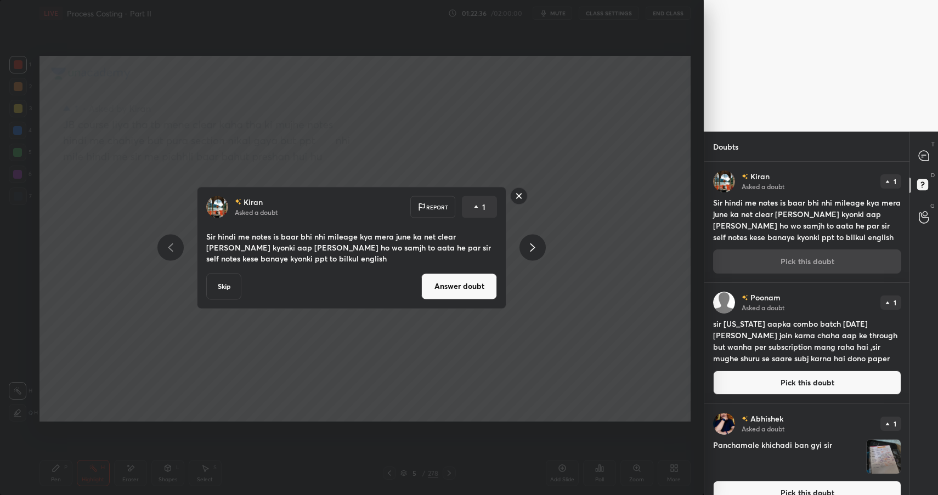
click at [457, 298] on button "Answer doubt" at bounding box center [459, 286] width 76 height 26
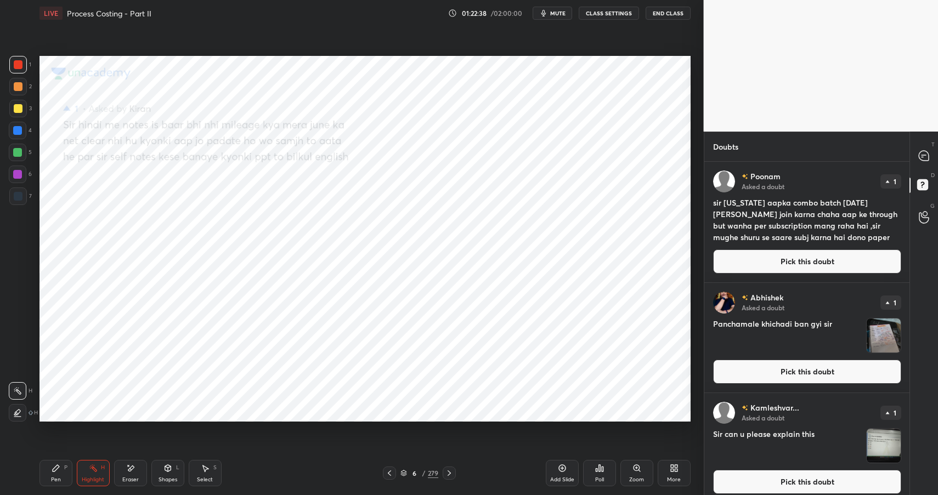
click at [737, 260] on button "Pick this doubt" at bounding box center [807, 261] width 188 height 24
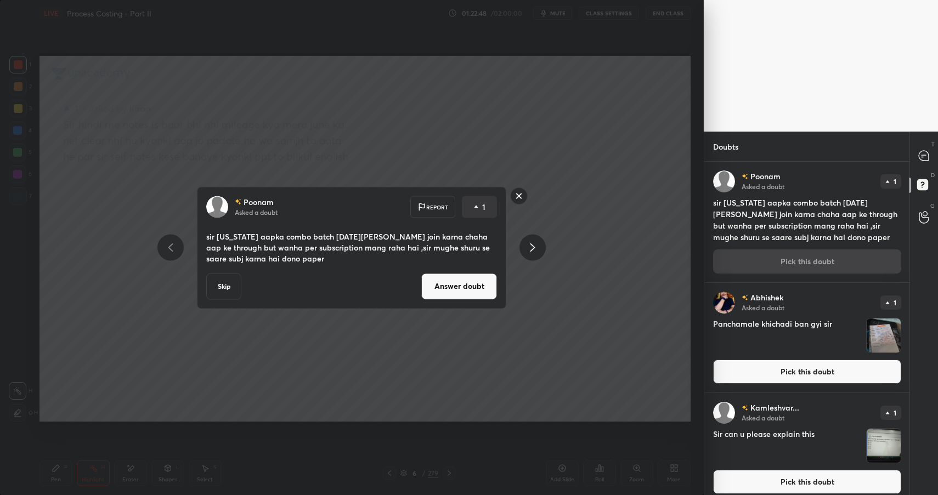
click at [481, 286] on button "Answer doubt" at bounding box center [459, 286] width 76 height 26
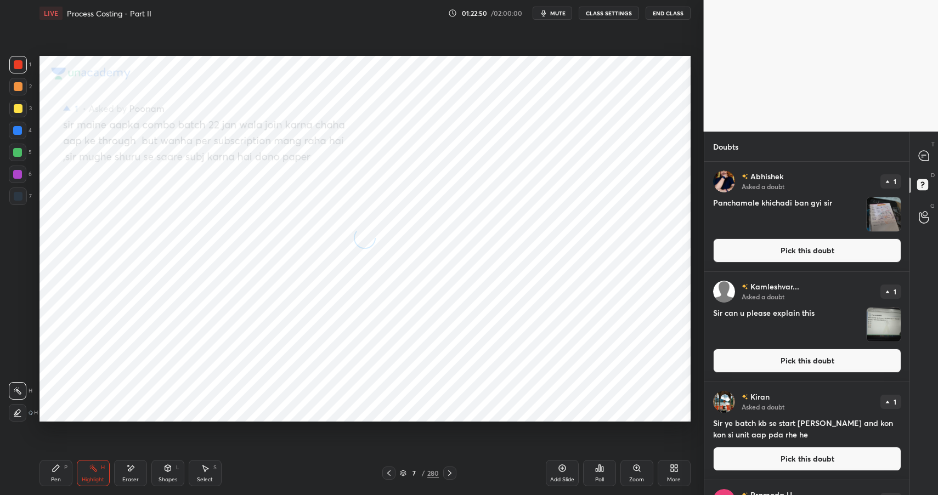
click at [769, 256] on button "Pick this doubt" at bounding box center [807, 250] width 188 height 24
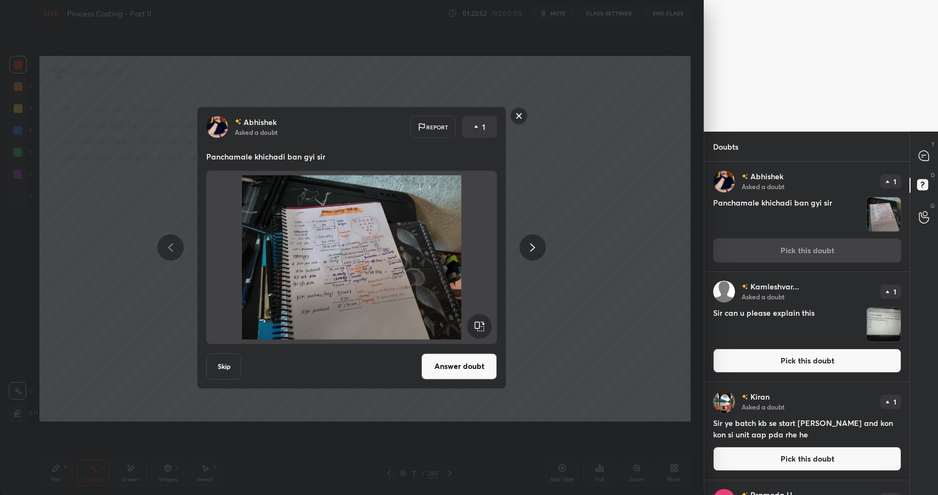
click at [476, 363] on button "Answer doubt" at bounding box center [459, 366] width 76 height 26
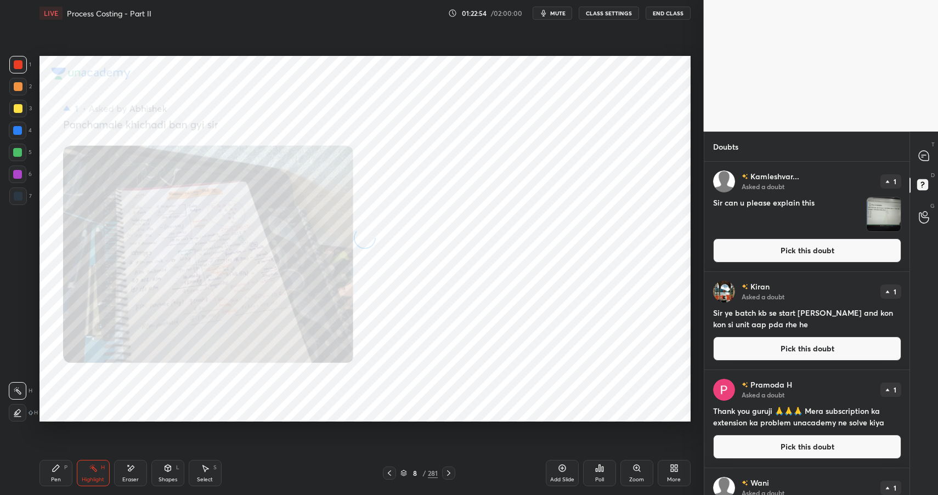
click at [782, 255] on button "Pick this doubt" at bounding box center [807, 250] width 188 height 24
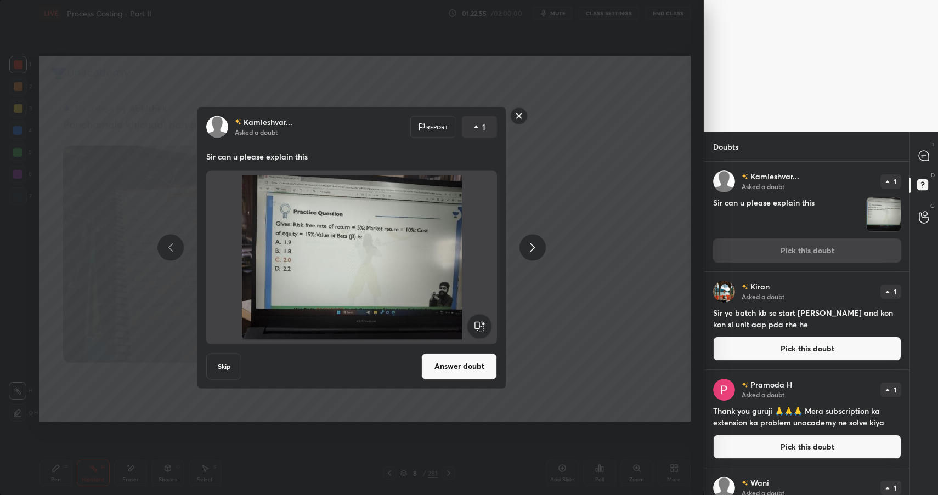
click at [476, 360] on button "Answer doubt" at bounding box center [459, 366] width 76 height 26
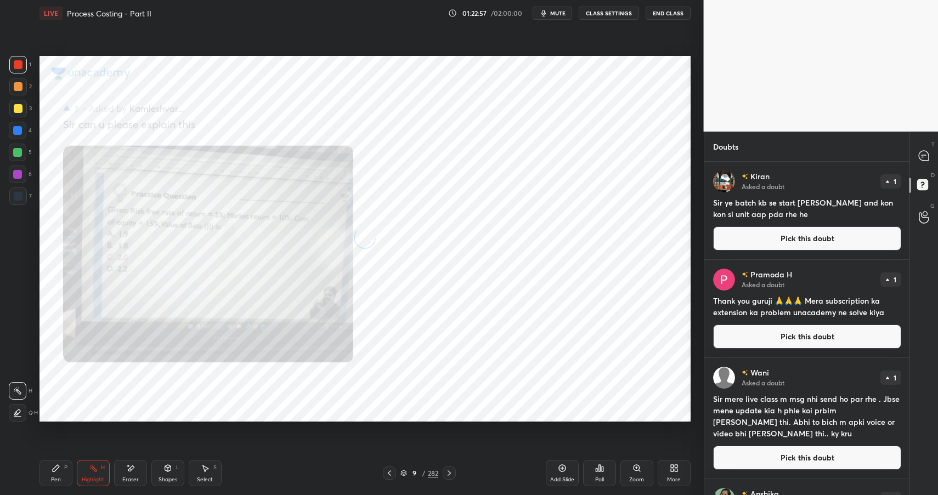
click at [796, 249] on button "Pick this doubt" at bounding box center [807, 238] width 188 height 24
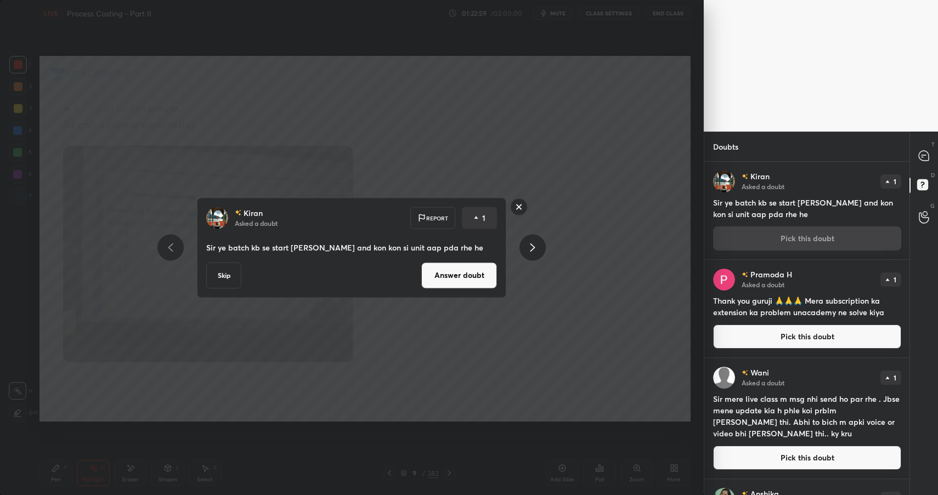
click at [487, 270] on button "Answer doubt" at bounding box center [459, 275] width 76 height 26
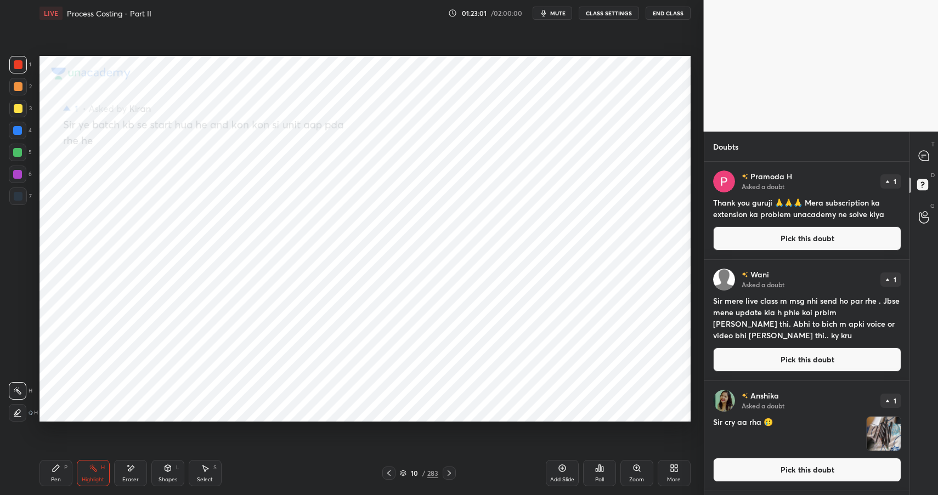
click at [769, 235] on button "Pick this doubt" at bounding box center [807, 238] width 188 height 24
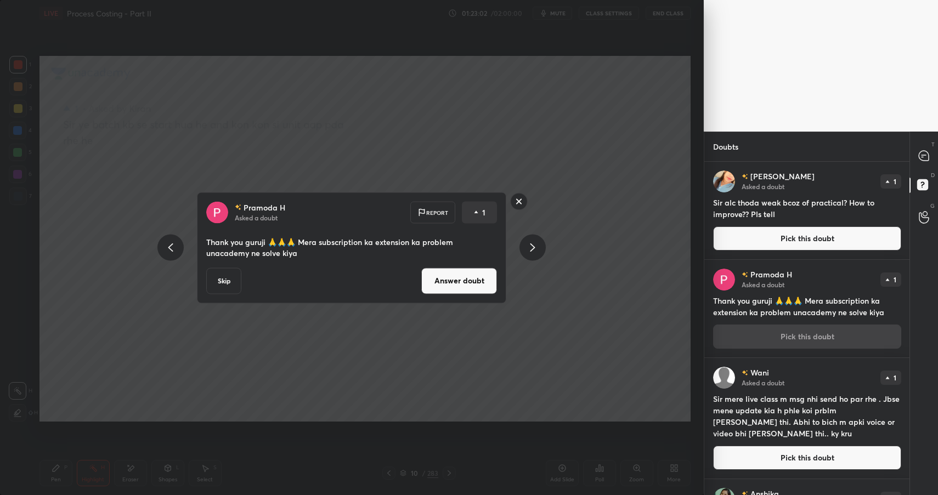
click at [452, 277] on button "Answer doubt" at bounding box center [459, 281] width 76 height 26
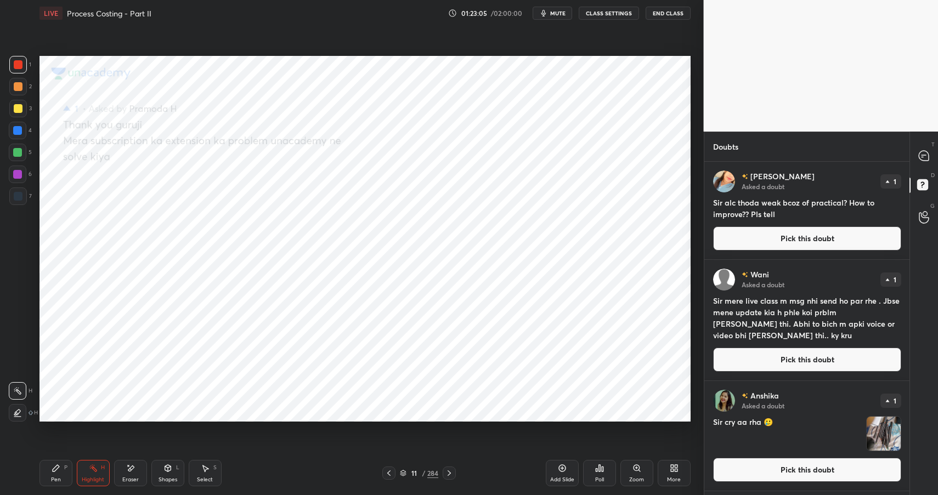
click at [805, 254] on div "[PERSON_NAME] Asked a doubt 1 Sir alc thoda weak bcoz of practical? How to impr…" at bounding box center [807, 211] width 206 height 98
click at [813, 244] on button "Pick this doubt" at bounding box center [807, 238] width 188 height 24
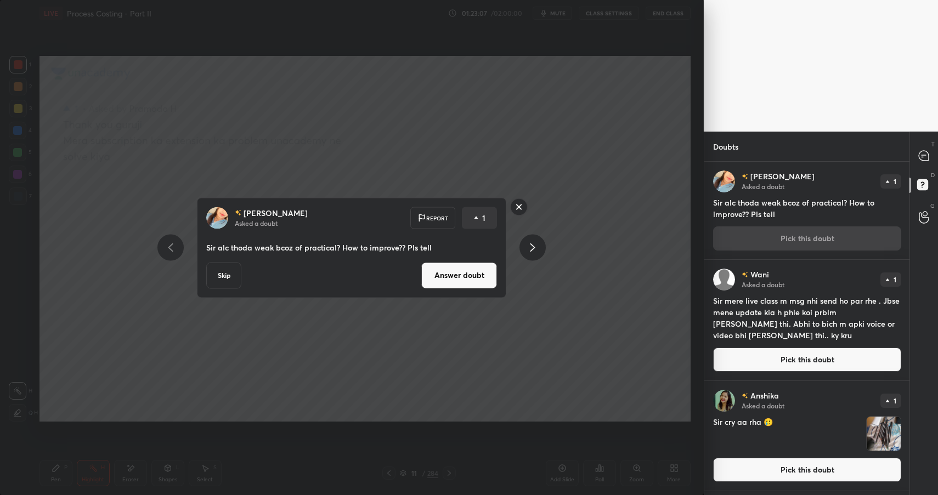
click at [486, 270] on button "Answer doubt" at bounding box center [459, 275] width 76 height 26
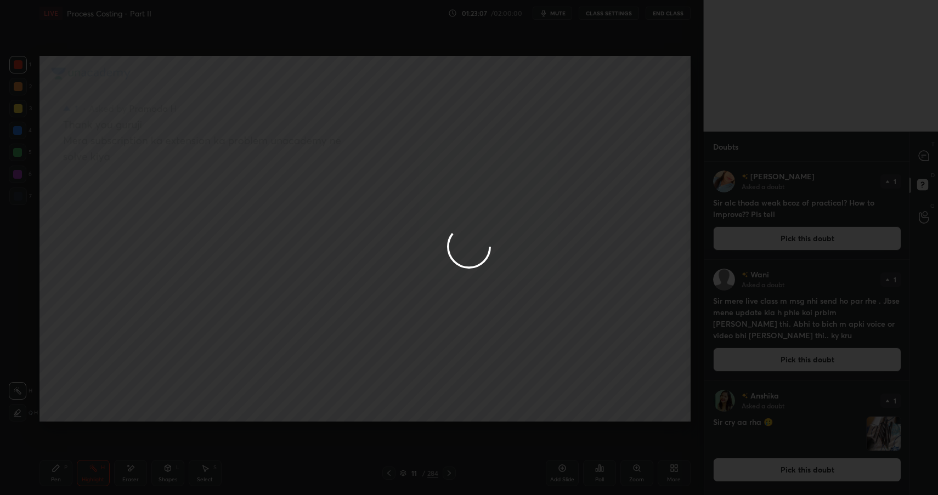
click at [486, 270] on div at bounding box center [351, 247] width 703 height 495
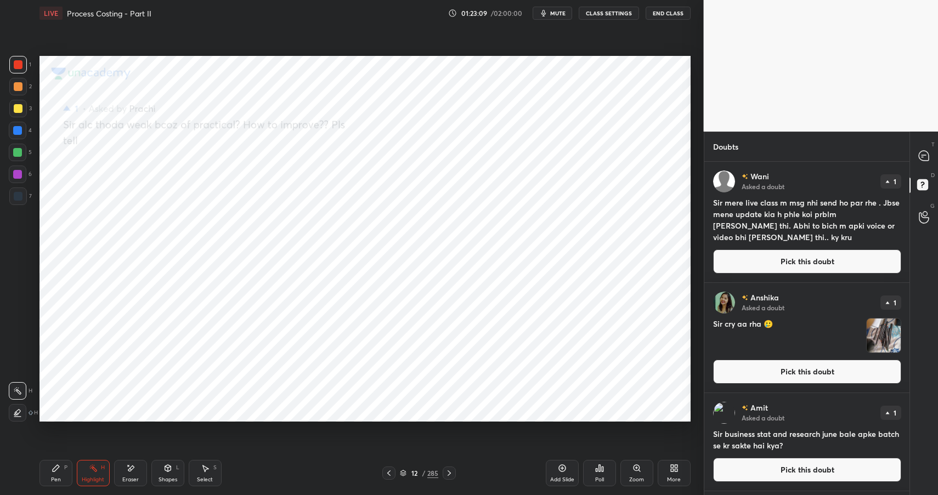
click at [750, 293] on p "Anshika" at bounding box center [764, 297] width 29 height 9
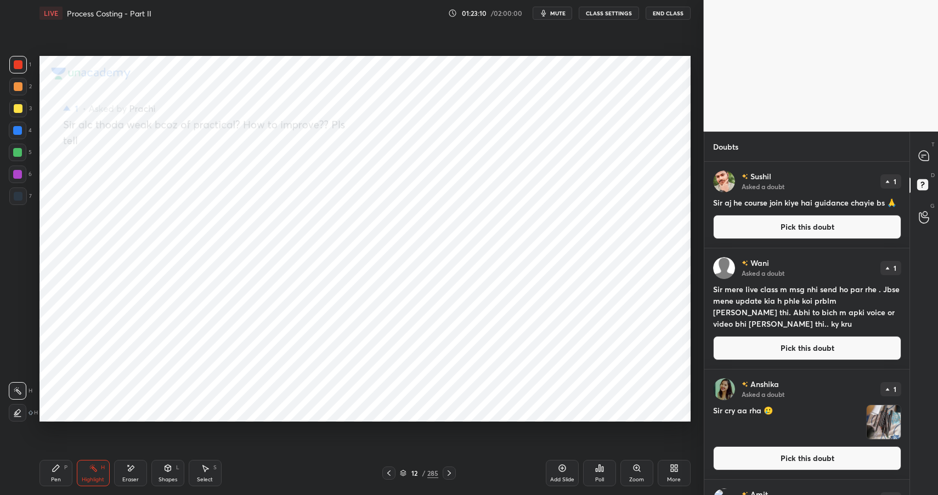
click at [774, 229] on button "Pick this doubt" at bounding box center [807, 227] width 188 height 24
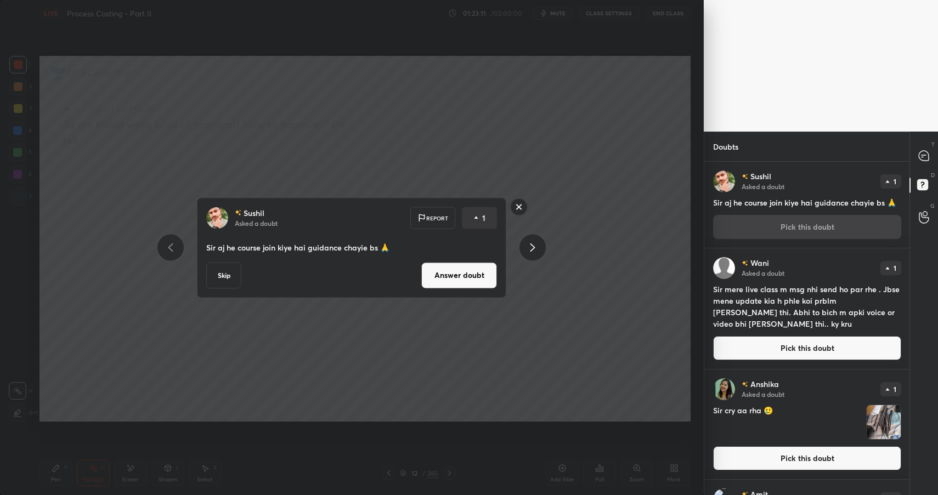
click at [429, 269] on button "Answer doubt" at bounding box center [459, 275] width 76 height 26
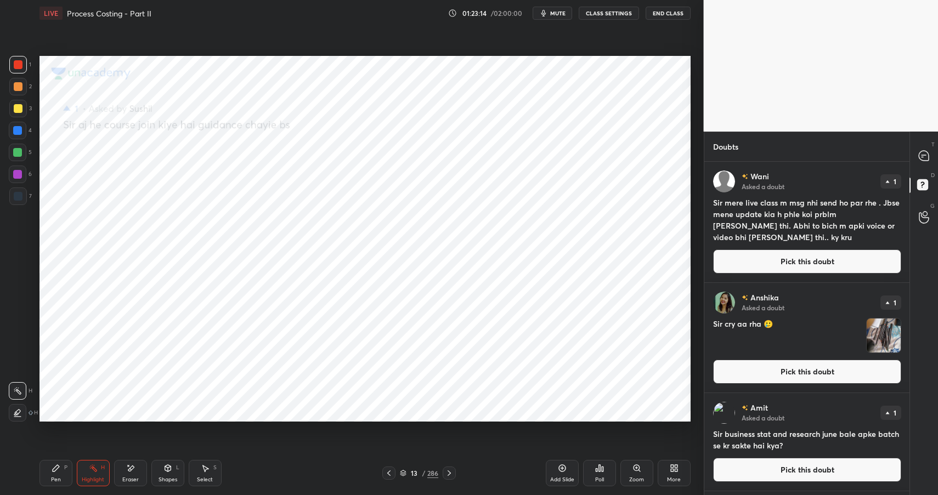
click at [765, 265] on button "Pick this doubt" at bounding box center [807, 261] width 188 height 24
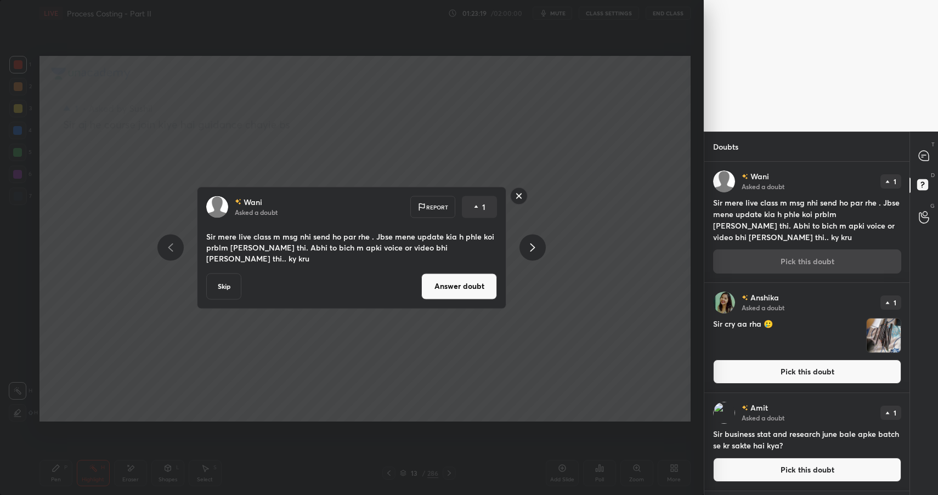
click at [491, 288] on button "Answer doubt" at bounding box center [459, 286] width 76 height 26
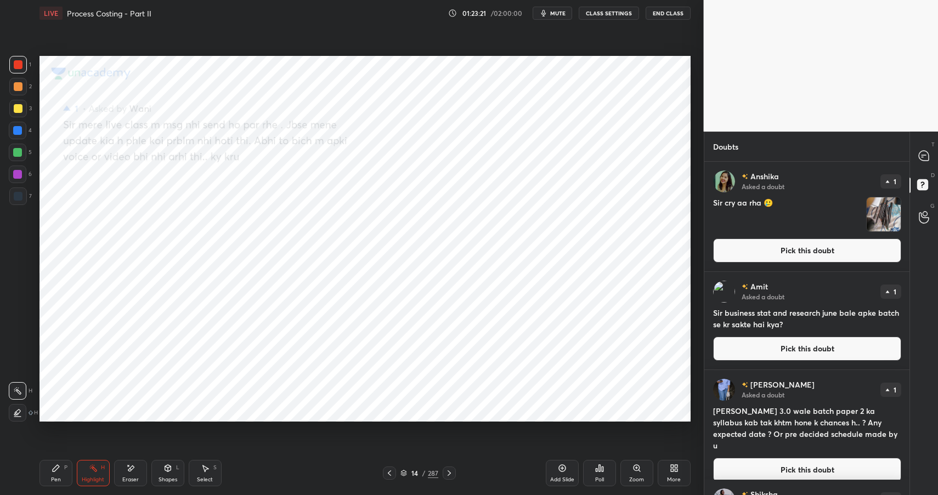
click at [802, 265] on div "[PERSON_NAME] Asked a doubt 1 Sir cry aa rha 🥲 Pick this doubt" at bounding box center [807, 217] width 206 height 110
click at [808, 259] on button "Pick this doubt" at bounding box center [807, 250] width 188 height 24
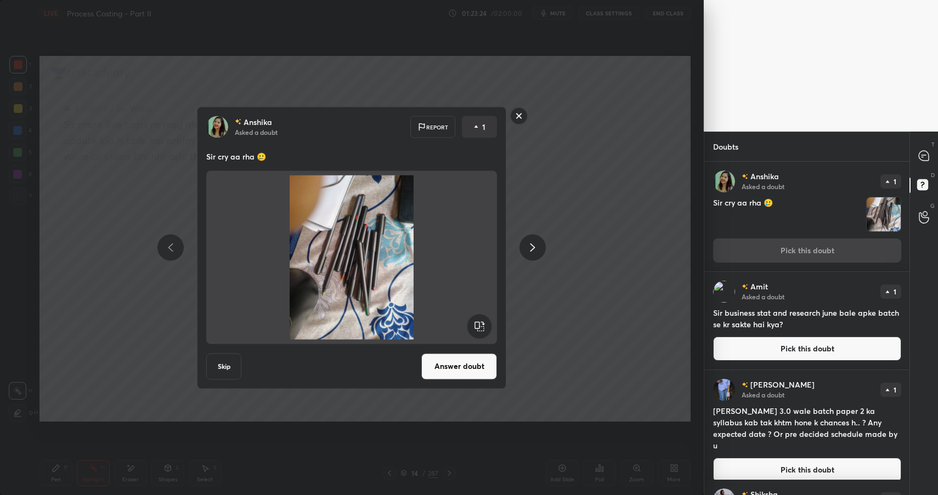
click at [465, 363] on button "Answer doubt" at bounding box center [459, 366] width 76 height 26
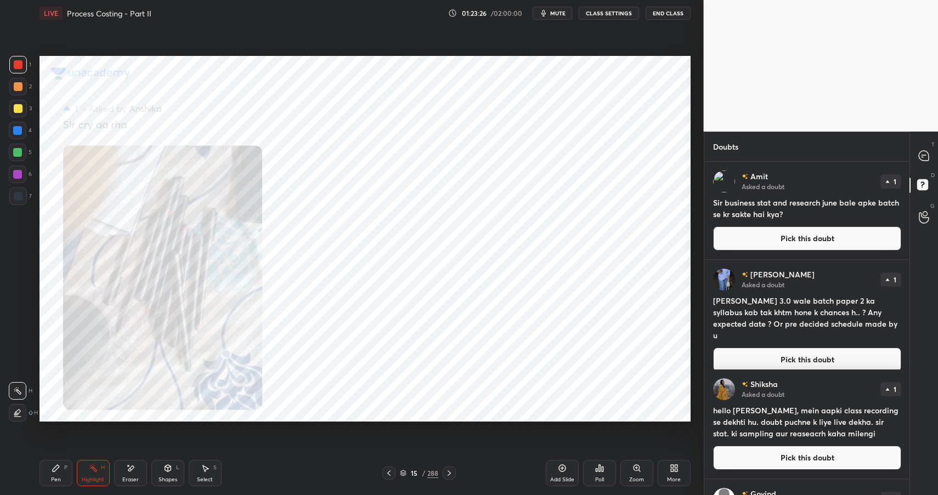
click at [790, 240] on button "Pick this doubt" at bounding box center [807, 238] width 188 height 24
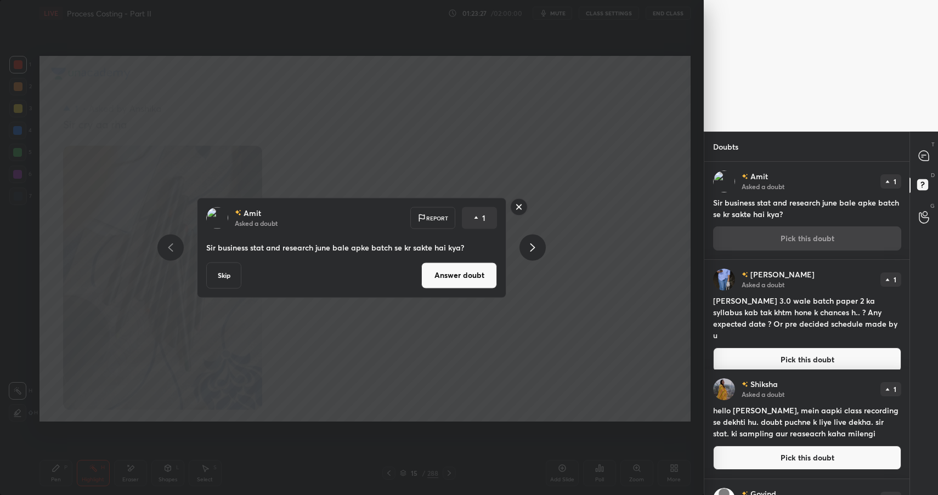
click at [488, 272] on button "Answer doubt" at bounding box center [459, 275] width 76 height 26
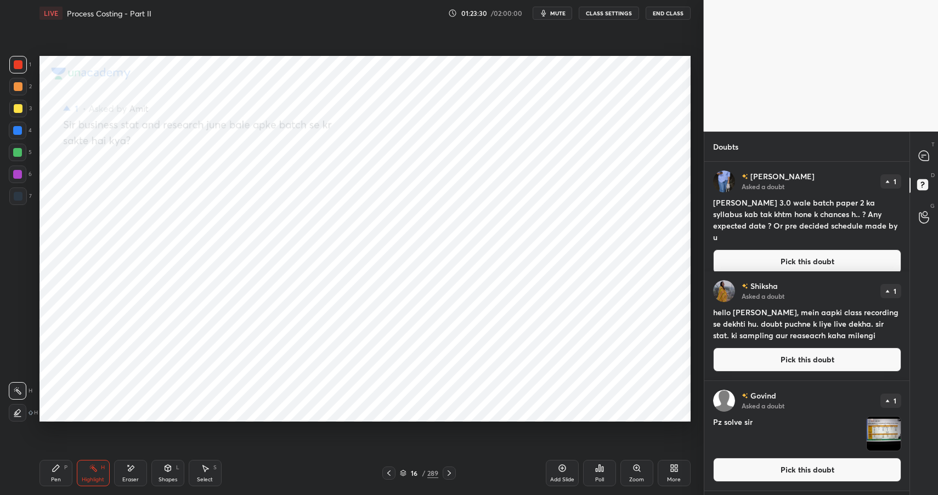
click at [756, 249] on button "Pick this doubt" at bounding box center [807, 261] width 188 height 24
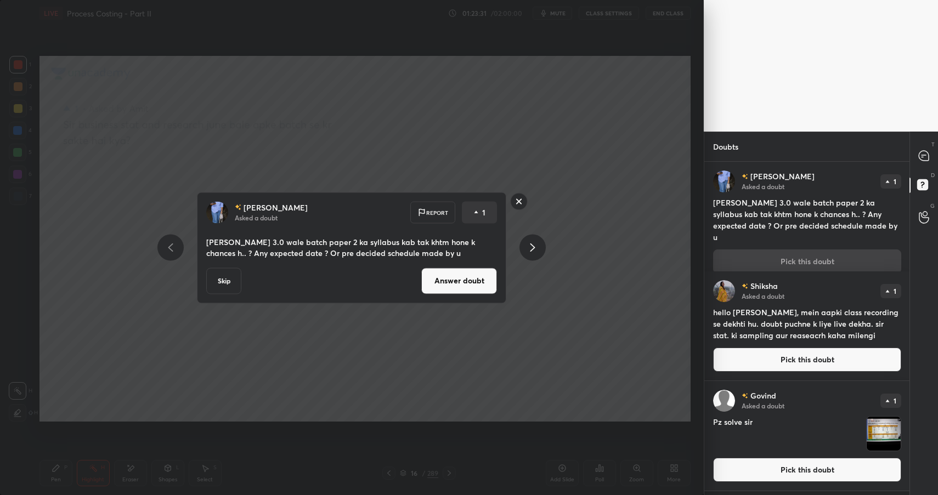
click at [476, 270] on button "Answer doubt" at bounding box center [459, 281] width 76 height 26
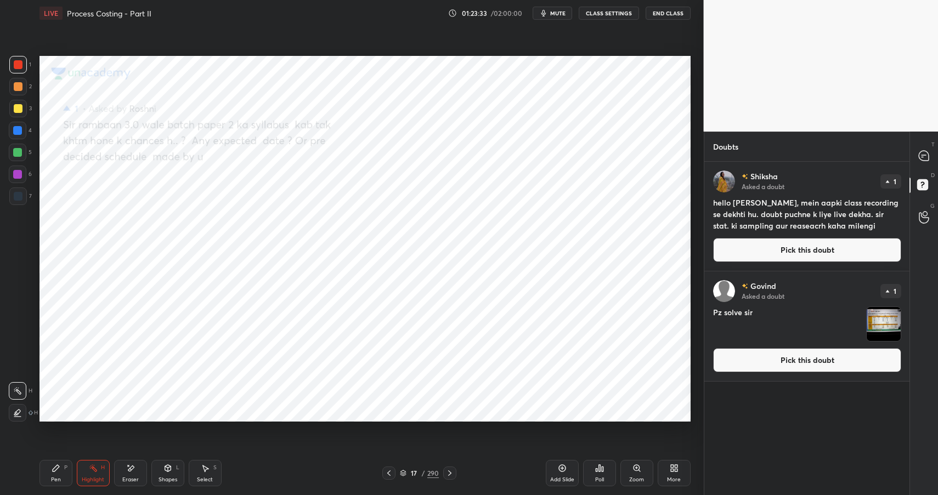
click at [785, 249] on button "Pick this doubt" at bounding box center [807, 250] width 188 height 24
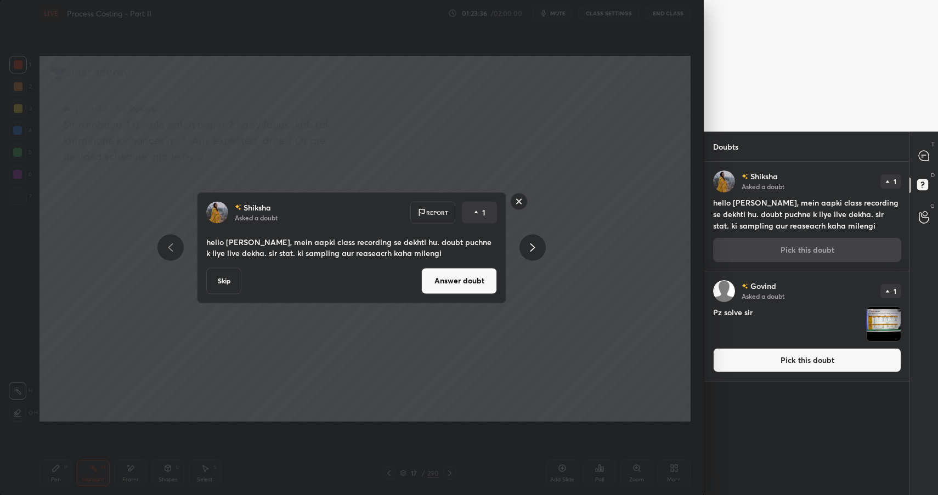
click at [485, 277] on button "Answer doubt" at bounding box center [459, 281] width 76 height 26
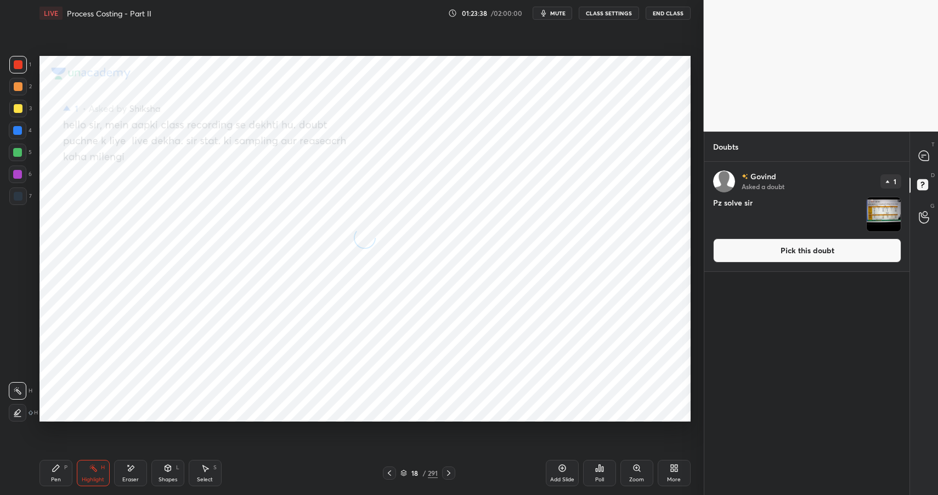
click at [775, 257] on button "Pick this doubt" at bounding box center [807, 250] width 188 height 24
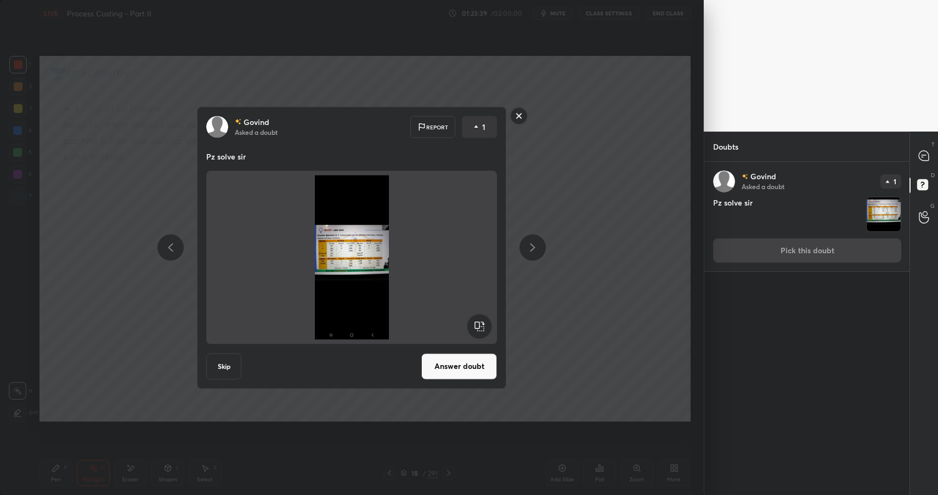
click at [456, 366] on button "Answer doubt" at bounding box center [459, 366] width 76 height 26
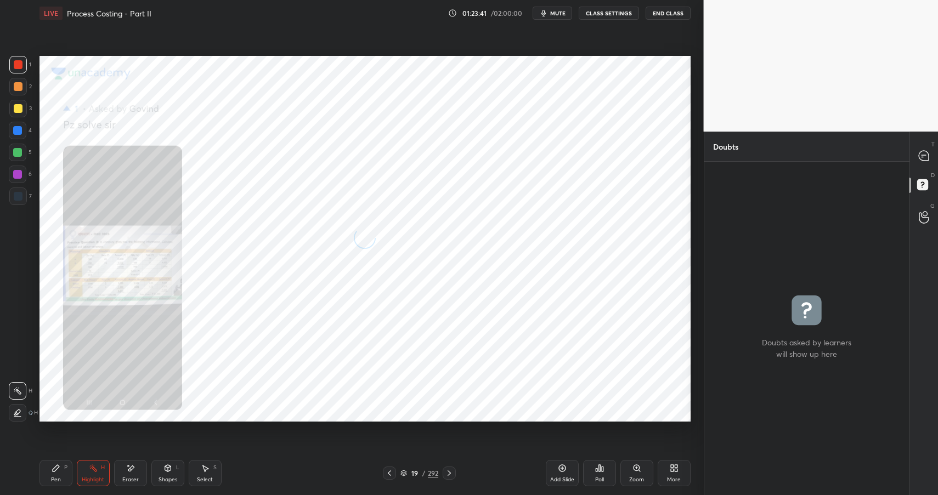
click at [923, 161] on icon at bounding box center [924, 156] width 12 height 12
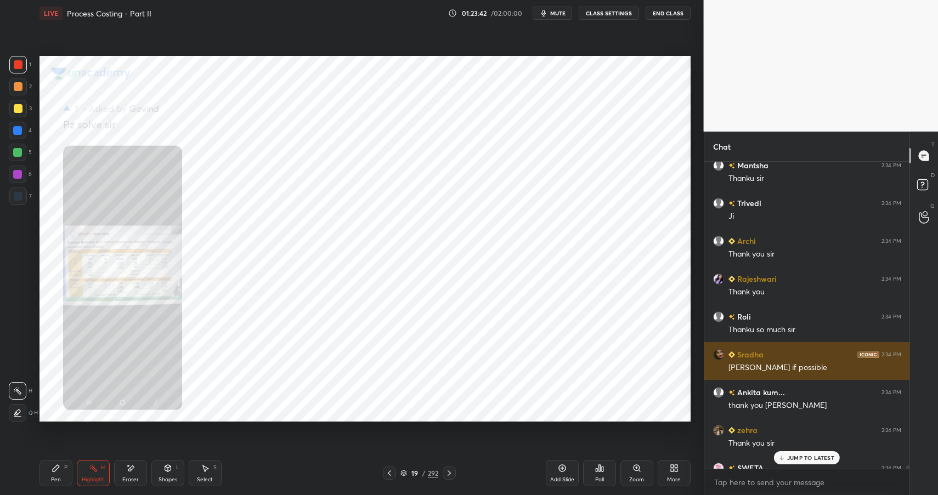
scroll to position [35946, 0]
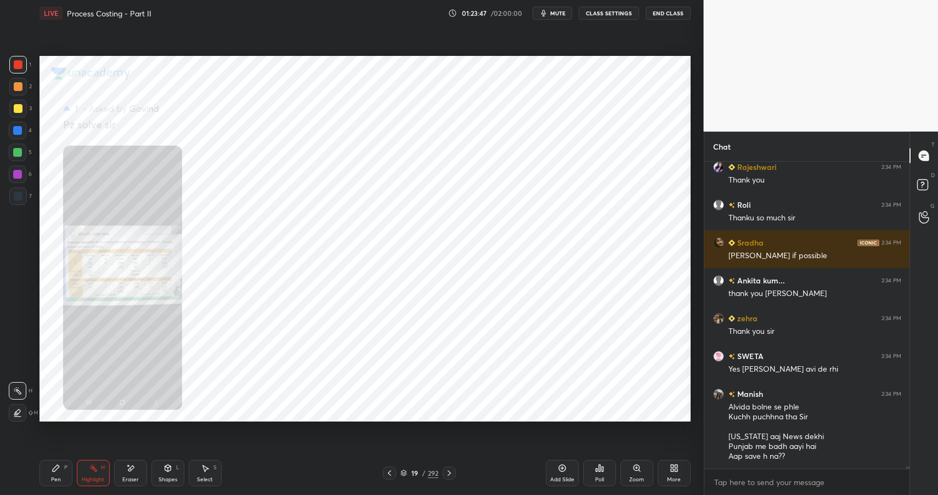
click at [412, 470] on div "19" at bounding box center [414, 473] width 11 height 7
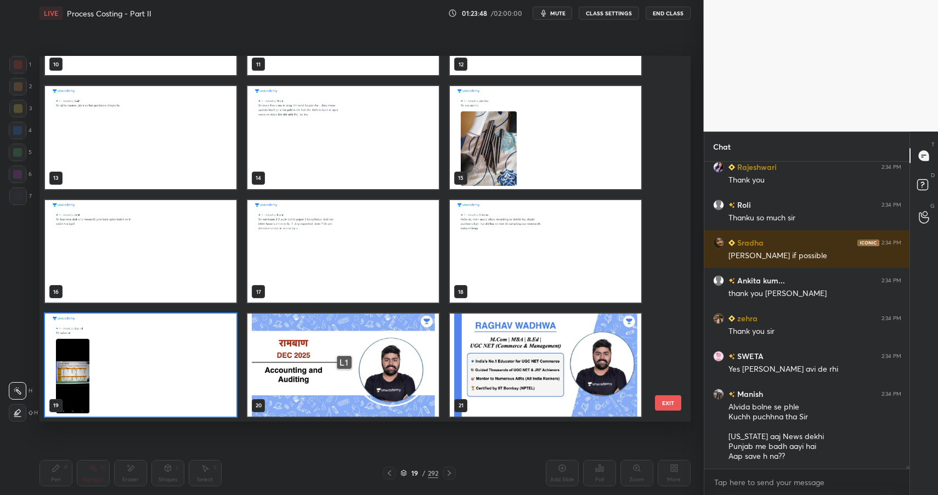
scroll to position [0, 0]
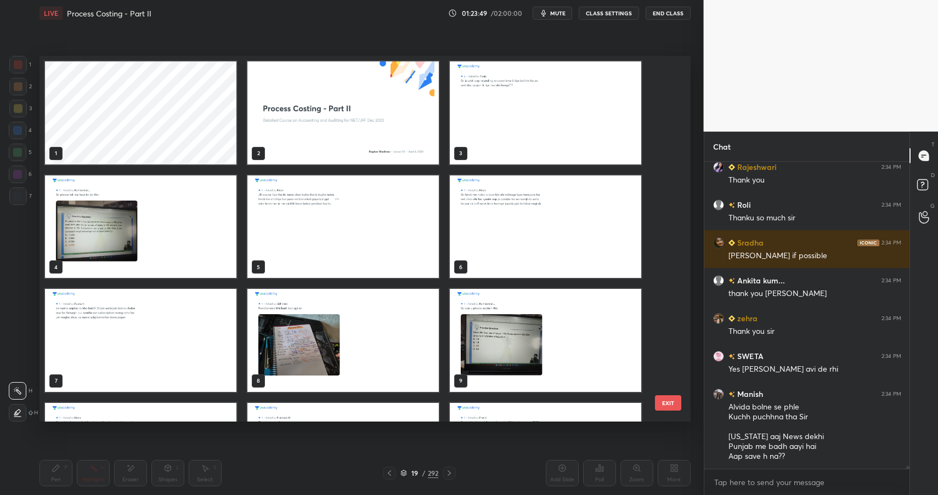
click at [401, 131] on img "grid" at bounding box center [342, 112] width 191 height 103
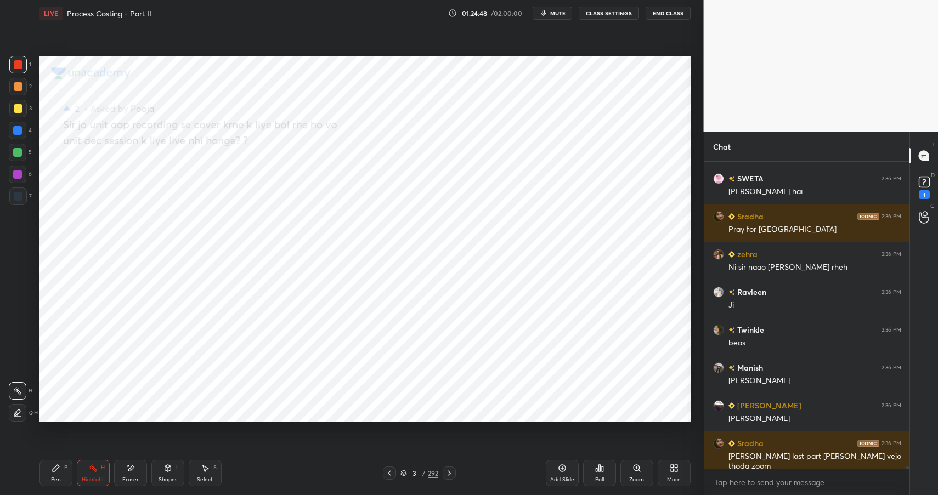
scroll to position [36000, 0]
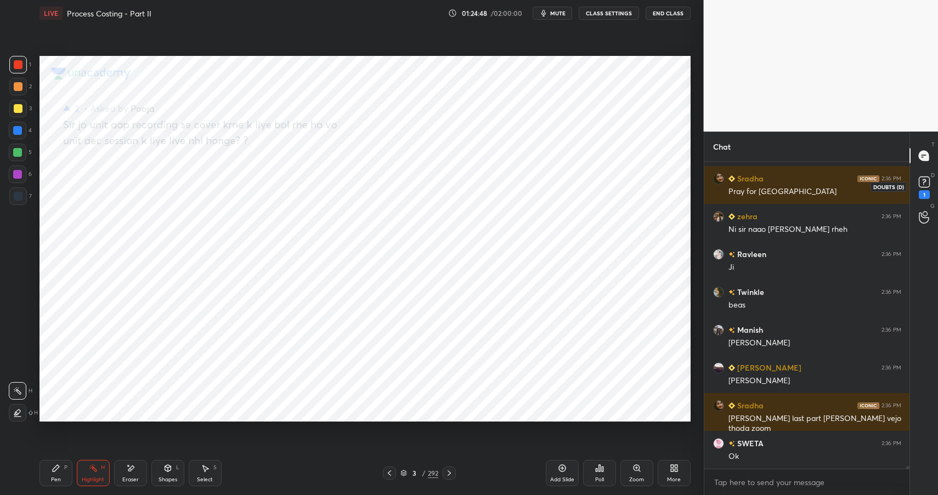
click at [914, 189] on div "1" at bounding box center [924, 187] width 22 height 20
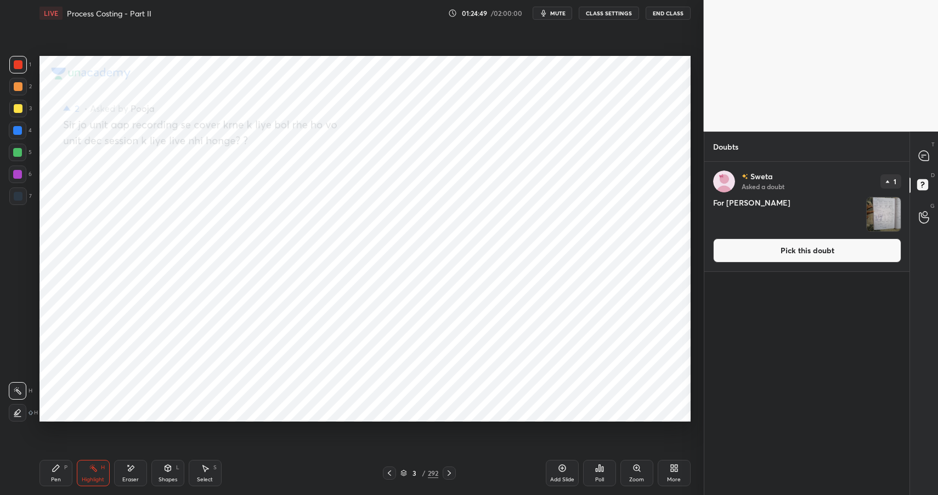
click at [827, 247] on button "Pick this doubt" at bounding box center [807, 250] width 188 height 24
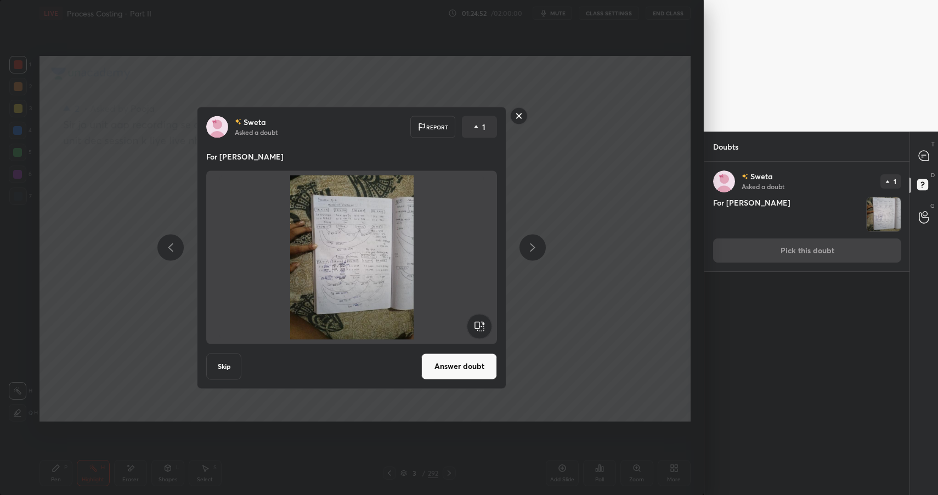
click at [442, 373] on button "Answer doubt" at bounding box center [459, 366] width 76 height 26
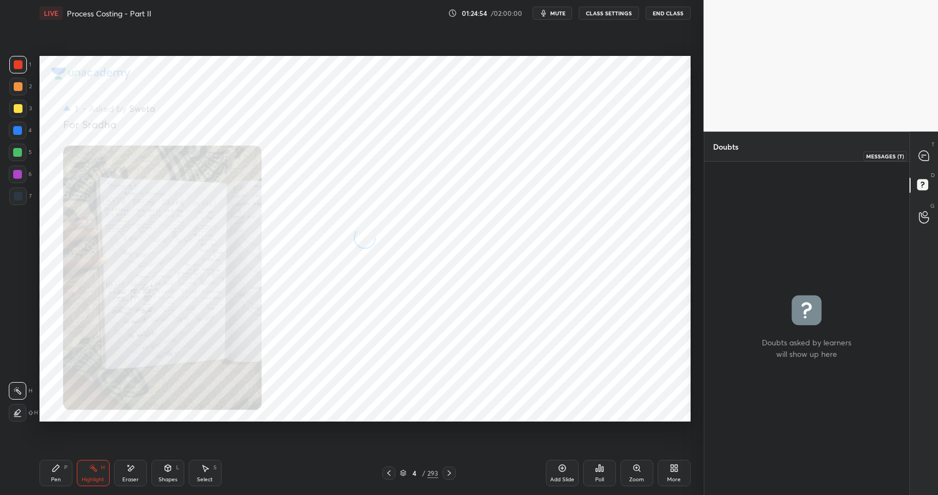
click at [927, 161] on icon at bounding box center [924, 156] width 12 height 12
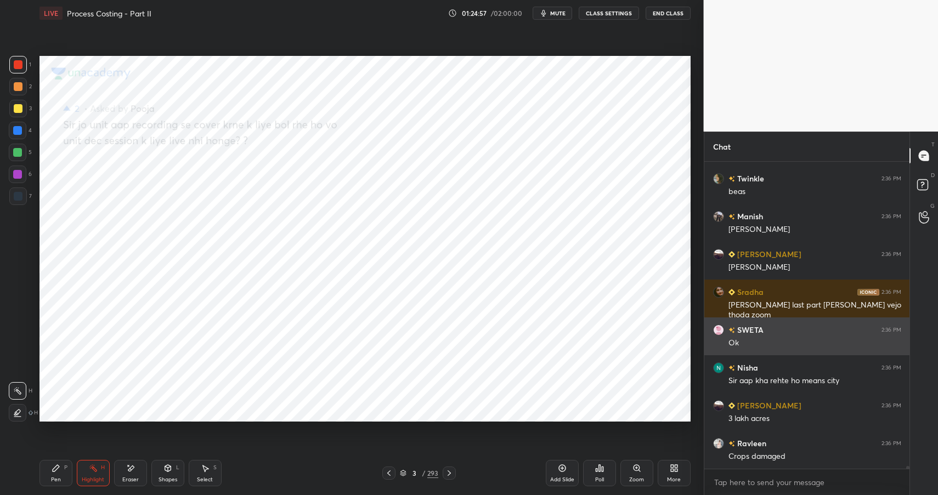
scroll to position [36295, 0]
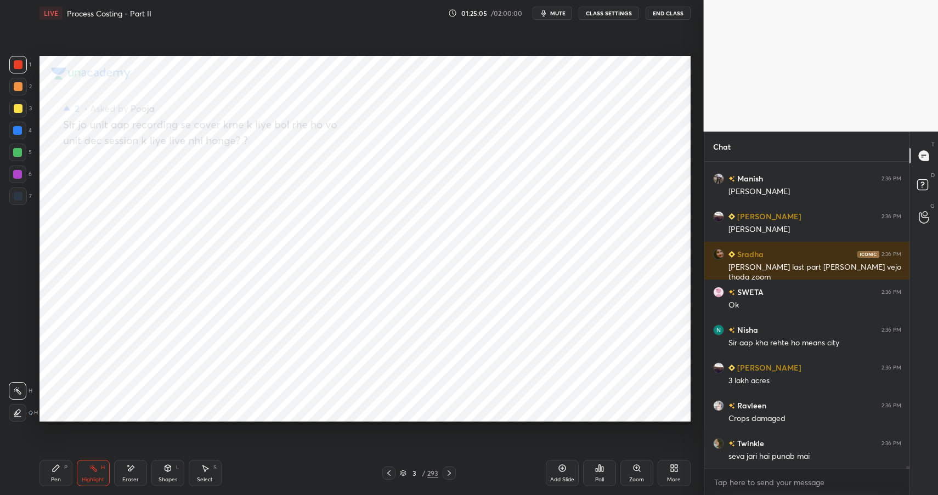
click at [172, 474] on div "Shapes L" at bounding box center [167, 473] width 33 height 26
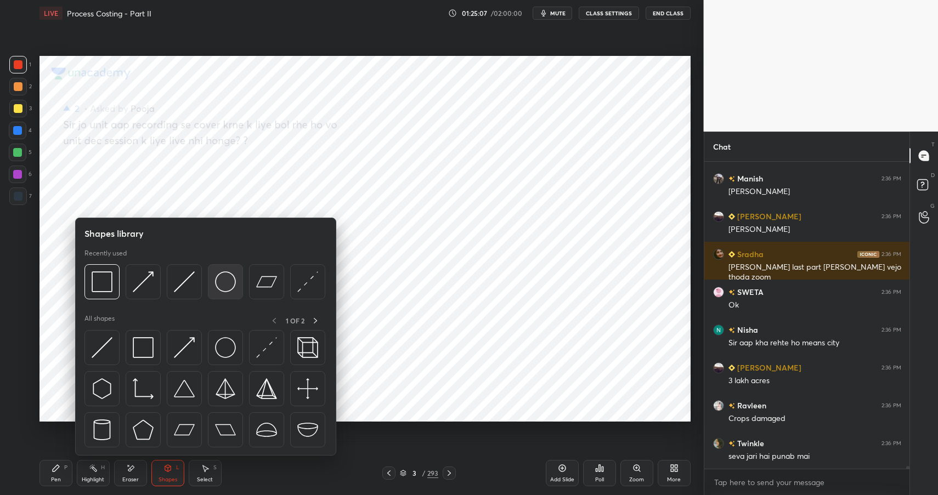
click at [232, 284] on img at bounding box center [225, 281] width 21 height 21
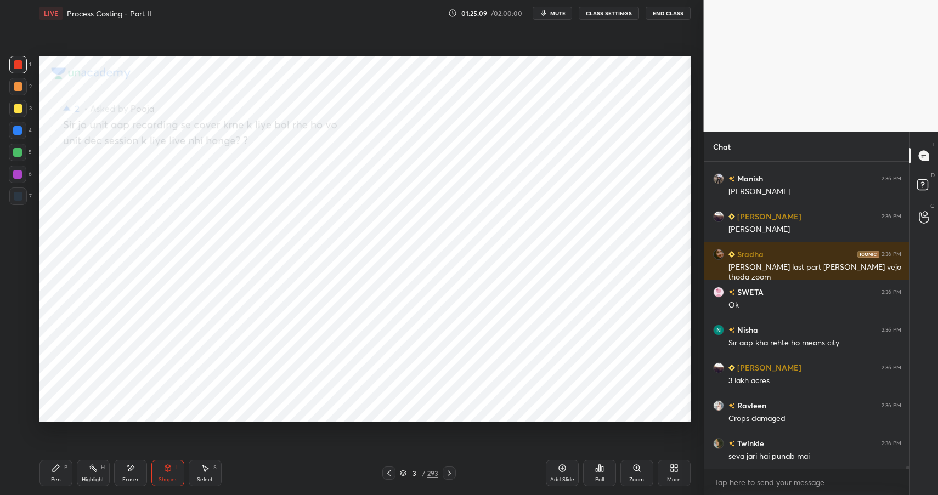
click at [54, 470] on icon at bounding box center [56, 468] width 7 height 7
click at [60, 472] on div "Pen P" at bounding box center [55, 473] width 33 height 26
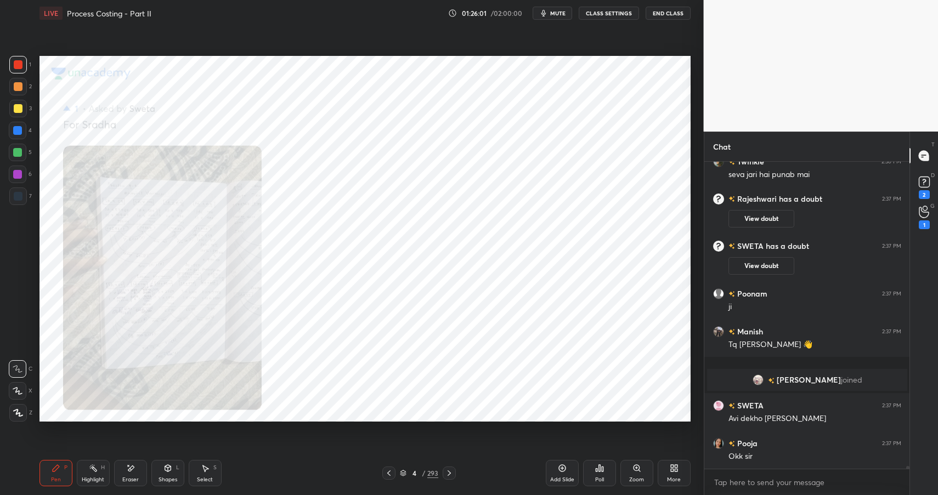
scroll to position [36135, 0]
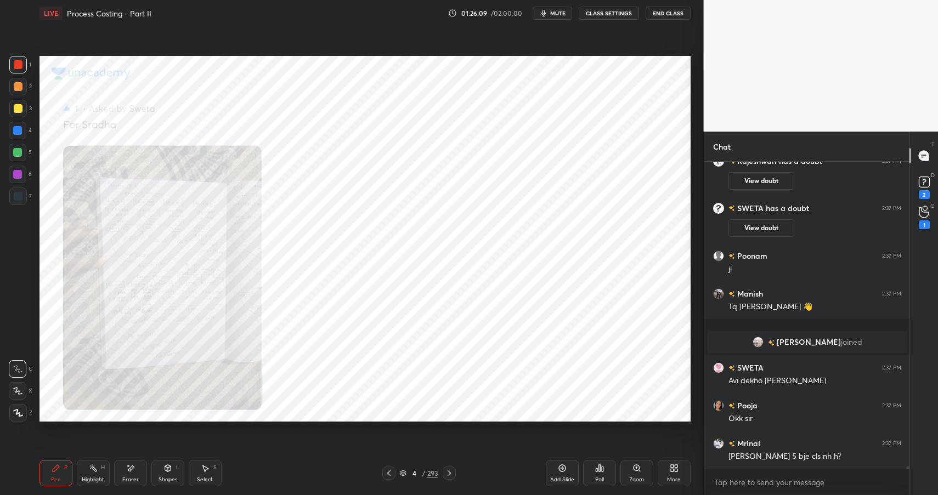
click at [635, 473] on div "Zoom" at bounding box center [636, 473] width 33 height 26
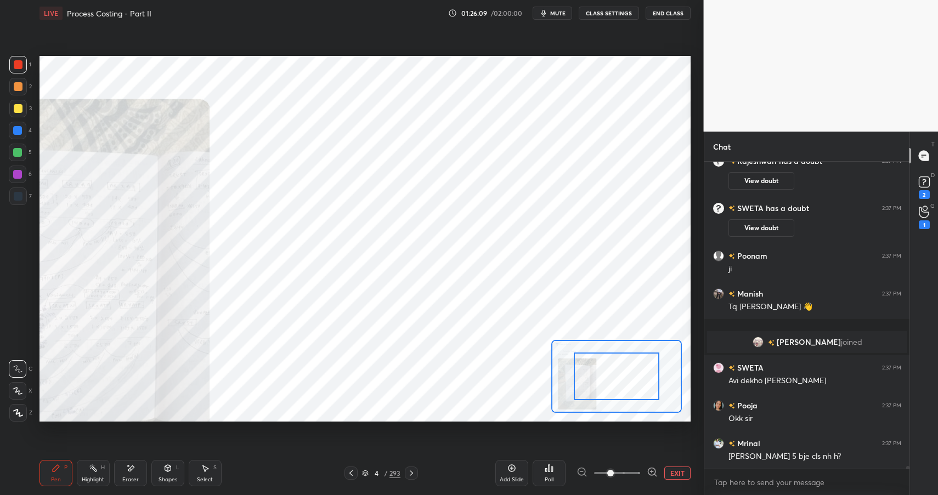
click at [655, 475] on icon at bounding box center [651, 472] width 11 height 11
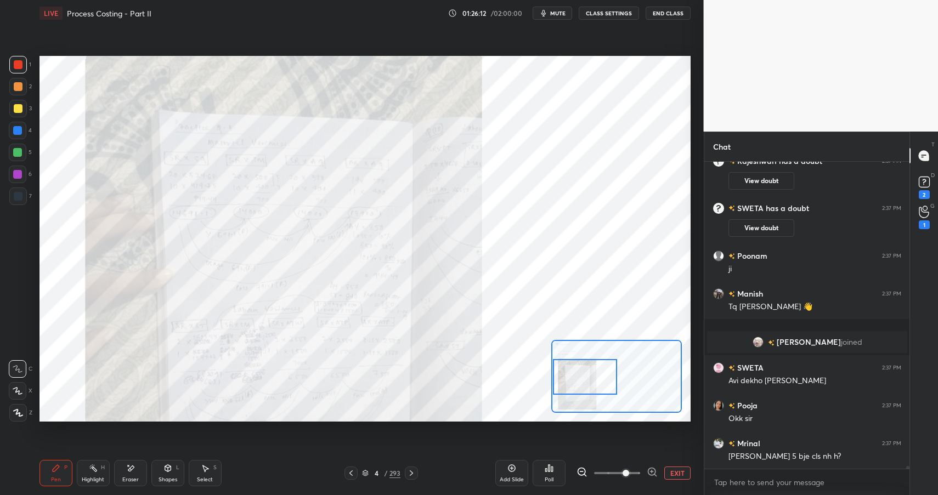
drag, startPoint x: 609, startPoint y: 372, endPoint x: 583, endPoint y: 375, distance: 26.0
click at [585, 376] on div at bounding box center [585, 377] width 64 height 36
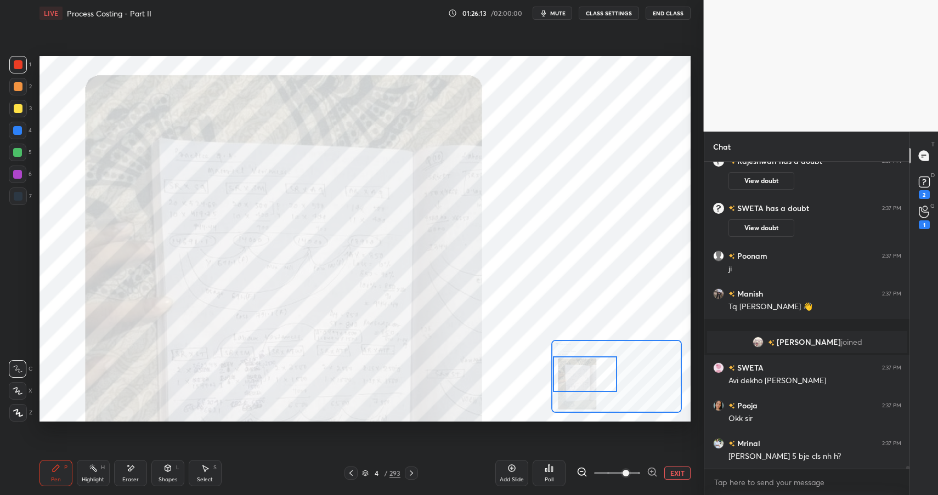
drag, startPoint x: 658, startPoint y: 476, endPoint x: 654, endPoint y: 468, distance: 8.8
click at [658, 476] on div "EXIT" at bounding box center [633, 473] width 114 height 13
click at [652, 473] on icon at bounding box center [651, 472] width 11 height 11
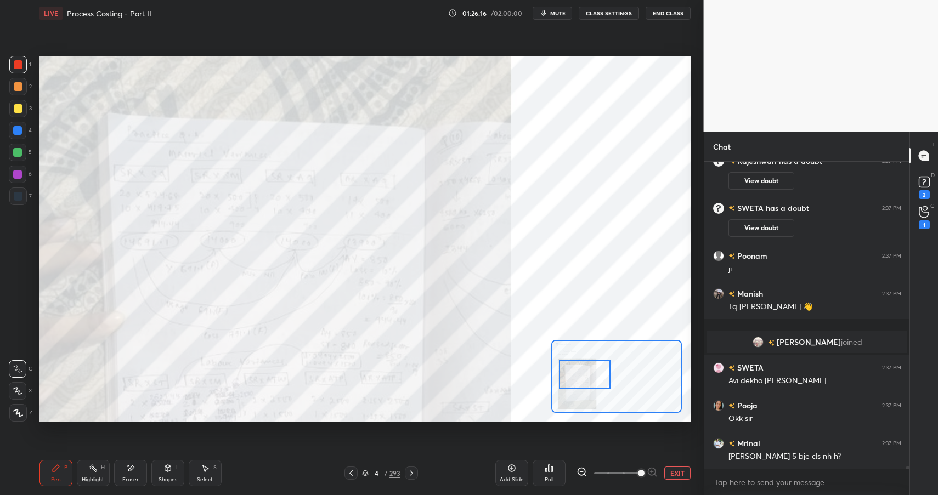
scroll to position [36193, 0]
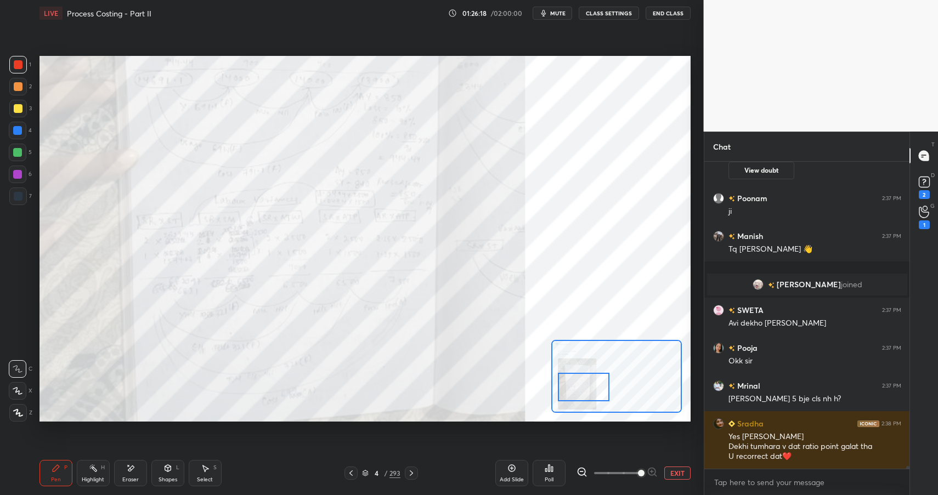
drag, startPoint x: 596, startPoint y: 368, endPoint x: 594, endPoint y: 381, distance: 12.7
click at [595, 381] on div at bounding box center [583, 387] width 51 height 29
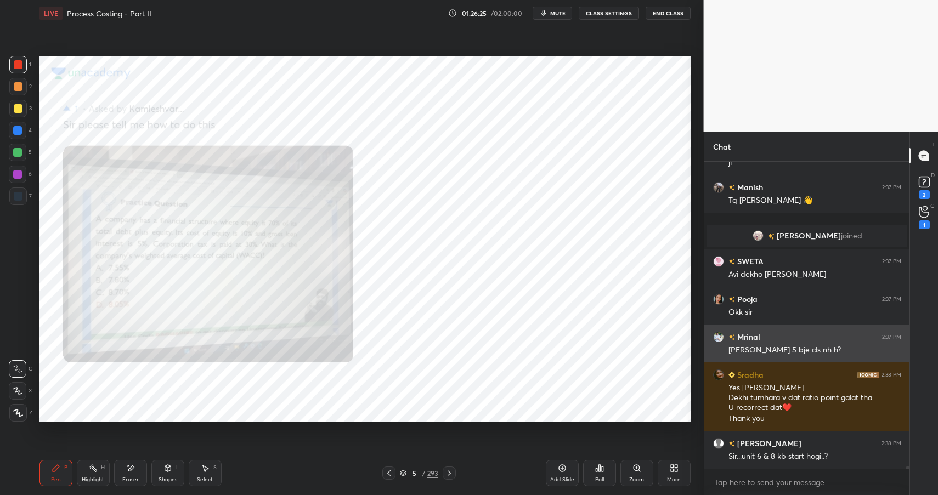
scroll to position [36279, 0]
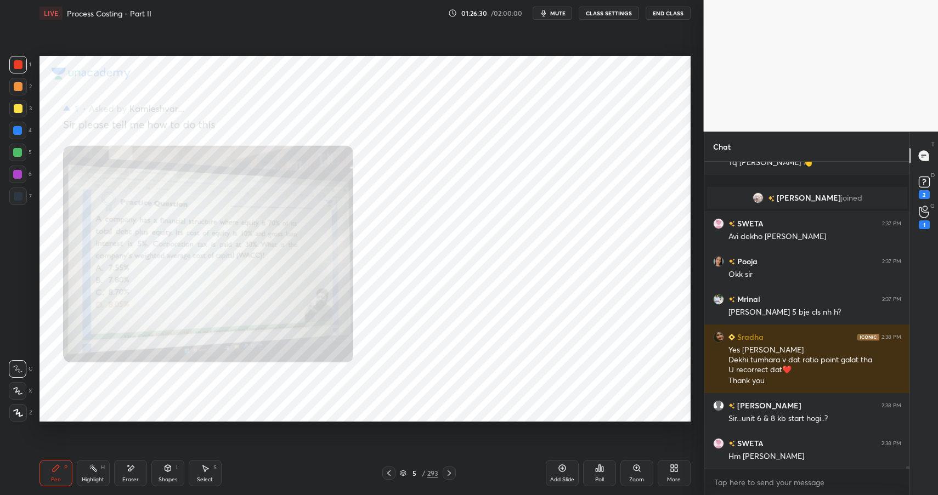
click at [100, 469] on div "Highlight H" at bounding box center [93, 473] width 33 height 26
click at [98, 477] on div "Highlight" at bounding box center [93, 479] width 22 height 5
drag, startPoint x: 647, startPoint y: 476, endPoint x: 643, endPoint y: 472, distance: 6.3
click at [643, 472] on div "Zoom" at bounding box center [636, 473] width 33 height 26
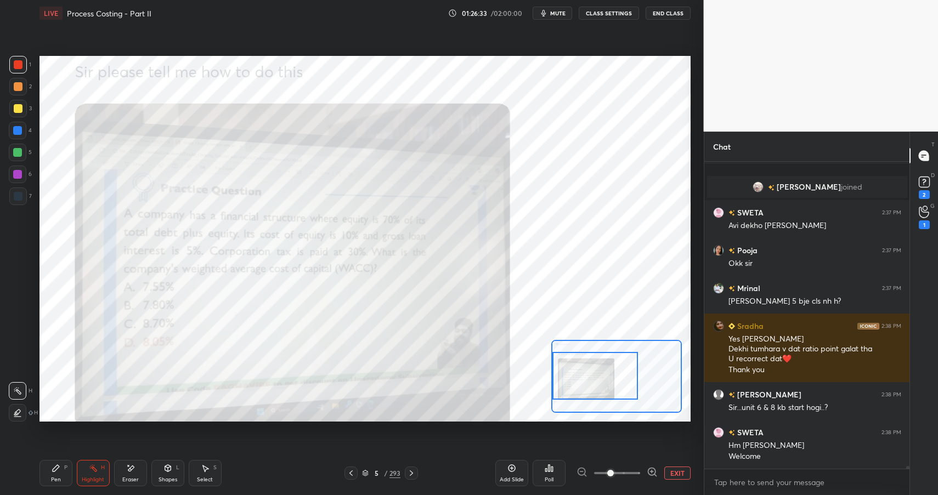
drag, startPoint x: 591, startPoint y: 351, endPoint x: 578, endPoint y: 353, distance: 13.3
click at [578, 353] on div at bounding box center [595, 375] width 86 height 47
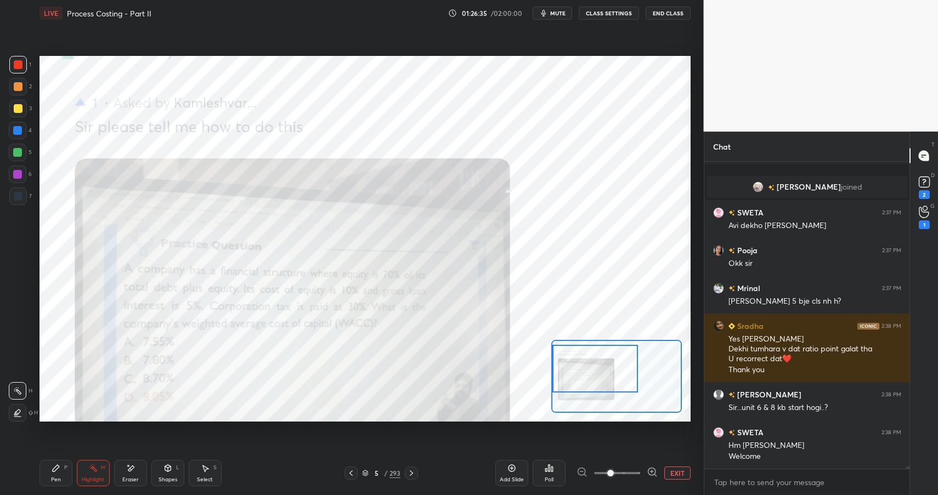
drag, startPoint x: 567, startPoint y: 360, endPoint x: 562, endPoint y: 360, distance: 5.5
click at [562, 361] on div at bounding box center [595, 368] width 86 height 47
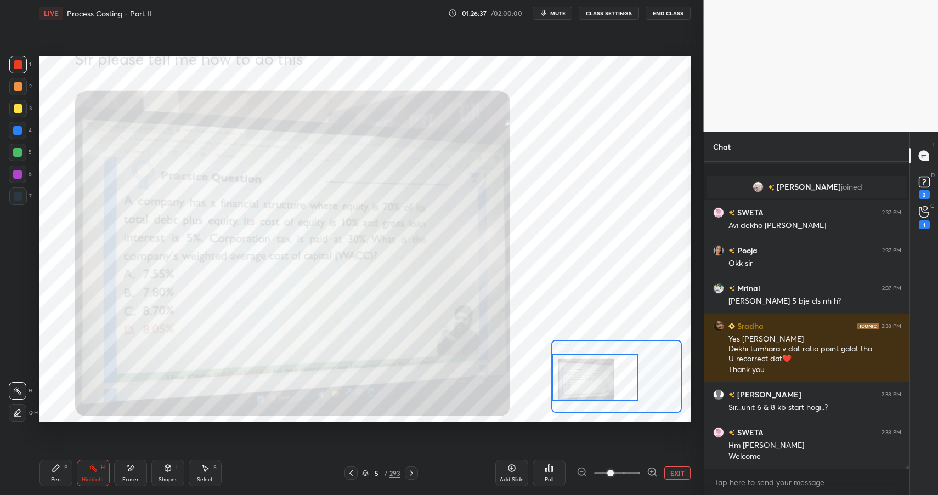
click at [579, 380] on div at bounding box center [595, 377] width 86 height 47
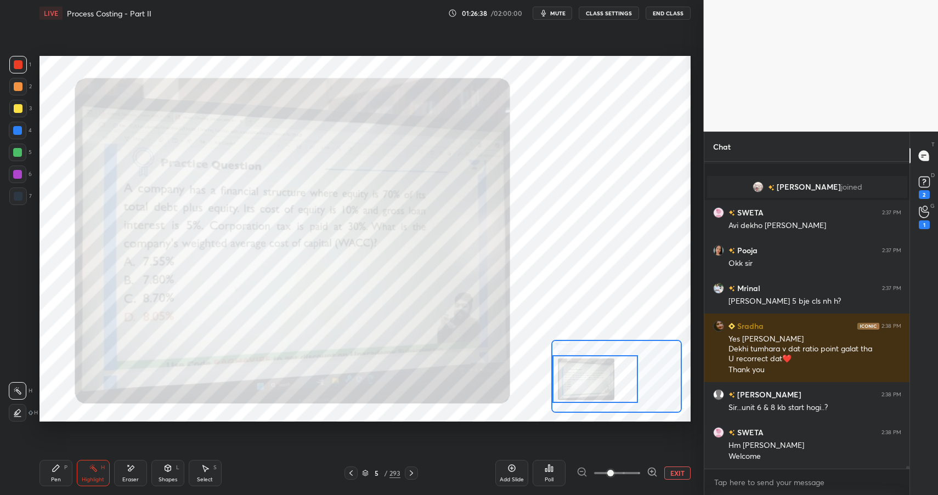
click at [648, 470] on icon at bounding box center [651, 472] width 11 height 11
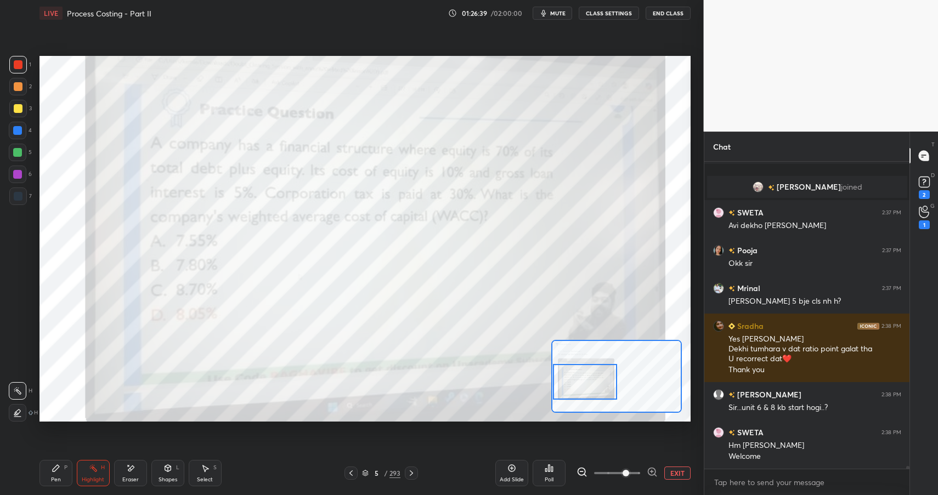
drag, startPoint x: 597, startPoint y: 381, endPoint x: 585, endPoint y: 382, distance: 12.1
click at [586, 383] on div at bounding box center [585, 382] width 64 height 36
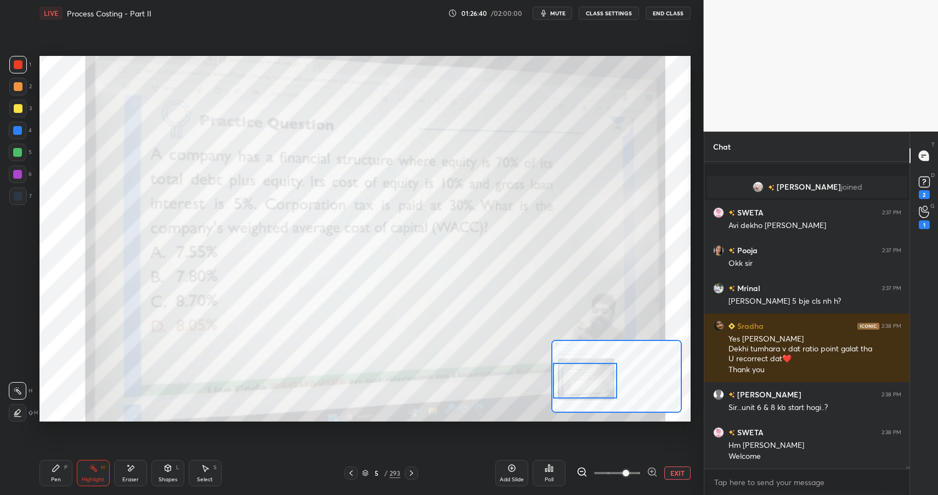
click at [178, 472] on div "Shapes L" at bounding box center [167, 473] width 33 height 26
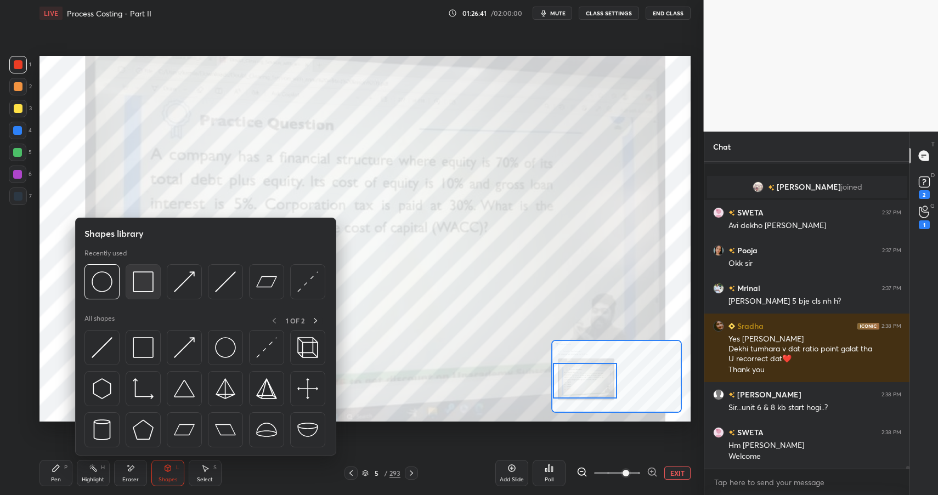
click at [143, 275] on img at bounding box center [143, 281] width 21 height 21
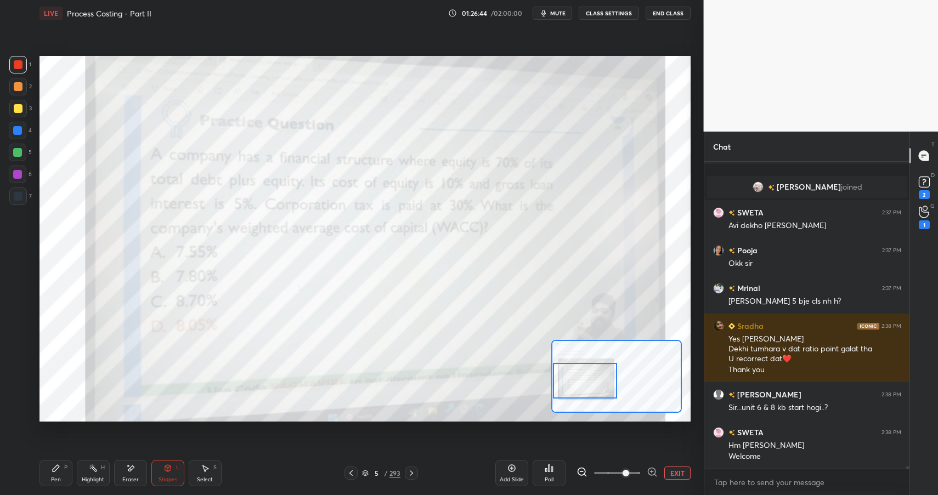
click at [43, 476] on div "Pen P" at bounding box center [55, 473] width 33 height 26
drag, startPoint x: 50, startPoint y: 478, endPoint x: 79, endPoint y: 430, distance: 55.9
click at [50, 478] on div "Pen P" at bounding box center [55, 473] width 33 height 26
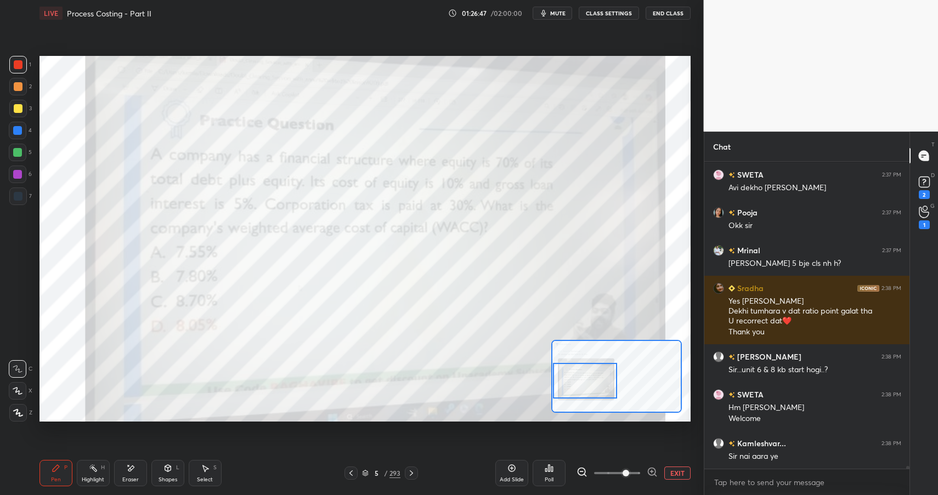
click at [172, 468] on div "Shapes L" at bounding box center [167, 473] width 33 height 26
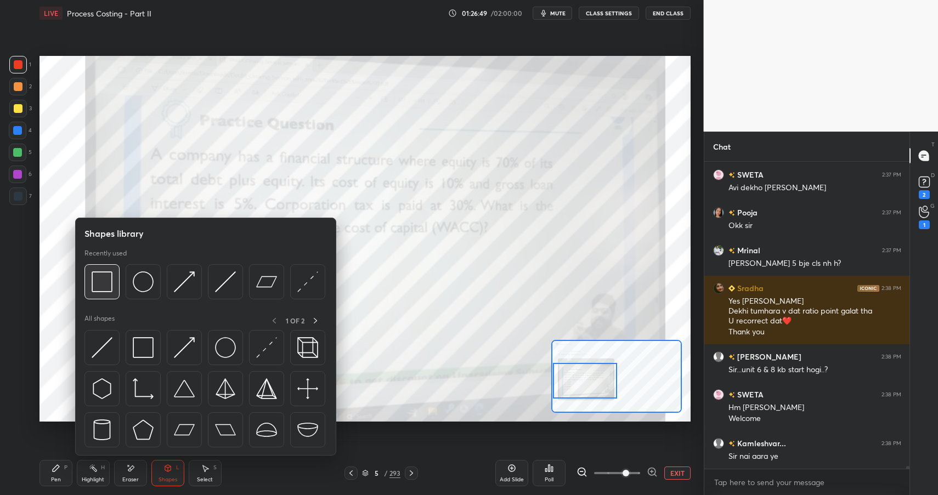
click at [100, 282] on img at bounding box center [102, 281] width 21 height 21
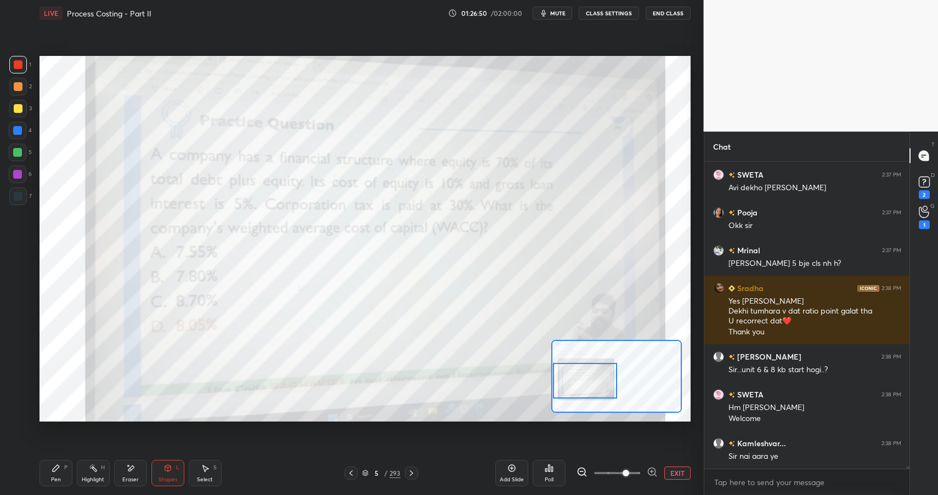
click at [15, 126] on div at bounding box center [17, 130] width 9 height 9
drag, startPoint x: 15, startPoint y: 126, endPoint x: 29, endPoint y: 127, distance: 13.2
click at [19, 125] on div at bounding box center [18, 131] width 18 height 18
click at [55, 457] on div "Pen P Highlight H Eraser Shapes L Select S 5 / 293 Add Slide Poll EXIT" at bounding box center [364, 473] width 651 height 44
click at [50, 470] on div "Pen P" at bounding box center [55, 473] width 33 height 26
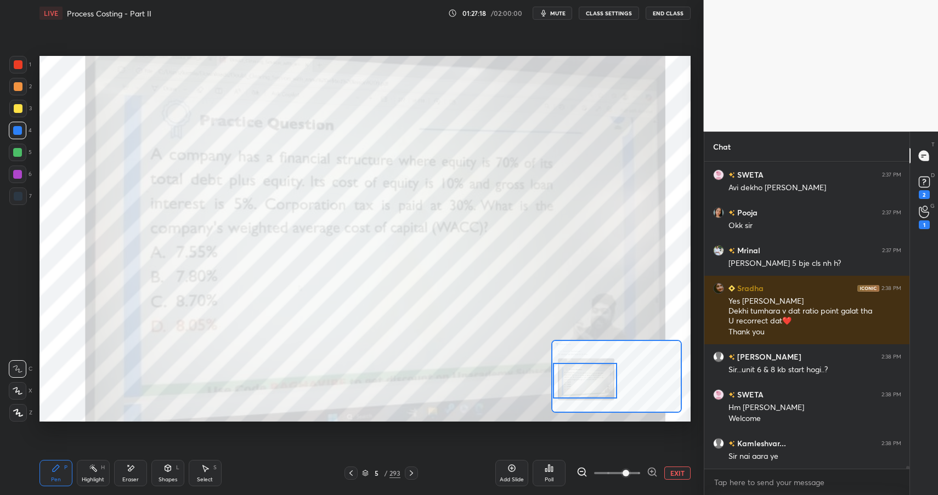
click at [162, 475] on div "Shapes L" at bounding box center [167, 473] width 33 height 26
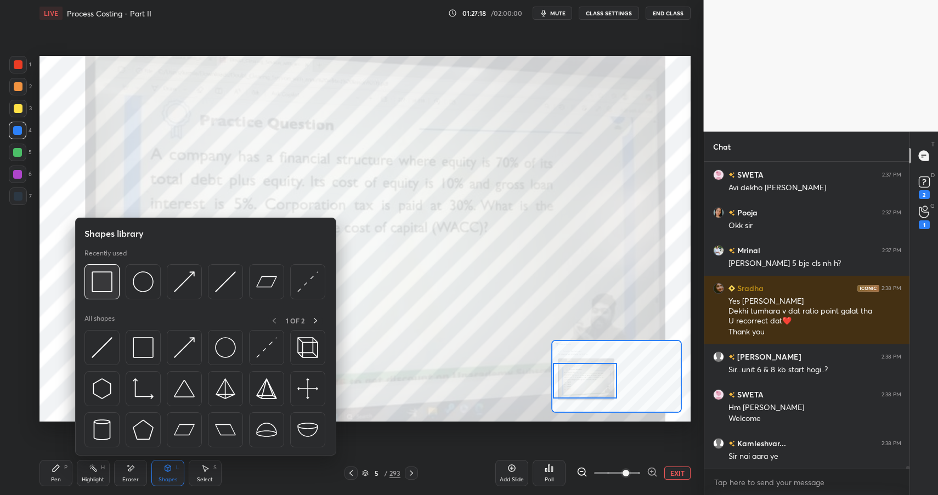
click at [102, 282] on img at bounding box center [102, 281] width 21 height 21
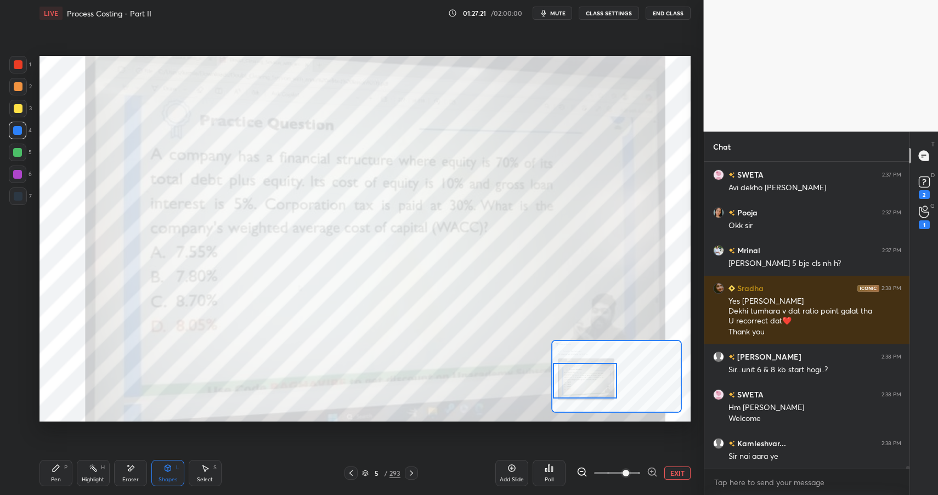
scroll to position [4, 4]
click at [59, 474] on div "Pen P" at bounding box center [55, 473] width 33 height 26
click at [63, 473] on div "Pen P" at bounding box center [55, 473] width 33 height 26
click at [17, 174] on div at bounding box center [17, 174] width 9 height 9
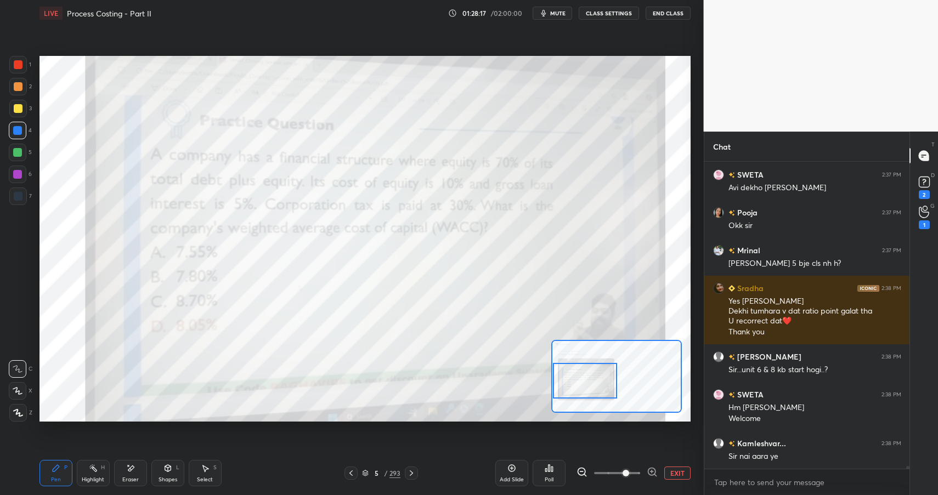
drag, startPoint x: 17, startPoint y: 174, endPoint x: 29, endPoint y: 172, distance: 12.2
click at [22, 174] on div at bounding box center [18, 175] width 18 height 18
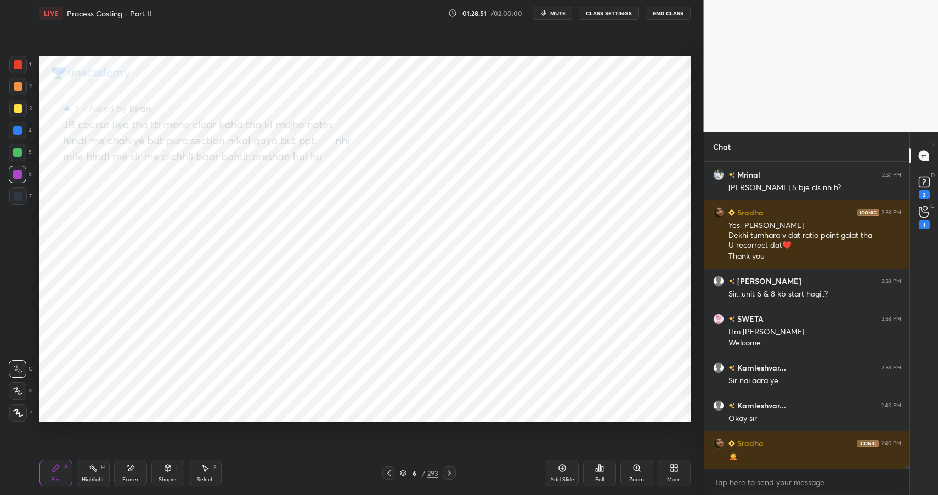
scroll to position [36442, 0]
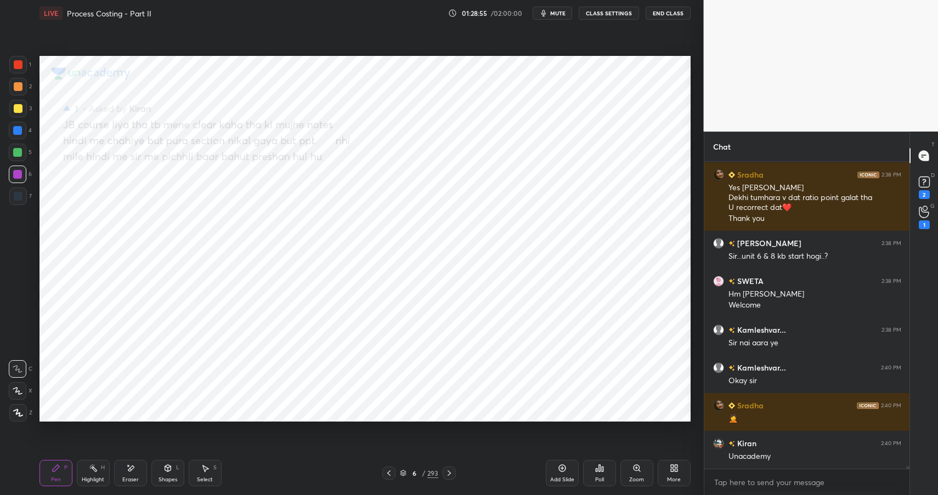
click at [15, 83] on div at bounding box center [18, 86] width 9 height 9
drag, startPoint x: 14, startPoint y: 83, endPoint x: 37, endPoint y: 85, distance: 23.1
click at [14, 83] on div at bounding box center [18, 86] width 9 height 9
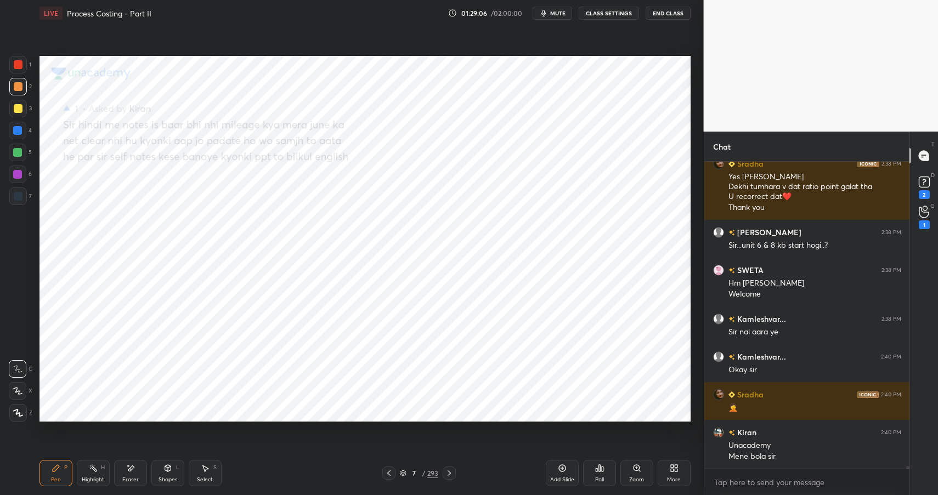
click at [16, 133] on div at bounding box center [17, 130] width 9 height 9
drag, startPoint x: 16, startPoint y: 133, endPoint x: 19, endPoint y: 123, distance: 10.2
click at [16, 133] on div at bounding box center [17, 130] width 9 height 9
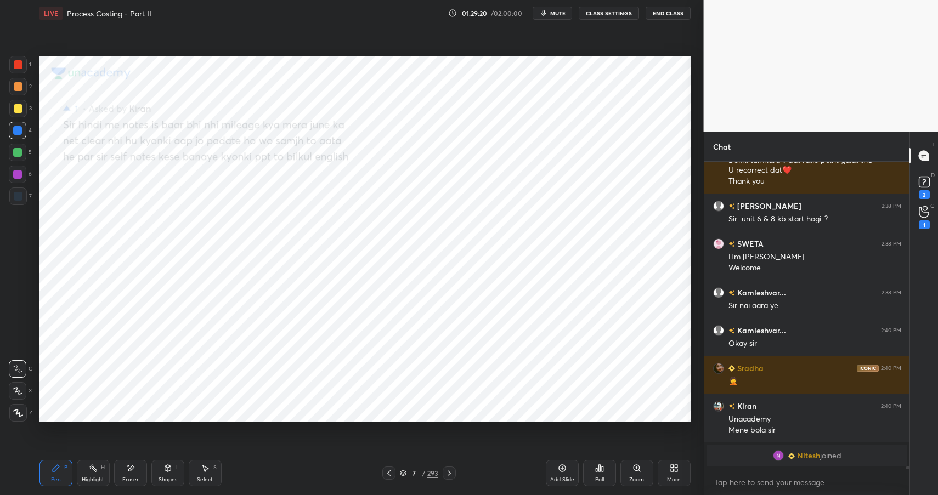
scroll to position [36402, 0]
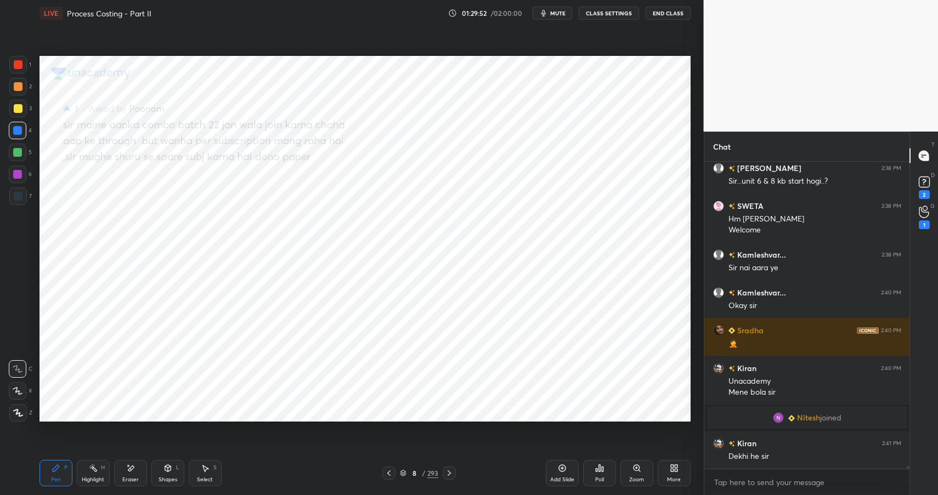
click at [18, 79] on div at bounding box center [18, 87] width 18 height 18
drag, startPoint x: 18, startPoint y: 79, endPoint x: 36, endPoint y: 78, distance: 18.7
click at [22, 80] on div at bounding box center [18, 87] width 18 height 18
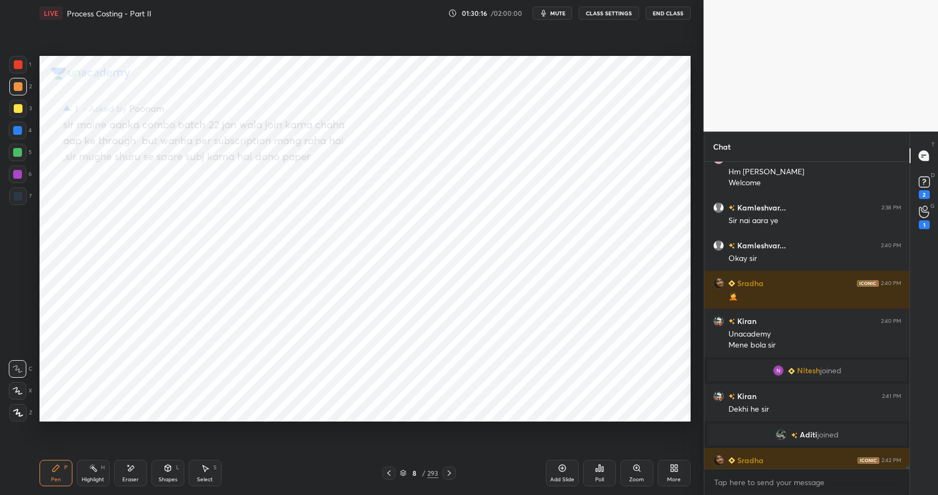
scroll to position [36446, 0]
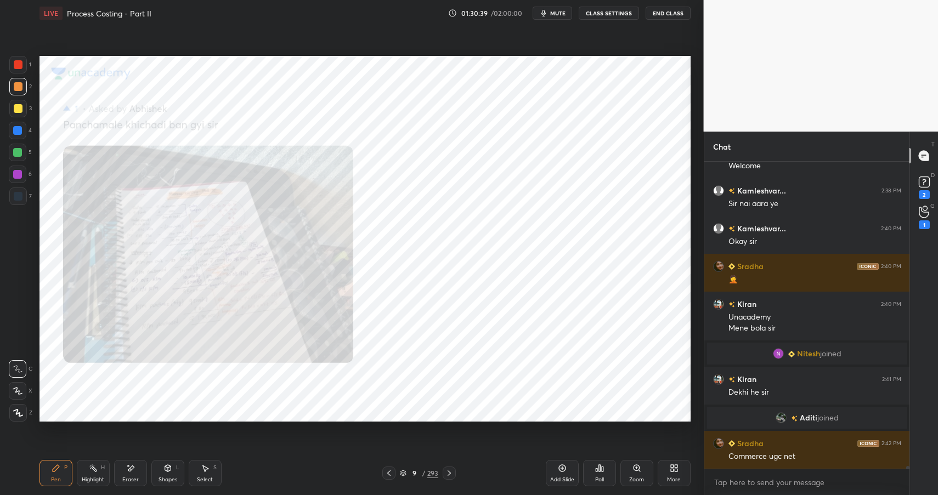
click at [641, 469] on div "Zoom" at bounding box center [636, 473] width 33 height 26
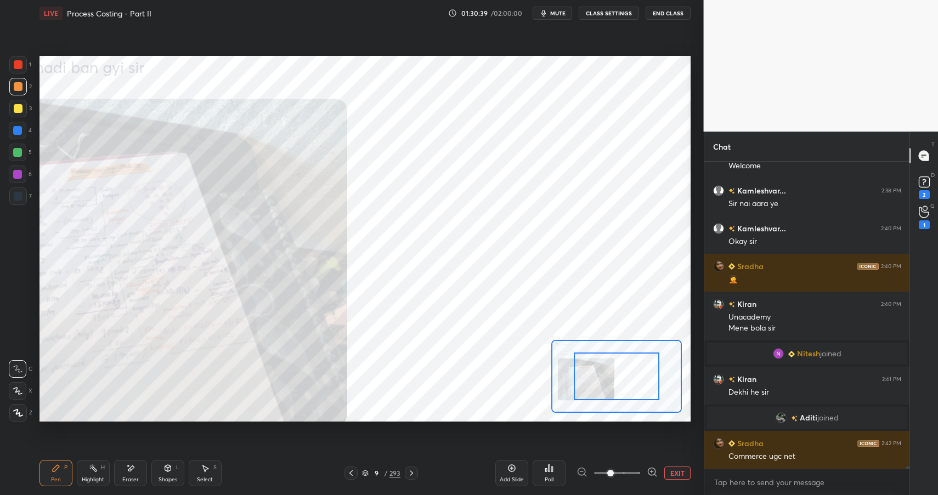
drag, startPoint x: 651, startPoint y: 470, endPoint x: 652, endPoint y: 458, distance: 11.6
click at [651, 470] on icon at bounding box center [651, 472] width 11 height 11
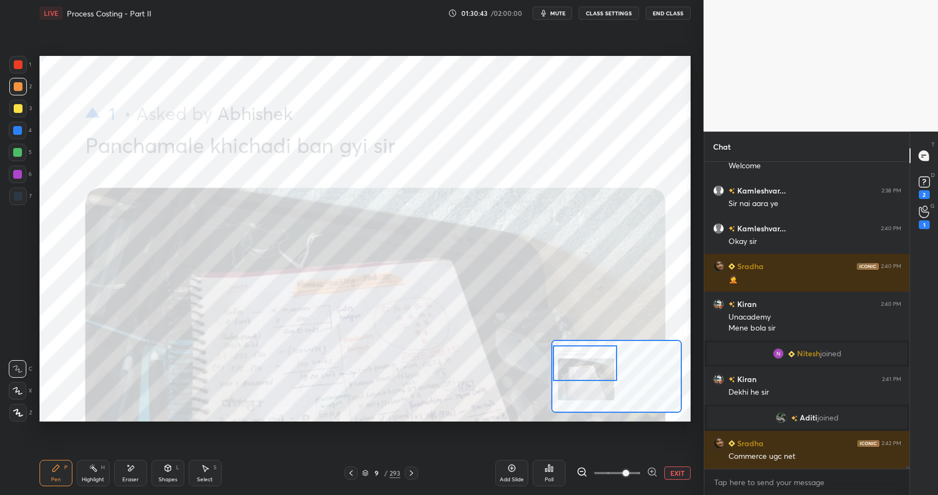
drag, startPoint x: 610, startPoint y: 371, endPoint x: 569, endPoint y: 349, distance: 47.3
click at [566, 359] on div at bounding box center [585, 363] width 64 height 36
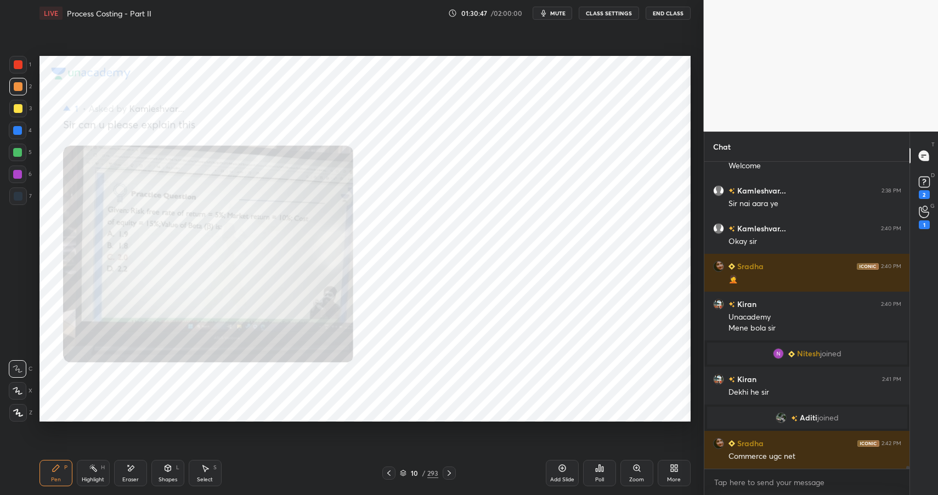
click at [640, 479] on div "Zoom" at bounding box center [636, 479] width 15 height 5
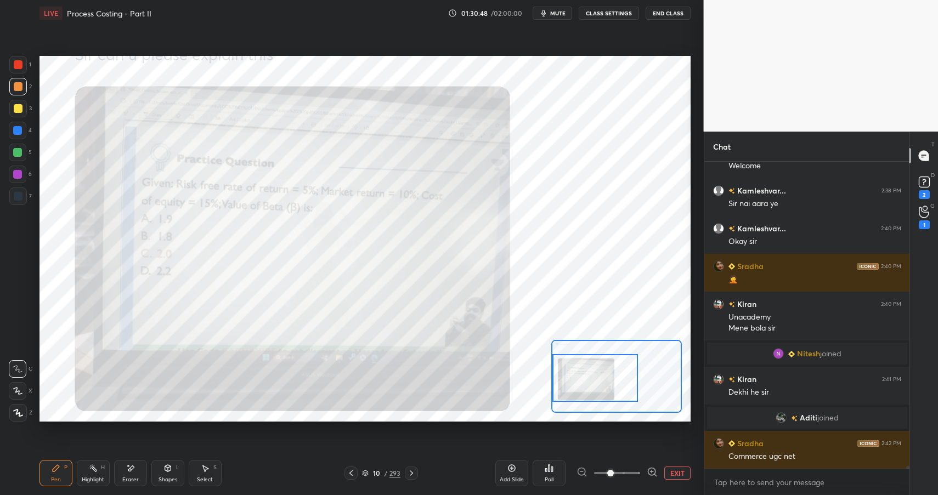
drag, startPoint x: 601, startPoint y: 382, endPoint x: 573, endPoint y: 387, distance: 28.4
click at [572, 387] on div at bounding box center [595, 377] width 86 height 47
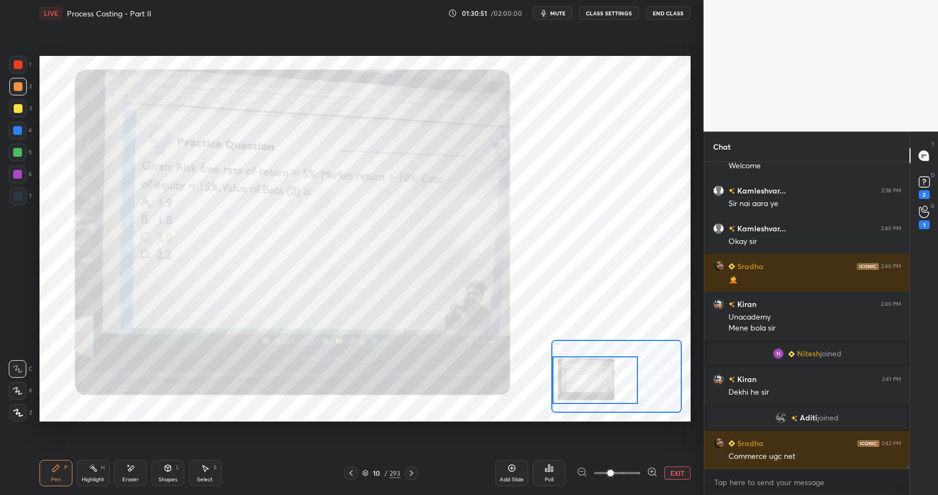
click at [24, 62] on div "1" at bounding box center [20, 65] width 22 height 18
click at [19, 62] on div at bounding box center [18, 64] width 9 height 9
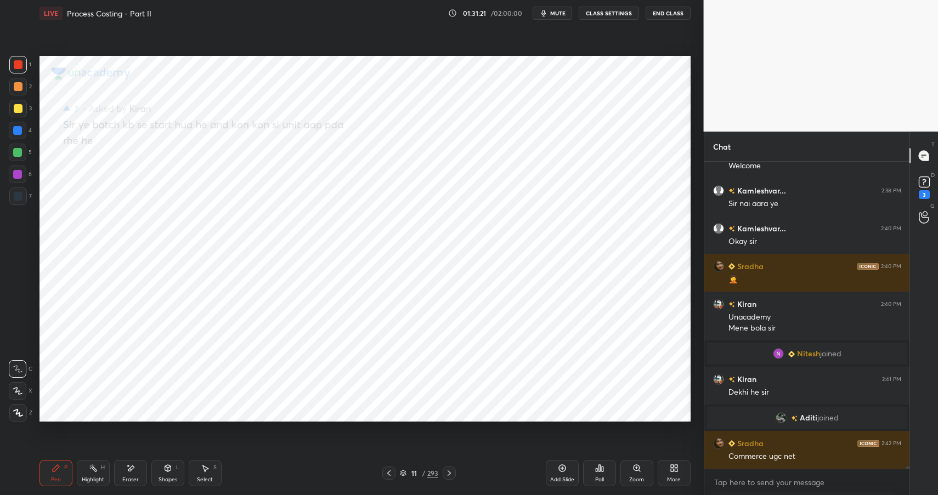
scroll to position [36493, 0]
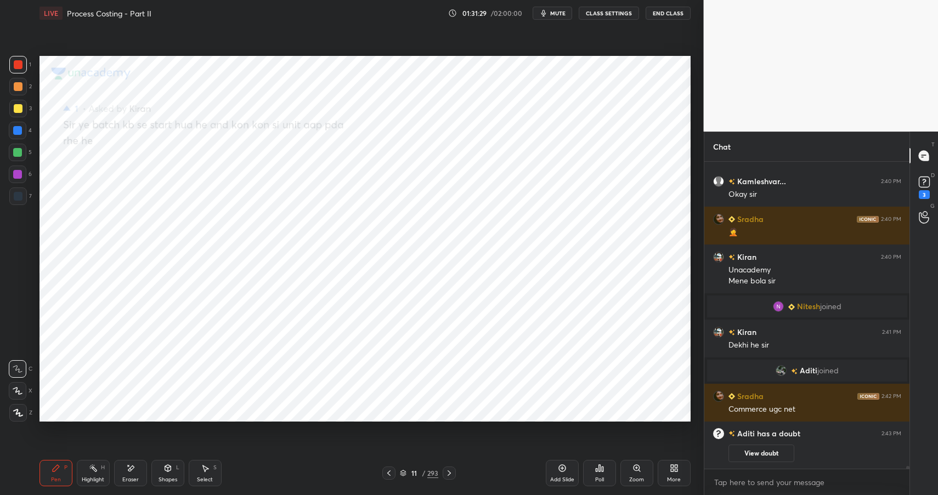
click at [14, 131] on div at bounding box center [17, 130] width 9 height 9
click at [17, 154] on div at bounding box center [17, 152] width 9 height 9
click at [21, 155] on div at bounding box center [17, 152] width 9 height 9
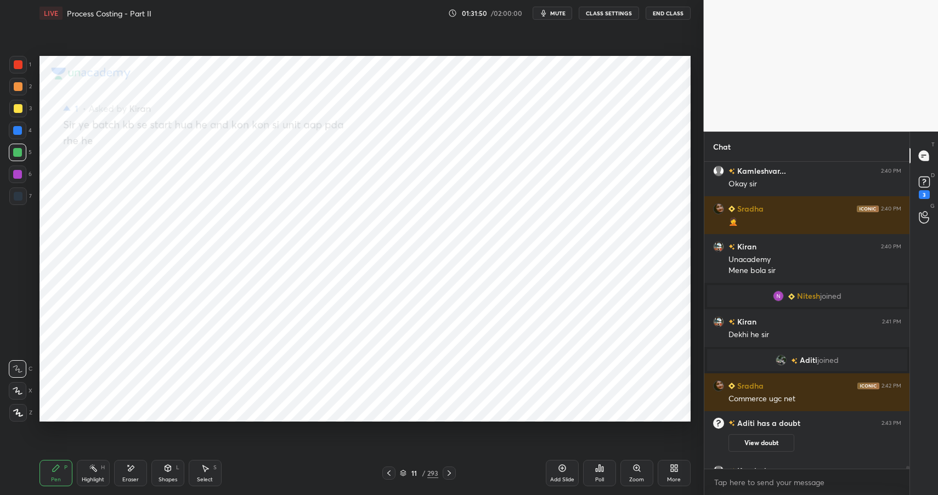
scroll to position [36520, 0]
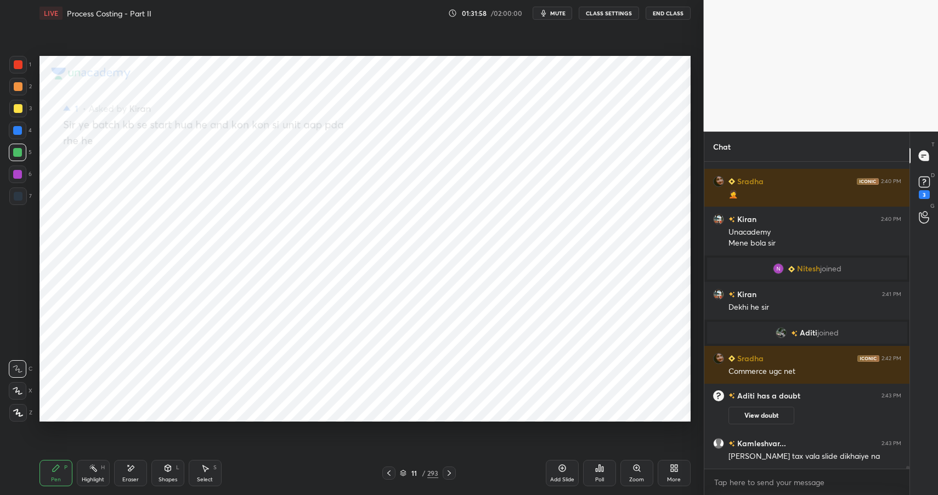
click at [17, 123] on div at bounding box center [18, 131] width 18 height 18
click at [18, 129] on div at bounding box center [17, 130] width 9 height 9
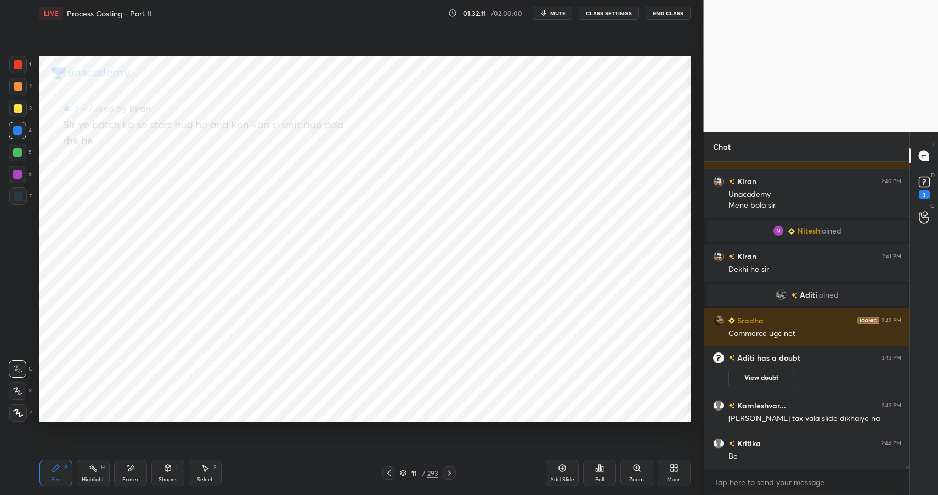
click at [36, 168] on div "Setting up your live class Poll for secs No correct answer Start poll" at bounding box center [365, 238] width 660 height 425
click at [21, 172] on div at bounding box center [18, 175] width 18 height 18
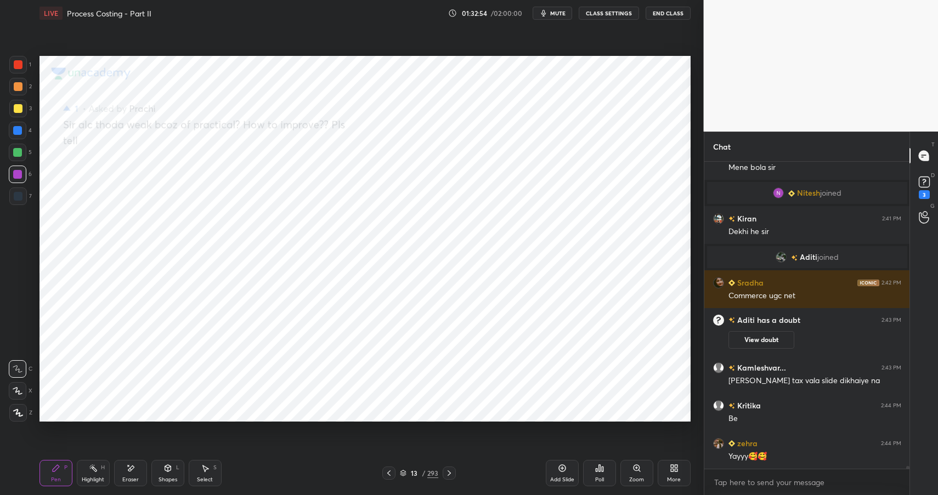
scroll to position [36634, 0]
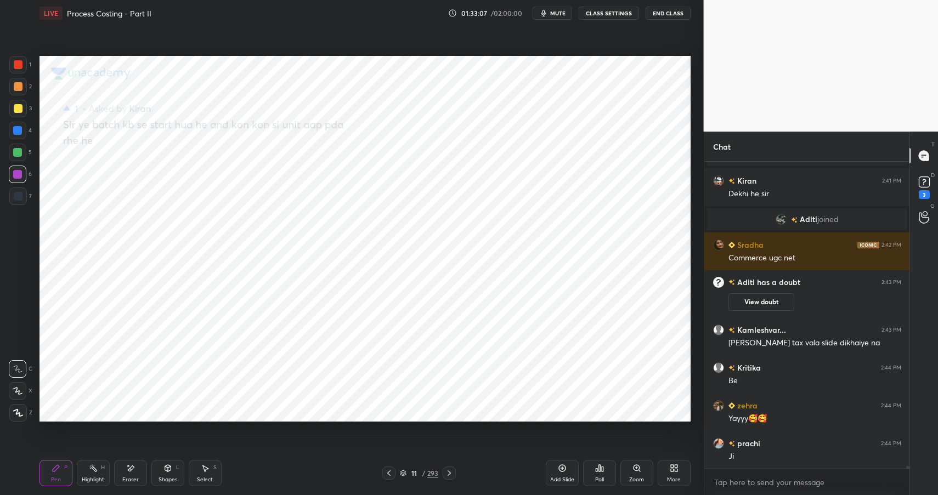
click at [25, 133] on div at bounding box center [18, 131] width 18 height 18
click at [21, 84] on div at bounding box center [18, 86] width 9 height 9
drag, startPoint x: 21, startPoint y: 84, endPoint x: 30, endPoint y: 83, distance: 8.9
click at [21, 84] on div at bounding box center [18, 86] width 9 height 9
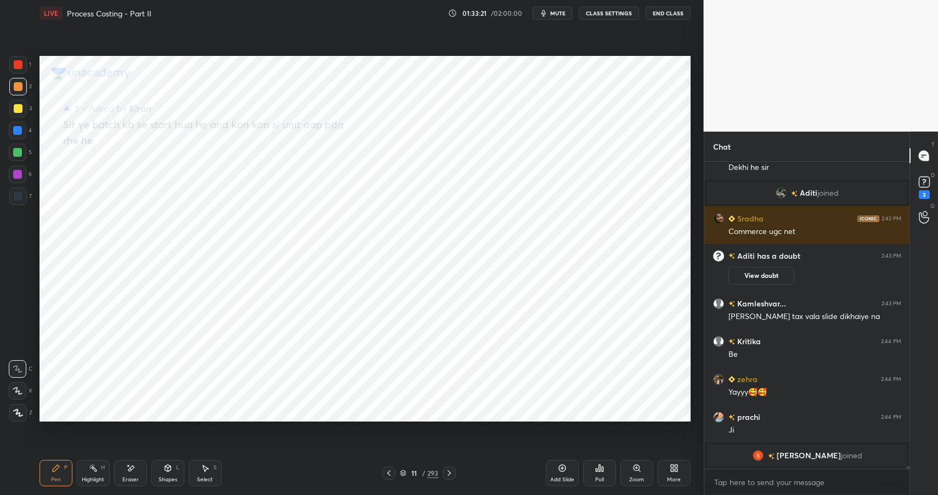
scroll to position [36637, 0]
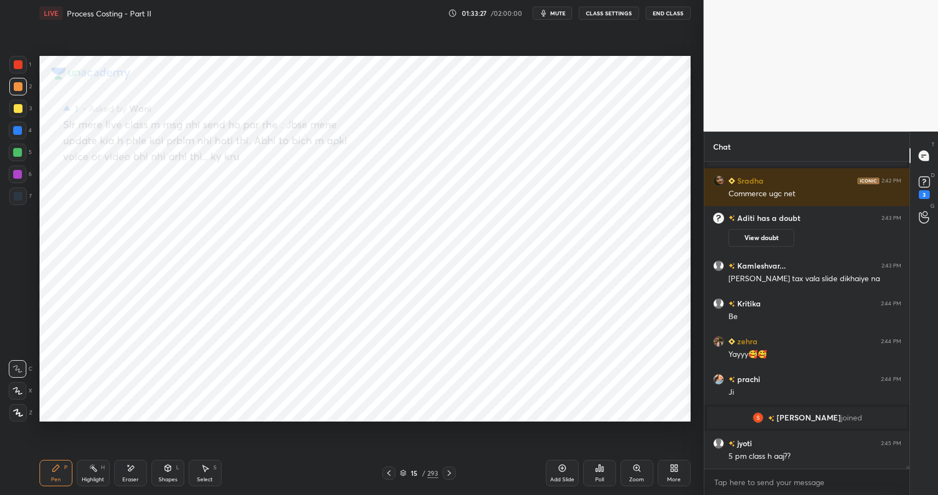
click at [19, 153] on div at bounding box center [17, 152] width 9 height 9
click at [20, 149] on div at bounding box center [17, 152] width 9 height 9
click at [60, 467] on div "Pen P" at bounding box center [55, 473] width 33 height 26
click at [16, 154] on div at bounding box center [17, 152] width 9 height 9
drag, startPoint x: 15, startPoint y: 152, endPoint x: 25, endPoint y: 145, distance: 12.1
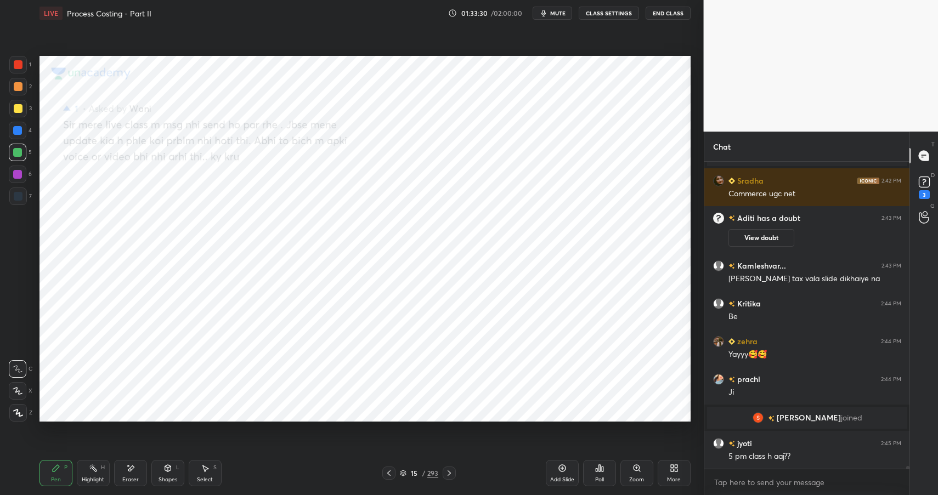
click at [15, 152] on div at bounding box center [17, 152] width 9 height 9
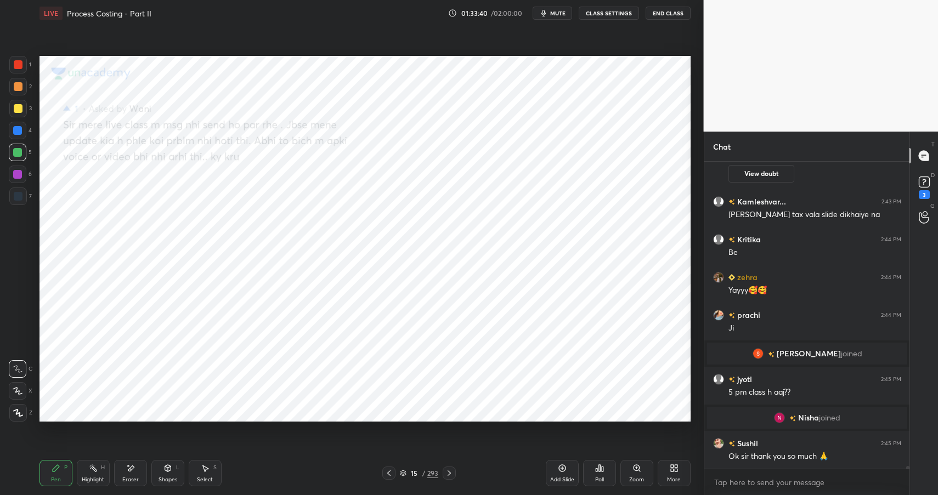
scroll to position [36728, 0]
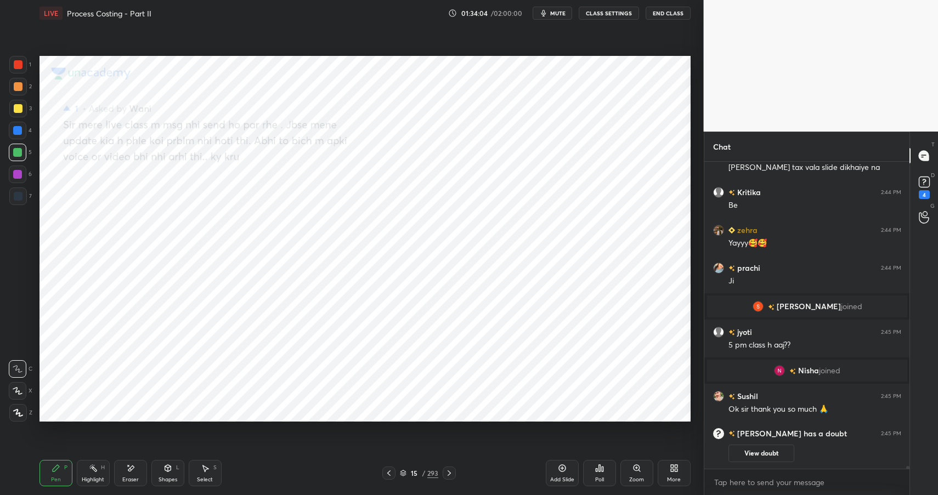
click at [20, 88] on div at bounding box center [18, 86] width 9 height 9
click at [22, 84] on div at bounding box center [18, 87] width 18 height 18
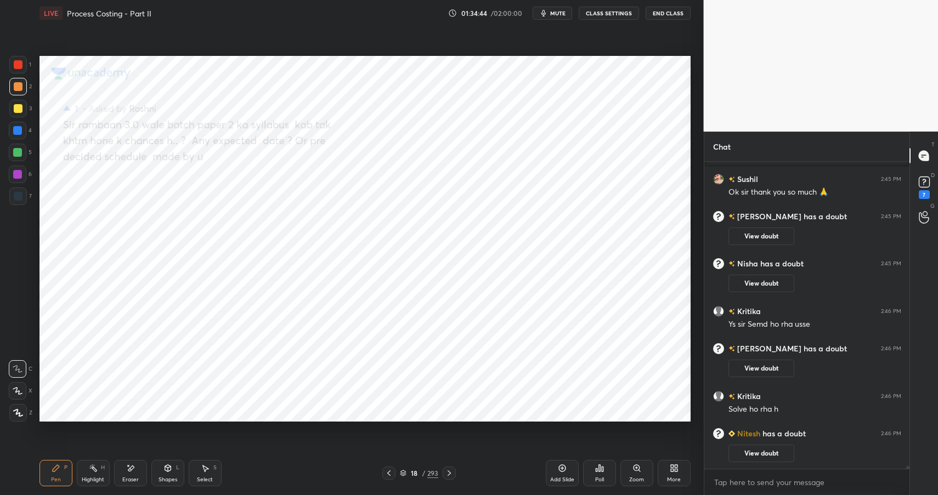
scroll to position [36828, 0]
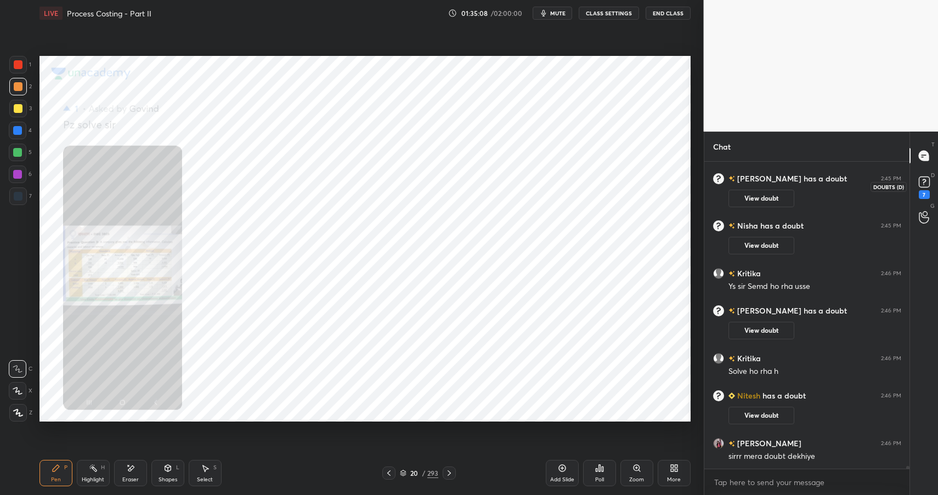
click at [922, 179] on rect at bounding box center [923, 182] width 10 height 10
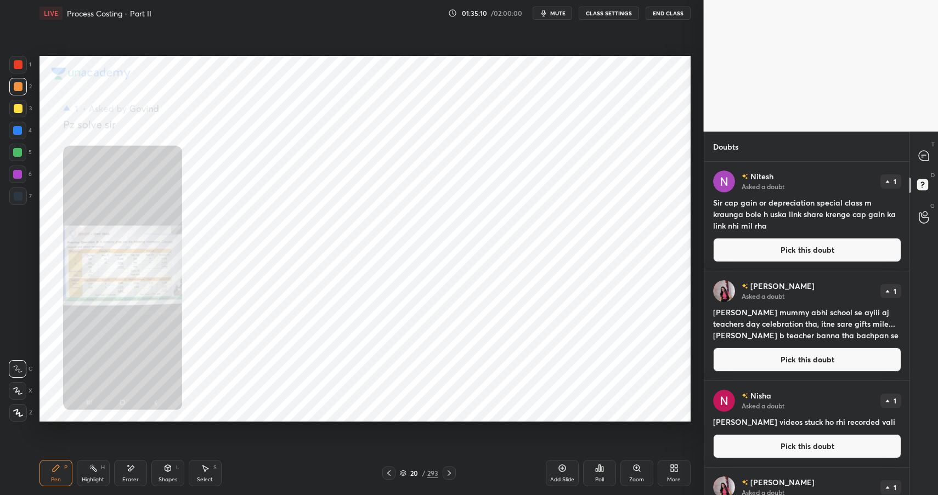
click at [810, 245] on button "Pick this doubt" at bounding box center [807, 250] width 188 height 24
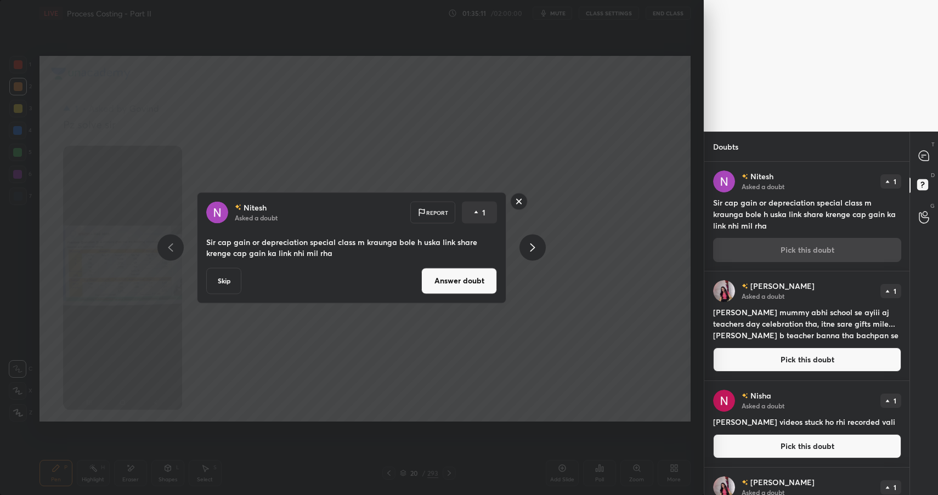
click at [482, 287] on button "Answer doubt" at bounding box center [459, 281] width 76 height 26
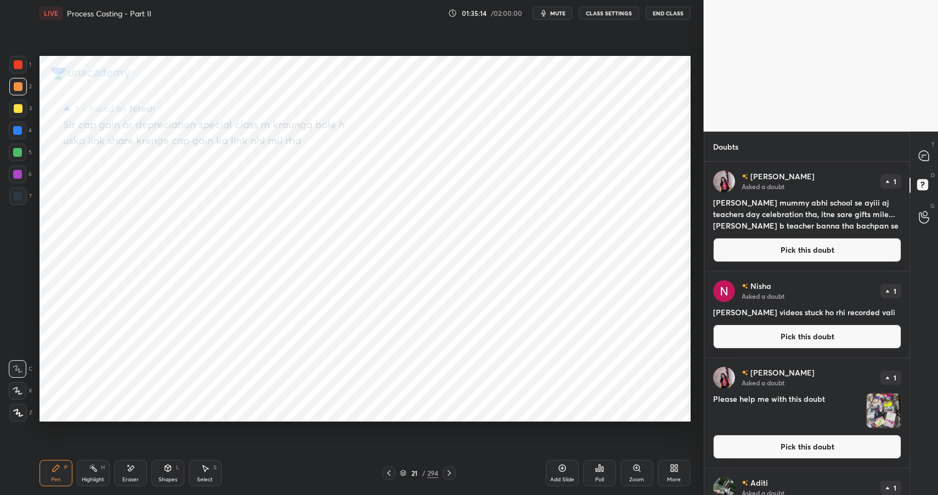
click at [762, 246] on button "Pick this doubt" at bounding box center [807, 250] width 188 height 24
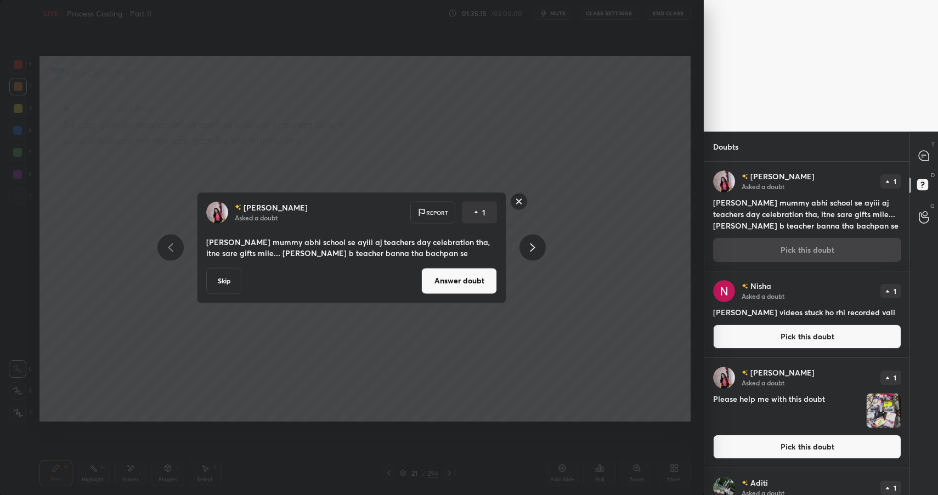
click at [503, 278] on div "[PERSON_NAME] Asked a doubt Report 1 sir meri mummy abhi school se ayiii aj tea…" at bounding box center [351, 247] width 309 height 111
click at [484, 278] on button "Answer doubt" at bounding box center [459, 281] width 76 height 26
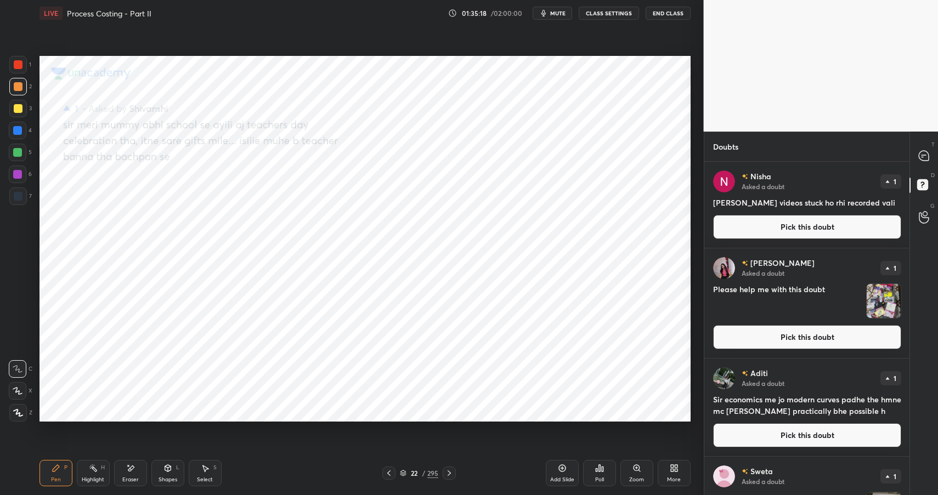
click at [757, 234] on button "Pick this doubt" at bounding box center [807, 227] width 188 height 24
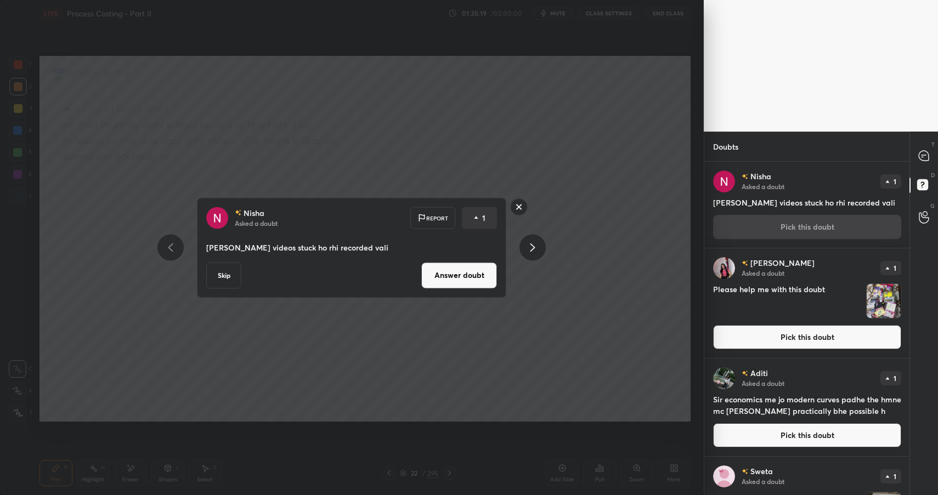
click at [473, 259] on div "[PERSON_NAME] Asked a doubt Report 1 [PERSON_NAME] [PERSON_NAME] videos stuck h…" at bounding box center [351, 247] width 309 height 100
click at [474, 268] on button "Answer doubt" at bounding box center [459, 275] width 76 height 26
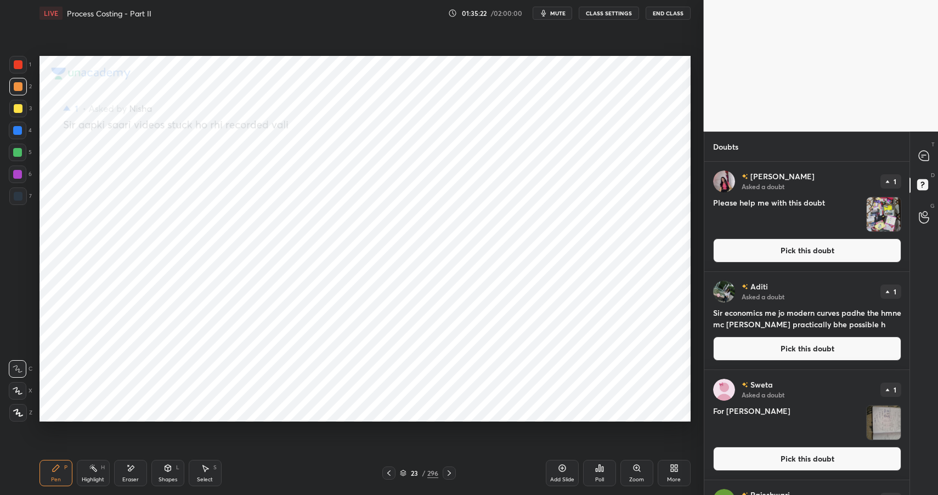
click at [758, 267] on div "[PERSON_NAME] Asked a doubt 1 Please help me with this doubt Pick this doubt" at bounding box center [807, 217] width 206 height 110
click at [771, 256] on button "Pick this doubt" at bounding box center [807, 250] width 188 height 24
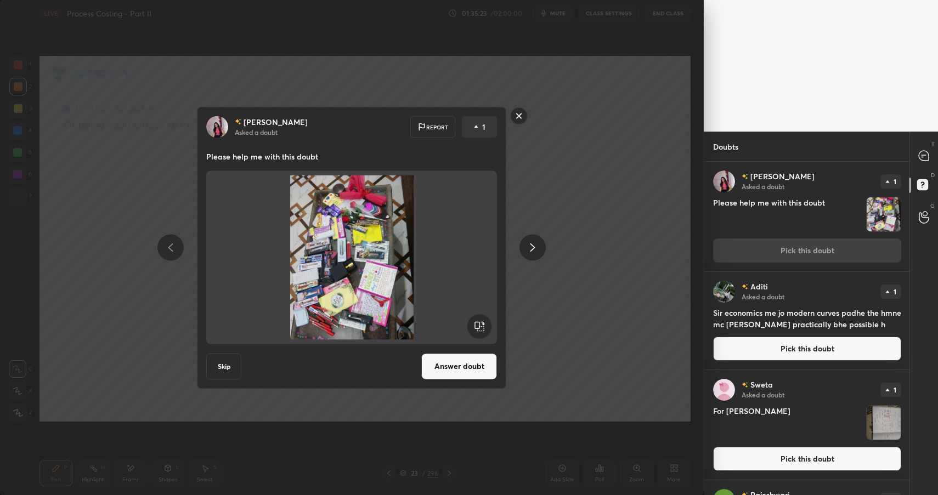
click at [475, 365] on button "Answer doubt" at bounding box center [459, 366] width 76 height 26
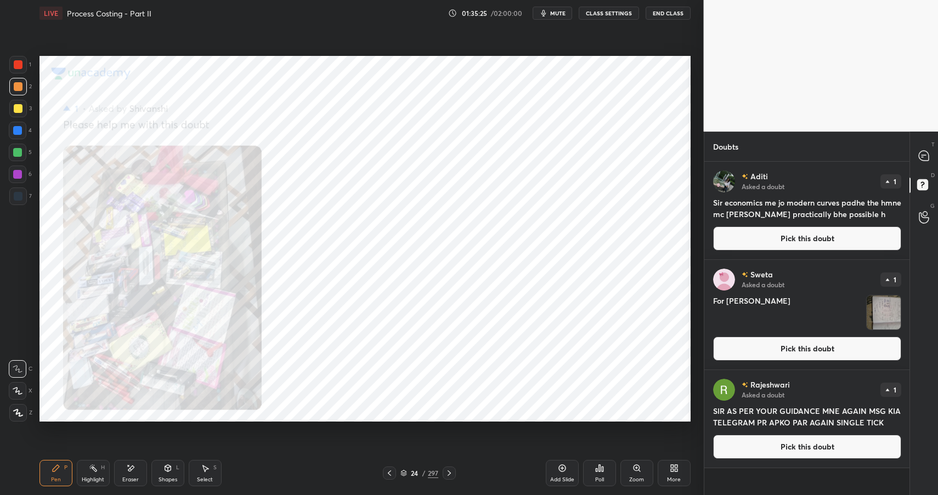
click at [777, 247] on button "Pick this doubt" at bounding box center [807, 238] width 188 height 24
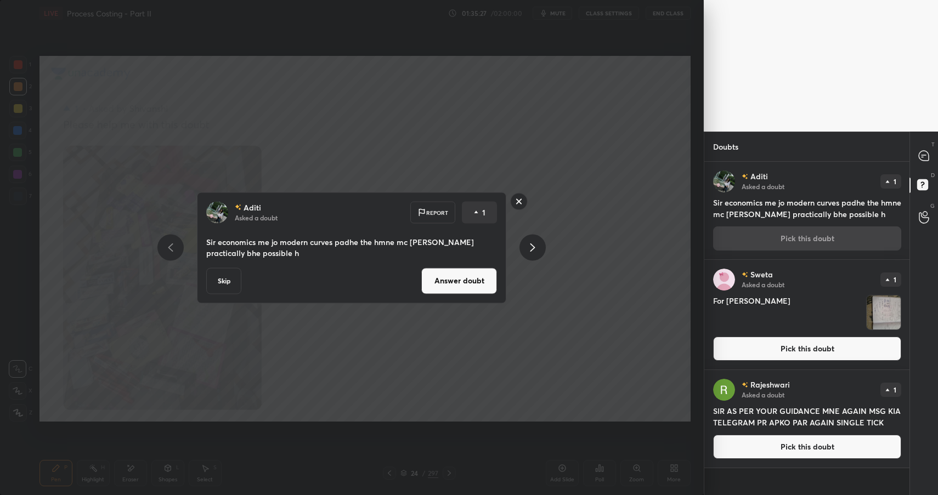
click at [489, 281] on button "Answer doubt" at bounding box center [459, 281] width 76 height 26
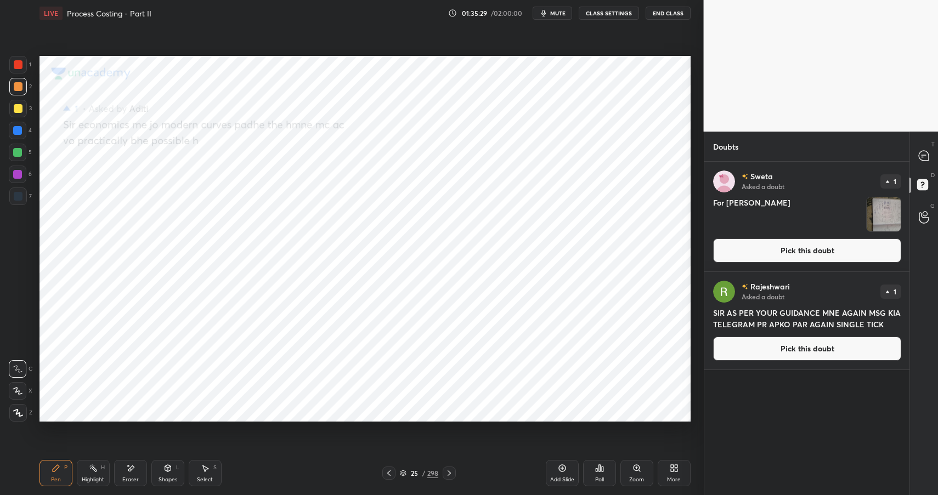
click at [759, 253] on button "Pick this doubt" at bounding box center [807, 250] width 188 height 24
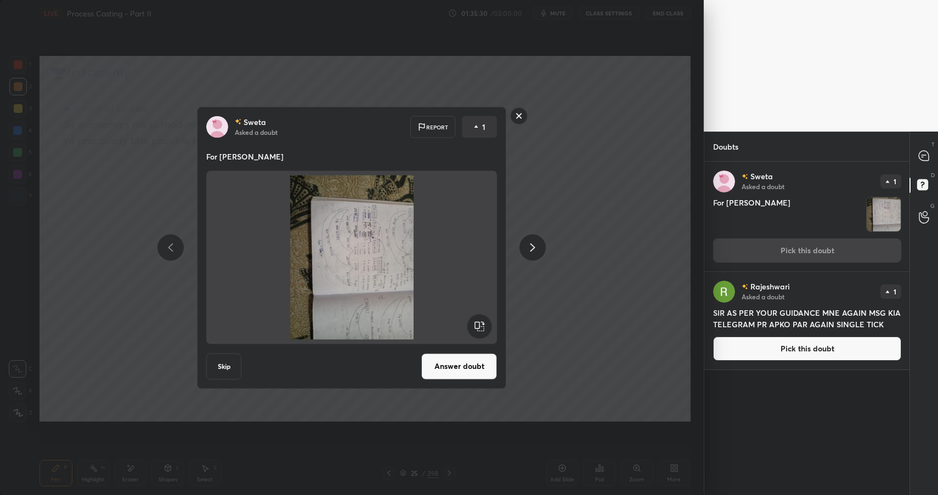
click at [490, 314] on icon at bounding box center [479, 326] width 25 height 26
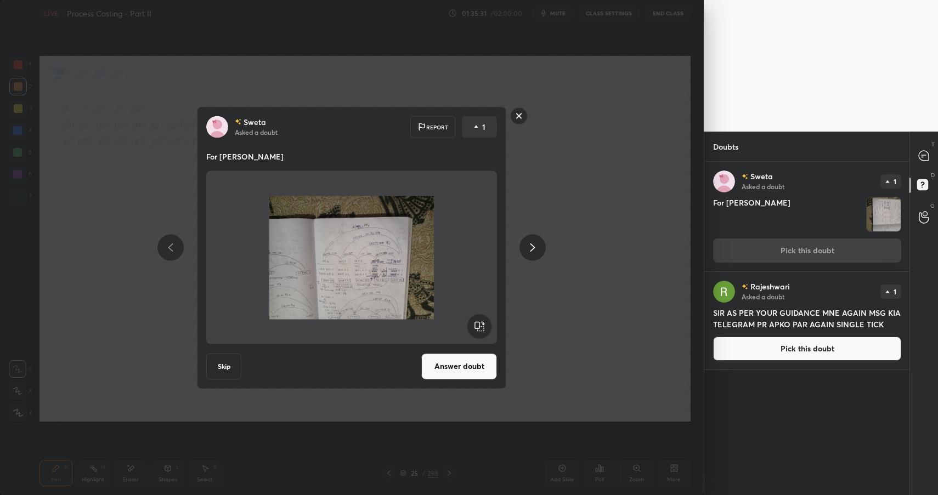
click at [481, 327] on rect at bounding box center [479, 326] width 25 height 25
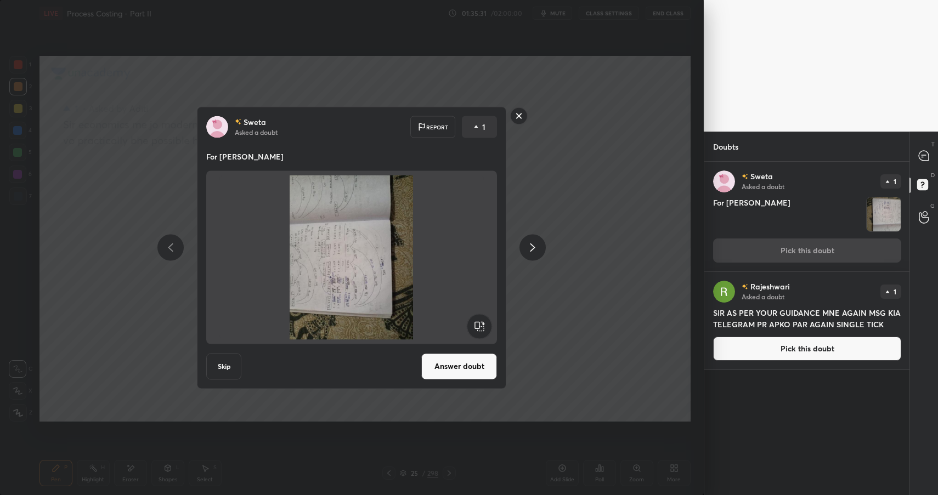
click at [481, 327] on rect at bounding box center [479, 326] width 25 height 25
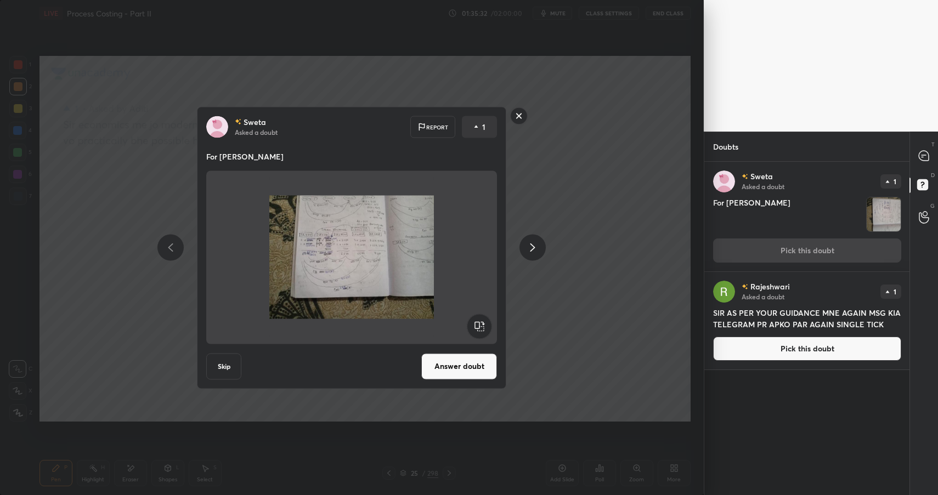
click at [464, 370] on button "Answer doubt" at bounding box center [459, 366] width 76 height 26
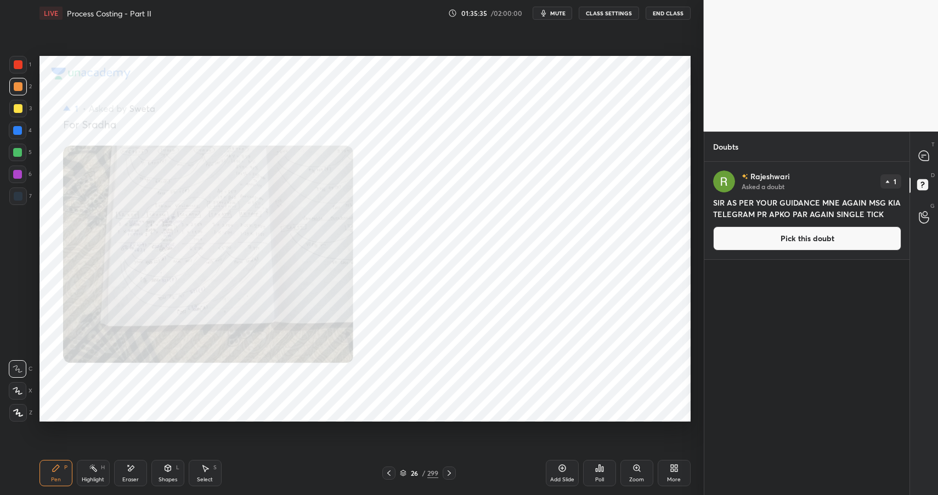
click at [806, 251] on div "[PERSON_NAME] Asked a doubt 1 SIR AS PER YOUR GUIDANCE MNE AGAIN MSG KIA TELEGR…" at bounding box center [807, 211] width 206 height 98
click at [813, 240] on button "Pick this doubt" at bounding box center [807, 238] width 188 height 24
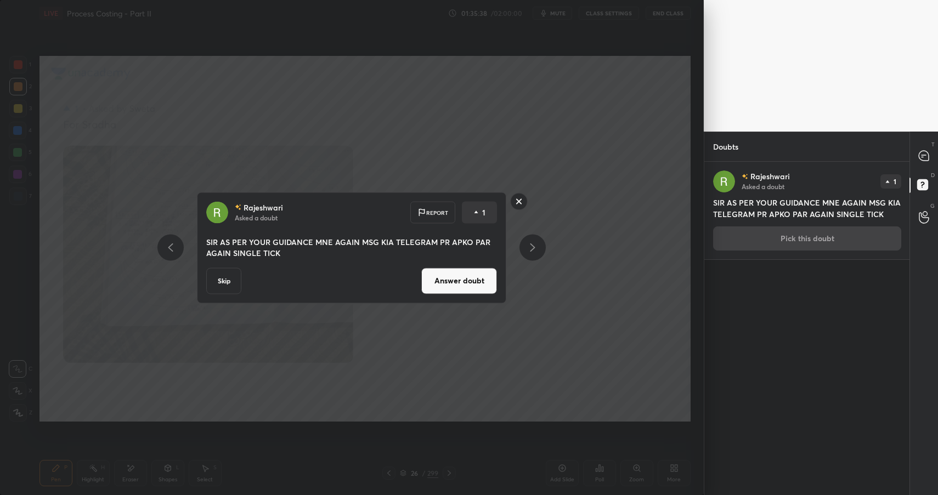
click at [478, 277] on button "Answer doubt" at bounding box center [459, 281] width 76 height 26
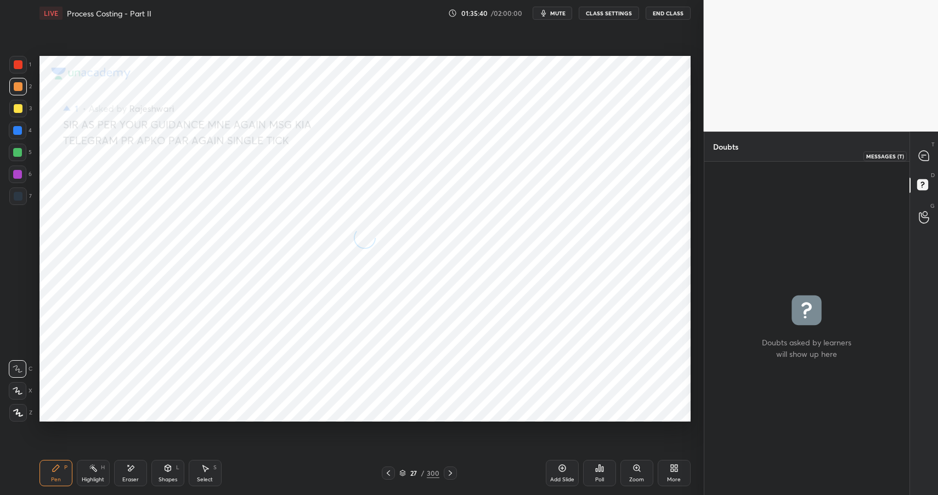
click at [923, 156] on icon at bounding box center [923, 156] width 10 height 10
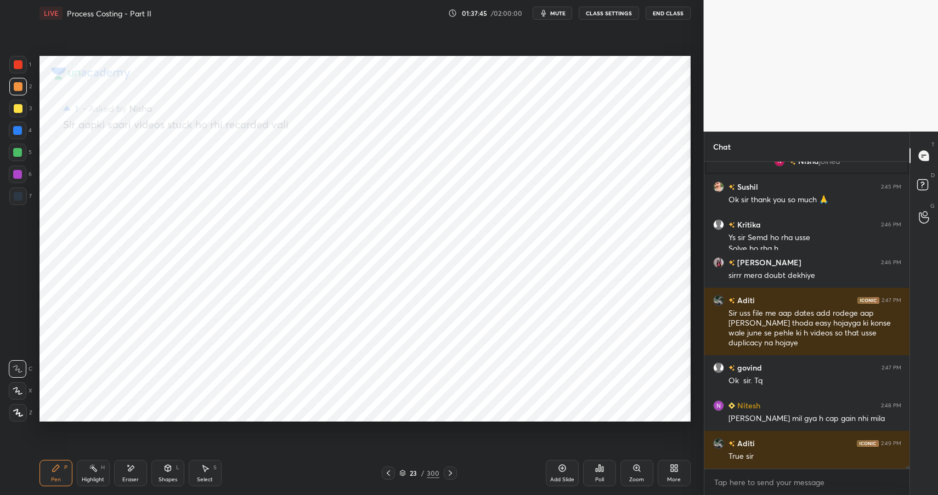
scroll to position [36920, 0]
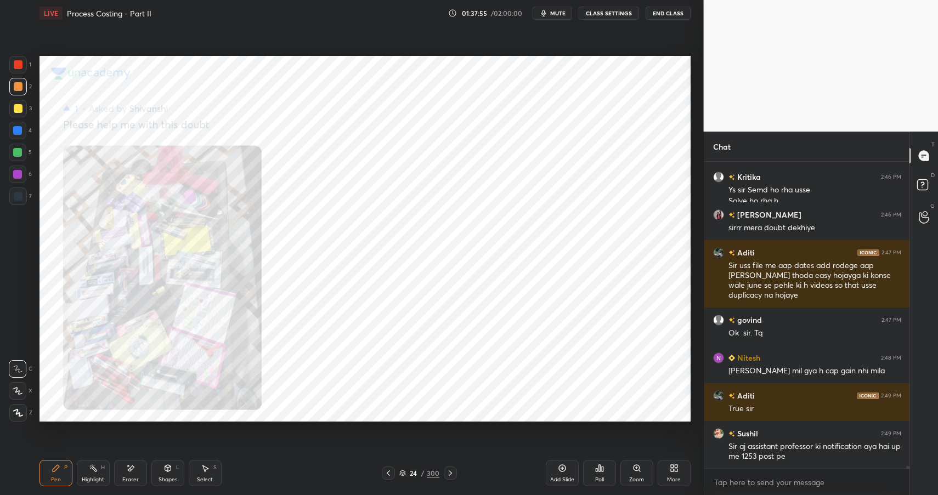
click at [640, 469] on icon at bounding box center [636, 468] width 9 height 9
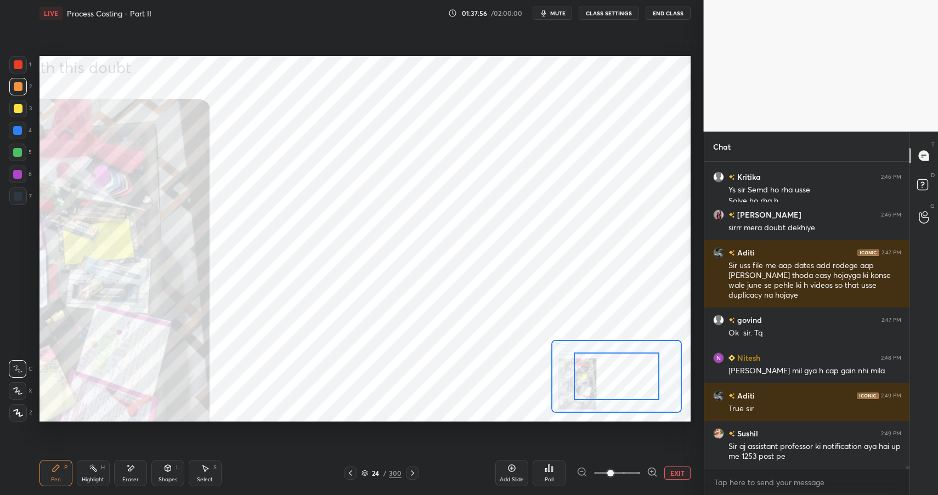
scroll to position [36957, 0]
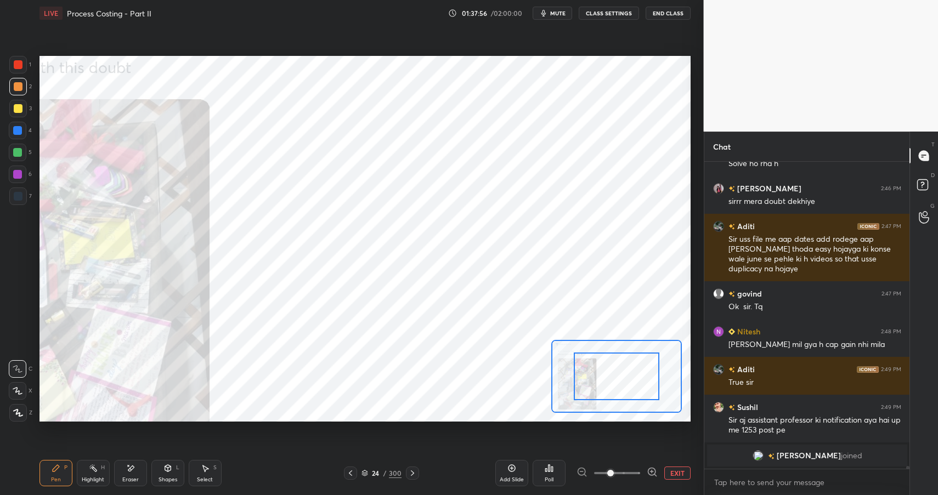
click at [647, 470] on icon at bounding box center [651, 472] width 11 height 11
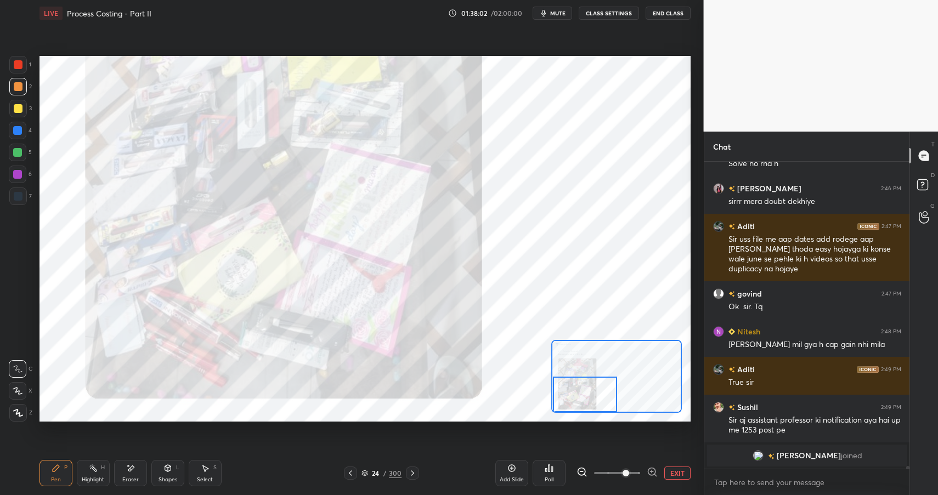
scroll to position [36794, 0]
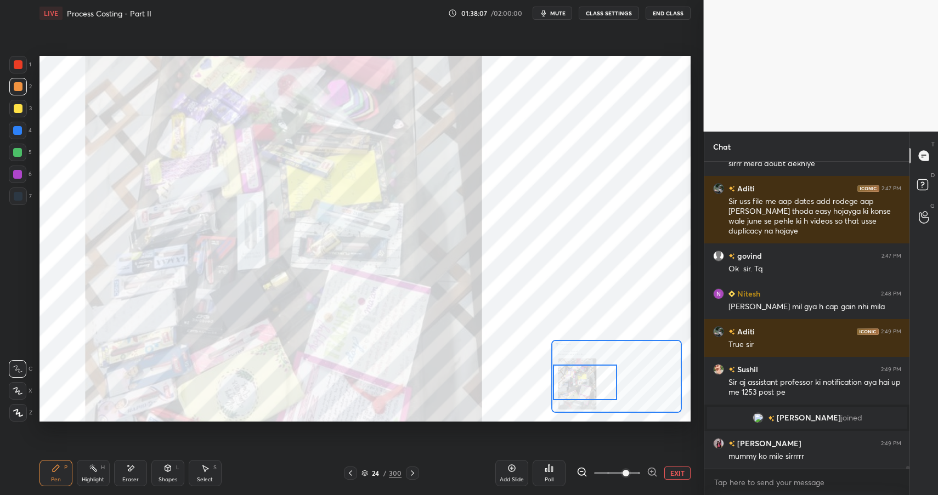
click at [542, 382] on div "Setting up your live class Poll for secs No correct answer Start poll" at bounding box center [364, 239] width 651 height 366
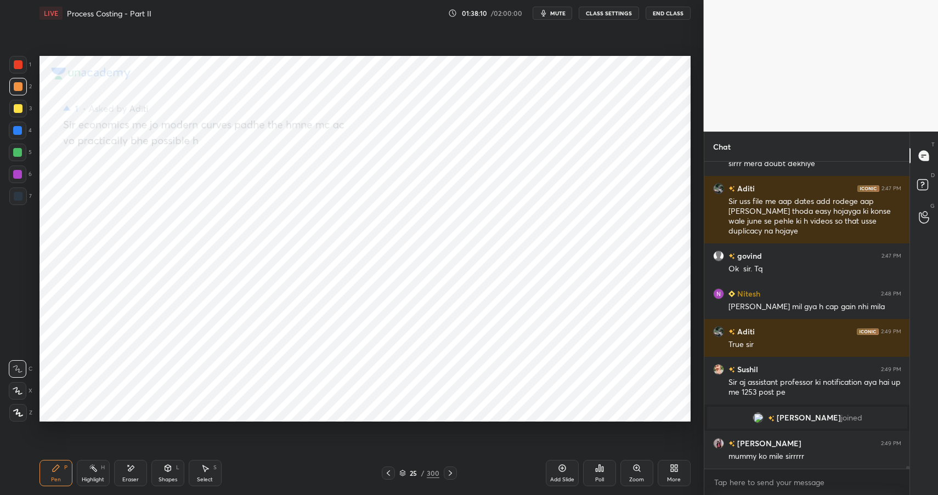
scroll to position [36832, 0]
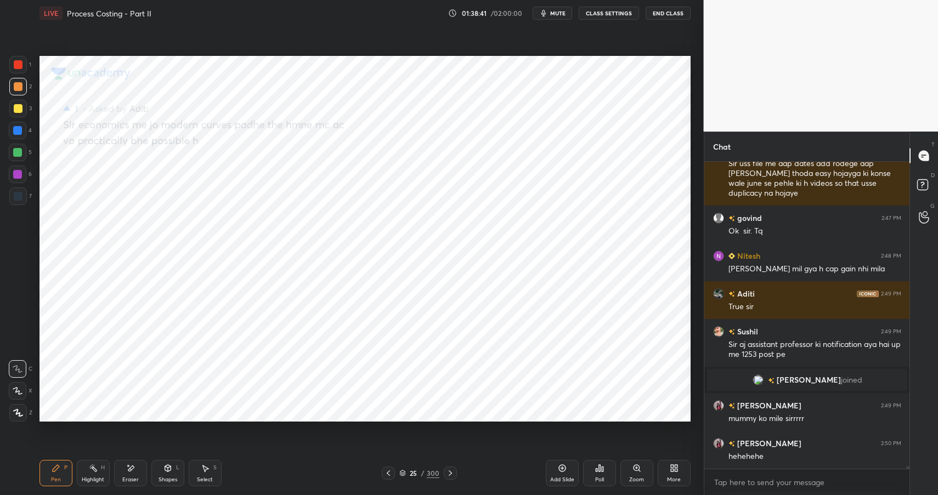
click at [123, 474] on div "Eraser" at bounding box center [130, 473] width 33 height 26
click at [54, 474] on div "Pen P" at bounding box center [55, 473] width 33 height 26
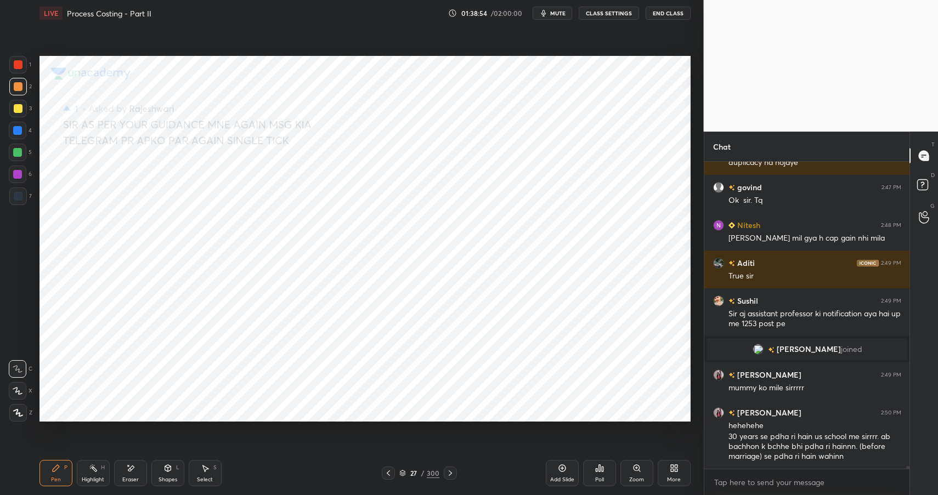
scroll to position [36900, 0]
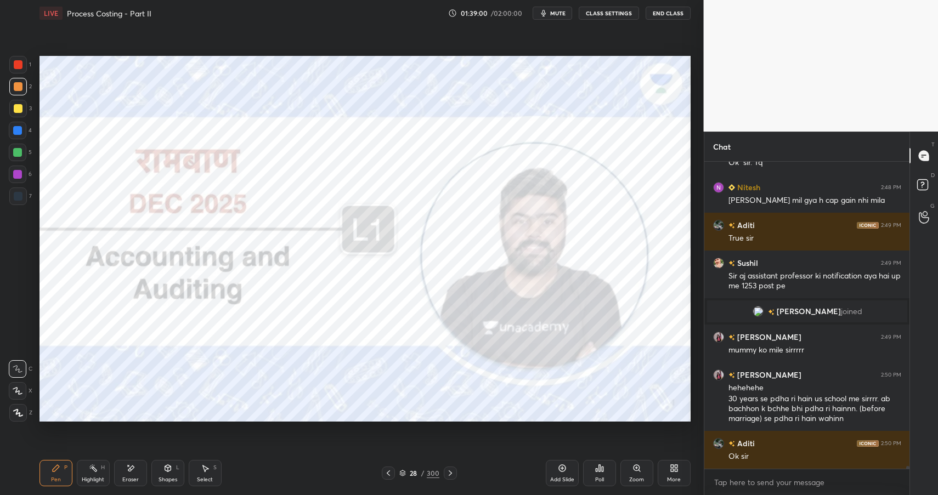
click at [424, 470] on div "/" at bounding box center [422, 473] width 3 height 7
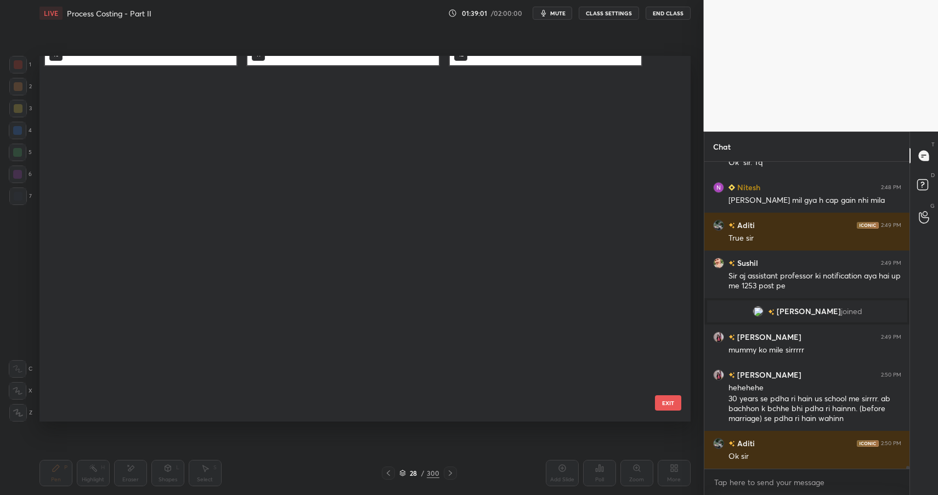
scroll to position [0, 0]
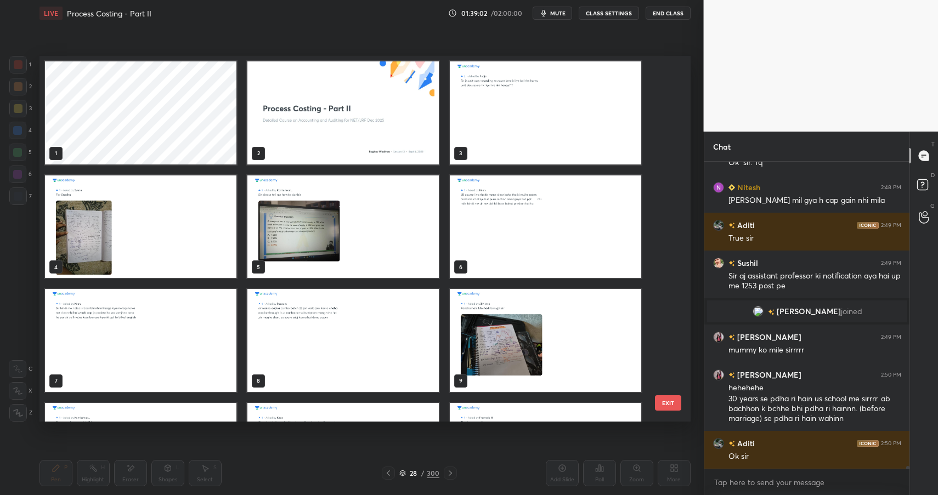
click at [373, 70] on img "grid" at bounding box center [342, 112] width 191 height 103
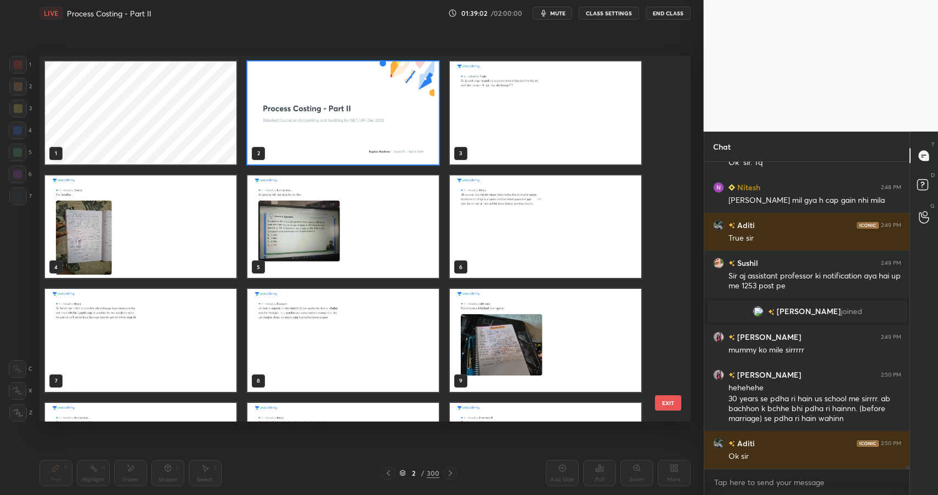
click at [373, 70] on img "grid" at bounding box center [342, 112] width 191 height 103
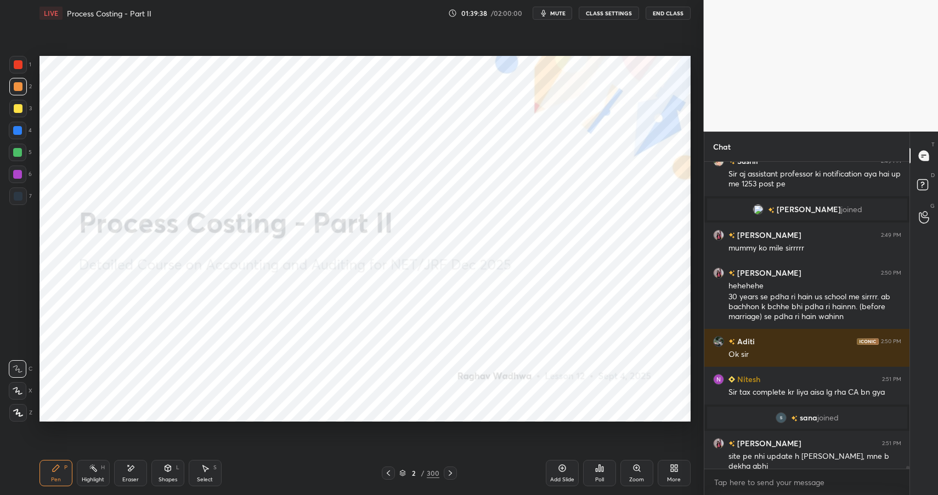
scroll to position [37020, 0]
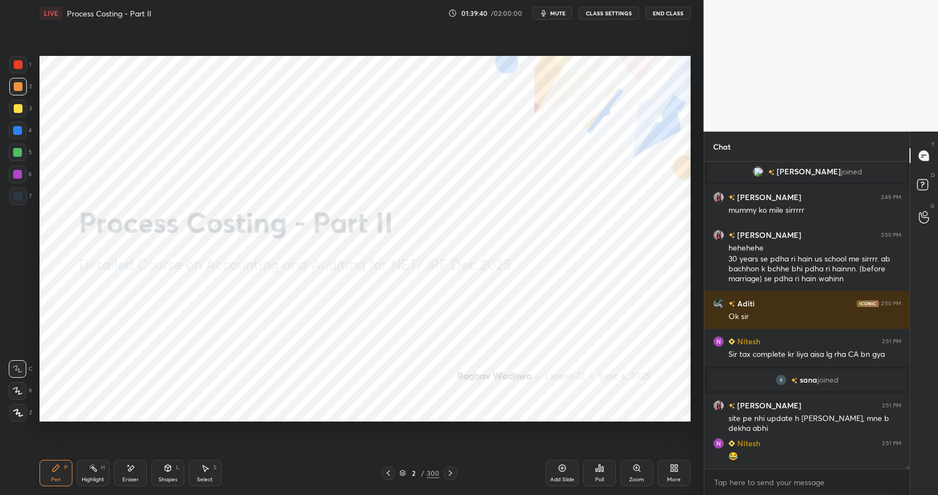
click at [669, 14] on button "End Class" at bounding box center [667, 13] width 45 height 13
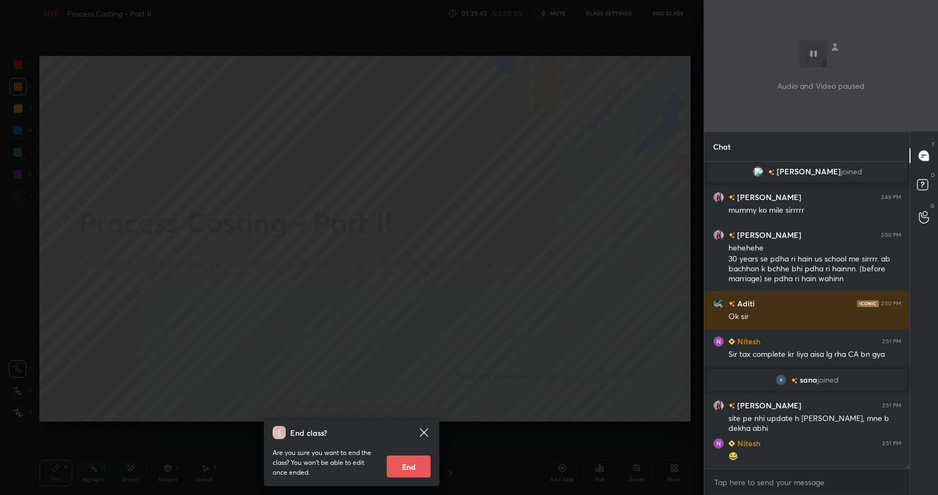
click at [531, 315] on div "End class? Are you sure you want to end the class? You won’t be able to edit on…" at bounding box center [351, 247] width 703 height 495
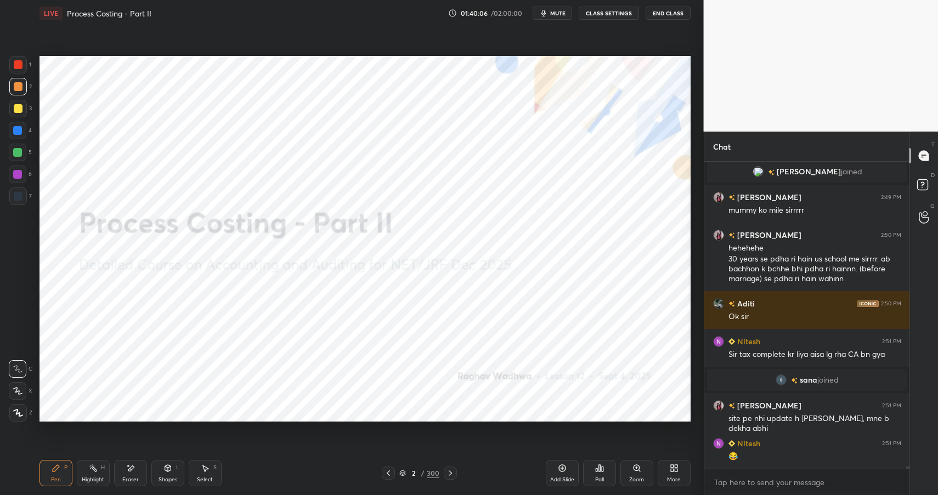
click at [22, 65] on div at bounding box center [18, 65] width 18 height 18
drag, startPoint x: 21, startPoint y: 67, endPoint x: 25, endPoint y: 148, distance: 81.2
click at [25, 69] on div at bounding box center [18, 65] width 18 height 18
click at [101, 465] on div "H" at bounding box center [103, 467] width 4 height 5
click at [679, 13] on button "End Class" at bounding box center [667, 13] width 45 height 13
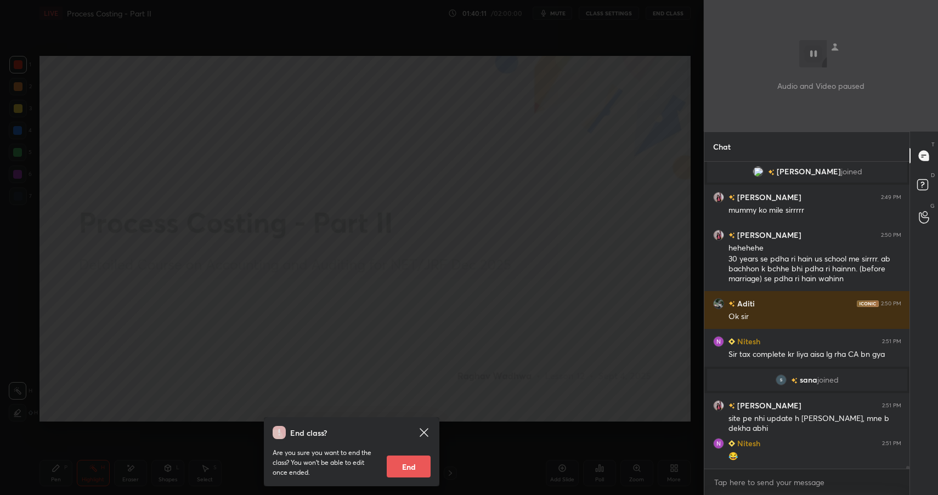
click at [420, 468] on button "End" at bounding box center [409, 467] width 44 height 22
type textarea "x"
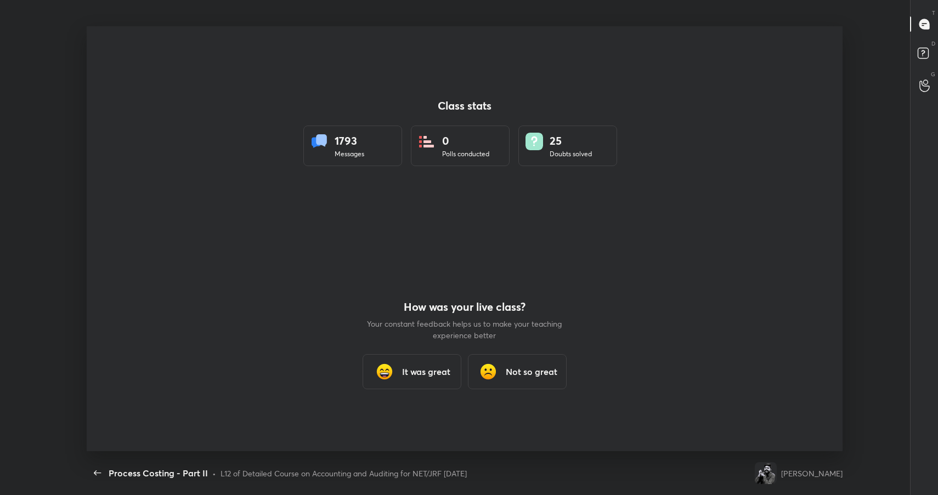
scroll to position [54402, 53898]
